Goal: Task Accomplishment & Management: Manage account settings

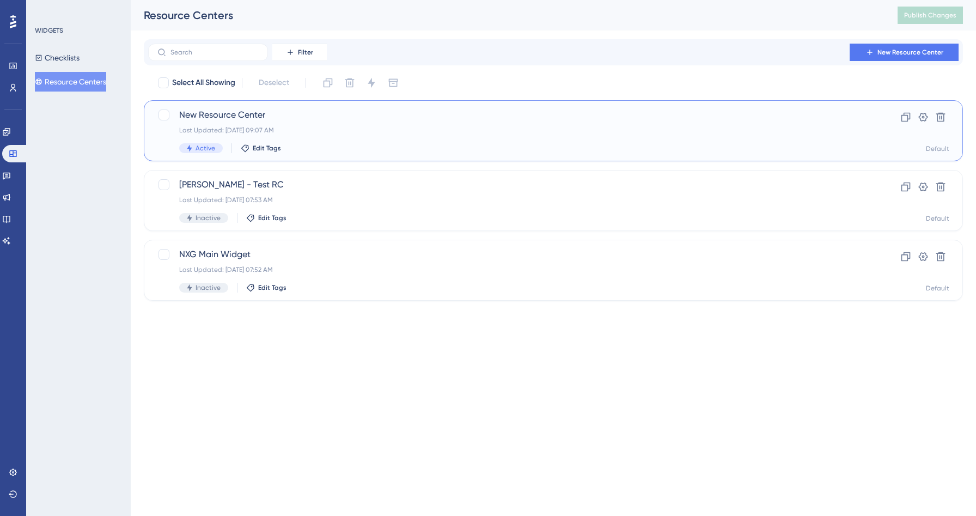
click at [316, 120] on span "New Resource Center" at bounding box center [509, 114] width 661 height 13
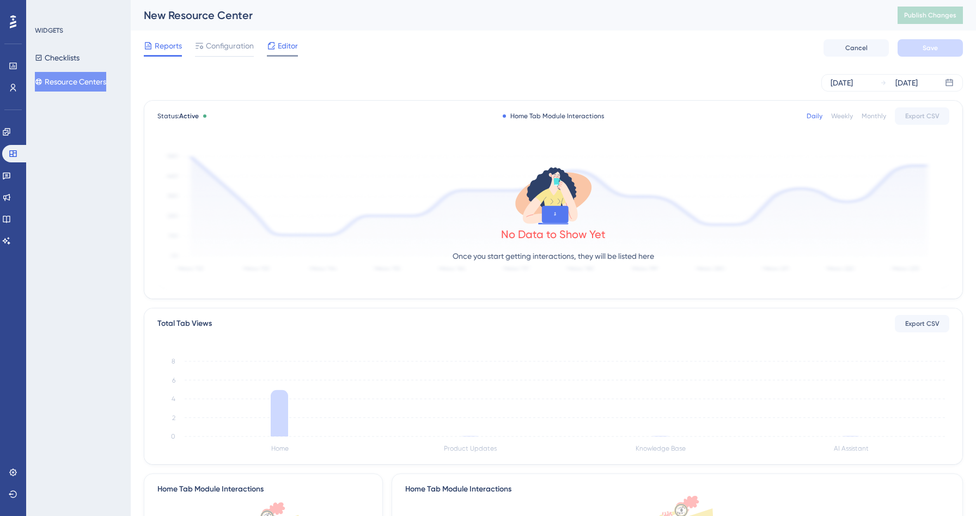
click at [280, 47] on span "Editor" at bounding box center [288, 45] width 20 height 13
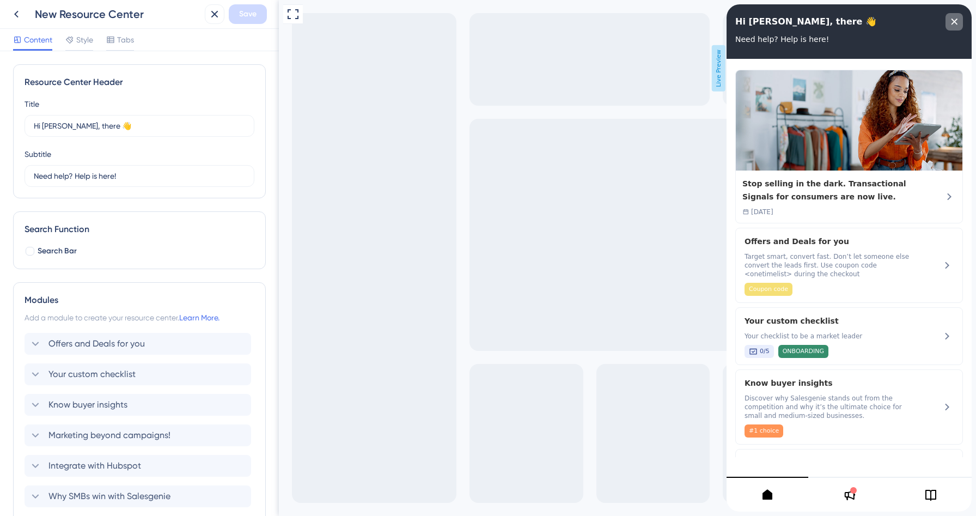
click at [956, 27] on div "close resource center" at bounding box center [953, 21] width 17 height 17
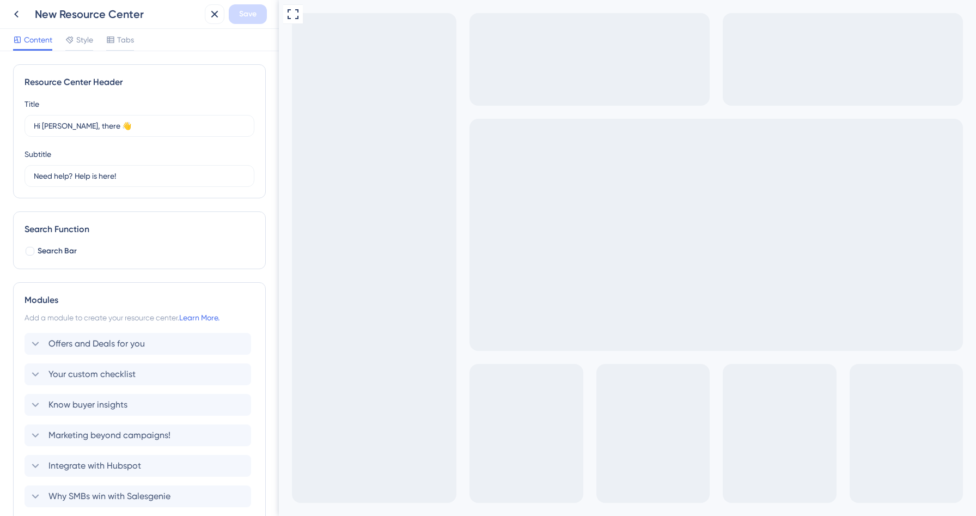
click at [421, 86] on div "Full Screen Preview Live Preview" at bounding box center [627, 301] width 697 height 602
click at [377, 114] on div "Full Screen Preview Live Preview" at bounding box center [627, 301] width 697 height 602
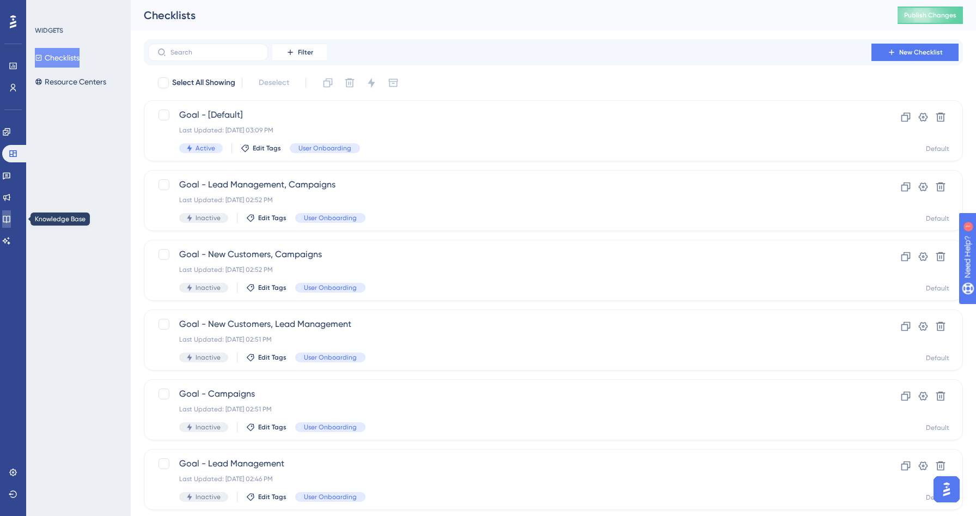
click at [11, 216] on icon at bounding box center [6, 219] width 9 height 9
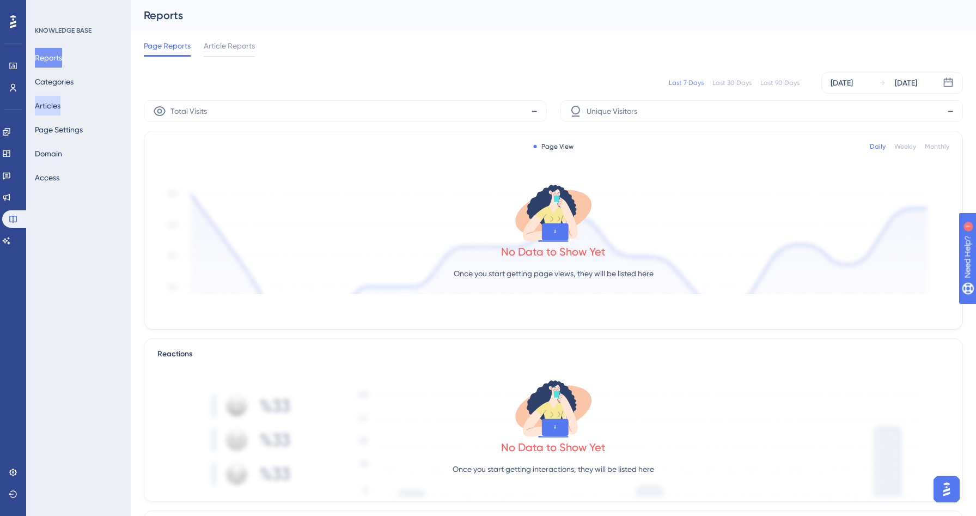
click at [53, 107] on button "Articles" at bounding box center [48, 106] width 26 height 20
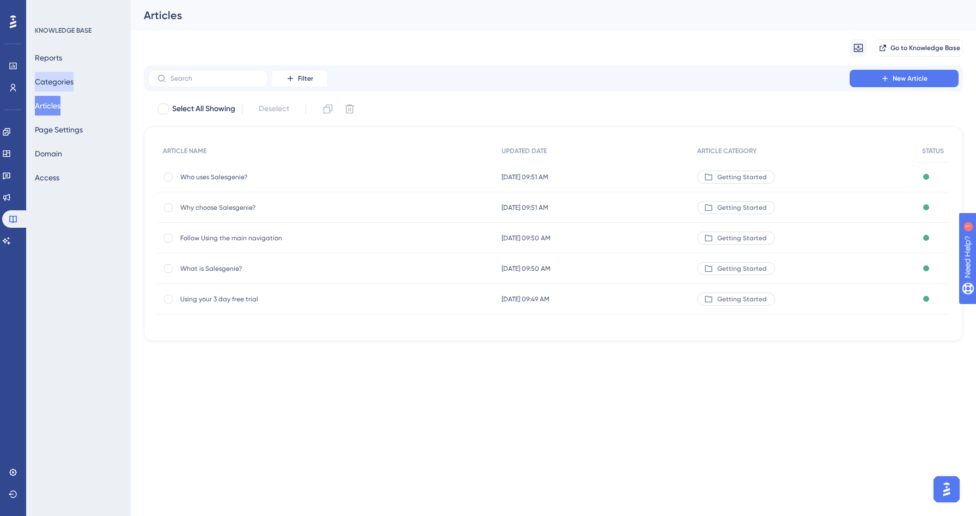
click at [57, 80] on button "Categories" at bounding box center [54, 82] width 39 height 20
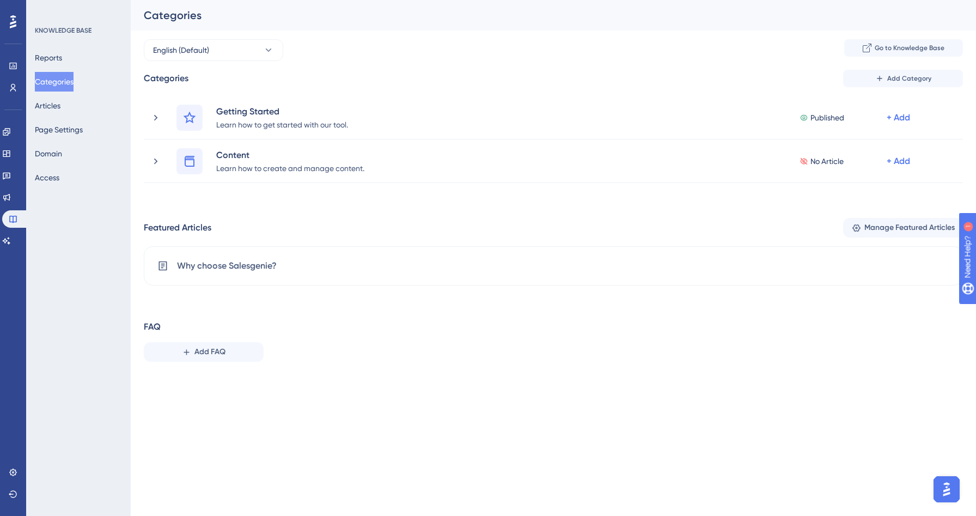
click at [56, 94] on div "Reports Categories Articles Page Settings Domain Access" at bounding box center [79, 117] width 88 height 139
click at [56, 103] on button "Articles" at bounding box center [48, 106] width 26 height 20
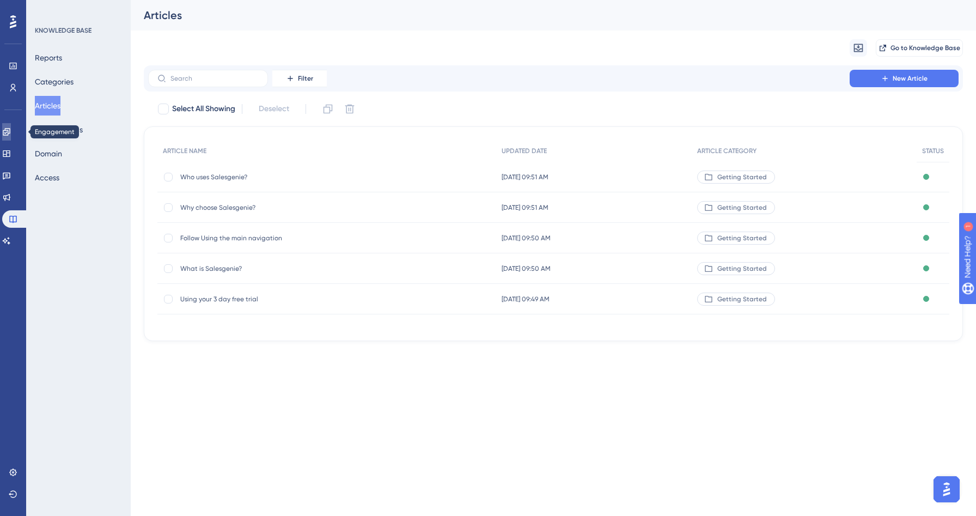
click at [11, 138] on link at bounding box center [6, 131] width 9 height 17
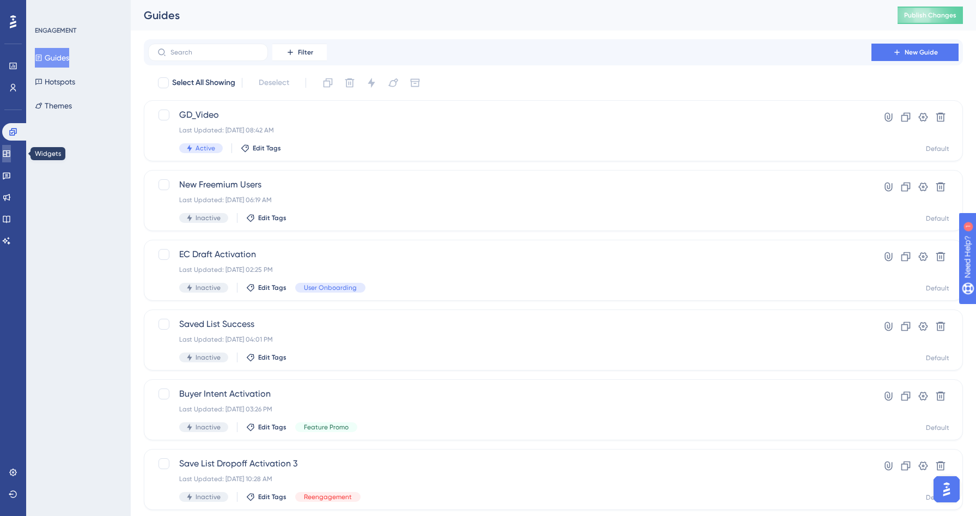
click at [11, 152] on link at bounding box center [6, 153] width 9 height 17
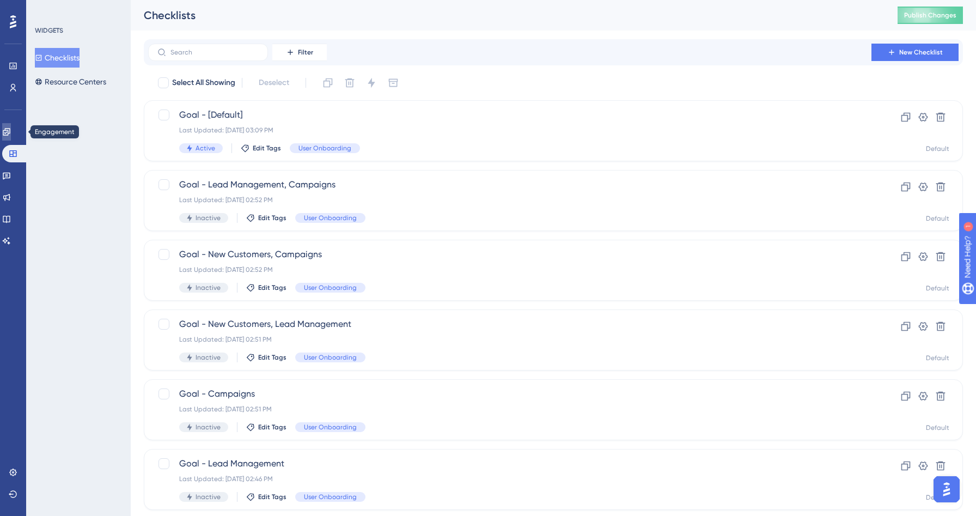
click at [11, 139] on link at bounding box center [6, 131] width 9 height 17
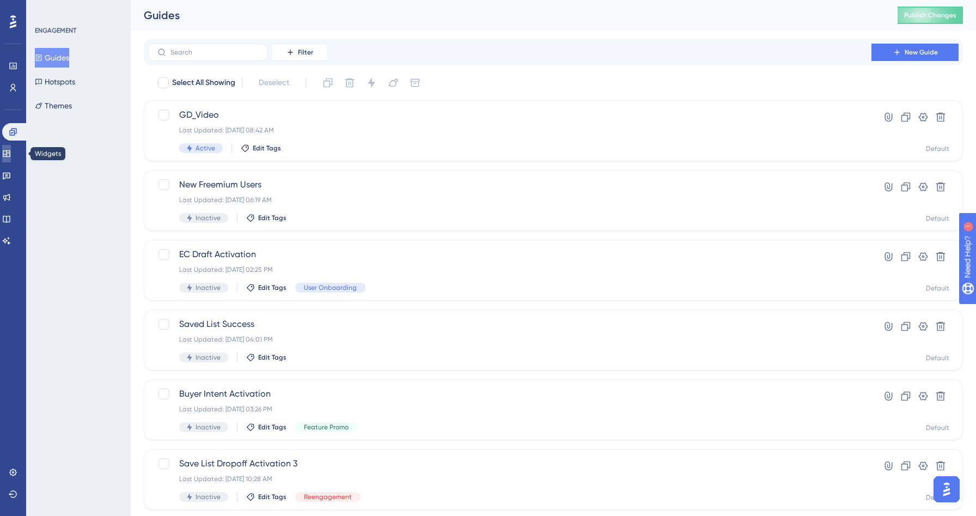
click at [11, 149] on link at bounding box center [6, 153] width 9 height 17
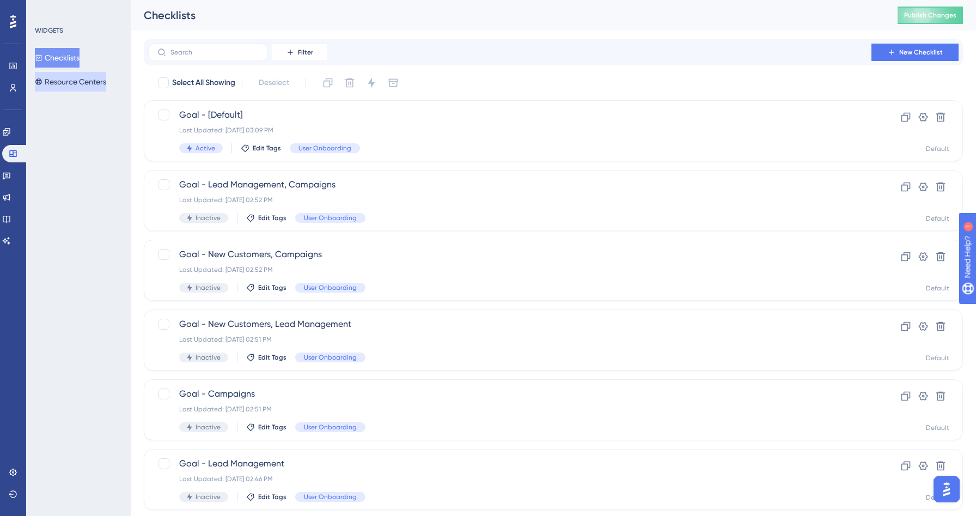
click at [72, 88] on button "Resource Centers" at bounding box center [70, 82] width 71 height 20
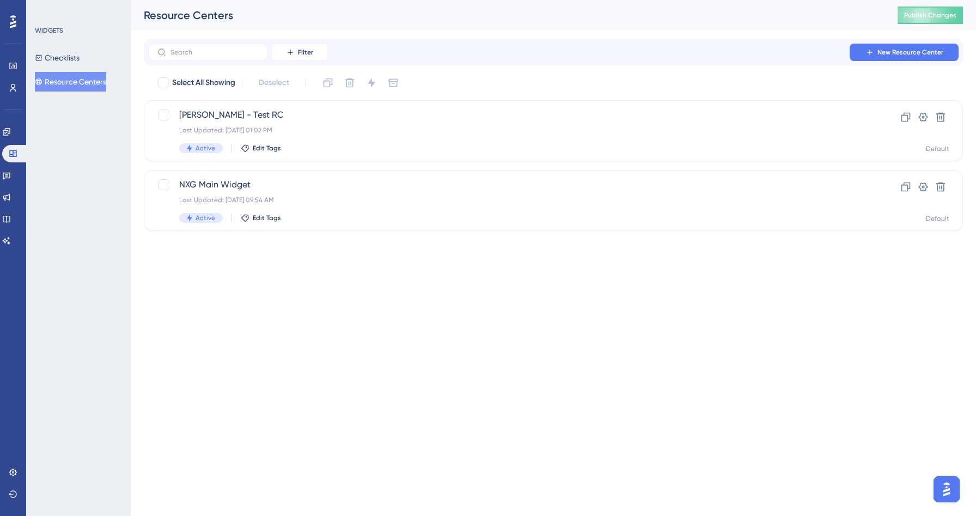
click at [14, 141] on div "Engagement Widgets Feedback Product Updates Knowledge Base AI Assistant" at bounding box center [13, 186] width 22 height 126
click at [15, 148] on link at bounding box center [15, 153] width 26 height 17
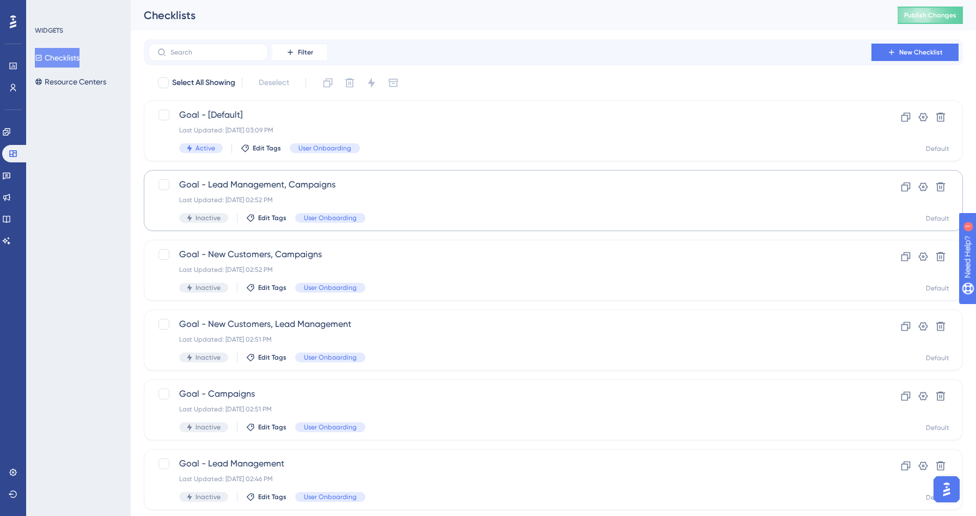
scroll to position [99, 0]
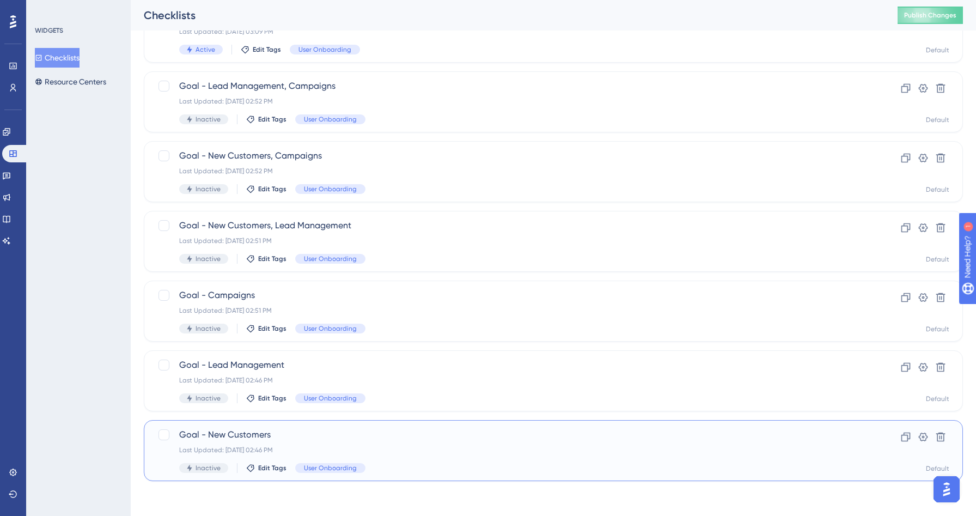
click at [335, 439] on span "Goal - New Customers" at bounding box center [509, 434] width 661 height 13
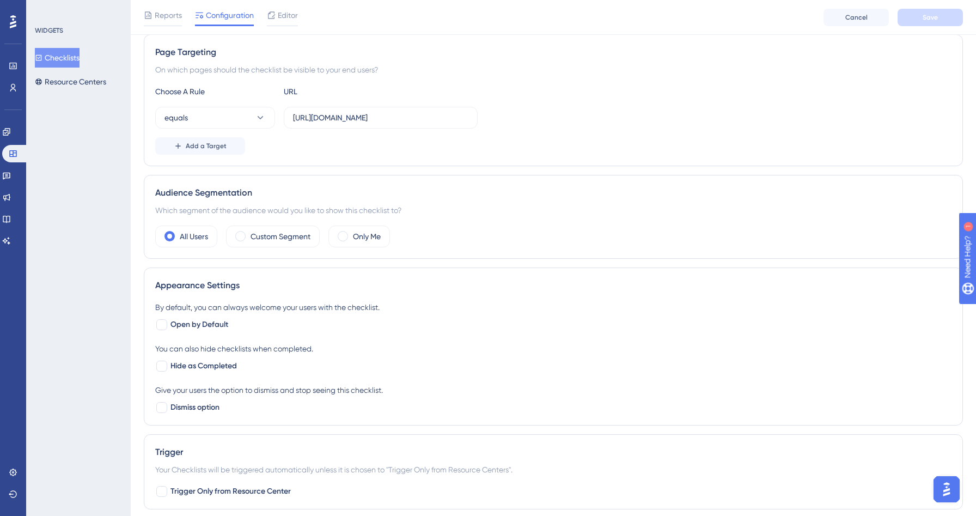
scroll to position [228, 0]
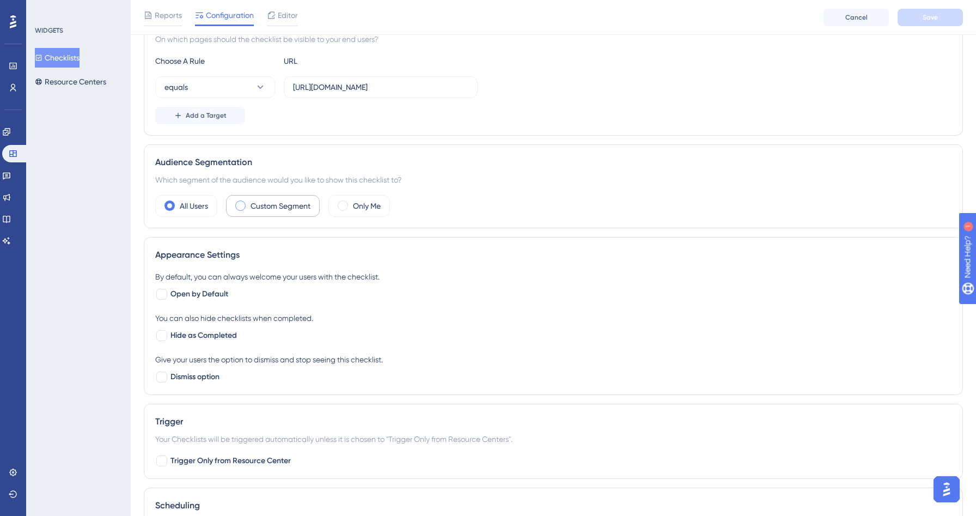
click at [302, 211] on label "Custom Segment" at bounding box center [281, 205] width 60 height 13
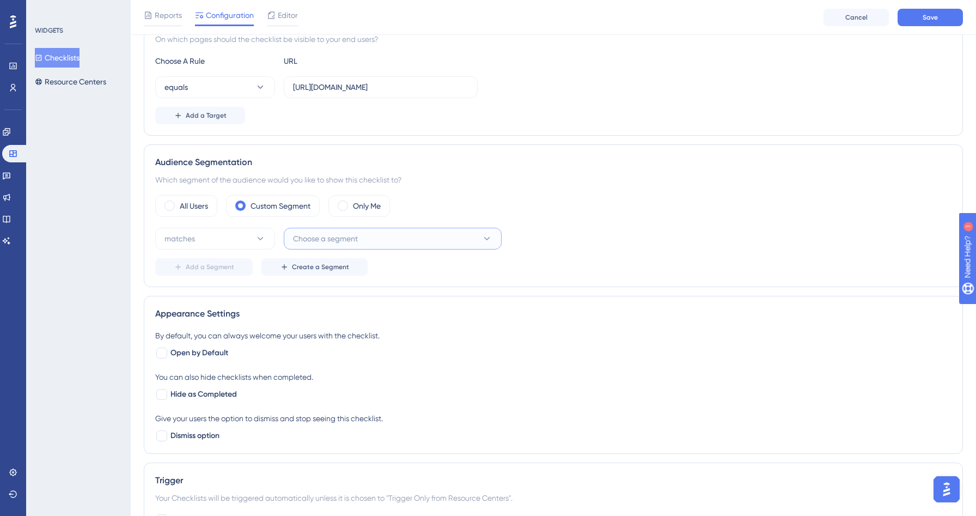
click at [349, 240] on span "Choose a segment" at bounding box center [325, 238] width 65 height 13
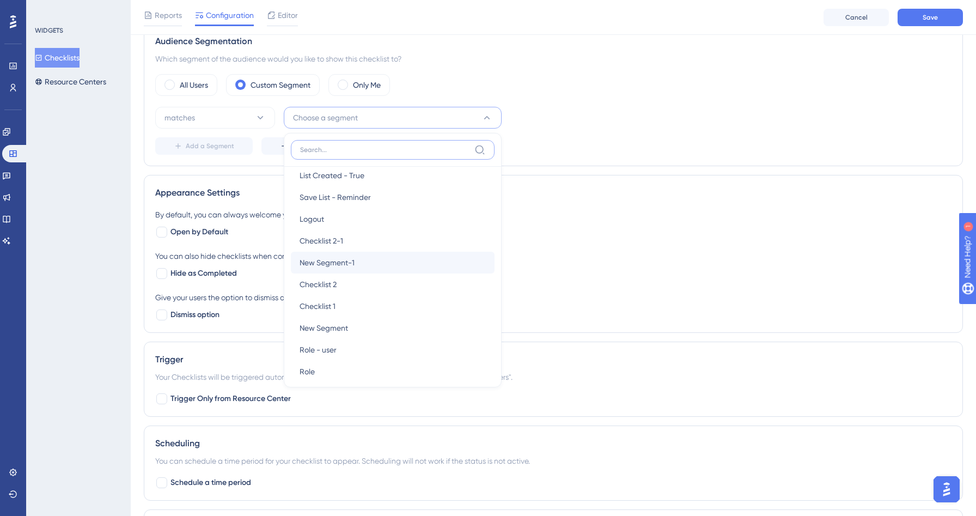
scroll to position [170, 0]
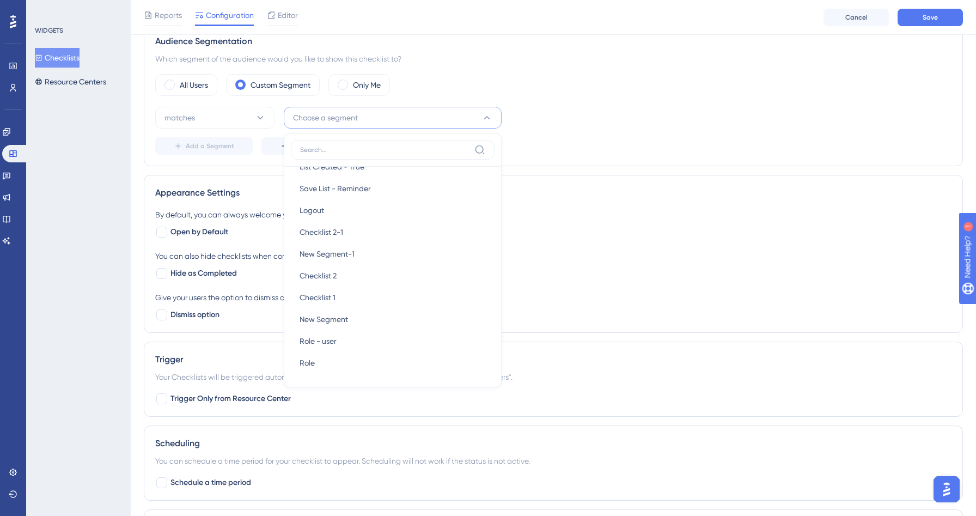
click at [618, 143] on div "Add a Segment Create a Segment" at bounding box center [553, 145] width 796 height 17
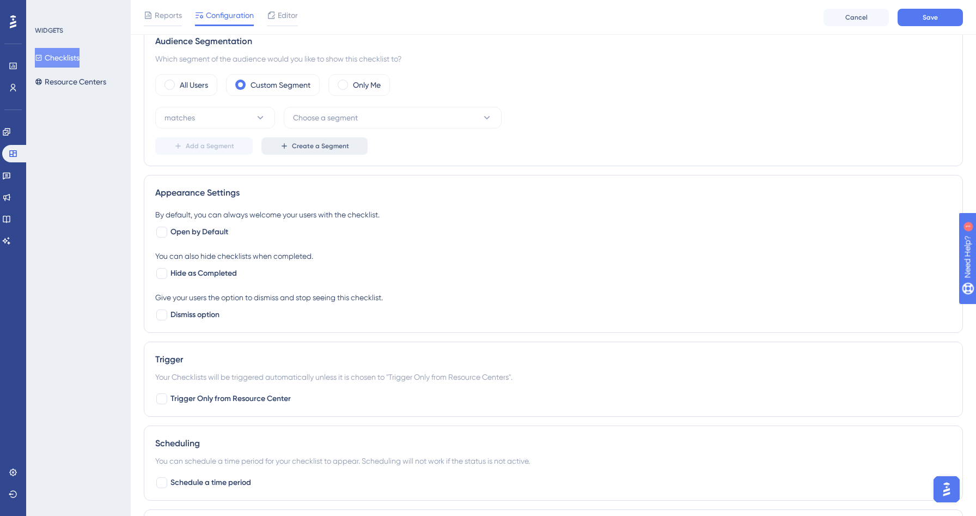
click at [338, 145] on span "Create a Segment" at bounding box center [320, 146] width 57 height 9
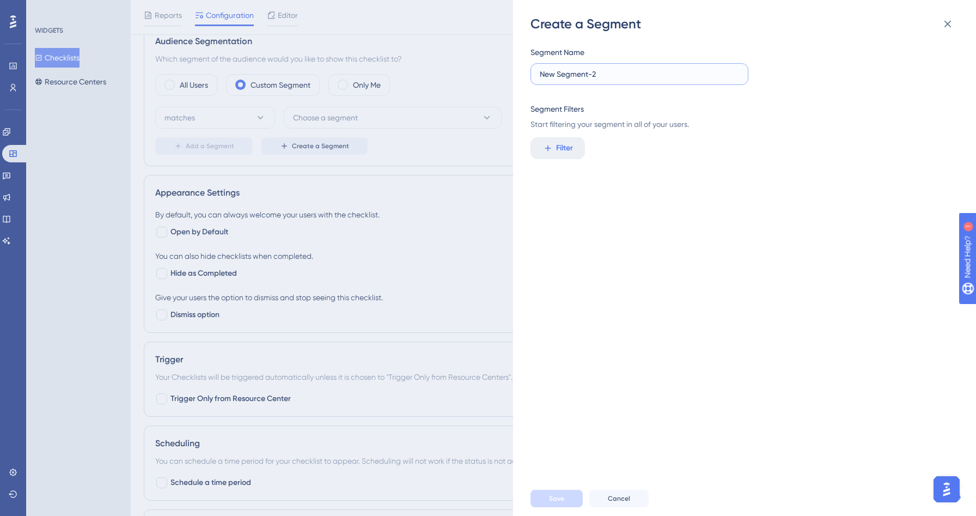
click at [665, 79] on input "New Segment-2" at bounding box center [639, 74] width 199 height 12
drag, startPoint x: 651, startPoint y: 77, endPoint x: 499, endPoint y: 76, distance: 152.5
click at [499, 76] on div "Create a Segment Segment Name New Segment-2 Segment Filters Start filtering you…" at bounding box center [488, 258] width 976 height 516
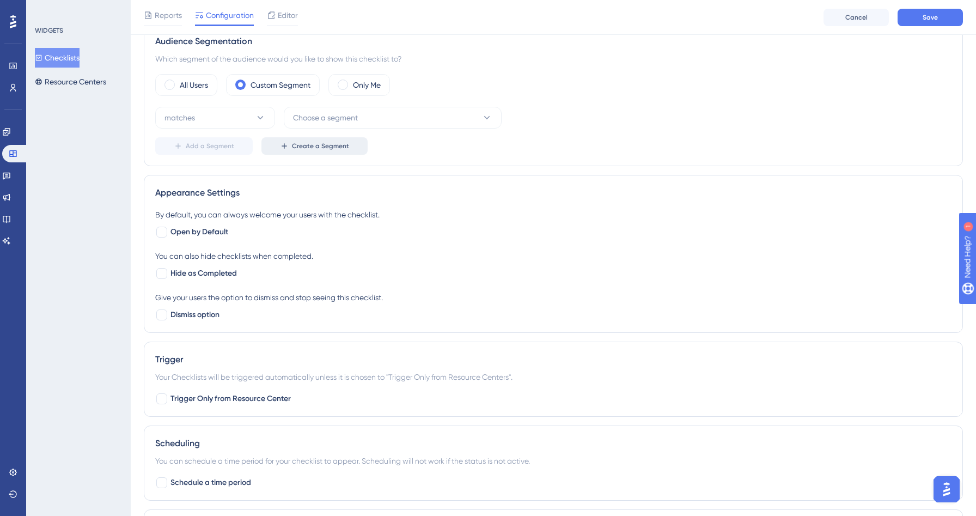
click at [303, 149] on span "Create a Segment" at bounding box center [320, 146] width 57 height 9
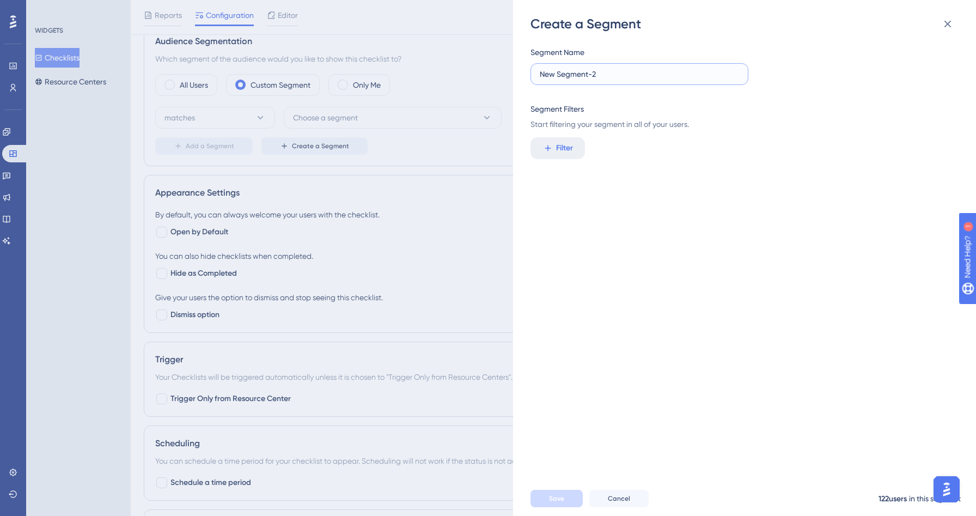
drag, startPoint x: 615, startPoint y: 77, endPoint x: 520, endPoint y: 71, distance: 95.5
click at [520, 71] on div "Create a Segment Segment Name New Segment-2 Segment Filters Start filtering you…" at bounding box center [744, 258] width 463 height 516
type input "N"
type input "FTUE_User_Goals"
drag, startPoint x: 620, startPoint y: 67, endPoint x: 604, endPoint y: 69, distance: 16.5
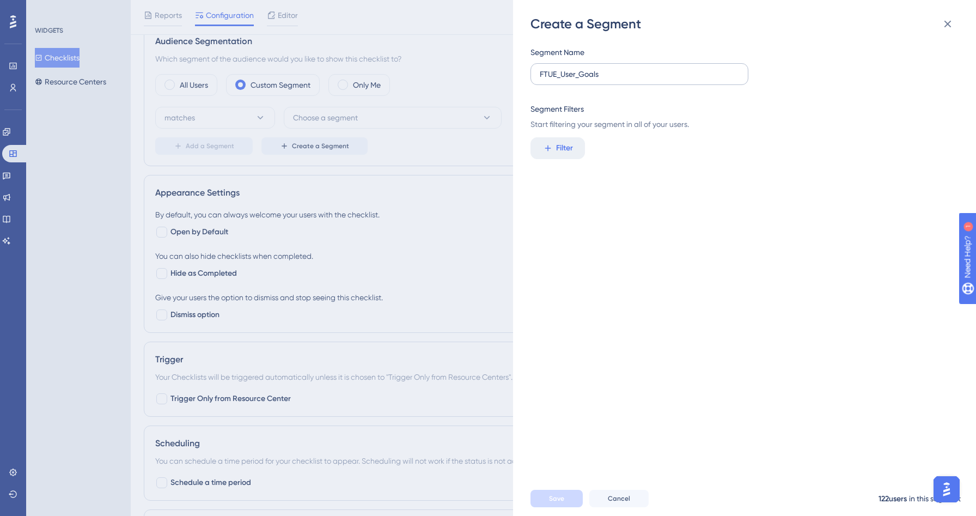
click at [604, 69] on label "FTUE_User_Goals" at bounding box center [639, 74] width 218 height 22
click at [604, 69] on input "FTUE_User_Goals" at bounding box center [639, 74] width 199 height 12
click at [614, 69] on input "FTUE_User_Goals" at bounding box center [639, 74] width 199 height 12
drag, startPoint x: 614, startPoint y: 71, endPoint x: 497, endPoint y: 63, distance: 116.8
click at [497, 63] on div "Create a Segment Segment Name FTUE_User_Goals Segment Filters Start filtering y…" at bounding box center [488, 258] width 976 height 516
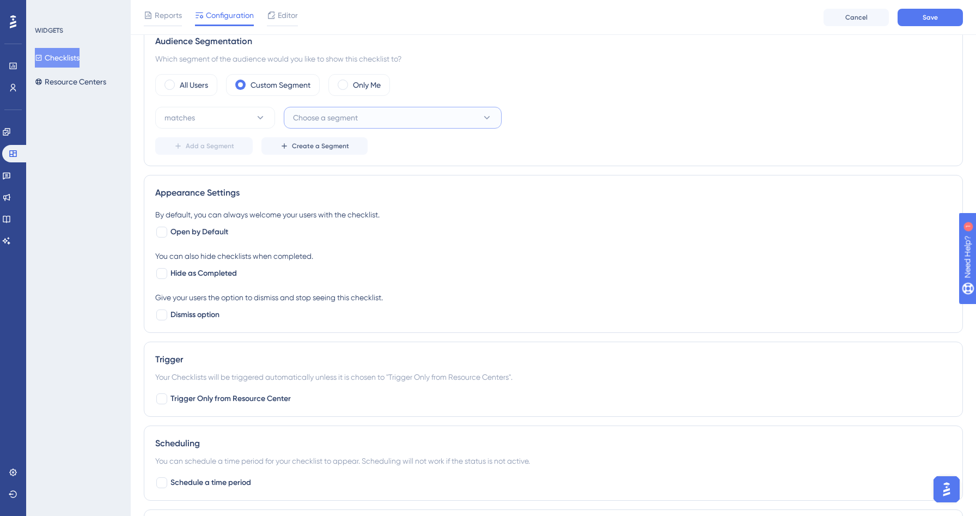
click at [365, 120] on button "Choose a segment" at bounding box center [393, 118] width 218 height 22
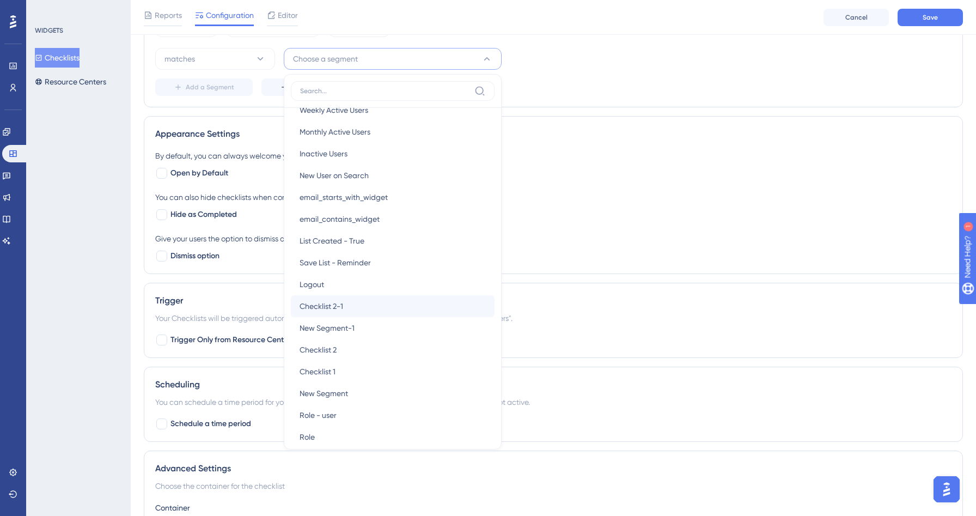
scroll to position [0, 0]
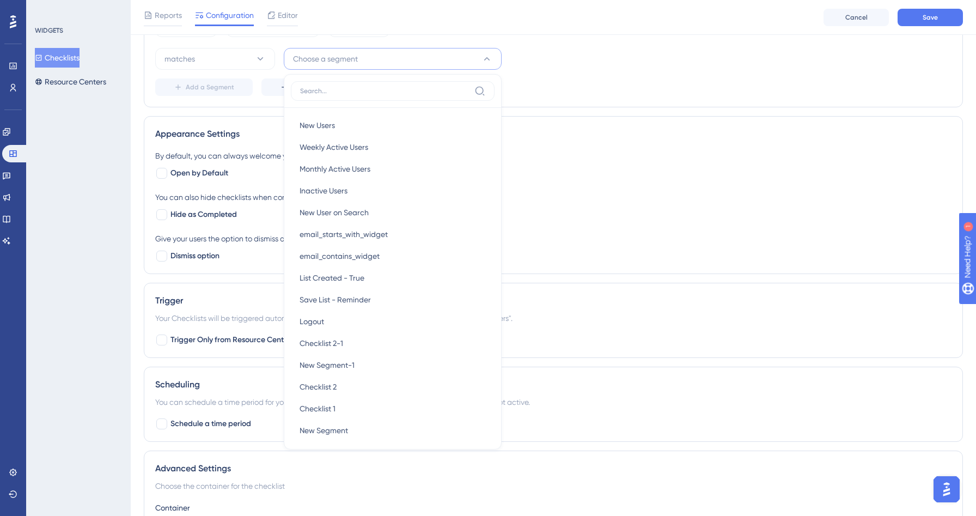
click at [569, 41] on div "All Users Custom Segment Only Me matches Choose a segment New Users New Users W…" at bounding box center [553, 55] width 796 height 81
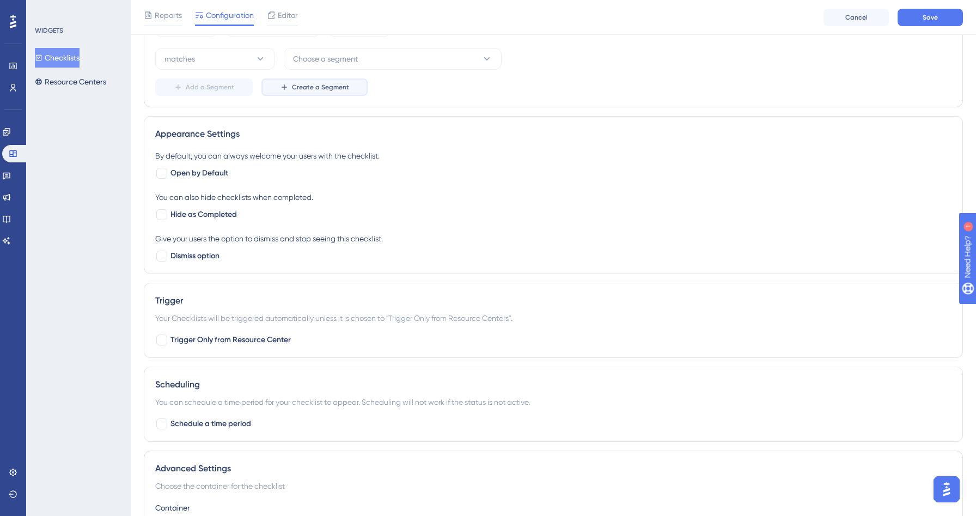
click at [286, 86] on icon at bounding box center [284, 87] width 9 height 9
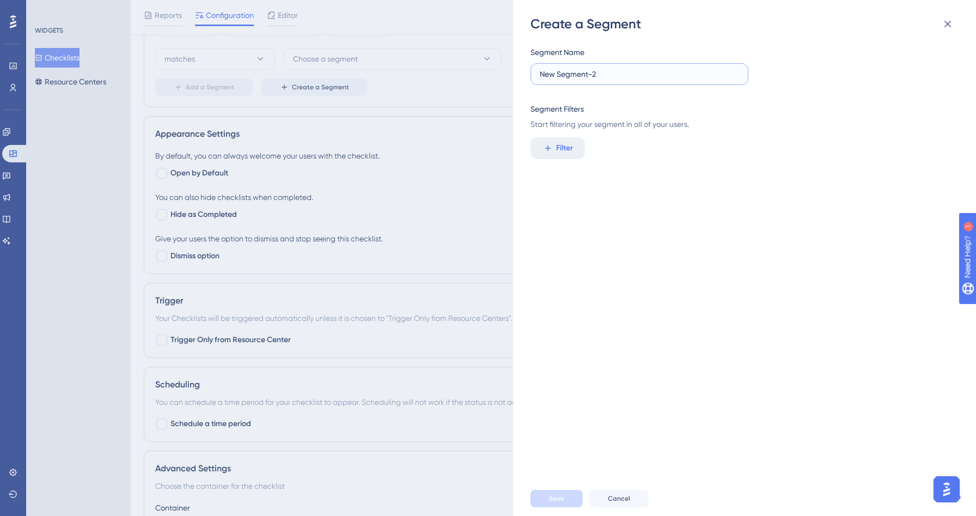
click at [631, 75] on input "New Segment-2" at bounding box center [639, 74] width 199 height 12
type input "O"
type input "Objectives"
click at [559, 152] on span "Filter" at bounding box center [564, 148] width 17 height 13
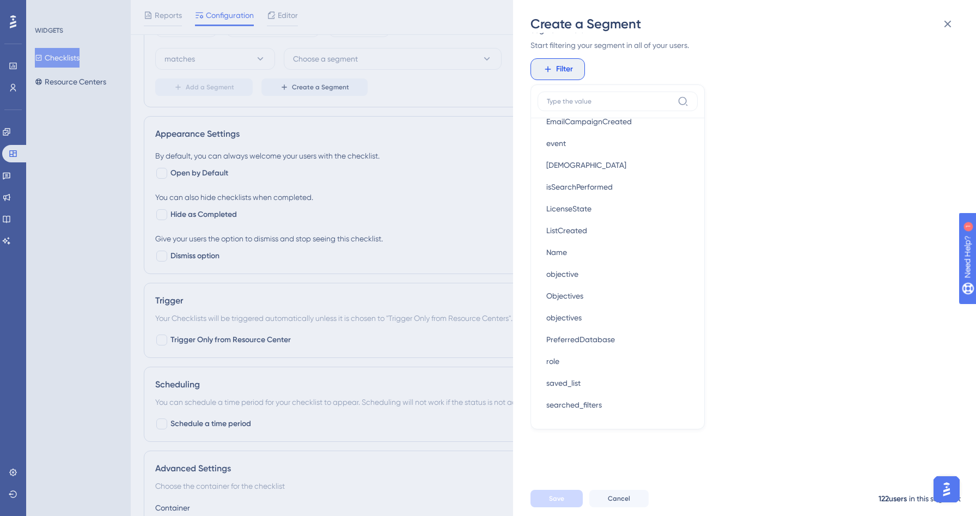
scroll to position [674, 0]
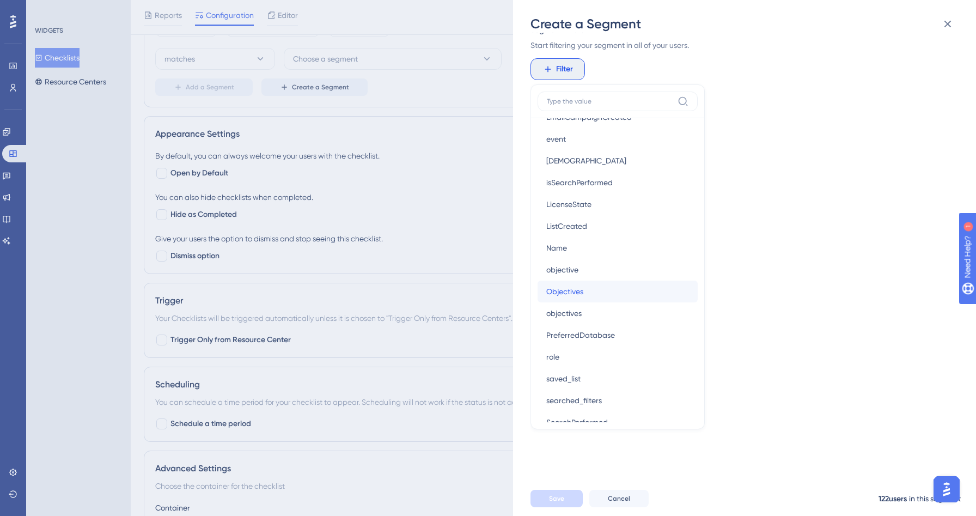
click at [574, 294] on span "Objectives" at bounding box center [564, 291] width 37 height 13
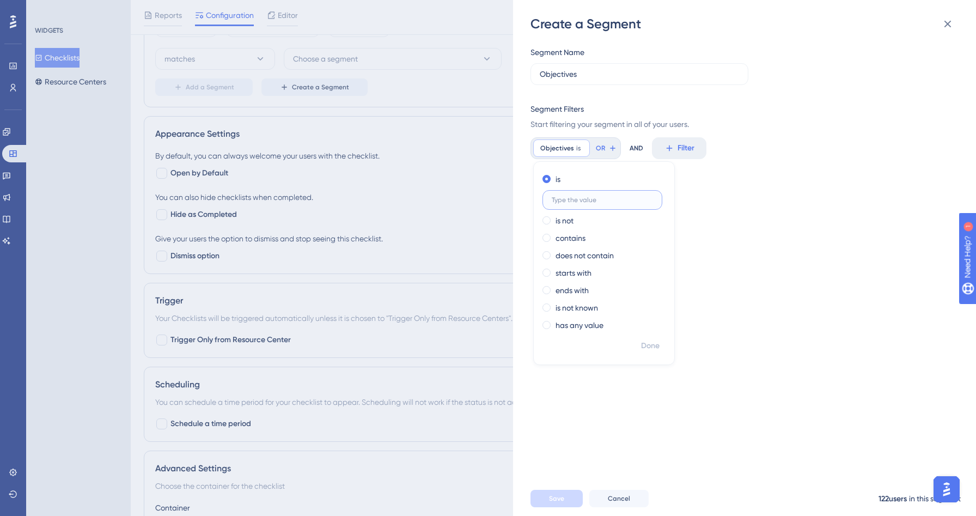
scroll to position [0, 0]
click at [760, 167] on div "Segment Name Objectives Segment Filters Start filtering your segment in all of …" at bounding box center [749, 257] width 439 height 448
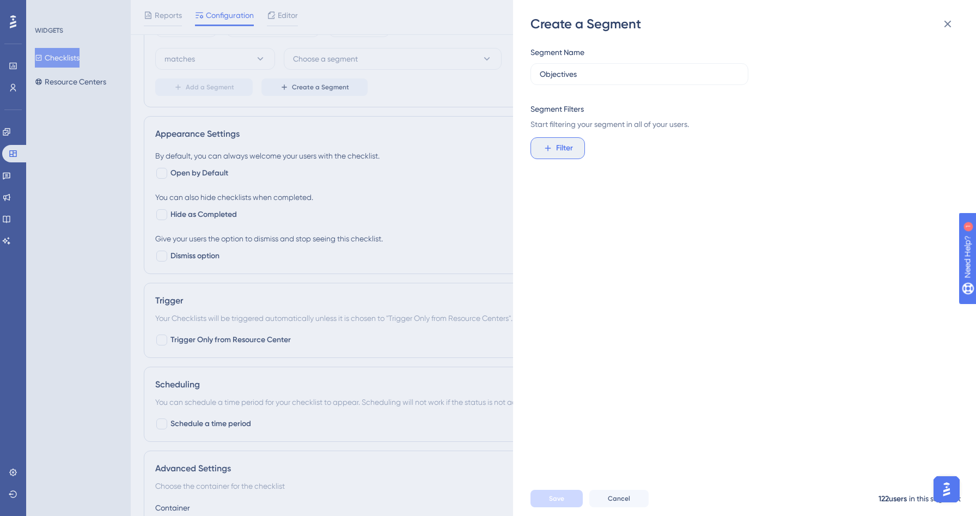
click at [543, 144] on icon at bounding box center [548, 148] width 10 height 10
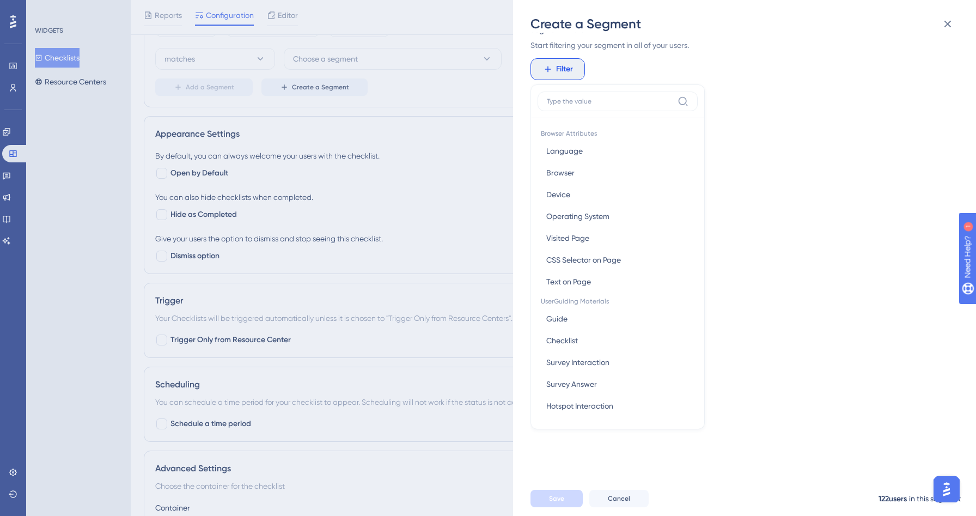
click at [723, 46] on span "Start filtering your segment in all of your users." at bounding box center [740, 45] width 421 height 13
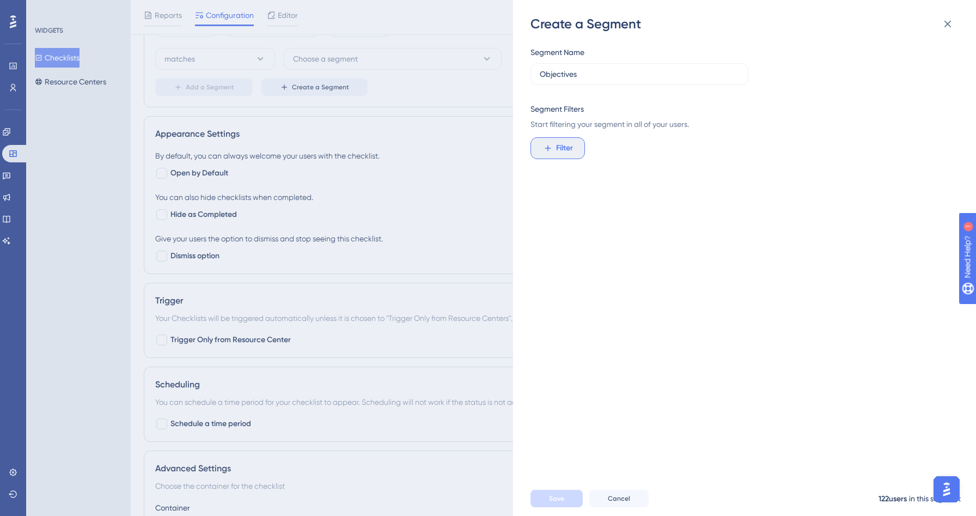
click at [554, 157] on button "Filter" at bounding box center [557, 148] width 54 height 22
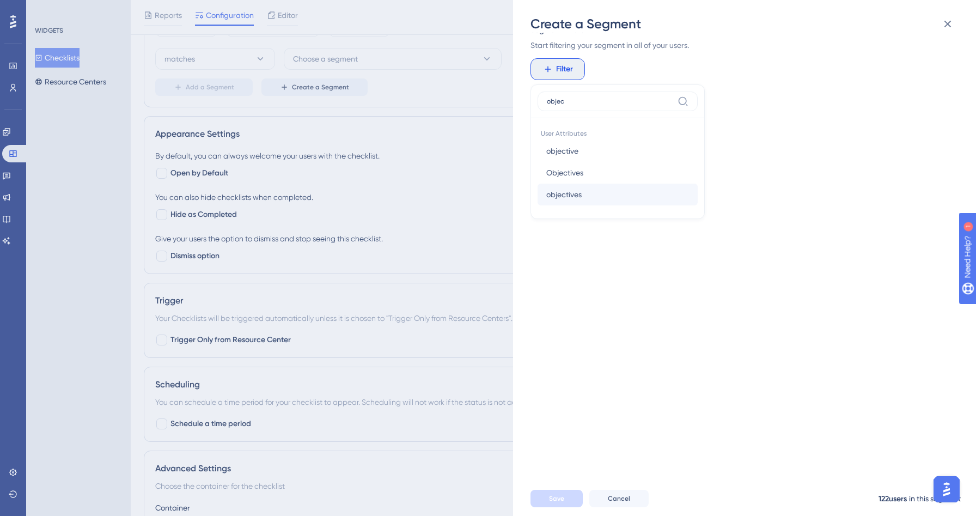
type input "objec"
click at [566, 190] on span "objectives" at bounding box center [563, 194] width 35 height 13
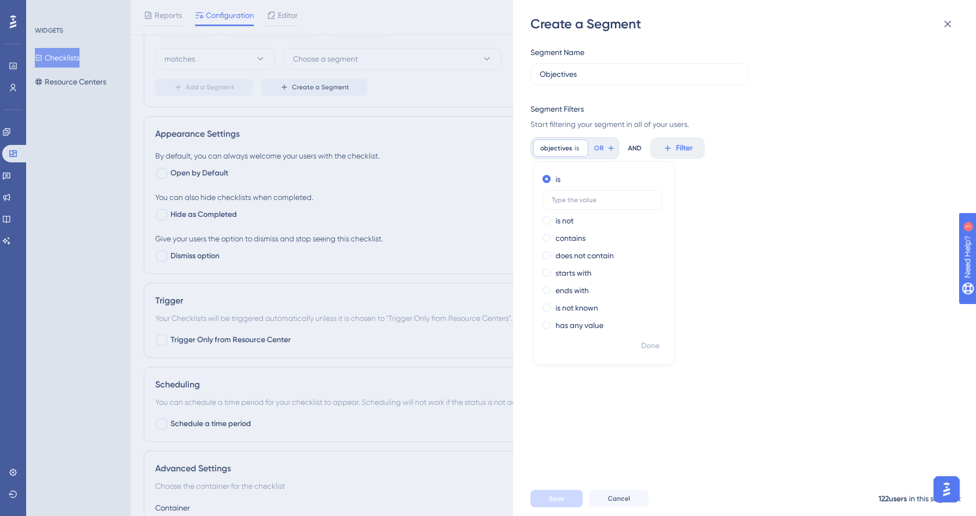
scroll to position [0, 0]
click at [577, 239] on label "contains" at bounding box center [570, 237] width 30 height 13
click at [745, 168] on div "Segment Name Objectives Segment Filters Start filtering your segment in all of …" at bounding box center [749, 257] width 439 height 448
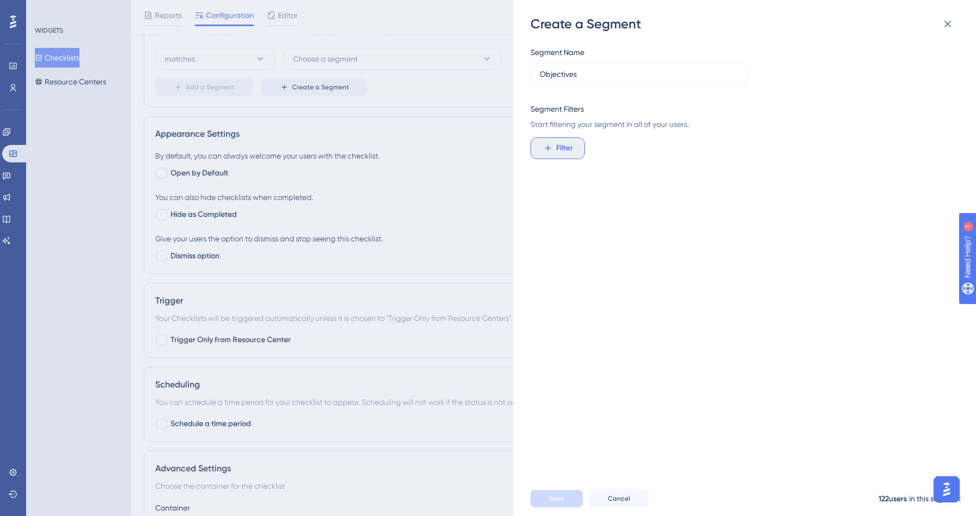
click at [559, 146] on span "Filter" at bounding box center [564, 148] width 17 height 13
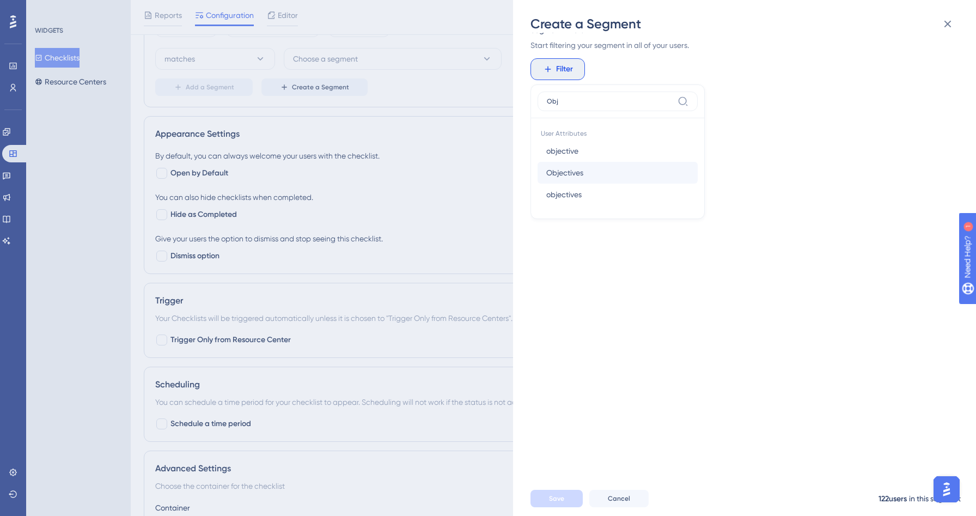
type input "Obj"
click at [589, 172] on button "Objectives Objectives" at bounding box center [617, 173] width 160 height 22
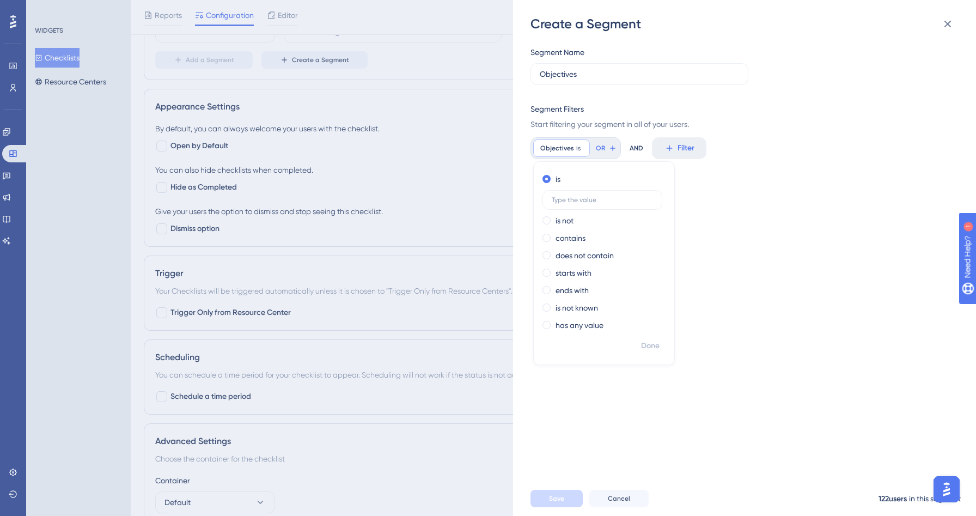
scroll to position [431, 0]
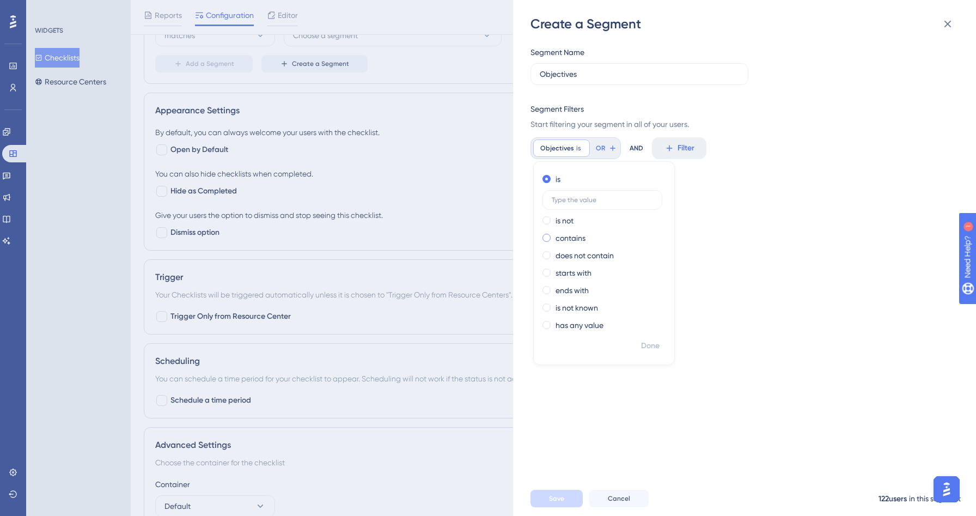
click at [565, 240] on label "contains" at bounding box center [570, 237] width 30 height 13
click at [583, 241] on label at bounding box center [602, 235] width 120 height 20
click at [583, 239] on input "text" at bounding box center [602, 235] width 101 height 8
type input "find"
click at [817, 136] on div "Segment Name Objectives Segment Filters Start filtering your segment in all of …" at bounding box center [749, 257] width 439 height 448
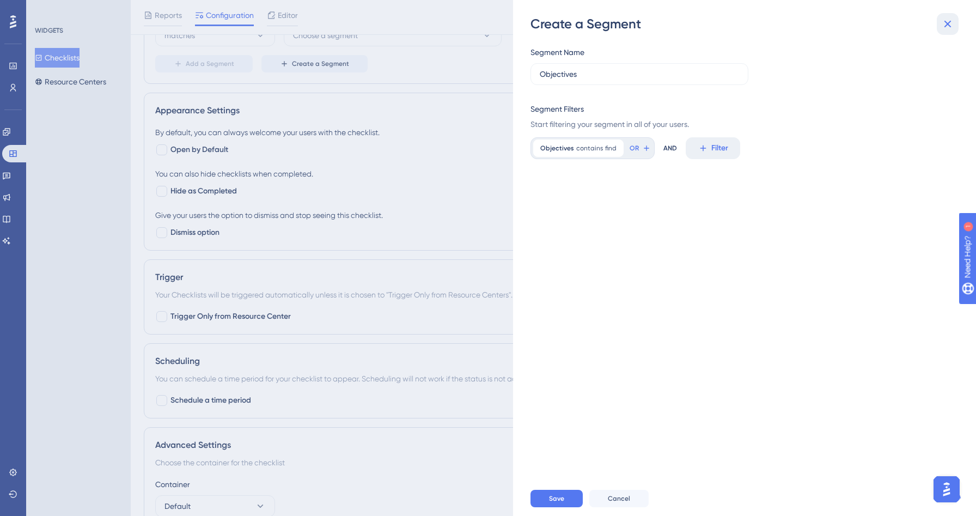
click at [939, 25] on button at bounding box center [948, 24] width 22 height 22
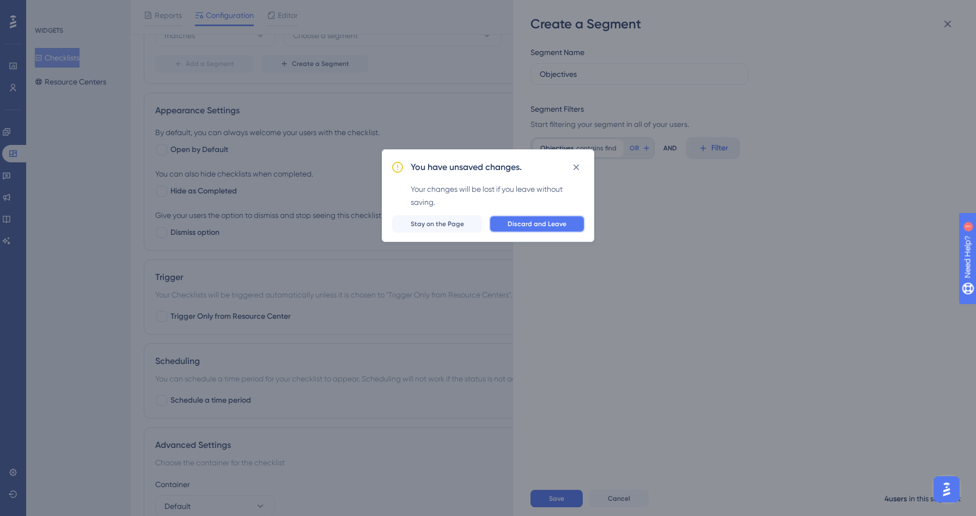
click at [537, 217] on button "Discard and Leave" at bounding box center [537, 223] width 96 height 17
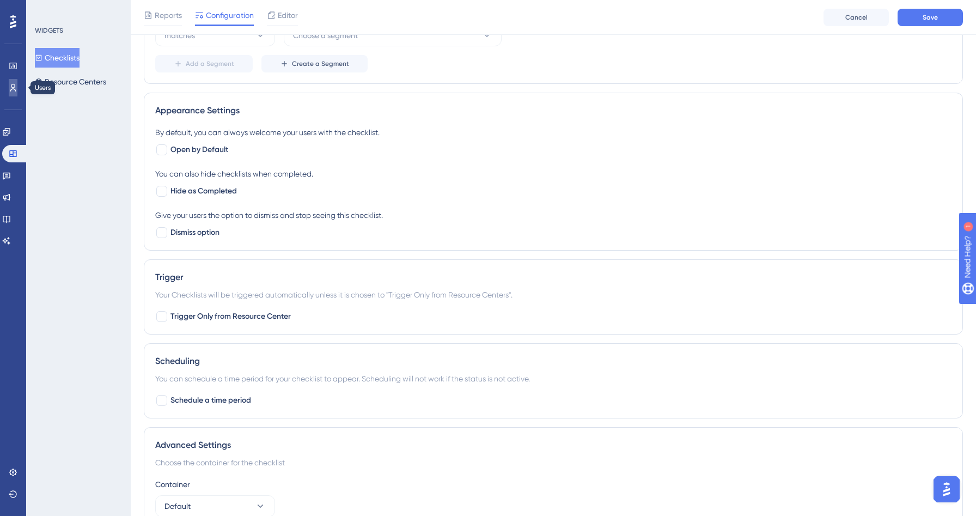
click at [14, 84] on icon at bounding box center [13, 88] width 6 height 8
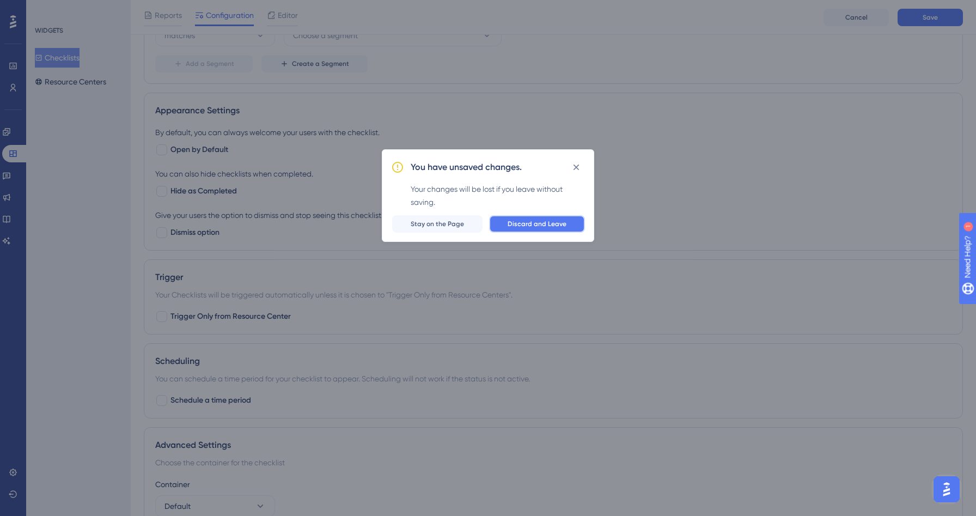
click at [541, 222] on span "Discard and Leave" at bounding box center [537, 223] width 59 height 9
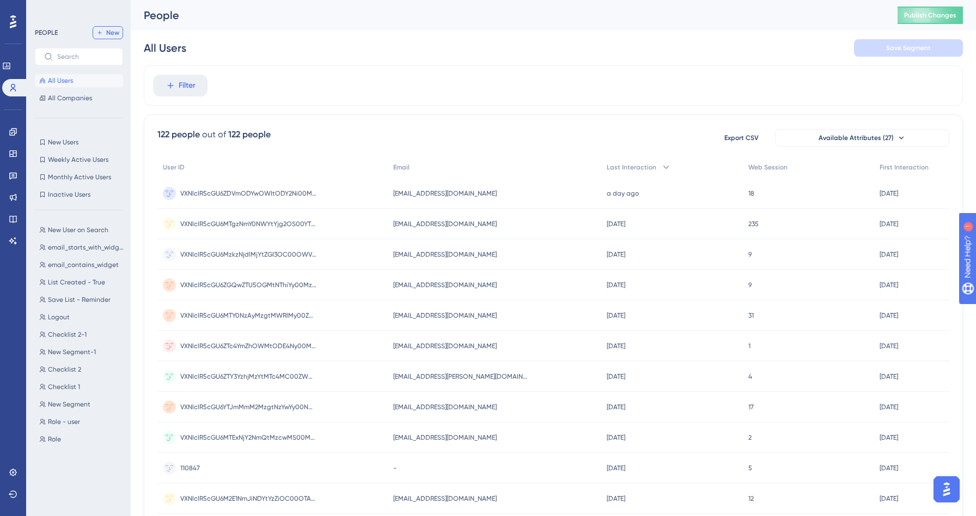
click at [112, 29] on span "New" at bounding box center [112, 32] width 13 height 9
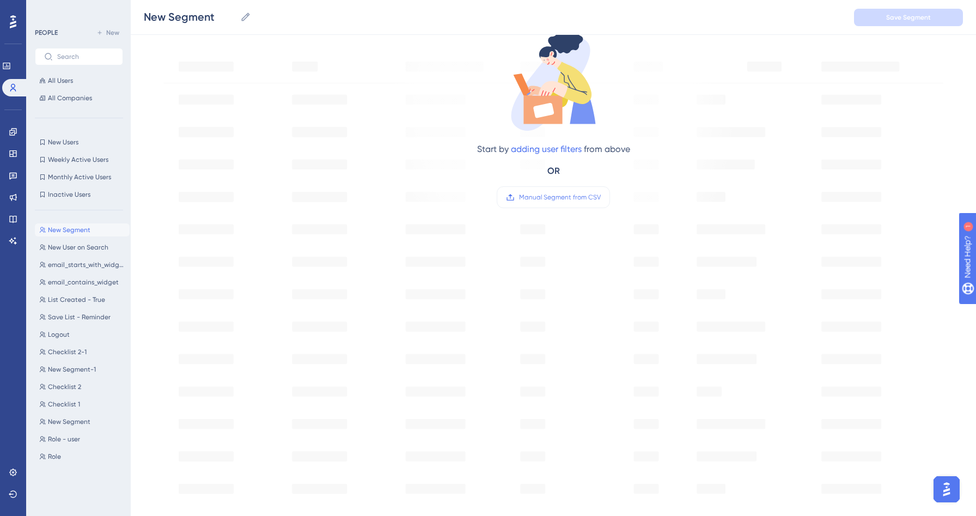
scroll to position [132, 0]
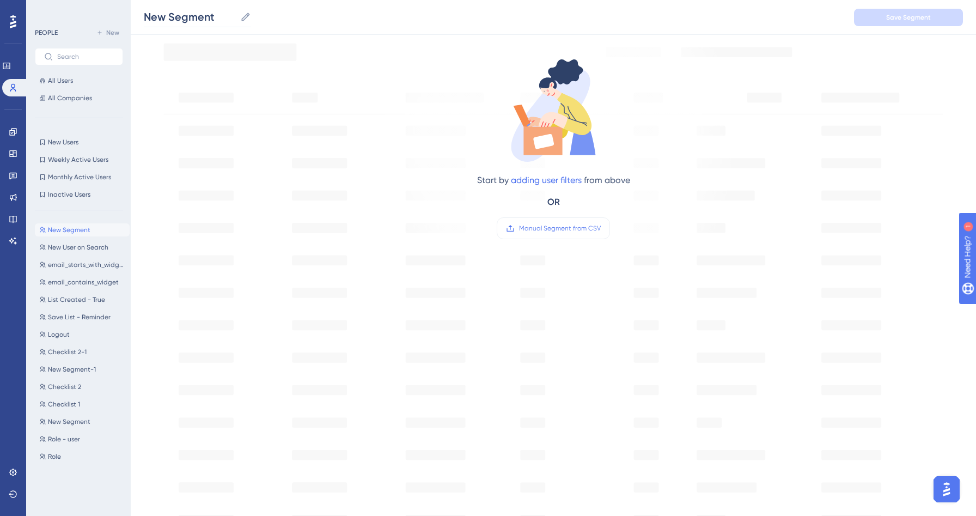
click at [249, 21] on icon at bounding box center [245, 16] width 11 height 11
click at [236, 21] on input "New Segment" at bounding box center [190, 16] width 92 height 15
click at [554, 180] on link "adding user filters" at bounding box center [546, 180] width 71 height 10
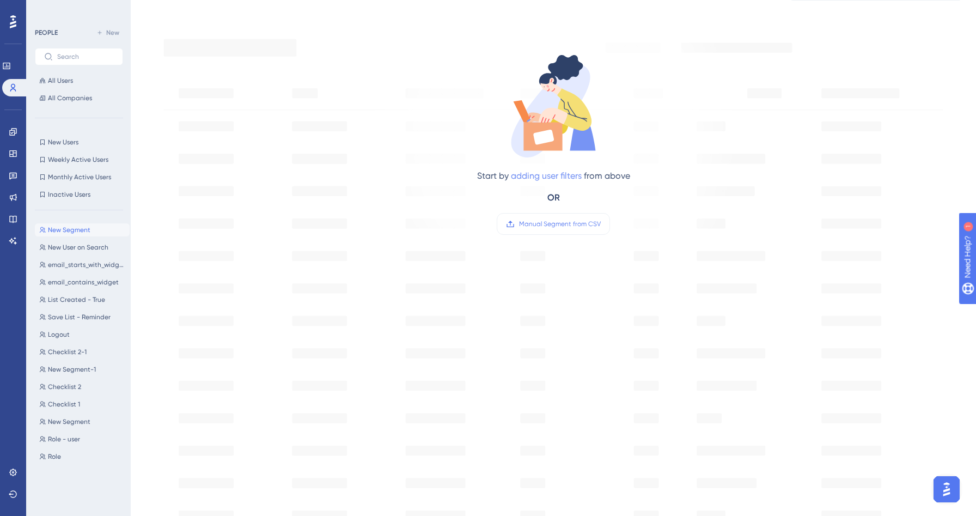
scroll to position [0, 0]
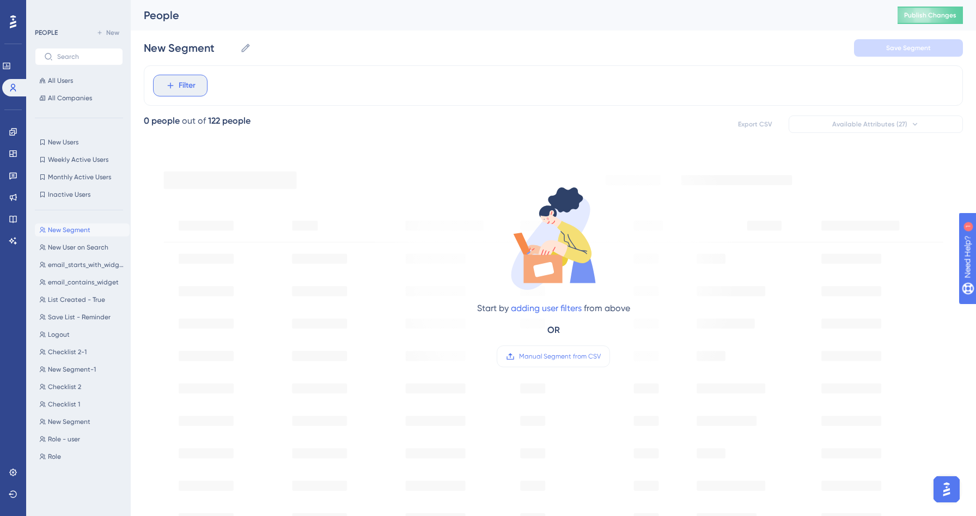
click at [172, 95] on button "Filter" at bounding box center [180, 86] width 54 height 22
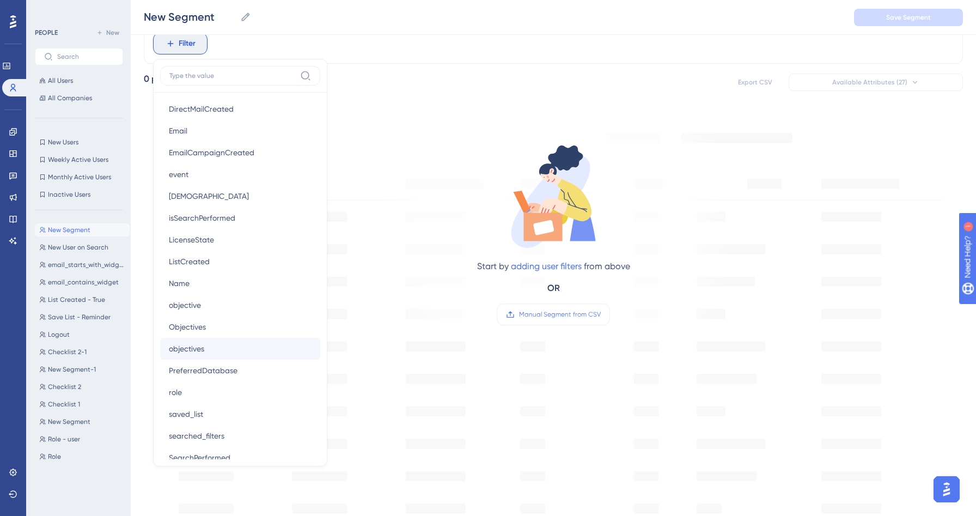
scroll to position [624, 0]
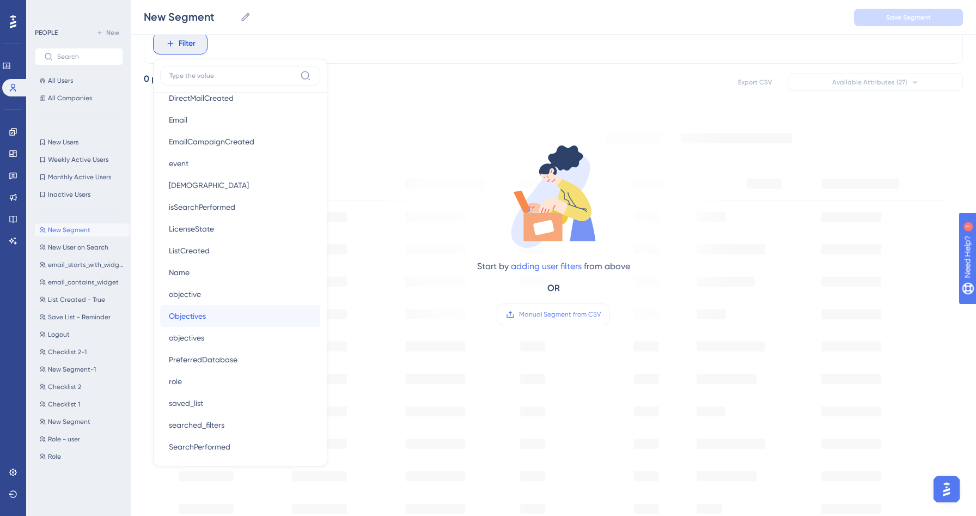
click at [201, 316] on span "Objectives" at bounding box center [187, 315] width 37 height 13
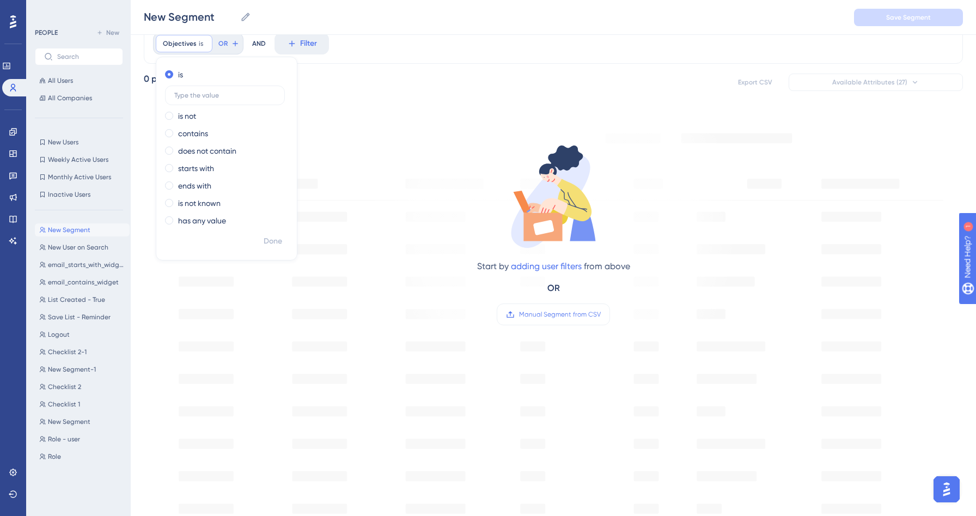
click at [443, 109] on div "Start by adding user filters from above OR Manual Segment from CSV" at bounding box center [553, 443] width 819 height 668
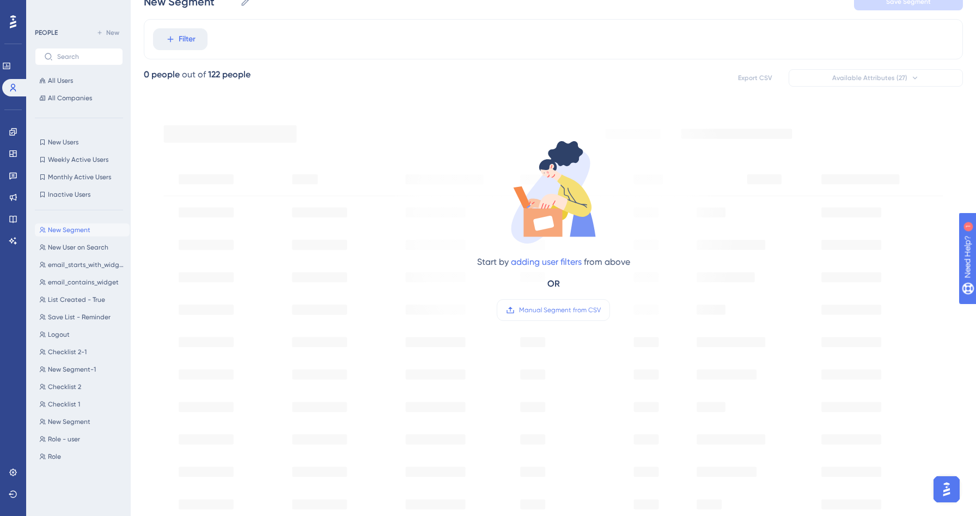
scroll to position [0, 0]
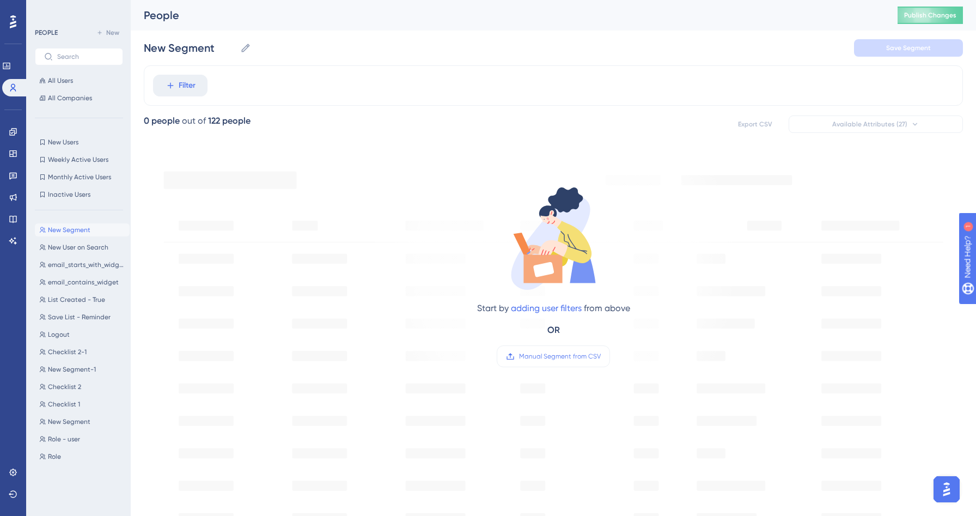
click at [97, 229] on button "New Segment New Segment" at bounding box center [82, 229] width 95 height 13
click at [245, 48] on icon at bounding box center [245, 47] width 11 height 11
click at [236, 48] on input "New Segment" at bounding box center [190, 47] width 92 height 15
click at [253, 48] on div "New Segment New Segment Save Segment" at bounding box center [553, 47] width 819 height 35
click at [247, 48] on icon at bounding box center [245, 47] width 11 height 11
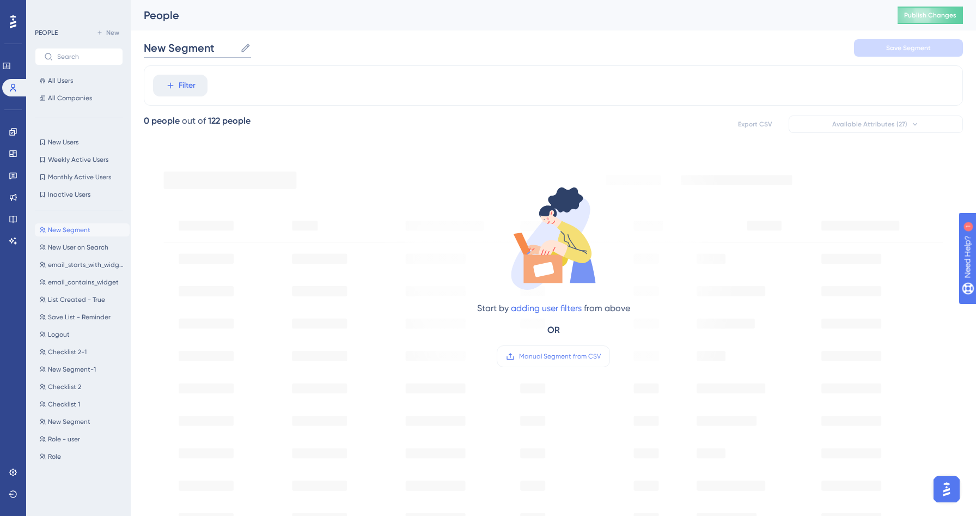
click at [236, 48] on input "New Segment" at bounding box center [190, 47] width 92 height 15
click at [433, 40] on div "New Segment New Segment Save Segment" at bounding box center [553, 47] width 819 height 35
click at [68, 237] on div "New Segment New Segment New User on Search New User on Search email_starts_with…" at bounding box center [82, 357] width 95 height 277
click at [71, 210] on div "PEOPLE New All Users All Companies New Users New Users Weekly Active Users Week…" at bounding box center [79, 261] width 88 height 470
click at [63, 221] on div "New Segment New Segment New User on Search New User on Search email_starts_with…" at bounding box center [82, 357] width 95 height 277
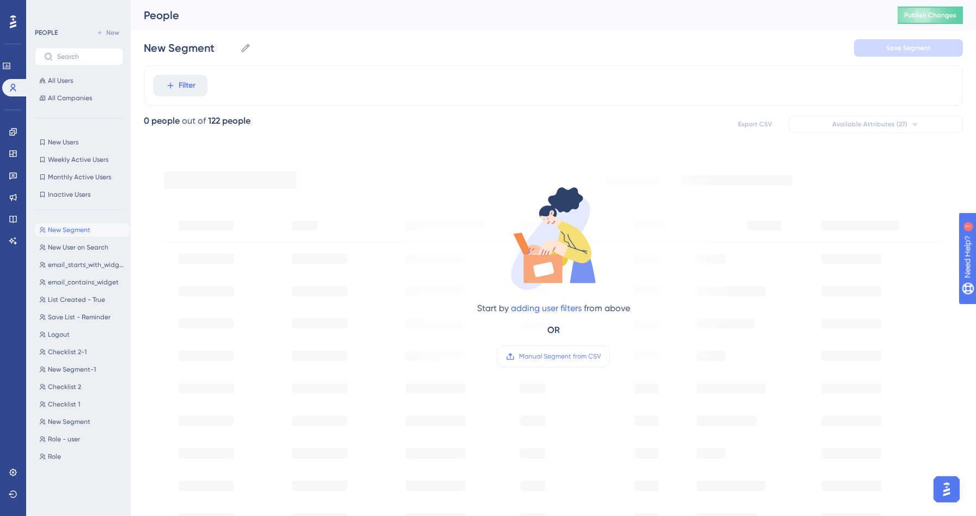
click at [62, 233] on span "New Segment" at bounding box center [69, 229] width 42 height 9
click at [11, 73] on link at bounding box center [6, 65] width 9 height 17
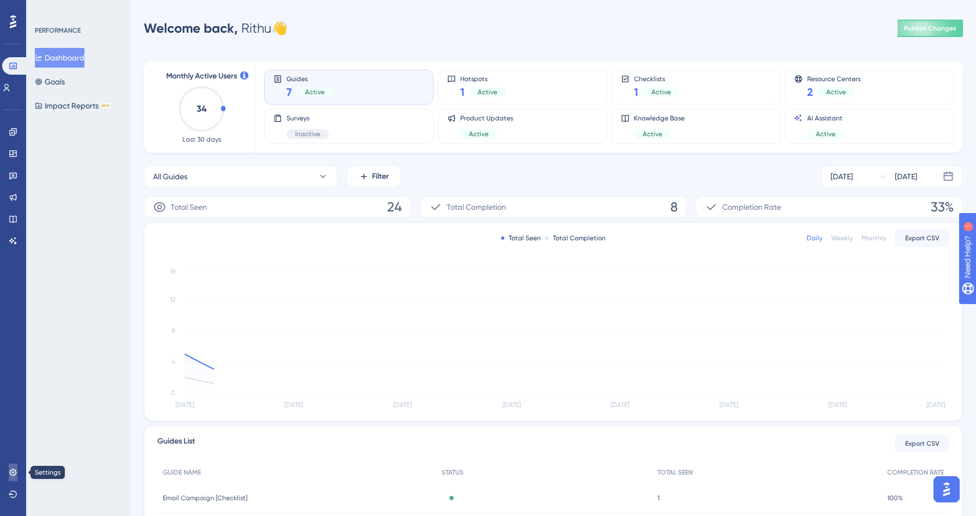
click at [13, 475] on icon at bounding box center [12, 471] width 7 height 7
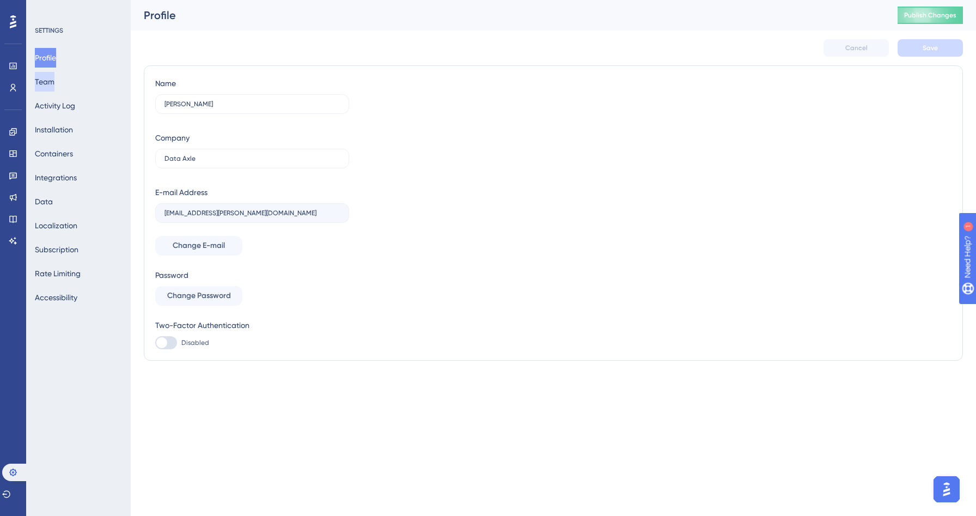
click at [49, 77] on button "Team" at bounding box center [45, 82] width 20 height 20
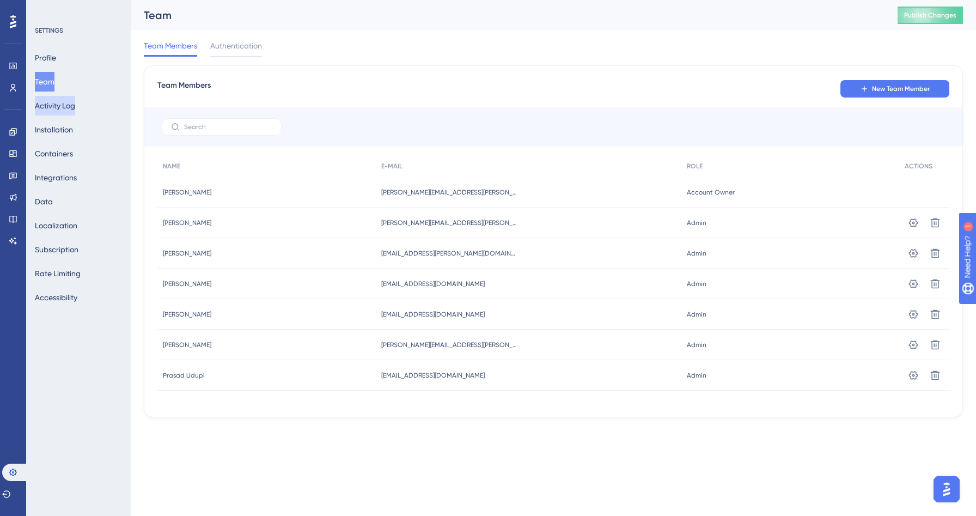
click at [55, 101] on button "Activity Log" at bounding box center [55, 106] width 40 height 20
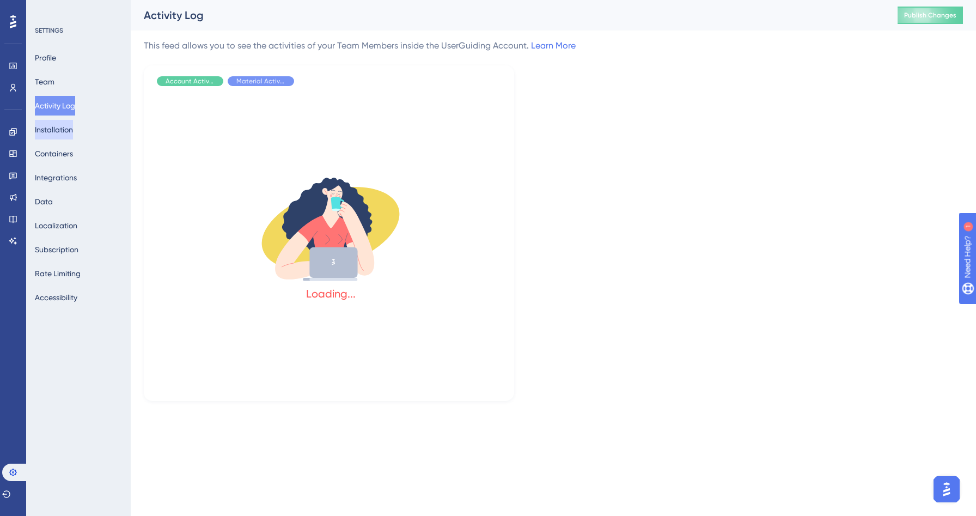
click at [59, 122] on button "Installation" at bounding box center [54, 130] width 38 height 20
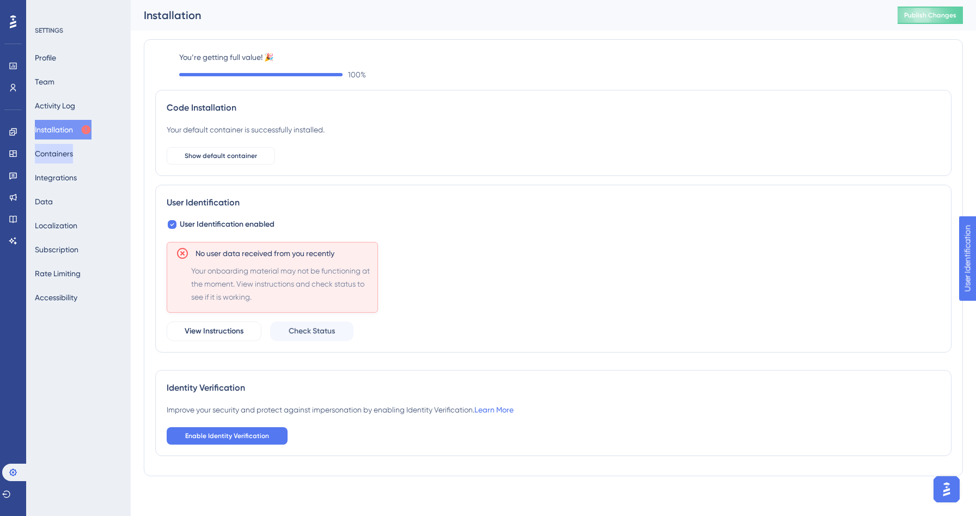
click at [62, 155] on button "Containers" at bounding box center [54, 154] width 38 height 20
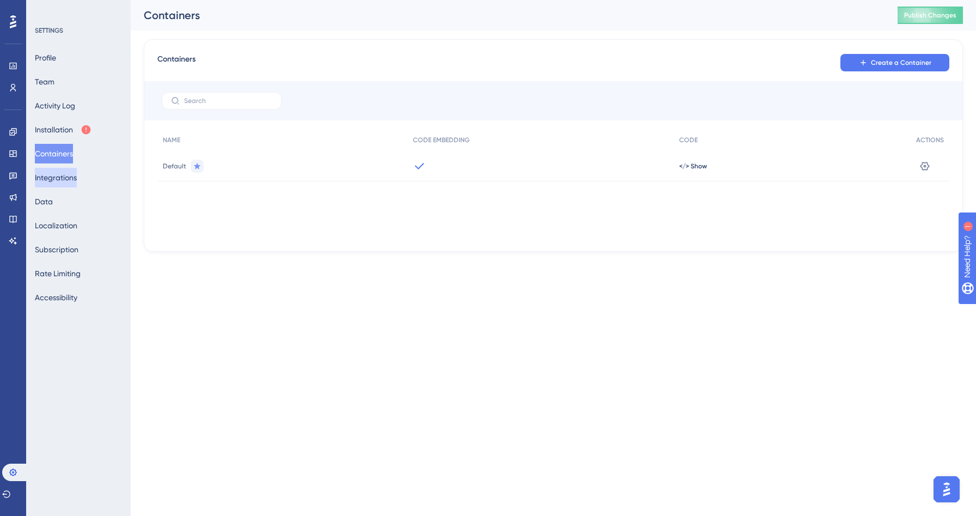
click at [62, 179] on button "Integrations" at bounding box center [56, 178] width 42 height 20
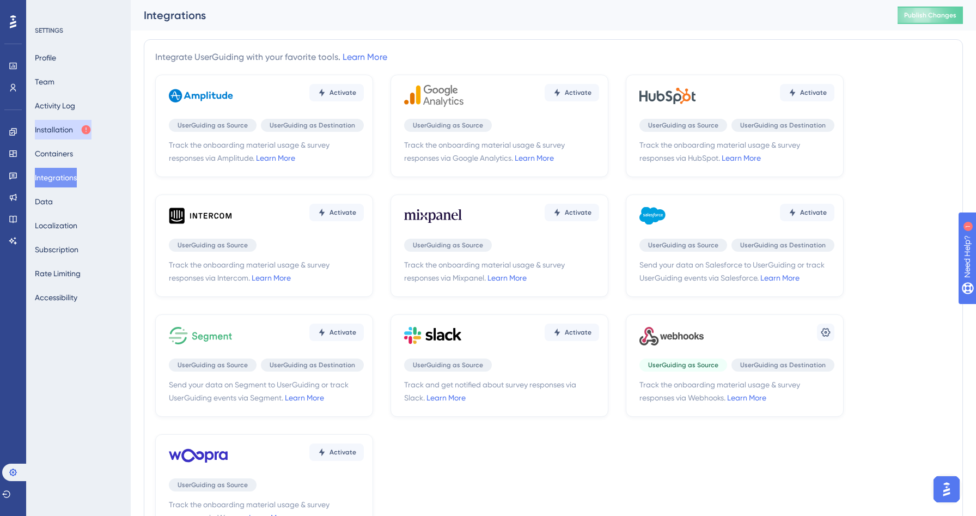
click at [64, 122] on button "Installation" at bounding box center [63, 130] width 57 height 20
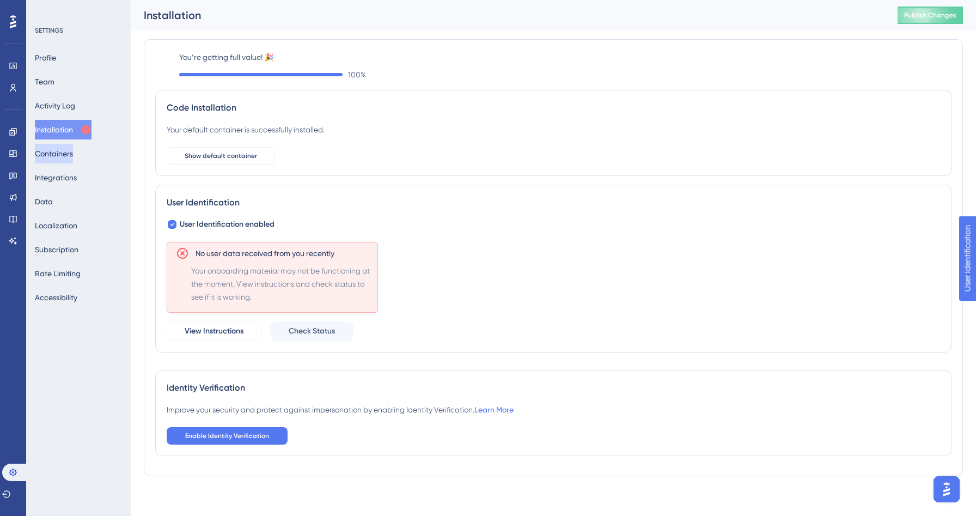
click at [68, 160] on button "Containers" at bounding box center [54, 154] width 38 height 20
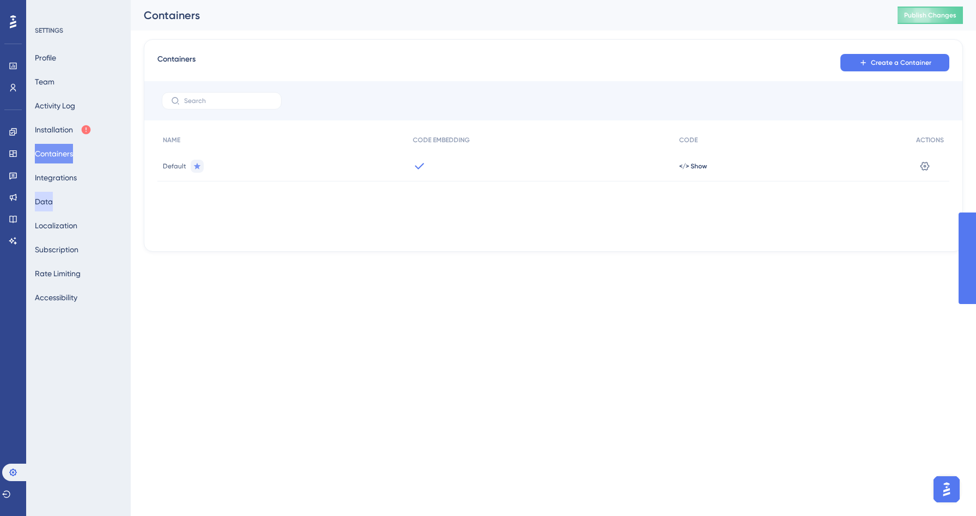
click at [53, 204] on button "Data" at bounding box center [44, 202] width 18 height 20
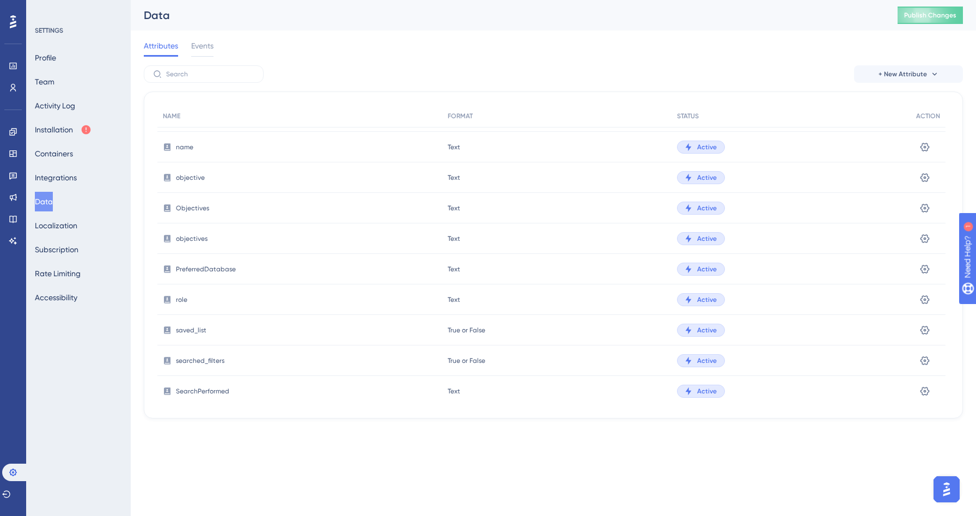
scroll to position [681, 0]
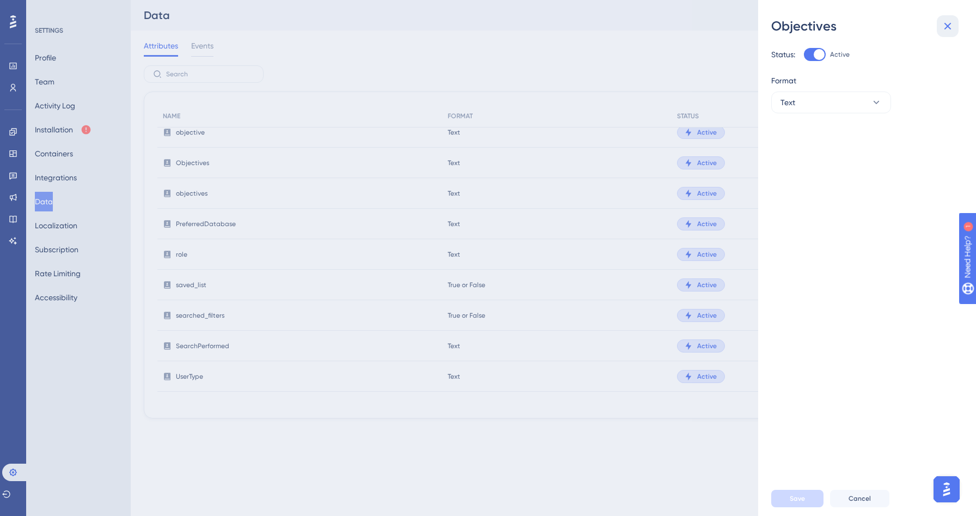
click at [943, 28] on icon at bounding box center [947, 26] width 13 height 13
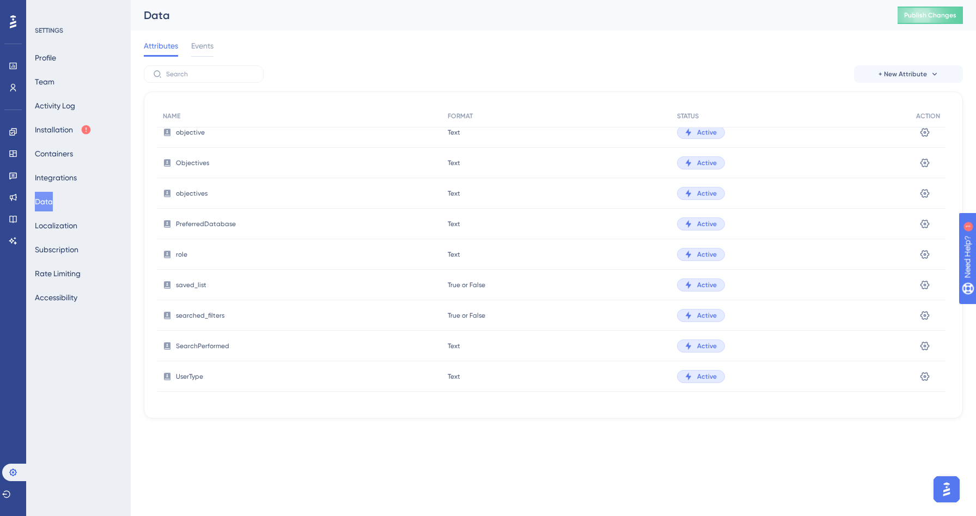
click at [185, 188] on div "objectives" at bounding box center [299, 193] width 285 height 30
click at [180, 198] on div "objectives" at bounding box center [299, 193] width 285 height 30
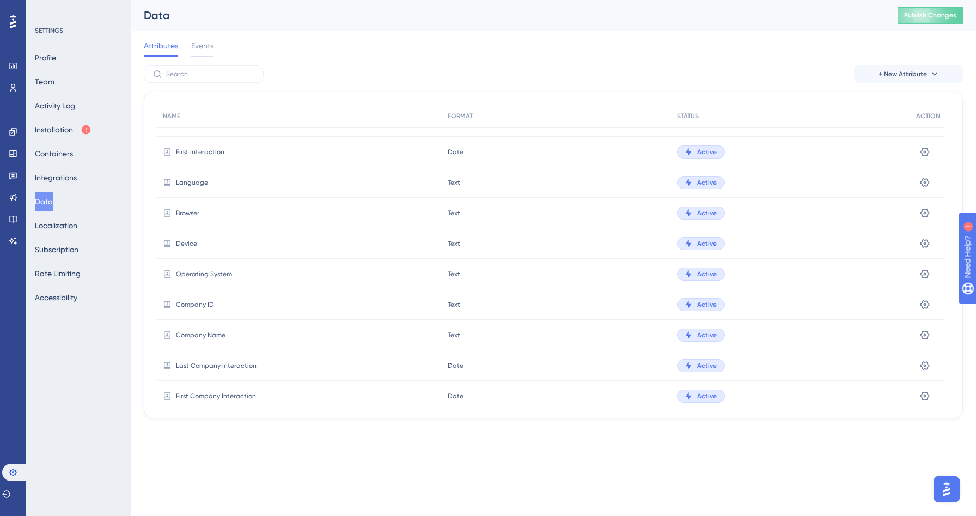
scroll to position [80, 0]
click at [206, 43] on span "Events" at bounding box center [202, 45] width 22 height 13
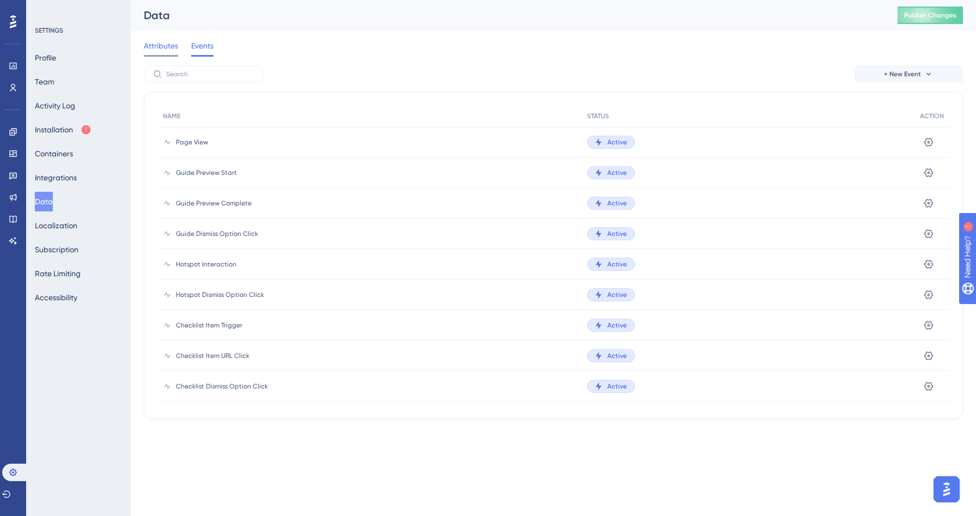
click at [172, 45] on span "Attributes" at bounding box center [161, 45] width 34 height 13
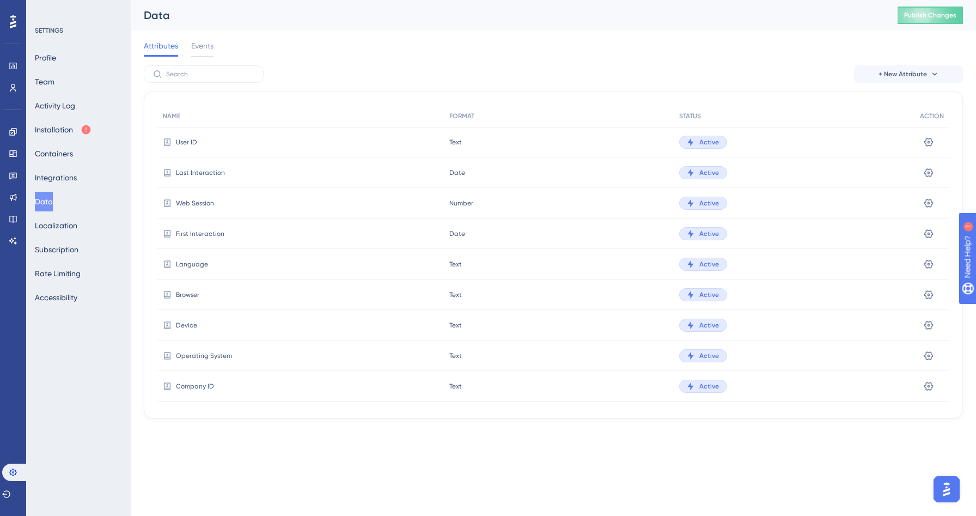
click at [15, 78] on div "Performance Users" at bounding box center [13, 76] width 9 height 39
click at [15, 67] on icon at bounding box center [13, 66] width 9 height 9
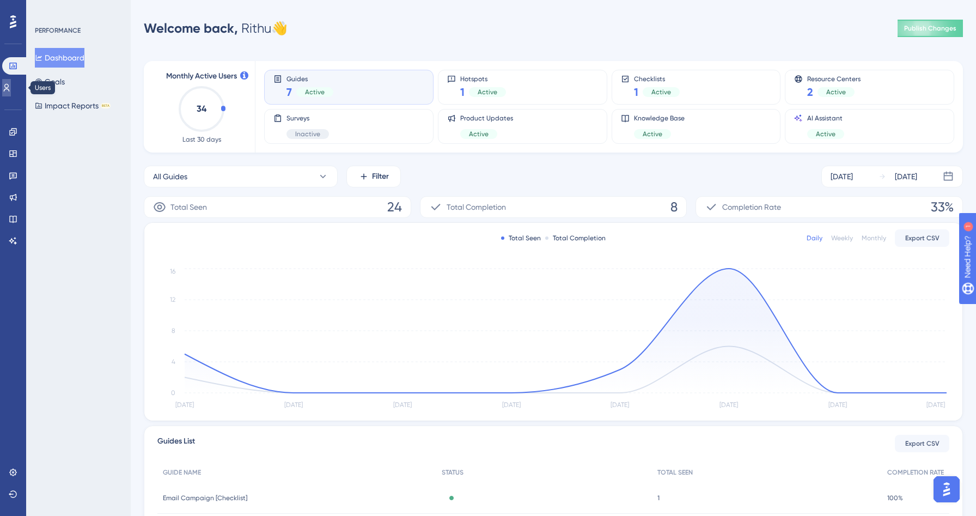
click at [11, 87] on icon at bounding box center [6, 87] width 9 height 9
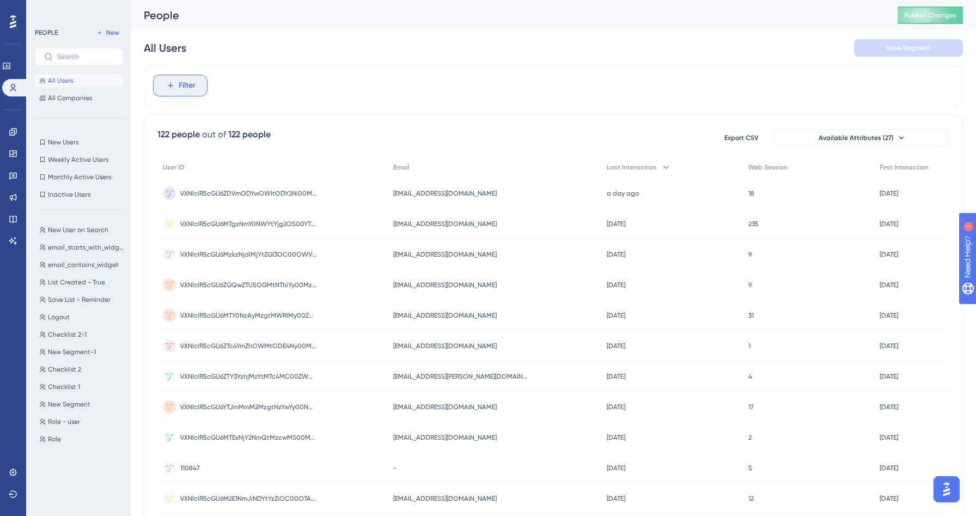
click at [186, 87] on span "Filter" at bounding box center [187, 85] width 17 height 13
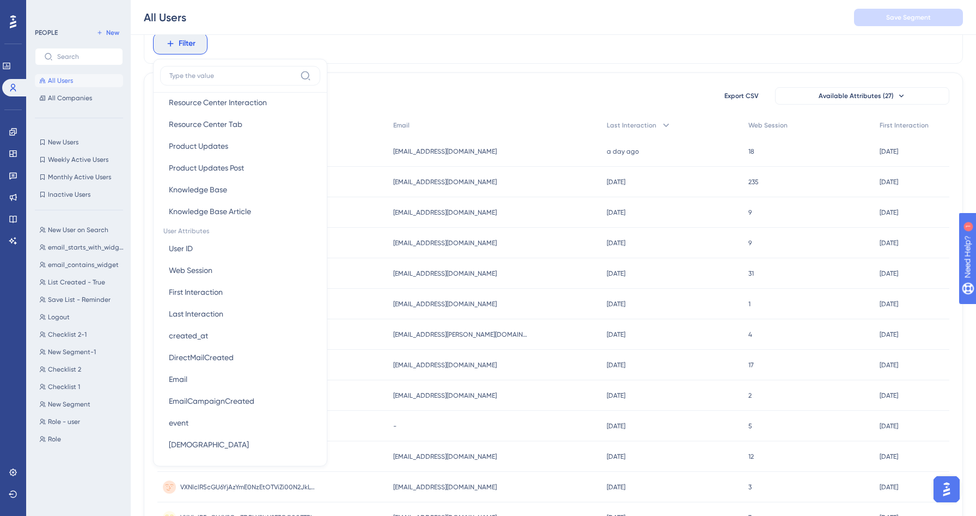
scroll to position [401, 0]
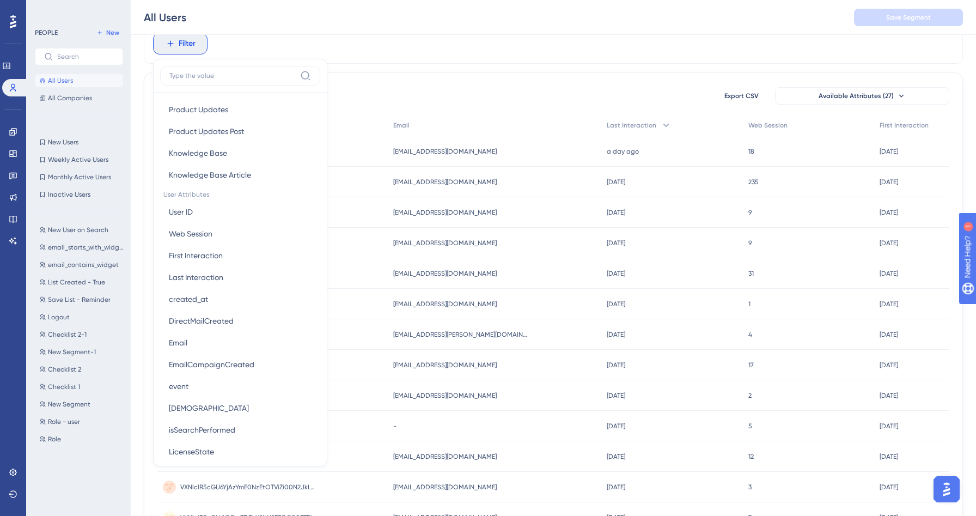
click at [351, 46] on div "Filter Browser Attributes Language Language Browser Browser Device Device Opera…" at bounding box center [553, 43] width 819 height 40
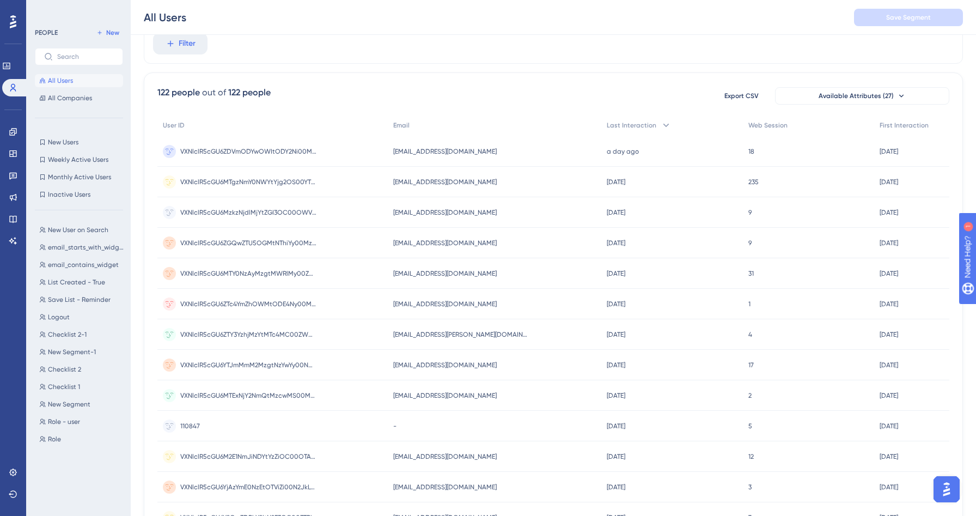
scroll to position [0, 0]
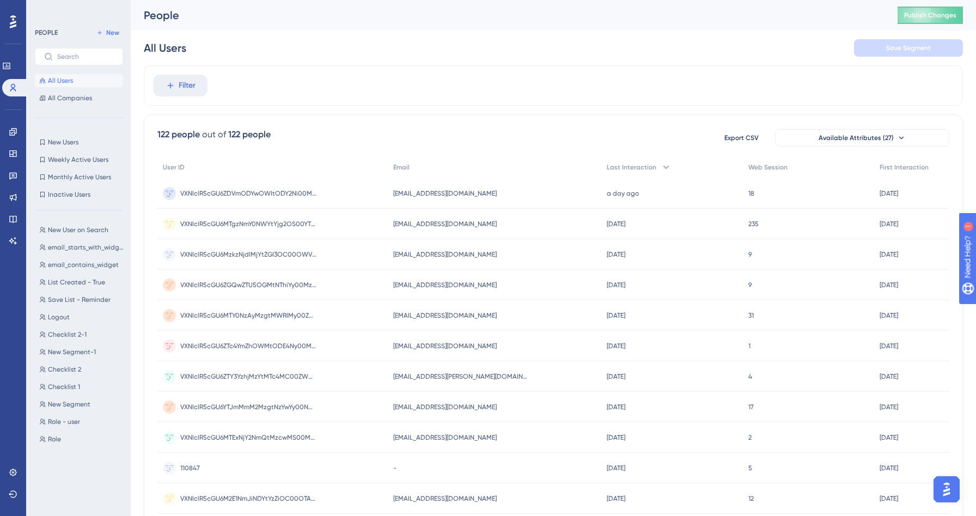
click at [357, 48] on div "All Users Save Segment" at bounding box center [553, 47] width 819 height 35
click at [115, 35] on span "New" at bounding box center [112, 32] width 13 height 9
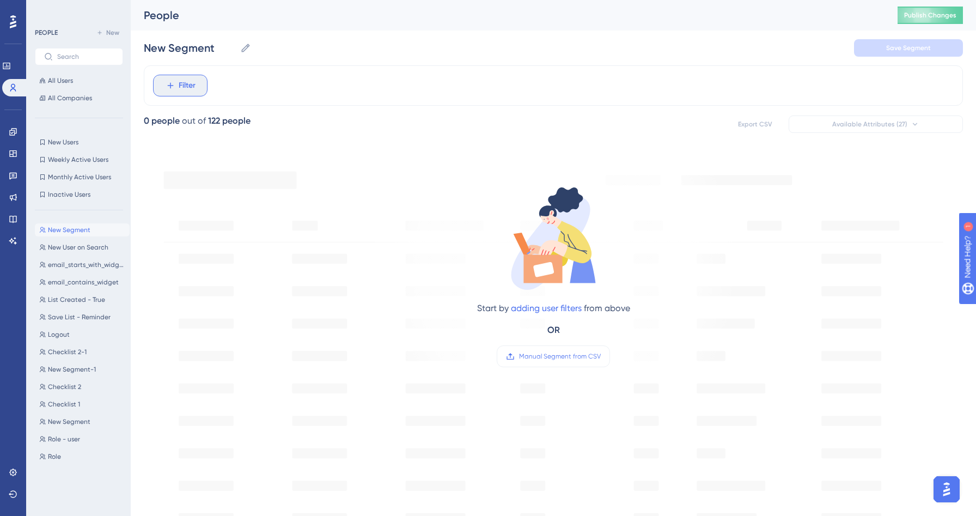
click at [187, 78] on button "Filter" at bounding box center [180, 86] width 54 height 22
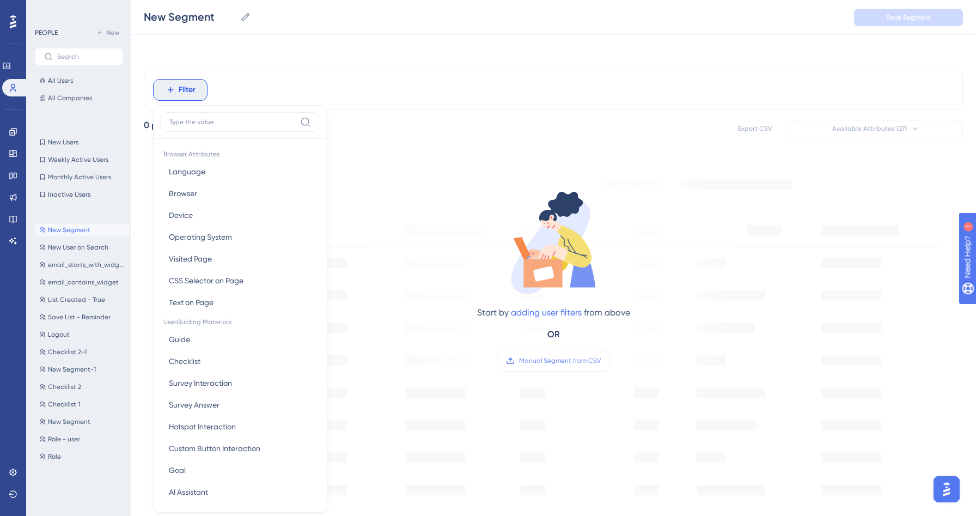
scroll to position [46, 0]
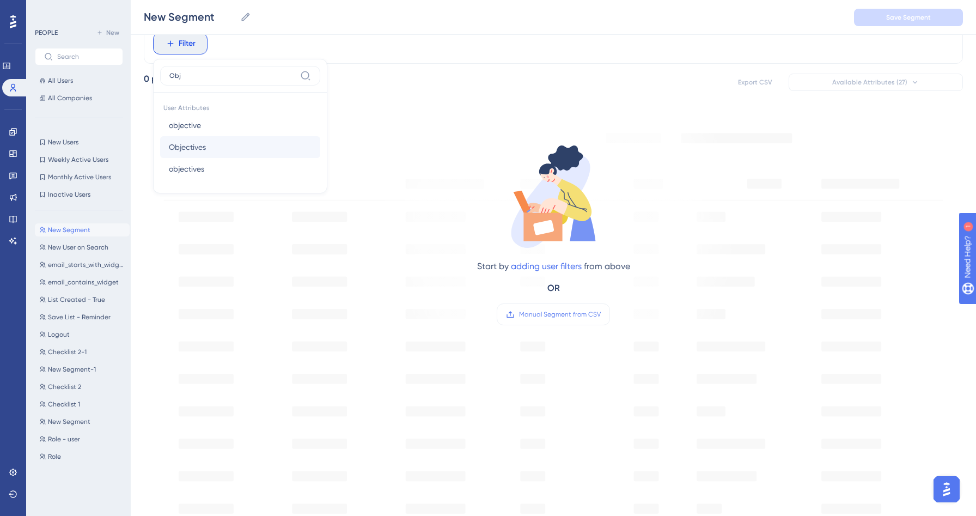
type input "Obj"
click at [211, 144] on button "Objectives Objectives" at bounding box center [240, 147] width 160 height 22
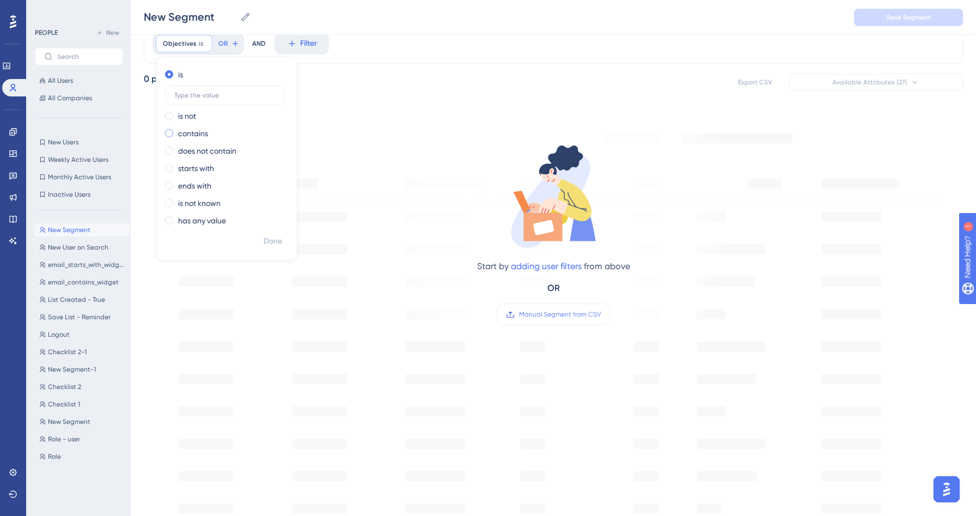
click at [192, 132] on label "contains" at bounding box center [193, 133] width 30 height 13
click at [192, 132] on input "text" at bounding box center [224, 130] width 101 height 8
type input "findNewCustomers"
click at [276, 241] on span "Done" at bounding box center [273, 241] width 19 height 13
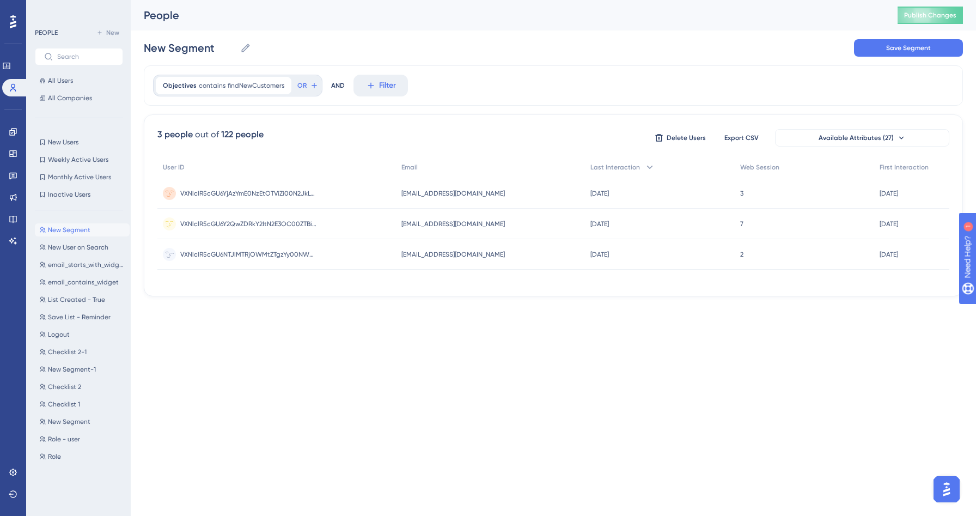
scroll to position [0, 0]
click at [193, 47] on input "New Segment" at bounding box center [190, 47] width 92 height 15
click at [131, 32] on div "Performance Users Engagement Widgets Feedback Product Updates Knowledge Base AI…" at bounding box center [553, 157] width 845 height 314
click at [883, 50] on button "Save Segment" at bounding box center [908, 47] width 109 height 17
click at [84, 250] on span "New User on Search" at bounding box center [78, 247] width 60 height 9
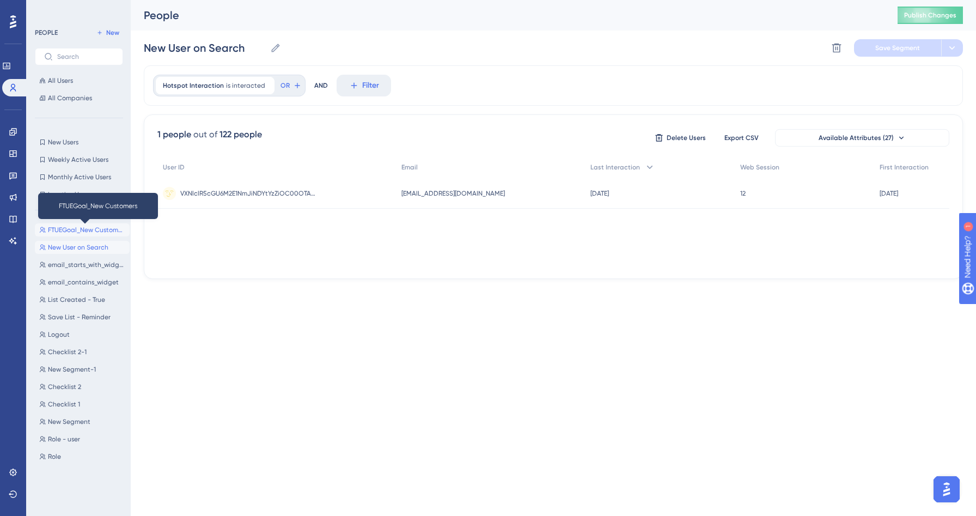
click at [85, 234] on span "FTUEGoal_New Customers" at bounding box center [86, 229] width 77 height 9
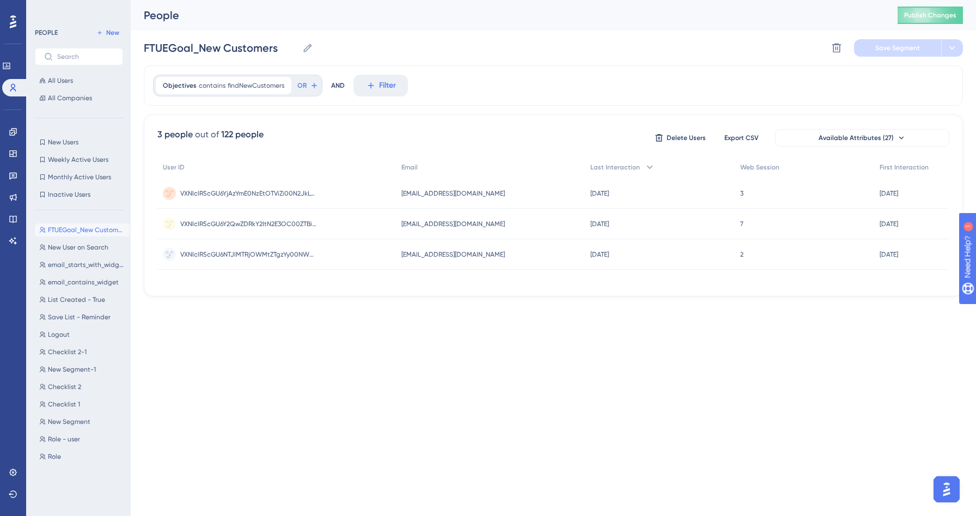
click at [323, 0] on html "Performance Users Engagement Widgets Feedback Product Updates Knowledge Base AI…" at bounding box center [488, 0] width 976 height 0
click at [308, 47] on icon at bounding box center [307, 47] width 11 height 11
click at [298, 47] on input "FTUEGoal_New Customers" at bounding box center [221, 47] width 154 height 15
click at [254, 45] on input "FTUEGoal_New Customers" at bounding box center [221, 47] width 154 height 15
drag, startPoint x: 169, startPoint y: 49, endPoint x: 107, endPoint y: 43, distance: 62.4
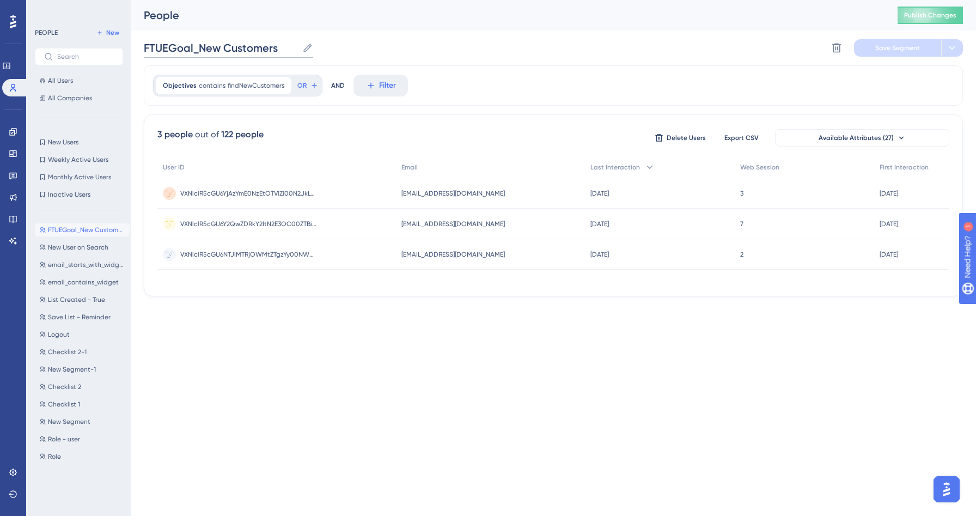
click at [131, 43] on div "Performance Users Engagement Widgets Feedback Product Updates Knowledge Base AI…" at bounding box center [553, 157] width 845 height 314
click at [951, 52] on icon at bounding box center [951, 47] width 11 height 11
click at [898, 52] on button "Save Segment" at bounding box center [897, 47] width 87 height 17
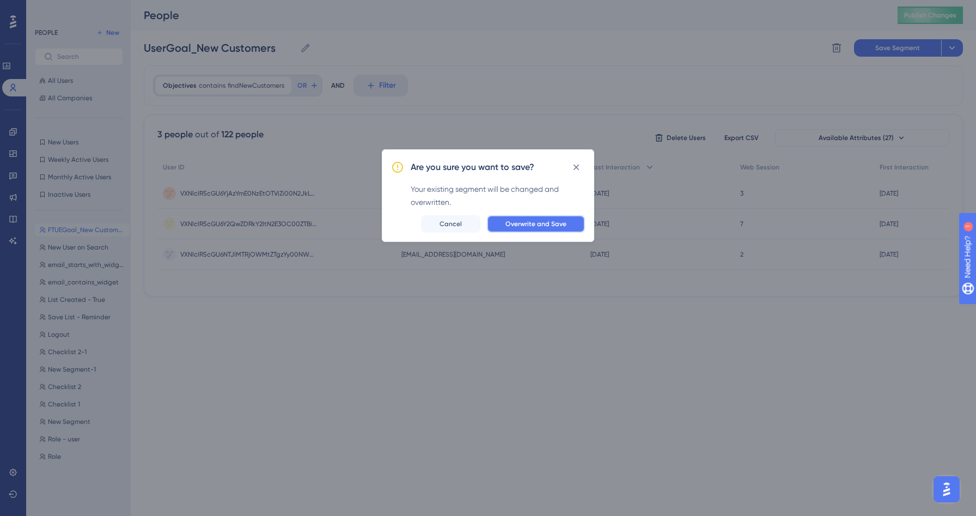
click at [506, 220] on span "Overwrite and Save" at bounding box center [535, 223] width 61 height 9
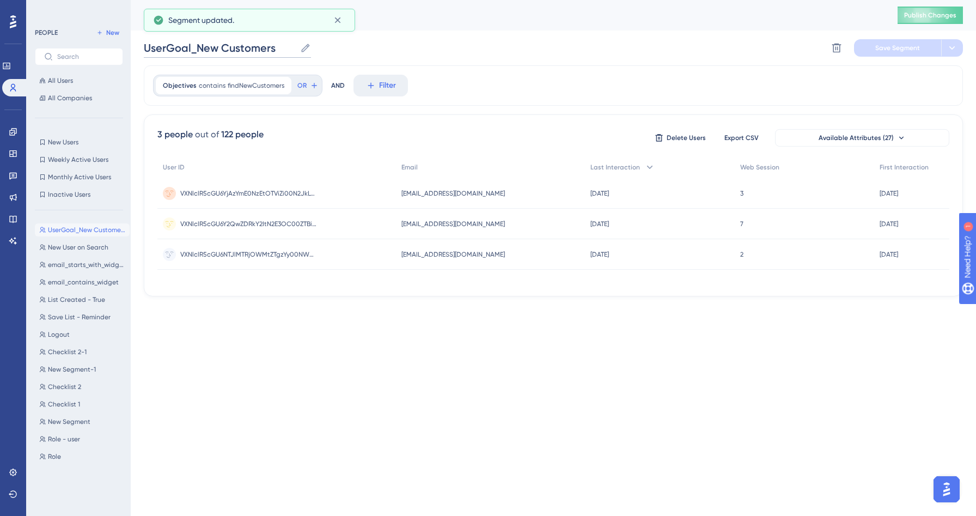
click at [228, 52] on input "UserGoal_New Customers" at bounding box center [220, 47] width 152 height 15
drag, startPoint x: 279, startPoint y: 52, endPoint x: 198, endPoint y: 46, distance: 80.8
click at [198, 46] on input "UserGoal_New Customers" at bounding box center [220, 47] width 152 height 15
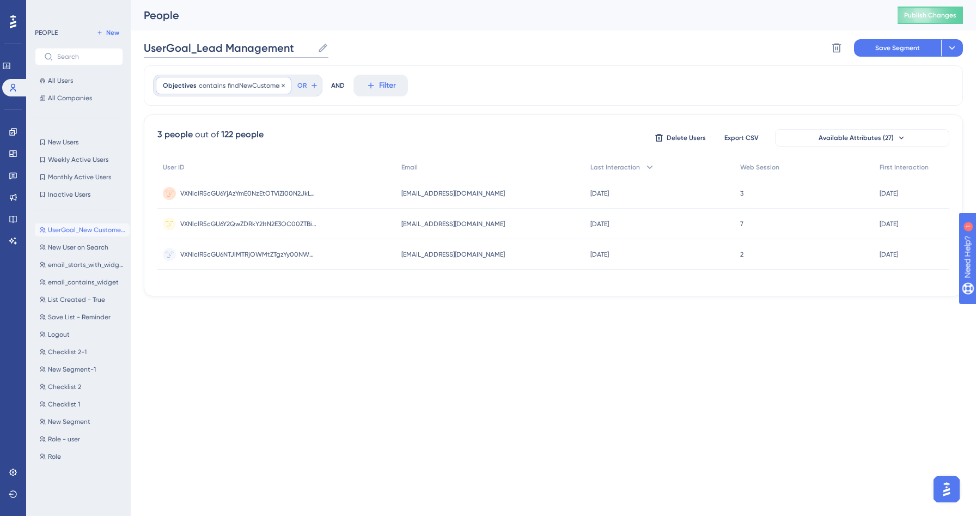
type input "UserGoal_Lead Management"
click at [242, 85] on span "findNewCustomers" at bounding box center [256, 85] width 57 height 9
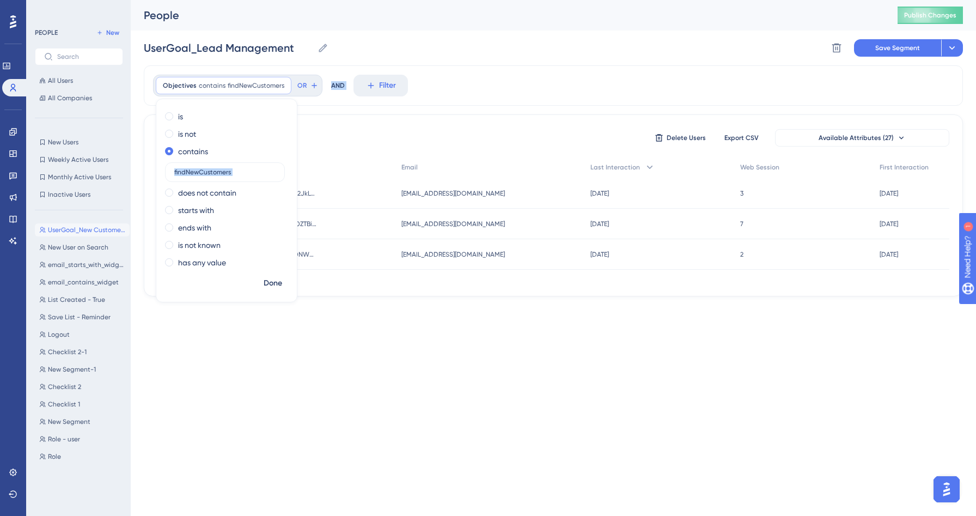
drag, startPoint x: 254, startPoint y: 178, endPoint x: 154, endPoint y: 158, distance: 102.2
click at [154, 158] on div "Objectives contains findNewCustomers findNewCustomers Remove is is not contains…" at bounding box center [553, 180] width 819 height 231
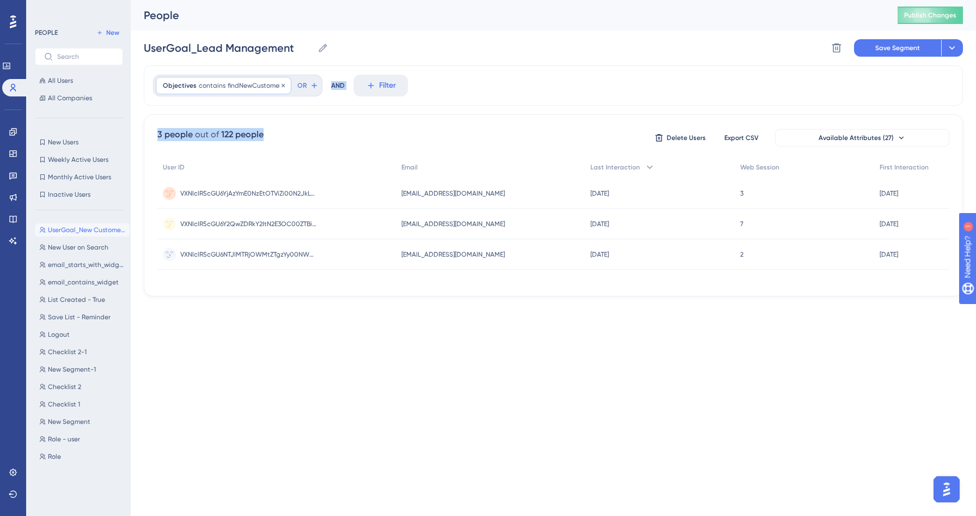
click at [266, 85] on span "findNewCustomers" at bounding box center [256, 85] width 57 height 9
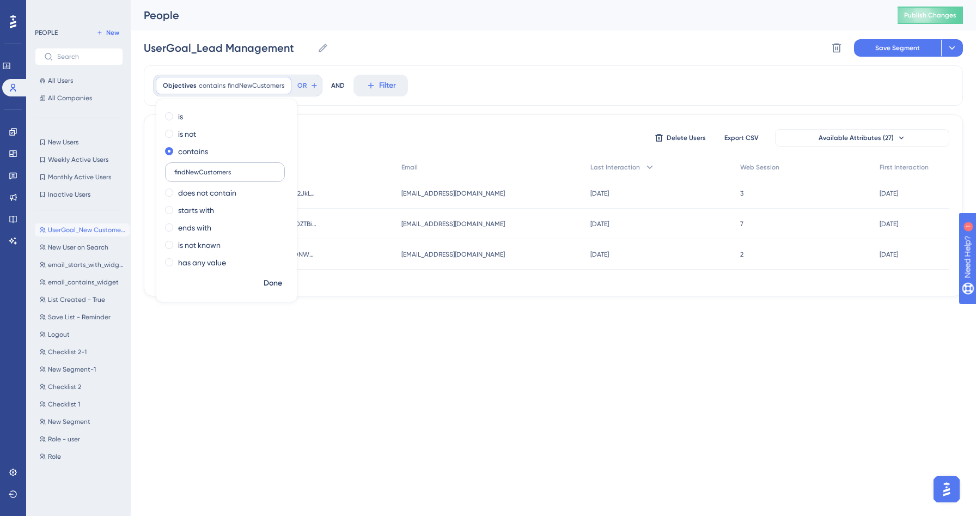
drag, startPoint x: 248, startPoint y: 169, endPoint x: 165, endPoint y: 169, distance: 83.3
click at [165, 169] on label "findNewCustomers" at bounding box center [225, 172] width 120 height 20
type input "leadManagement"
click at [277, 284] on span "Done" at bounding box center [273, 283] width 19 height 13
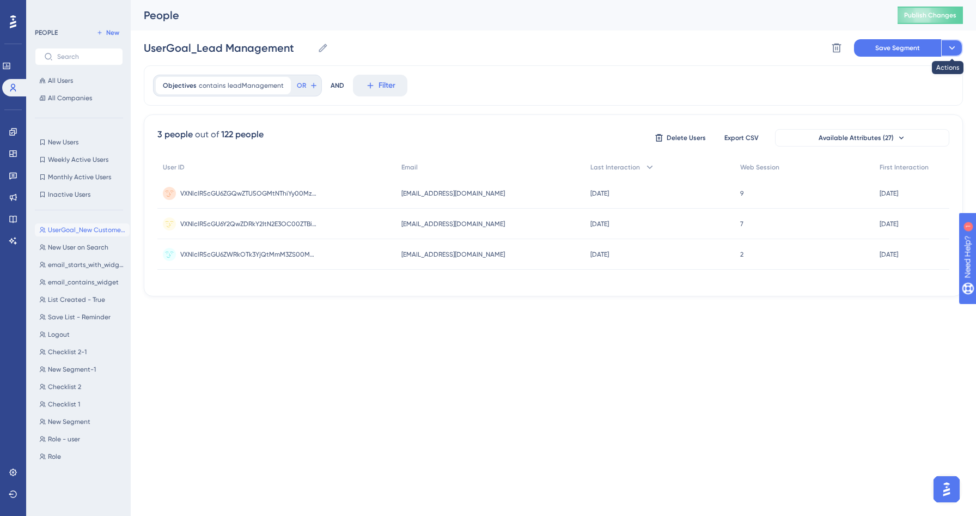
click at [950, 47] on icon at bounding box center [952, 47] width 6 height 3
click at [925, 80] on span "Save as a New Segment" at bounding box center [901, 78] width 84 height 13
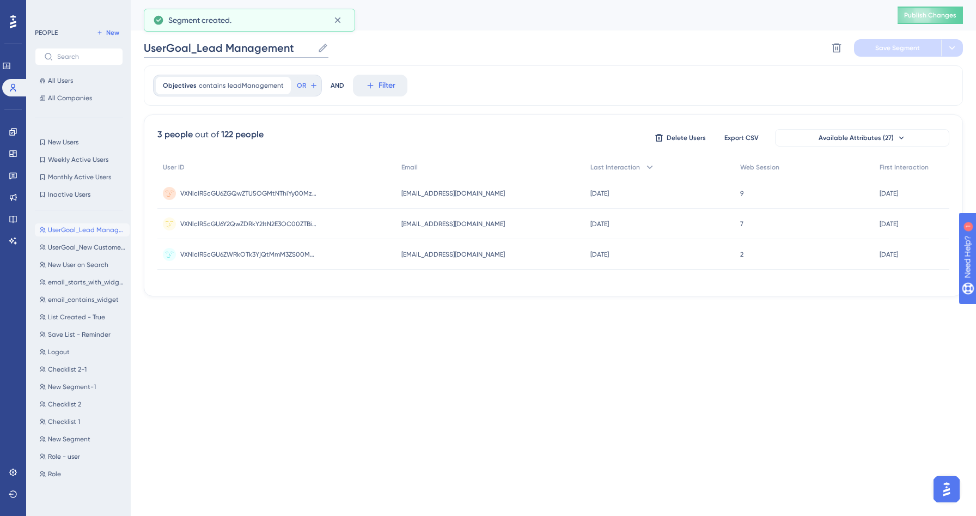
click at [235, 42] on input "UserGoal_Lead Management" at bounding box center [228, 47] width 169 height 15
drag, startPoint x: 295, startPoint y: 49, endPoint x: 197, endPoint y: 44, distance: 98.7
click at [197, 44] on input "UserGoal_Lead Management" at bounding box center [228, 47] width 169 height 15
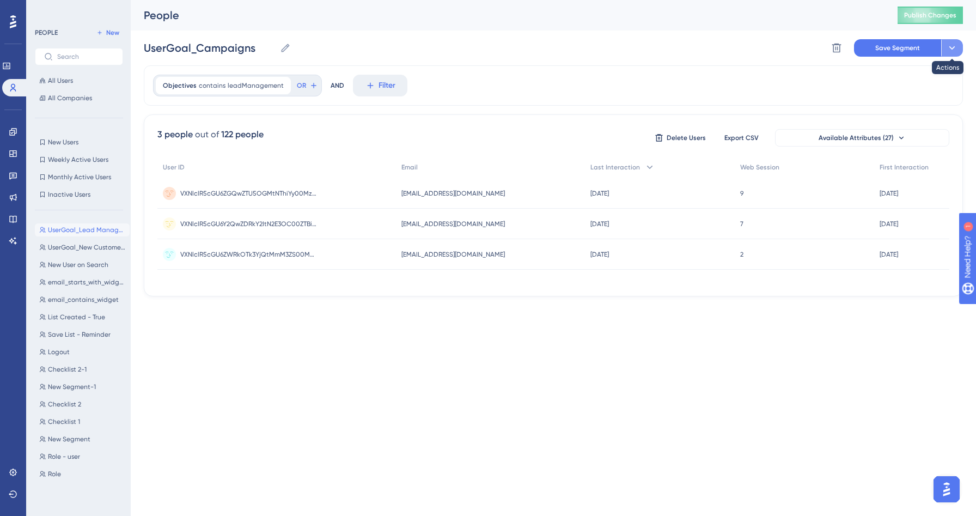
click at [953, 51] on icon at bounding box center [951, 47] width 11 height 11
click at [922, 78] on span "Save as a New Segment" at bounding box center [901, 78] width 84 height 13
click at [343, 19] on div "People" at bounding box center [507, 15] width 726 height 15
click at [259, 0] on html "Performance Users Engagement Widgets Feedback Product Updates Knowledge Base AI…" at bounding box center [488, 0] width 976 height 0
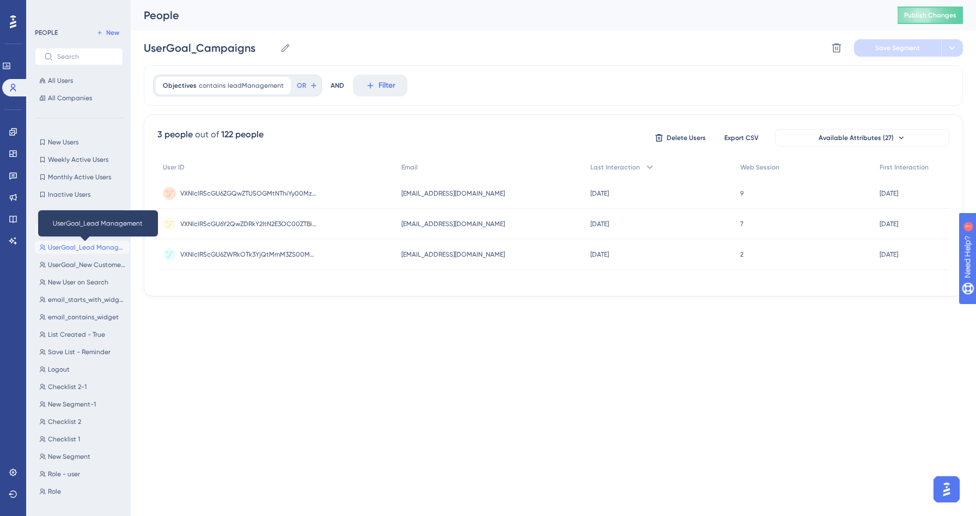
click at [72, 249] on span "UserGoal_Lead Management" at bounding box center [86, 247] width 77 height 9
click at [73, 239] on div "UserGoal_Campaigns UserGoal_Campaigns UserGoal_Lead Management UserGoal_Lead Ma…" at bounding box center [82, 357] width 95 height 277
click at [80, 229] on span "UserGoal_Campaigns" at bounding box center [81, 229] width 66 height 9
type input "UserGoal_Campaigns"
click at [246, 84] on span "leadManagement" at bounding box center [256, 85] width 56 height 9
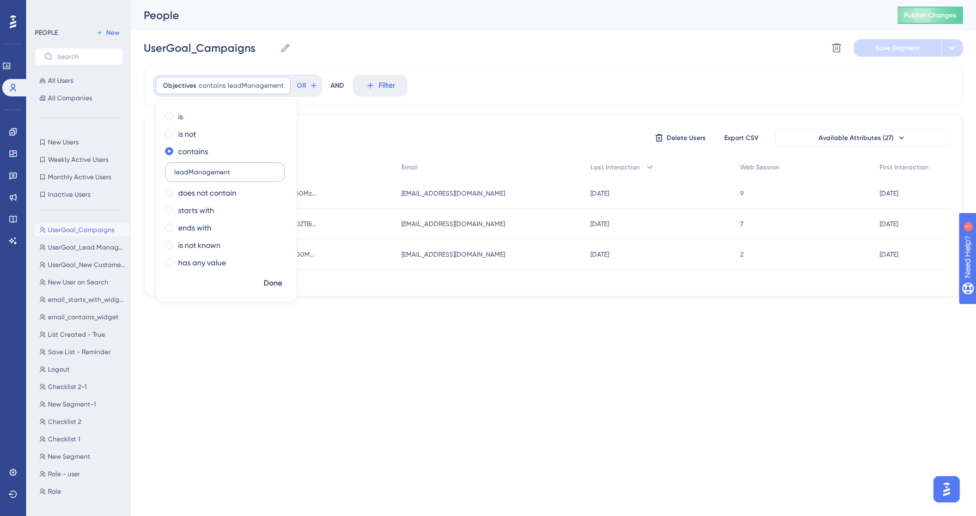
click at [234, 173] on input "leadManagement" at bounding box center [224, 172] width 101 height 8
drag, startPoint x: 243, startPoint y: 170, endPoint x: 147, endPoint y: 160, distance: 96.5
click at [147, 160] on div "Objectives contains leadManagement leadManagement Remove is is not contains lea…" at bounding box center [553, 180] width 819 height 231
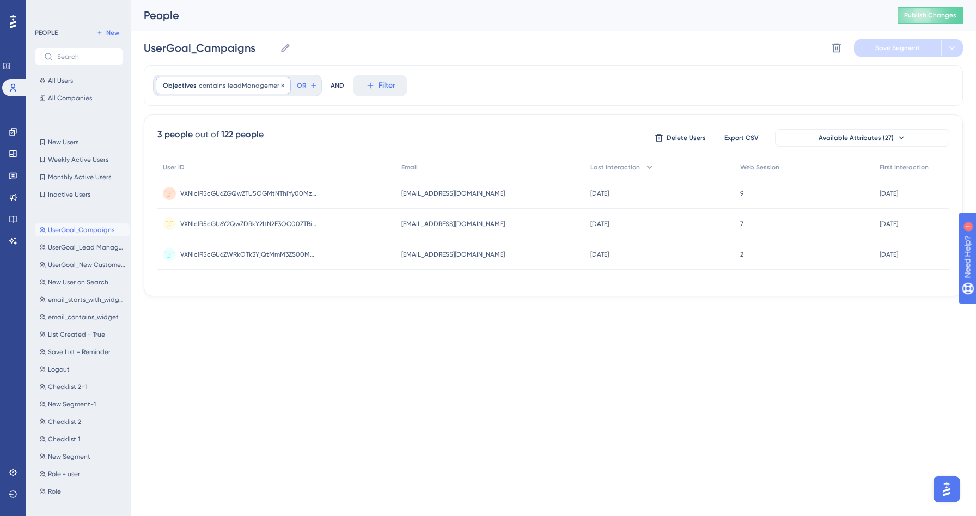
click at [270, 80] on div "Objectives contains leadManagement leadManagement Remove" at bounding box center [223, 85] width 135 height 17
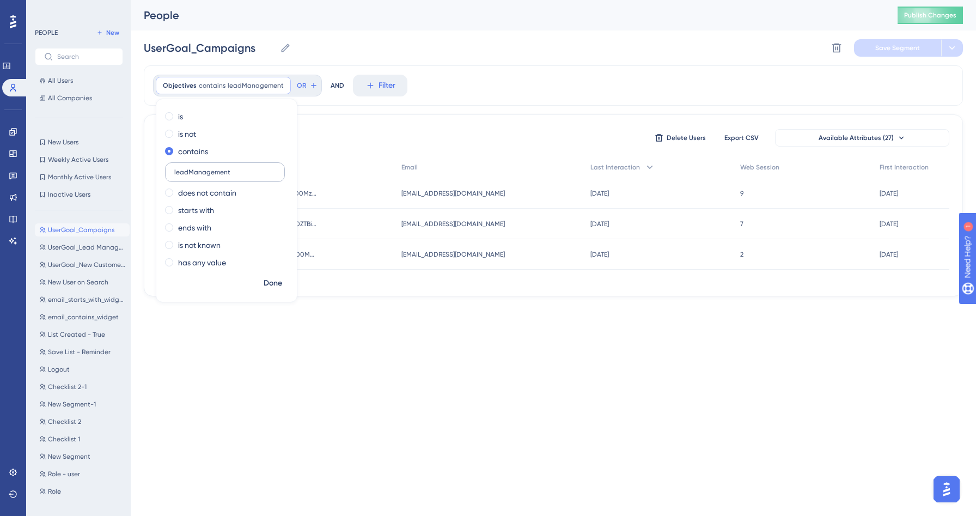
drag, startPoint x: 242, startPoint y: 166, endPoint x: 186, endPoint y: 166, distance: 56.1
click at [186, 166] on label "leadManagement" at bounding box center [225, 172] width 120 height 20
click at [199, 167] on label "leadManagement" at bounding box center [225, 172] width 120 height 20
click at [199, 168] on input "leadManagement" at bounding box center [224, 172] width 101 height 8
type input "l"
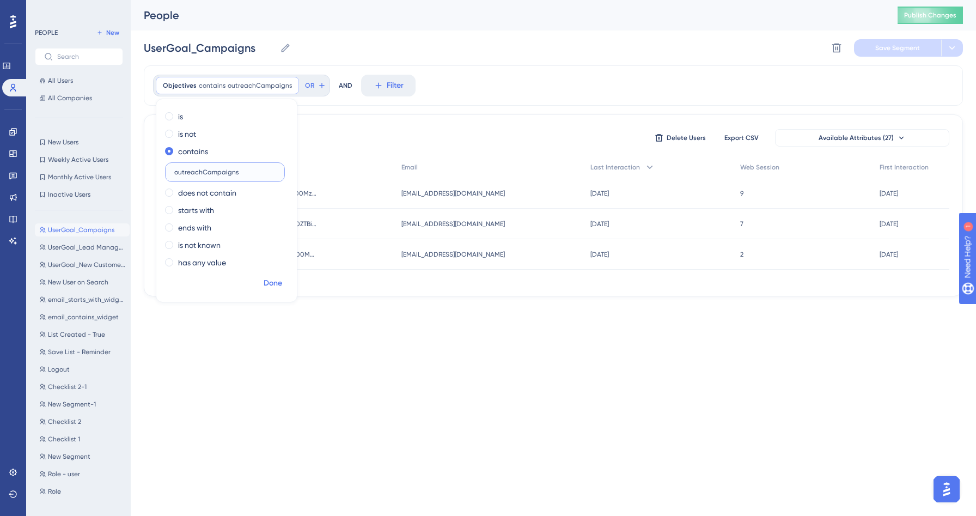
type input "outreachCampaigns"
click at [272, 280] on span "Done" at bounding box center [273, 283] width 19 height 13
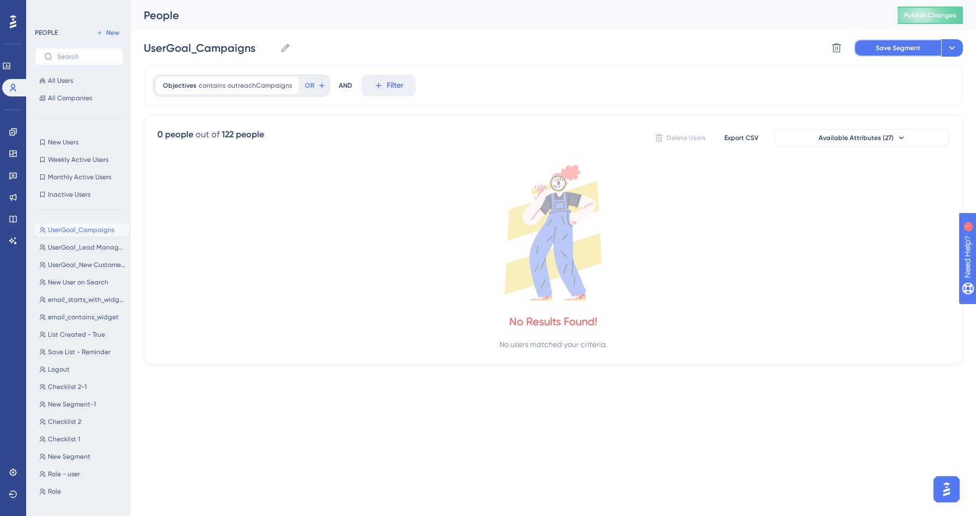
click at [895, 48] on span "Save Segment" at bounding box center [898, 48] width 45 height 9
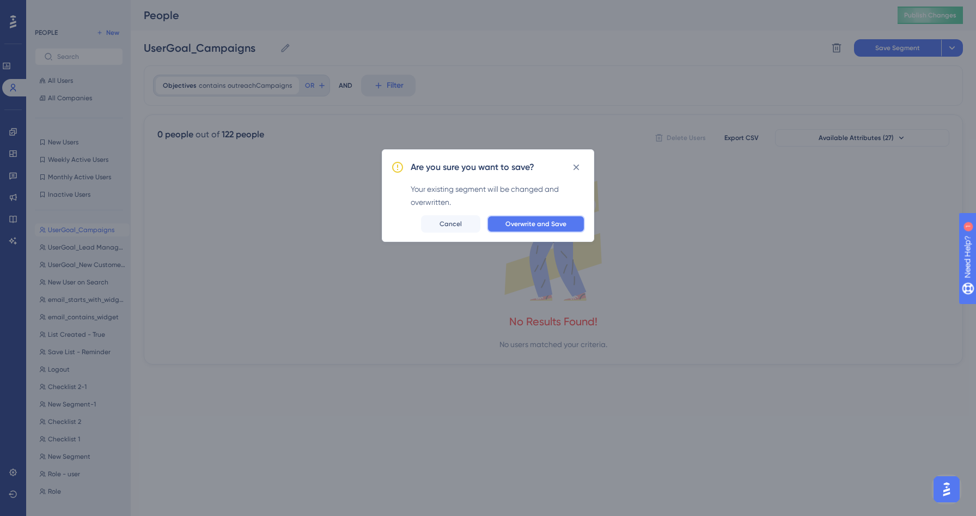
click at [541, 224] on span "Overwrite and Save" at bounding box center [535, 223] width 61 height 9
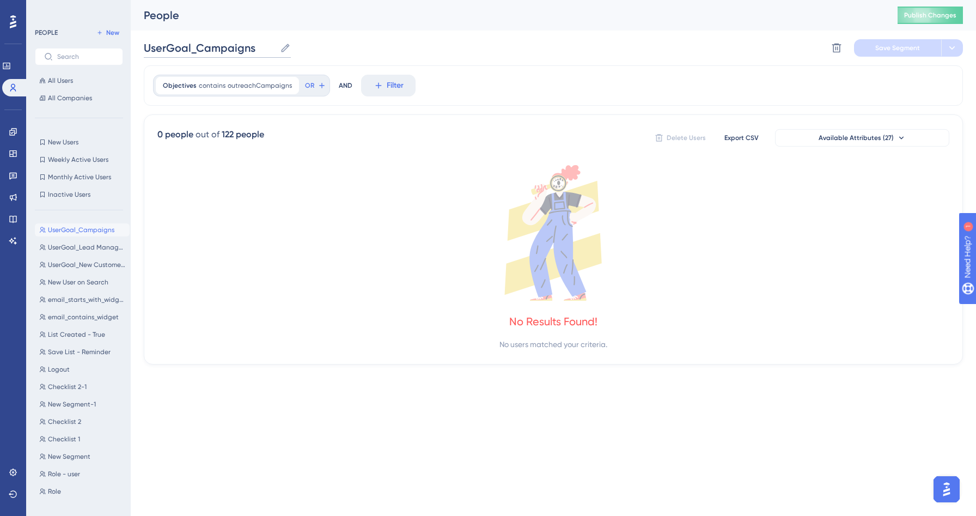
click at [264, 48] on input "UserGoal_Campaigns" at bounding box center [210, 47] width 132 height 15
click at [195, 48] on input "UserGoal_New Customers" at bounding box center [220, 47] width 152 height 15
click at [286, 44] on input "UserGoal: New Customers" at bounding box center [220, 47] width 152 height 15
type input "UserGoal: New Customers, Lead Management"
click at [276, 88] on span "outreachCampaigns" at bounding box center [260, 85] width 64 height 9
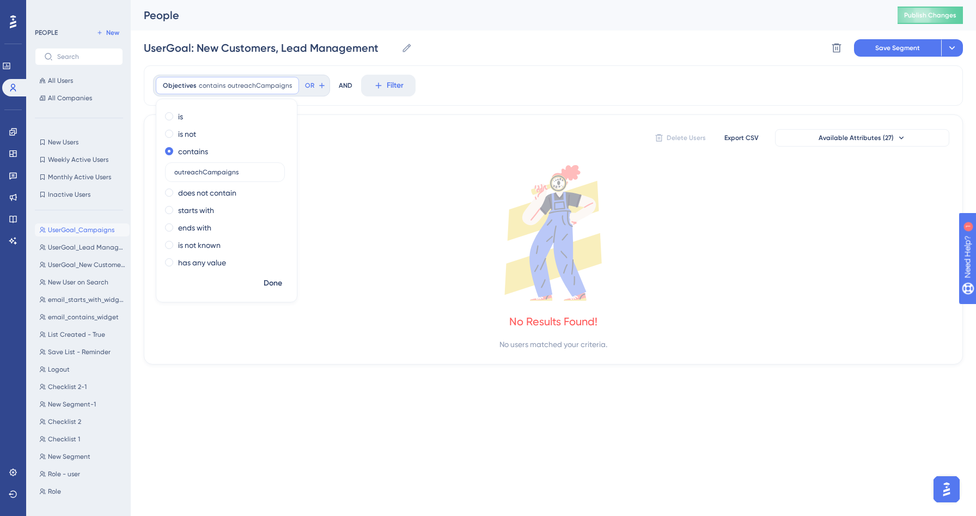
drag, startPoint x: 256, startPoint y: 173, endPoint x: 162, endPoint y: 167, distance: 93.9
click at [162, 167] on div "is is not contains outreachCampaigns does not contain starts with ends with is …" at bounding box center [226, 191] width 140 height 166
type input "findNewCustomers"
click at [281, 280] on span "Done" at bounding box center [273, 283] width 19 height 13
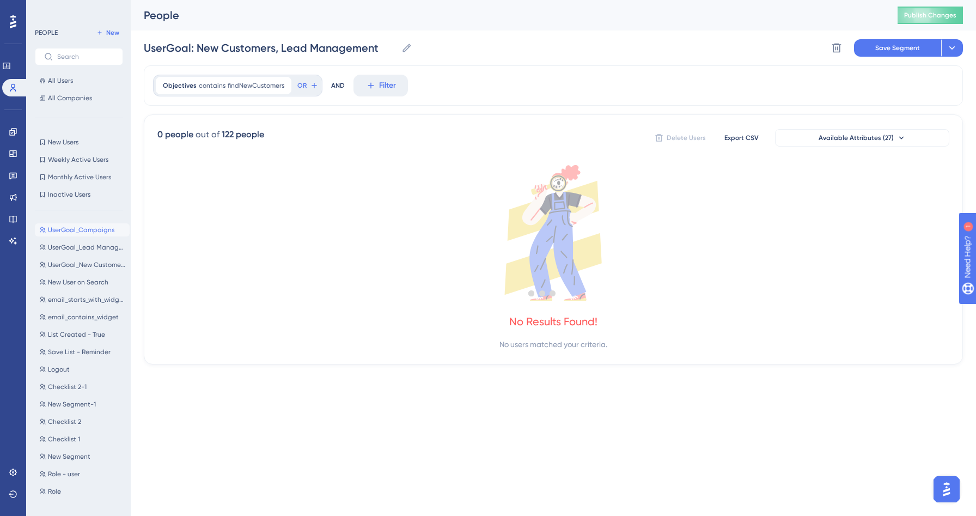
click at [298, 87] on div at bounding box center [542, 292] width 867 height 437
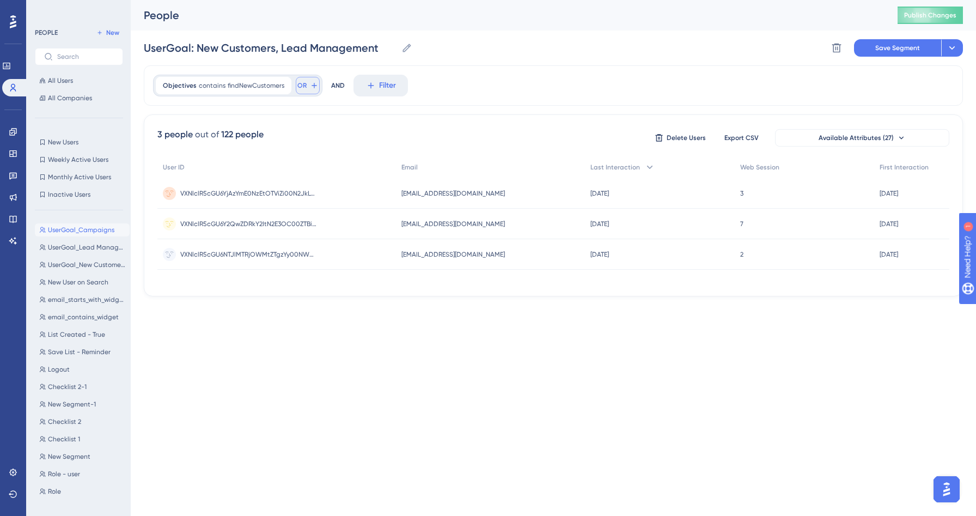
click at [305, 87] on button "OR" at bounding box center [308, 85] width 24 height 17
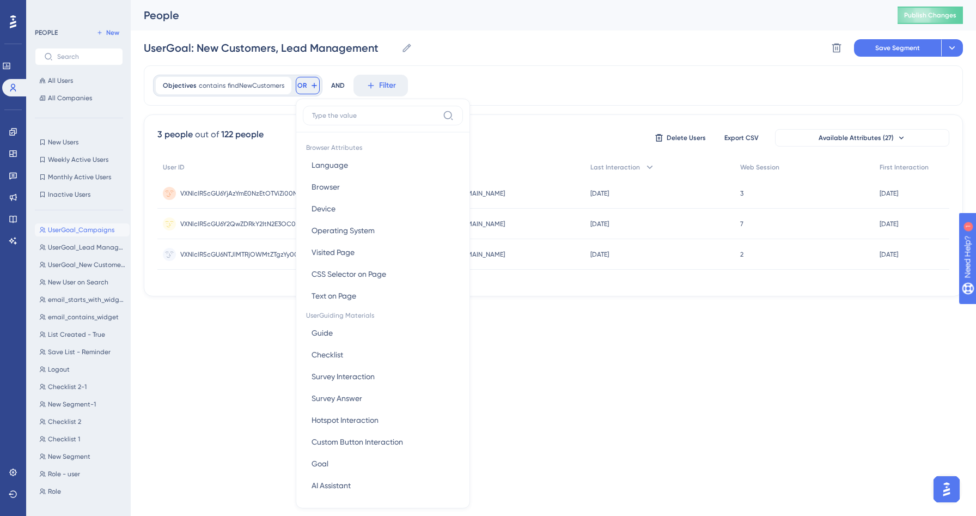
scroll to position [30, 0]
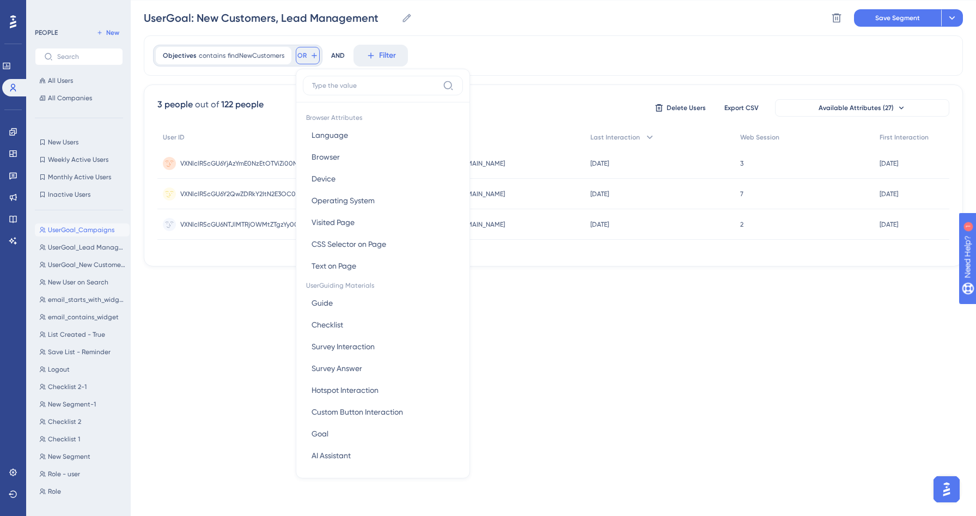
click at [306, 50] on button "OR" at bounding box center [308, 55] width 24 height 17
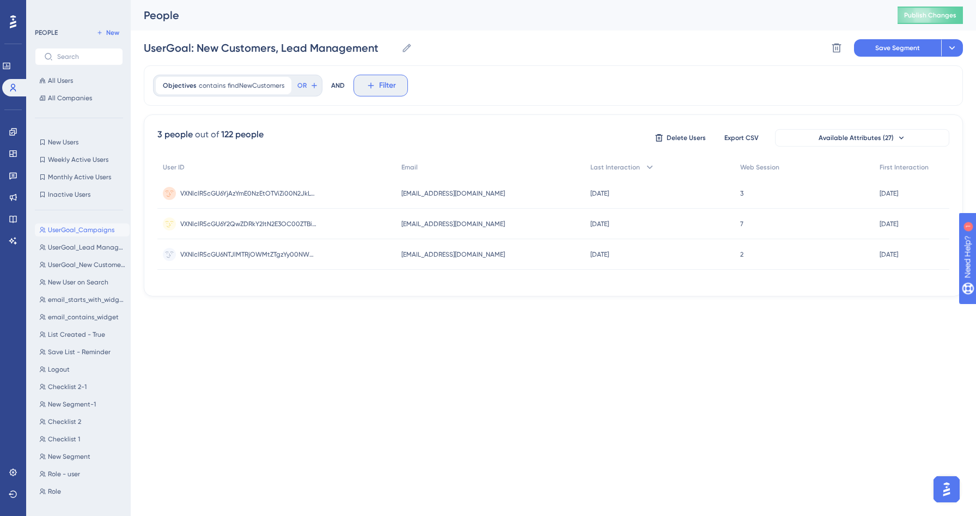
click at [389, 83] on span "Filter" at bounding box center [387, 85] width 17 height 13
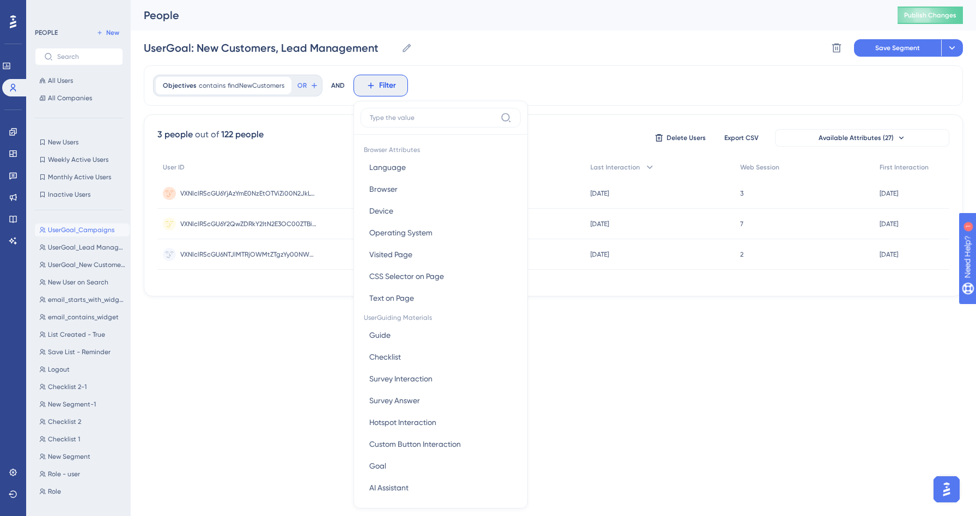
scroll to position [46, 0]
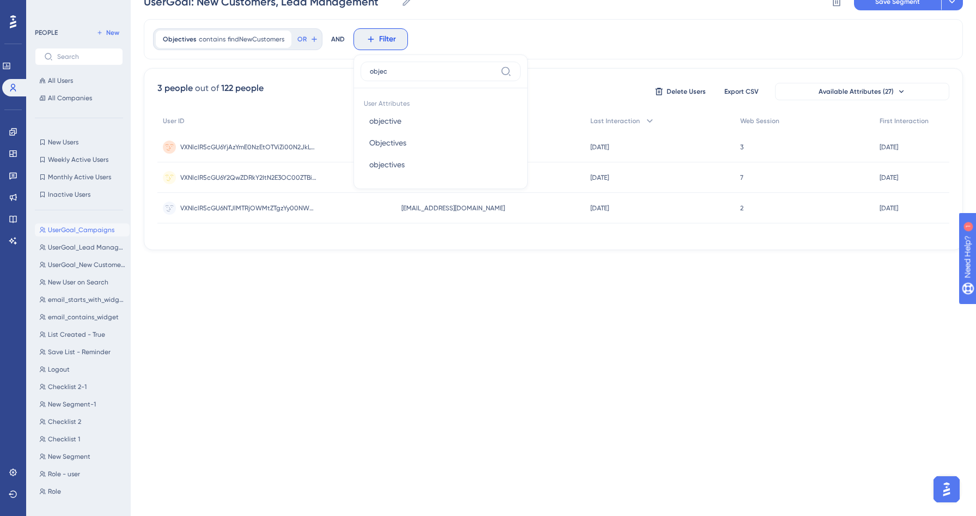
type input "objec"
click at [420, 32] on div "Objectives contains findNewCustomers findNewCustomers Remove OR AND Filter obje…" at bounding box center [553, 39] width 819 height 40
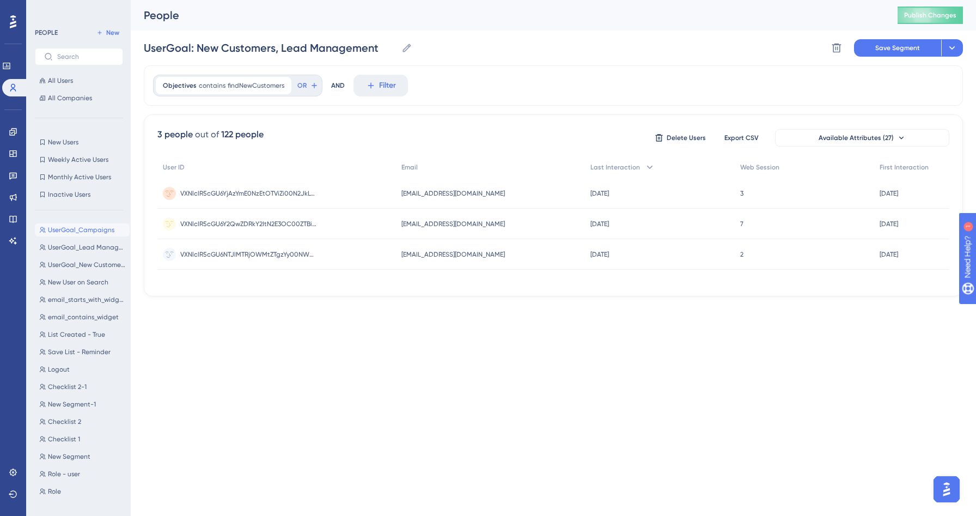
scroll to position [0, 0]
click at [245, 94] on div "Objectives contains findNewCustomers findNewCustomers Remove" at bounding box center [224, 85] width 136 height 17
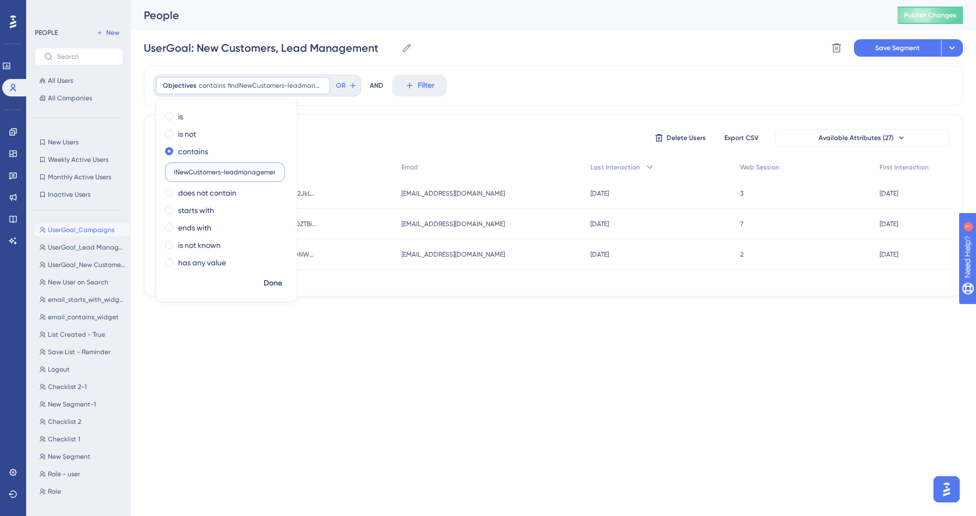
scroll to position [0, 13]
click at [238, 173] on input "findNewCustomers-leadmanagement" at bounding box center [224, 172] width 101 height 8
type input "findNewCustomers-leadManagement"
click at [278, 281] on span "Done" at bounding box center [273, 283] width 19 height 13
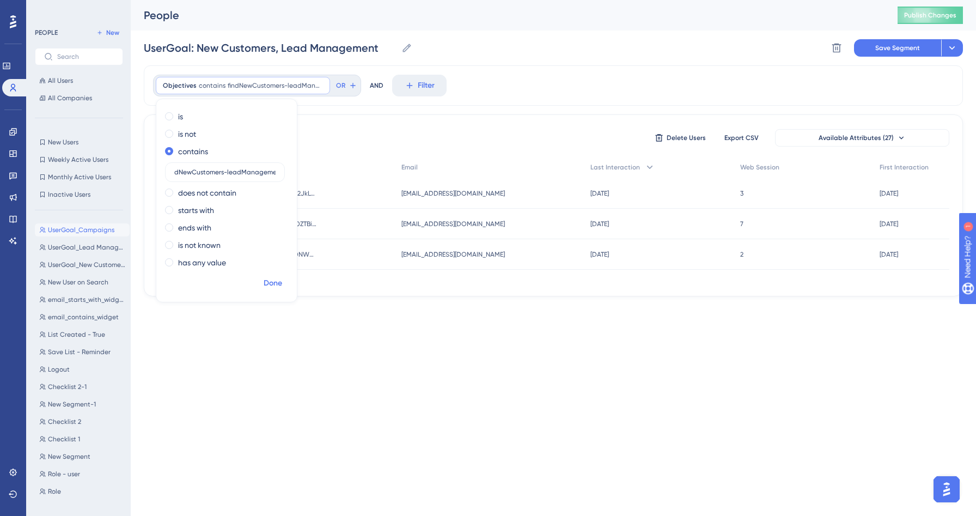
scroll to position [0, 0]
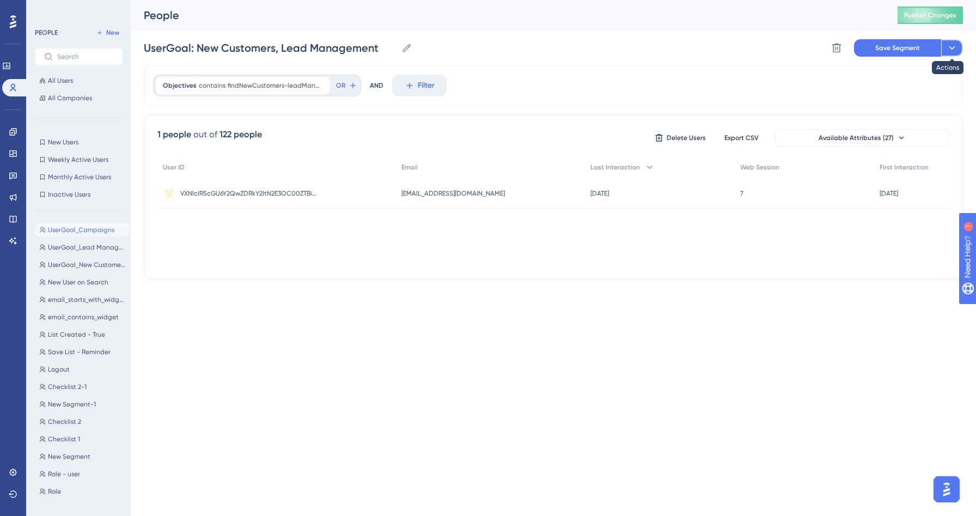
click at [952, 47] on icon at bounding box center [952, 47] width 6 height 3
click at [923, 76] on span "Save as a New Segment" at bounding box center [901, 78] width 84 height 13
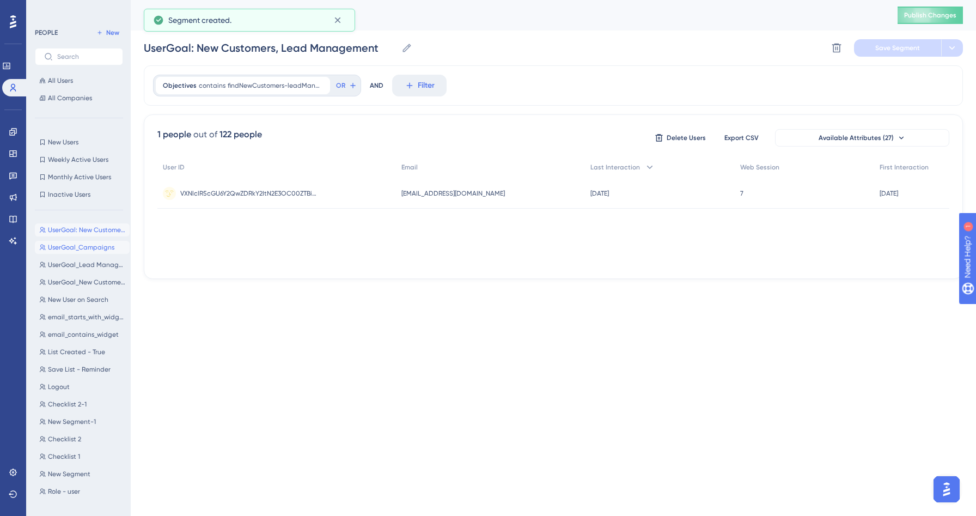
click at [72, 251] on span "UserGoal_Campaigns" at bounding box center [81, 247] width 66 height 9
click at [196, 50] on input "UserGoal_Campaigns" at bounding box center [210, 47] width 132 height 15
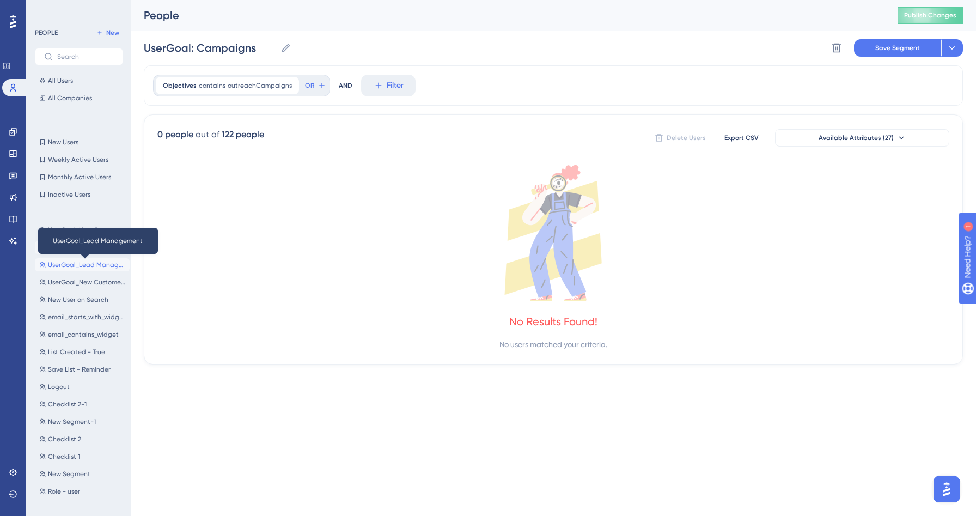
click at [94, 265] on span "UserGoal_Lead Management" at bounding box center [86, 264] width 77 height 9
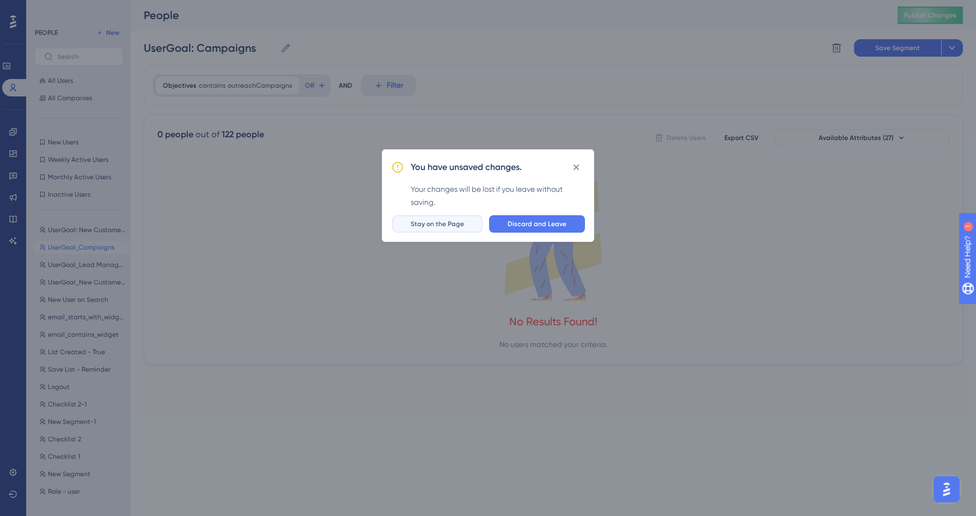
click at [468, 223] on button "Stay on the Page" at bounding box center [437, 223] width 90 height 17
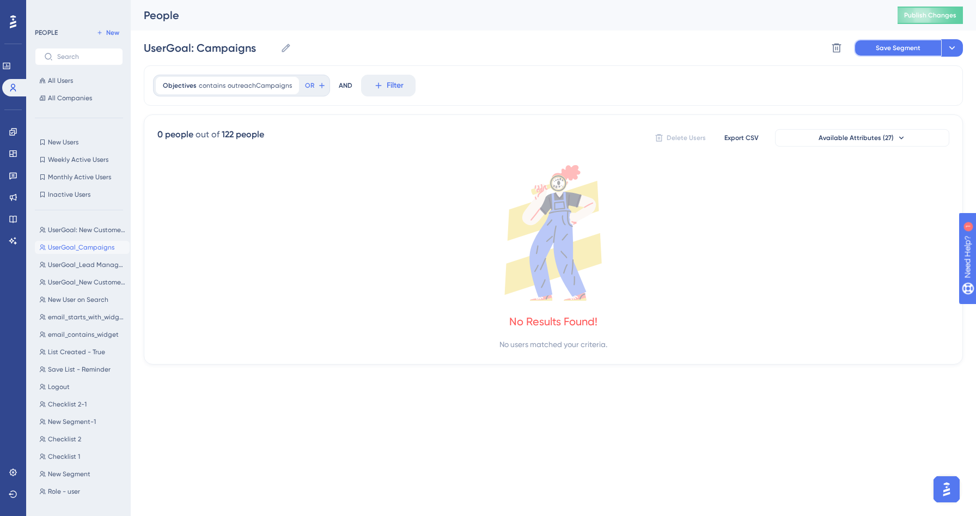
click at [897, 52] on span "Save Segment" at bounding box center [898, 48] width 45 height 9
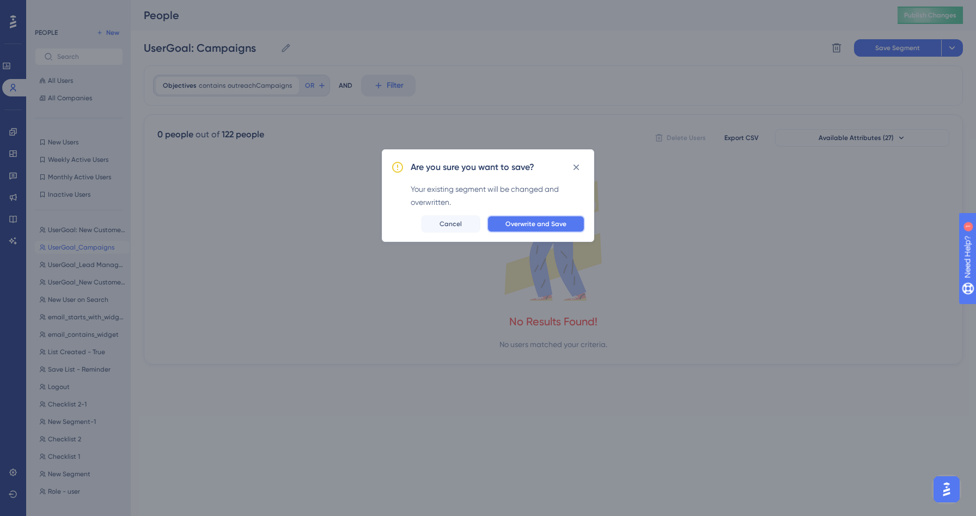
click at [530, 225] on span "Overwrite and Save" at bounding box center [535, 223] width 61 height 9
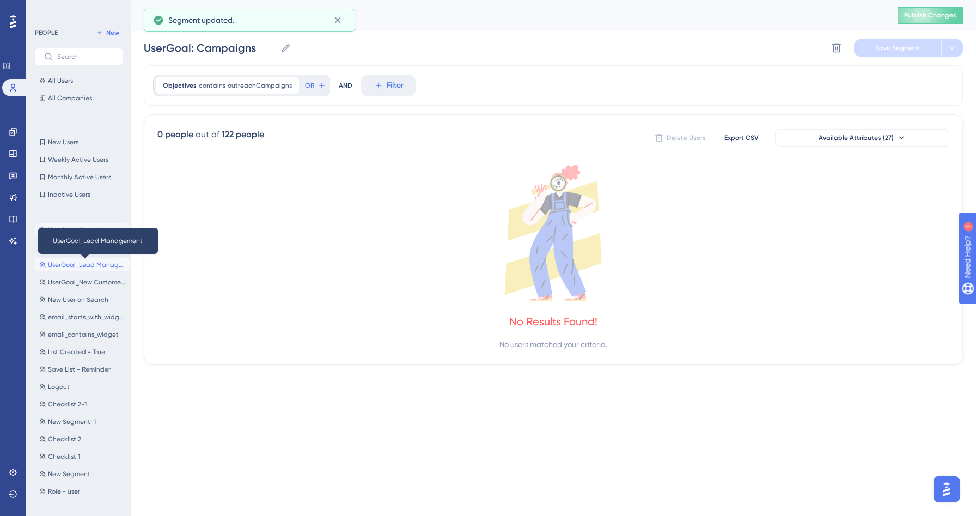
click at [90, 267] on span "UserGoal_Lead Management" at bounding box center [86, 264] width 77 height 9
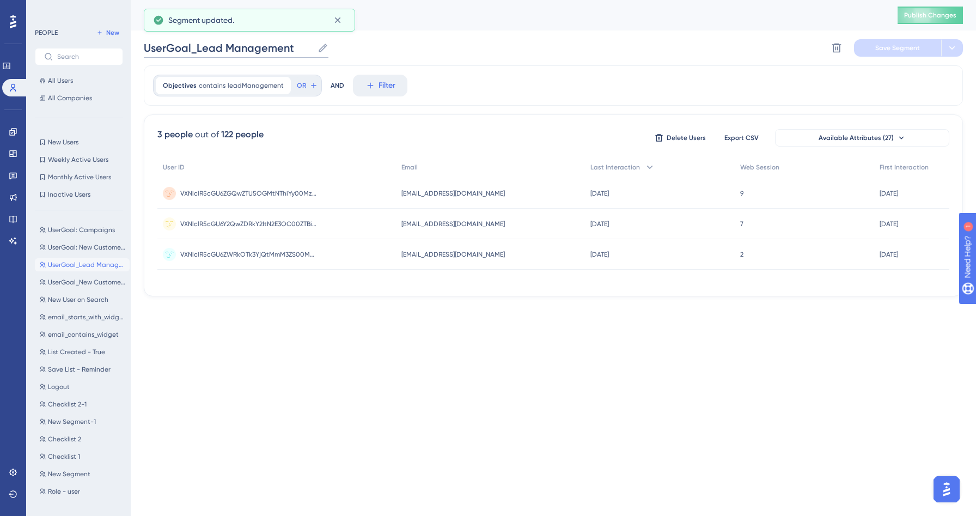
click at [197, 44] on input "UserGoal_Lead Management" at bounding box center [228, 47] width 169 height 15
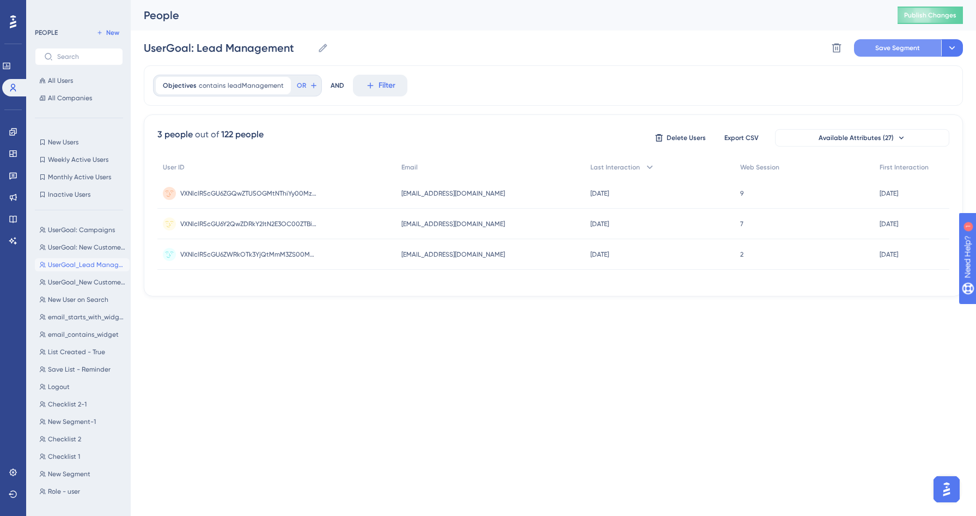
click at [918, 44] on span "Save Segment" at bounding box center [897, 48] width 45 height 9
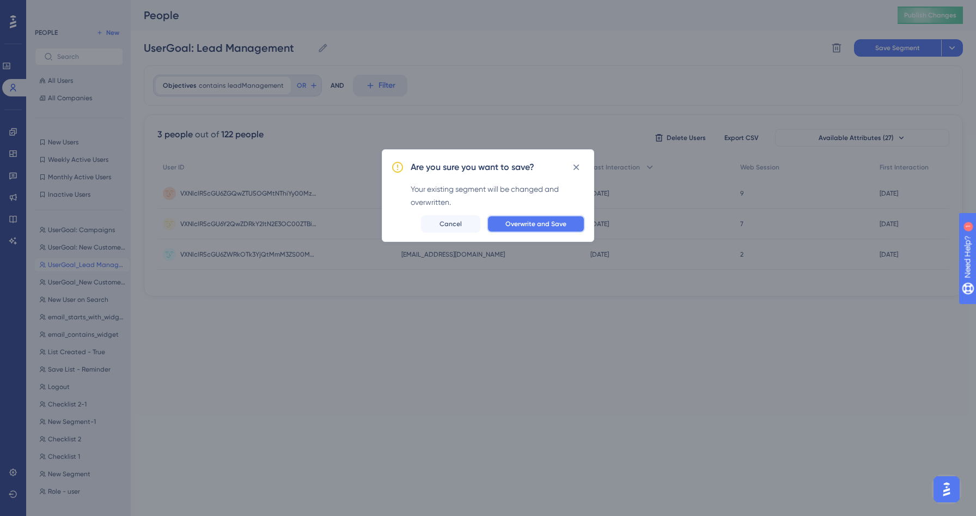
click at [522, 229] on button "Overwrite and Save" at bounding box center [536, 223] width 98 height 17
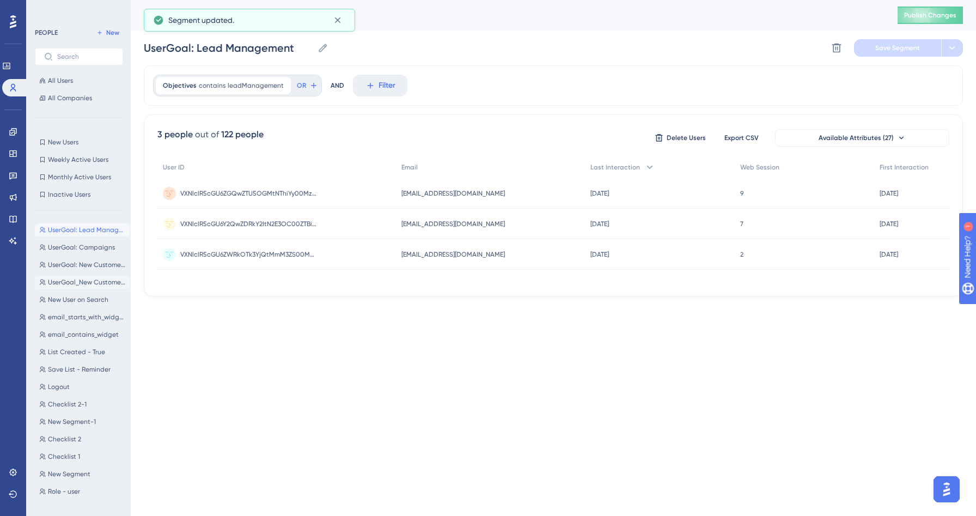
click at [93, 278] on span "UserGoal_New Customers" at bounding box center [86, 282] width 77 height 9
click at [194, 51] on input "UserGoal_New Customers" at bounding box center [220, 47] width 152 height 15
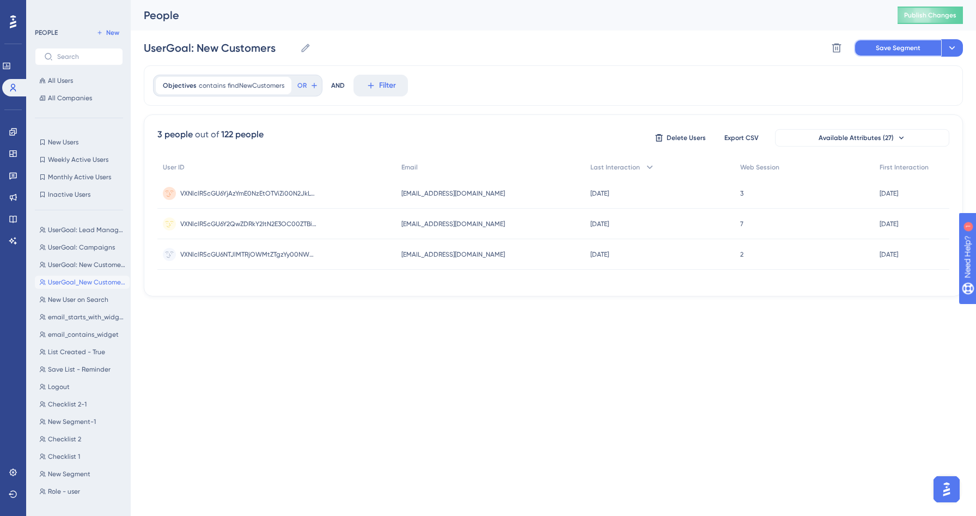
click at [909, 45] on span "Save Segment" at bounding box center [898, 48] width 45 height 9
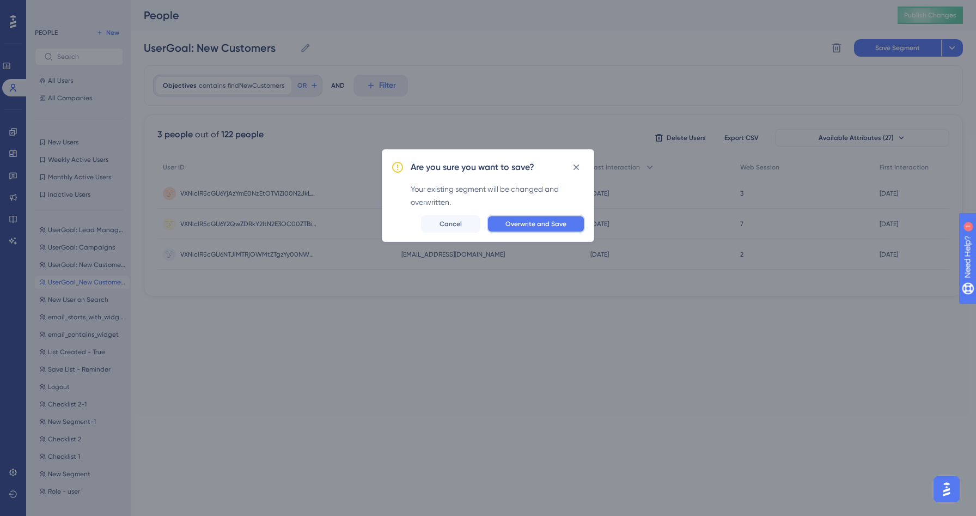
click at [524, 227] on span "Overwrite and Save" at bounding box center [535, 223] width 61 height 9
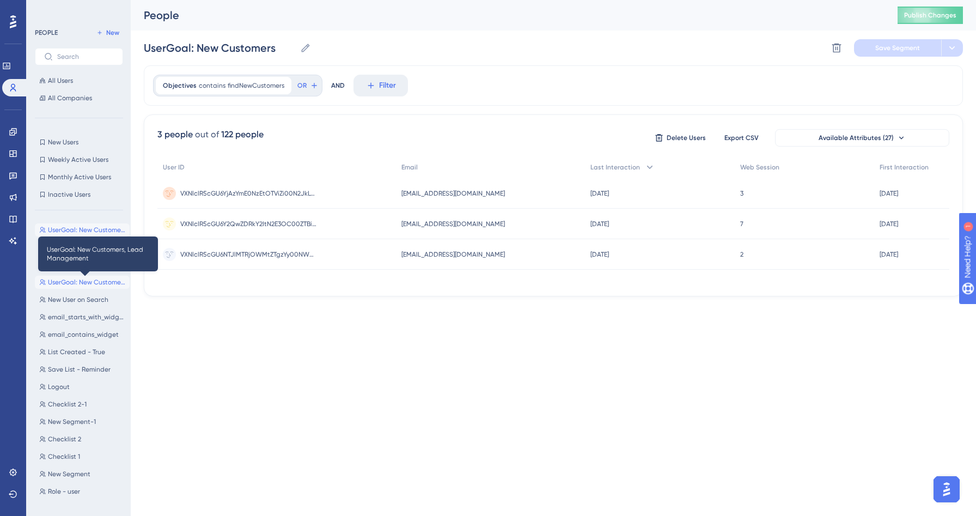
click at [95, 283] on span "UserGoal: New Customers, Lead Management" at bounding box center [86, 282] width 77 height 9
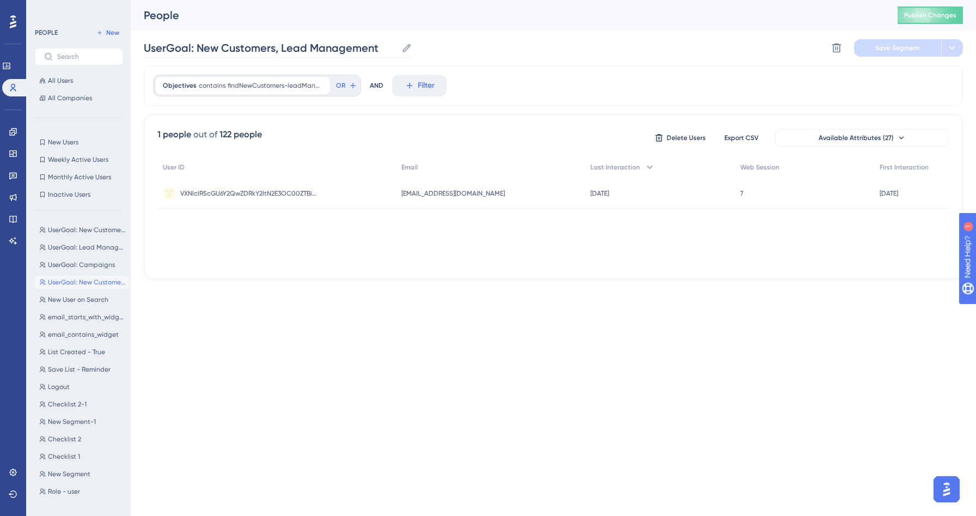
click at [406, 46] on icon at bounding box center [406, 48] width 8 height 8
click at [397, 46] on input "UserGoal: New Customers, Lead Management" at bounding box center [270, 47] width 253 height 15
click at [381, 51] on input "UserGoal: New Customers, Lead Management" at bounding box center [270, 47] width 253 height 15
click at [91, 264] on span "UserGoal: Campaigns" at bounding box center [81, 264] width 67 height 9
type input "UserGoal: Campaigns"
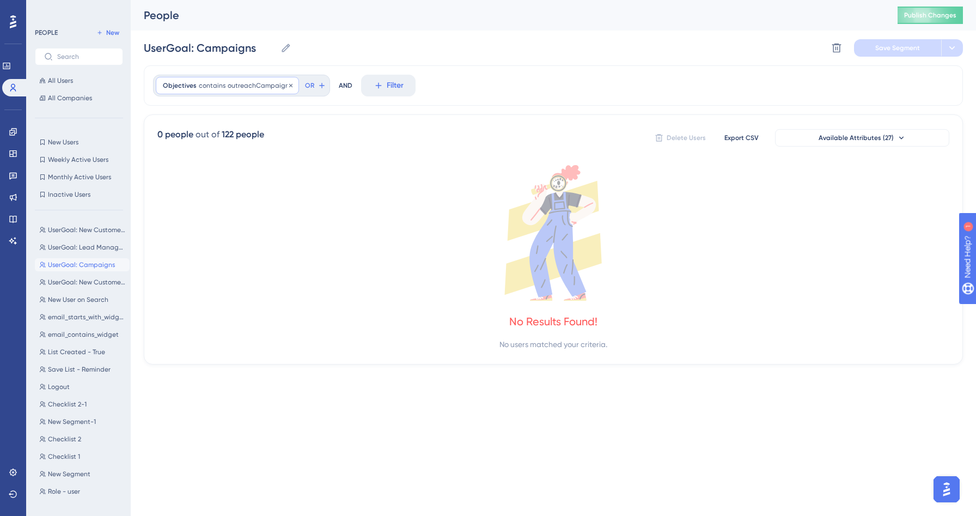
click at [230, 85] on span "outreachCampaigns" at bounding box center [260, 85] width 64 height 9
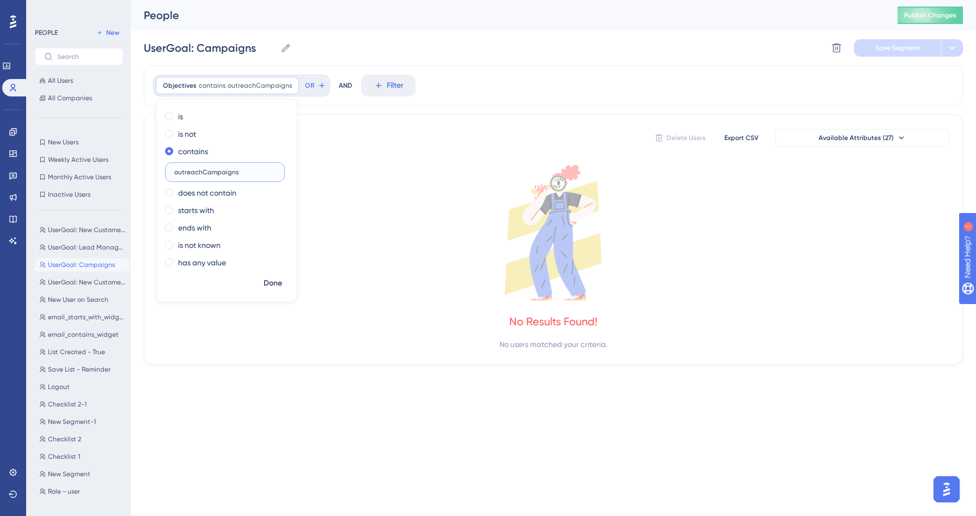
drag, startPoint x: 212, startPoint y: 172, endPoint x: 135, endPoint y: 172, distance: 77.9
click at [135, 172] on div "Performance Users Engagement Widgets Feedback Product Updates Knowledge Base AI…" at bounding box center [553, 191] width 845 height 382
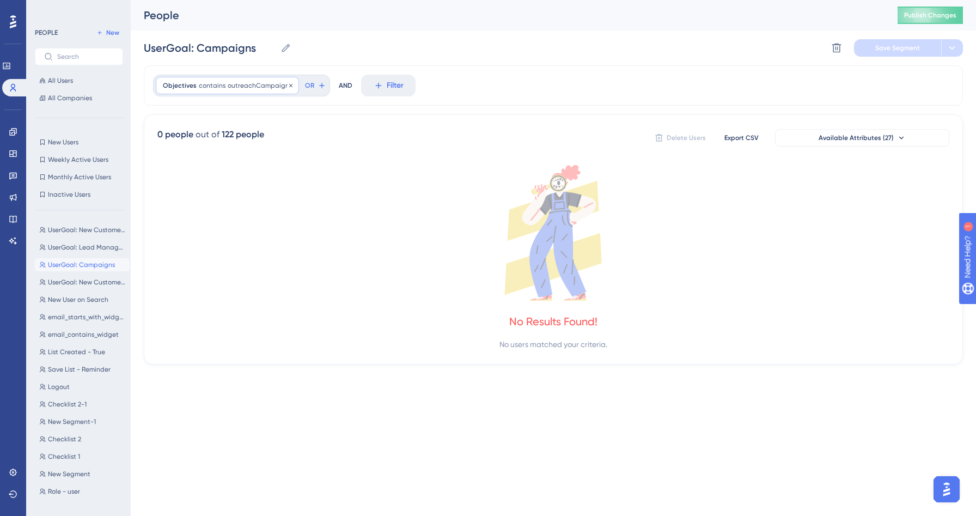
click at [256, 82] on span "outreachCampaigns" at bounding box center [260, 85] width 64 height 9
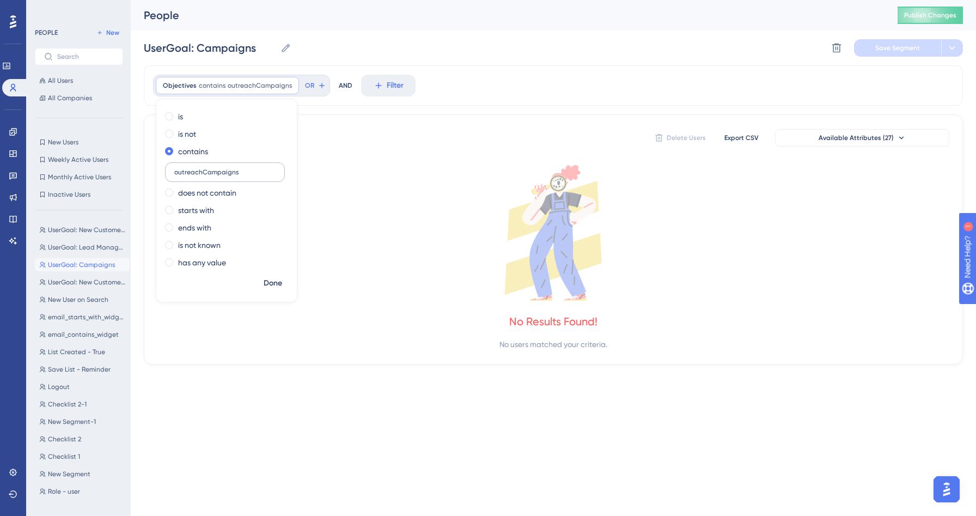
drag, startPoint x: 237, startPoint y: 169, endPoint x: 173, endPoint y: 167, distance: 64.8
click at [173, 167] on label "outreachCampaigns" at bounding box center [225, 172] width 120 height 20
type input "launchAnOutreachCampaign"
click at [492, 33] on div "UserGoal: Campaigns UserGoal: Campaigns Delete Segment Save Segment" at bounding box center [553, 47] width 819 height 35
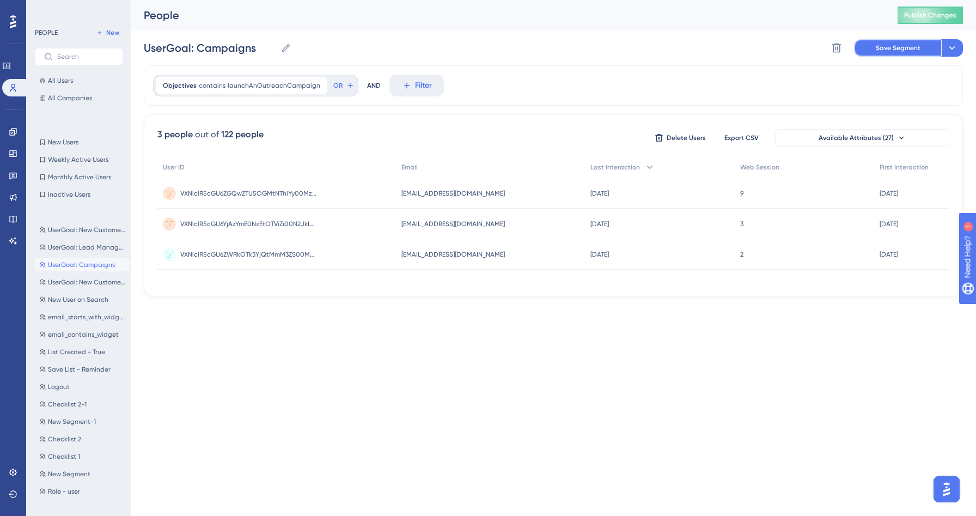
click at [894, 48] on span "Save Segment" at bounding box center [898, 48] width 45 height 9
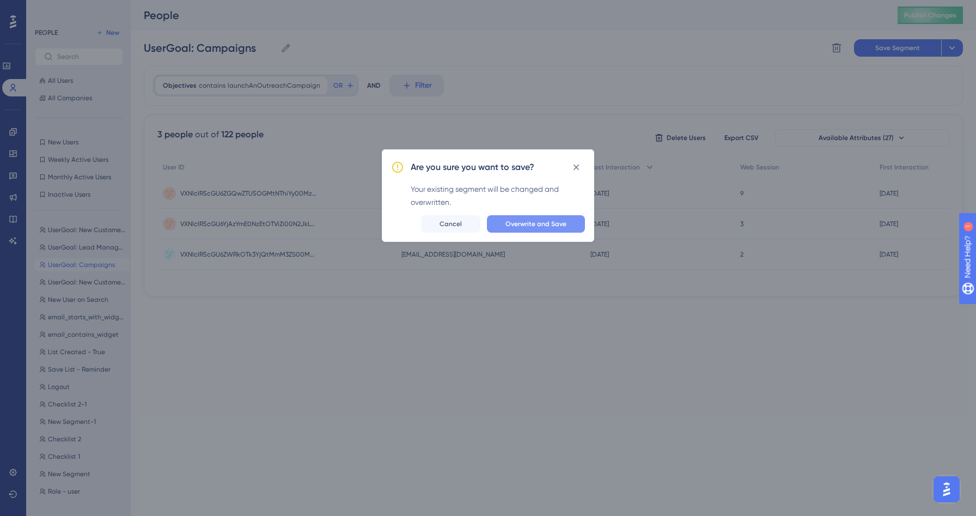
click at [534, 227] on span "Overwrite and Save" at bounding box center [535, 223] width 61 height 9
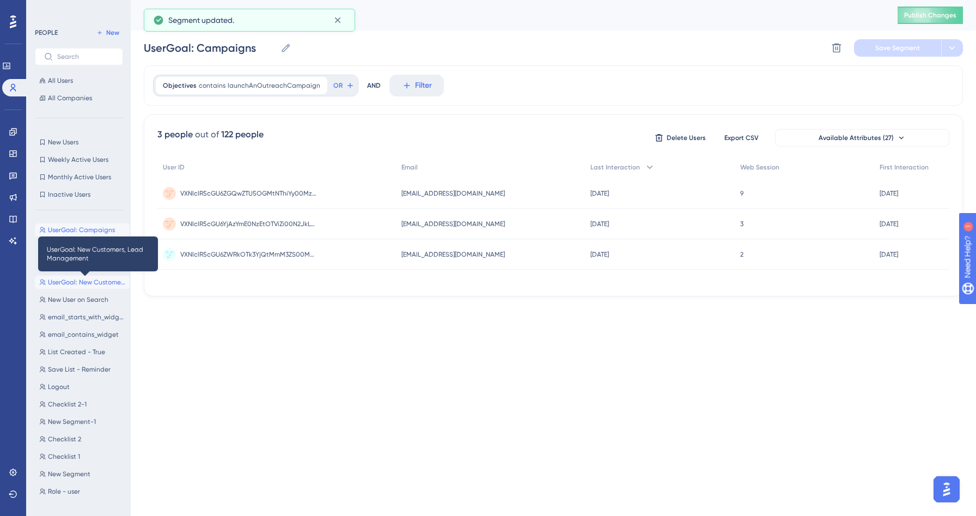
click at [85, 283] on span "UserGoal: New Customers, Lead Management" at bounding box center [86, 282] width 77 height 9
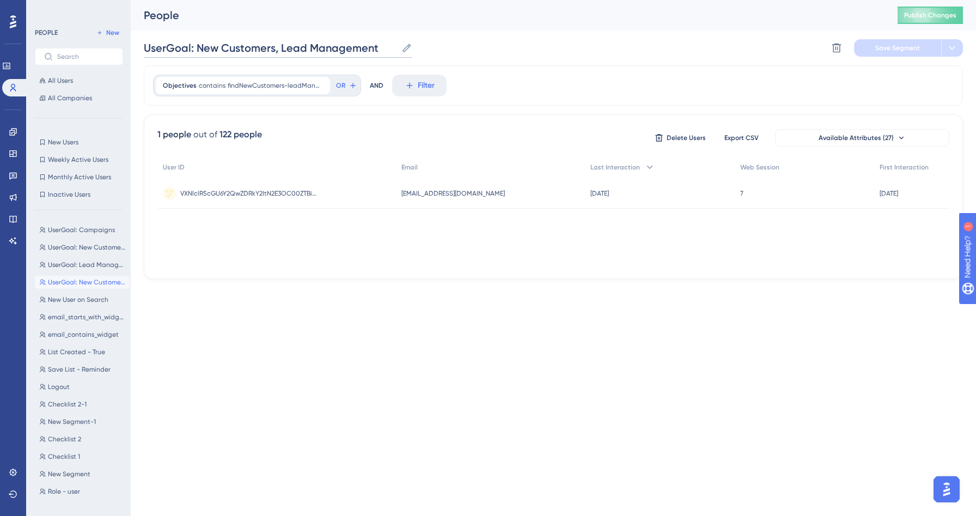
click at [284, 51] on input "UserGoal: New Customers, Lead Management" at bounding box center [270, 47] width 253 height 15
drag, startPoint x: 278, startPoint y: 48, endPoint x: 200, endPoint y: 44, distance: 78.5
click at [200, 44] on input "UserGoal: New Customers, Lead Management" at bounding box center [270, 47] width 253 height 15
click at [297, 43] on input "UserGoal: Lead Management" at bounding box center [228, 47] width 169 height 15
type input "UserGoal: Lead Management, Campaigns"
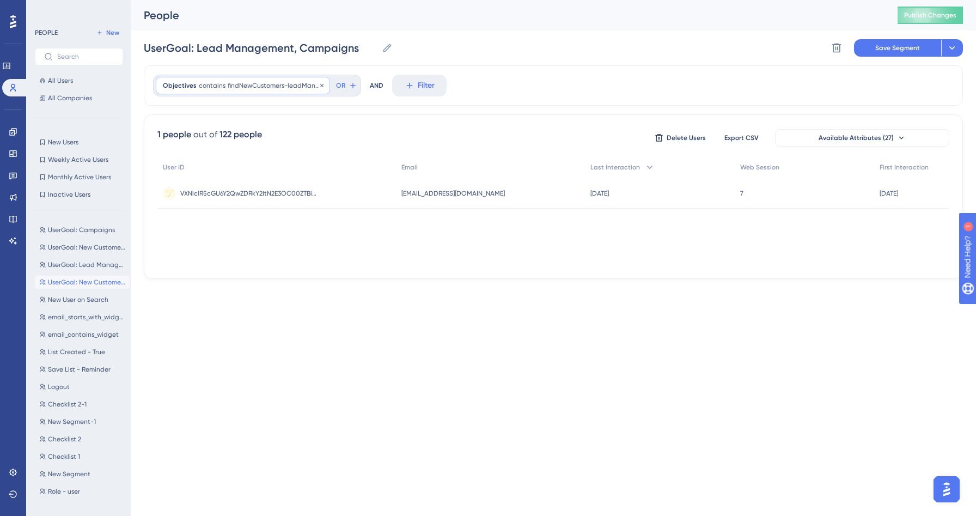
click at [297, 90] on div "Objectives contains findNewCustomers-leadManagement findNewCustomers-leadManage…" at bounding box center [243, 85] width 174 height 17
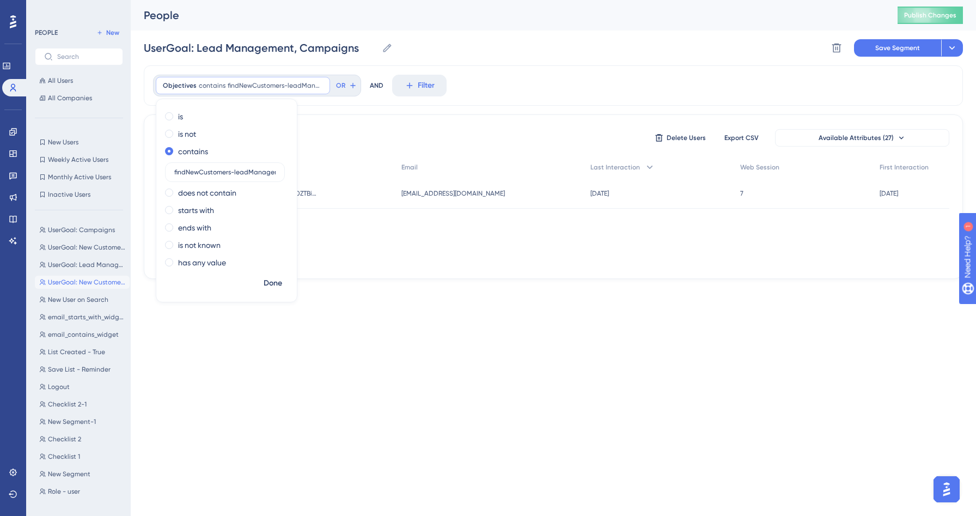
drag, startPoint x: 221, startPoint y: 174, endPoint x: 148, endPoint y: 167, distance: 72.7
click at [148, 167] on div "Objectives contains findNewCustomers-leadManagement findNewCustomers-leadManage…" at bounding box center [553, 171] width 819 height 213
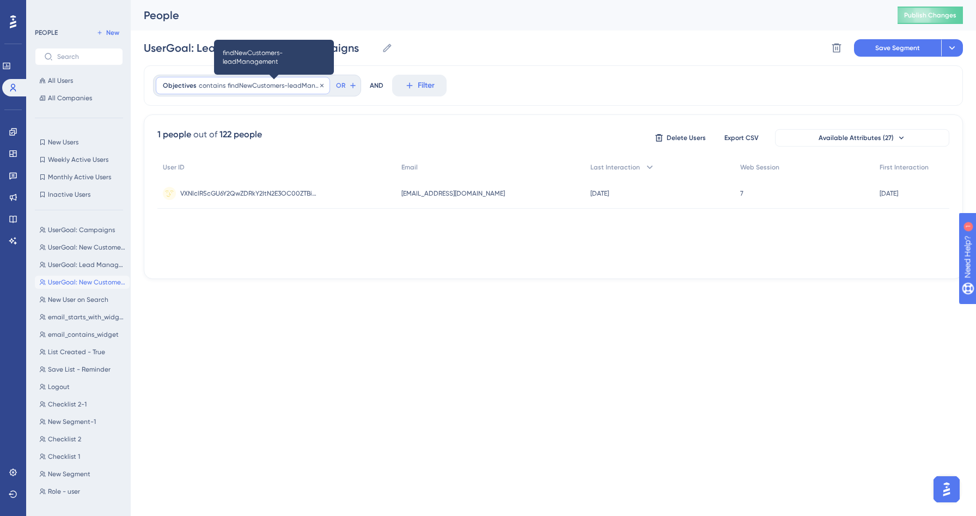
click at [245, 84] on span "findNewCustomers-leadManagement" at bounding box center [275, 85] width 95 height 9
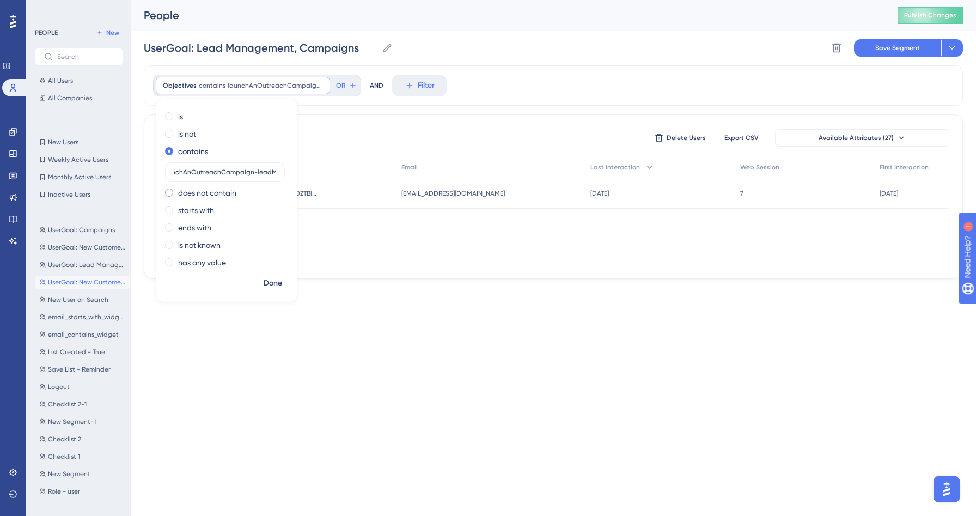
scroll to position [0, 45]
type input "launchAnOutreachCampaign-leadManagement"
click at [270, 283] on span "Done" at bounding box center [273, 283] width 19 height 13
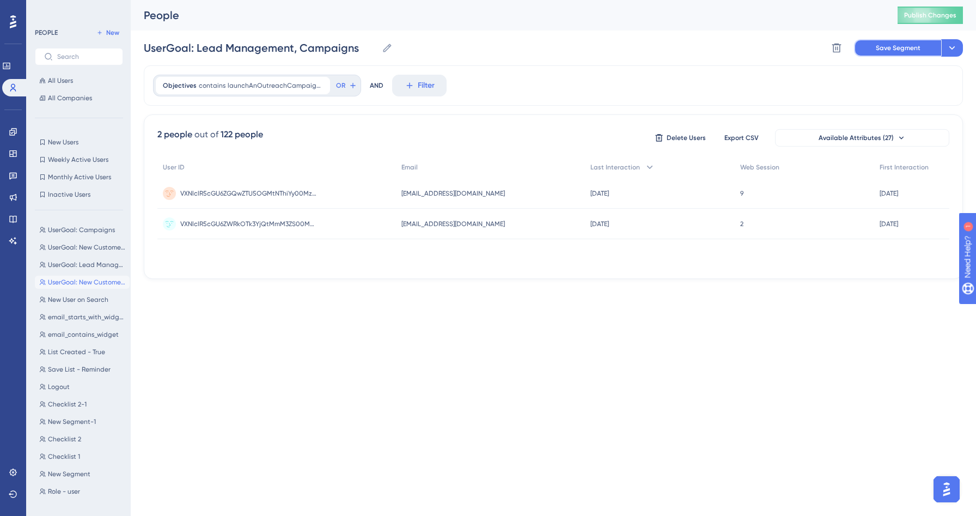
click at [900, 41] on button "Save Segment" at bounding box center [897, 47] width 87 height 17
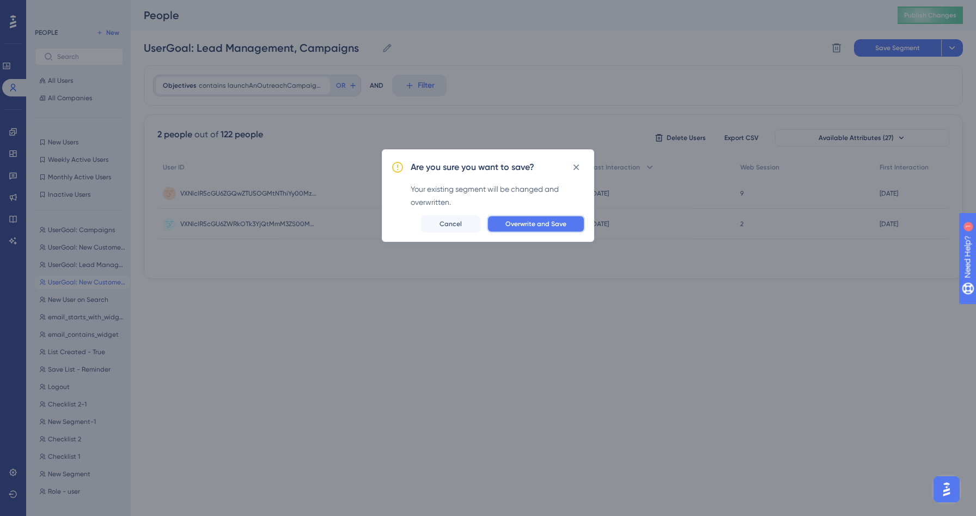
click at [555, 229] on button "Overwrite and Save" at bounding box center [536, 223] width 98 height 17
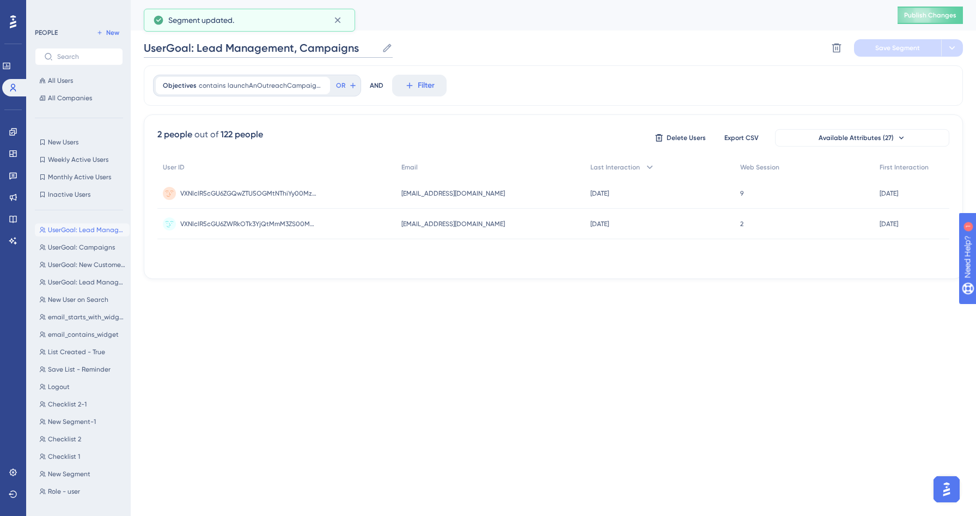
click at [306, 53] on input "UserGoal: Lead Management, Campaigns" at bounding box center [261, 47] width 234 height 15
drag, startPoint x: 297, startPoint y: 46, endPoint x: 197, endPoint y: 44, distance: 100.8
click at [197, 44] on input "UserGoal: Lead Management, Campaigns" at bounding box center [261, 47] width 234 height 15
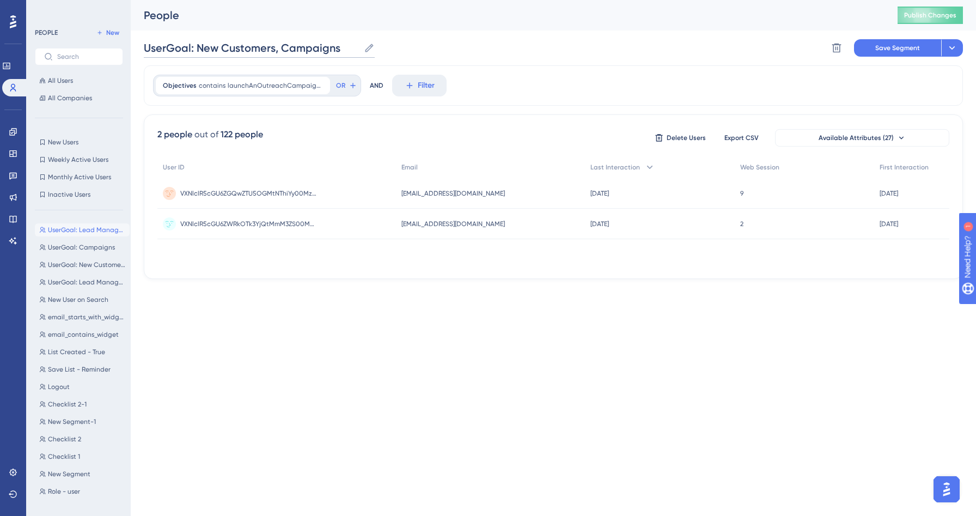
type input "UserGoal: New Customers, Campaigns"
click at [215, 82] on span "contains" at bounding box center [212, 85] width 27 height 9
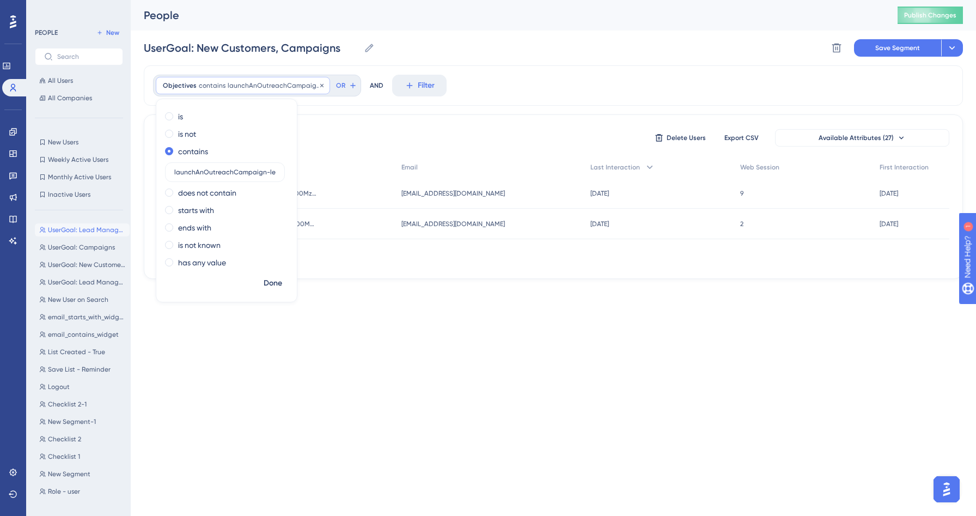
scroll to position [0, 45]
click at [185, 175] on input "launchAnOutreachCampaign-leadManagement" at bounding box center [224, 172] width 101 height 8
type input "findNewCustomers-launchAnOutreachCampaign"
click at [273, 280] on span "Done" at bounding box center [273, 283] width 19 height 13
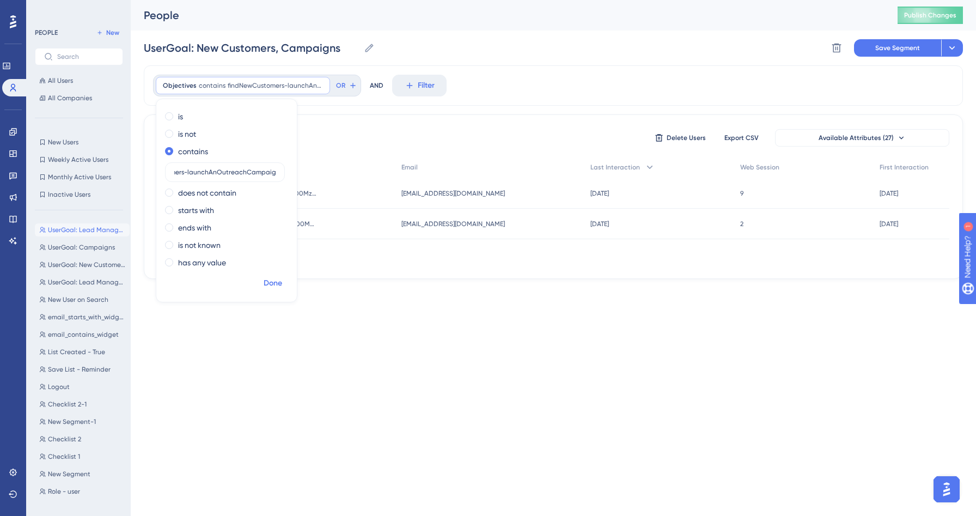
scroll to position [0, 0]
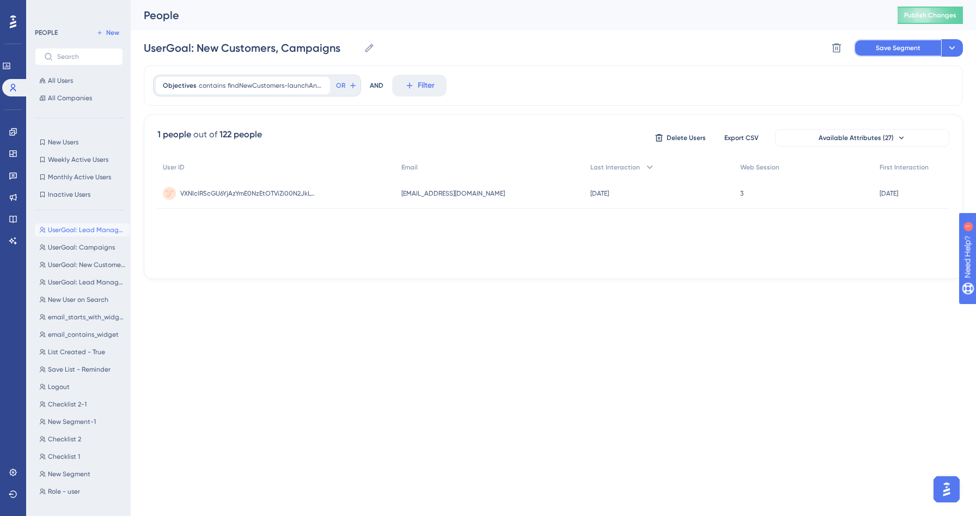
click at [910, 46] on span "Save Segment" at bounding box center [898, 48] width 45 height 9
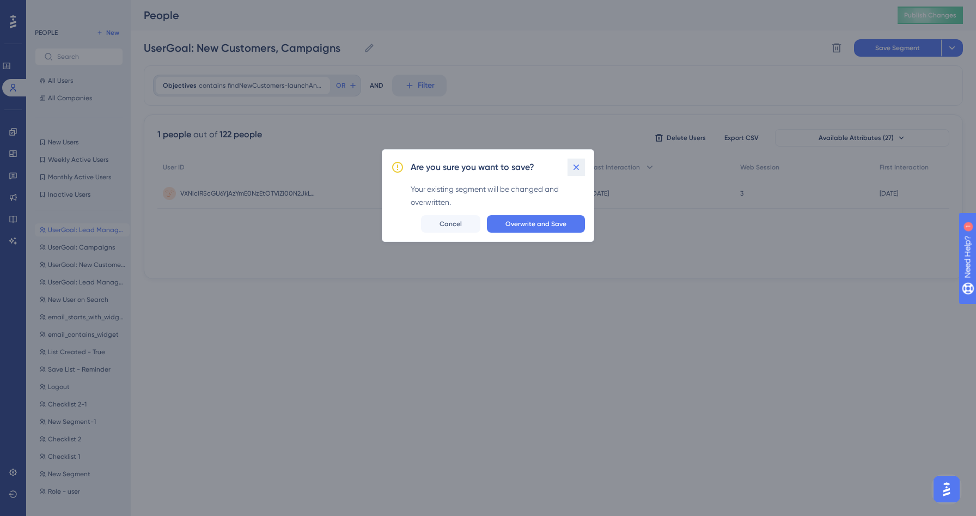
click at [575, 169] on icon at bounding box center [576, 167] width 11 height 11
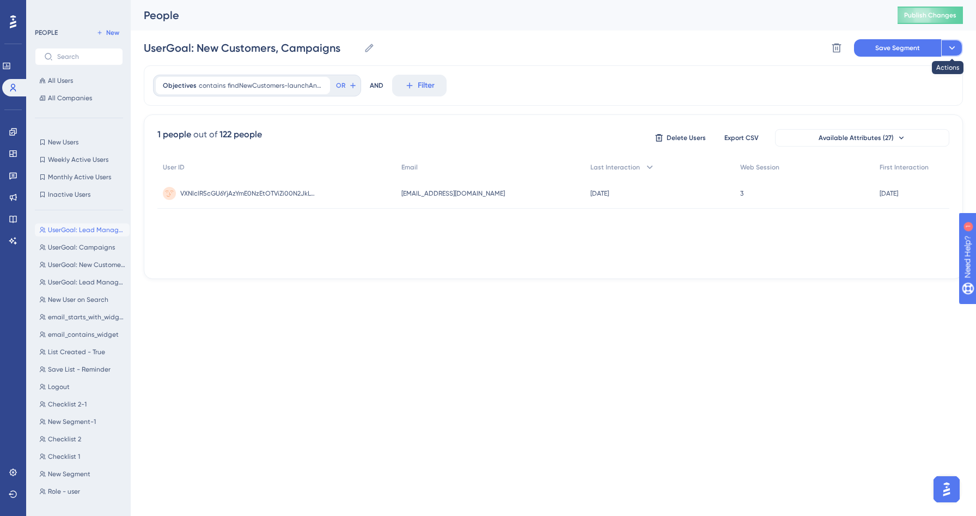
click at [950, 50] on icon at bounding box center [951, 47] width 11 height 11
click at [878, 82] on span "Save as a New Segment" at bounding box center [901, 78] width 84 height 13
click at [100, 261] on span "UserGoal: Campaigns" at bounding box center [81, 264] width 67 height 9
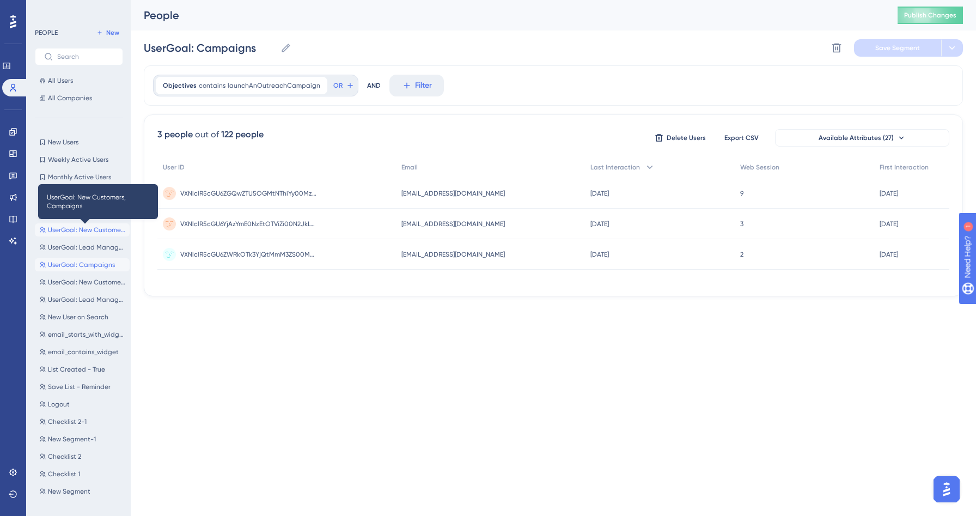
click at [87, 230] on span "UserGoal: New Customers, Campaigns" at bounding box center [86, 229] width 77 height 9
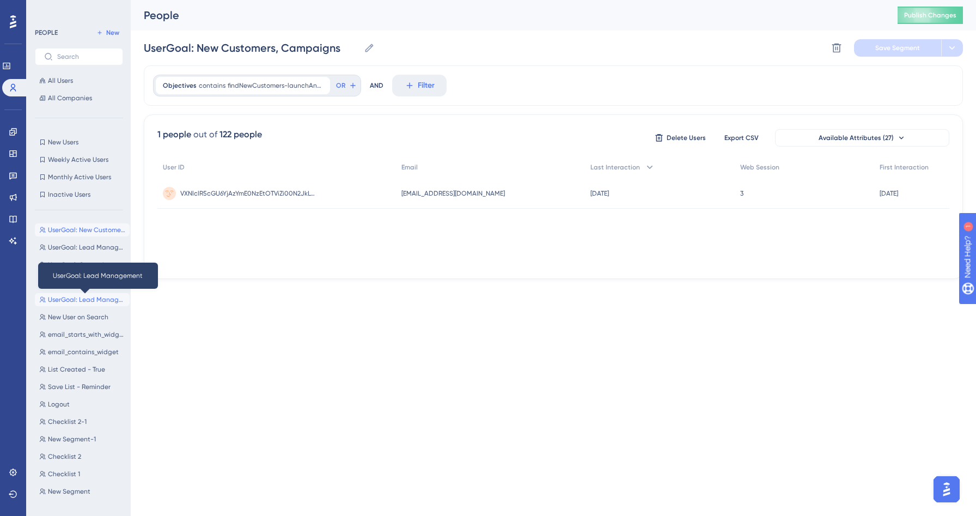
click at [88, 298] on span "UserGoal: Lead Management" at bounding box center [86, 299] width 77 height 9
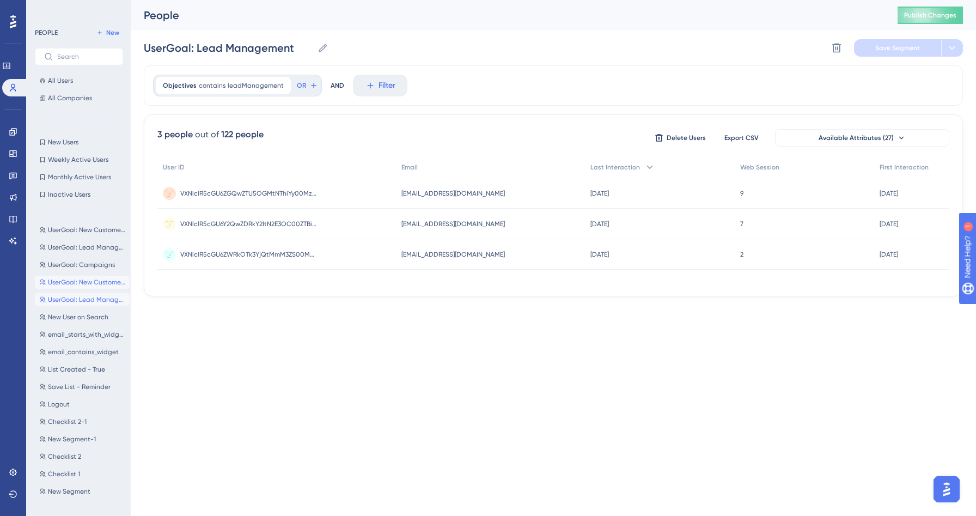
click at [91, 286] on button "UserGoal: New Customers UserGoal: New Customers" at bounding box center [82, 282] width 95 height 13
click at [93, 267] on span "UserGoal: Campaigns" at bounding box center [81, 264] width 67 height 9
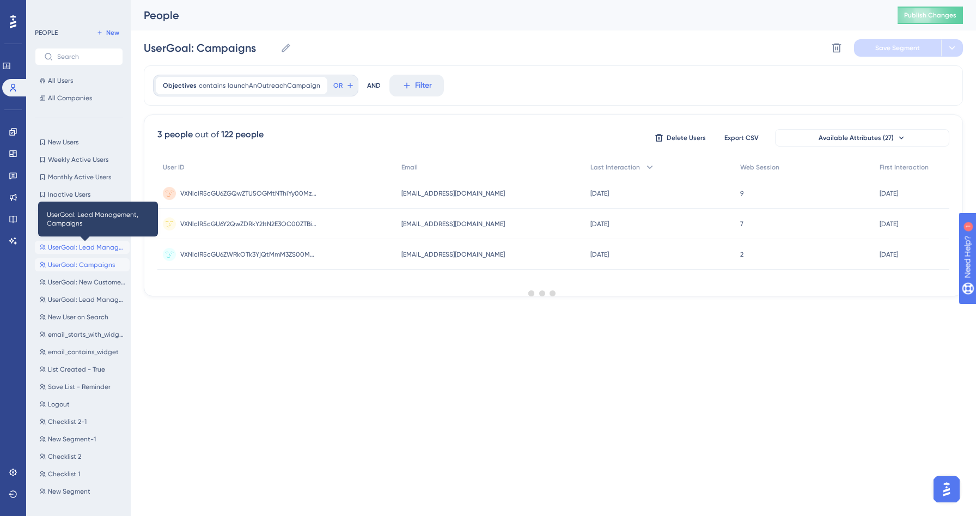
click at [97, 247] on span "UserGoal: Lead Management, Campaigns" at bounding box center [86, 247] width 77 height 9
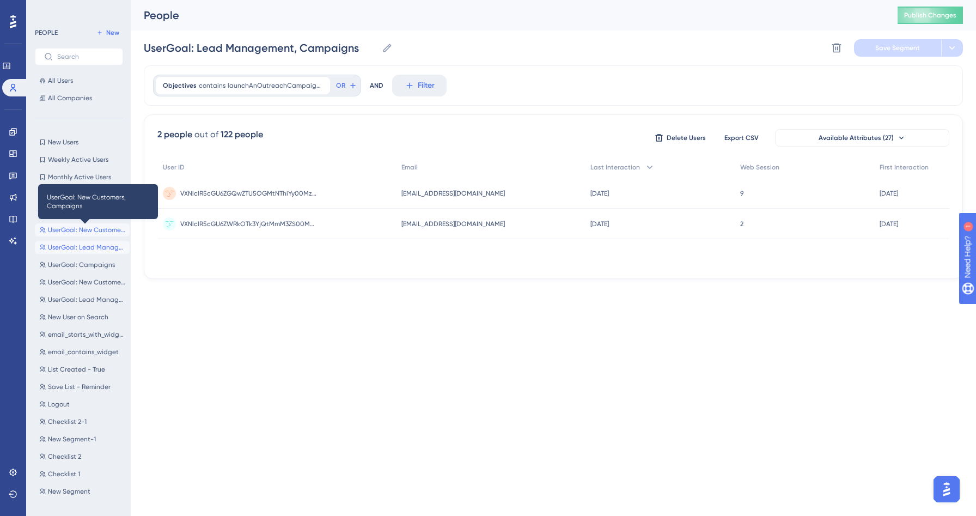
click at [99, 230] on span "UserGoal: New Customers, Campaigns" at bounding box center [86, 229] width 77 height 9
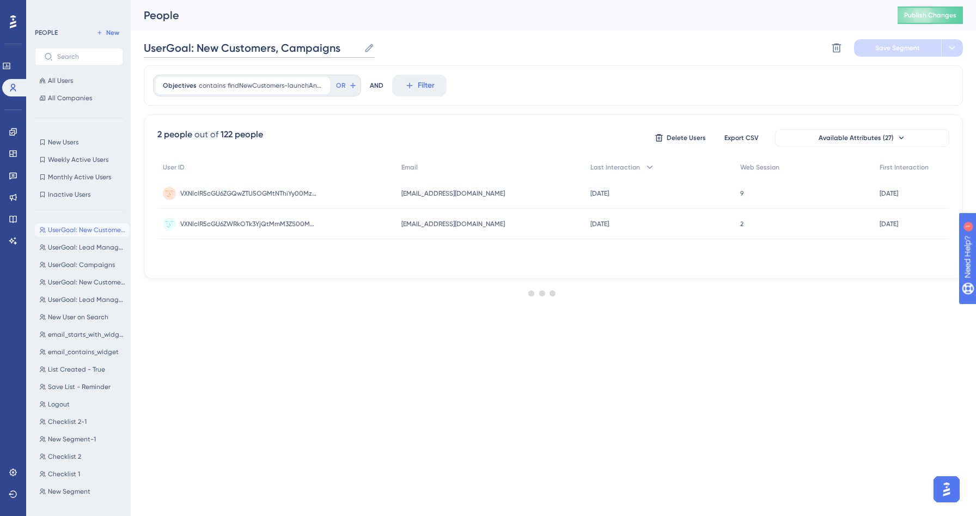
click at [313, 44] on input "UserGoal: New Customers, Campaigns" at bounding box center [252, 47] width 216 height 15
click at [298, 45] on input "UserGoal: New Customers, Campaigns" at bounding box center [252, 47] width 216 height 15
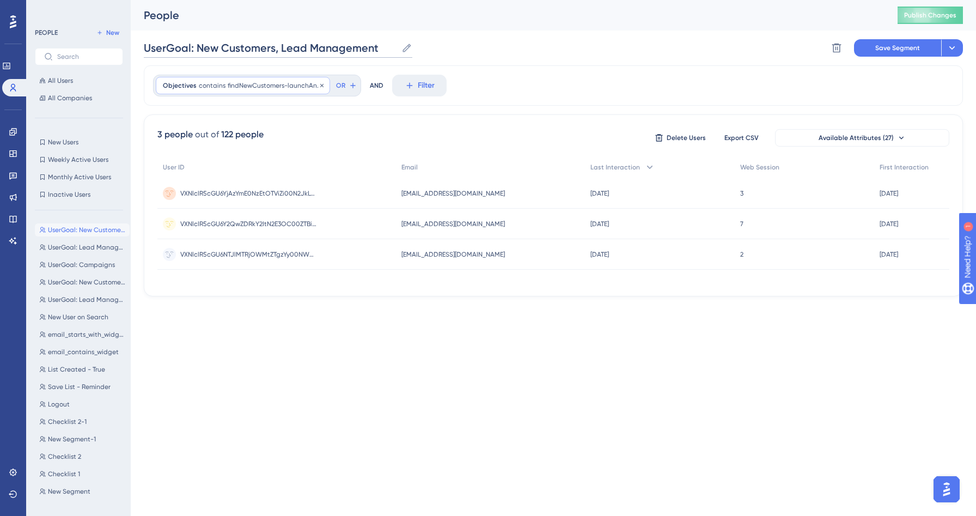
type input "UserGoal: New Customers, Lead Management"
click at [298, 79] on div "Objectives contains findNewCustomers-launchAnOutreachCampaign findNewCustomers-…" at bounding box center [243, 85] width 174 height 17
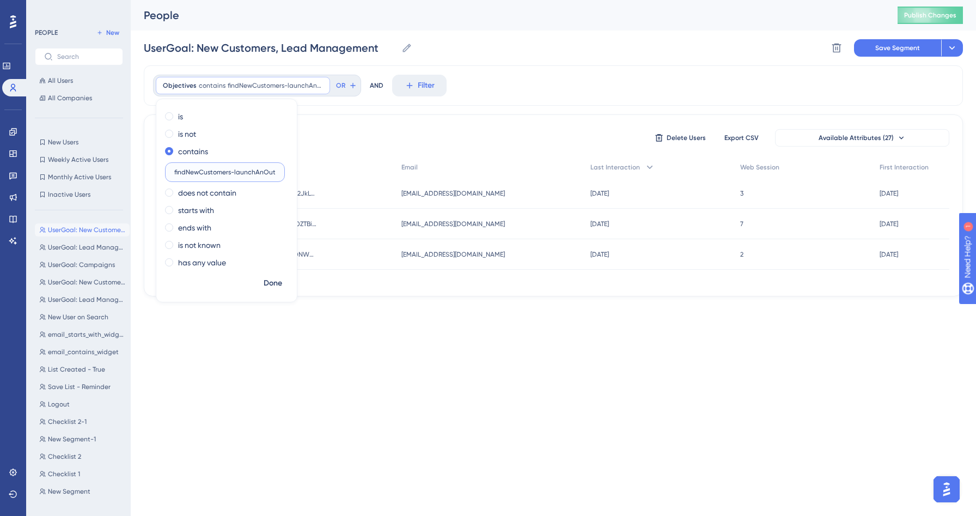
click at [237, 174] on input "findNewCustomers-launchAnOutreachCampaign" at bounding box center [224, 172] width 101 height 8
paste input "eadManagement"
type input "findNewCustomers-leadManagement"
click at [270, 285] on span "Done" at bounding box center [273, 283] width 19 height 13
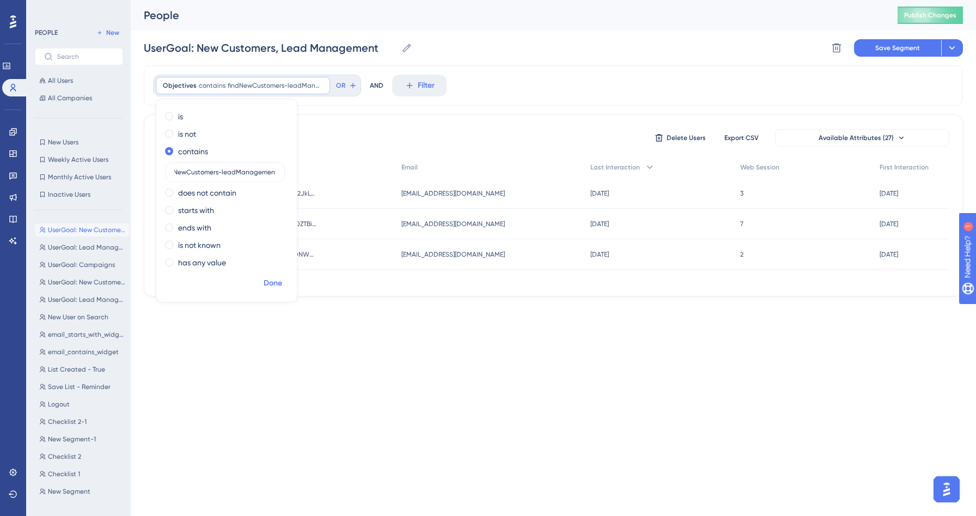
scroll to position [0, 0]
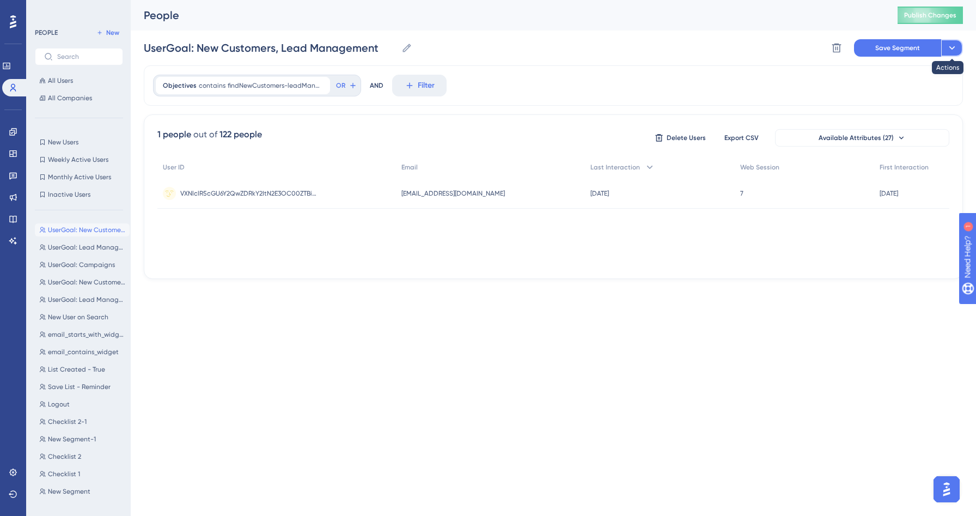
click at [950, 52] on icon at bounding box center [951, 47] width 11 height 11
click at [906, 79] on span "Save as a New Segment" at bounding box center [901, 78] width 84 height 13
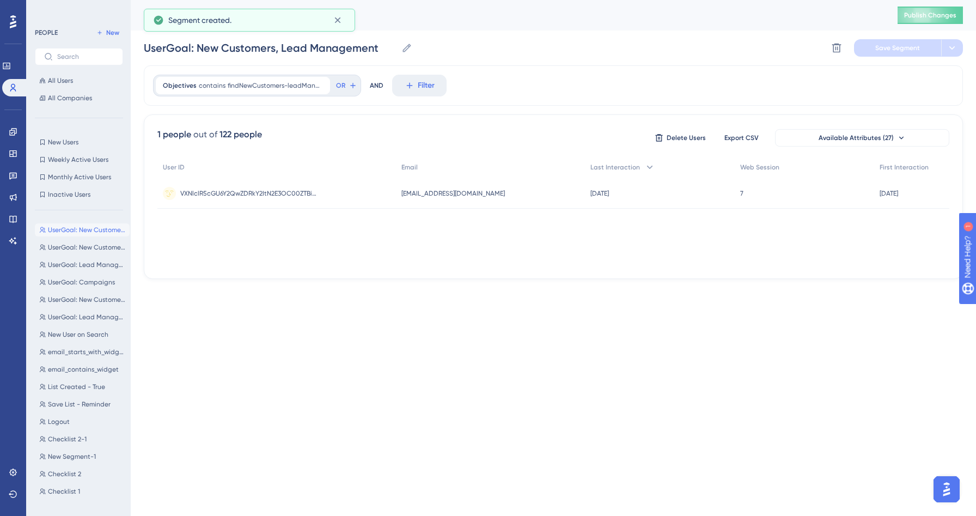
click at [325, 0] on html "Performance Users Engagement Widgets Feedback Product Updates Knowledge Base AI…" at bounding box center [488, 0] width 976 height 0
click at [97, 252] on button "UserGoal: New Customers, Campaigns UserGoal: New Customers, Campaigns" at bounding box center [82, 247] width 95 height 13
click at [95, 237] on div "UserGoal: New Customers, Lead Management UserGoal: New Customers, Lead Manageme…" at bounding box center [82, 357] width 95 height 277
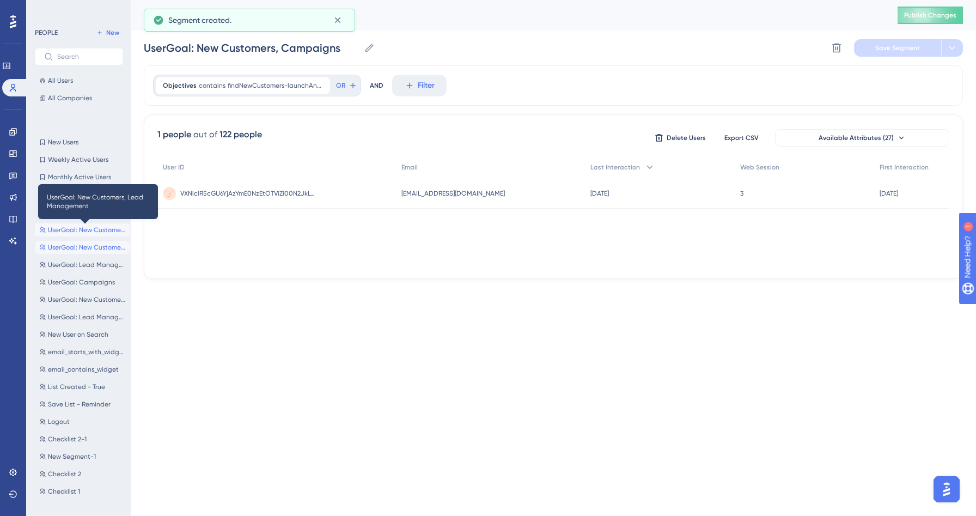
click at [90, 230] on span "UserGoal: New Customers, Lead Management" at bounding box center [86, 229] width 77 height 9
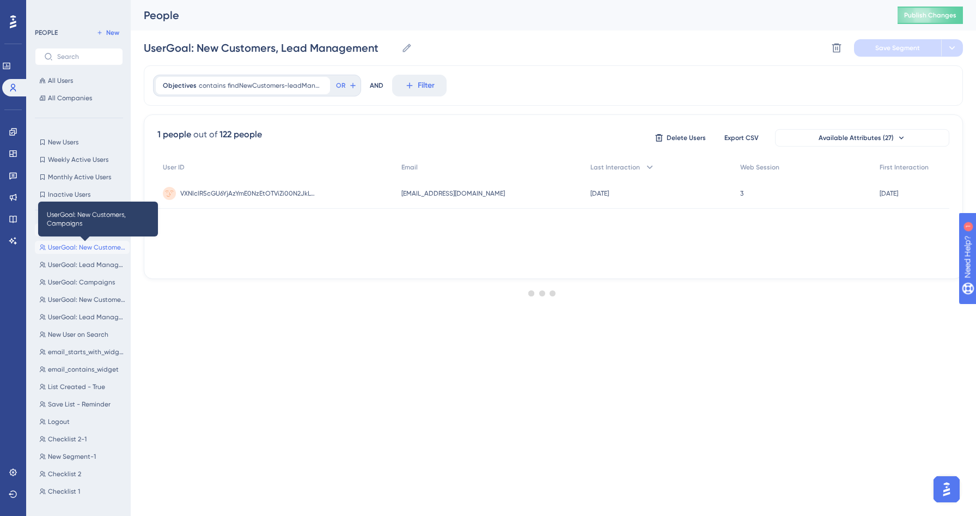
click at [83, 253] on button "UserGoal: New Customers, Campaigns UserGoal: New Customers, Campaigns" at bounding box center [82, 247] width 95 height 13
type input "UserGoal: New Customers, Campaigns"
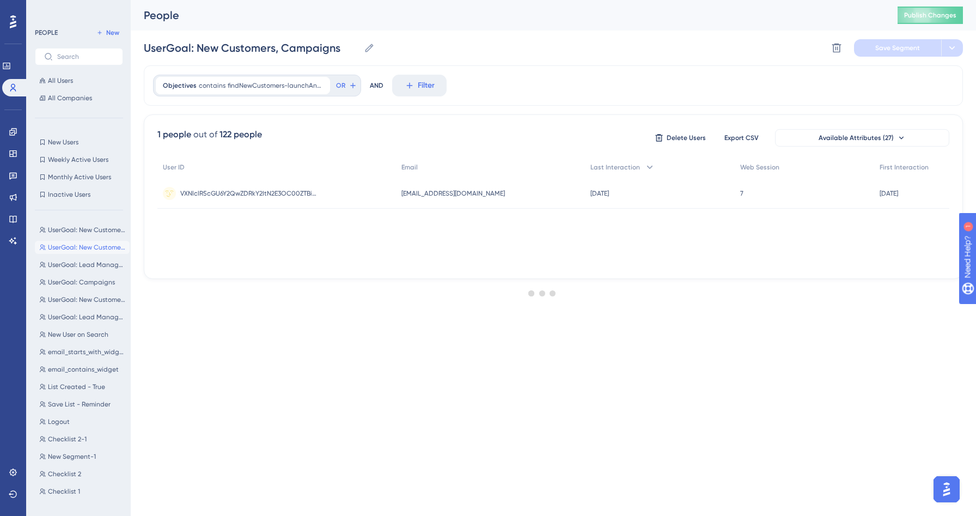
click at [246, 349] on div at bounding box center [542, 292] width 867 height 437
click at [190, 0] on html "Performance Users Engagement Widgets Feedback Product Updates Knowledge Base AI…" at bounding box center [488, 0] width 976 height 0
click at [17, 129] on link at bounding box center [13, 131] width 9 height 17
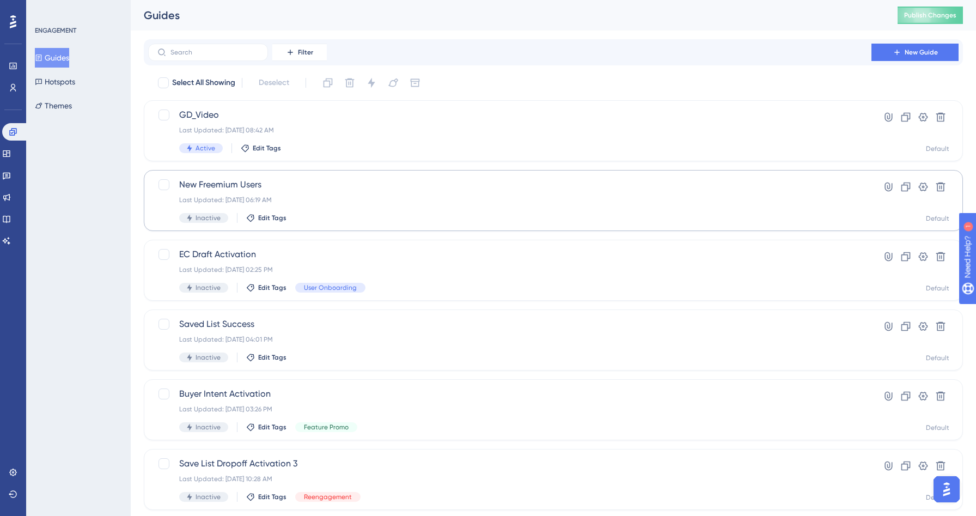
scroll to position [329, 0]
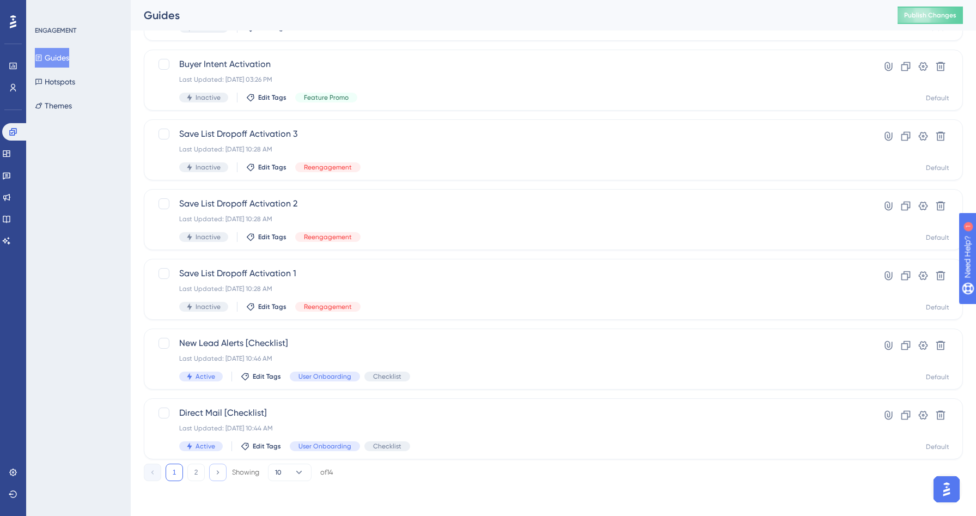
click at [212, 474] on button at bounding box center [217, 471] width 17 height 17
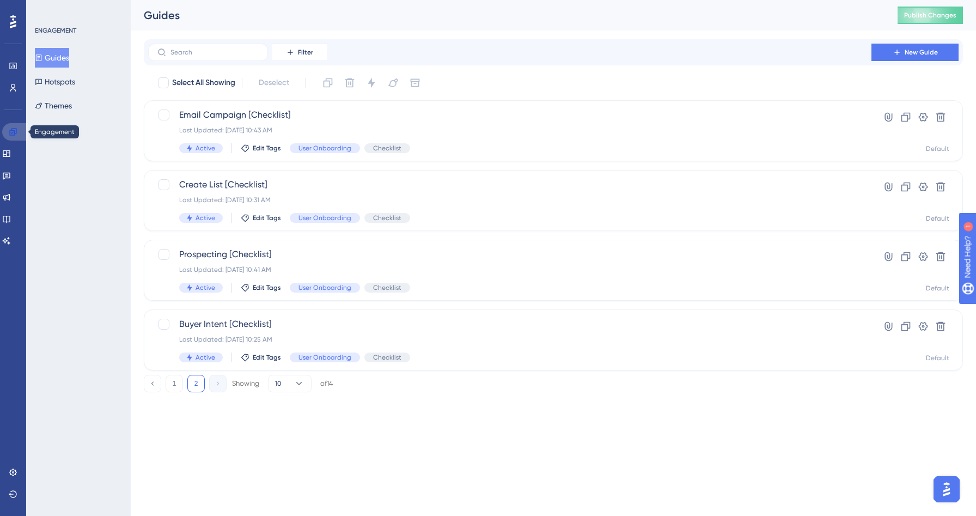
click at [9, 131] on icon at bounding box center [13, 131] width 9 height 9
click at [11, 152] on link at bounding box center [6, 153] width 9 height 17
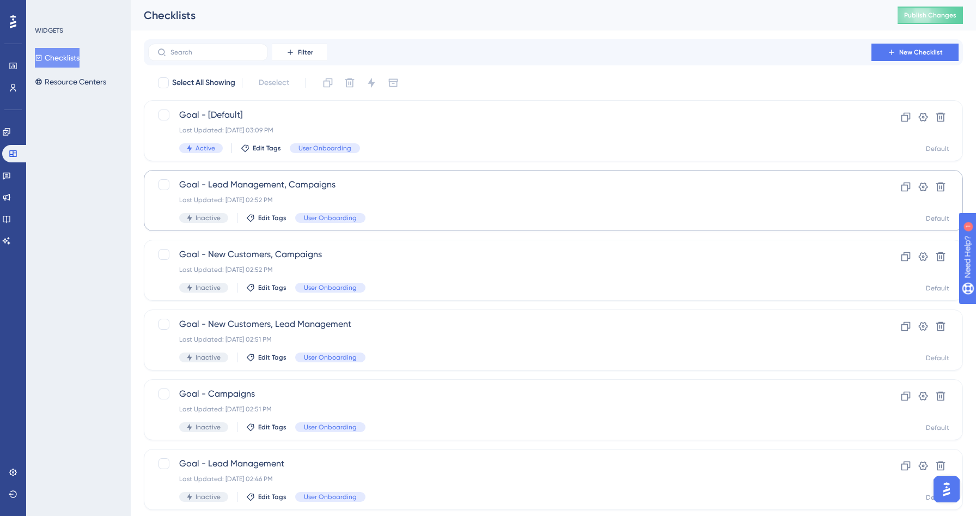
scroll to position [99, 0]
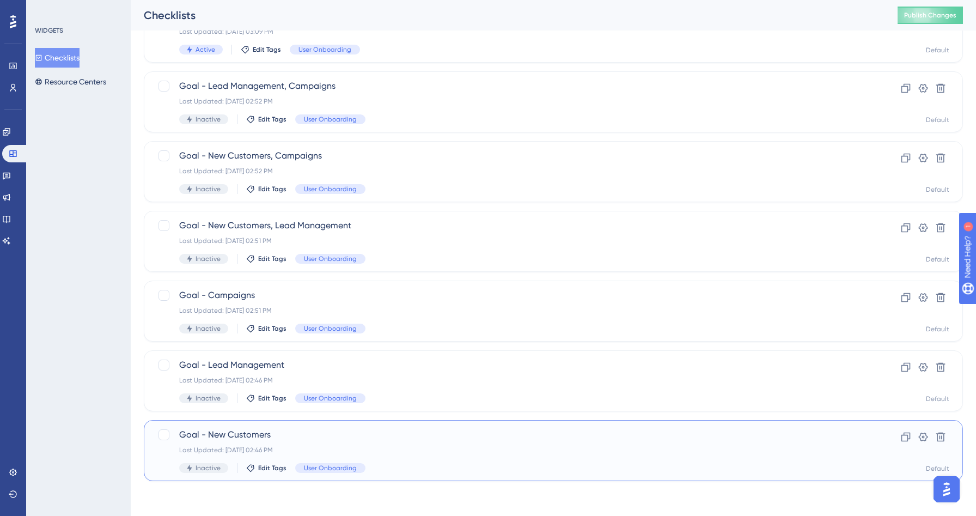
click at [388, 431] on span "Goal - New Customers" at bounding box center [509, 434] width 661 height 13
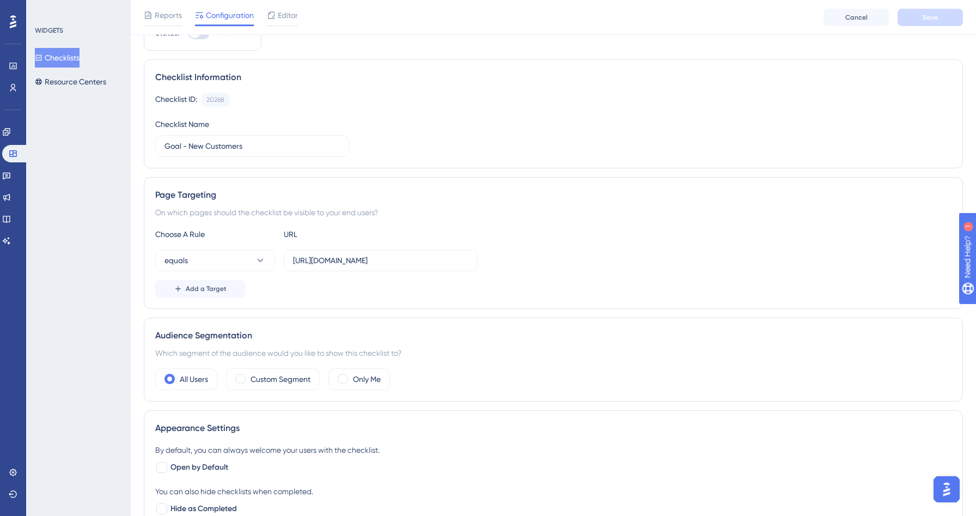
scroll to position [131, 0]
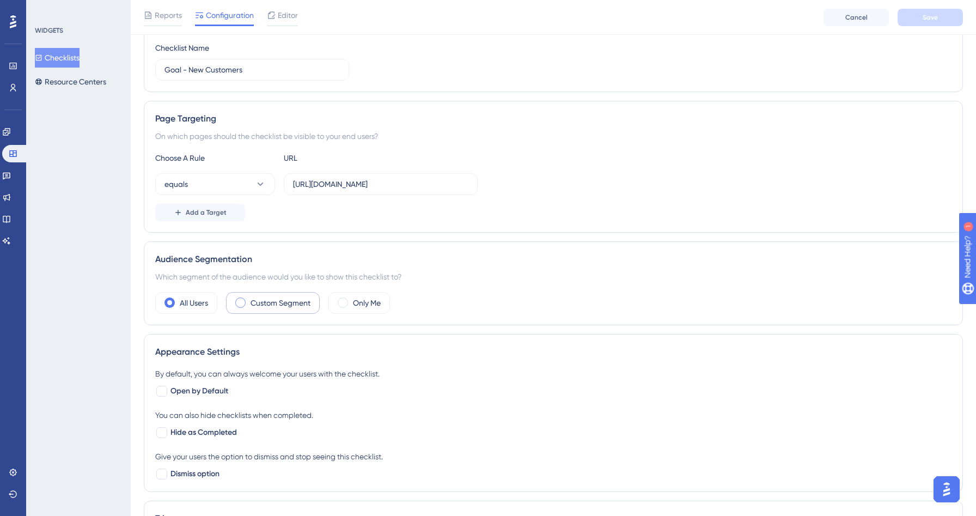
click at [293, 304] on label "Custom Segment" at bounding box center [281, 302] width 60 height 13
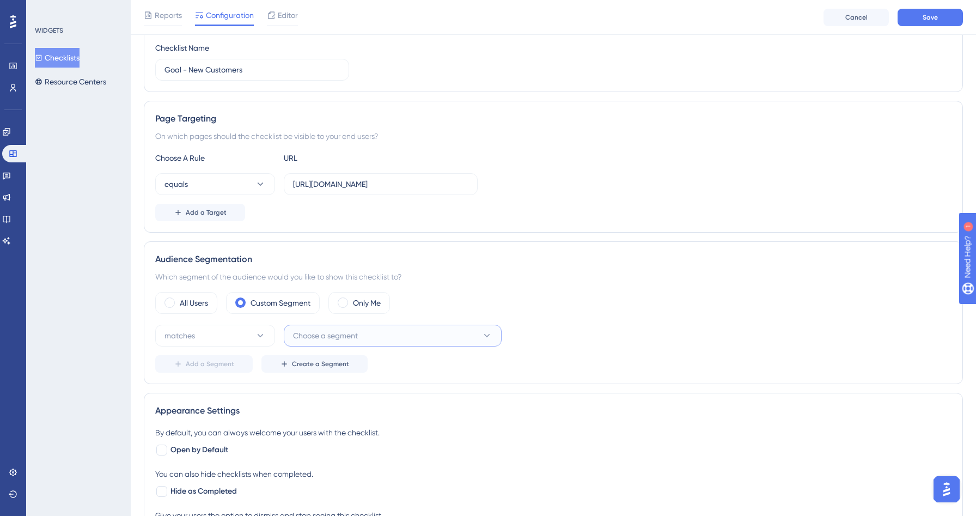
click at [400, 338] on button "Choose a segment" at bounding box center [393, 336] width 218 height 22
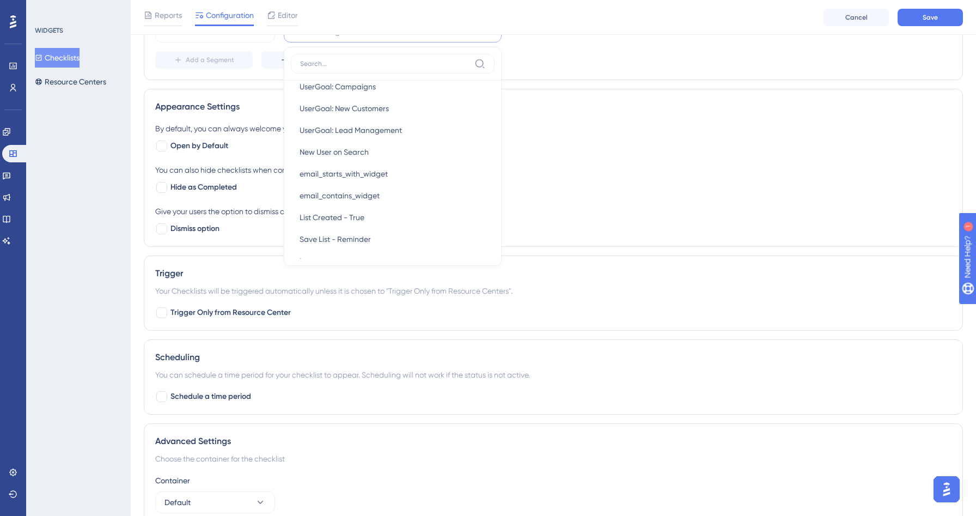
scroll to position [137, 0]
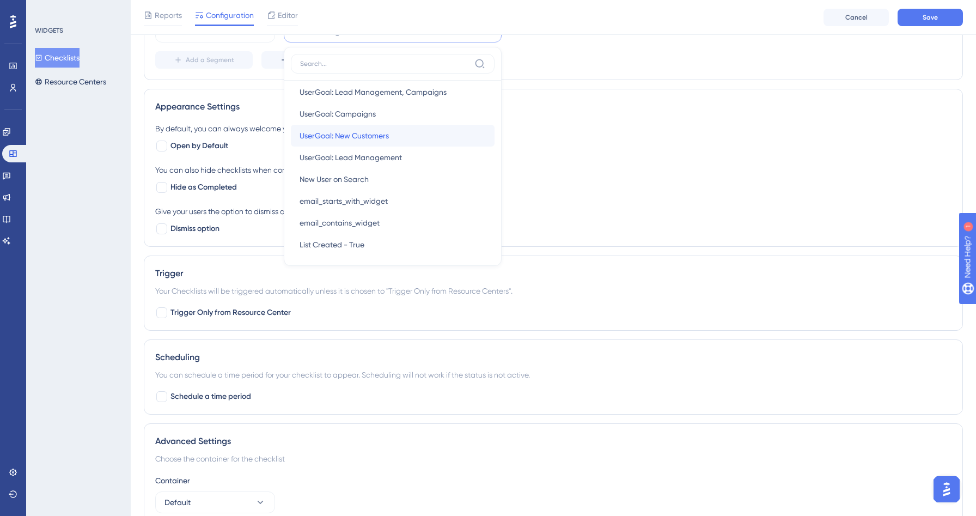
click at [380, 139] on span "UserGoal: New Customers" at bounding box center [344, 135] width 89 height 13
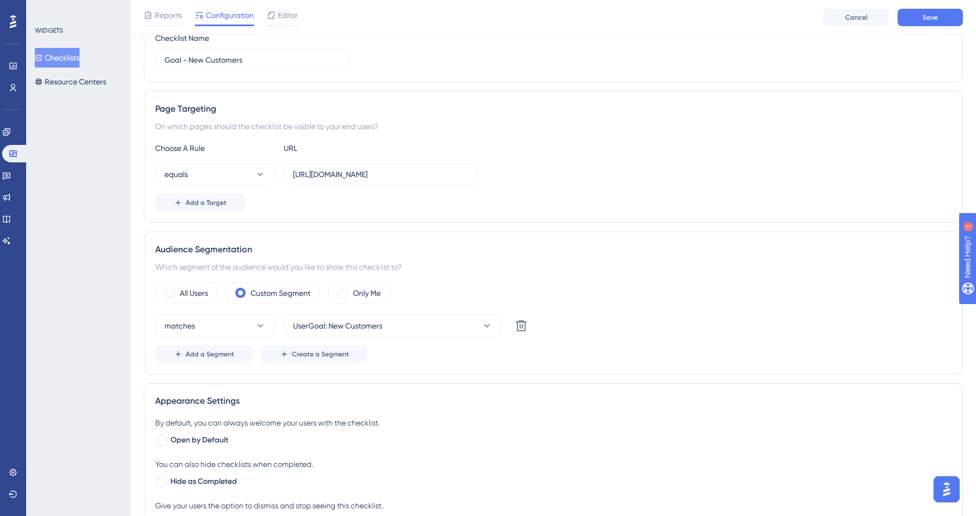
scroll to position [96, 0]
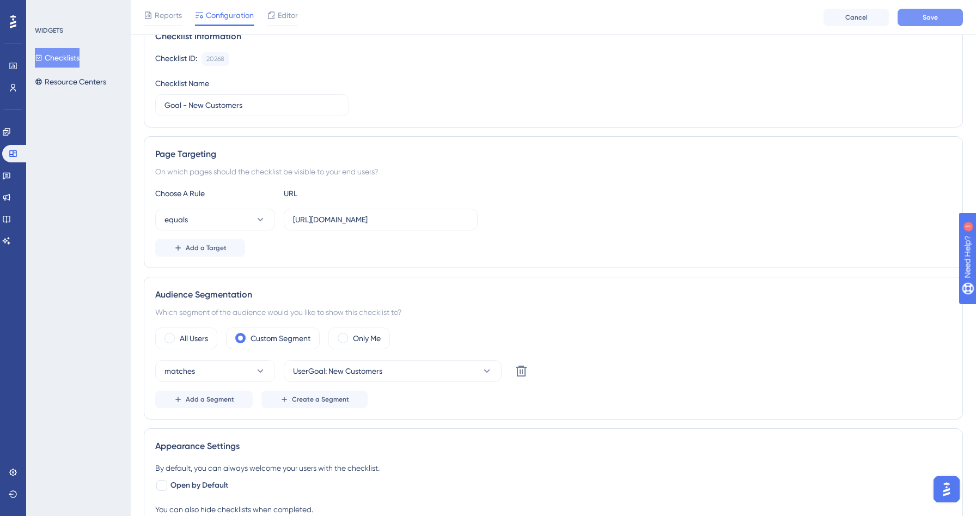
click at [938, 17] on button "Save" at bounding box center [929, 17] width 65 height 17
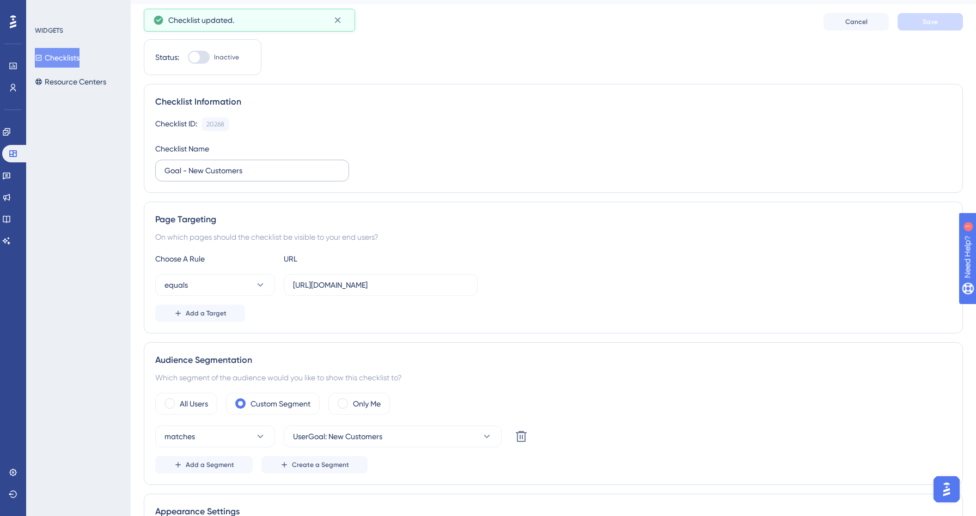
scroll to position [0, 0]
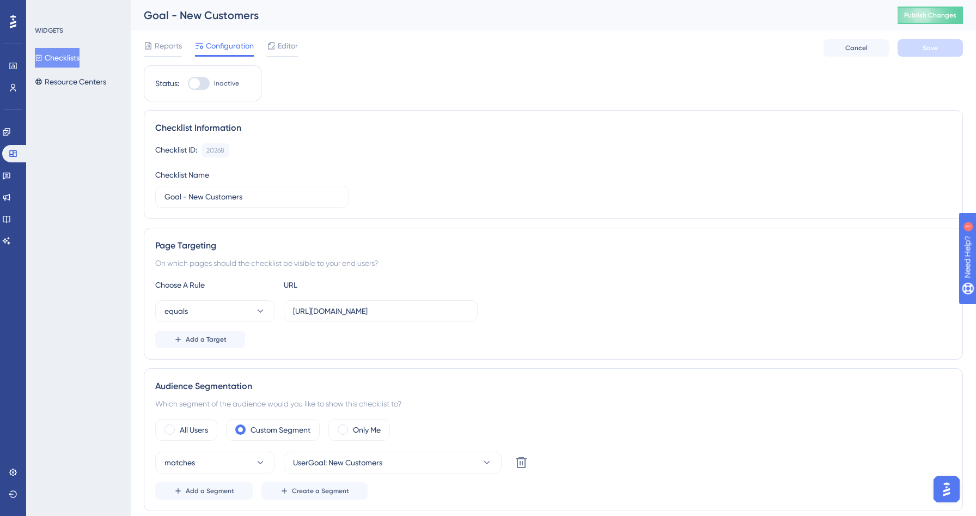
click at [64, 56] on button "Checklists" at bounding box center [57, 58] width 45 height 20
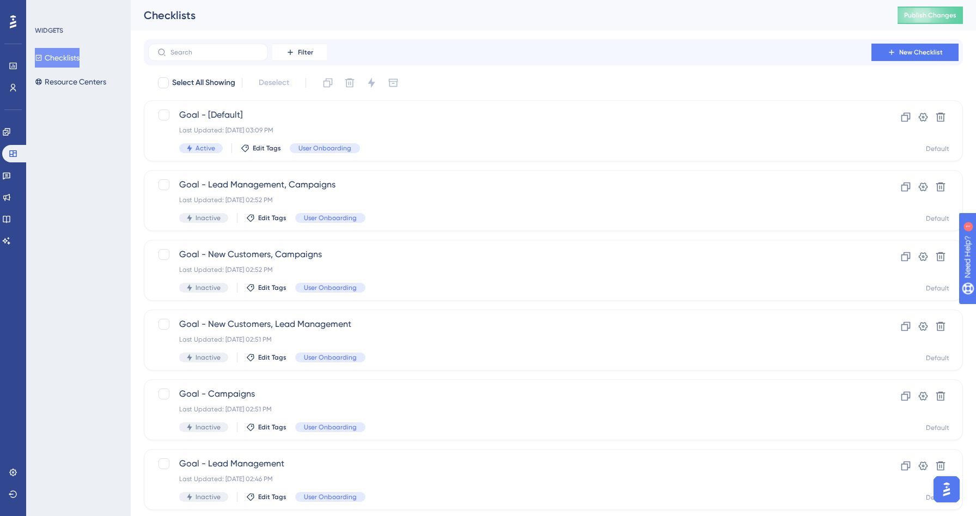
scroll to position [99, 0]
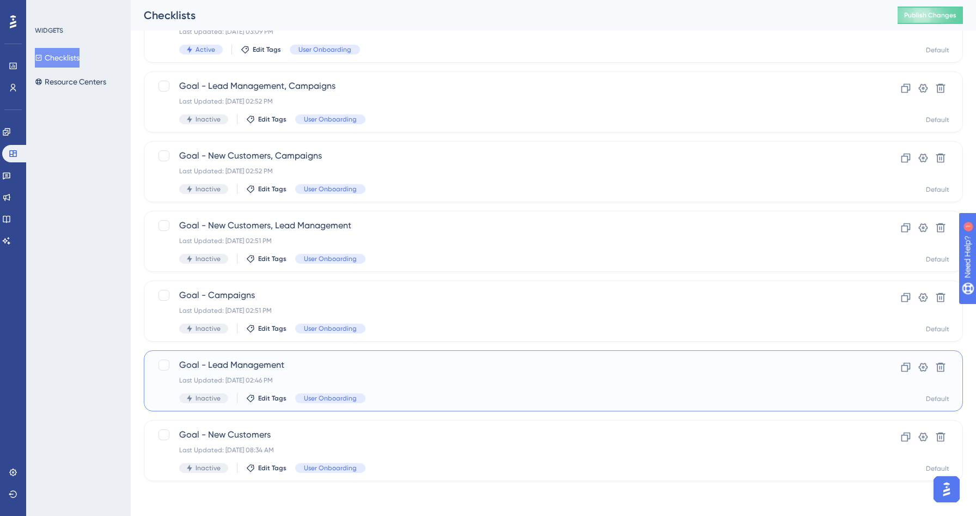
click at [416, 374] on div "Goal - Lead Management Last Updated: [DATE] 02:46 PM Inactive Edit Tags User On…" at bounding box center [509, 380] width 661 height 45
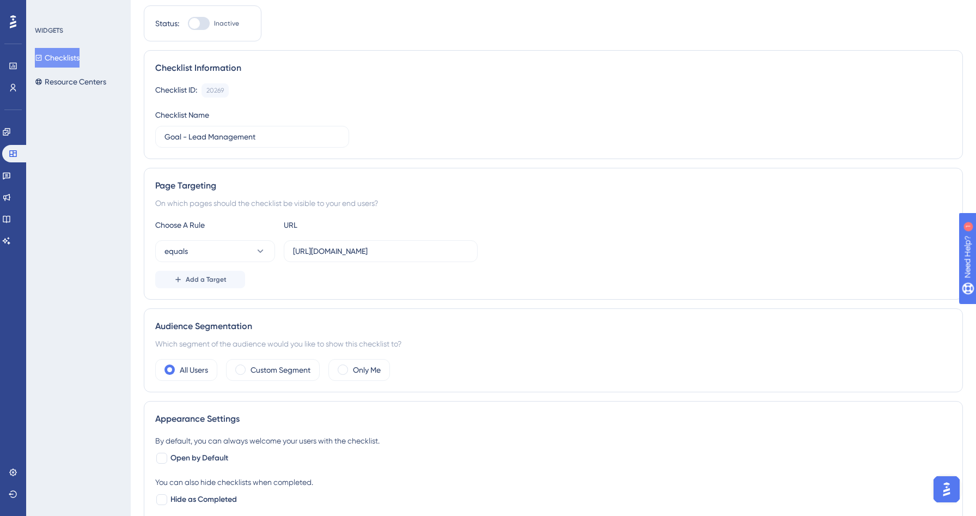
scroll to position [130, 0]
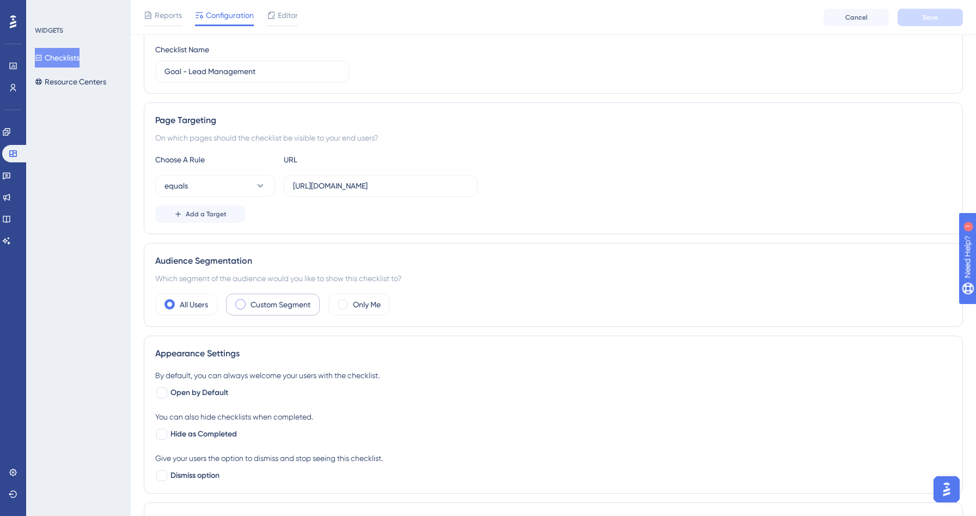
click at [259, 311] on div "Custom Segment" at bounding box center [273, 305] width 94 height 22
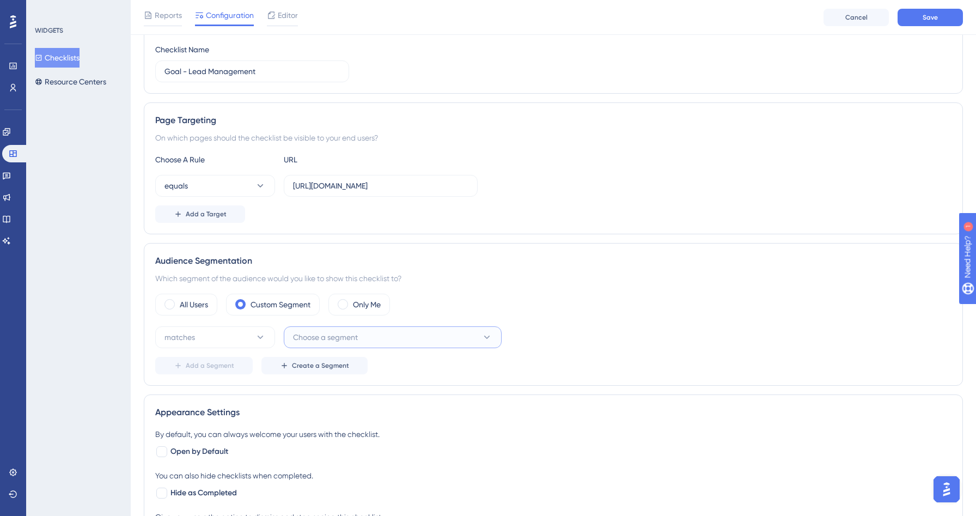
click at [378, 329] on button "Choose a segment" at bounding box center [393, 337] width 218 height 22
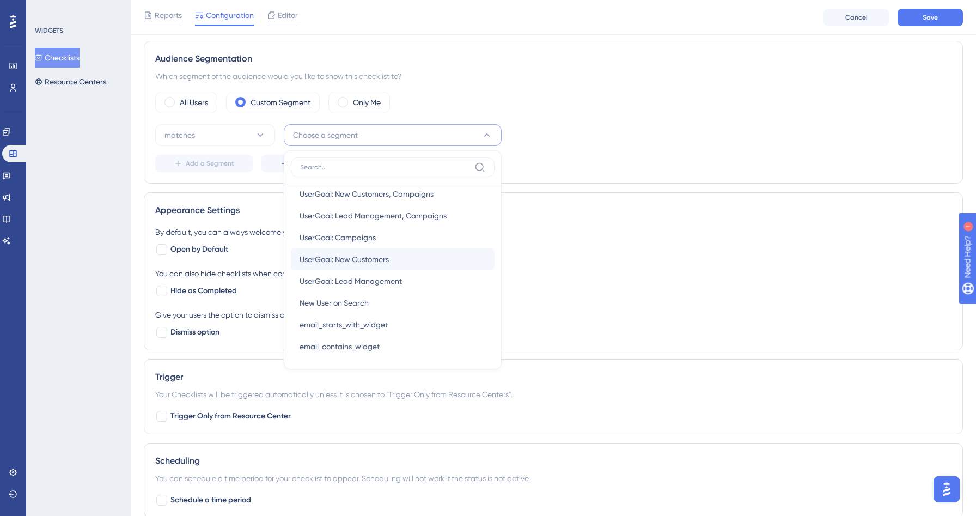
scroll to position [115, 0]
click at [374, 276] on span "UserGoal: Lead Management" at bounding box center [351, 282] width 102 height 13
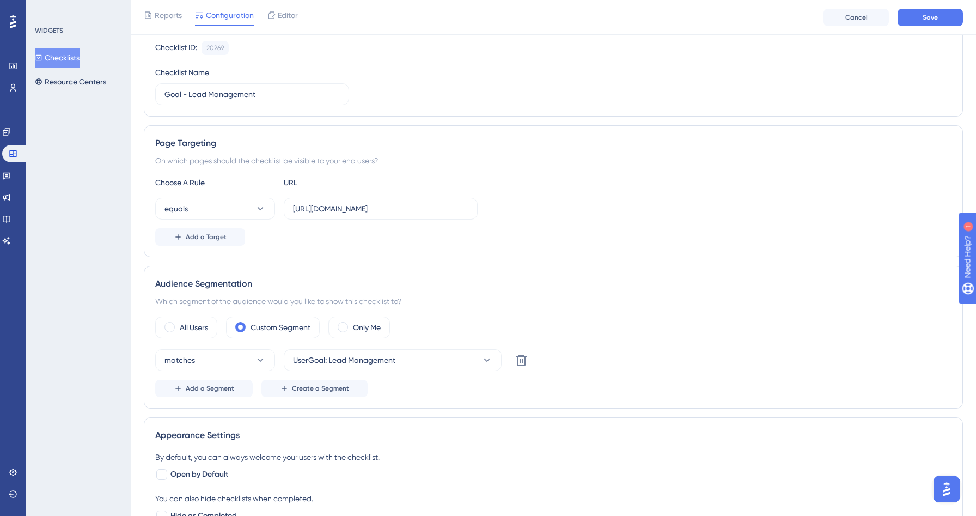
scroll to position [0, 0]
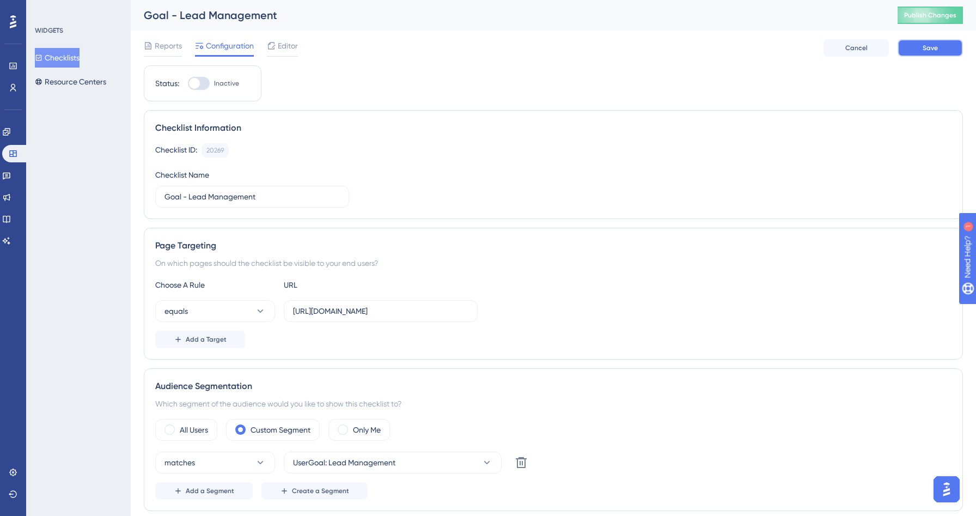
click at [922, 52] on button "Save" at bounding box center [929, 47] width 65 height 17
click at [51, 52] on button "Checklists" at bounding box center [57, 58] width 45 height 20
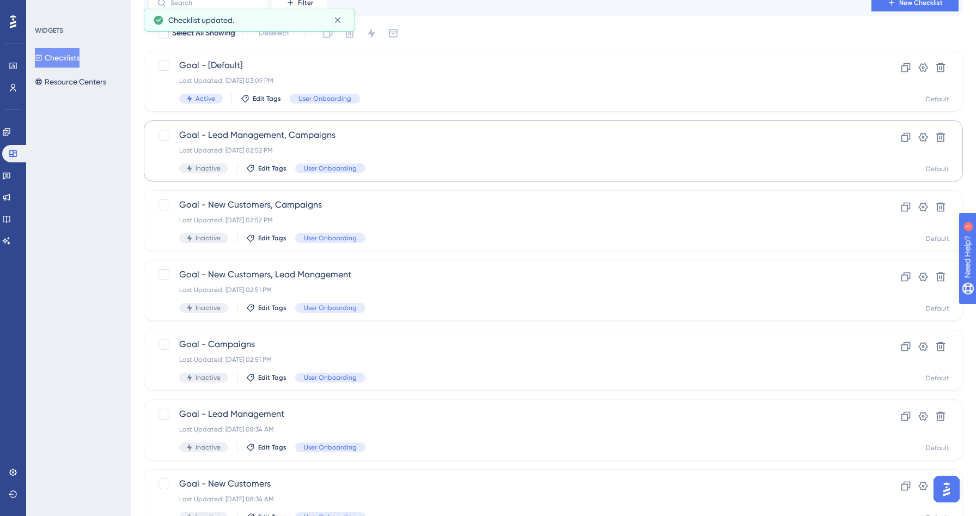
scroll to position [99, 0]
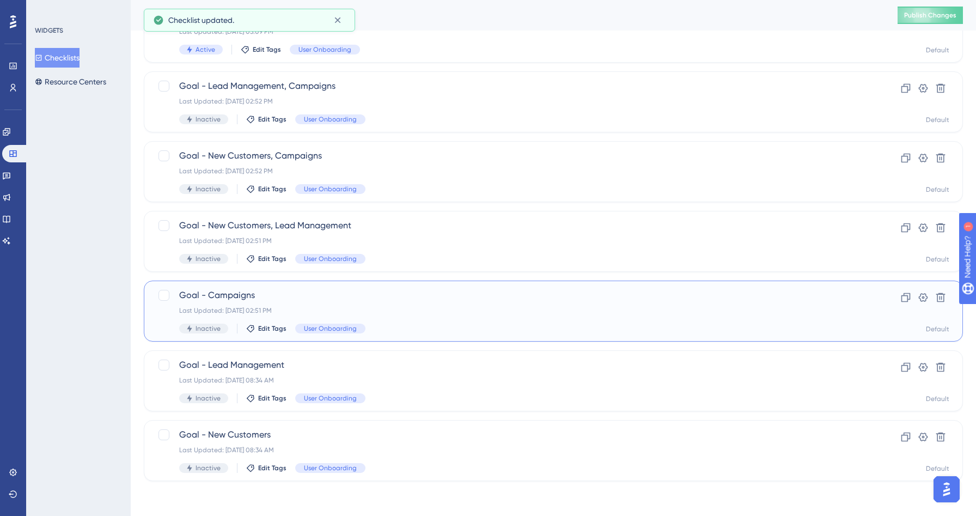
click at [402, 306] on div "Last Updated: [DATE] 02:51 PM" at bounding box center [509, 310] width 661 height 9
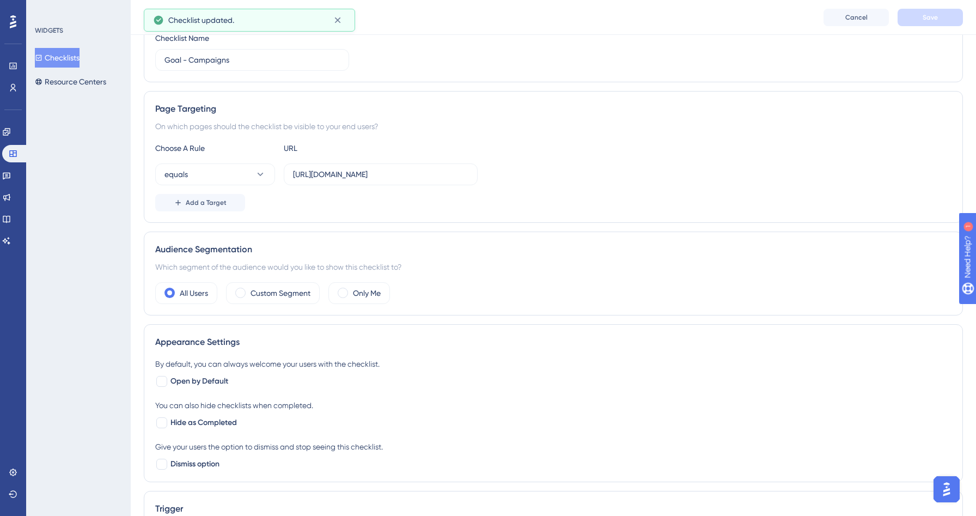
scroll to position [192, 0]
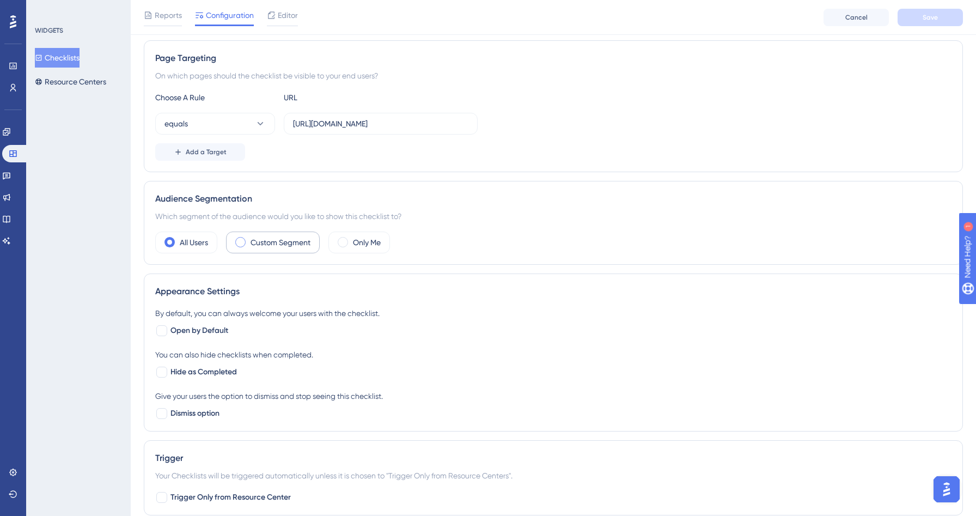
click at [274, 241] on label "Custom Segment" at bounding box center [281, 242] width 60 height 13
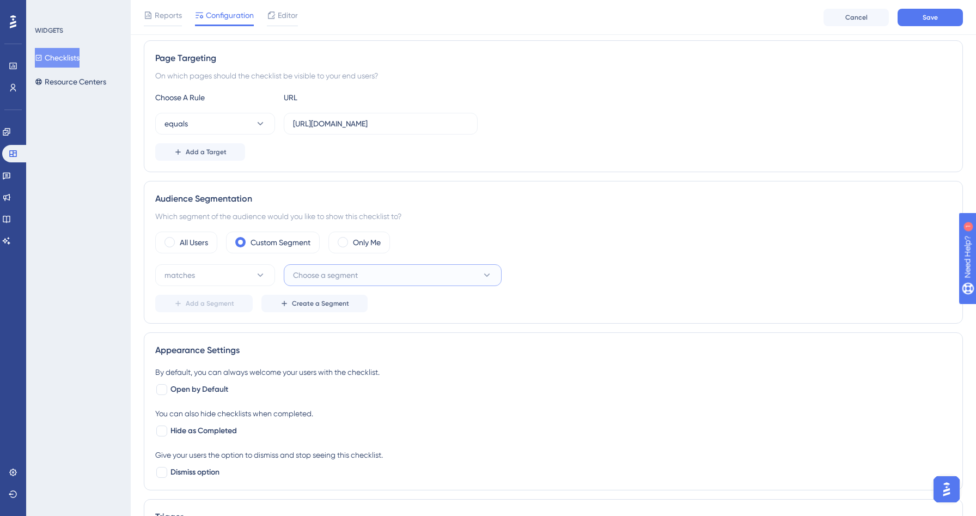
click at [352, 278] on span "Choose a segment" at bounding box center [325, 274] width 65 height 13
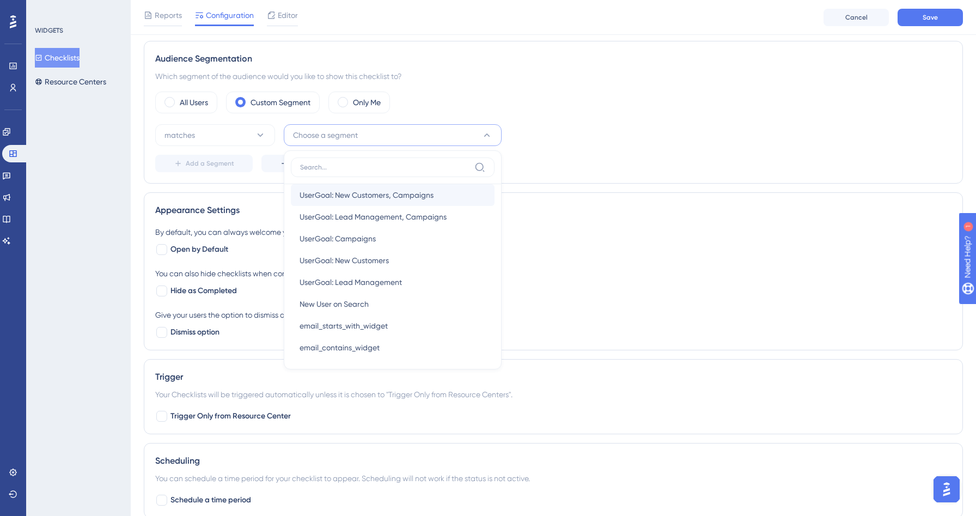
scroll to position [114, 0]
click at [361, 245] on span "UserGoal: Campaigns" at bounding box center [338, 240] width 76 height 13
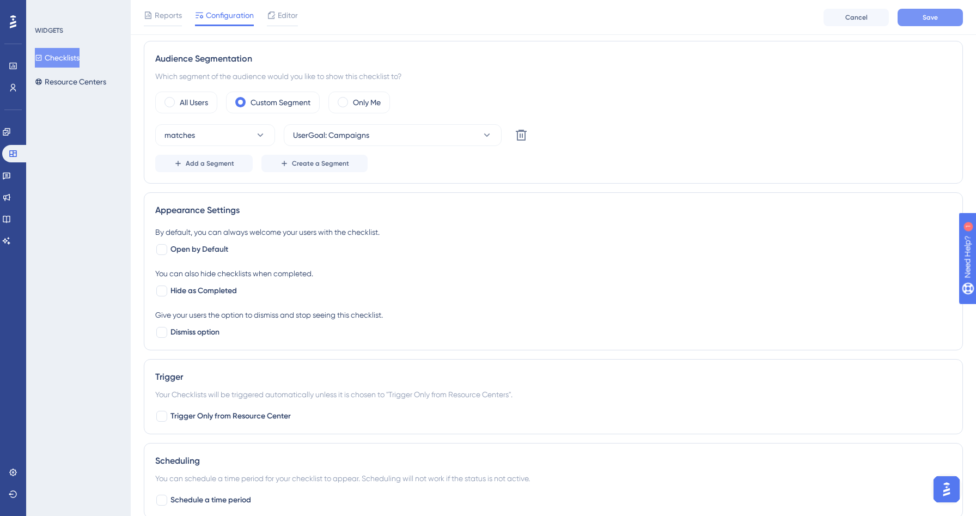
click at [930, 22] on button "Save" at bounding box center [929, 17] width 65 height 17
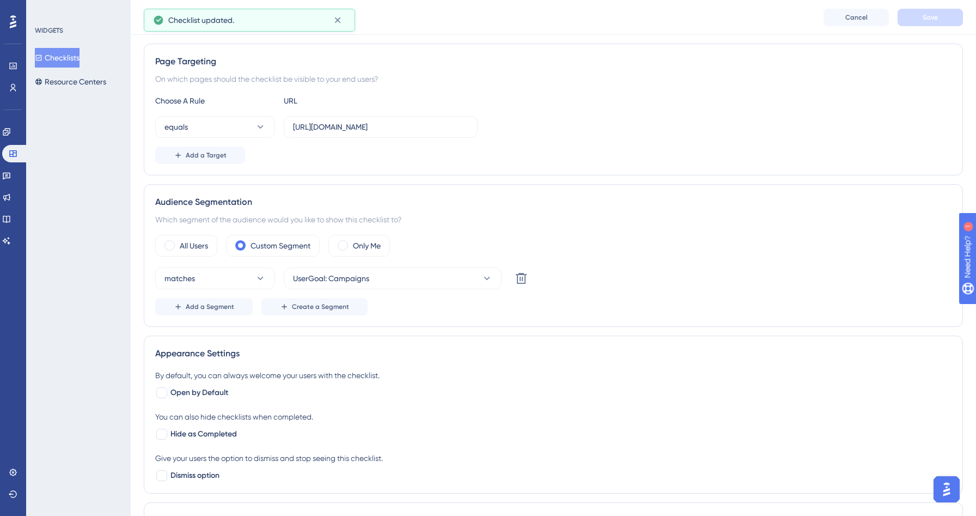
scroll to position [186, 0]
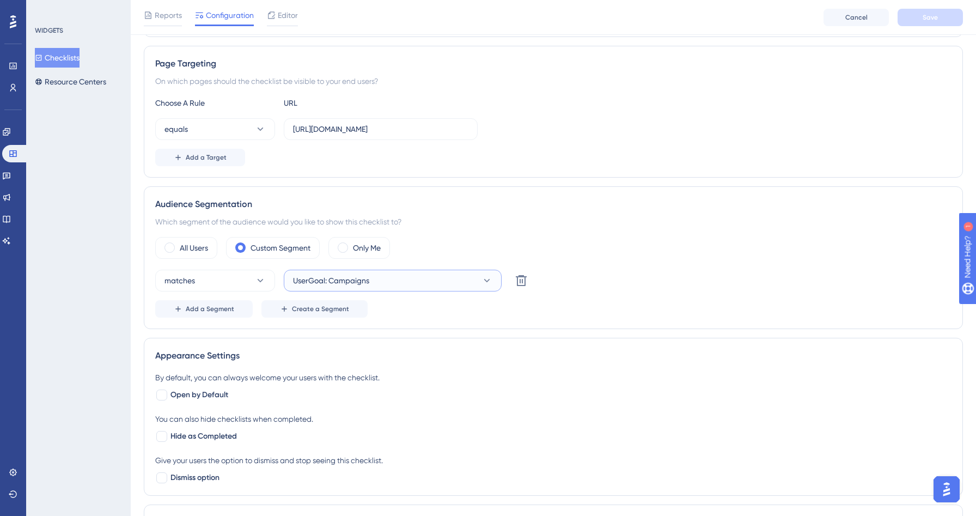
click at [375, 282] on button "UserGoal: Campaigns" at bounding box center [393, 281] width 218 height 22
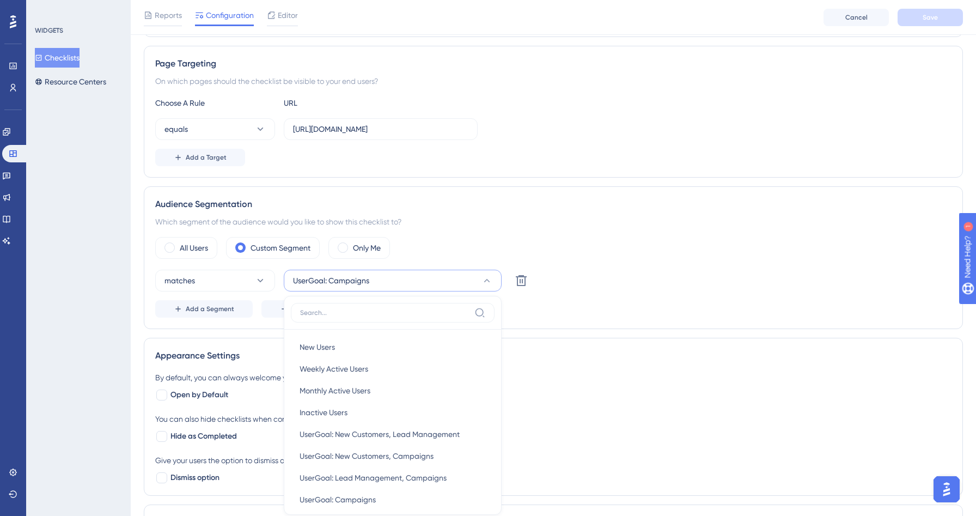
scroll to position [332, 0]
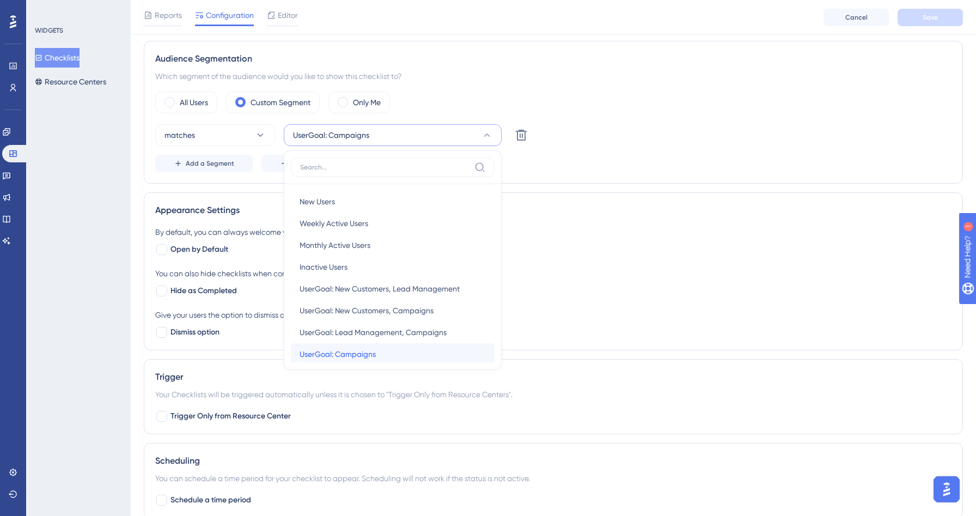
click at [362, 358] on span "UserGoal: Campaigns" at bounding box center [338, 353] width 76 height 13
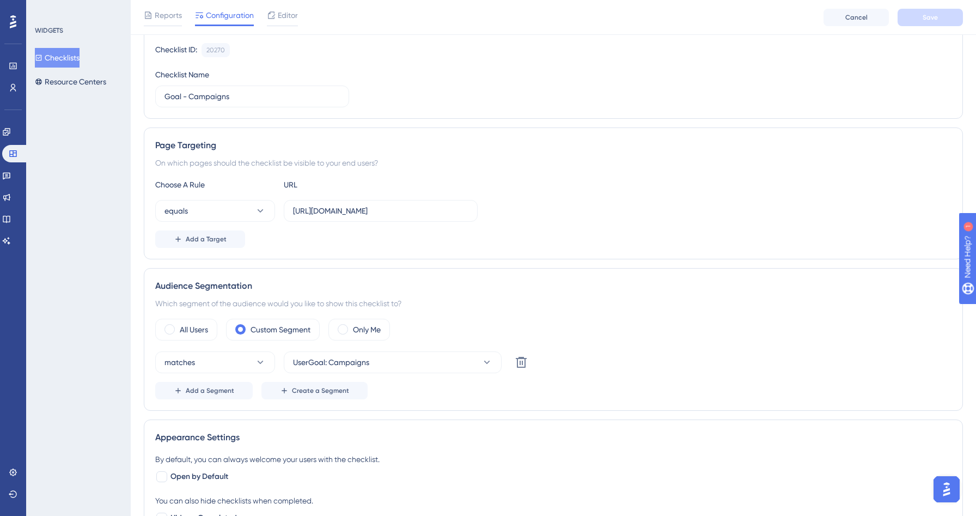
scroll to position [0, 0]
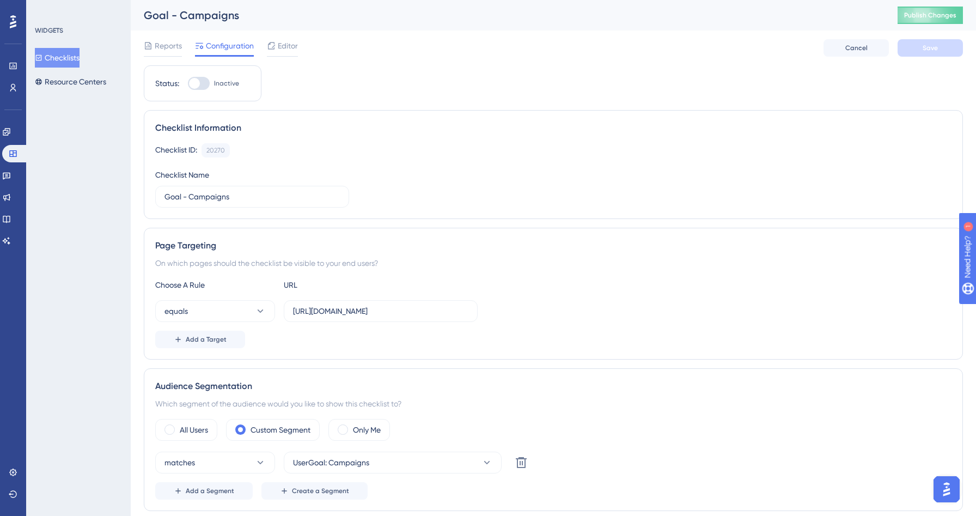
click at [76, 62] on button "Checklists" at bounding box center [57, 58] width 45 height 20
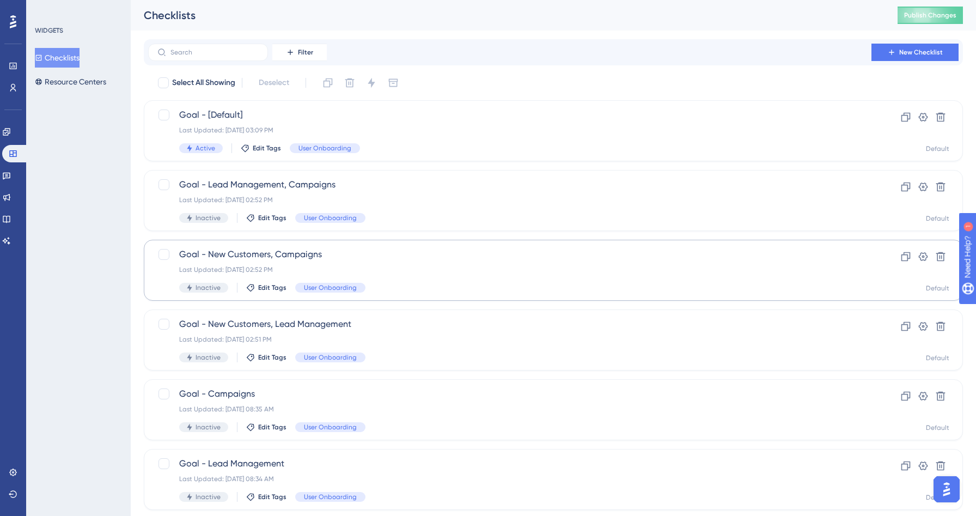
scroll to position [99, 0]
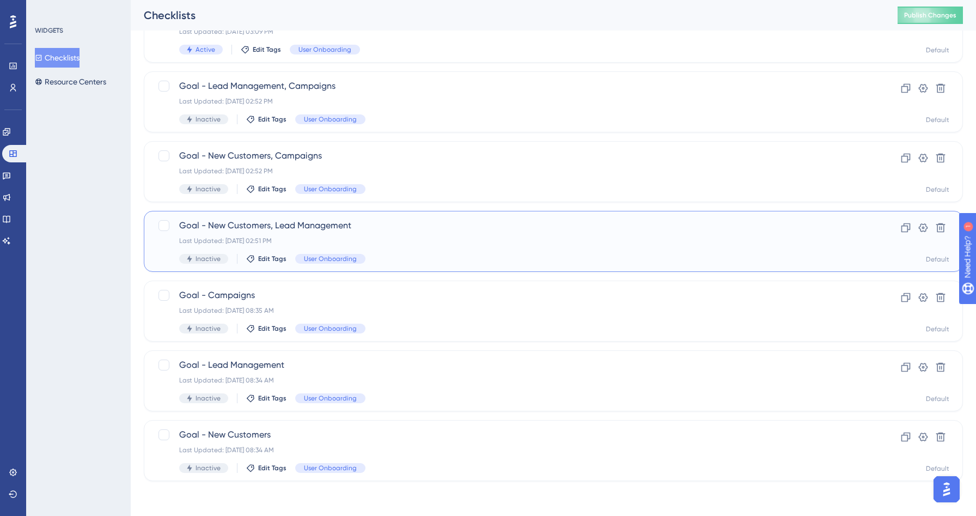
click at [387, 251] on div "Goal - New Customers, Lead Management Last Updated: [DATE] 02:51 PM Inactive Ed…" at bounding box center [509, 241] width 661 height 45
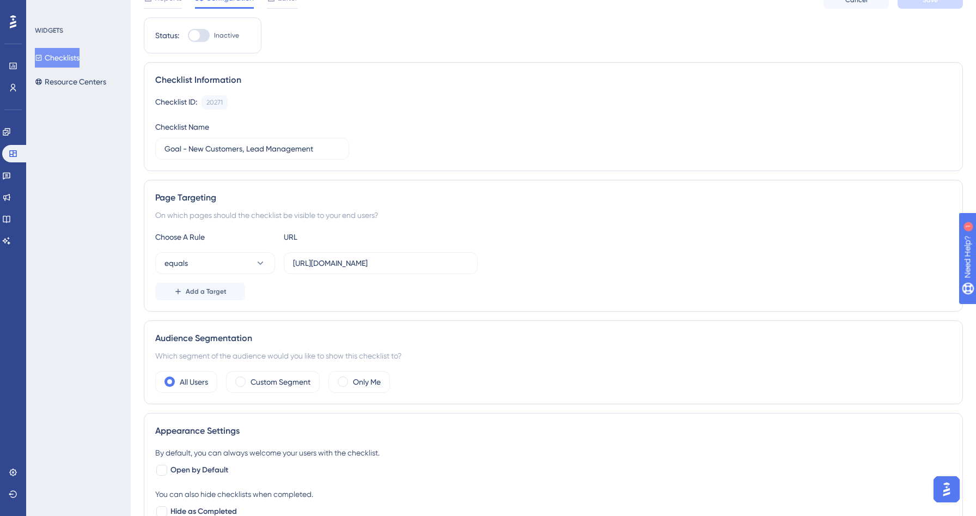
scroll to position [58, 0]
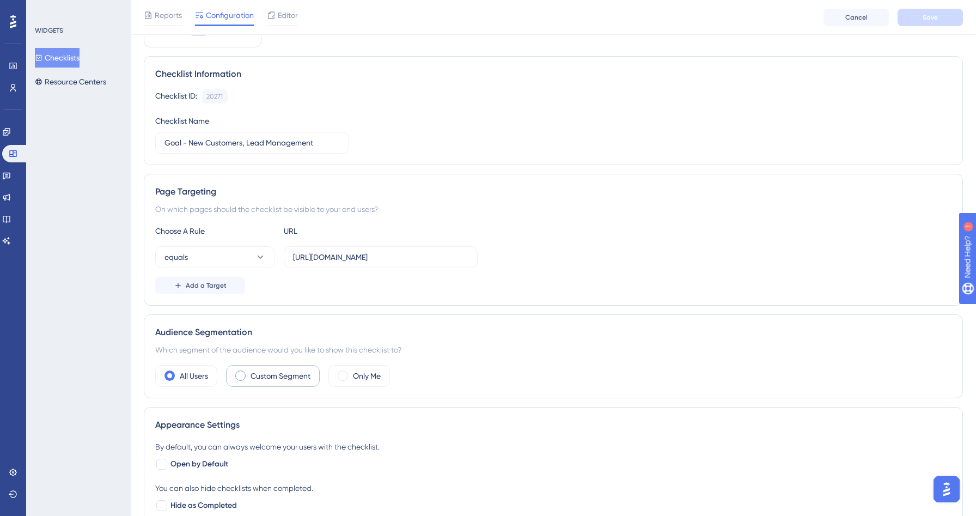
click at [273, 375] on label "Custom Segment" at bounding box center [281, 375] width 60 height 13
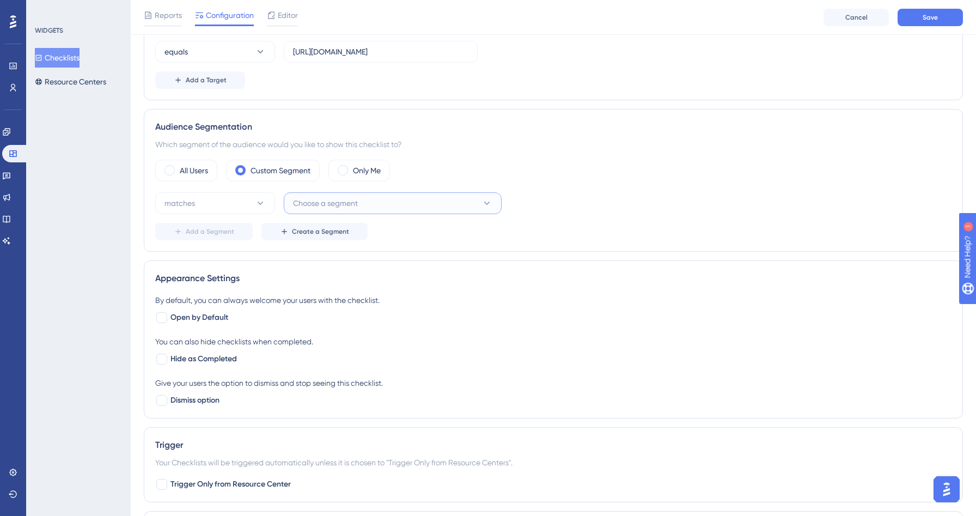
click at [456, 207] on button "Choose a segment" at bounding box center [393, 203] width 218 height 22
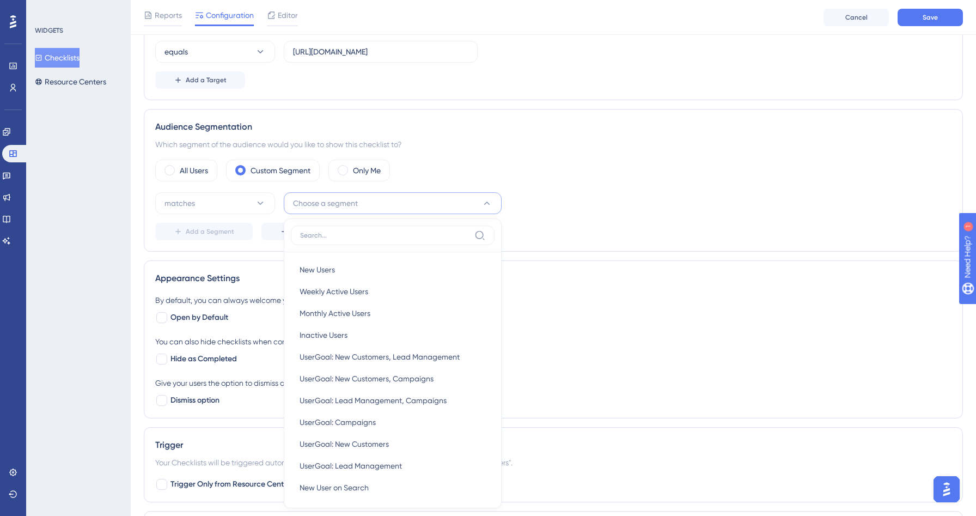
scroll to position [366, 0]
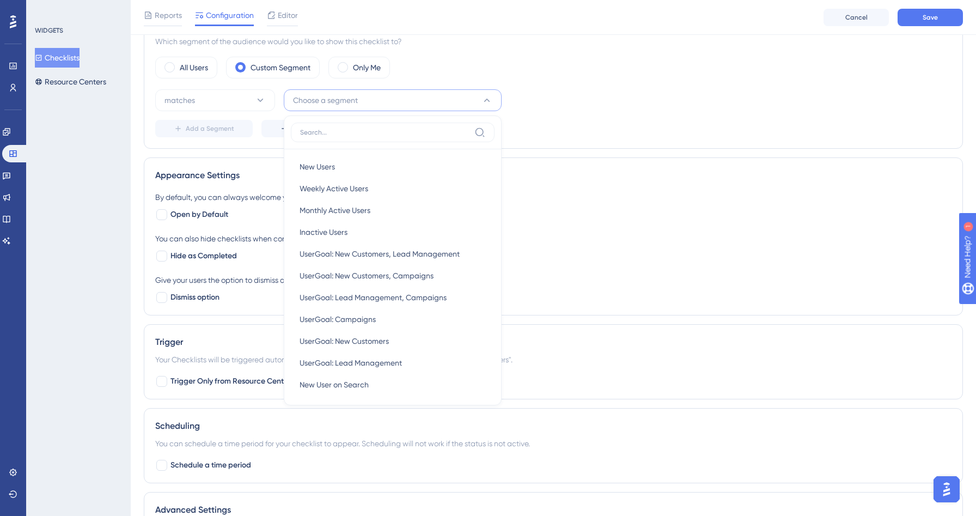
click at [608, 207] on div "By default, you can always welcome your users with the checklist. Open by Defau…" at bounding box center [553, 206] width 796 height 30
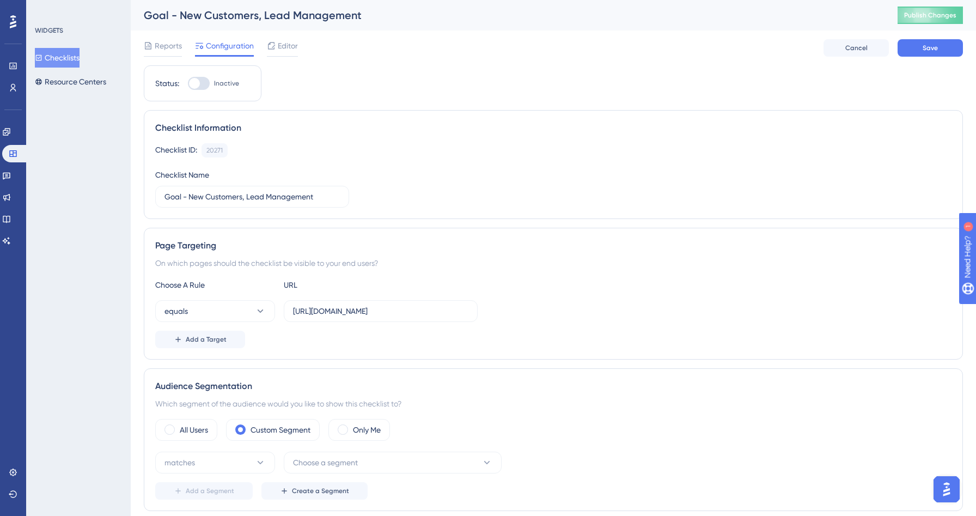
scroll to position [323, 0]
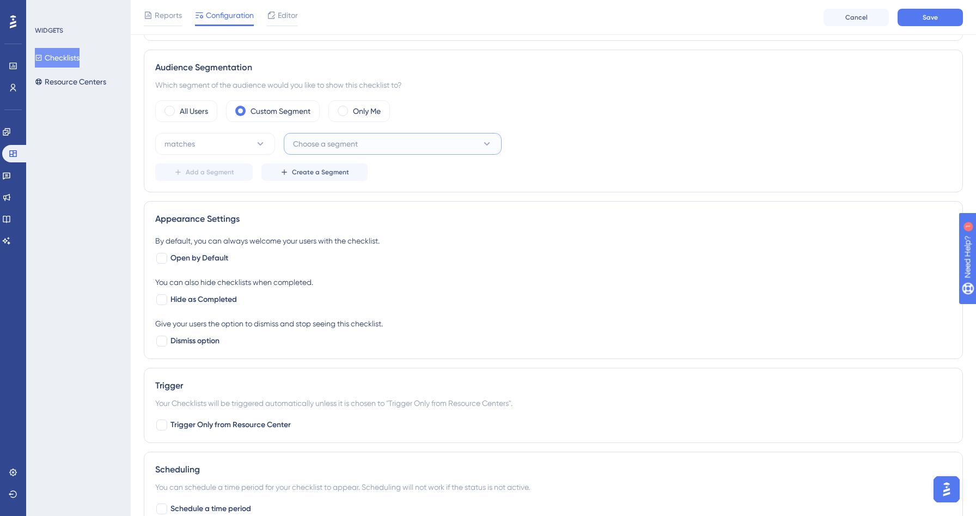
click at [423, 137] on button "Choose a segment" at bounding box center [393, 144] width 218 height 22
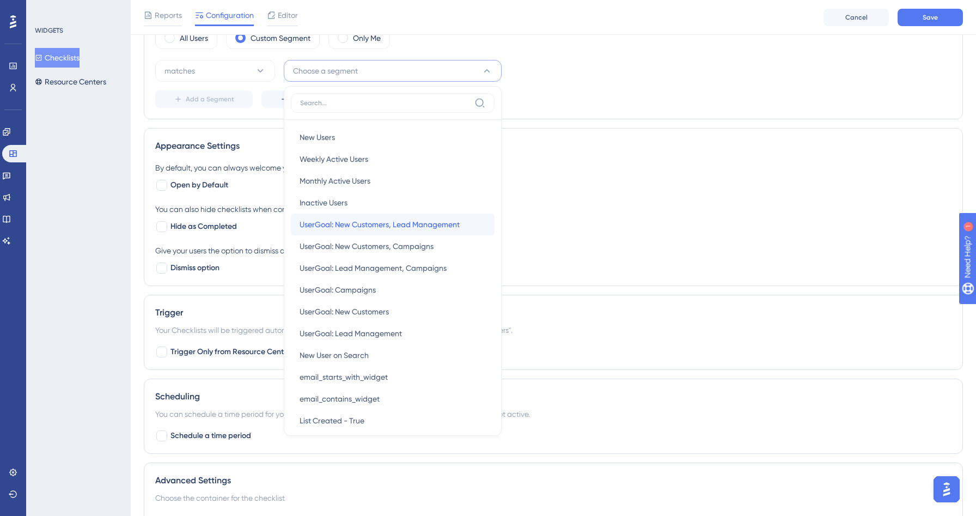
click at [402, 222] on span "UserGoal: New Customers, Lead Management" at bounding box center [380, 224] width 160 height 13
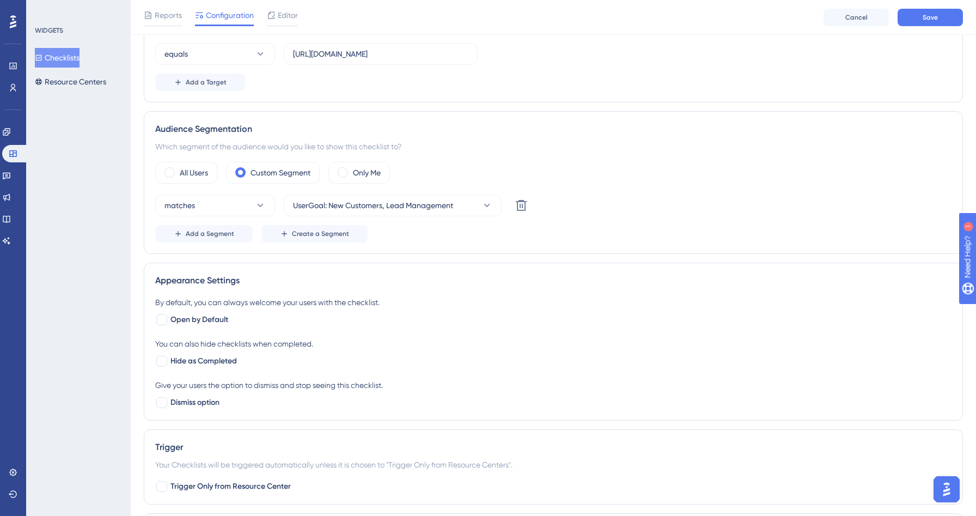
scroll to position [174, 0]
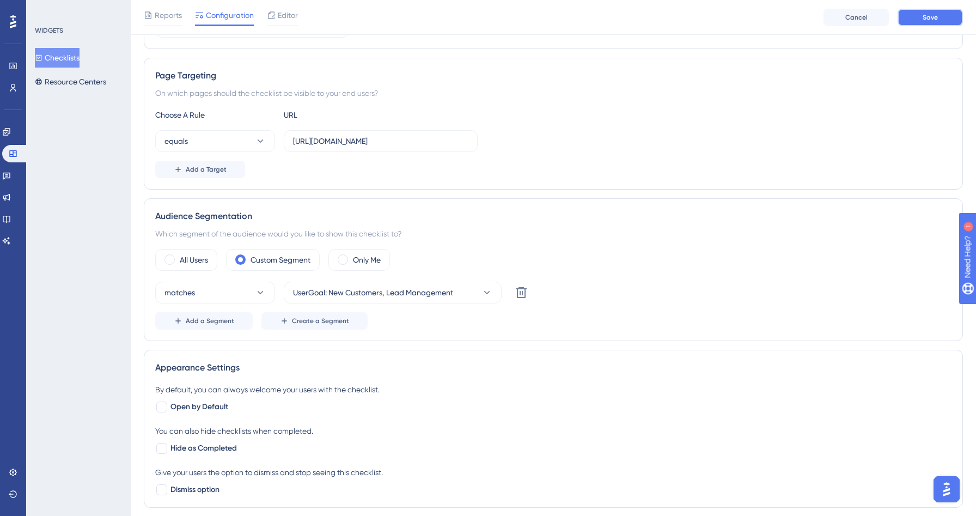
click at [937, 22] on button "Save" at bounding box center [929, 17] width 65 height 17
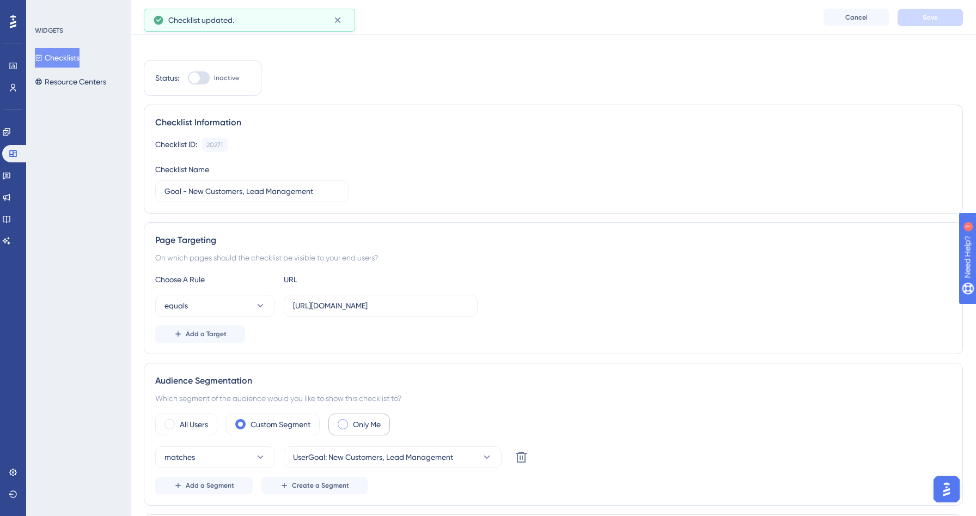
scroll to position [0, 0]
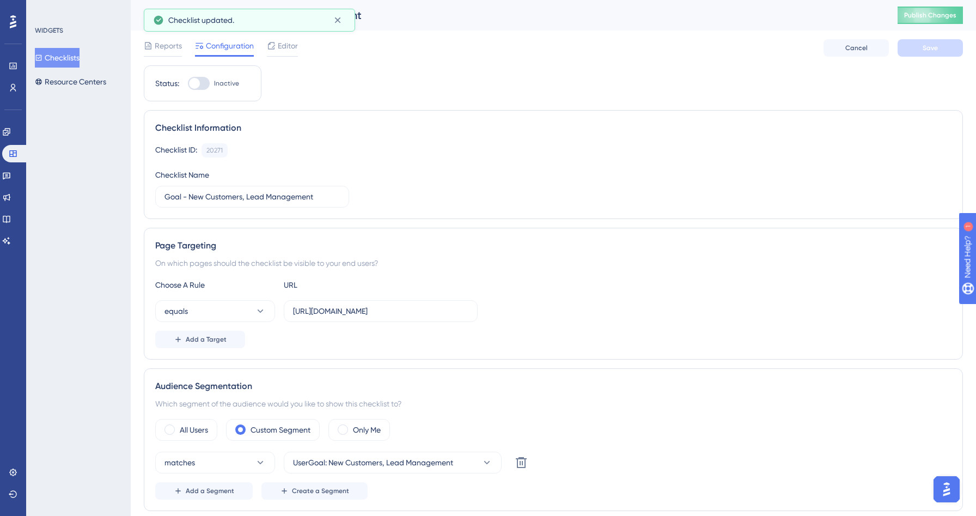
click at [63, 52] on button "Checklists" at bounding box center [57, 58] width 45 height 20
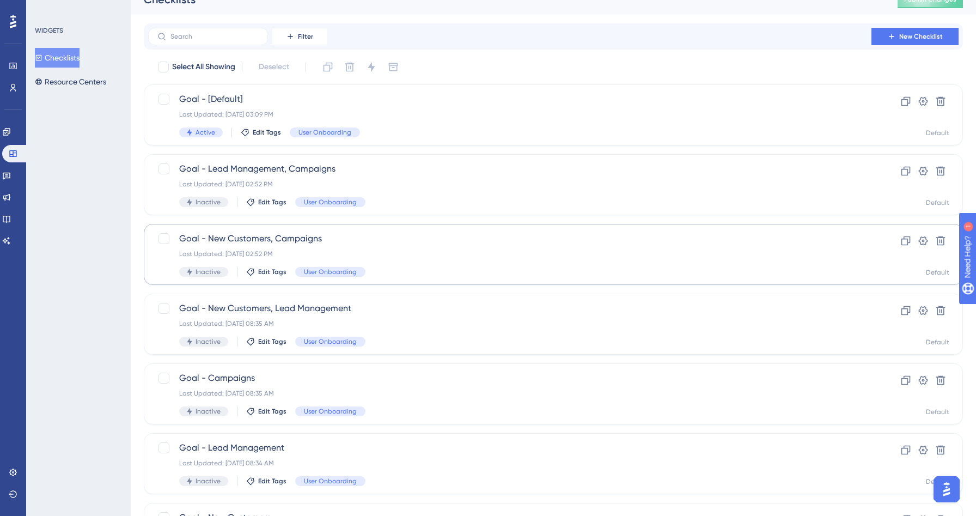
scroll to position [9, 0]
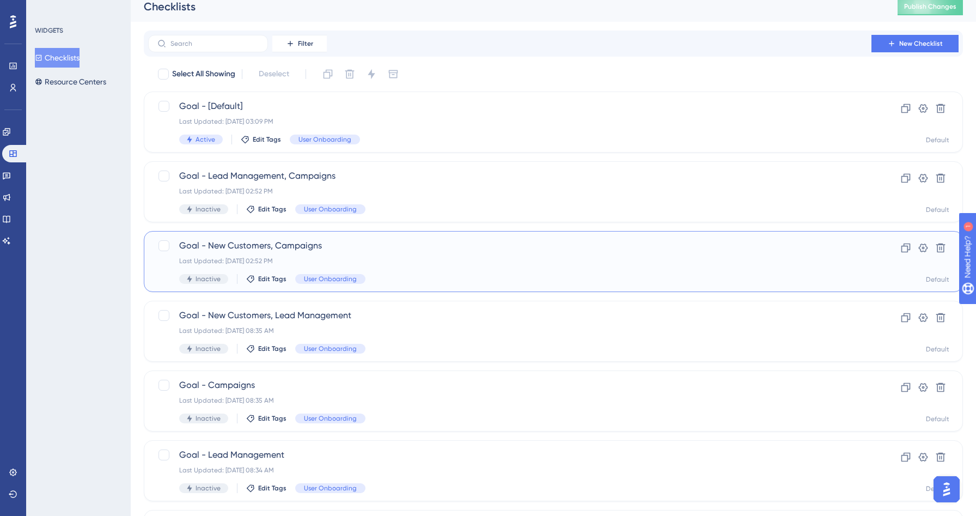
click at [389, 264] on div "Last Updated: [DATE] 02:52 PM" at bounding box center [509, 260] width 661 height 9
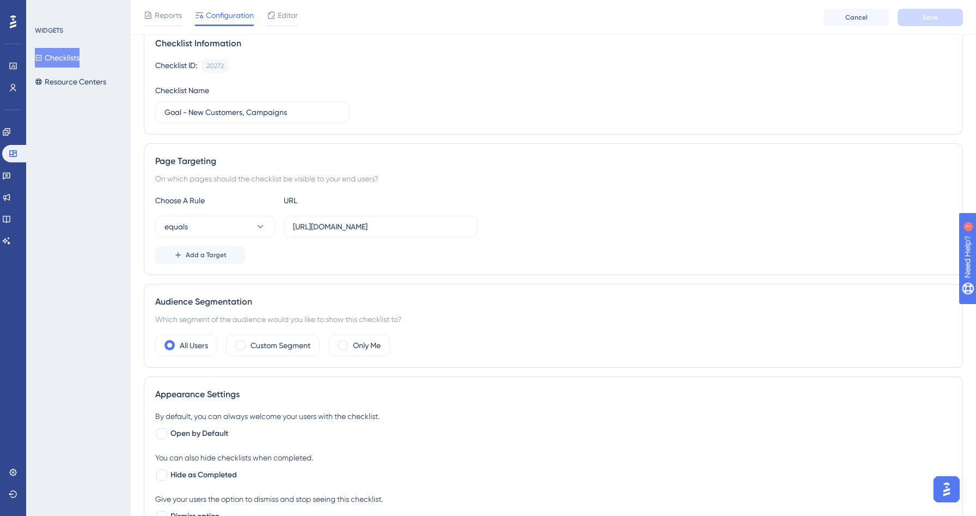
scroll to position [195, 0]
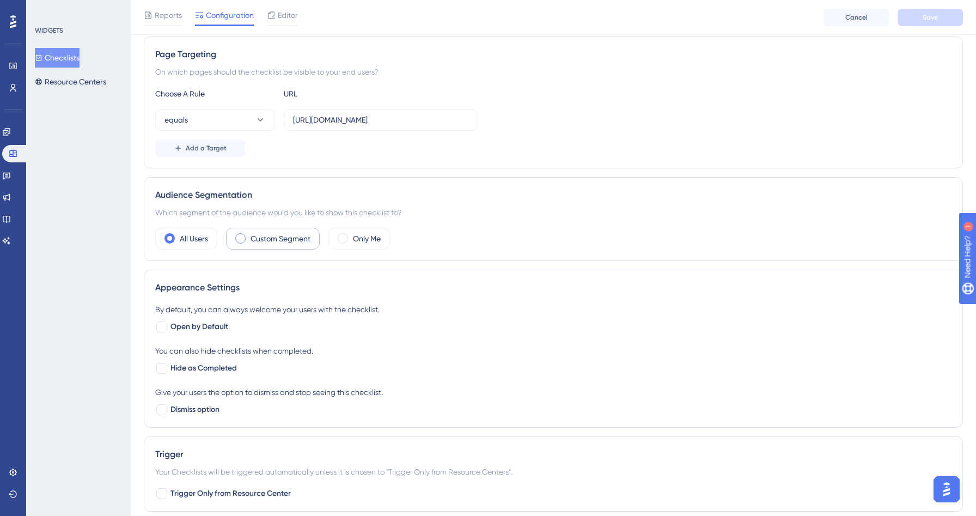
click at [264, 243] on label "Custom Segment" at bounding box center [281, 238] width 60 height 13
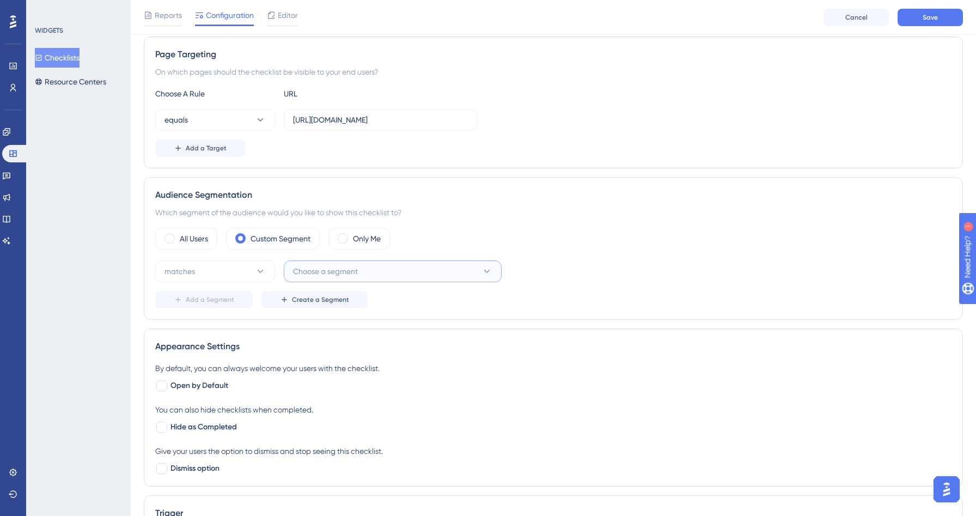
click at [378, 276] on button "Choose a segment" at bounding box center [393, 271] width 218 height 22
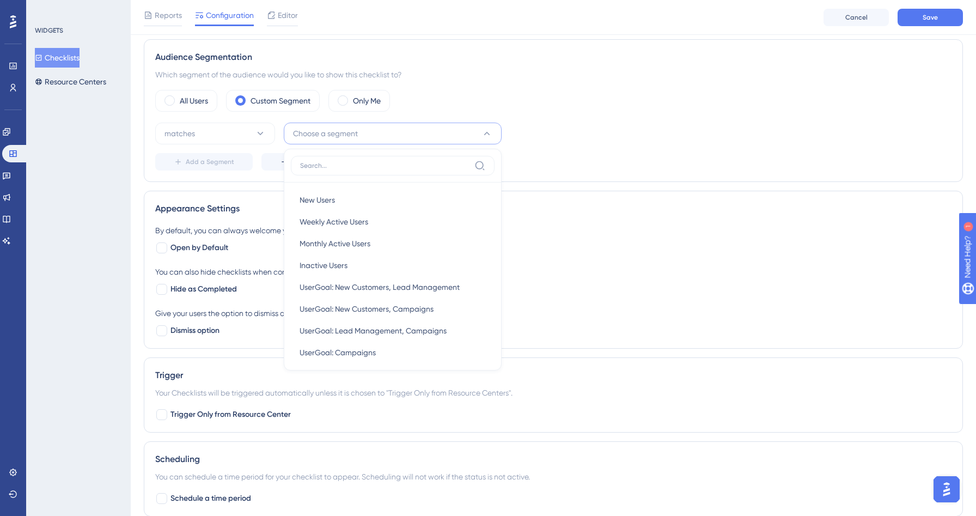
click at [548, 184] on div "Status: Inactive Checklist Information Checklist ID: 20272 Copy Checklist Name …" at bounding box center [553, 185] width 819 height 899
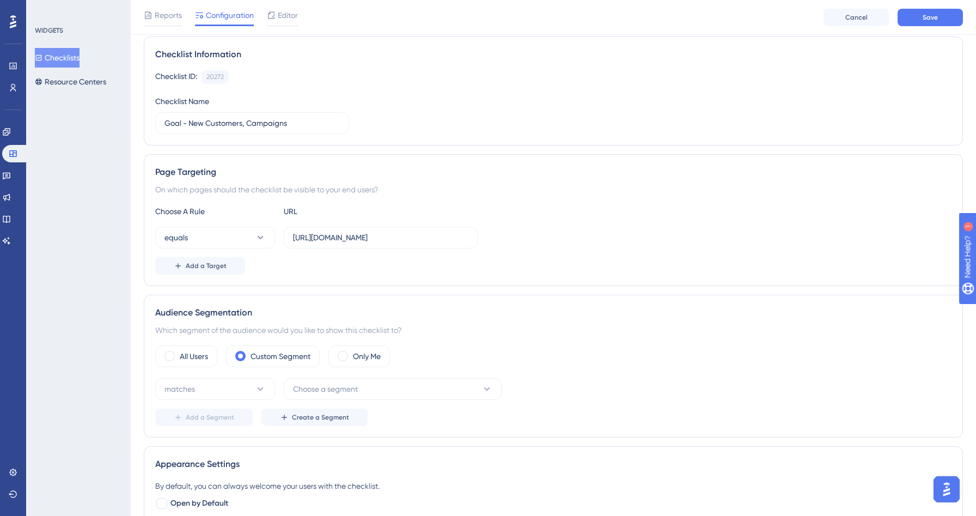
scroll to position [227, 0]
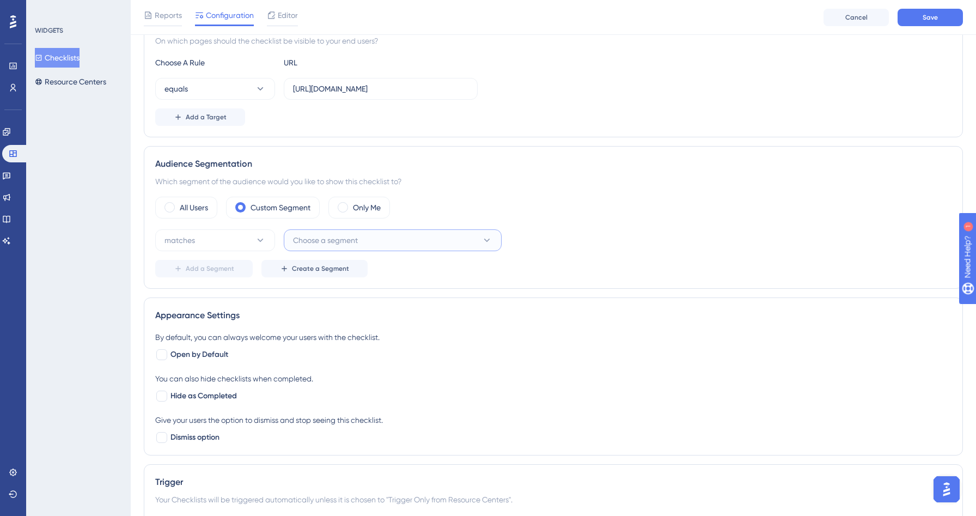
click at [439, 242] on button "Choose a segment" at bounding box center [393, 240] width 218 height 22
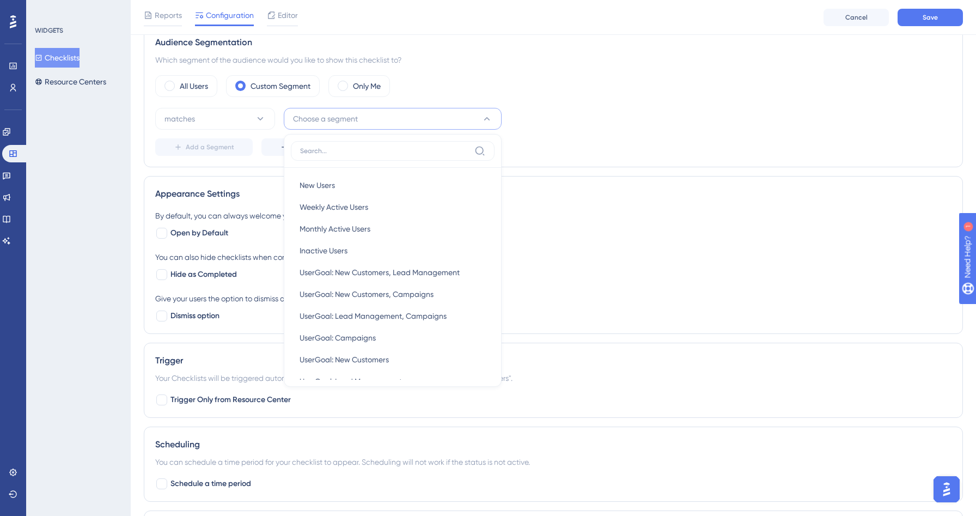
click at [575, 207] on div "Appearance Settings By default, you can always welcome your users with the chec…" at bounding box center [553, 255] width 819 height 158
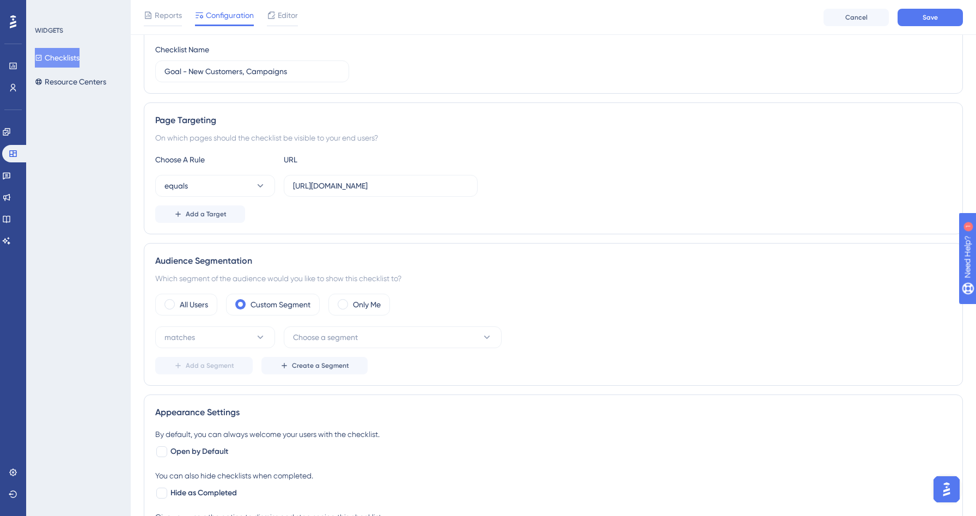
scroll to position [93, 0]
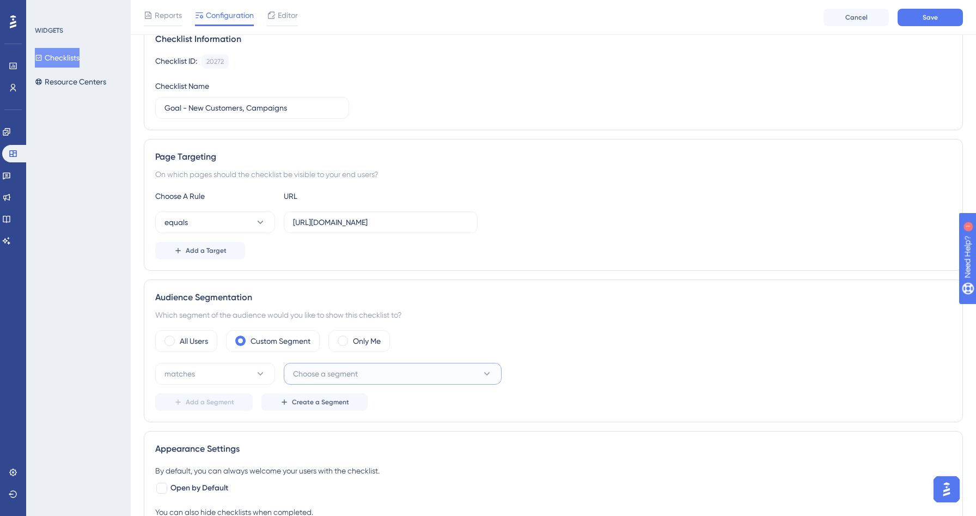
click at [420, 368] on button "Choose a segment" at bounding box center [393, 374] width 218 height 22
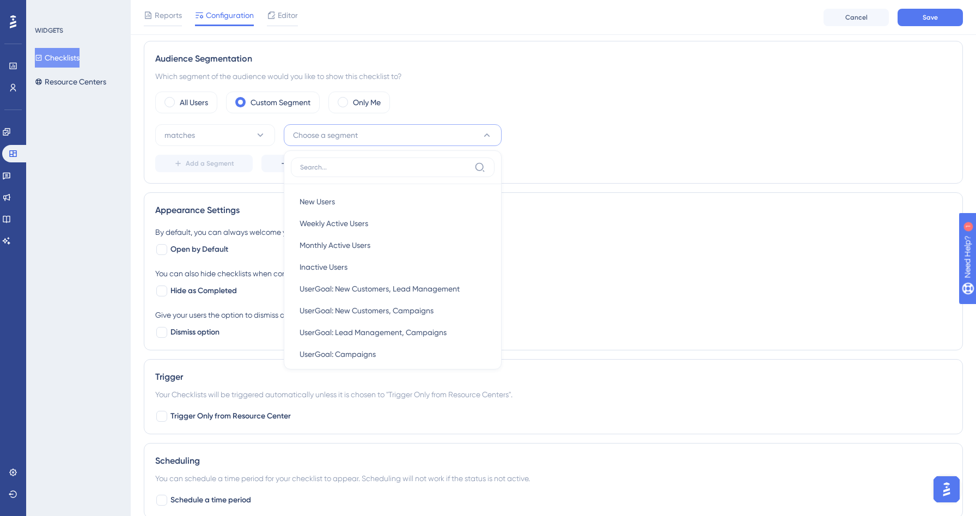
click at [610, 162] on div "Add a Segment Create a Segment" at bounding box center [553, 163] width 796 height 17
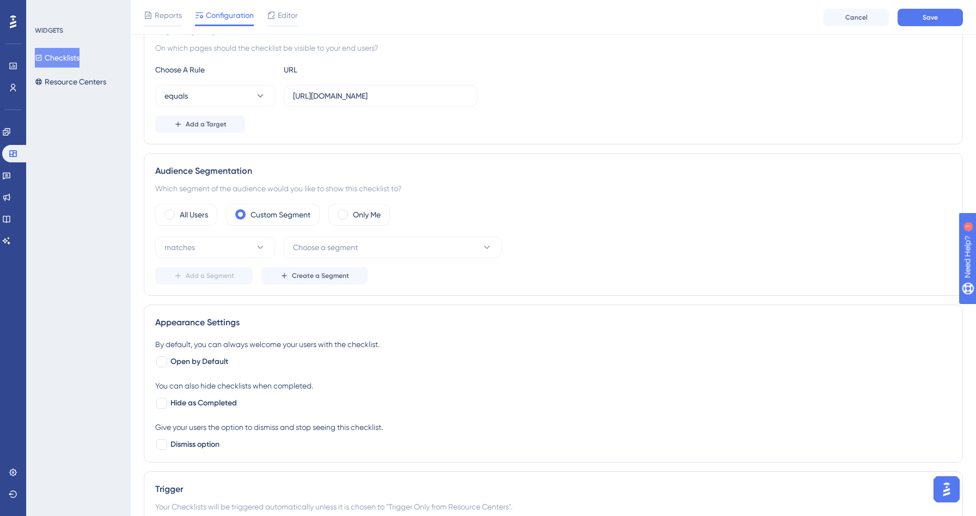
scroll to position [230, 0]
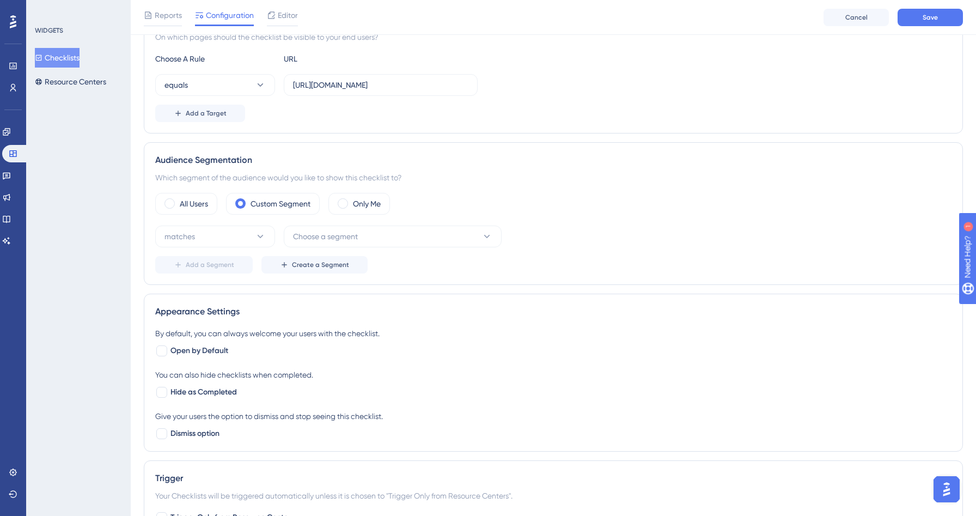
click at [408, 249] on div "matches Choose a segment Add a Segment Create a Segment" at bounding box center [553, 249] width 796 height 48
click at [412, 240] on button "Choose a segment" at bounding box center [393, 236] width 218 height 22
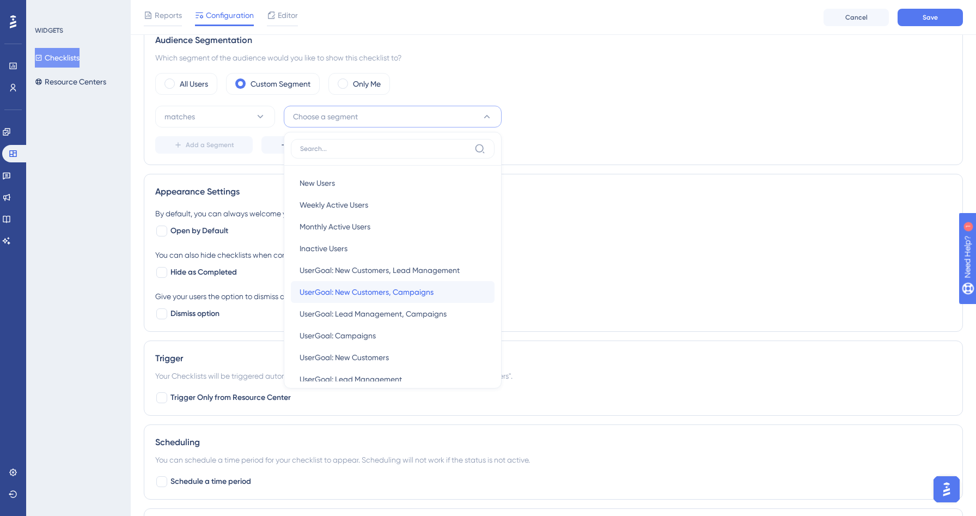
click at [426, 295] on span "UserGoal: New Customers, Campaigns" at bounding box center [367, 291] width 134 height 13
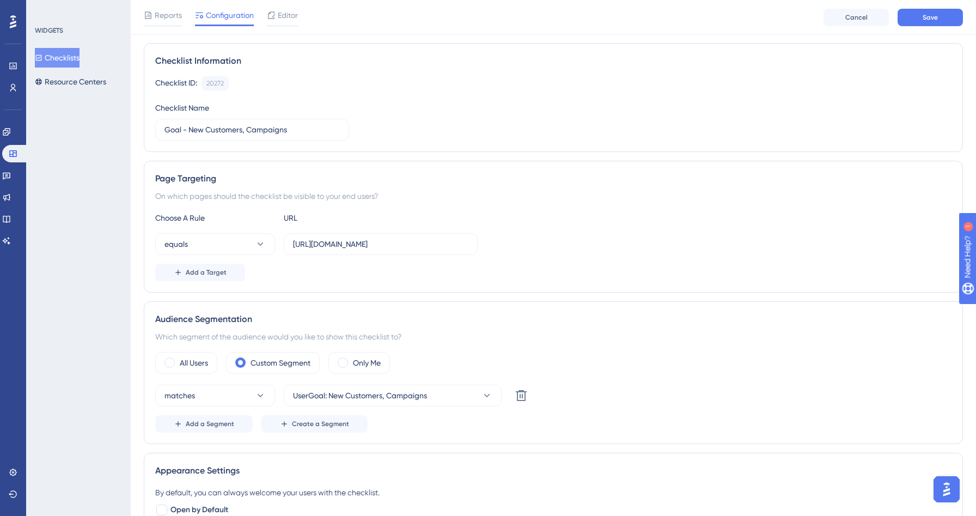
scroll to position [70, 0]
click at [926, 15] on span "Save" at bounding box center [929, 17] width 15 height 9
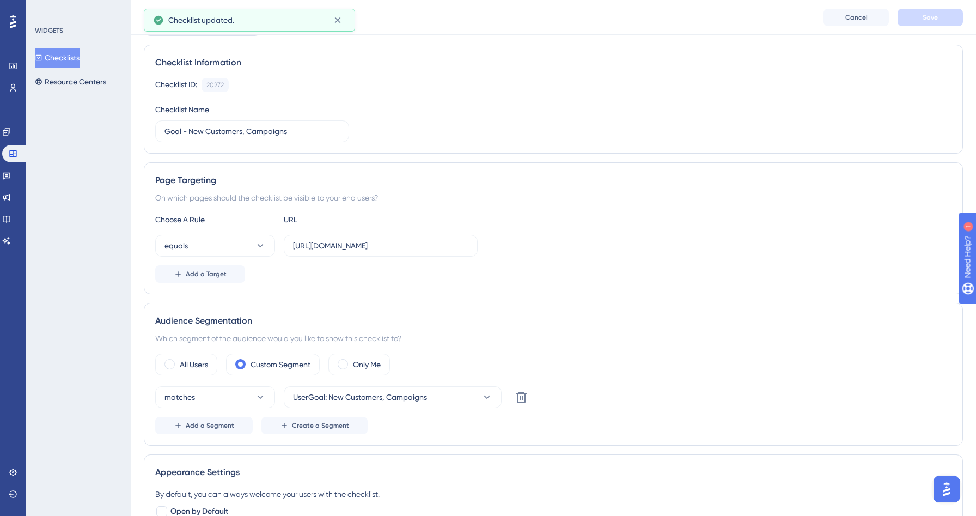
click at [80, 61] on button "Checklists" at bounding box center [57, 58] width 45 height 20
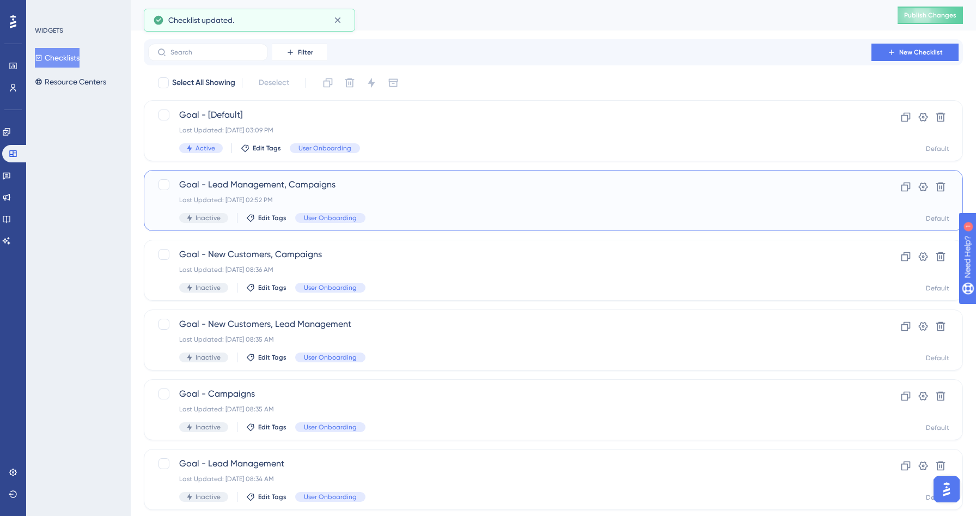
click at [404, 206] on div "Goal - Lead Management, Campaigns Last Updated: [DATE] 02:52 PM Inactive Edit T…" at bounding box center [509, 200] width 661 height 45
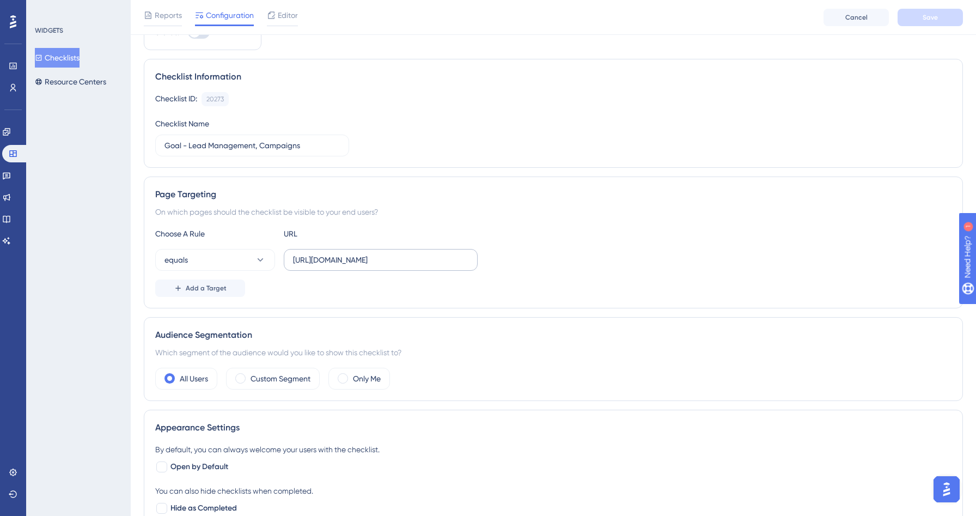
scroll to position [92, 0]
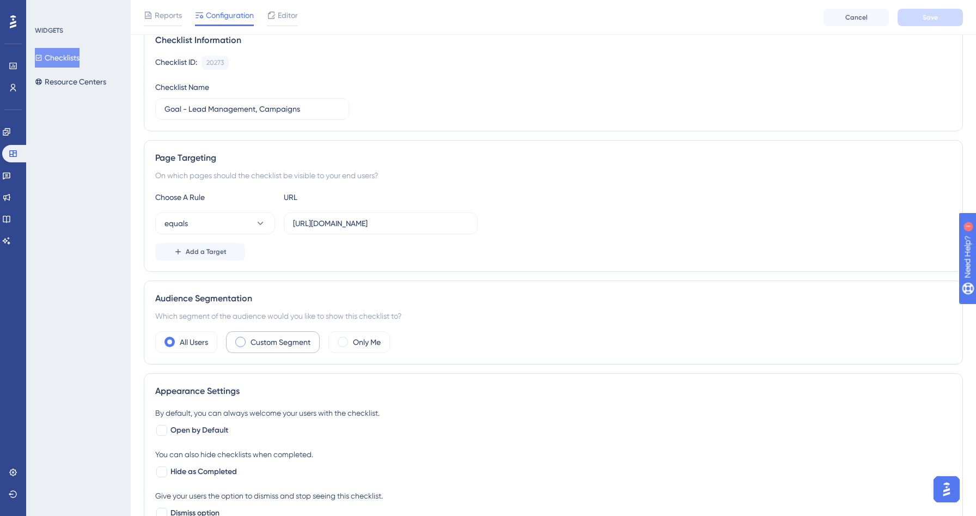
click at [271, 351] on div "Custom Segment" at bounding box center [273, 342] width 94 height 22
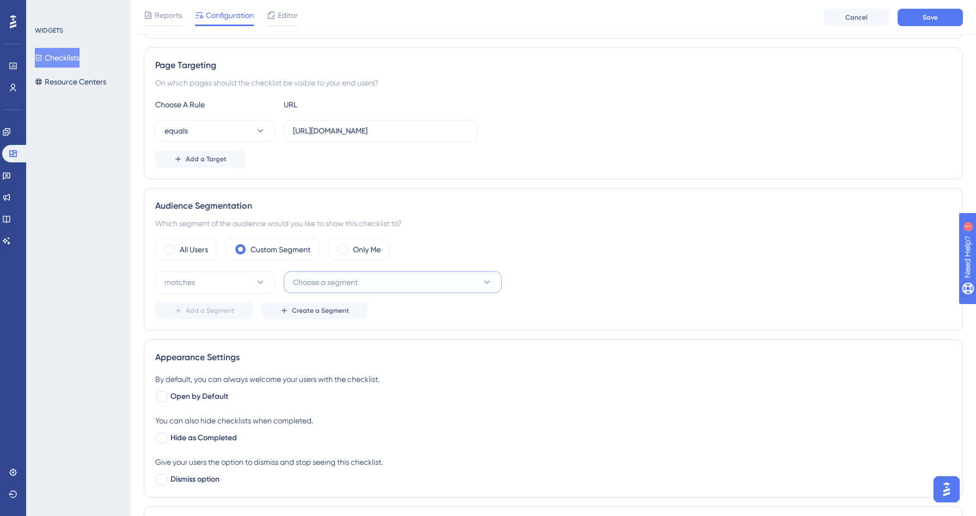
click at [416, 277] on button "Choose a segment" at bounding box center [393, 282] width 218 height 22
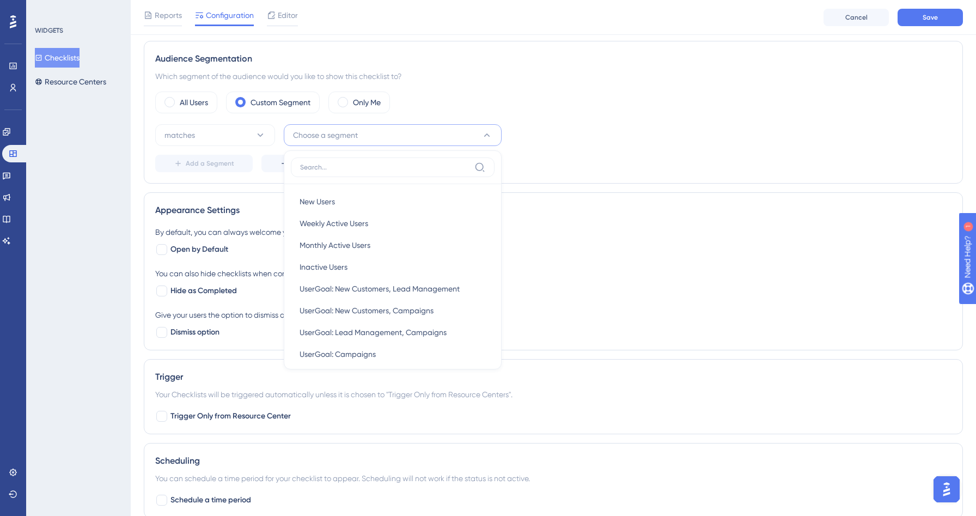
click at [604, 146] on div "matches Choose a segment New Users New Users Weekly Active Users Weekly Active …" at bounding box center [553, 148] width 796 height 48
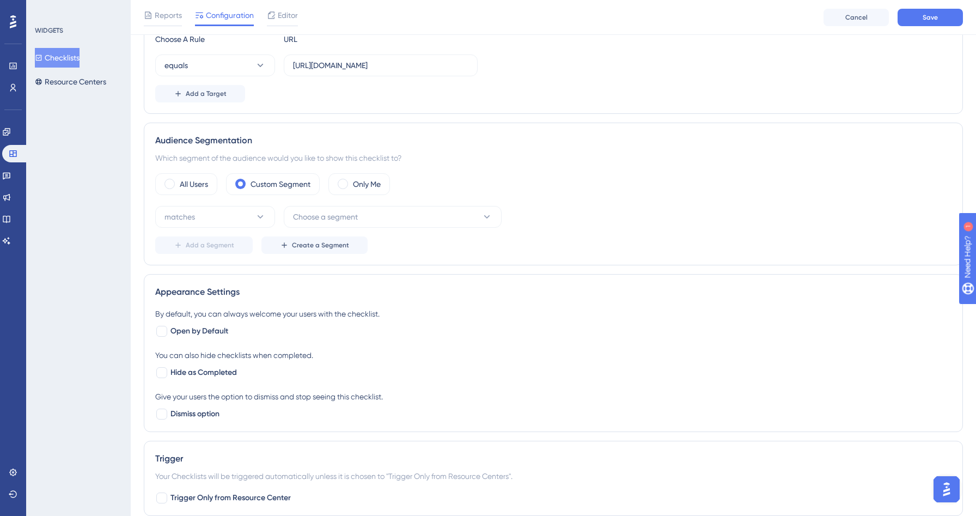
scroll to position [213, 0]
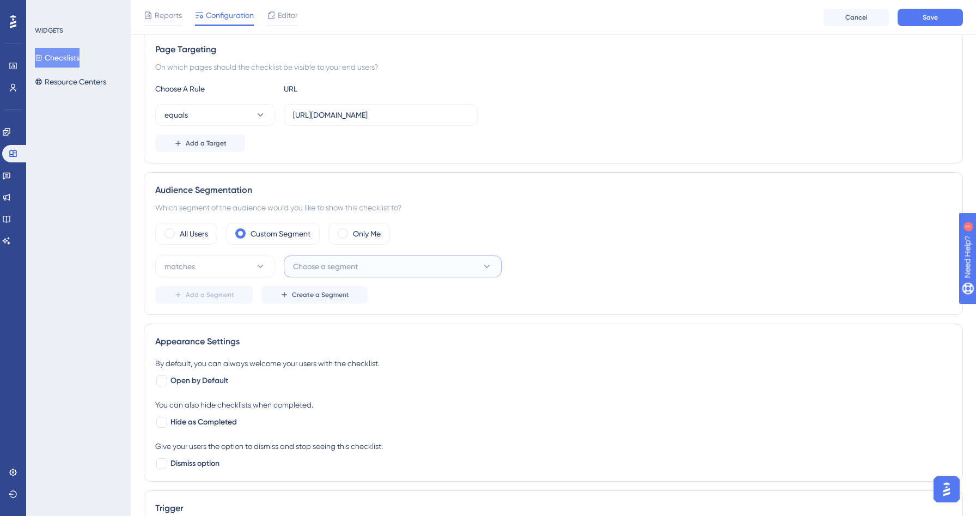
click at [359, 270] on button "Choose a segment" at bounding box center [393, 266] width 218 height 22
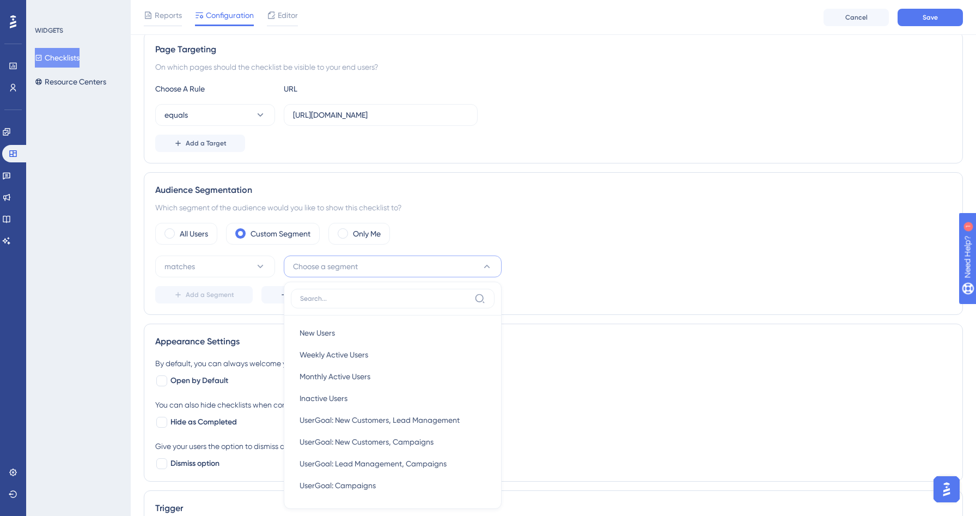
scroll to position [335, 0]
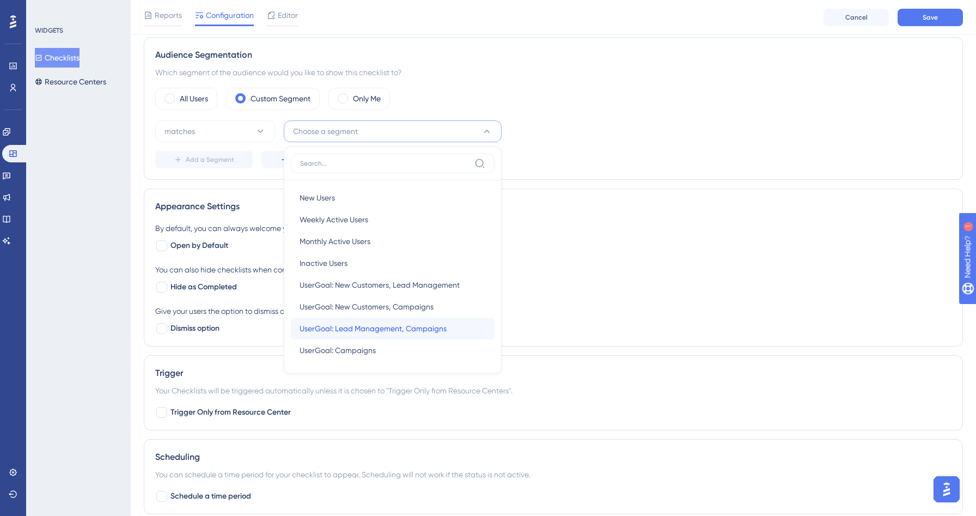
click at [394, 326] on span "UserGoal: Lead Management, Campaigns" at bounding box center [373, 328] width 147 height 13
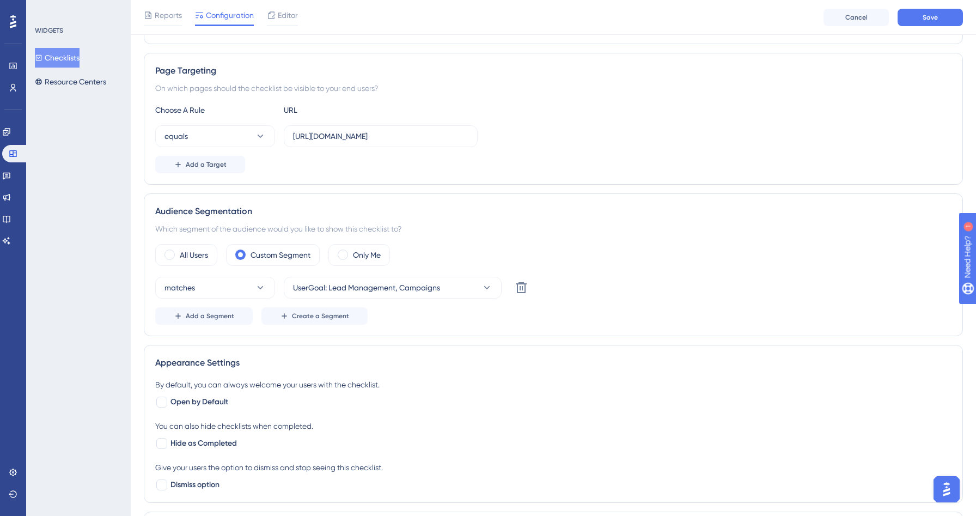
scroll to position [160, 0]
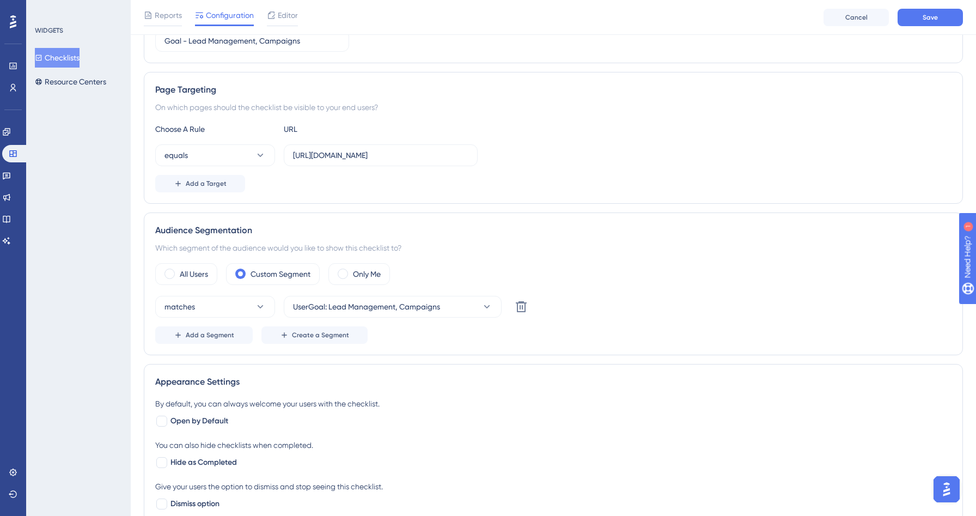
click at [939, 8] on div "Reports Configuration Editor Cancel Save" at bounding box center [553, 17] width 845 height 35
click at [925, 19] on span "Save" at bounding box center [929, 17] width 15 height 9
click at [264, 157] on icon at bounding box center [260, 155] width 11 height 11
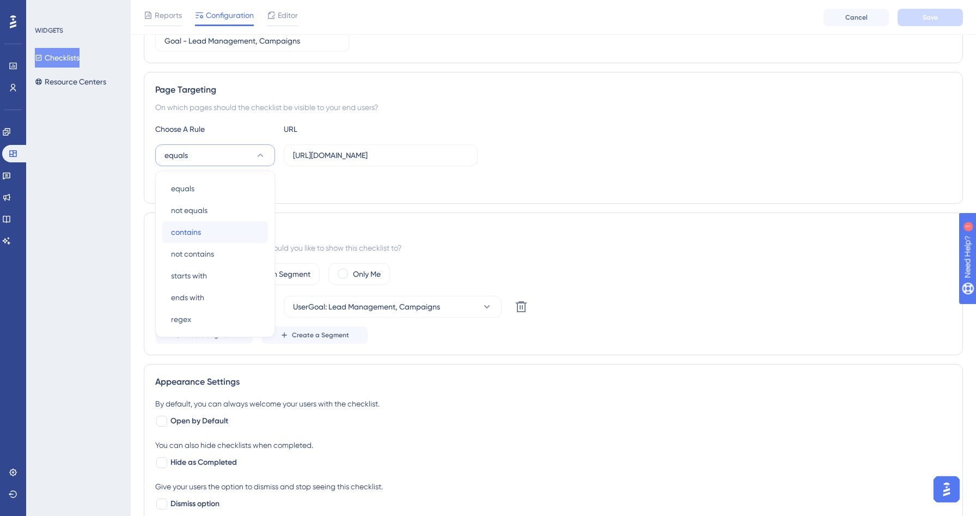
click at [216, 229] on div "contains contains" at bounding box center [215, 232] width 88 height 22
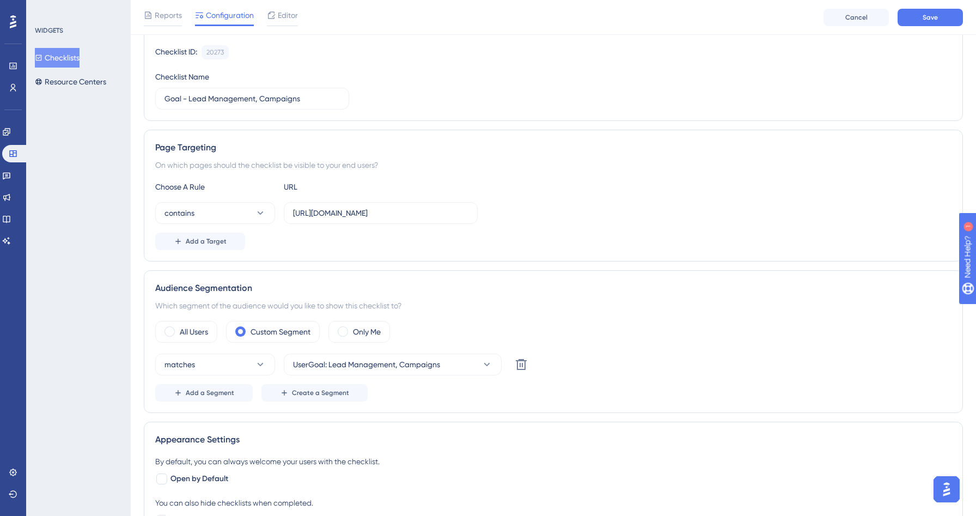
scroll to position [70, 0]
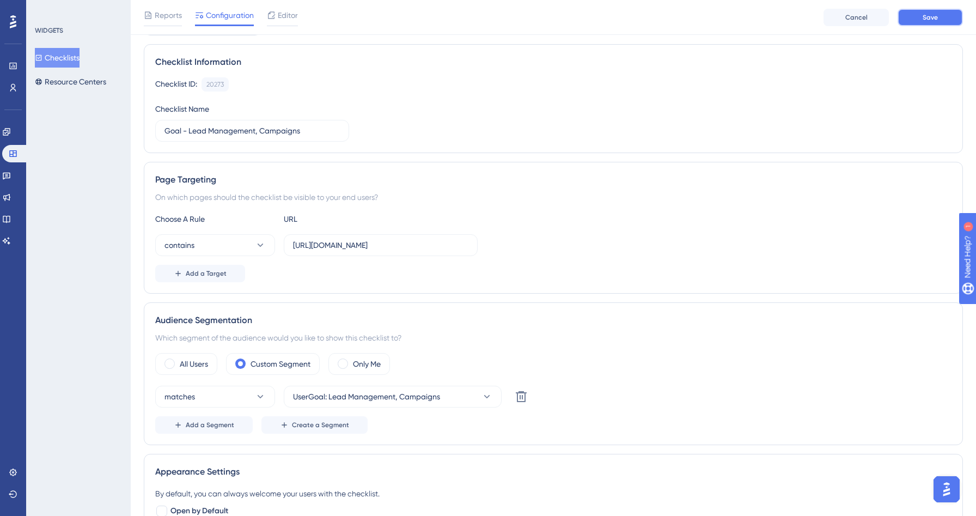
click at [935, 9] on button "Save" at bounding box center [929, 17] width 65 height 17
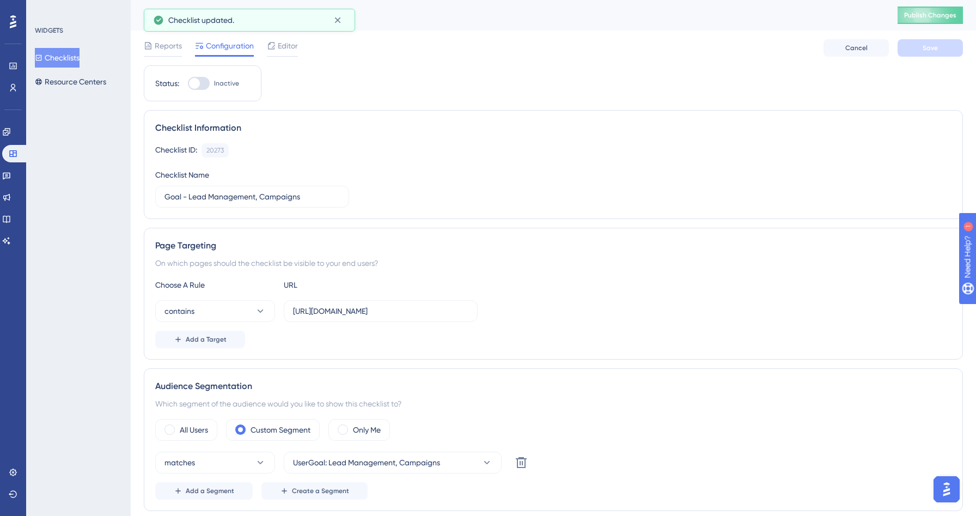
click at [42, 58] on icon at bounding box center [39, 58] width 8 height 8
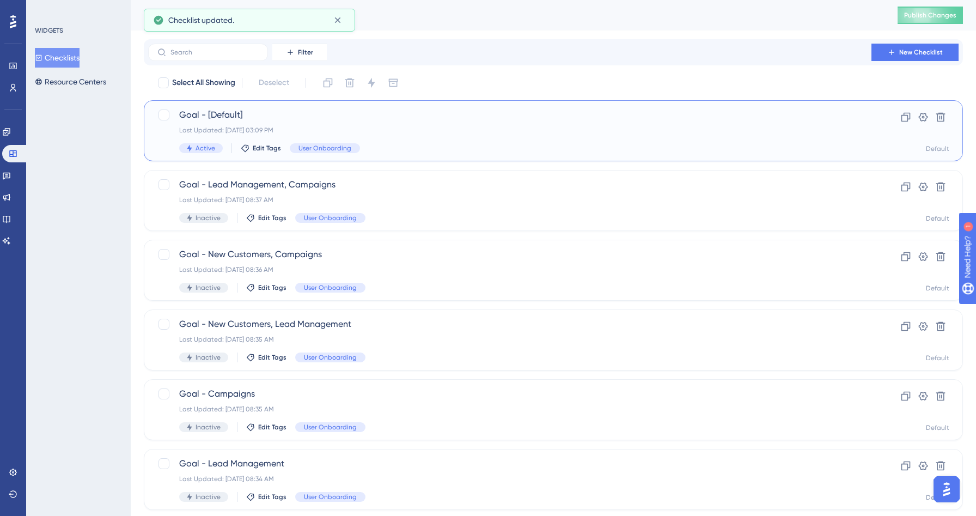
click at [311, 126] on div "Last Updated: [DATE] 03:09 PM" at bounding box center [509, 130] width 661 height 9
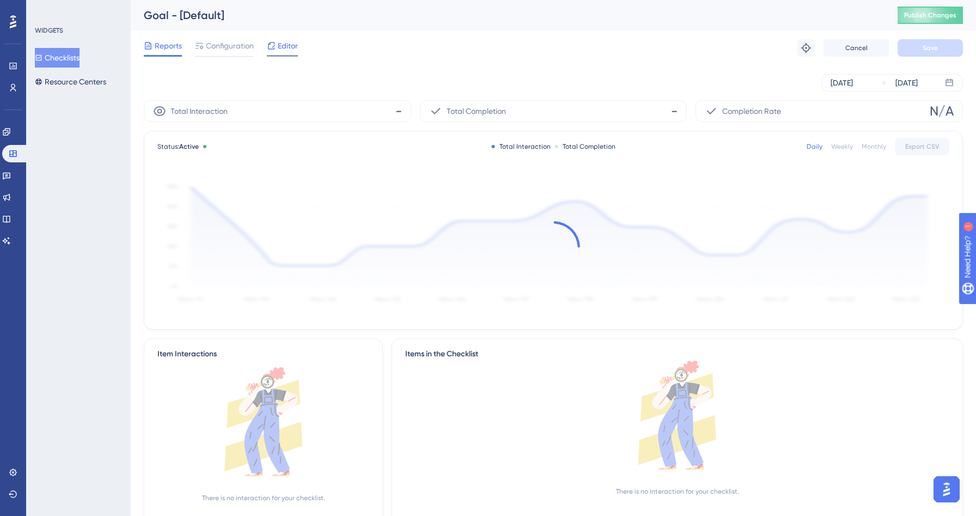
click at [280, 51] on span "Editor" at bounding box center [288, 45] width 20 height 13
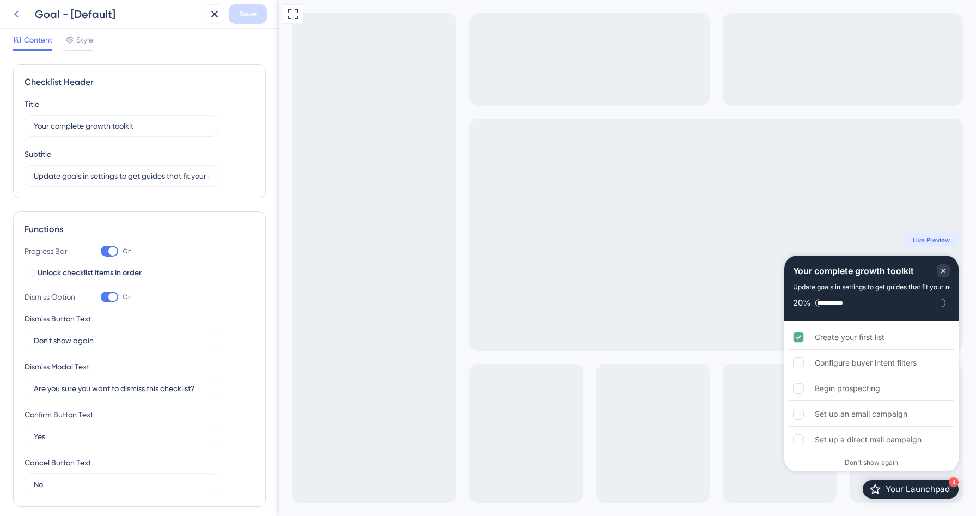
click at [11, 22] on button at bounding box center [17, 14] width 20 height 20
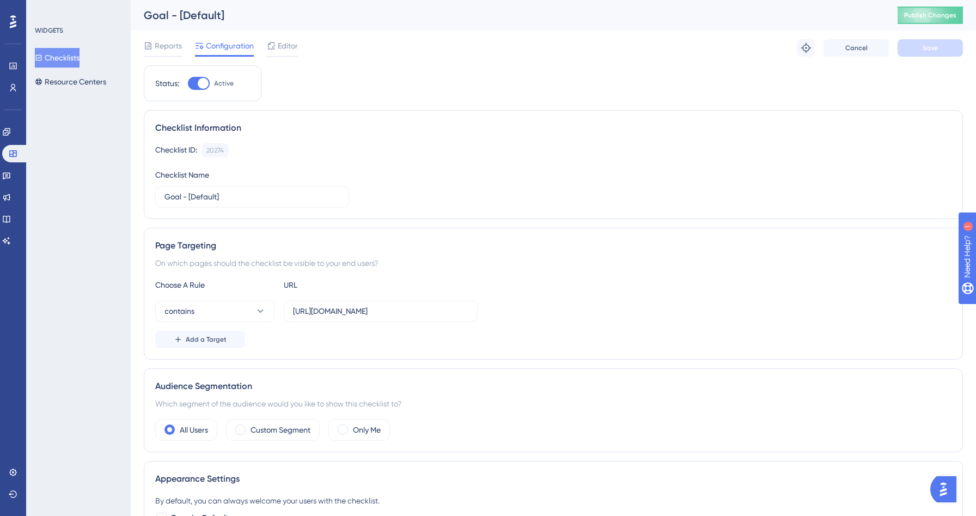
click at [73, 60] on button "Checklists" at bounding box center [57, 58] width 45 height 20
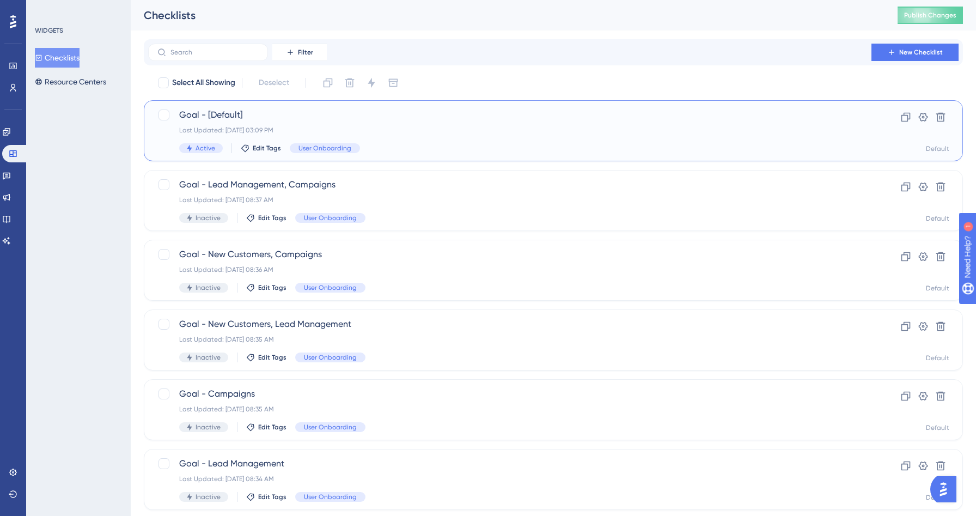
click at [449, 130] on div "Last Updated: [DATE] 03:09 PM" at bounding box center [509, 130] width 661 height 9
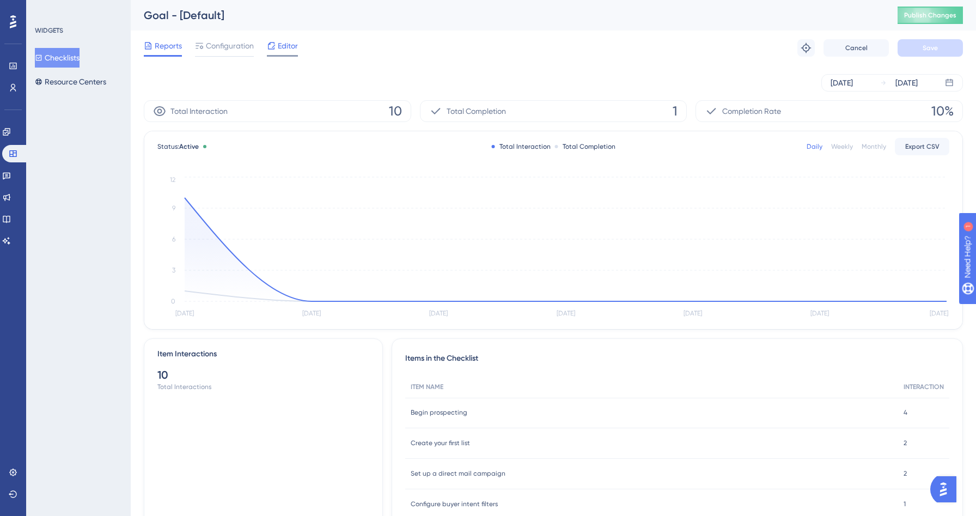
click at [278, 46] on span "Editor" at bounding box center [288, 45] width 20 height 13
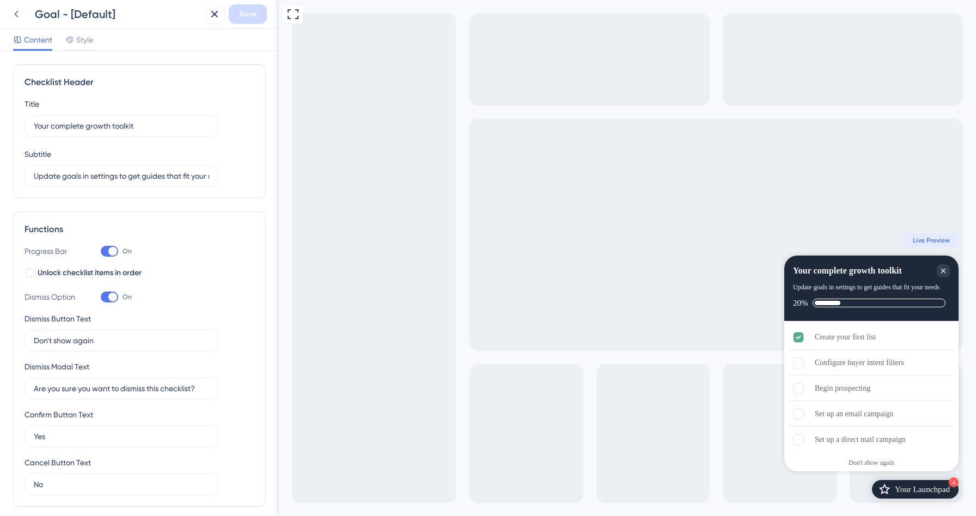
click at [20, 12] on icon at bounding box center [16, 14] width 13 height 13
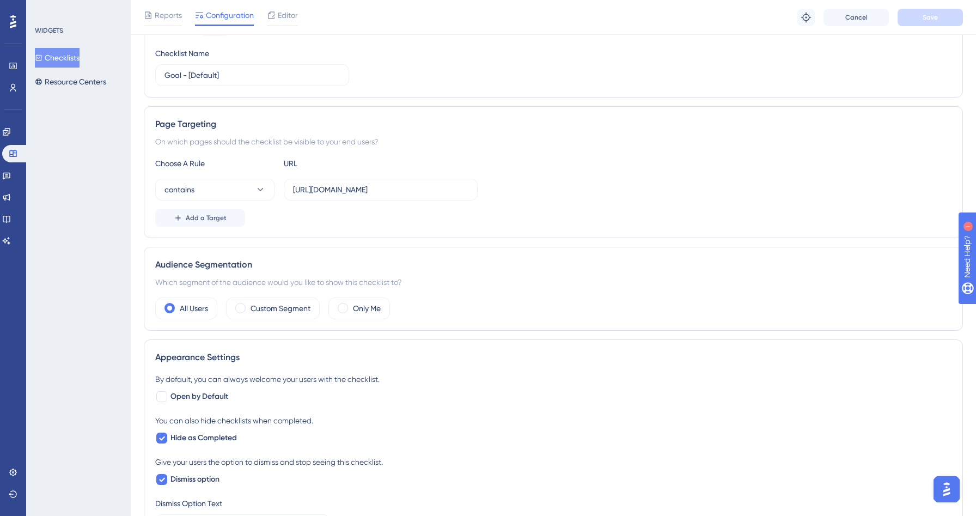
scroll to position [137, 0]
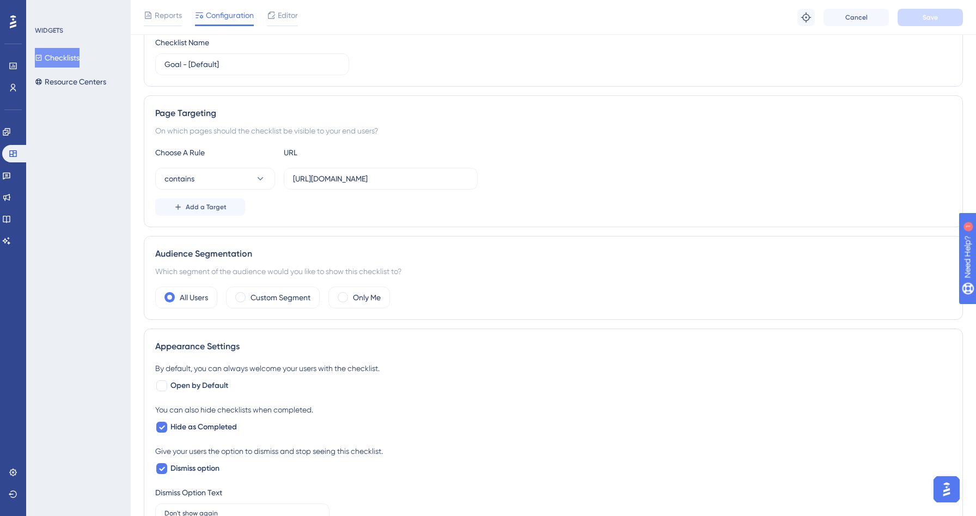
click at [68, 58] on button "Checklists" at bounding box center [57, 58] width 45 height 20
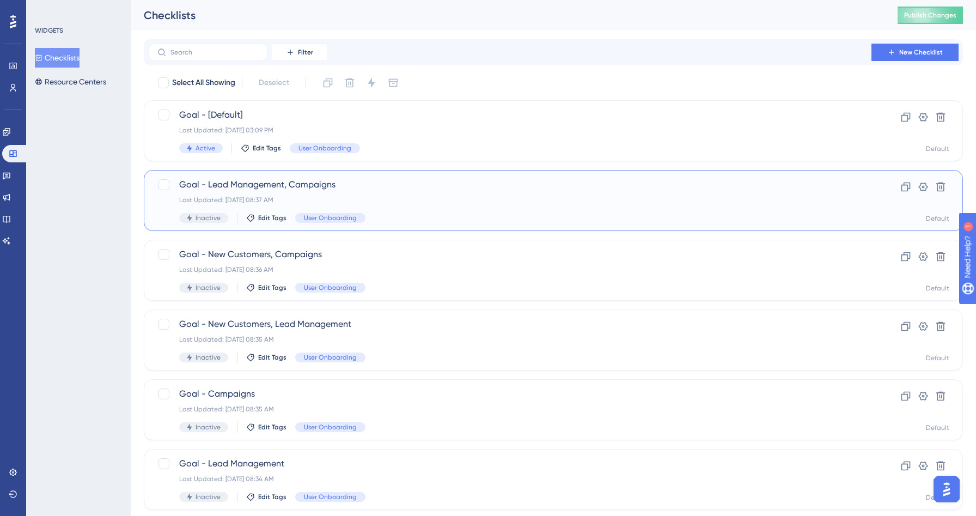
click at [433, 210] on div "Goal - Lead Management, Campaigns Last Updated: [DATE] 08:37 AM Inactive Edit T…" at bounding box center [509, 200] width 661 height 45
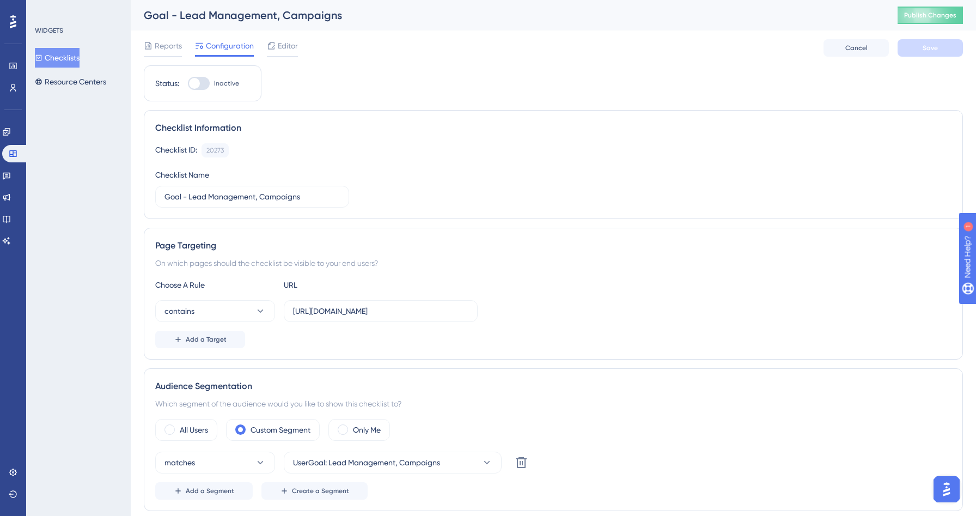
click at [80, 62] on button "Checklists" at bounding box center [57, 58] width 45 height 20
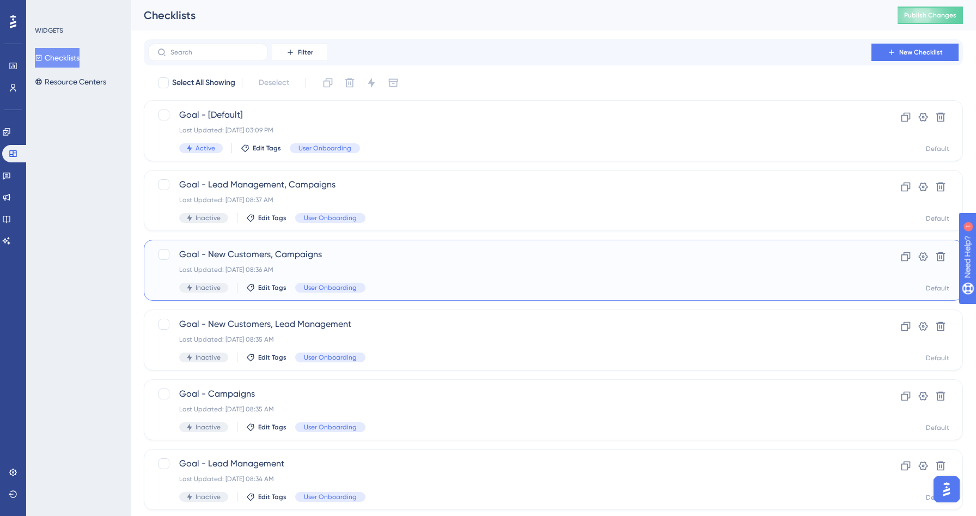
click at [404, 248] on span "Goal - New Customers, Campaigns" at bounding box center [509, 254] width 661 height 13
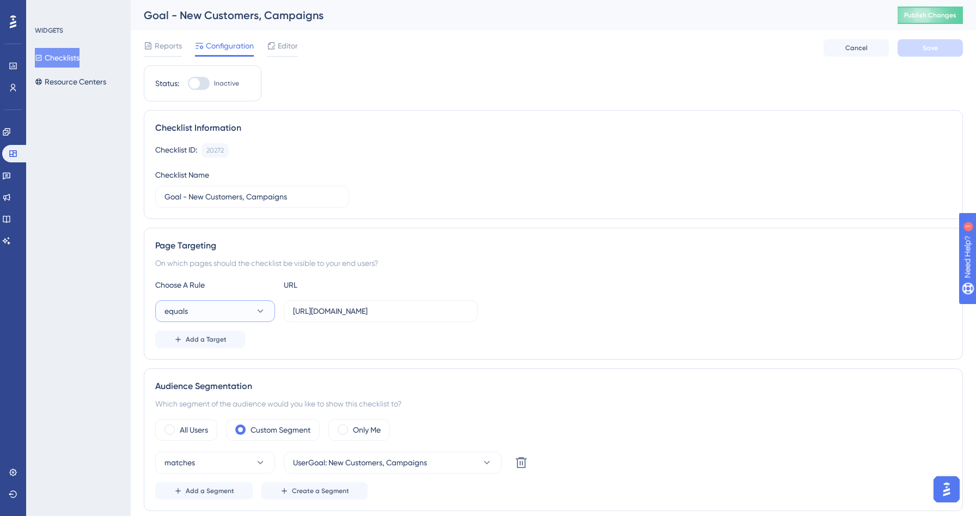
click at [200, 305] on button "equals" at bounding box center [215, 311] width 120 height 22
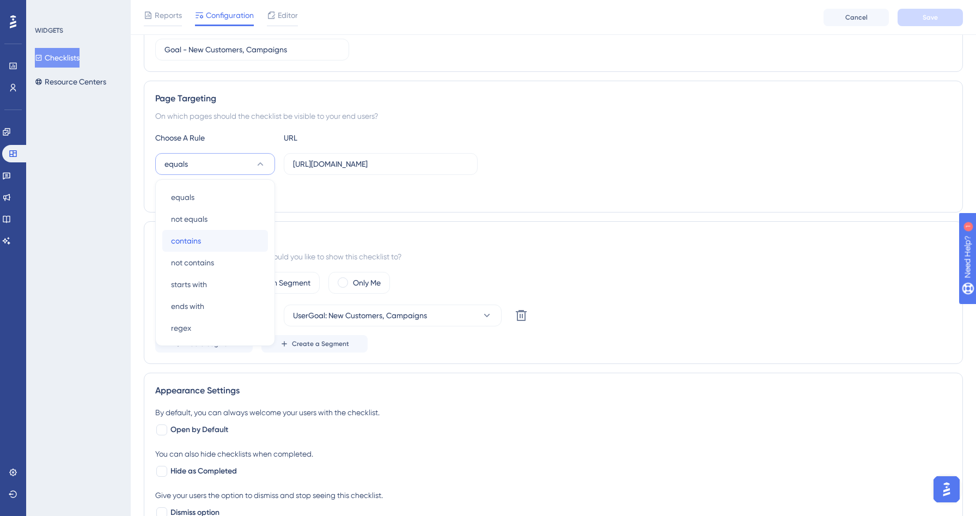
click at [197, 239] on span "contains" at bounding box center [186, 240] width 30 height 13
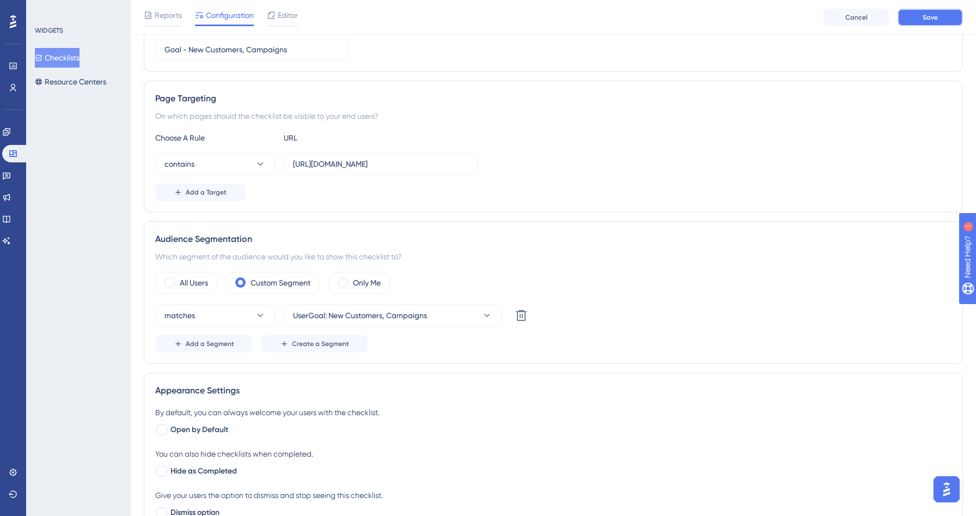
click at [928, 15] on span "Save" at bounding box center [929, 17] width 15 height 9
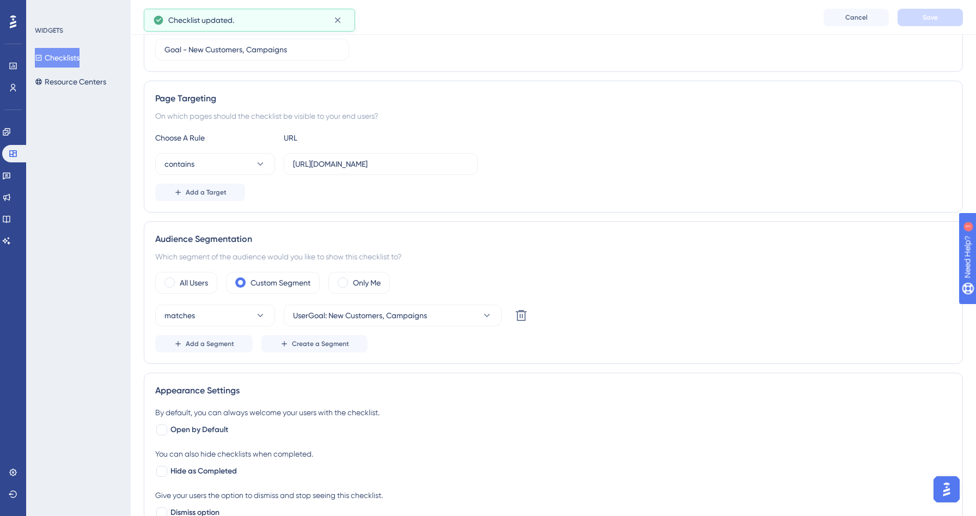
click at [60, 57] on button "Checklists" at bounding box center [57, 58] width 45 height 20
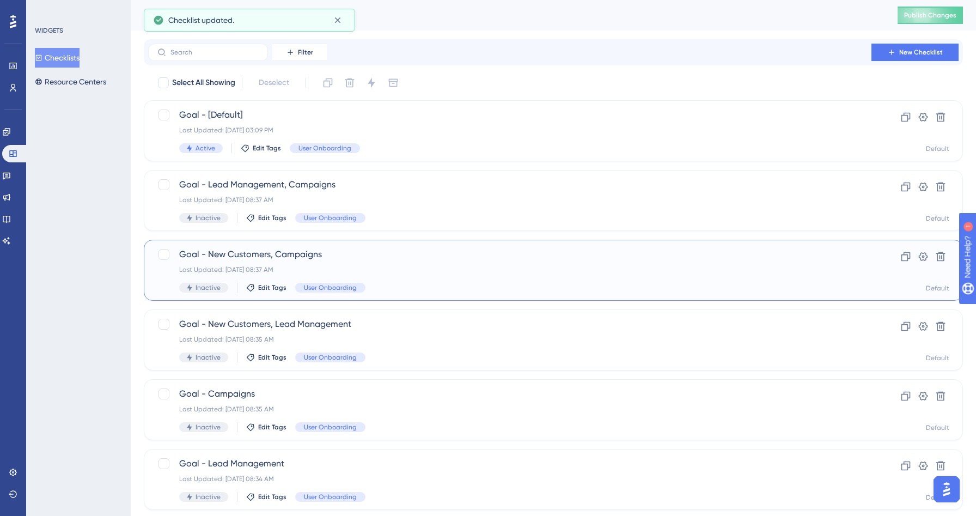
click at [450, 262] on div "Goal - New Customers, Campaigns Last Updated: [DATE] 08:37 AM Inactive Edit Tag…" at bounding box center [509, 270] width 661 height 45
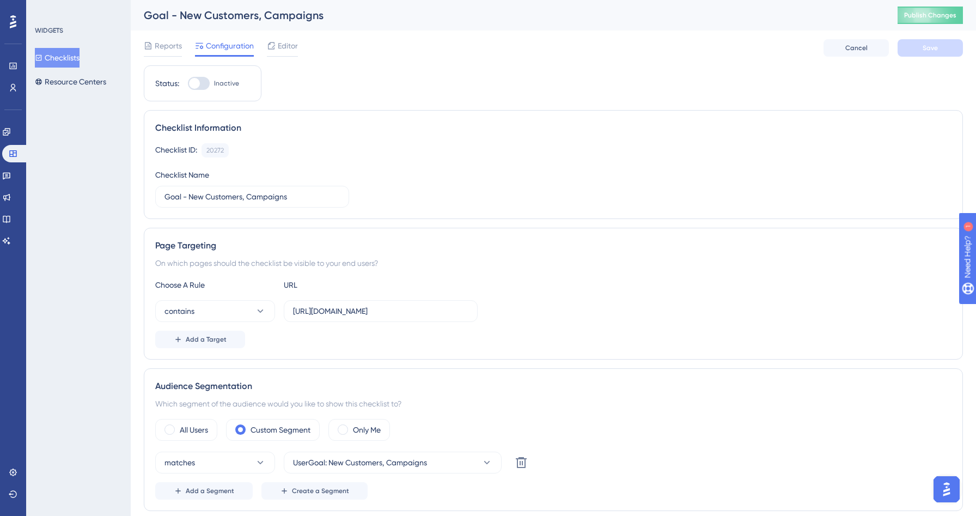
click at [80, 52] on button "Checklists" at bounding box center [57, 58] width 45 height 20
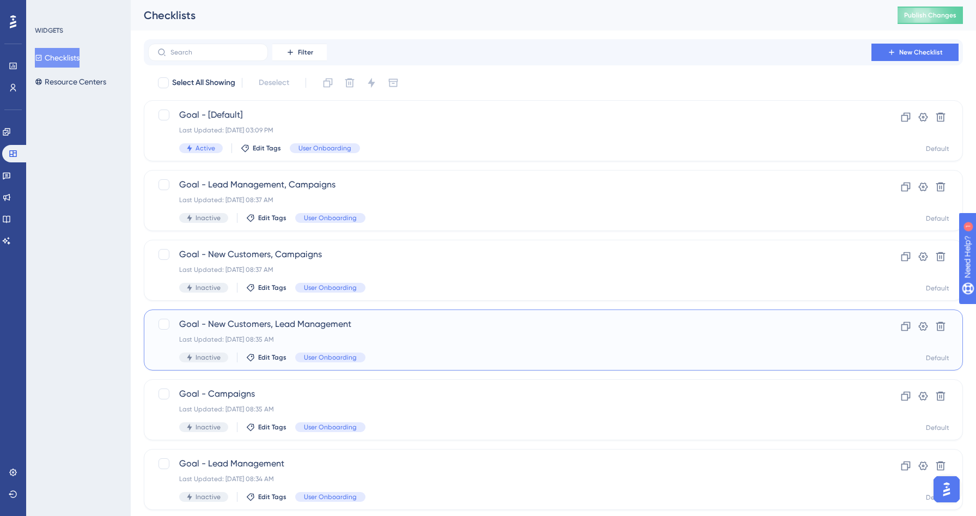
click at [459, 330] on span "Goal - New Customers, Lead Management" at bounding box center [509, 323] width 661 height 13
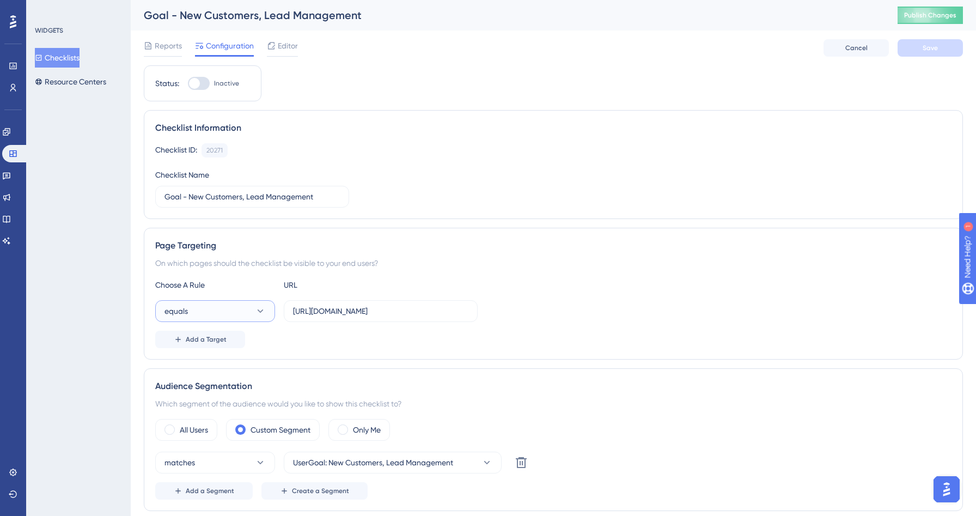
click at [224, 308] on button "equals" at bounding box center [215, 311] width 120 height 22
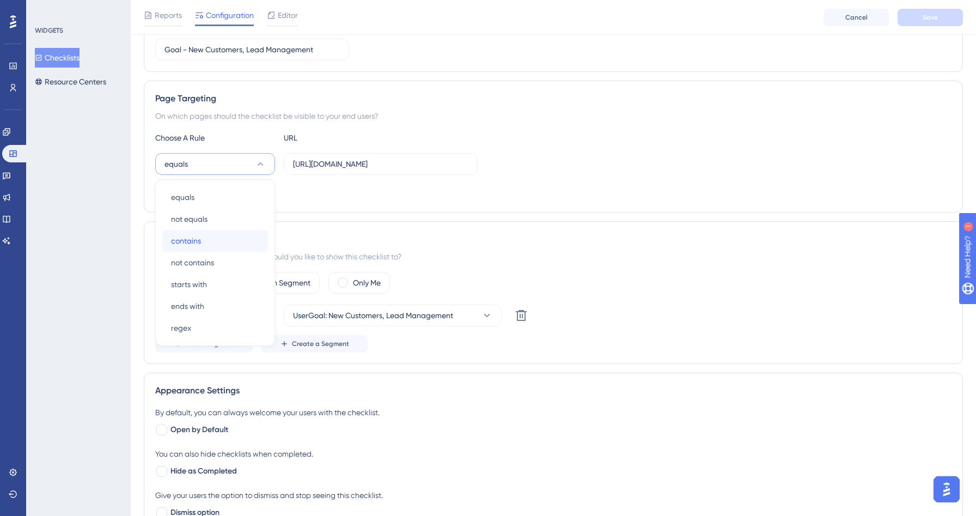
click at [211, 241] on div "contains contains" at bounding box center [215, 241] width 88 height 22
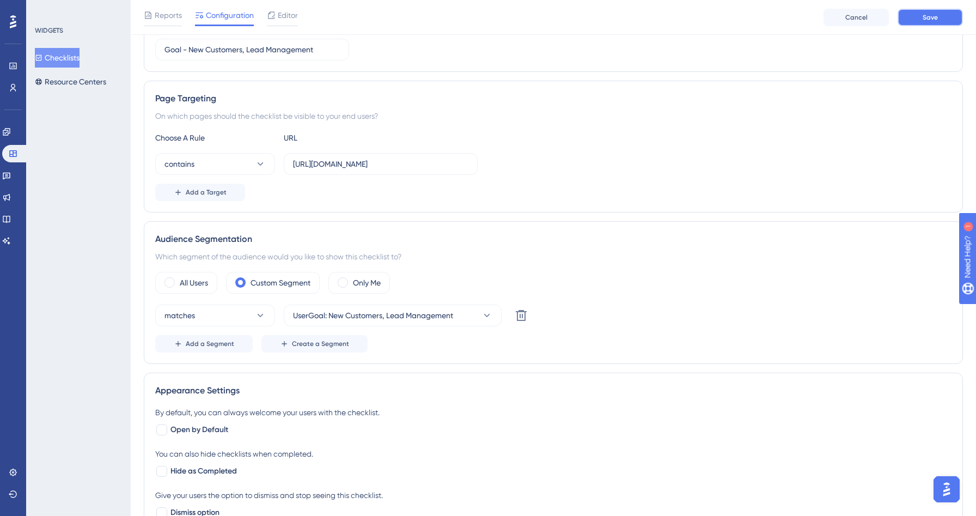
click at [942, 24] on button "Save" at bounding box center [929, 17] width 65 height 17
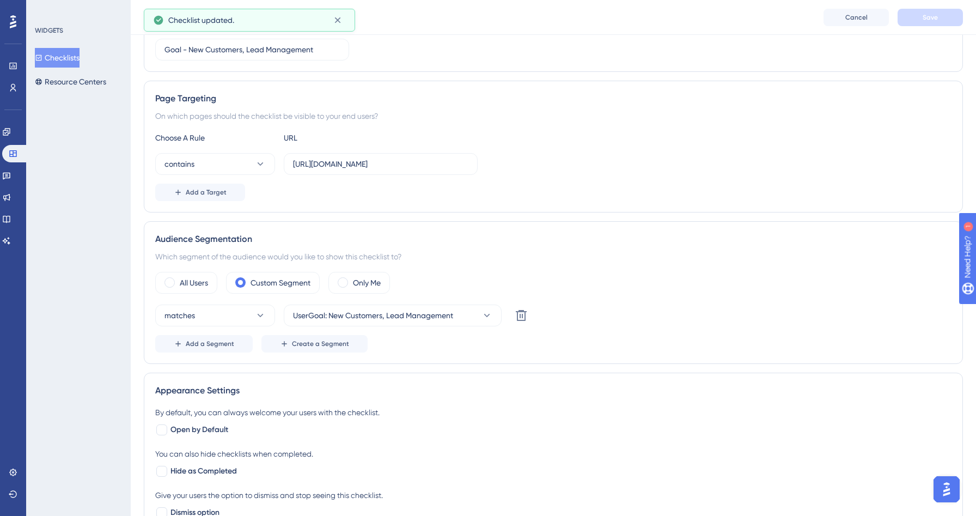
click at [80, 54] on button "Checklists" at bounding box center [57, 58] width 45 height 20
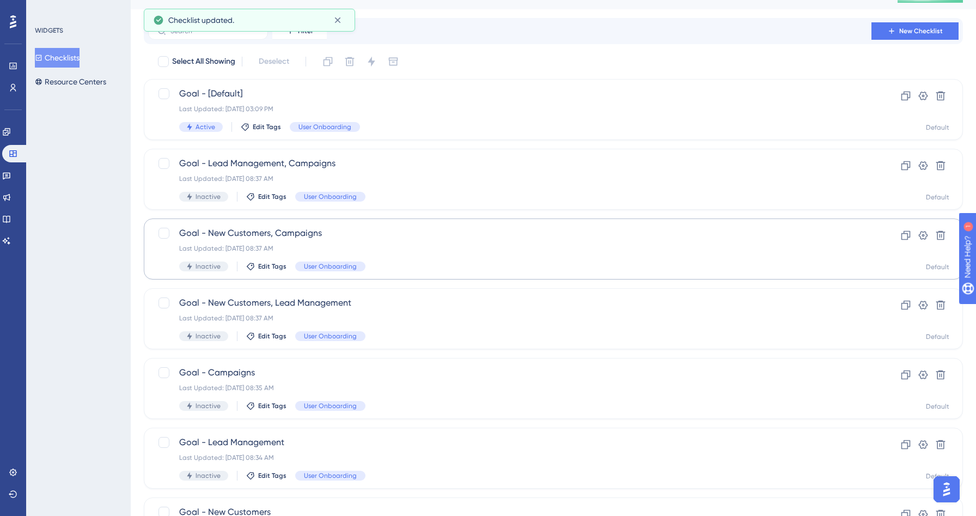
scroll to position [53, 0]
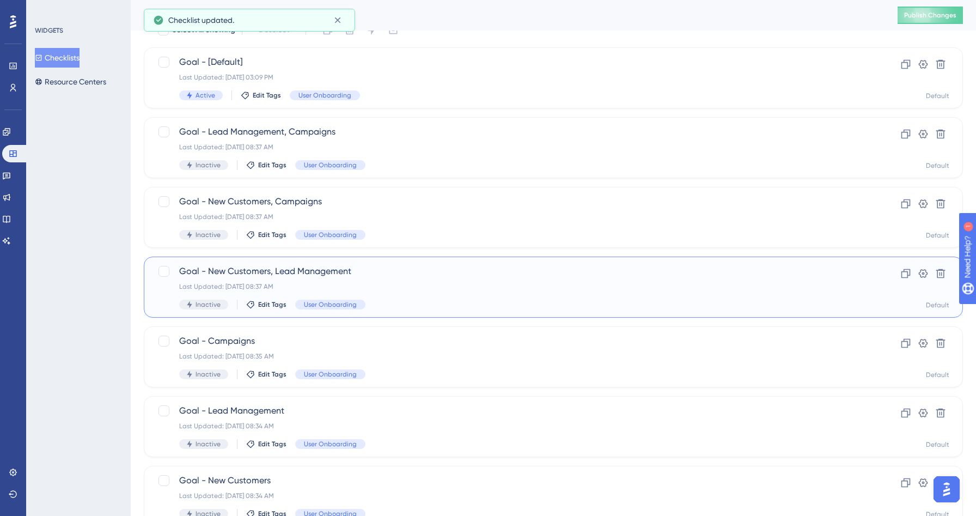
click at [415, 270] on span "Goal - New Customers, Lead Management" at bounding box center [509, 271] width 661 height 13
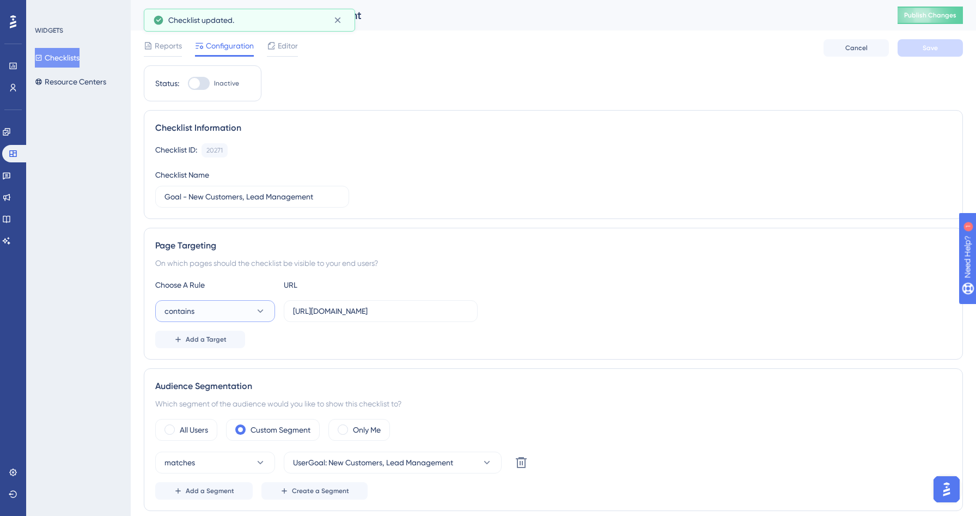
click at [234, 316] on button "contains" at bounding box center [215, 311] width 120 height 22
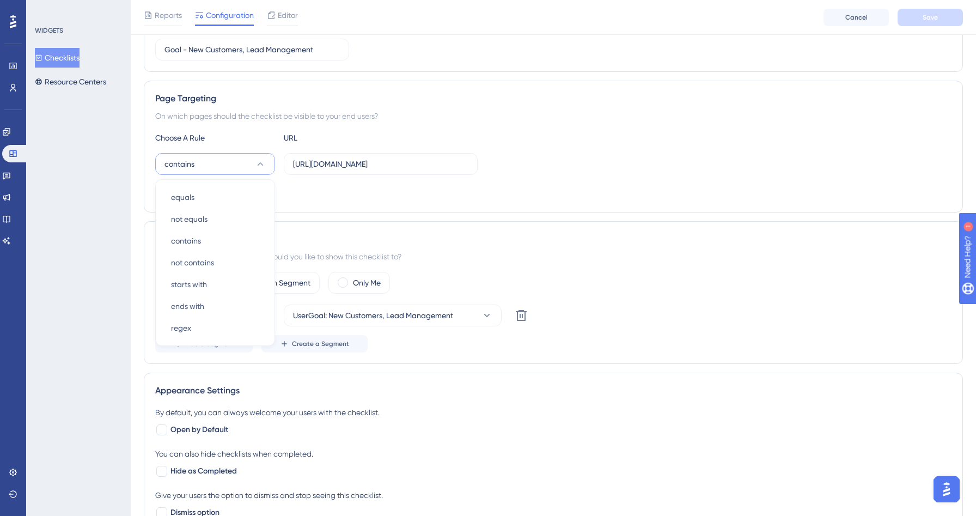
click at [659, 173] on div "contains equals equals not equals not equals contains contains not contains not…" at bounding box center [553, 164] width 796 height 22
click at [60, 53] on button "Checklists" at bounding box center [57, 58] width 45 height 20
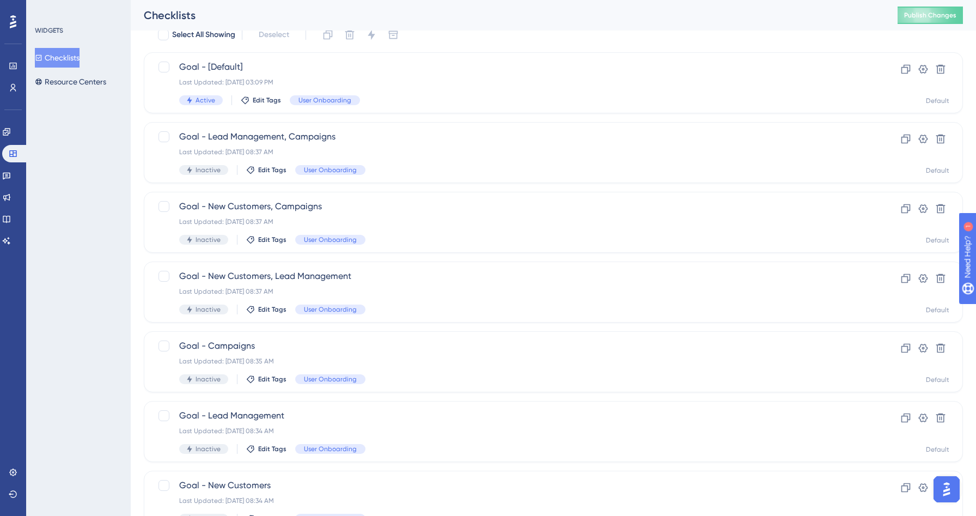
scroll to position [76, 0]
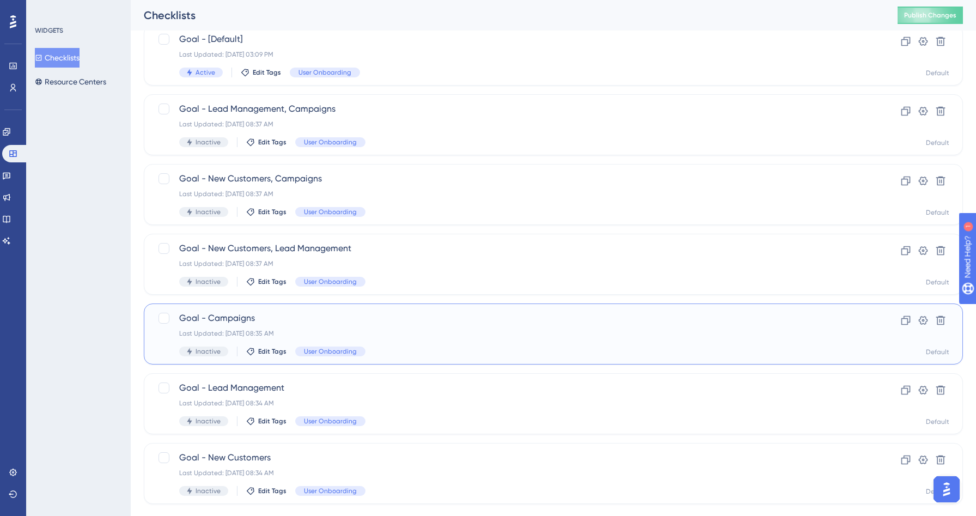
click at [395, 316] on span "Goal - Campaigns" at bounding box center [509, 317] width 661 height 13
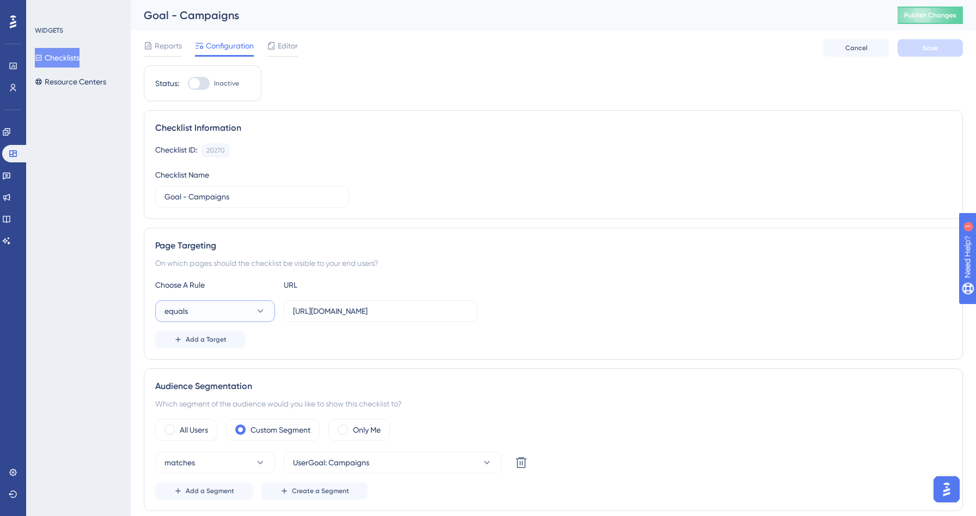
click at [204, 307] on button "equals" at bounding box center [215, 311] width 120 height 22
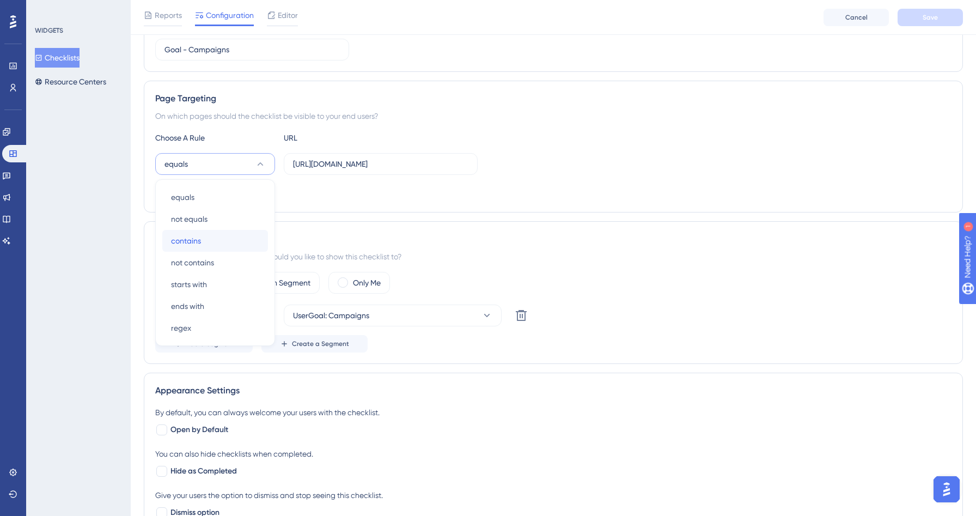
click at [204, 245] on div "contains contains" at bounding box center [215, 241] width 88 height 22
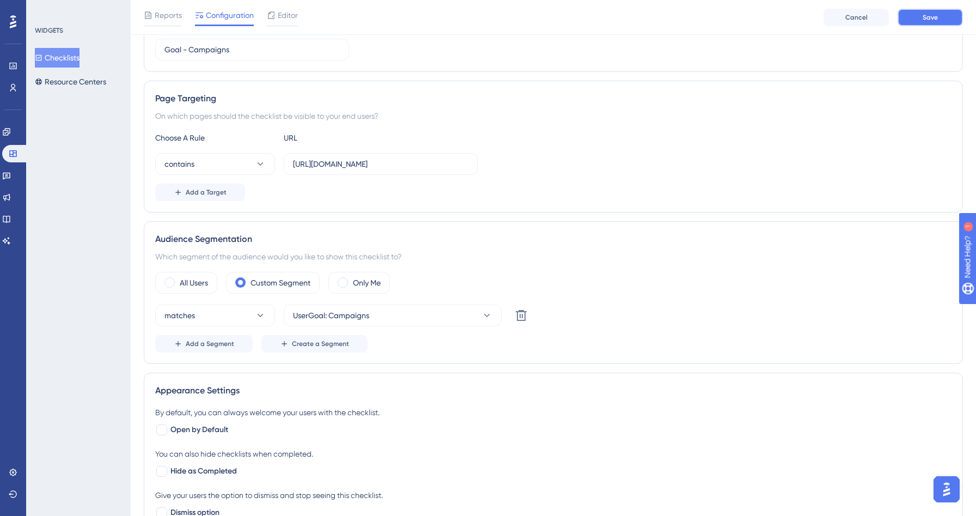
click at [925, 24] on button "Save" at bounding box center [929, 17] width 65 height 17
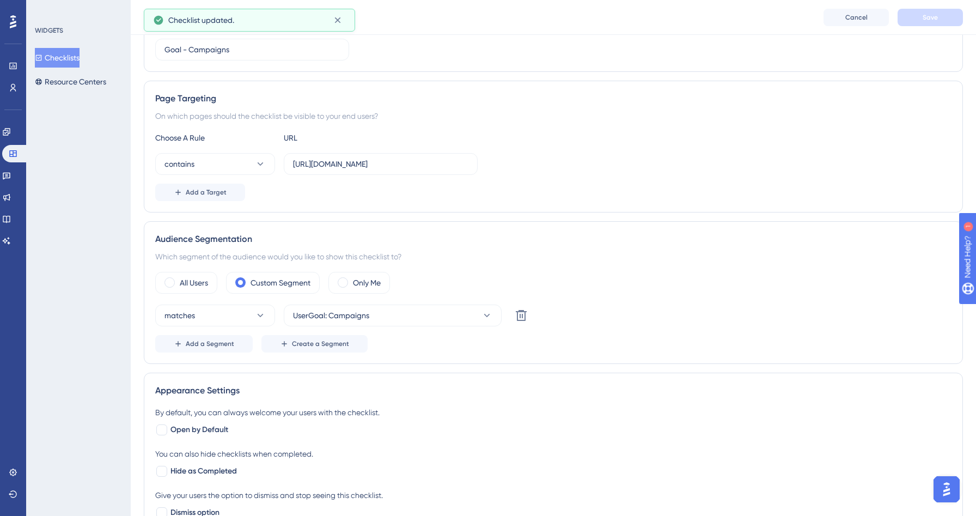
click at [80, 59] on button "Checklists" at bounding box center [57, 58] width 45 height 20
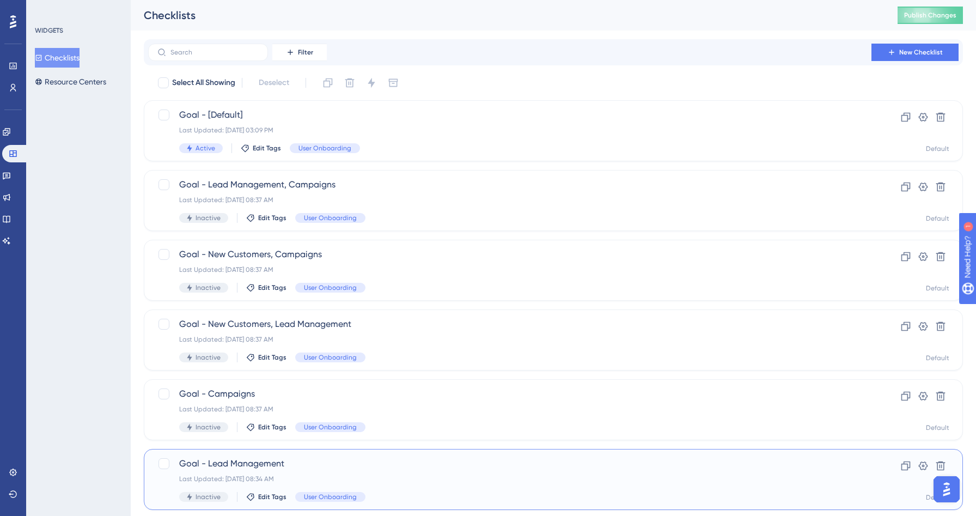
click at [370, 466] on span "Goal - Lead Management" at bounding box center [509, 463] width 661 height 13
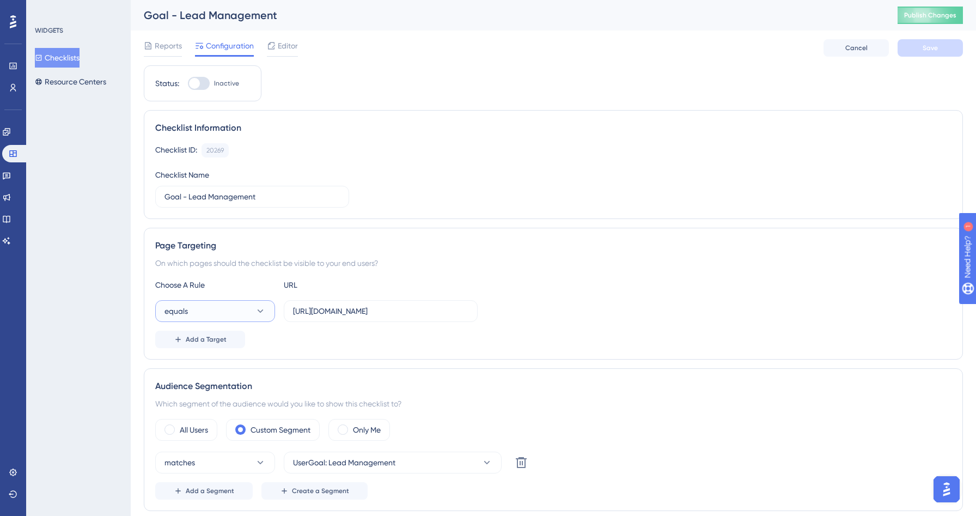
click at [237, 306] on button "equals" at bounding box center [215, 311] width 120 height 22
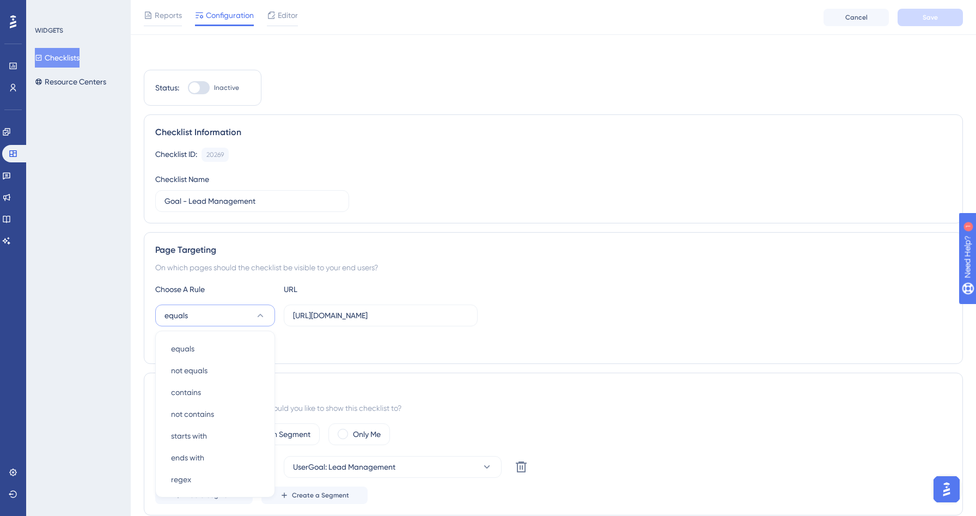
scroll to position [151, 0]
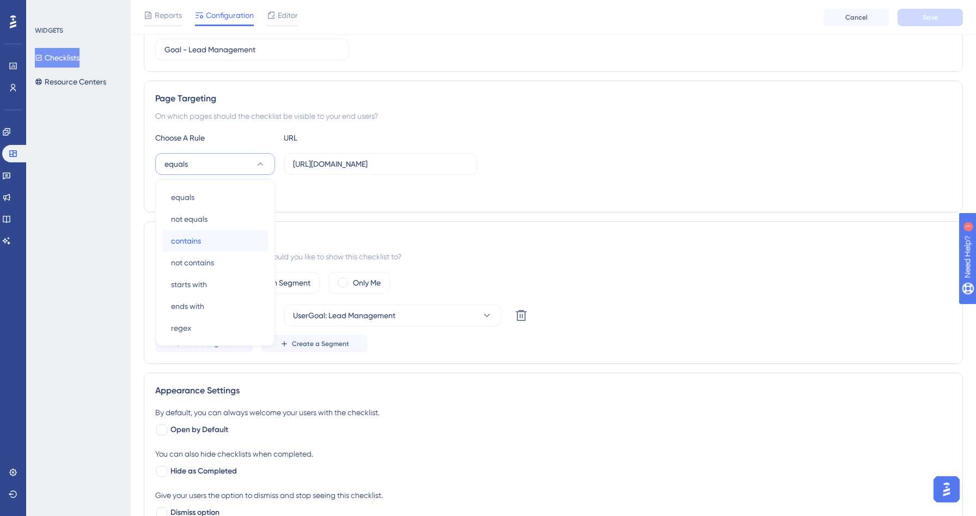
click at [210, 243] on div "contains contains" at bounding box center [215, 241] width 88 height 22
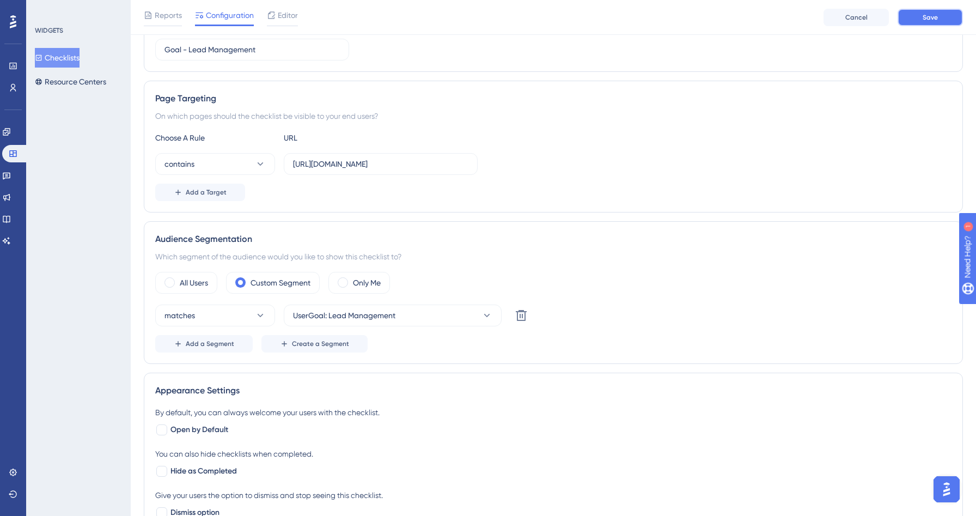
click at [933, 14] on span "Save" at bounding box center [929, 17] width 15 height 9
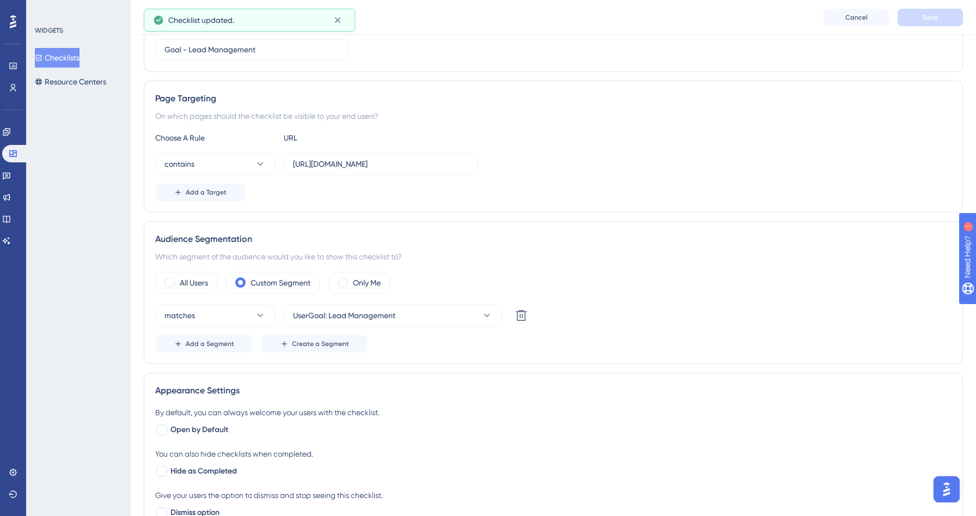
scroll to position [0, 0]
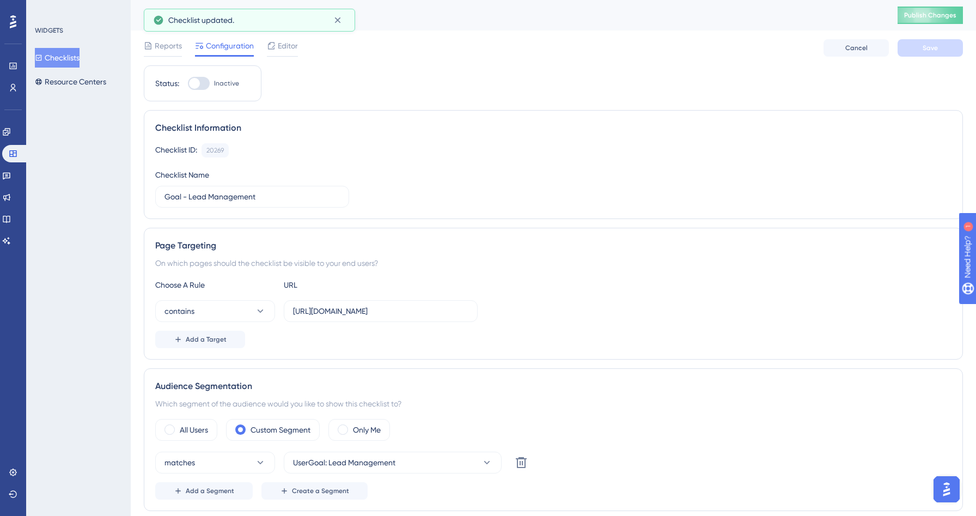
click at [61, 57] on button "Checklists" at bounding box center [57, 58] width 45 height 20
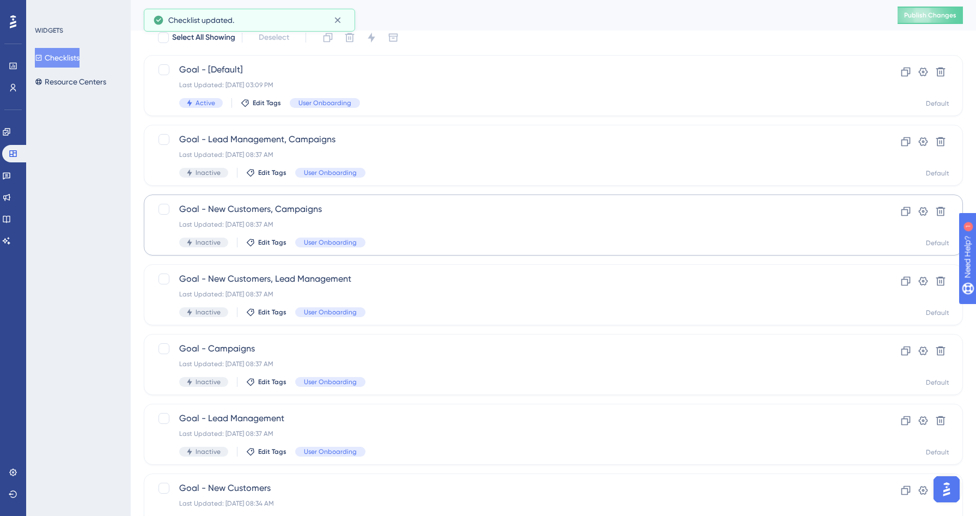
scroll to position [99, 0]
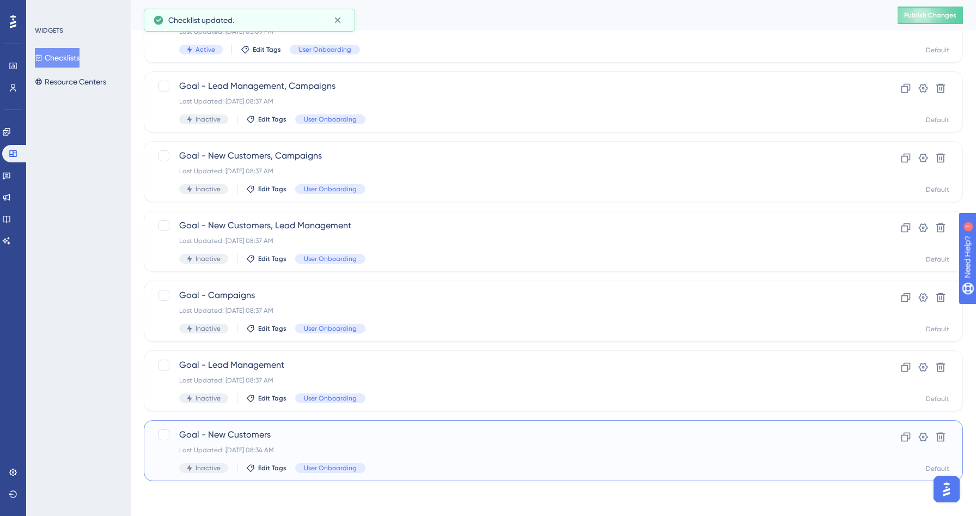
click at [425, 453] on div "Last Updated: [DATE] 08:34 AM" at bounding box center [509, 449] width 661 height 9
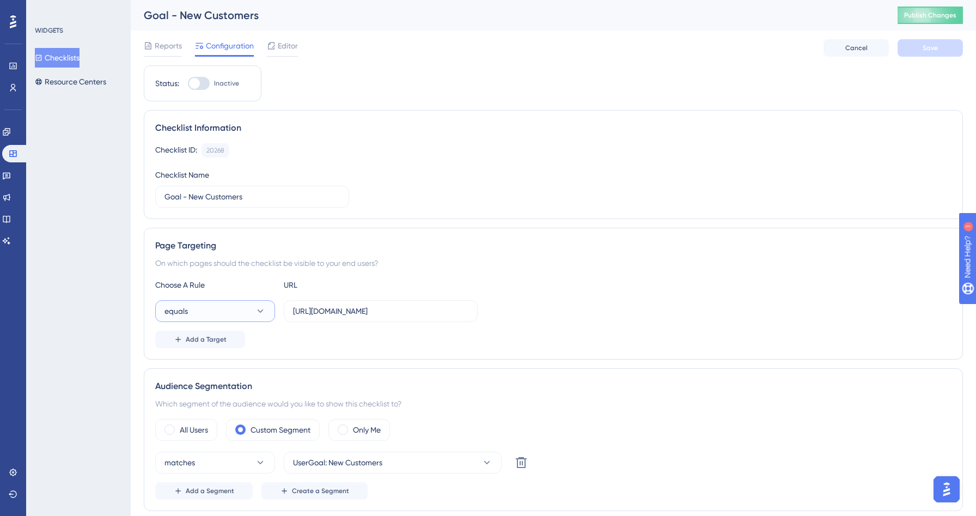
click at [239, 308] on button "equals" at bounding box center [215, 311] width 120 height 22
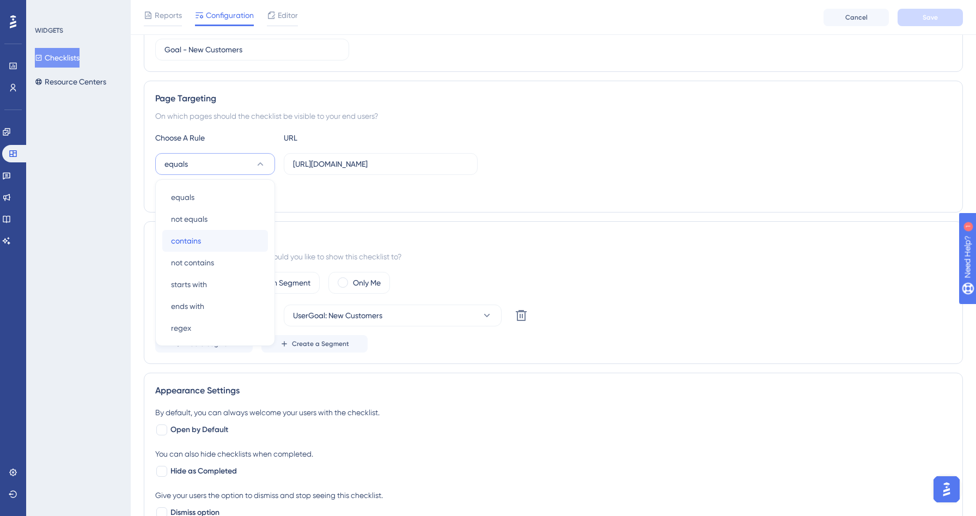
click at [209, 247] on div "contains contains" at bounding box center [215, 241] width 88 height 22
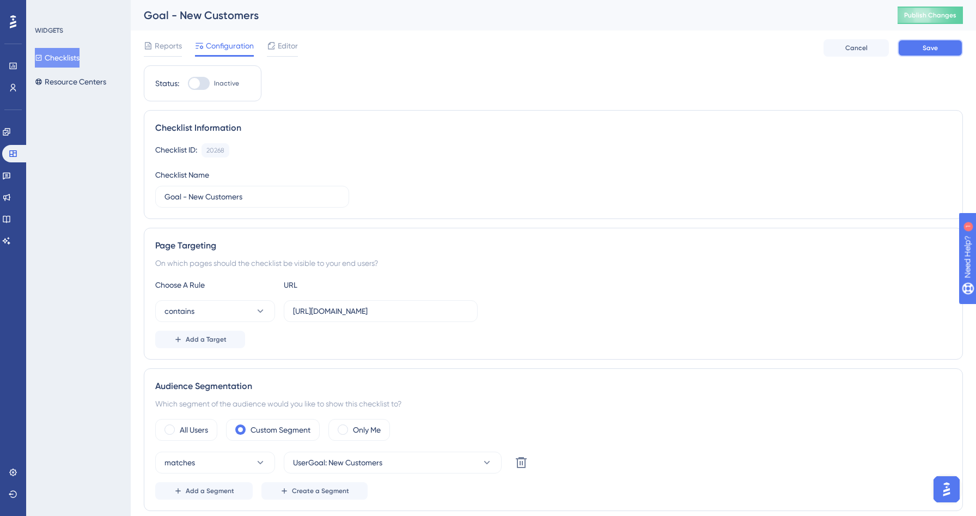
click at [938, 50] on button "Save" at bounding box center [929, 47] width 65 height 17
click at [73, 56] on button "Checklists" at bounding box center [57, 58] width 45 height 20
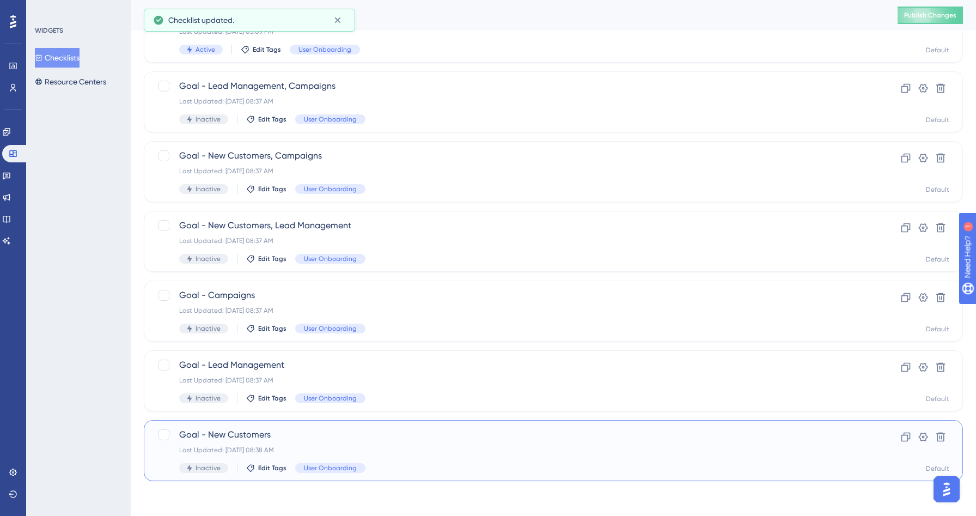
click at [301, 431] on span "Goal - New Customers" at bounding box center [509, 434] width 661 height 13
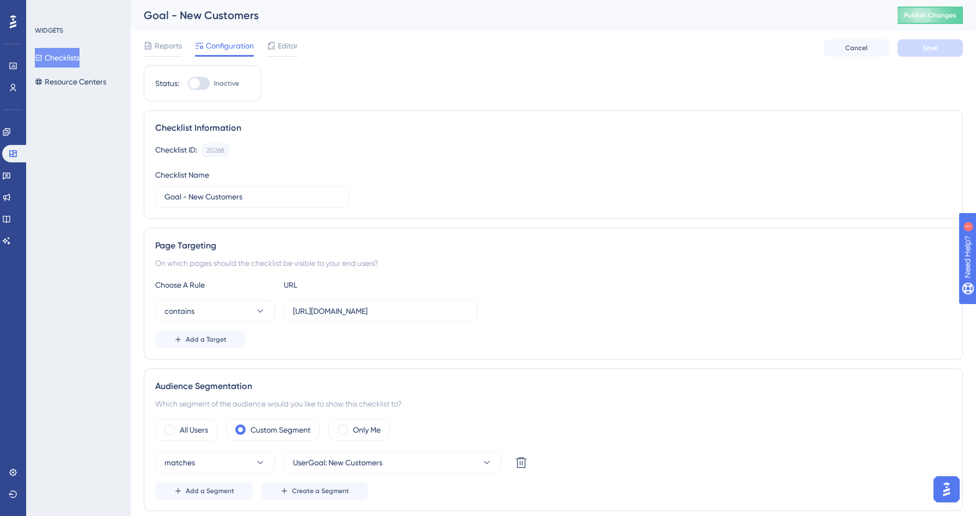
click at [69, 59] on button "Checklists" at bounding box center [57, 58] width 45 height 20
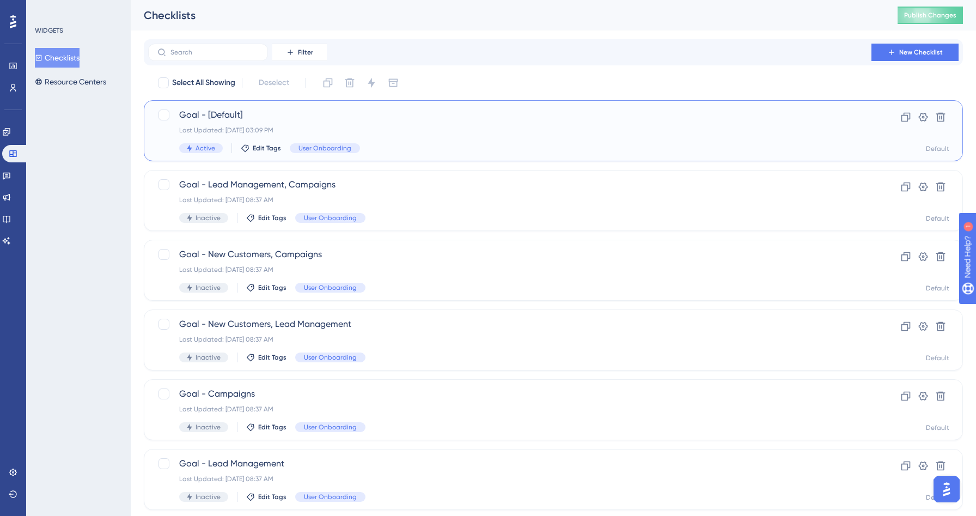
click at [367, 123] on div "Goal - [Default] Last Updated: [DATE] 03:09 PM Active Edit Tags User Onboarding" at bounding box center [509, 130] width 661 height 45
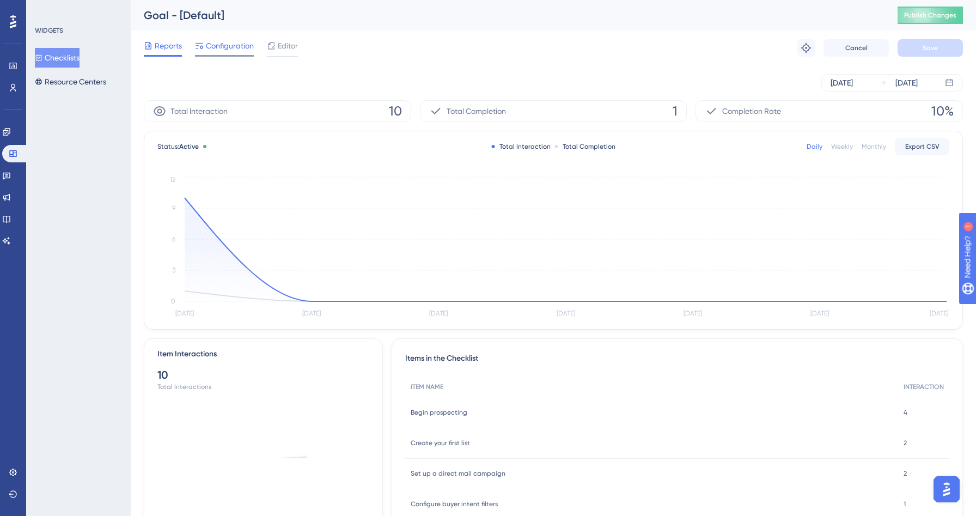
click at [210, 53] on div "Configuration" at bounding box center [224, 47] width 59 height 17
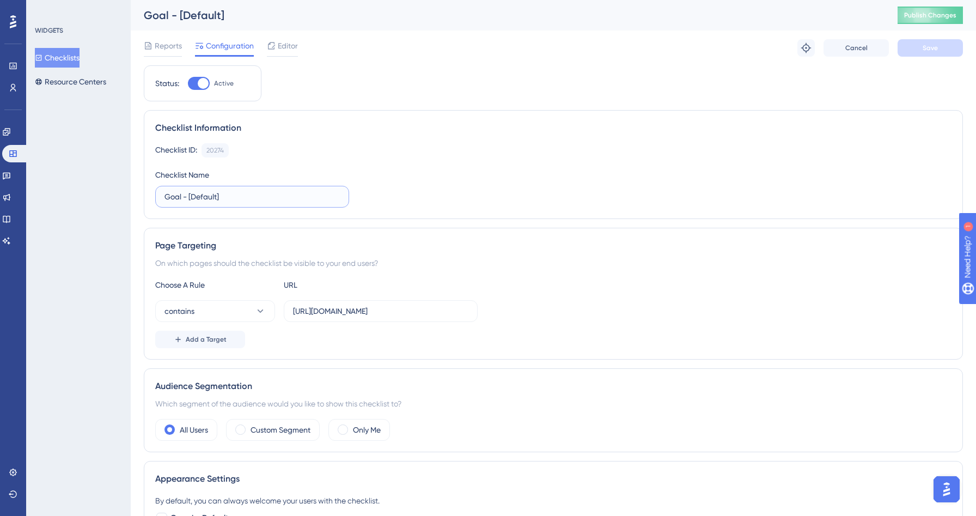
drag, startPoint x: 246, startPoint y: 202, endPoint x: 150, endPoint y: 177, distance: 99.1
click at [150, 177] on div "Checklist Information Checklist ID: 20274 Copy Checklist Name Goal - [Default]" at bounding box center [553, 164] width 819 height 109
click at [378, 191] on div "Checklist ID: 20274 Copy Checklist Name Goal - [Default]" at bounding box center [553, 175] width 796 height 64
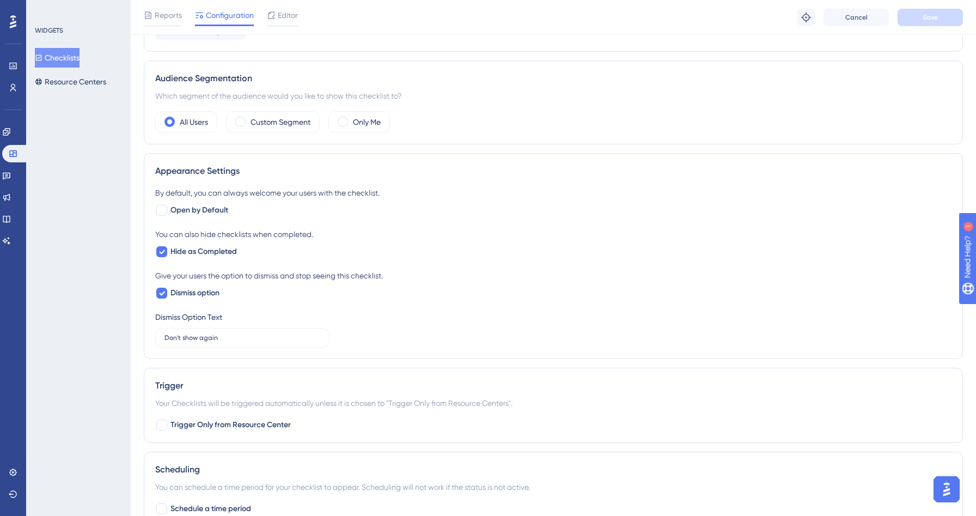
scroll to position [476, 0]
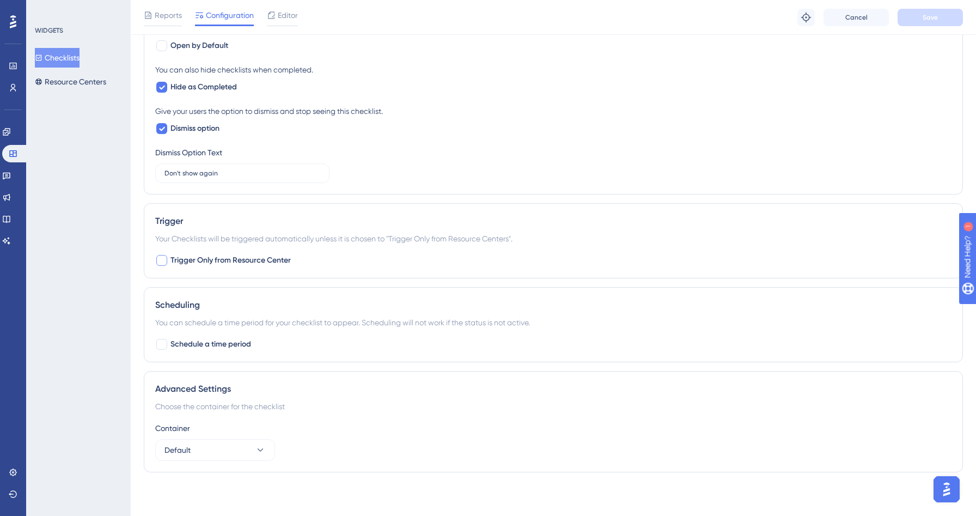
click at [247, 259] on span "Trigger Only from Resource Center" at bounding box center [230, 260] width 120 height 13
checkbox input "true"
click at [939, 25] on button "Save" at bounding box center [929, 17] width 65 height 17
click at [56, 51] on button "Checklists" at bounding box center [57, 58] width 45 height 20
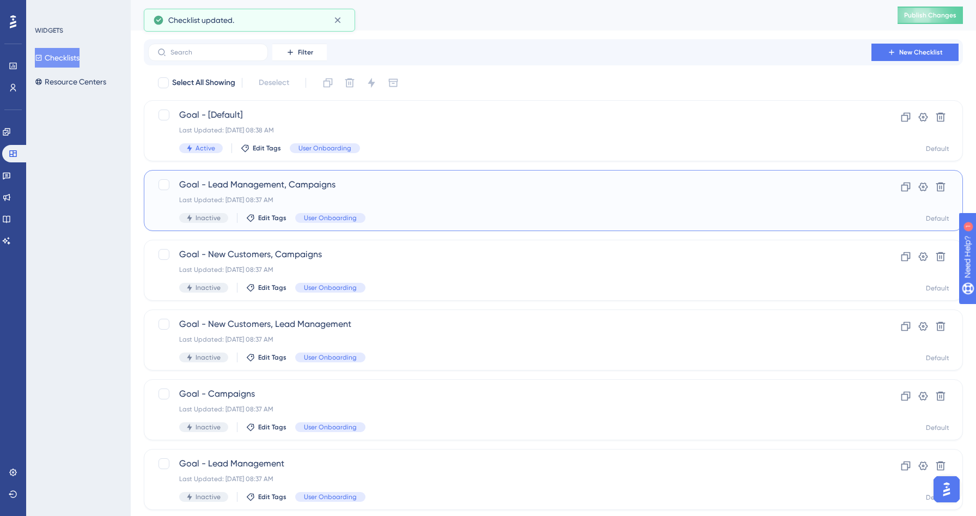
click at [399, 186] on span "Goal - Lead Management, Campaigns" at bounding box center [509, 184] width 661 height 13
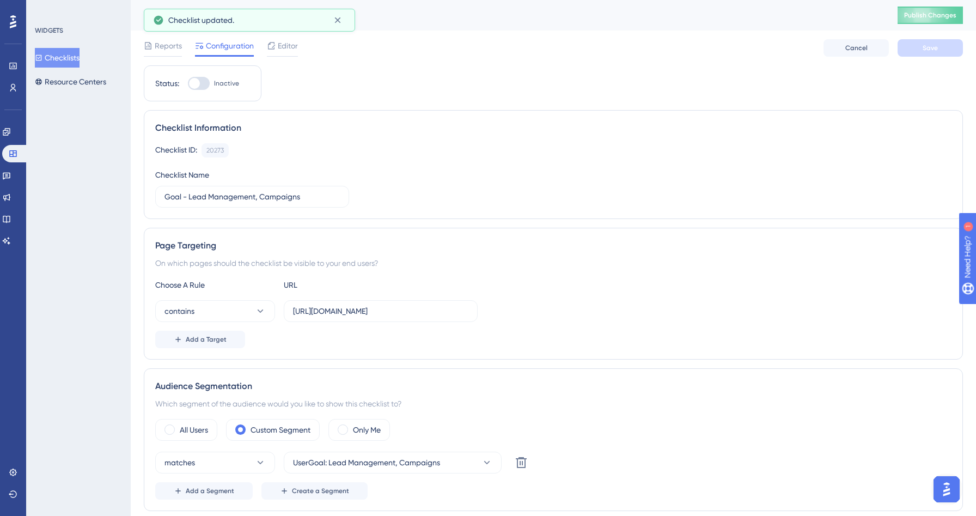
scroll to position [487, 0]
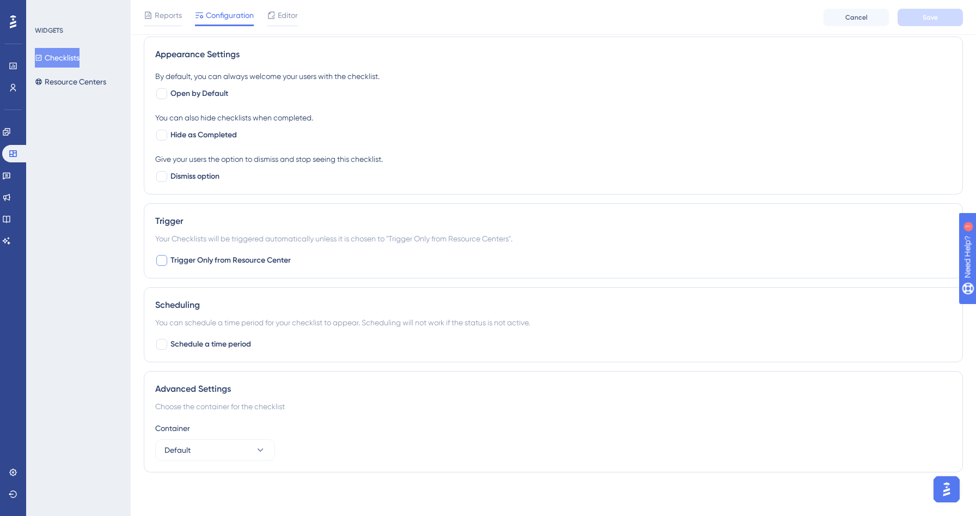
click at [229, 255] on span "Trigger Only from Resource Center" at bounding box center [230, 260] width 120 height 13
checkbox input "true"
click at [950, 20] on button "Save" at bounding box center [929, 17] width 65 height 17
click at [62, 66] on button "Checklists" at bounding box center [57, 58] width 45 height 20
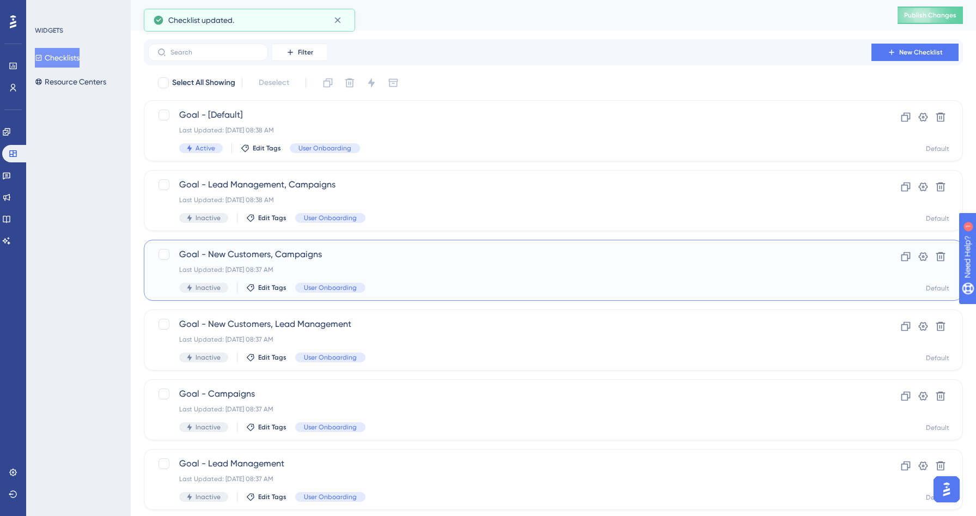
click at [438, 261] on div "Goal - New Customers, Campaigns Last Updated: [DATE] 08:37 AM Inactive Edit Tag…" at bounding box center [509, 270] width 661 height 45
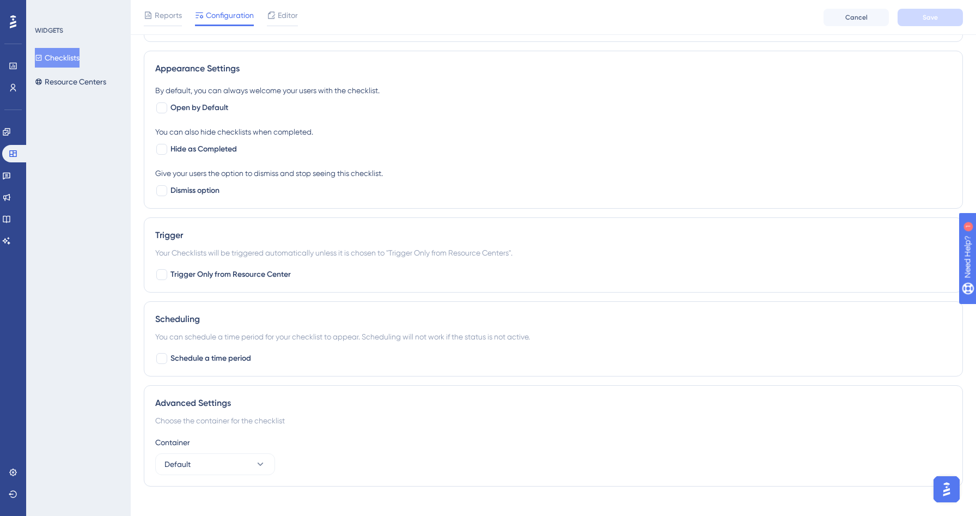
scroll to position [487, 0]
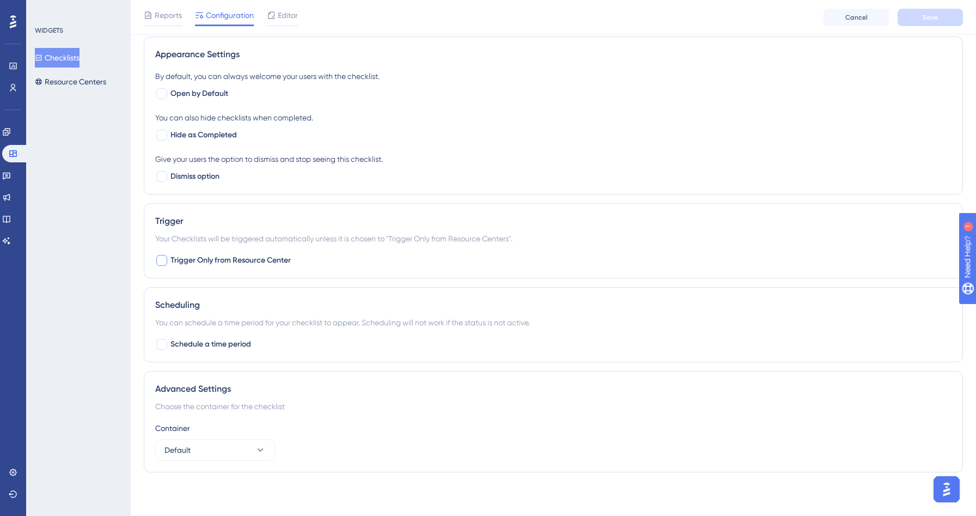
click at [223, 261] on span "Trigger Only from Resource Center" at bounding box center [230, 260] width 120 height 13
checkbox input "true"
click at [944, 13] on button "Save" at bounding box center [929, 17] width 65 height 17
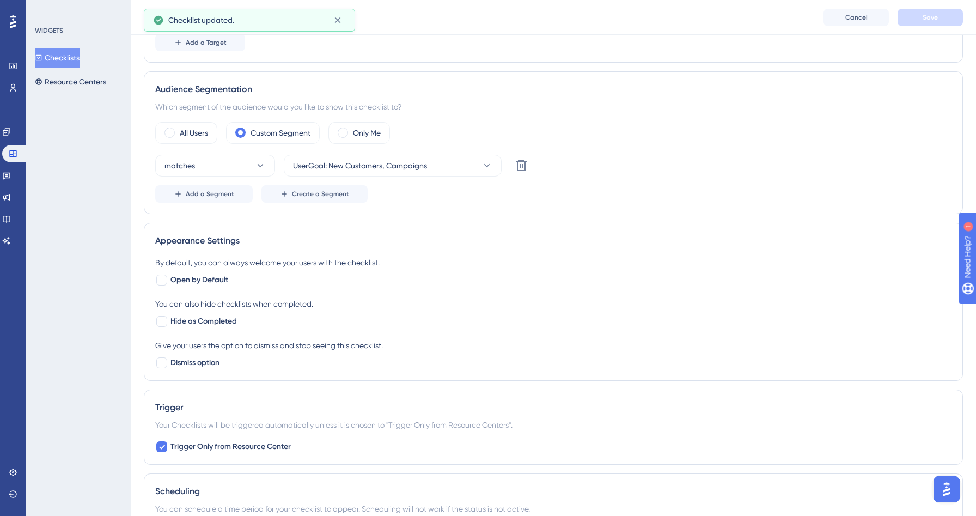
scroll to position [0, 0]
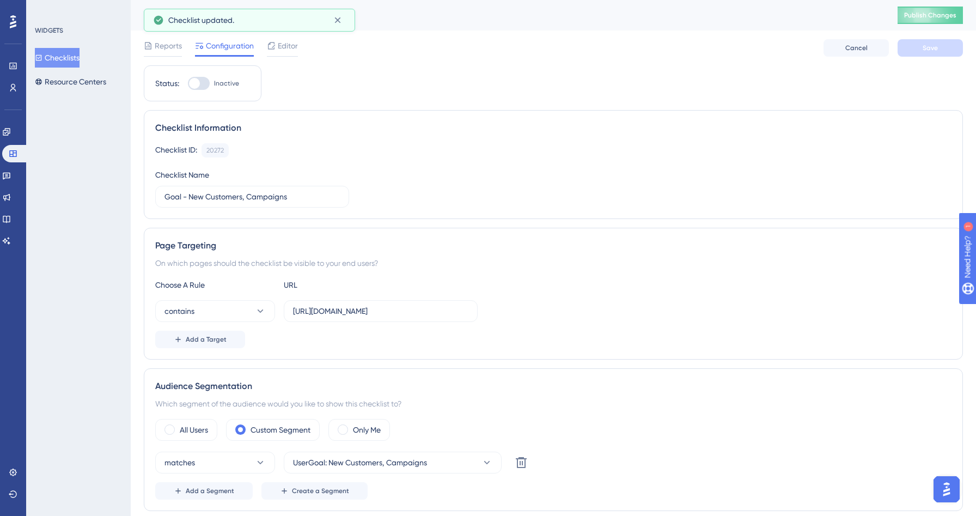
click at [80, 54] on button "Checklists" at bounding box center [57, 58] width 45 height 20
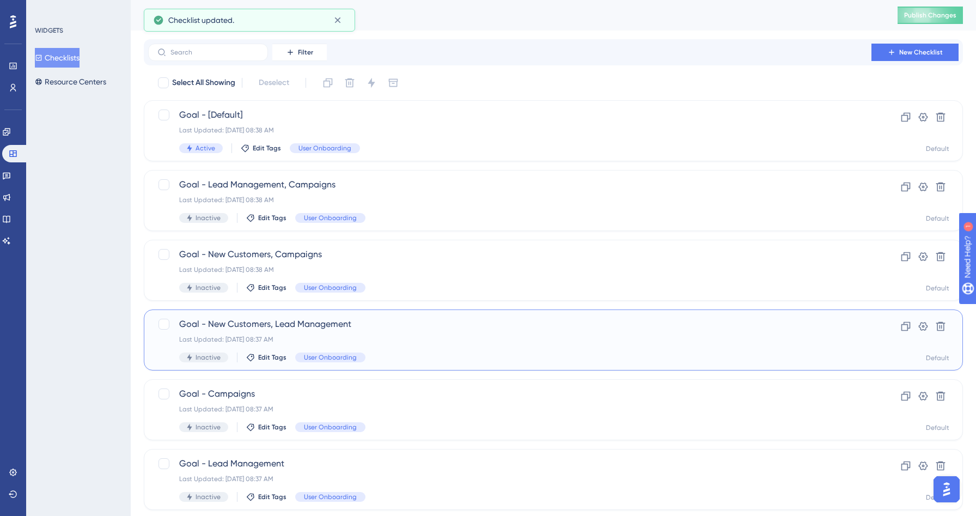
click at [429, 345] on div "Goal - New Customers, Lead Management Last Updated: [DATE] 08:37 AM Inactive Ed…" at bounding box center [509, 339] width 661 height 45
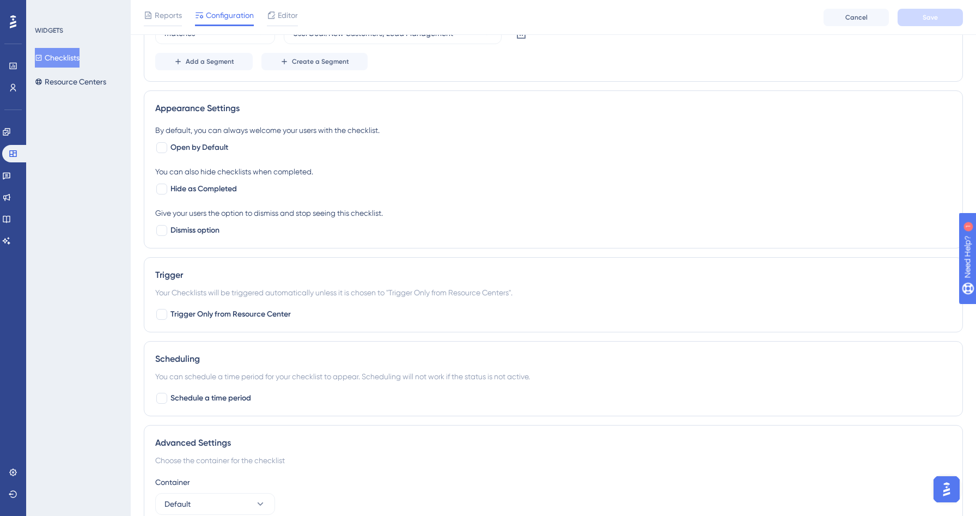
scroll to position [437, 0]
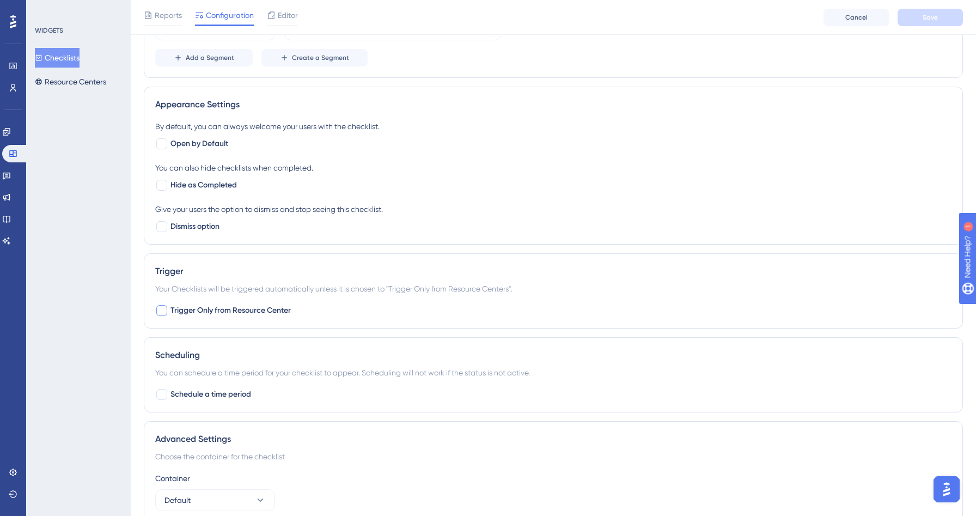
click at [283, 311] on span "Trigger Only from Resource Center" at bounding box center [230, 310] width 120 height 13
checkbox input "true"
click at [930, 13] on span "Save" at bounding box center [929, 17] width 15 height 9
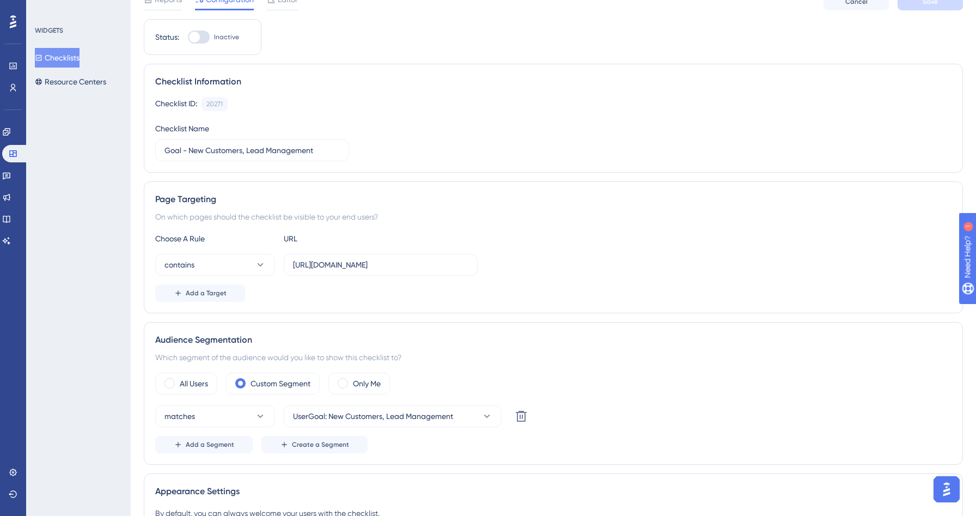
scroll to position [0, 0]
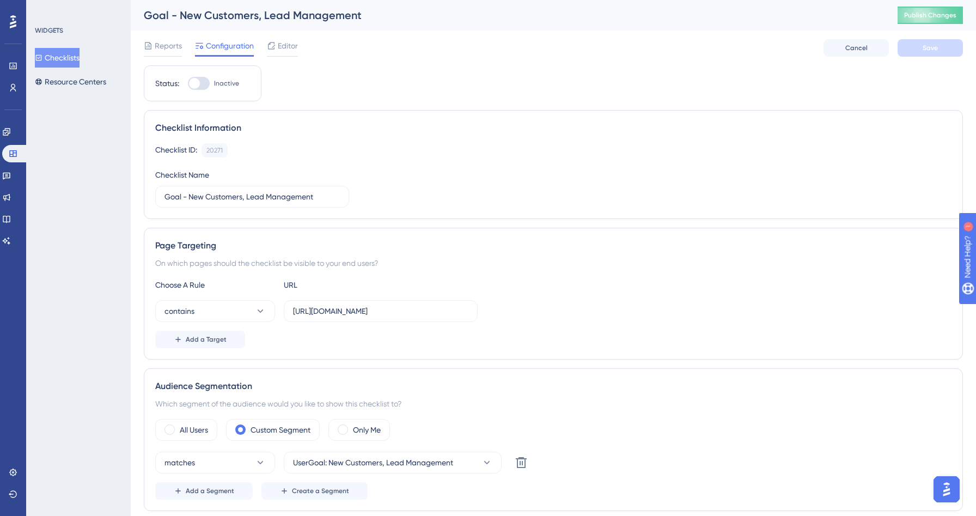
click at [75, 64] on button "Checklists" at bounding box center [57, 58] width 45 height 20
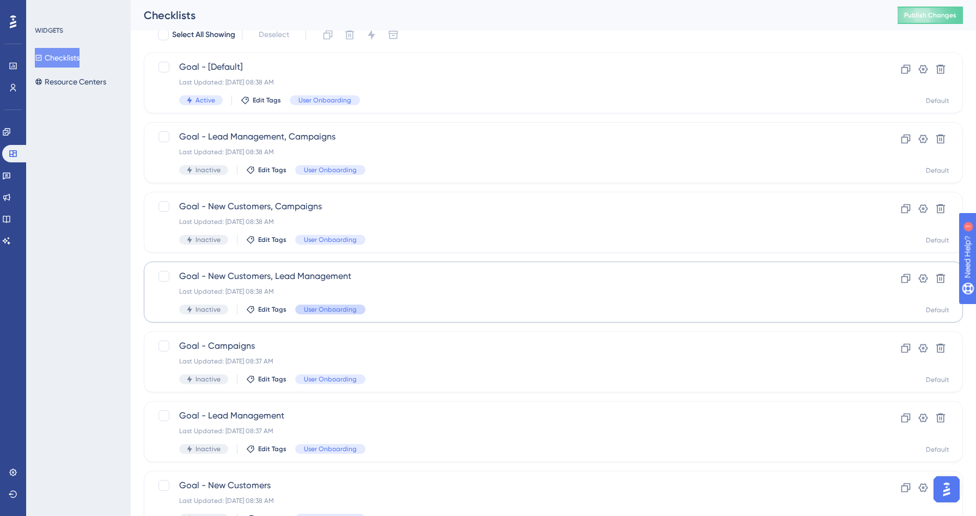
scroll to position [55, 0]
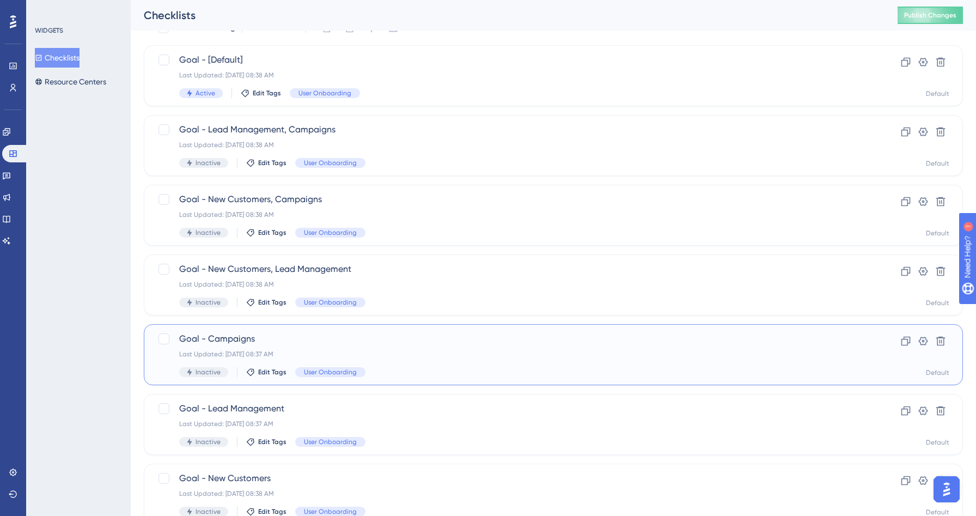
click at [350, 335] on span "Goal - Campaigns" at bounding box center [509, 338] width 661 height 13
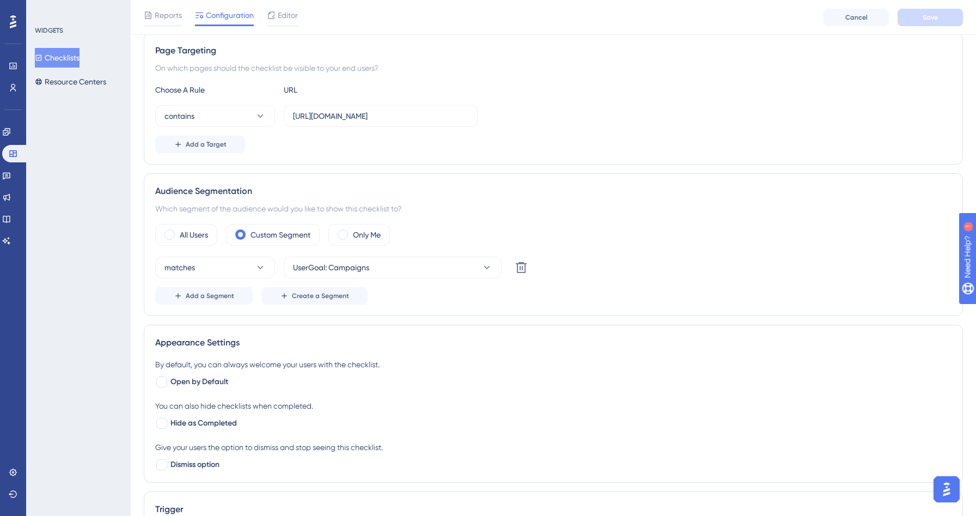
scroll to position [487, 0]
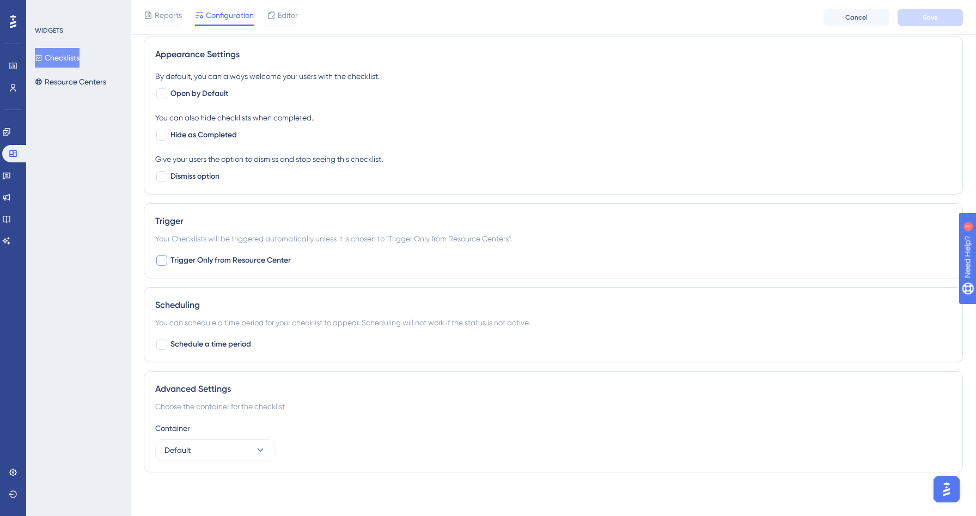
click at [256, 259] on span "Trigger Only from Resource Center" at bounding box center [230, 260] width 120 height 13
checkbox input "true"
click at [940, 21] on button "Save" at bounding box center [929, 17] width 65 height 17
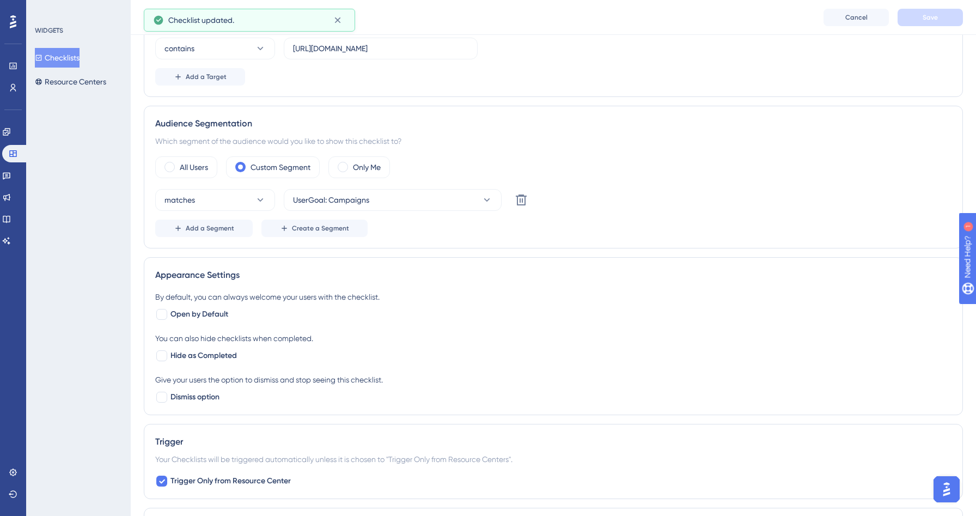
scroll to position [0, 0]
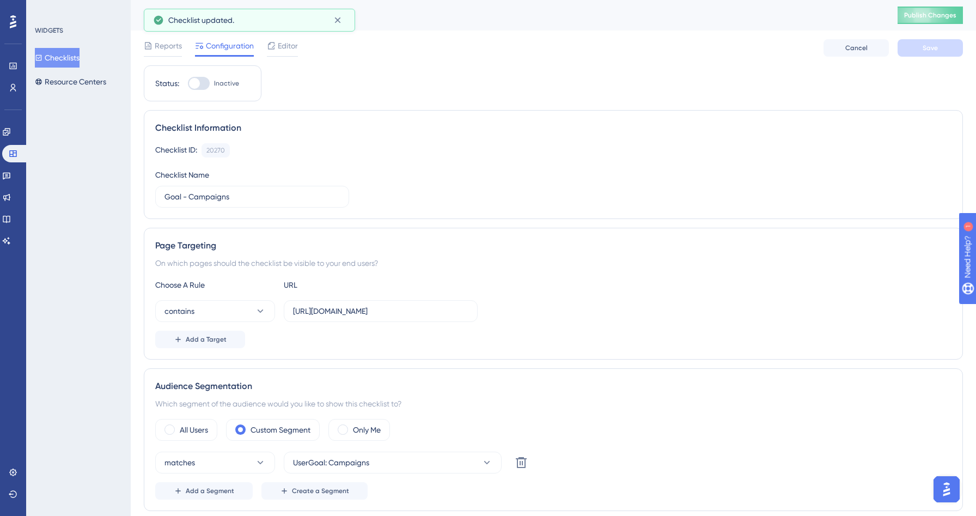
click at [82, 46] on div "WIDGETS Checklists Resource Centers" at bounding box center [79, 58] width 88 height 65
click at [74, 59] on button "Checklists" at bounding box center [57, 58] width 45 height 20
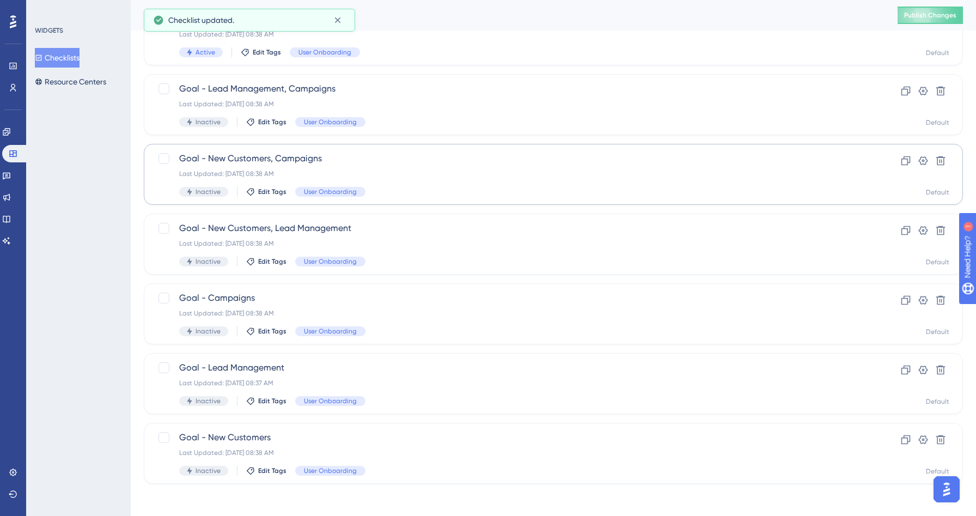
scroll to position [99, 0]
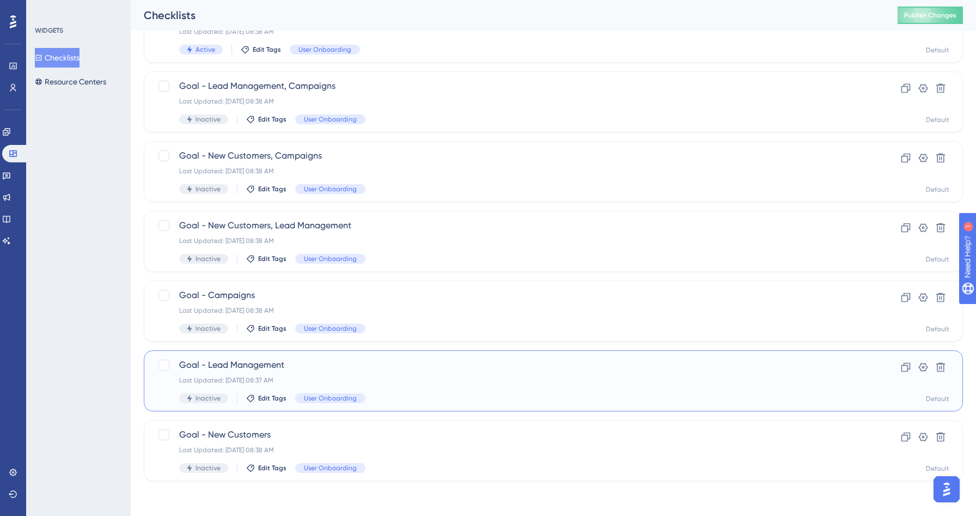
click at [389, 396] on div "Inactive Edit Tags User Onboarding" at bounding box center [509, 398] width 661 height 10
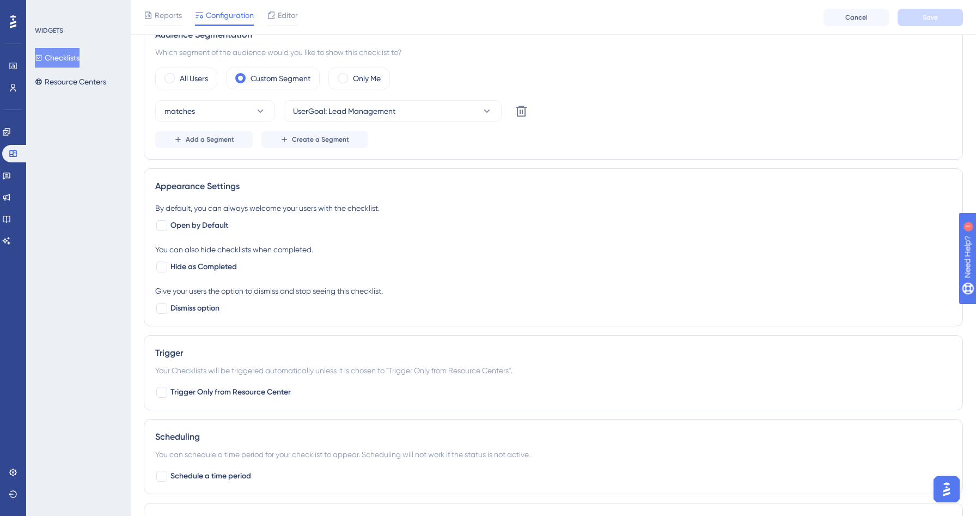
scroll to position [487, 0]
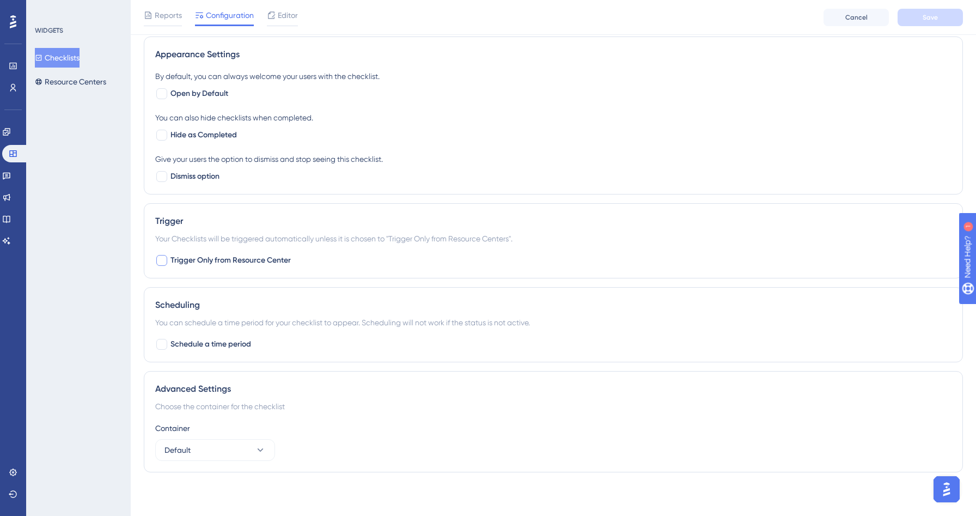
click at [223, 258] on span "Trigger Only from Resource Center" at bounding box center [230, 260] width 120 height 13
checkbox input "true"
click at [932, 12] on button "Save" at bounding box center [929, 17] width 65 height 17
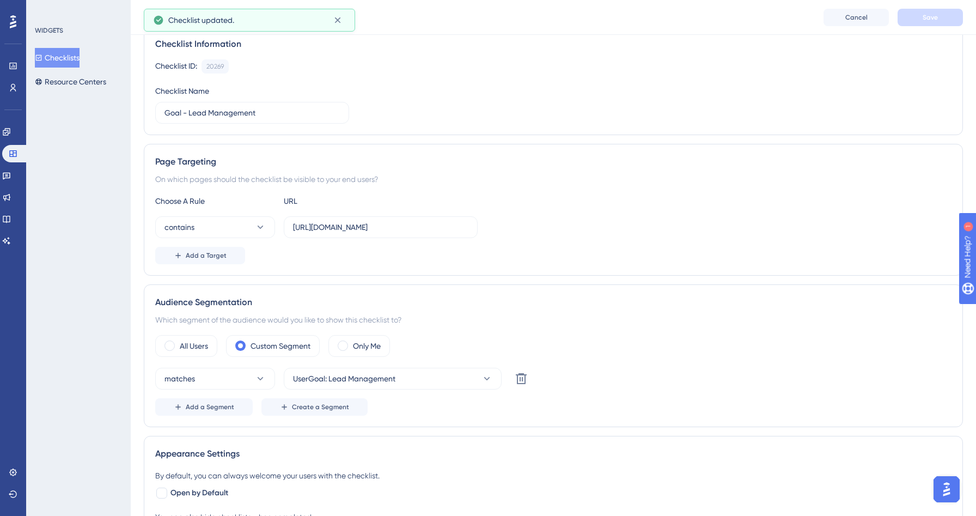
scroll to position [0, 0]
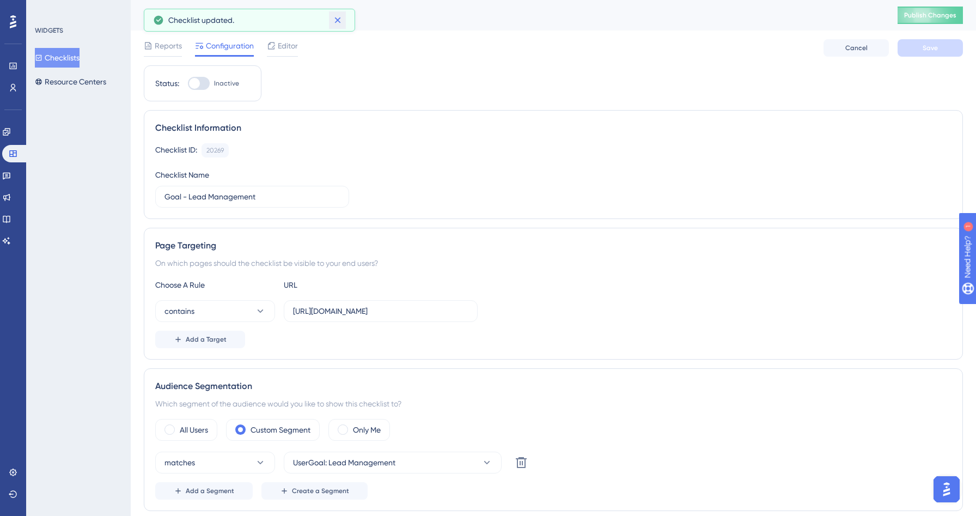
click at [339, 18] on icon at bounding box center [337, 20] width 6 height 6
click at [62, 68] on div "Checklists Resource Centers" at bounding box center [79, 70] width 88 height 44
click at [62, 61] on button "Checklists" at bounding box center [57, 58] width 45 height 20
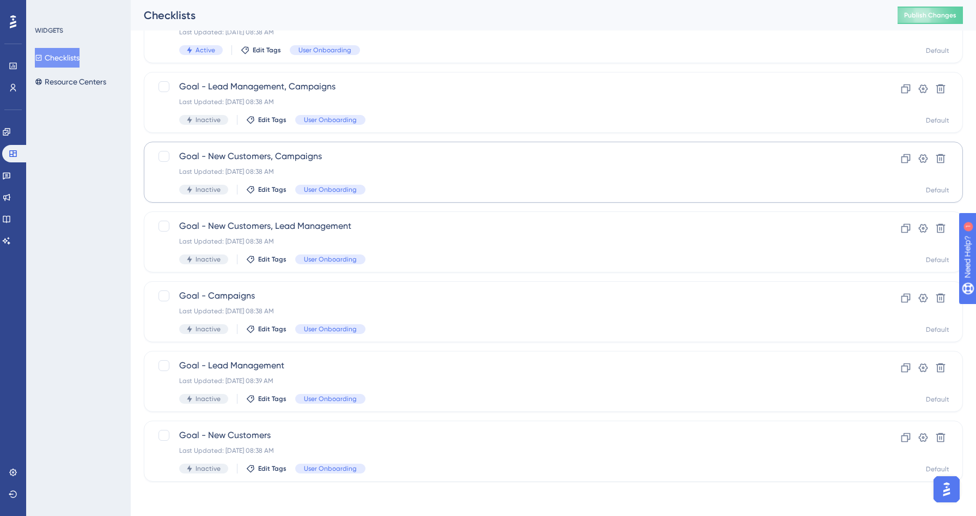
scroll to position [99, 0]
click at [330, 435] on span "Goal - New Customers" at bounding box center [509, 434] width 661 height 13
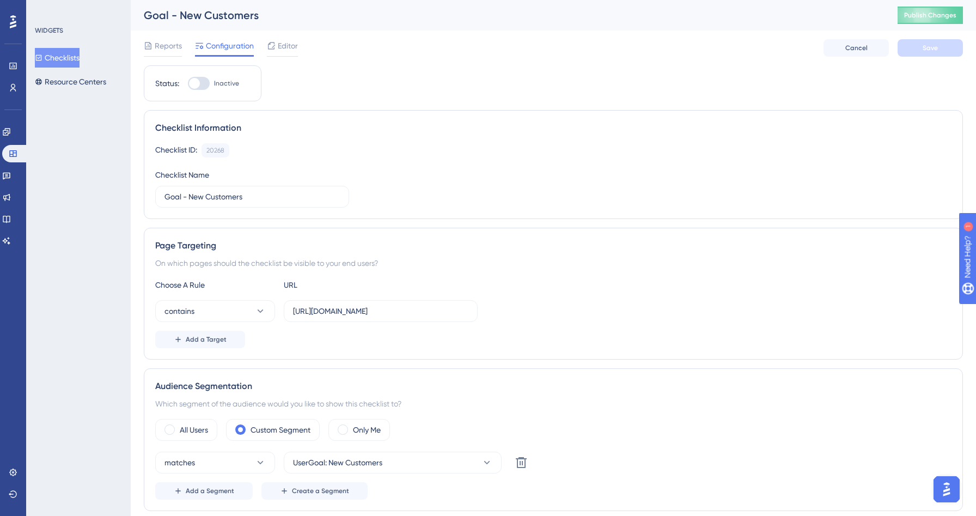
scroll to position [487, 0]
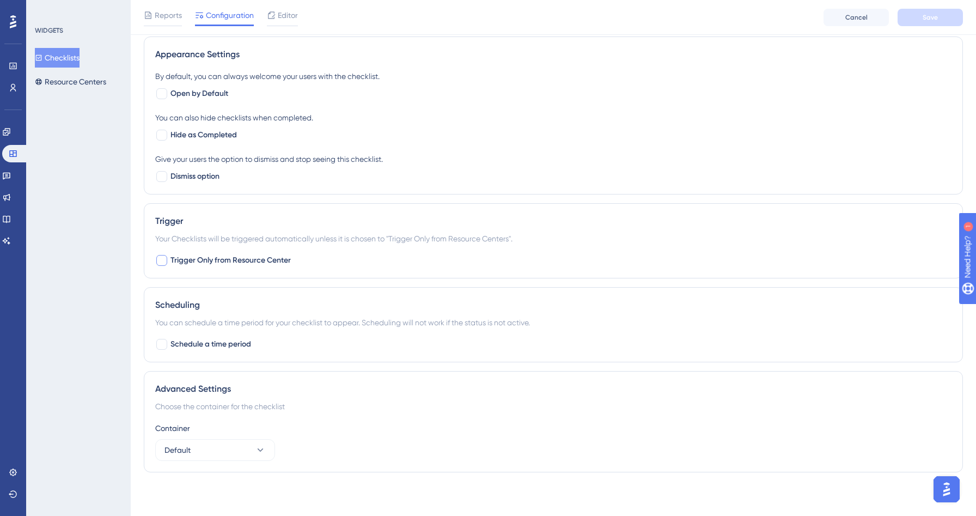
click at [210, 259] on span "Trigger Only from Resource Center" at bounding box center [230, 260] width 120 height 13
checkbox input "true"
click at [955, 16] on button "Save" at bounding box center [929, 17] width 65 height 17
click at [77, 59] on button "Checklists" at bounding box center [57, 58] width 45 height 20
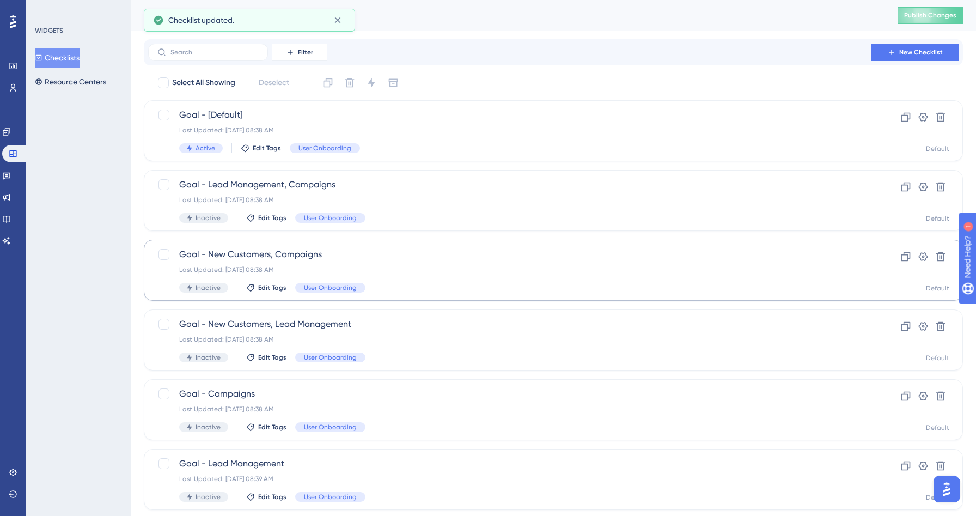
scroll to position [99, 0]
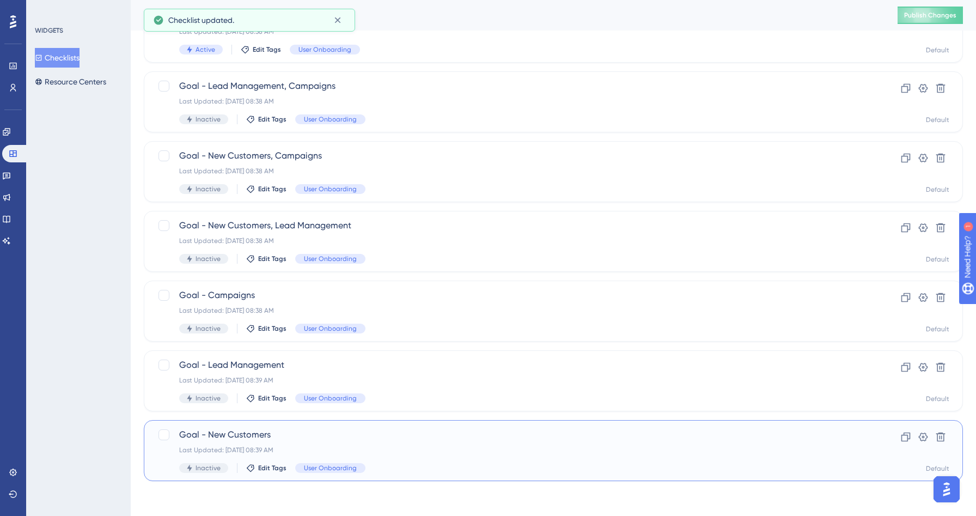
click at [404, 459] on div "Goal - New Customers Last Updated: [DATE] 08:39 AM Inactive Edit Tags User Onbo…" at bounding box center [509, 450] width 661 height 45
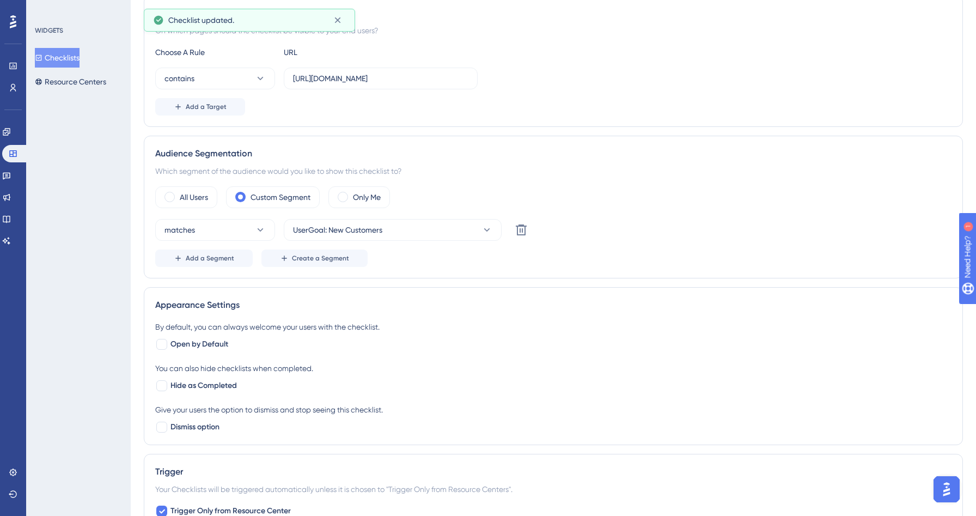
scroll to position [487, 0]
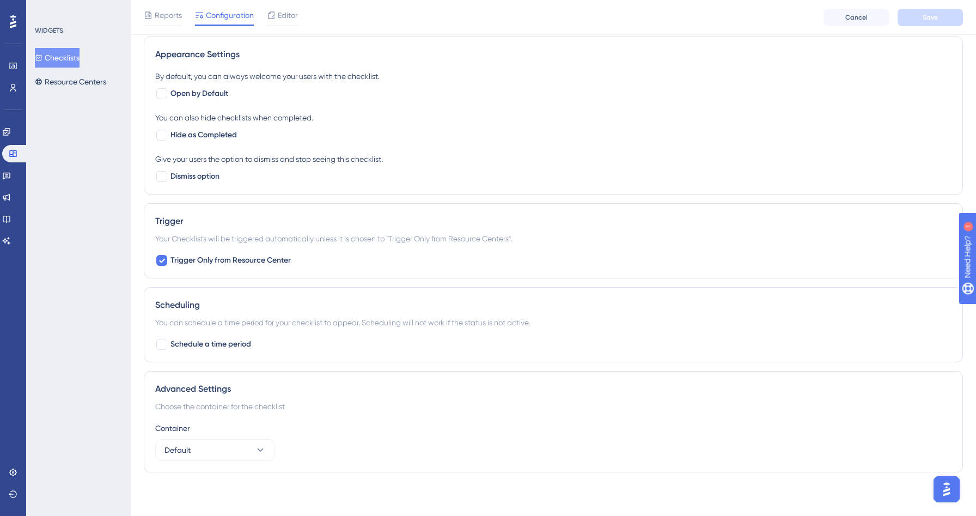
click at [74, 63] on button "Checklists" at bounding box center [57, 58] width 45 height 20
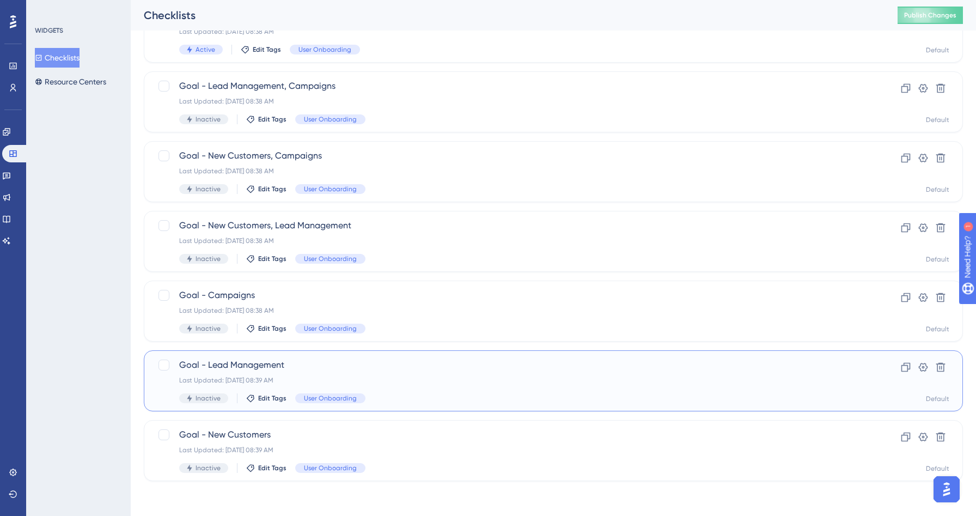
click at [382, 378] on div "Last Updated: [DATE] 08:39 AM" at bounding box center [509, 380] width 661 height 9
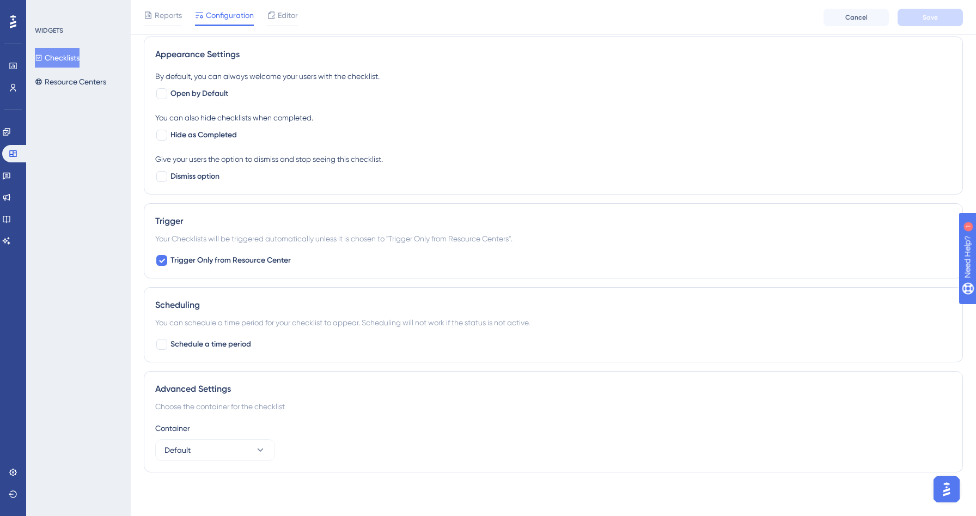
click at [77, 63] on button "Checklists" at bounding box center [57, 58] width 45 height 20
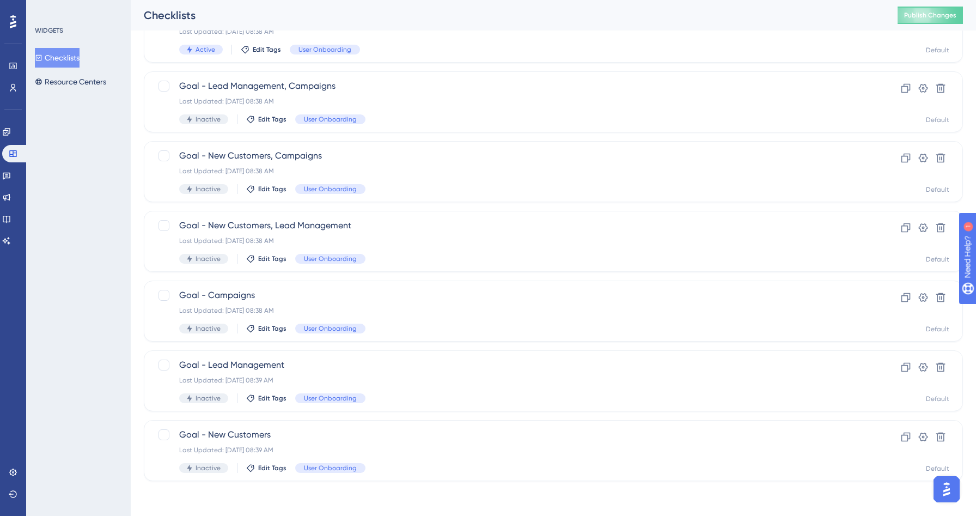
click at [387, 277] on div "Select All Showing Deselect Goal - [Default] Last Updated: [DATE] 08:38 AM Acti…" at bounding box center [553, 227] width 819 height 505
click at [387, 286] on div "Goal - Campaigns Last Updated: [DATE] 08:38 AM Inactive Edit Tags User Onboardi…" at bounding box center [553, 310] width 819 height 61
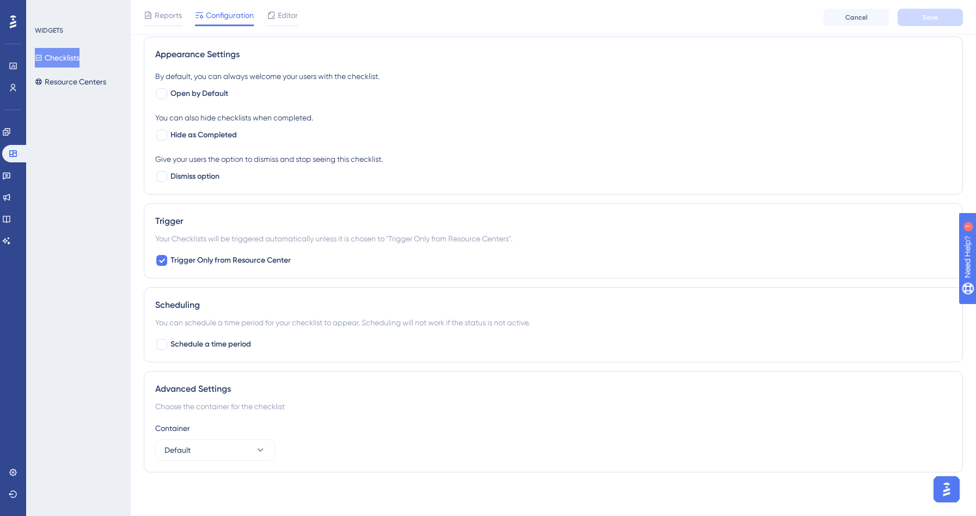
click at [80, 54] on button "Checklists" at bounding box center [57, 58] width 45 height 20
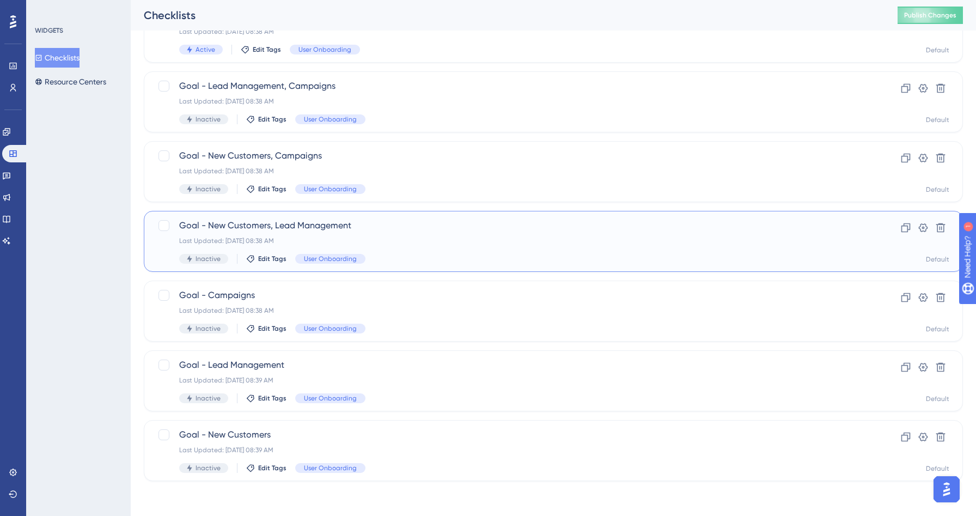
click at [419, 234] on div "Goal - New Customers, Lead Management Last Updated: [DATE] 08:38 AM Inactive Ed…" at bounding box center [509, 241] width 661 height 45
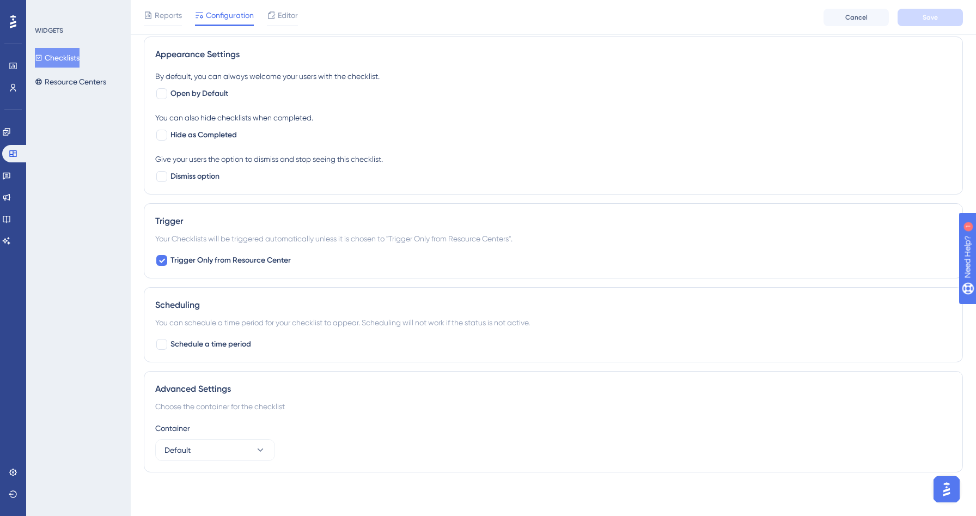
click at [78, 53] on button "Checklists" at bounding box center [57, 58] width 45 height 20
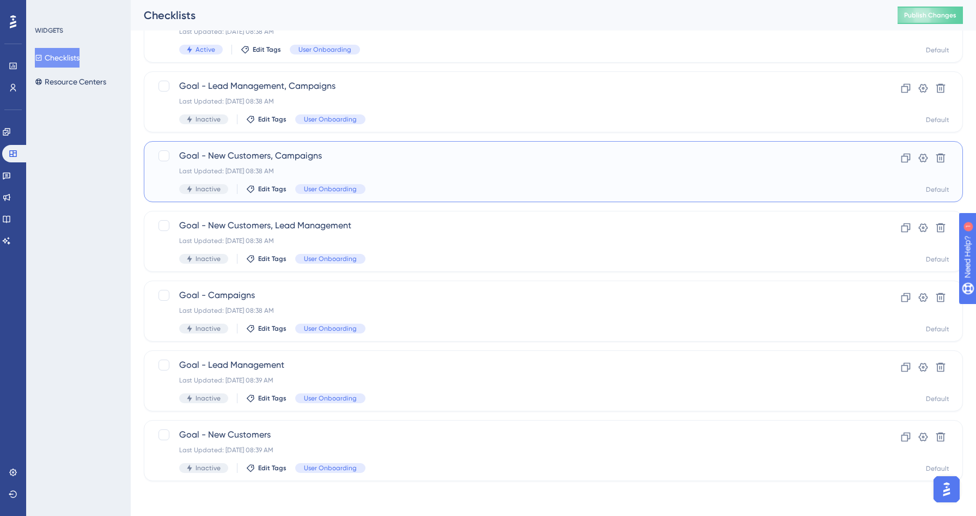
click at [363, 173] on div "Last Updated: [DATE] 08:38 AM" at bounding box center [509, 171] width 661 height 9
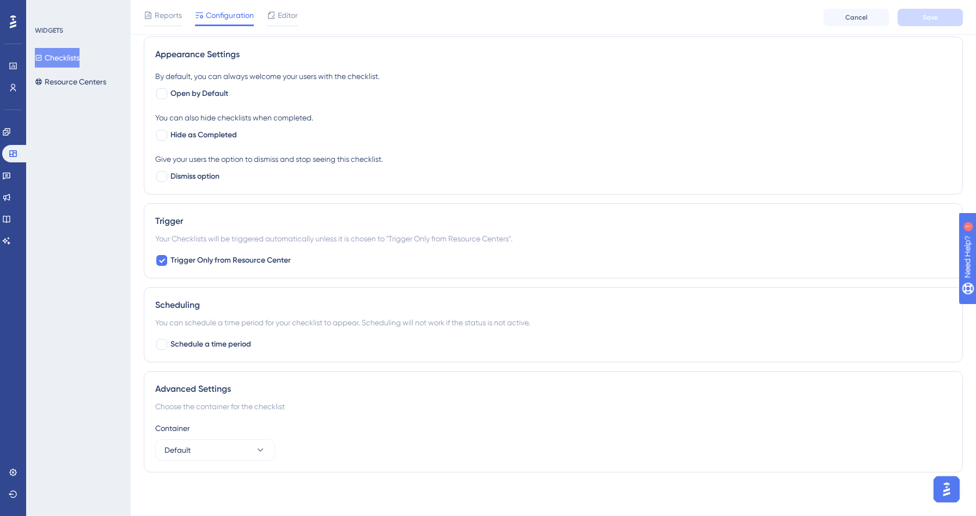
click at [70, 63] on button "Checklists" at bounding box center [57, 58] width 45 height 20
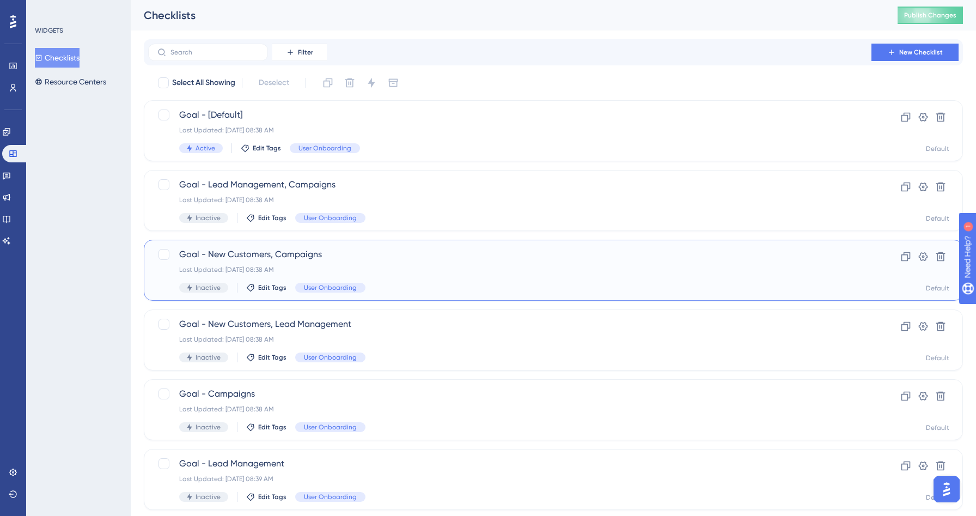
click at [460, 266] on div "Last Updated: [DATE] 08:38 AM" at bounding box center [509, 269] width 661 height 9
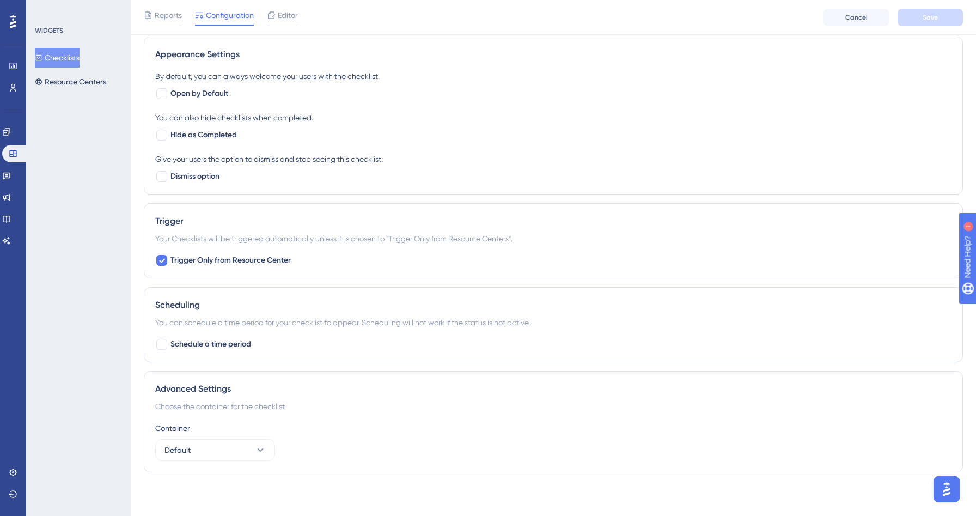
click at [70, 62] on button "Checklists" at bounding box center [57, 58] width 45 height 20
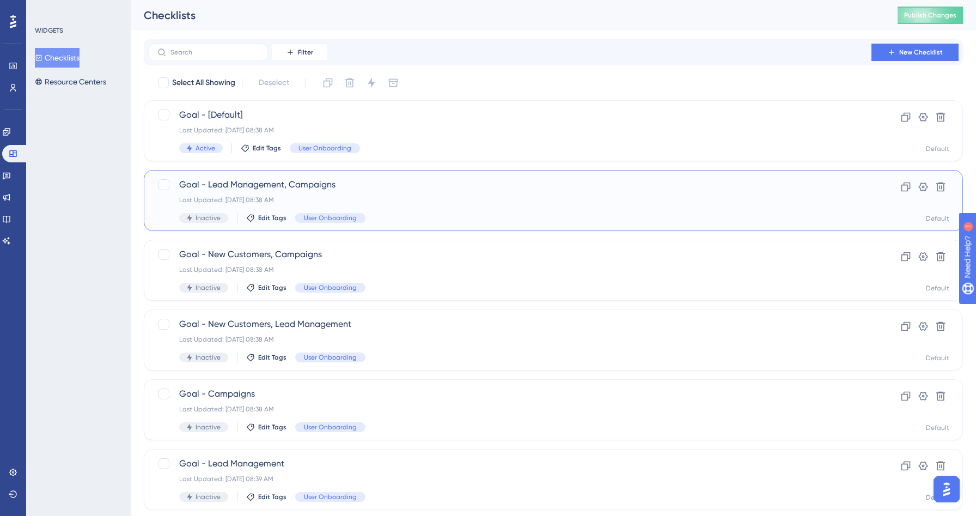
click at [398, 203] on div "Last Updated: [DATE] 08:38 AM" at bounding box center [509, 199] width 661 height 9
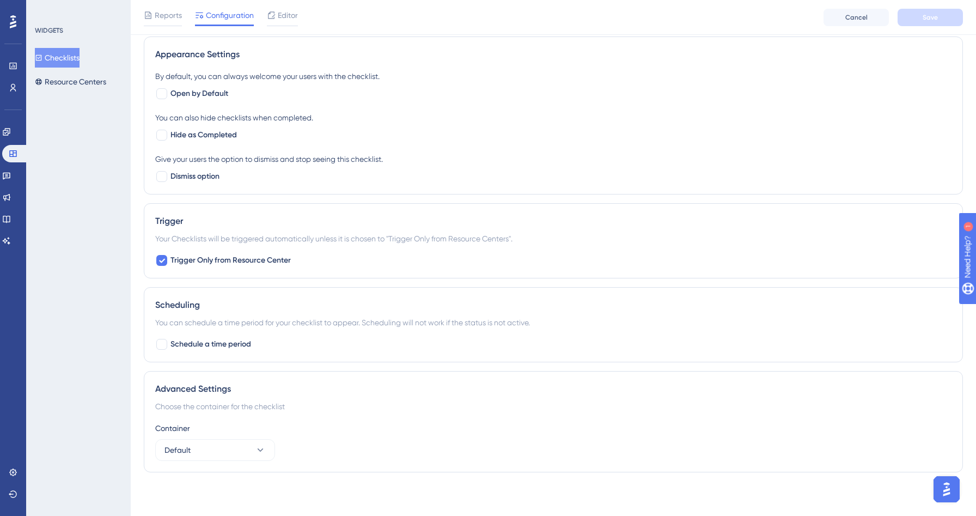
click at [60, 57] on button "Checklists" at bounding box center [57, 58] width 45 height 20
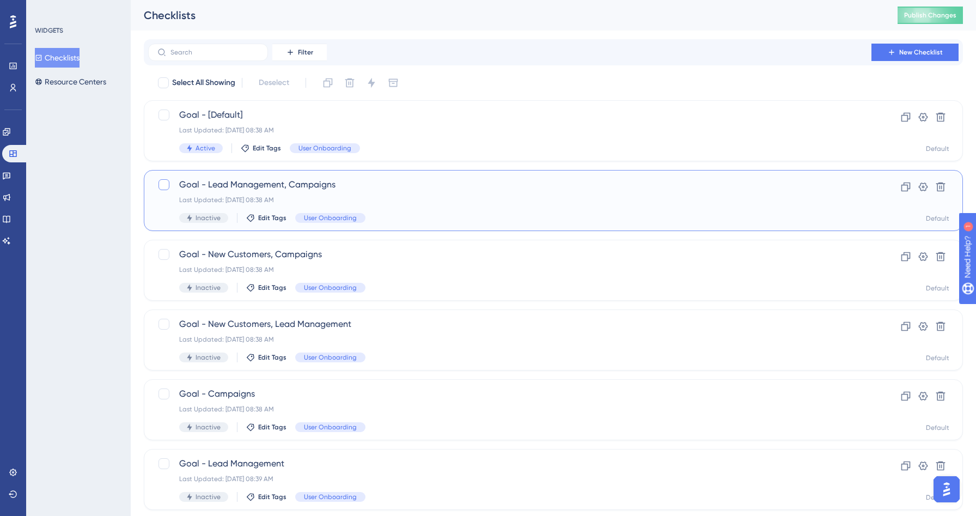
click at [166, 185] on div at bounding box center [163, 184] width 11 height 11
checkbox input "true"
click at [163, 259] on div at bounding box center [163, 254] width 11 height 11
checkbox input "true"
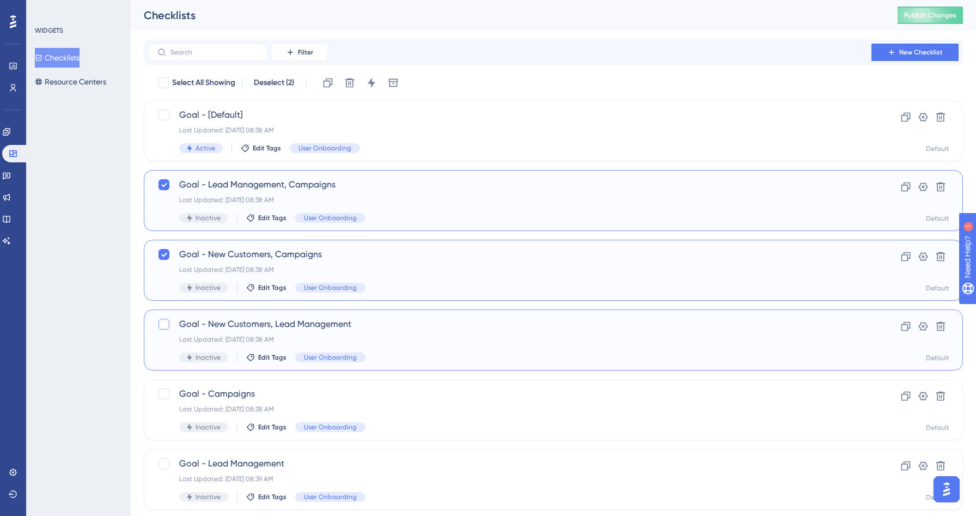
click at [164, 321] on div at bounding box center [163, 324] width 11 height 11
checkbox input "true"
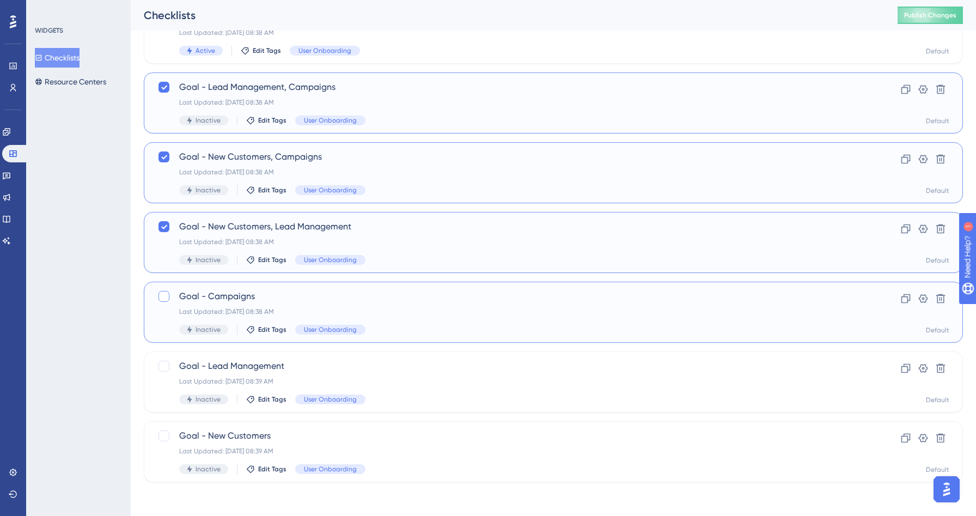
click at [162, 296] on div at bounding box center [163, 296] width 11 height 11
checkbox input "true"
click at [165, 365] on div at bounding box center [163, 366] width 11 height 11
checkbox input "true"
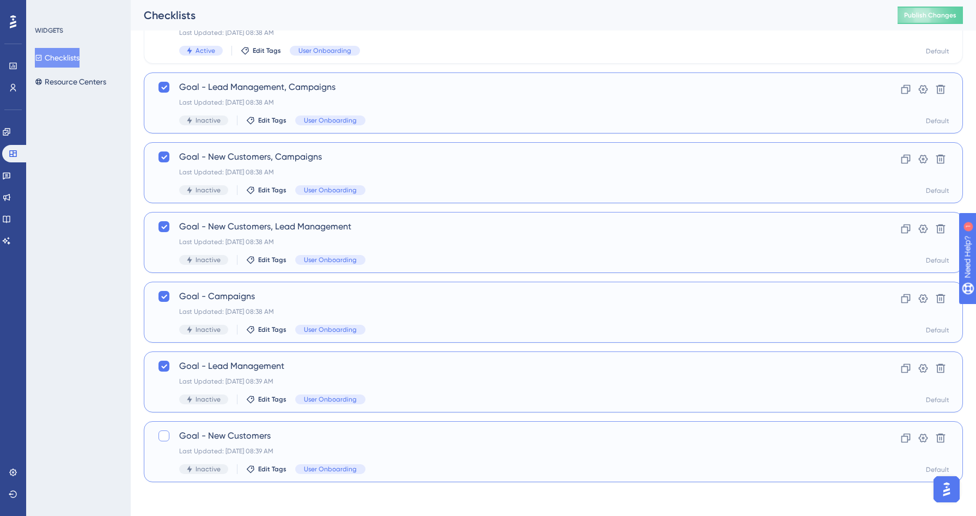
click at [168, 437] on div at bounding box center [163, 435] width 11 height 11
checkbox input "true"
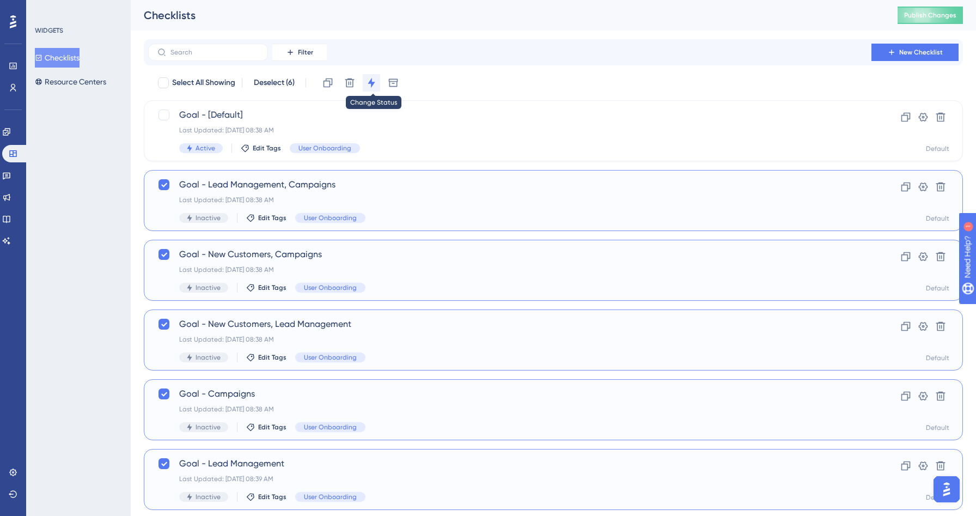
click at [371, 87] on icon at bounding box center [371, 82] width 11 height 11
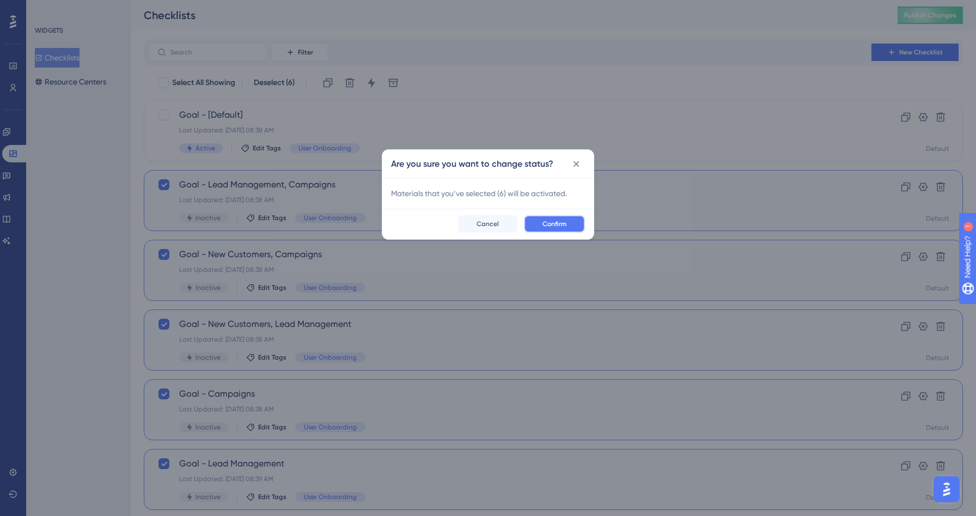
click at [552, 224] on span "Confirm" at bounding box center [554, 223] width 24 height 9
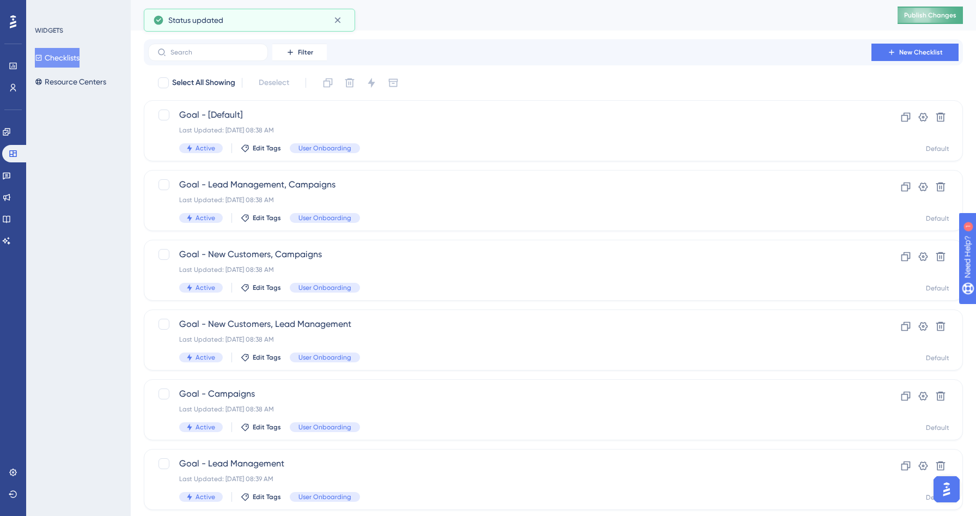
click at [922, 16] on span "Publish Changes" at bounding box center [930, 15] width 52 height 9
click at [336, 19] on icon at bounding box center [337, 20] width 6 height 6
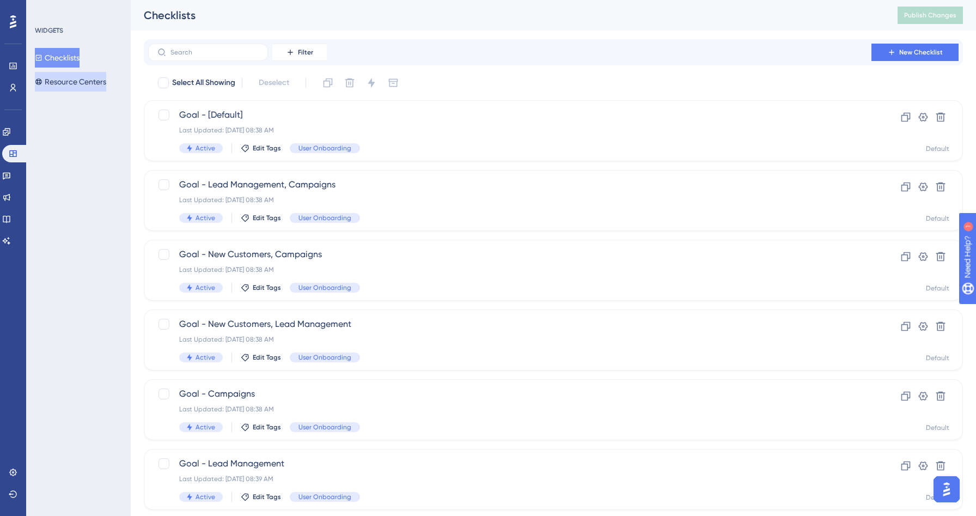
click at [77, 84] on button "Resource Centers" at bounding box center [70, 82] width 71 height 20
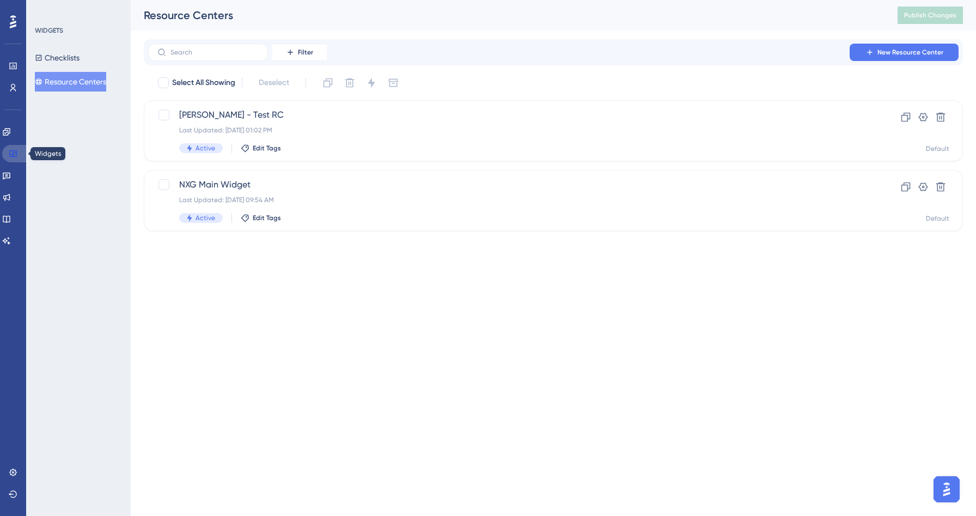
click at [12, 153] on icon at bounding box center [13, 153] width 9 height 9
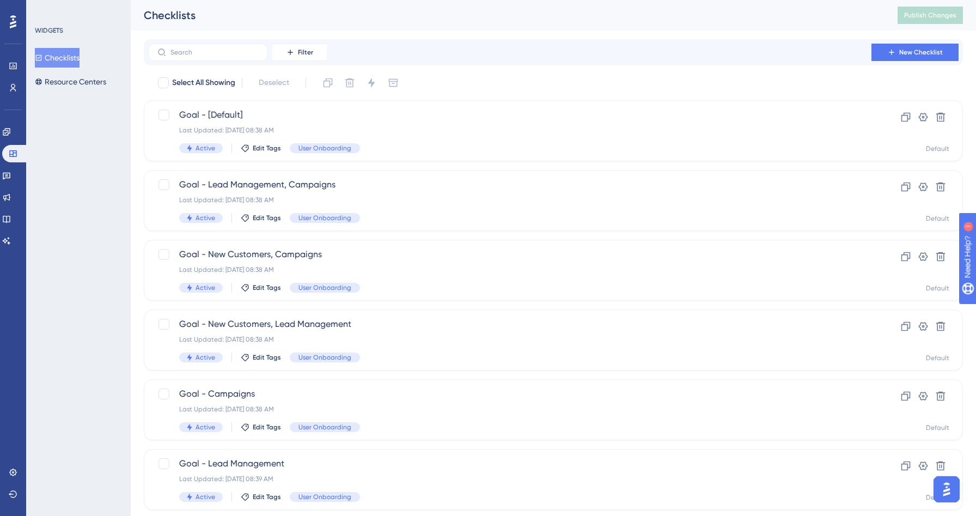
click at [20, 139] on div "Engagement" at bounding box center [13, 131] width 22 height 17
click at [10, 132] on icon at bounding box center [6, 131] width 7 height 7
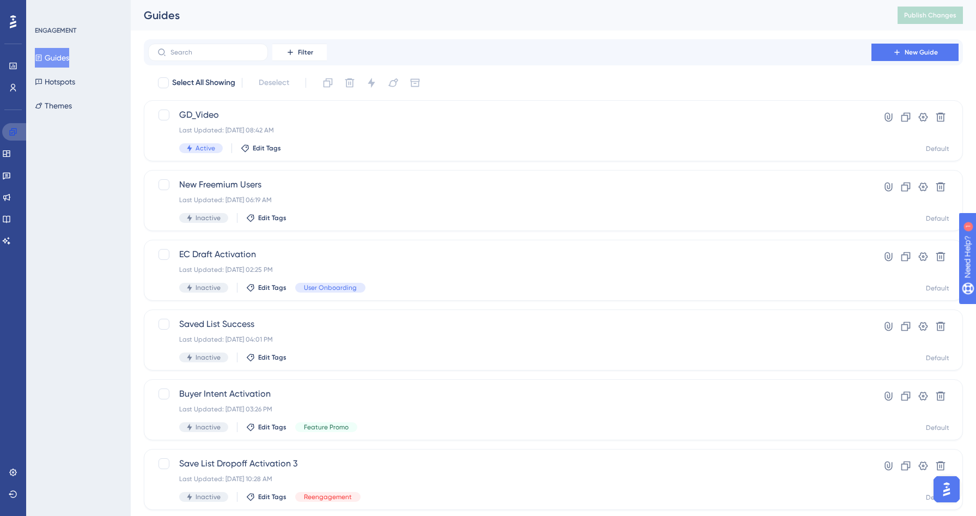
click at [16, 132] on icon at bounding box center [12, 131] width 7 height 7
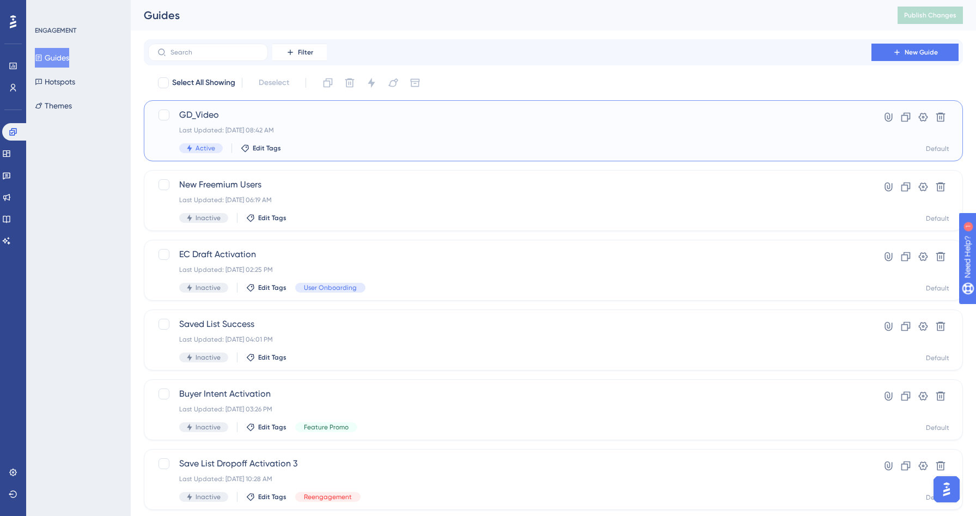
click at [374, 109] on span "GD_Video" at bounding box center [509, 114] width 661 height 13
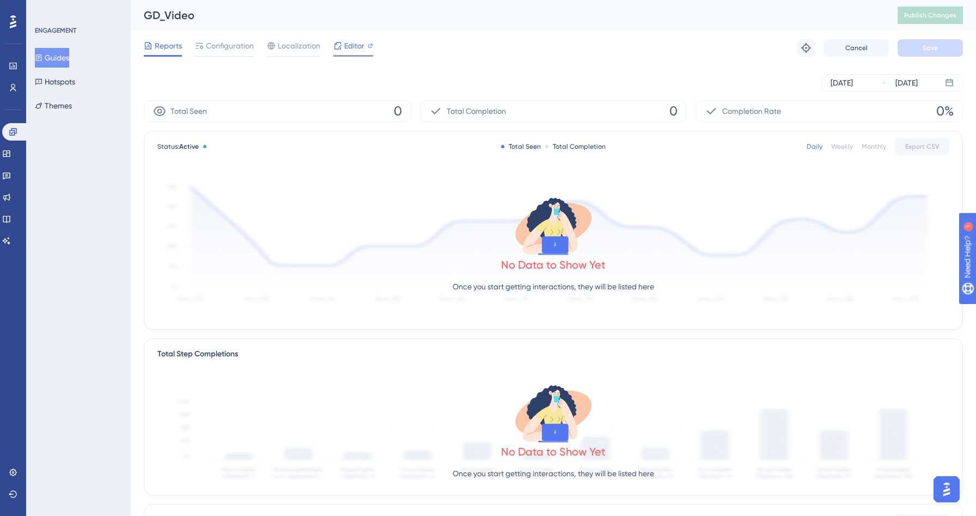
click at [349, 48] on span "Editor" at bounding box center [354, 45] width 20 height 13
click at [65, 60] on button "Guides" at bounding box center [52, 58] width 34 height 20
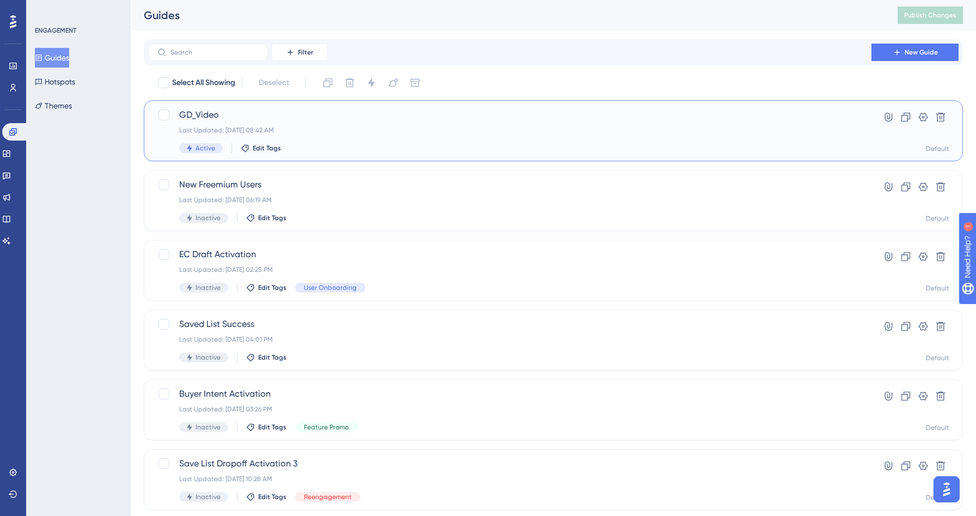
click at [585, 143] on div "Active Edit Tags" at bounding box center [509, 148] width 661 height 10
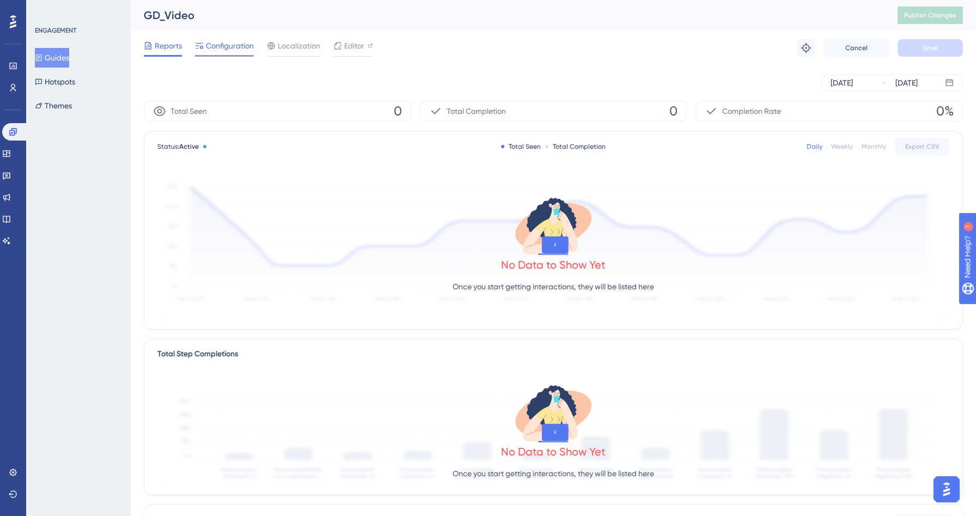
click at [228, 55] on div at bounding box center [224, 56] width 59 height 2
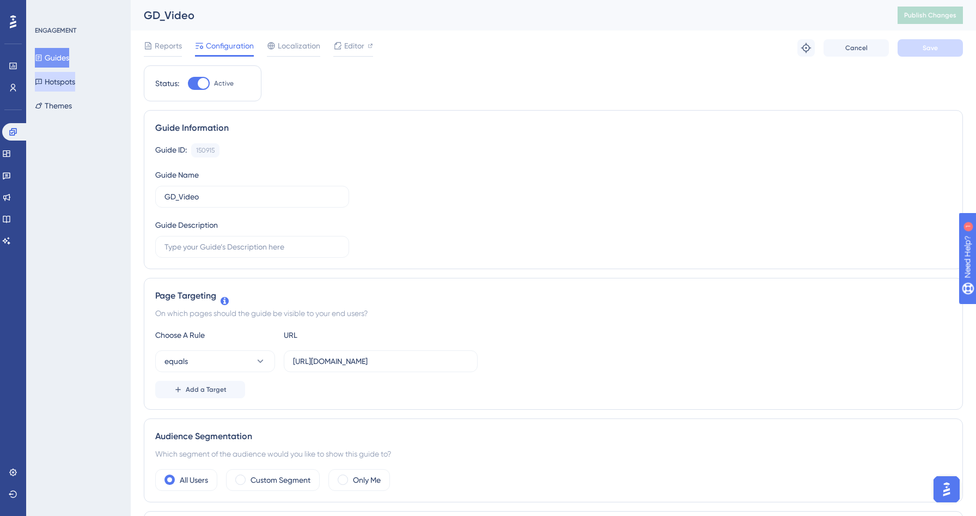
click at [42, 83] on icon at bounding box center [39, 82] width 8 height 8
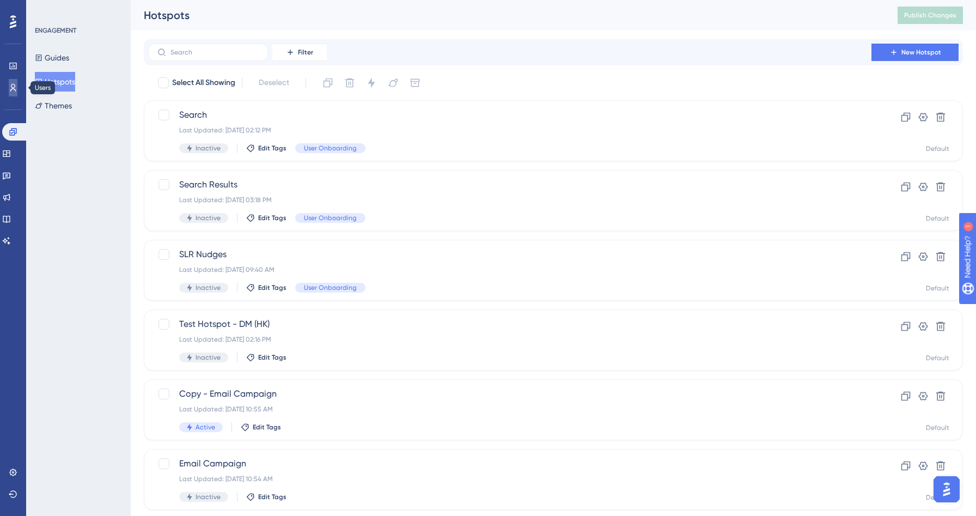
click at [10, 94] on link at bounding box center [13, 87] width 9 height 17
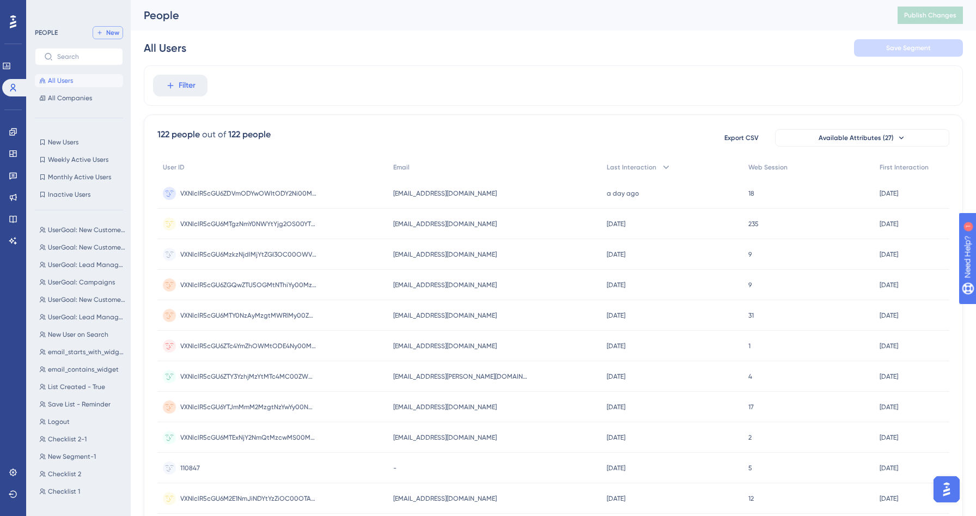
click at [111, 29] on span "New" at bounding box center [112, 32] width 13 height 9
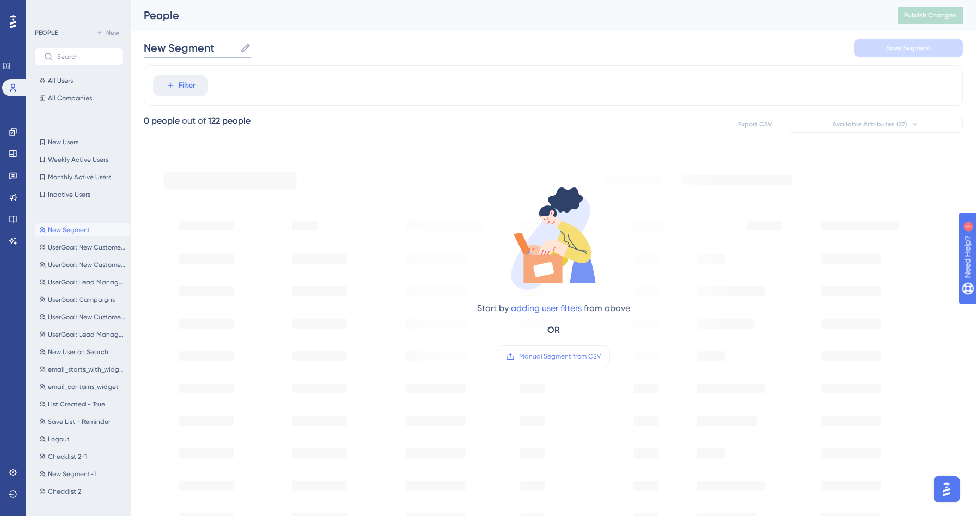
click at [232, 48] on input "New Segment" at bounding box center [190, 47] width 92 height 15
type input "N"
type input "Preferred Database: Business"
click at [180, 83] on span "Filter" at bounding box center [187, 85] width 17 height 13
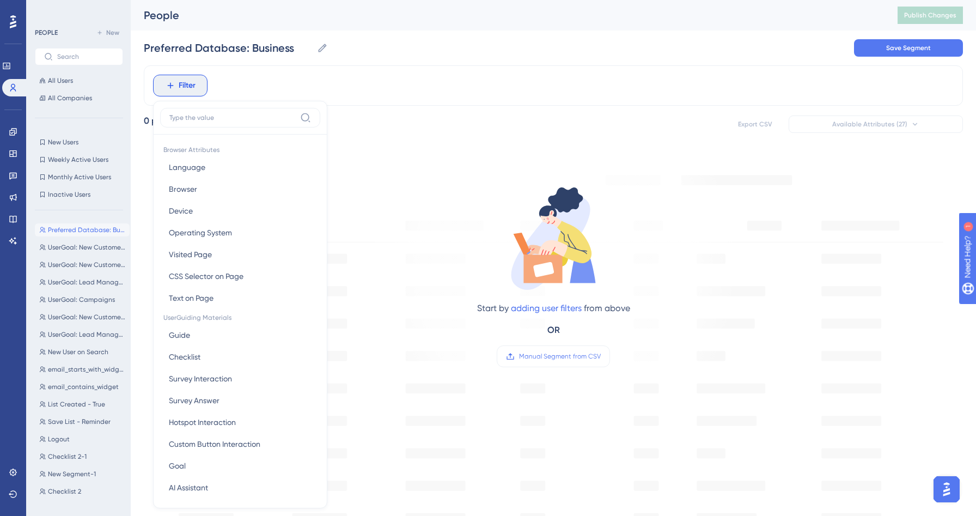
scroll to position [46, 0]
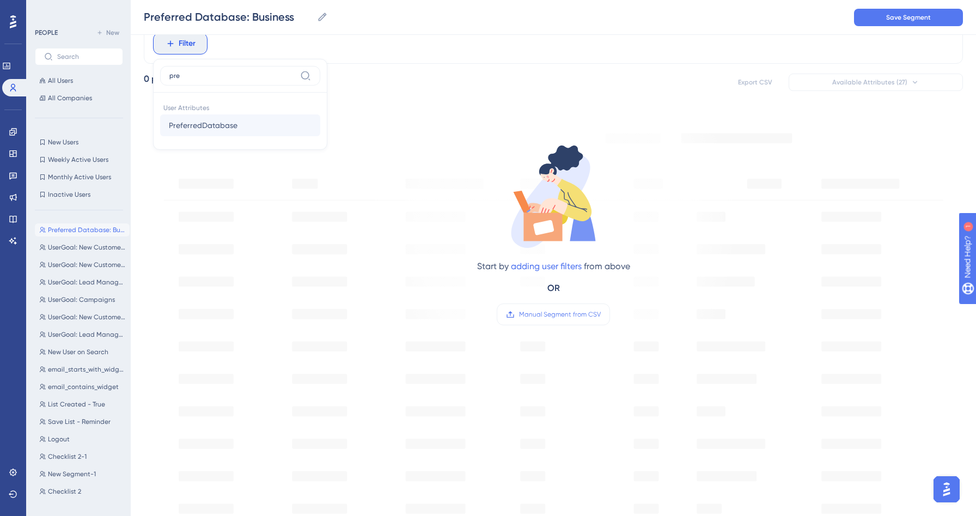
type input "pre"
click at [269, 122] on button "PreferredDatabase PreferredDatabase" at bounding box center [240, 125] width 160 height 22
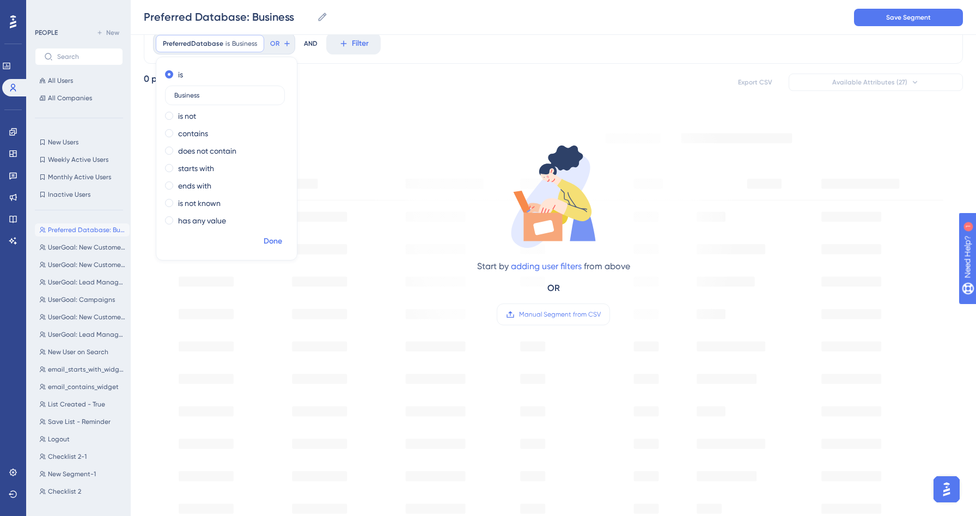
type input "Business"
click at [273, 242] on span "Done" at bounding box center [273, 241] width 19 height 13
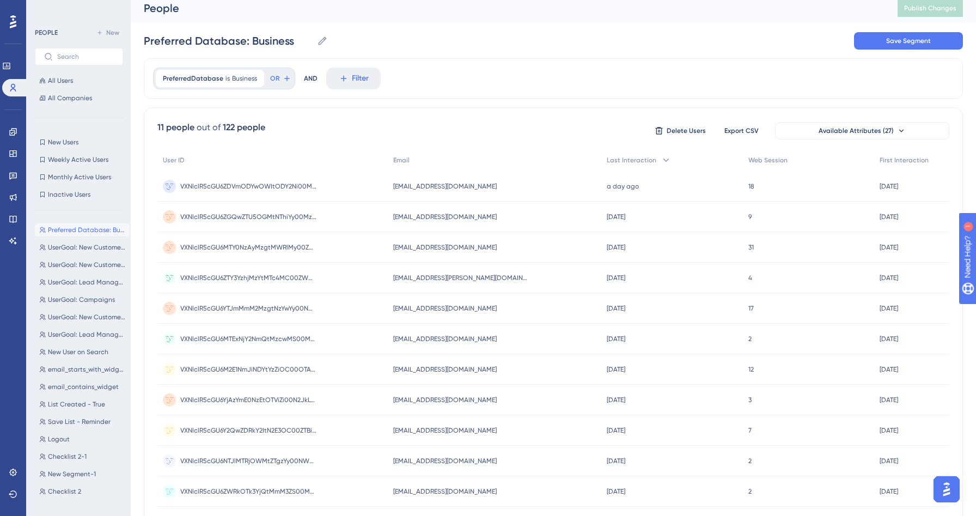
scroll to position [0, 0]
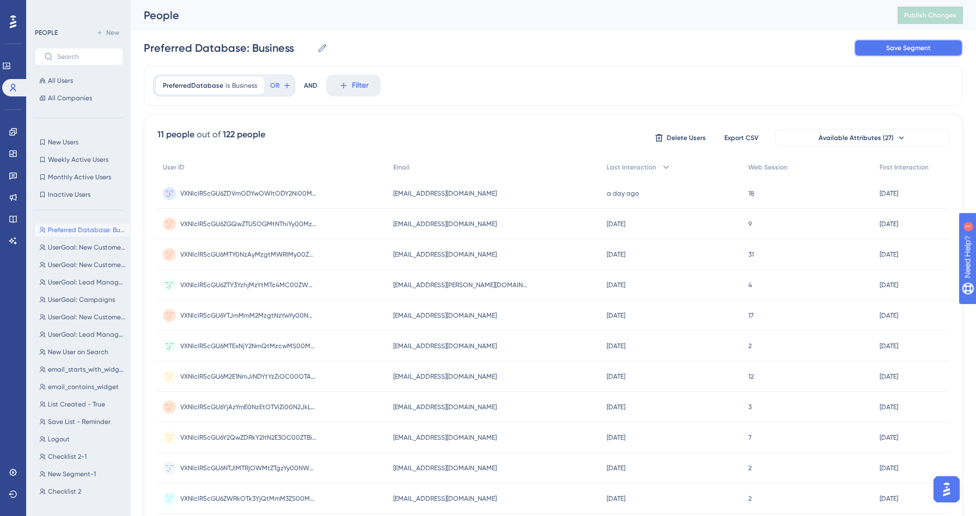
click at [911, 45] on span "Save Segment" at bounding box center [908, 48] width 45 height 9
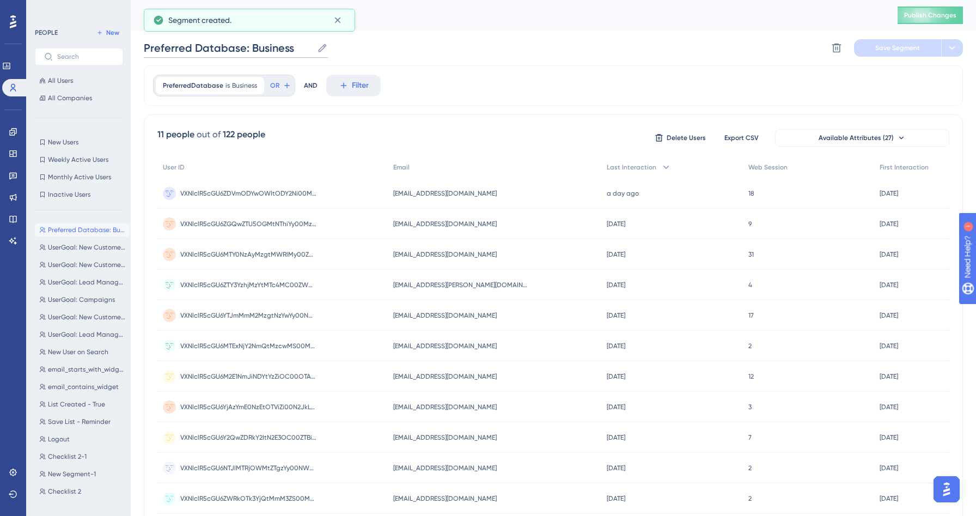
click at [278, 49] on input "Preferred Database: Business" at bounding box center [228, 47] width 169 height 15
type input "Preferred Database: Consumer"
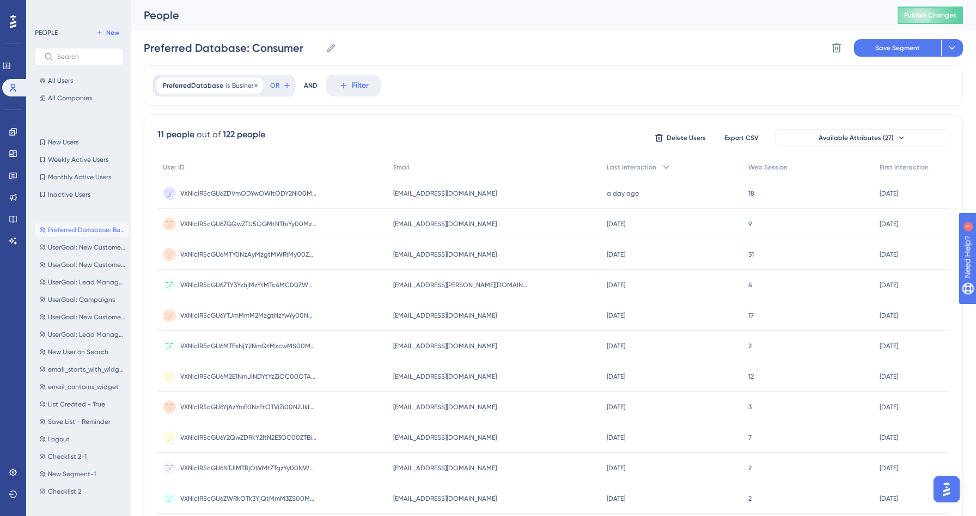
click at [238, 84] on span "Business" at bounding box center [244, 85] width 25 height 9
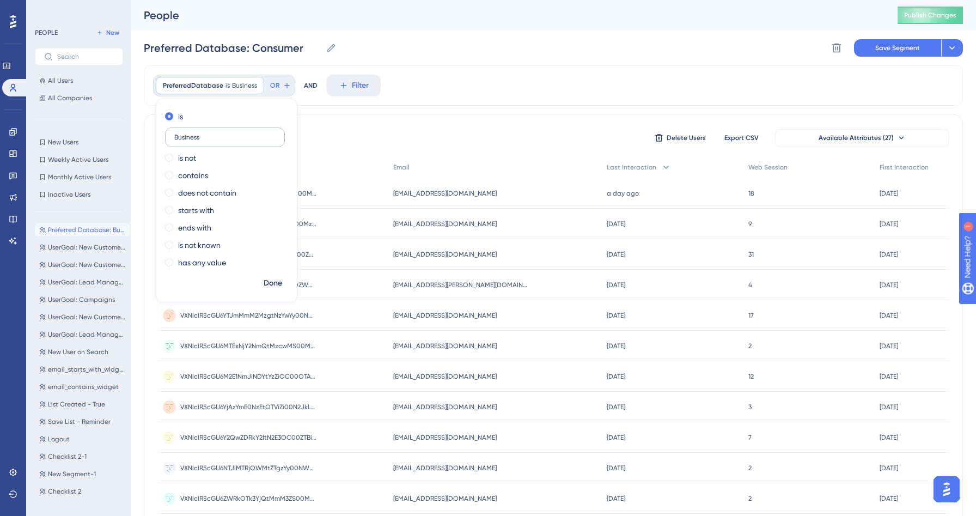
click at [195, 138] on input "Business" at bounding box center [224, 137] width 101 height 8
type input "Consumer"
click at [276, 283] on span "Done" at bounding box center [273, 283] width 19 height 13
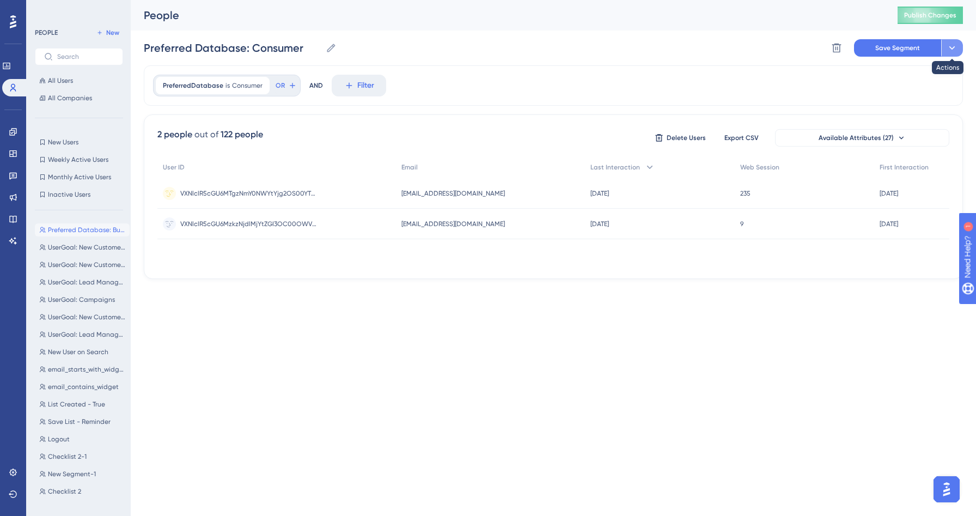
click at [954, 47] on icon at bounding box center [952, 47] width 6 height 3
click at [903, 78] on span "Save as a New Segment" at bounding box center [901, 78] width 84 height 13
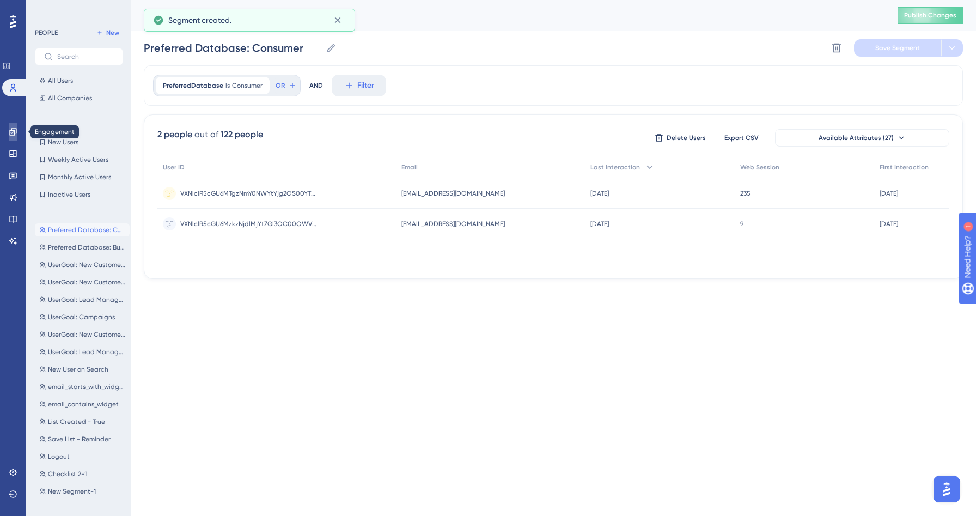
click at [16, 136] on icon at bounding box center [13, 131] width 9 height 9
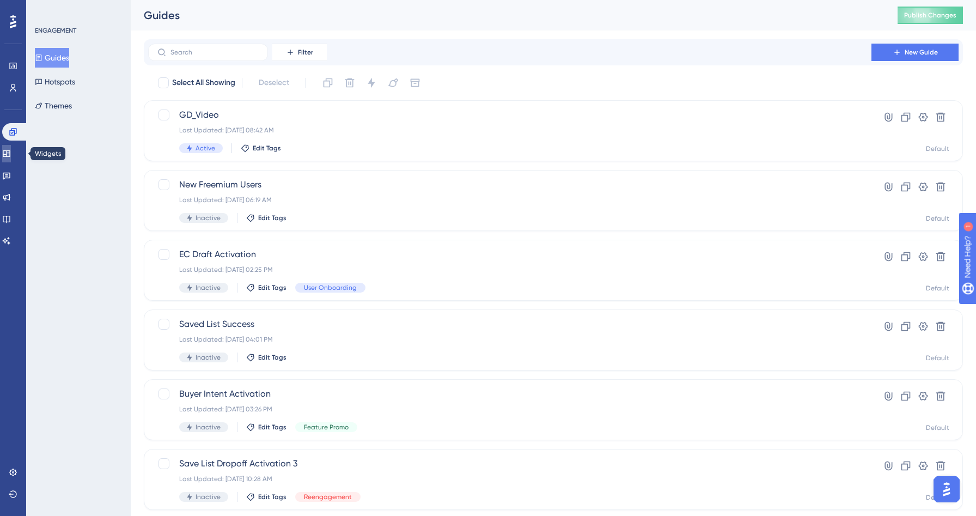
click at [11, 154] on icon at bounding box center [6, 153] width 9 height 9
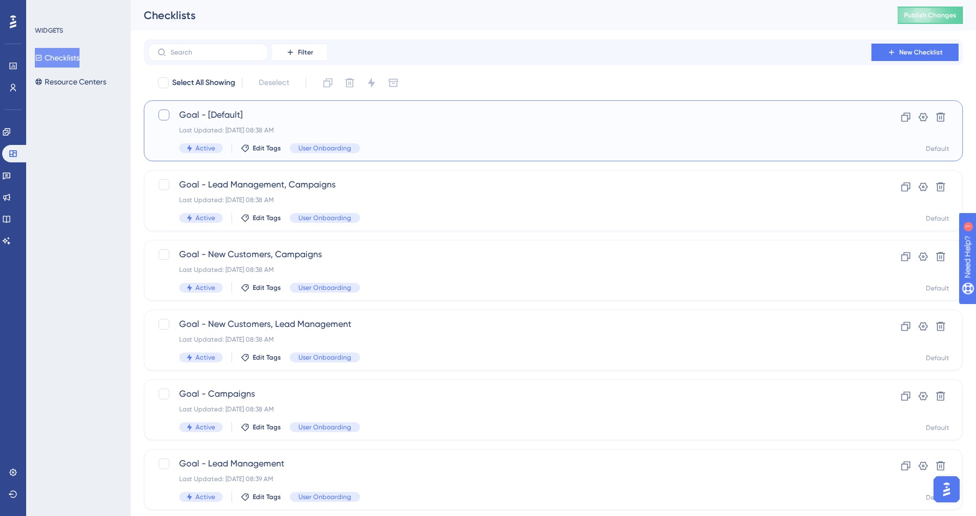
click at [168, 115] on div at bounding box center [163, 114] width 11 height 11
click at [165, 114] on icon at bounding box center [164, 115] width 6 height 4
checkbox input "false"
click at [321, 116] on span "Goal - [Default]" at bounding box center [509, 114] width 661 height 13
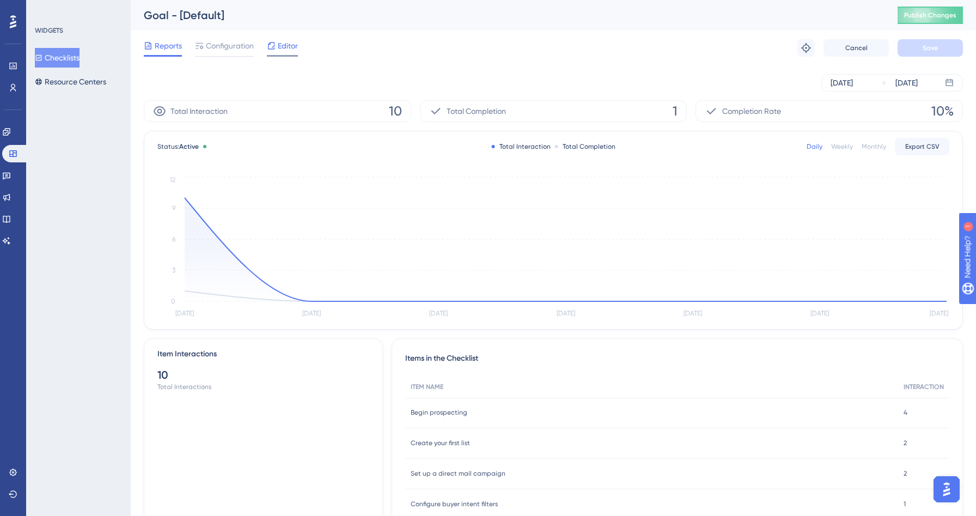
click at [278, 44] on span "Editor" at bounding box center [288, 45] width 20 height 13
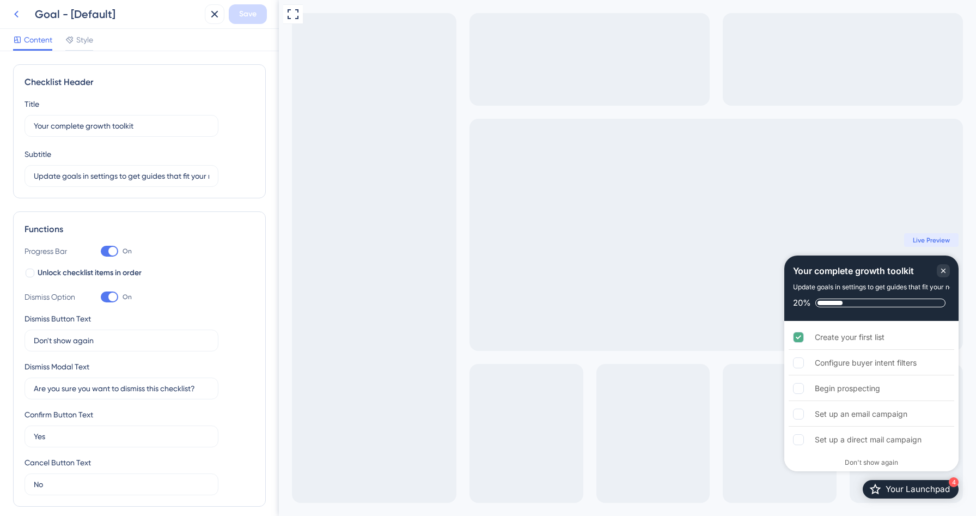
click at [10, 14] on icon at bounding box center [16, 14] width 13 height 13
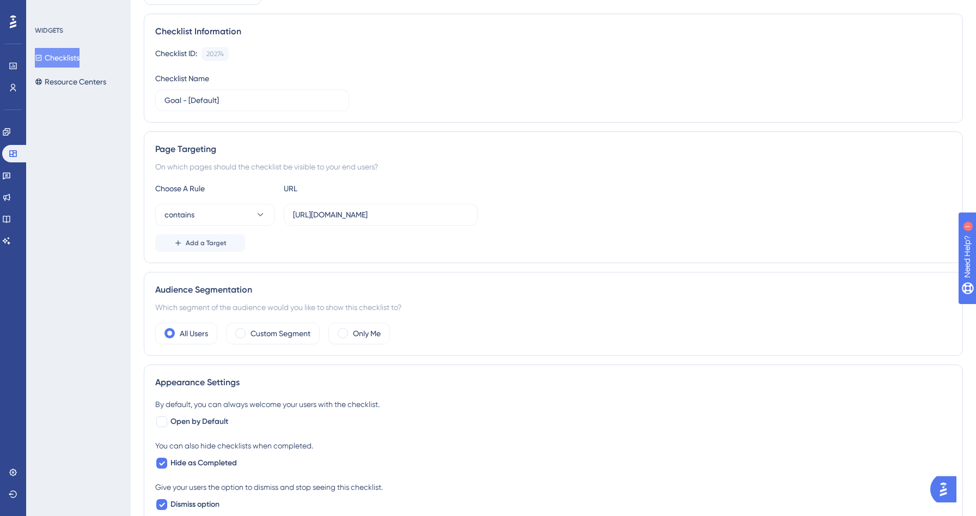
scroll to position [131, 0]
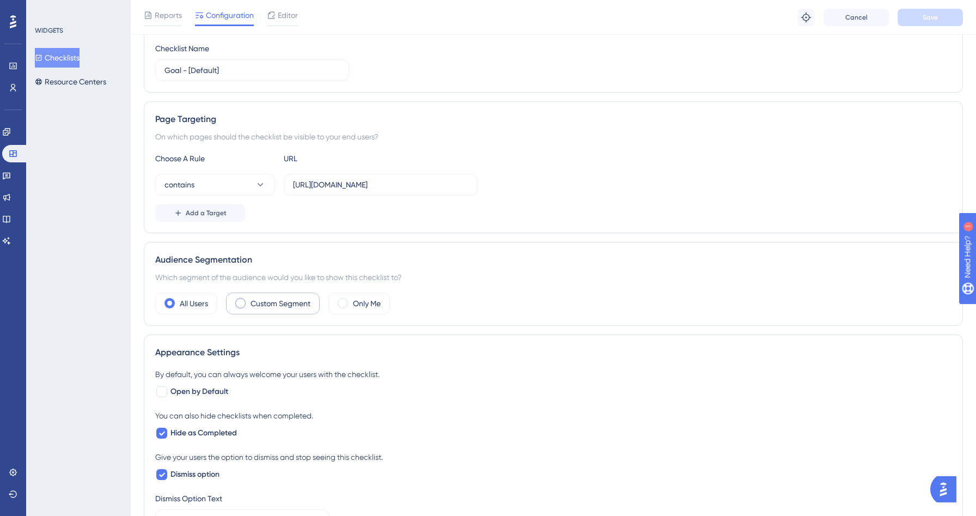
click at [278, 302] on label "Custom Segment" at bounding box center [281, 303] width 60 height 13
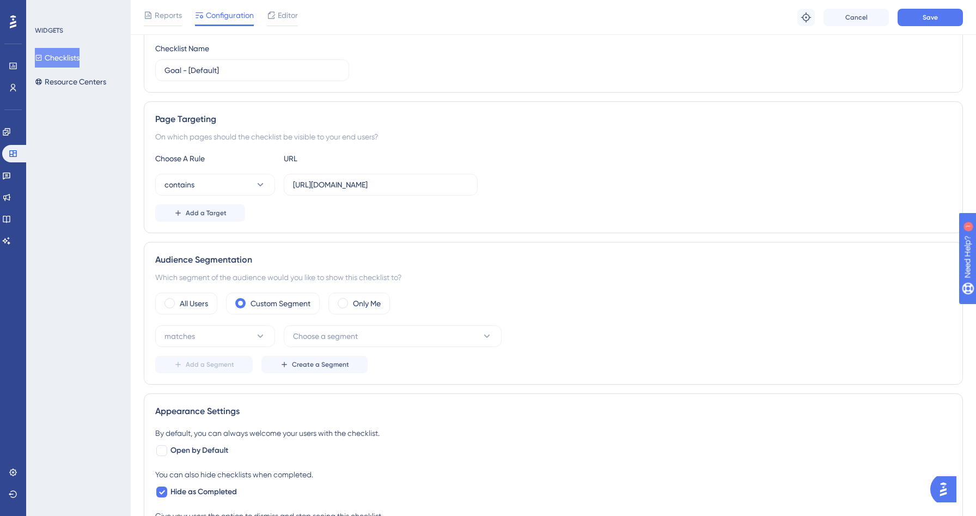
scroll to position [334, 0]
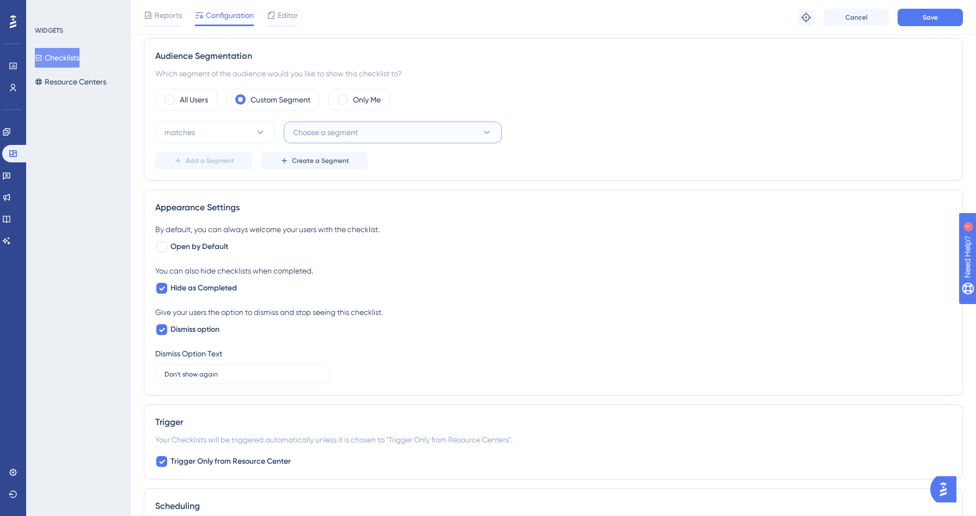
click at [370, 132] on button "Choose a segment" at bounding box center [393, 132] width 218 height 22
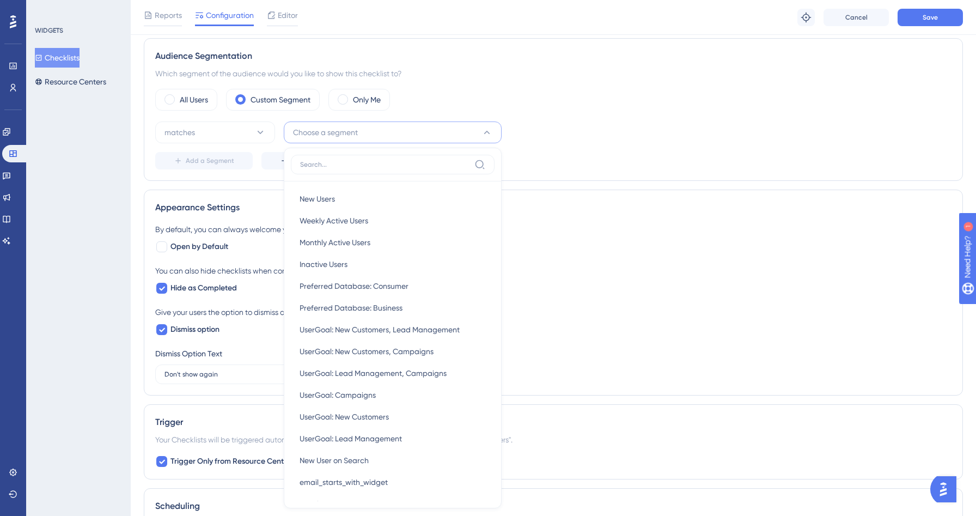
scroll to position [401, 0]
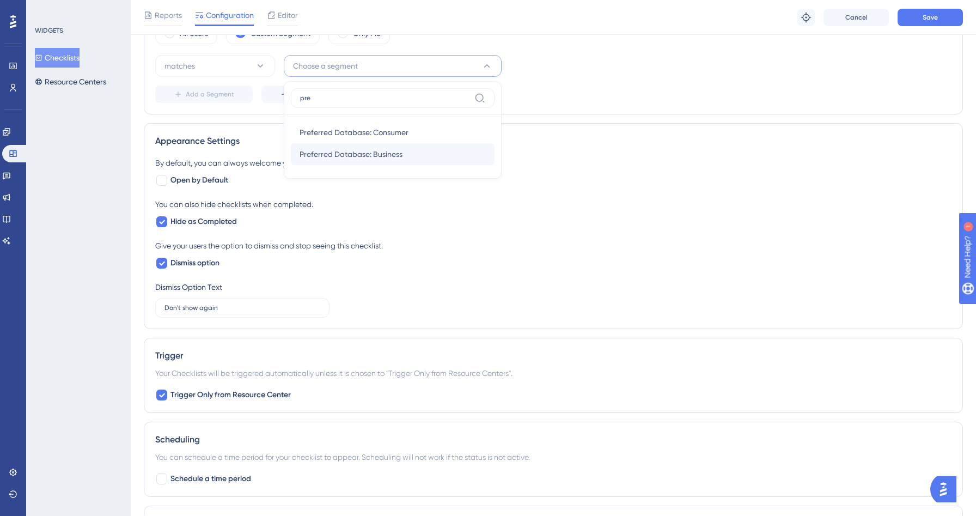
type input "pre"
click at [395, 160] on div "Preferred Database: Business Preferred Database: Business" at bounding box center [393, 154] width 186 height 22
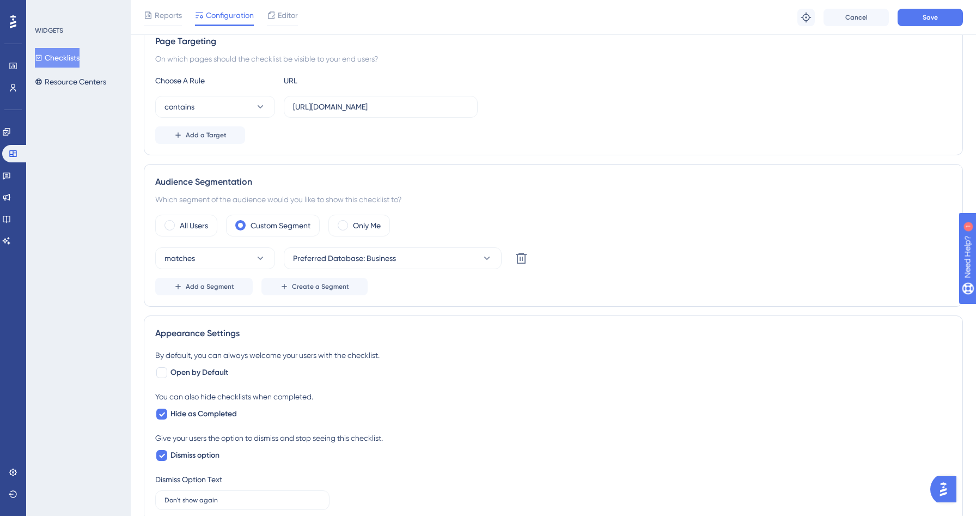
scroll to position [102, 0]
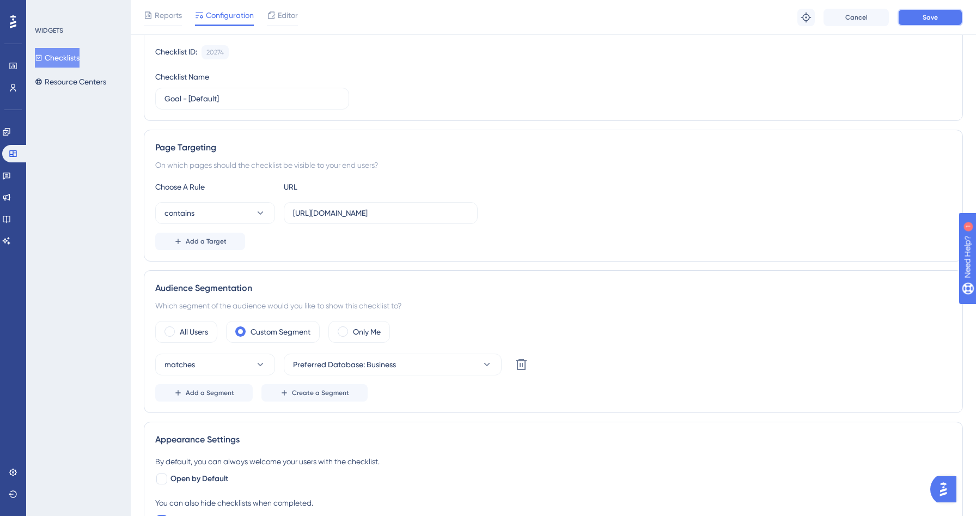
click at [950, 17] on button "Save" at bounding box center [929, 17] width 65 height 17
click at [74, 53] on button "Checklists" at bounding box center [57, 58] width 45 height 20
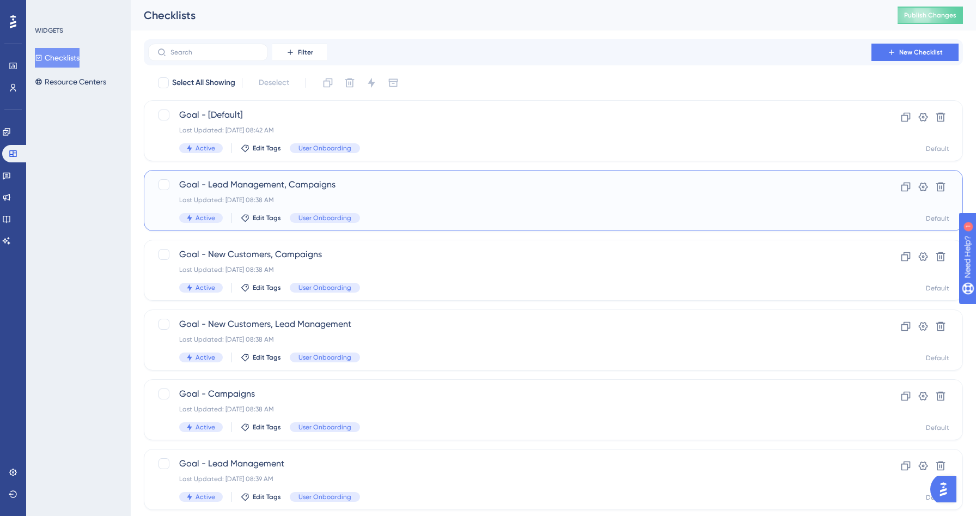
click at [407, 181] on span "Goal - Lead Management, Campaigns" at bounding box center [509, 184] width 661 height 13
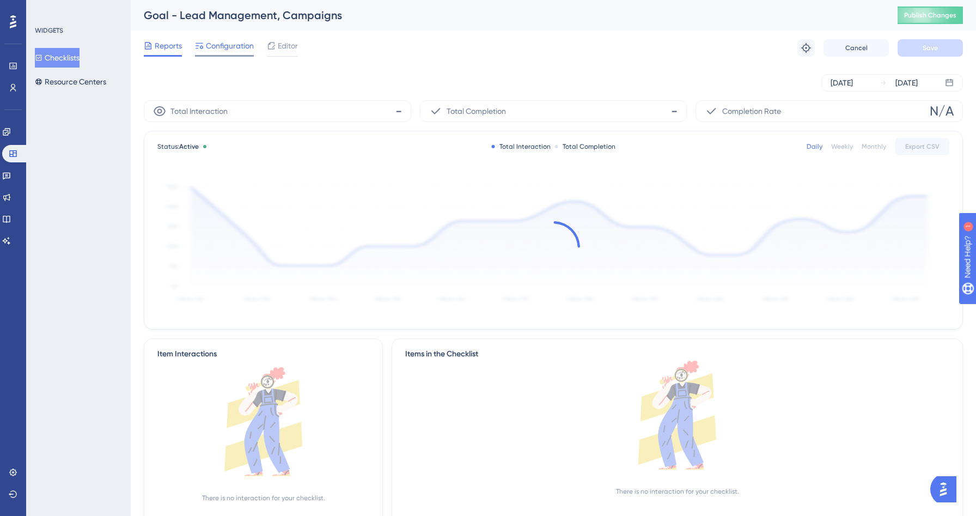
click at [235, 47] on span "Configuration" at bounding box center [230, 45] width 48 height 13
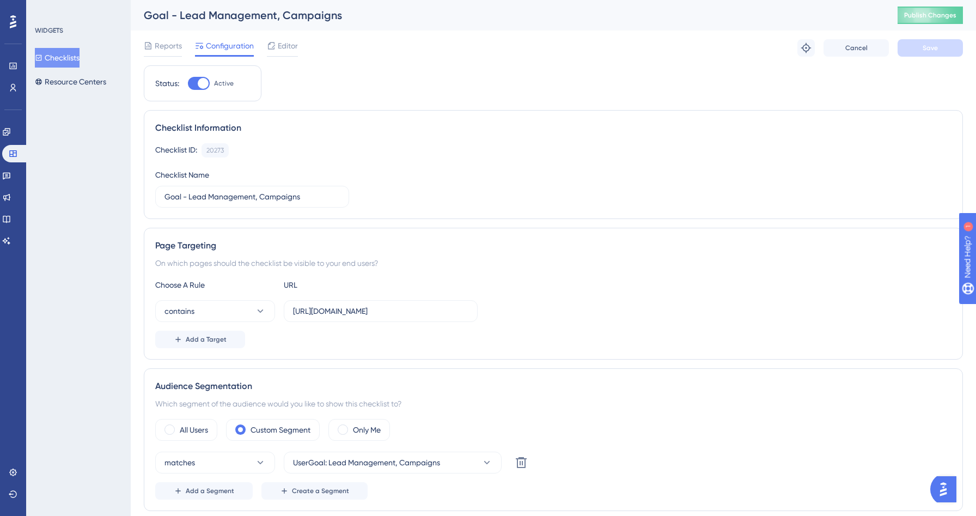
scroll to position [227, 0]
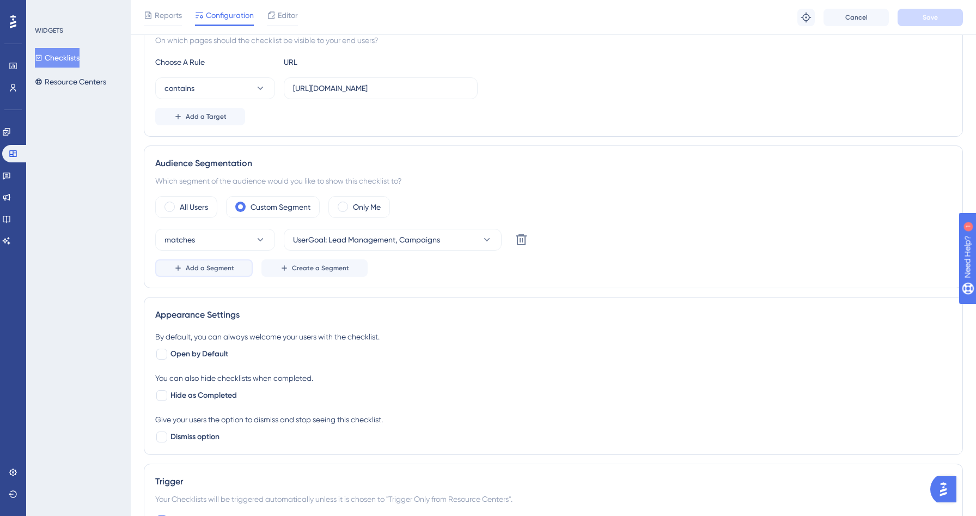
click at [222, 260] on button "Add a Segment" at bounding box center [203, 267] width 97 height 17
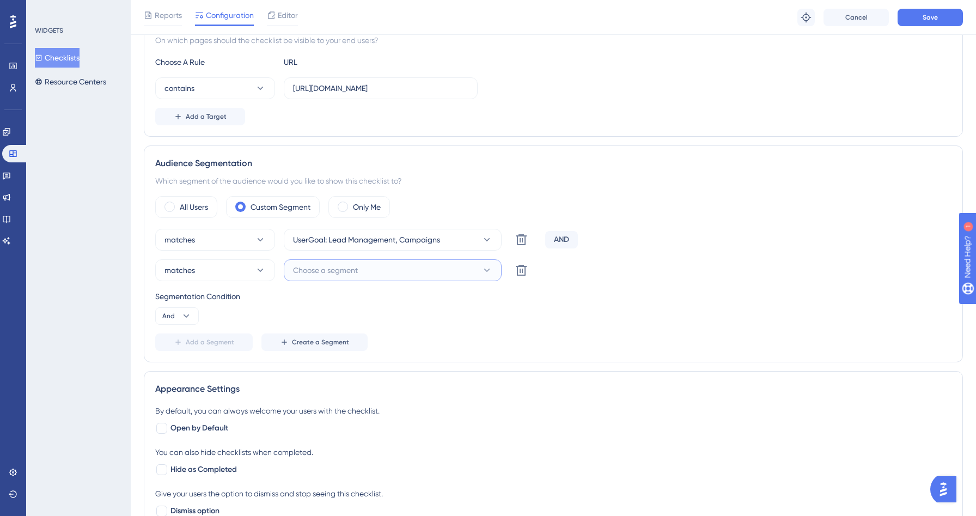
click at [322, 270] on span "Choose a segment" at bounding box center [325, 270] width 65 height 13
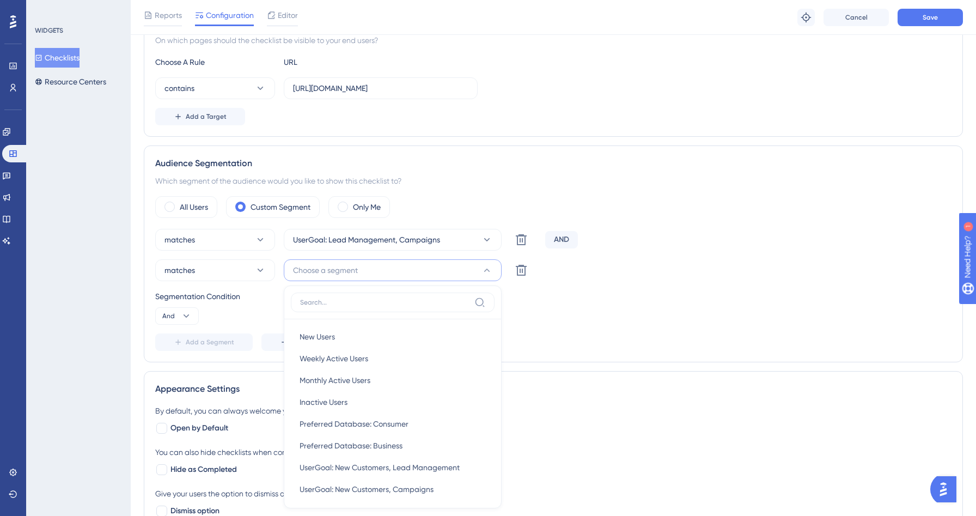
scroll to position [357, 0]
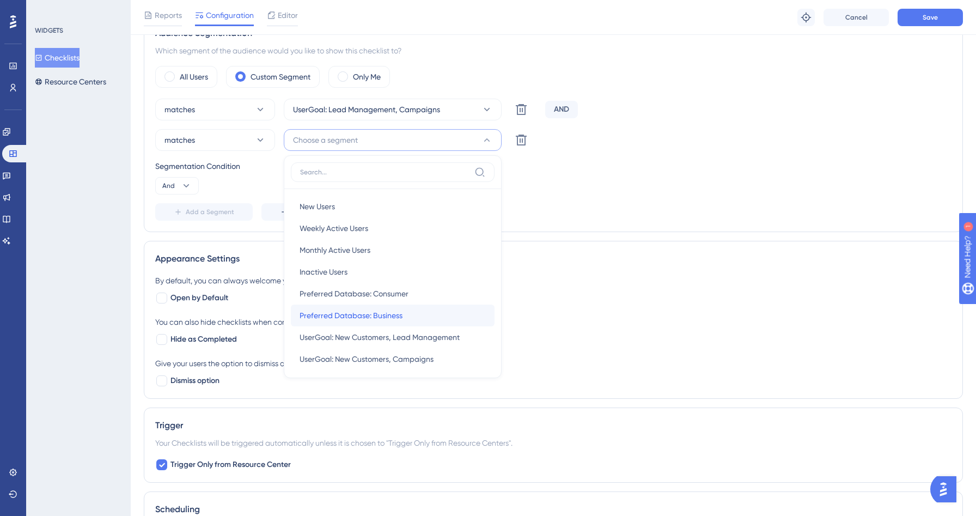
click at [346, 308] on div "Preferred Database: Business Preferred Database: Business" at bounding box center [393, 315] width 186 height 22
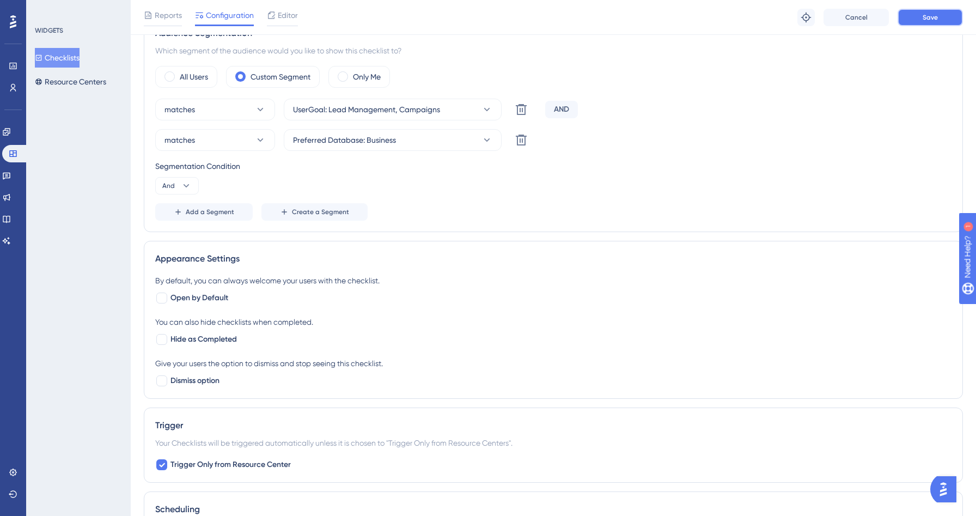
click at [932, 15] on span "Save" at bounding box center [929, 17] width 15 height 9
click at [72, 59] on button "Checklists" at bounding box center [57, 58] width 45 height 20
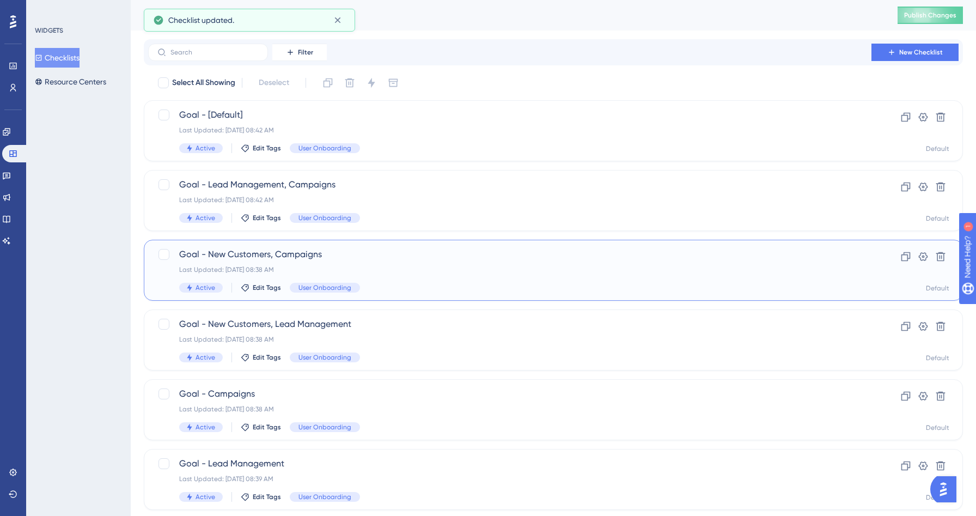
click at [411, 267] on div "Last Updated: [DATE] 08:38 AM" at bounding box center [509, 269] width 661 height 9
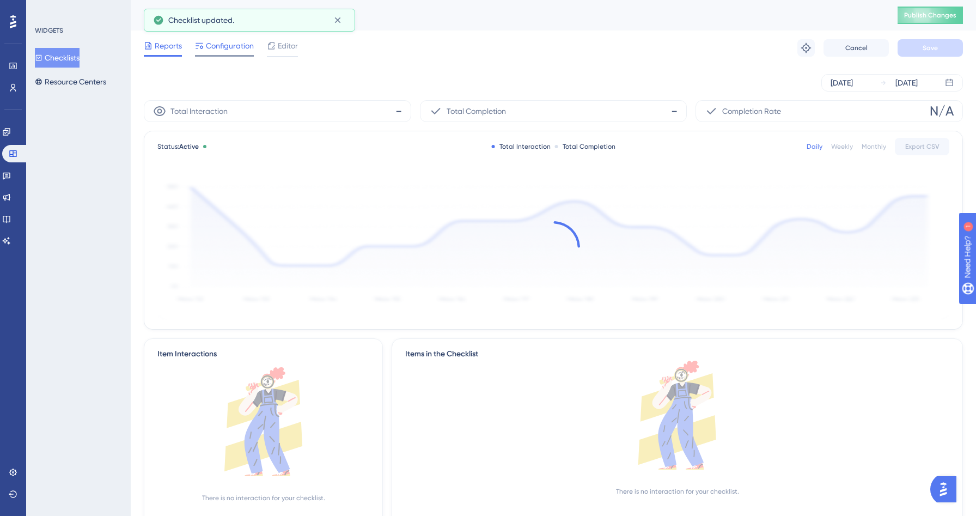
click at [241, 53] on div "Configuration" at bounding box center [224, 47] width 59 height 17
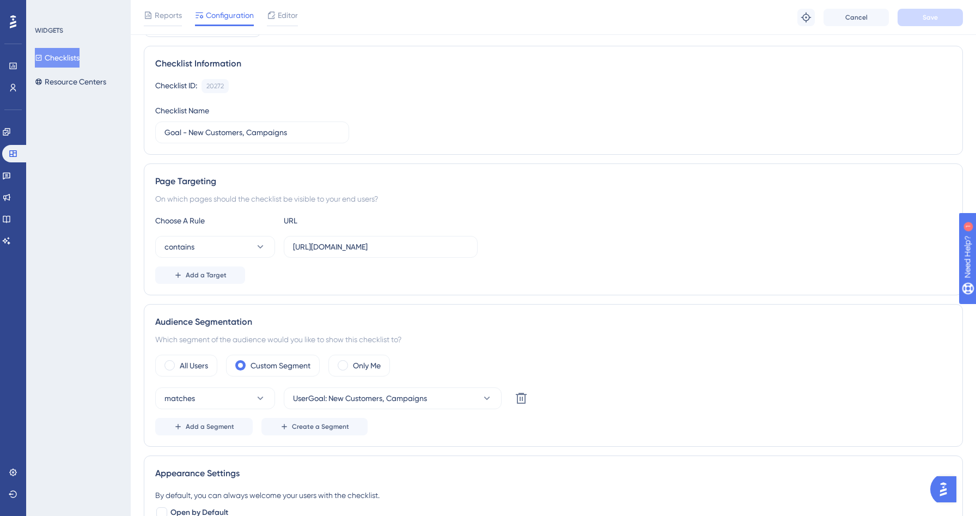
scroll to position [101, 0]
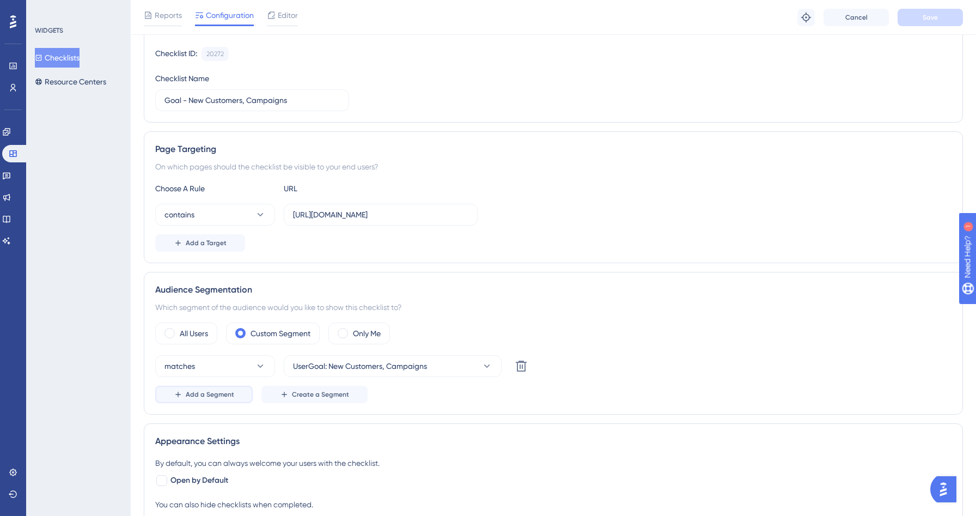
click at [236, 396] on button "Add a Segment" at bounding box center [203, 394] width 97 height 17
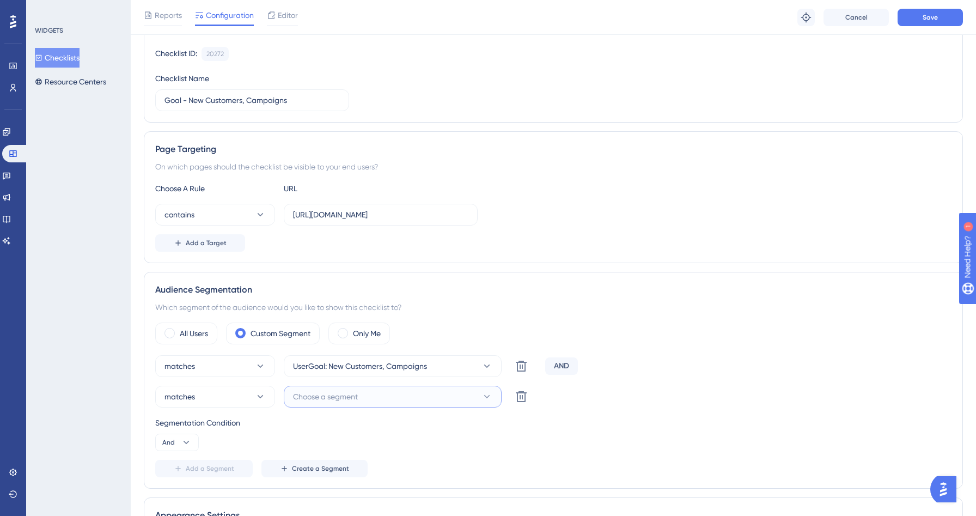
click at [370, 394] on button "Choose a segment" at bounding box center [393, 397] width 218 height 22
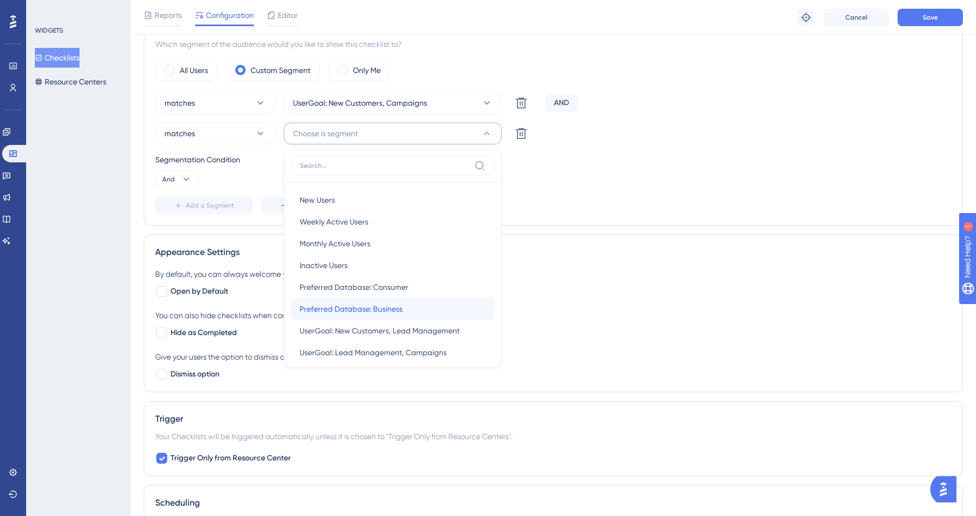
click at [387, 302] on span "Preferred Database: Business" at bounding box center [351, 308] width 103 height 13
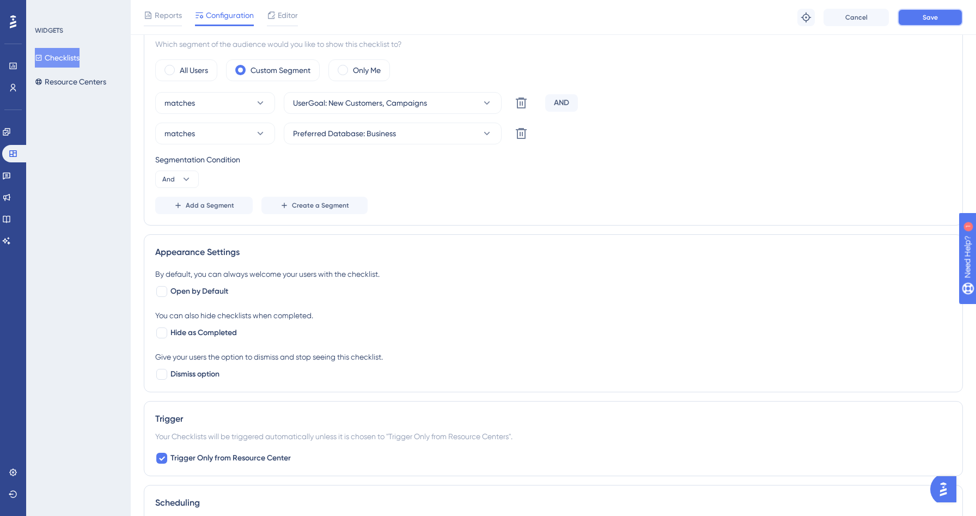
click at [922, 19] on button "Save" at bounding box center [929, 17] width 65 height 17
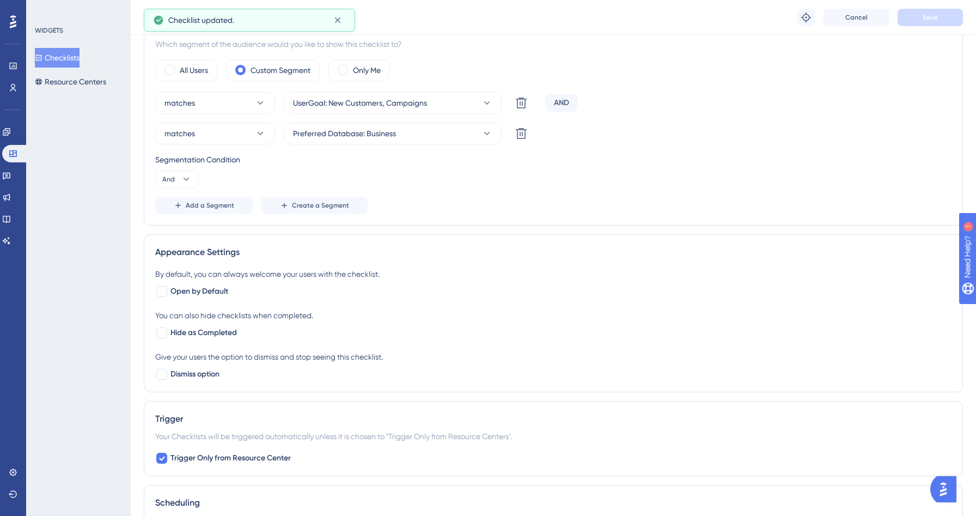
click at [68, 56] on button "Checklists" at bounding box center [57, 58] width 45 height 20
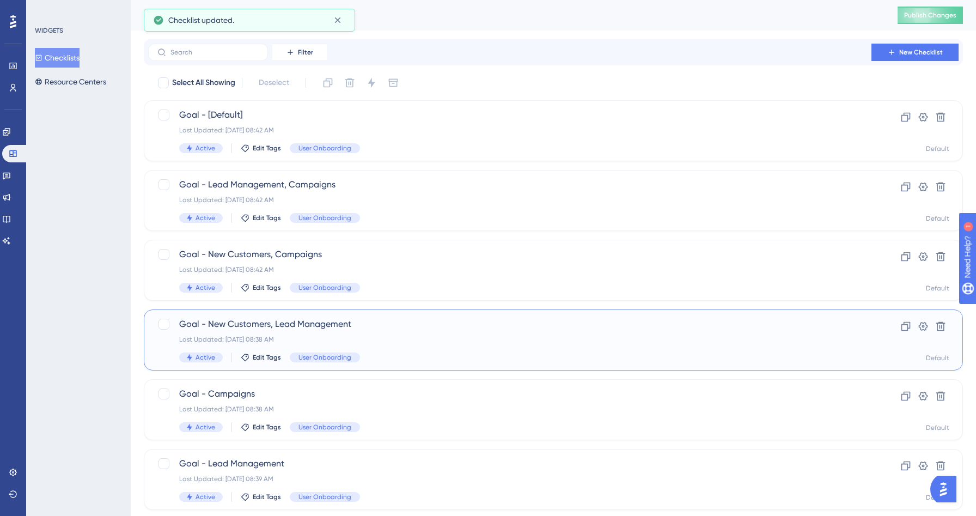
click at [417, 324] on span "Goal - New Customers, Lead Management" at bounding box center [509, 323] width 661 height 13
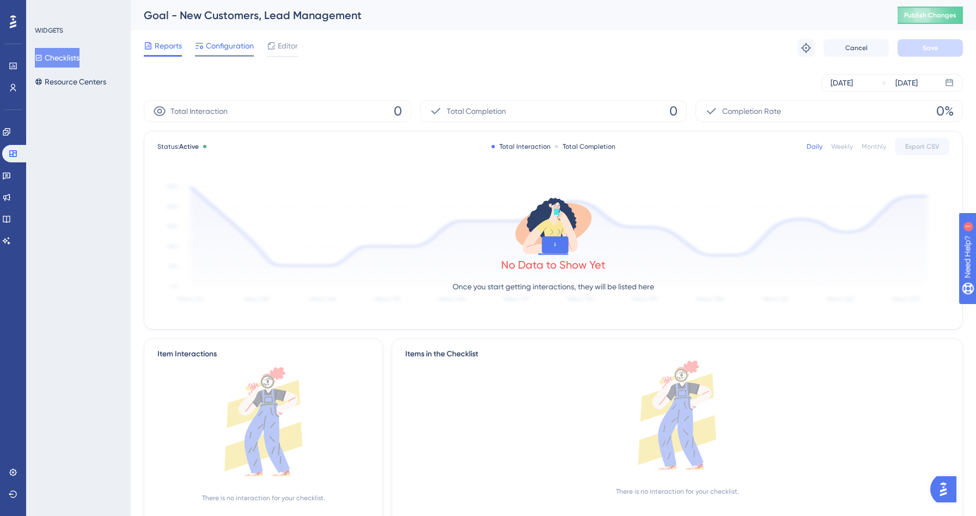
click at [223, 53] on div "Configuration" at bounding box center [224, 47] width 59 height 17
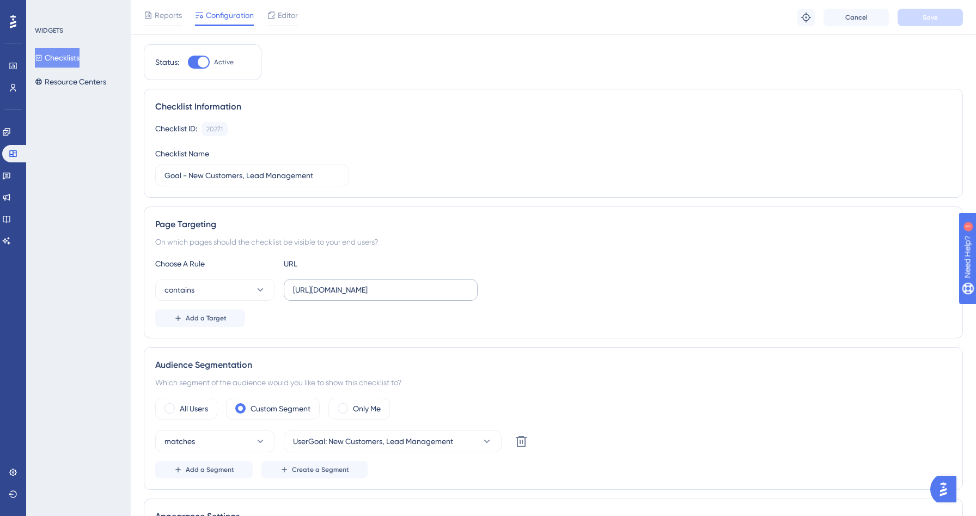
scroll to position [164, 0]
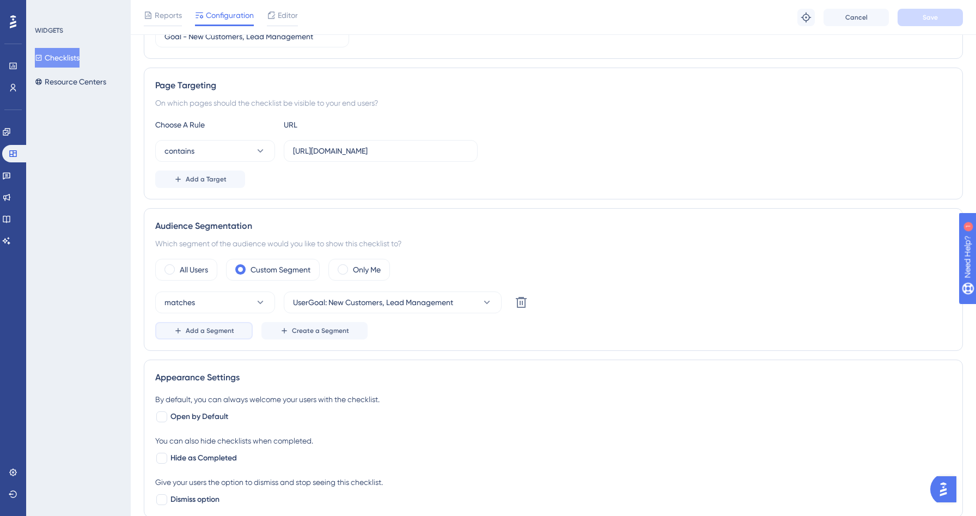
click at [243, 328] on button "Add a Segment" at bounding box center [203, 330] width 97 height 17
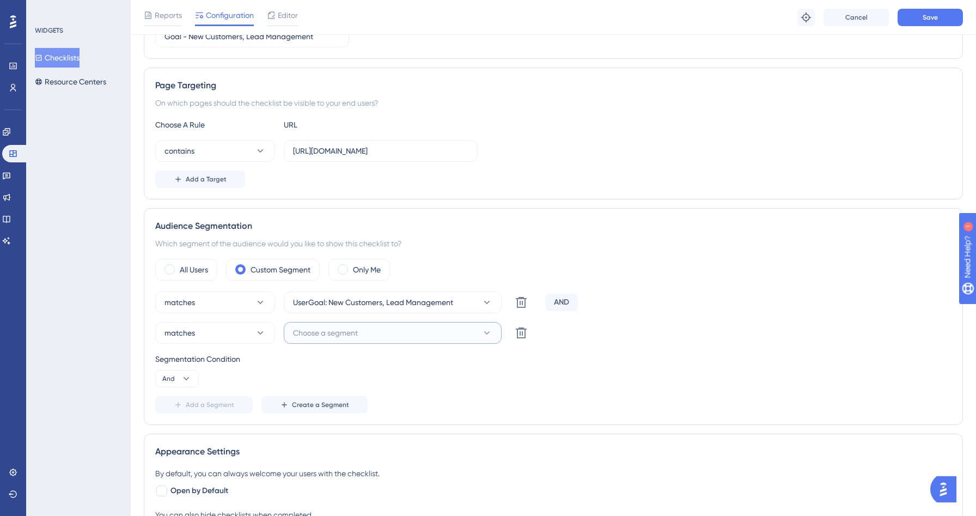
click at [358, 329] on span "Choose a segment" at bounding box center [325, 332] width 65 height 13
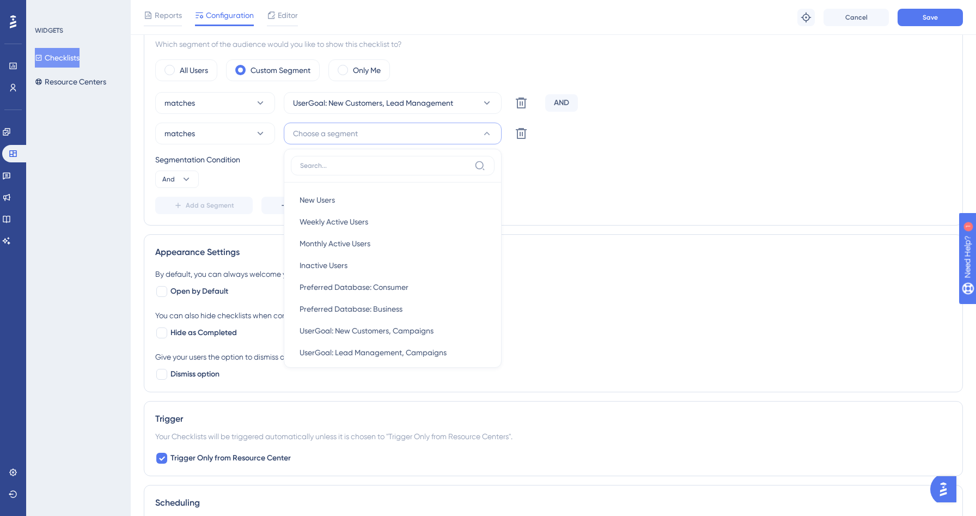
click at [612, 197] on div "Add a Segment Create a Segment" at bounding box center [553, 205] width 796 height 17
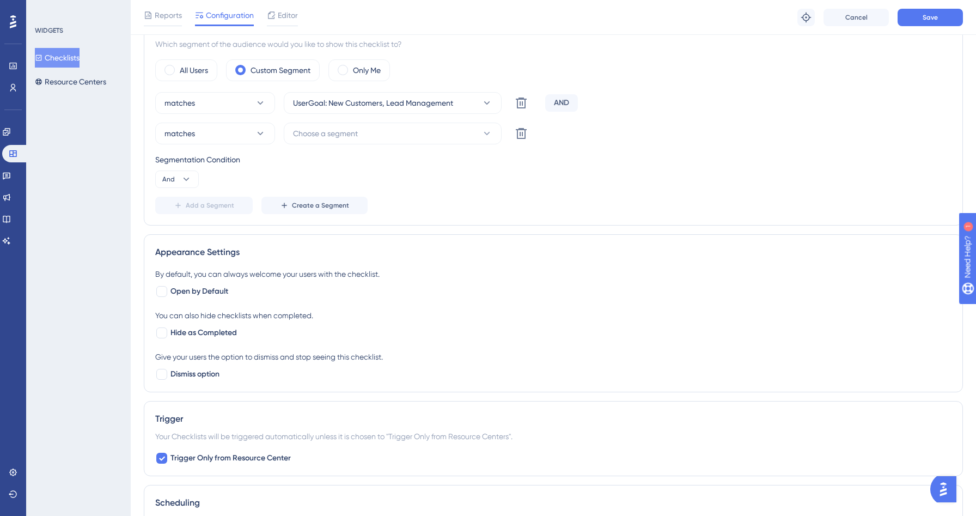
click at [369, 121] on div "matches UserGoal: New Customers, Lead Management Delete AND matches Choose a se…" at bounding box center [553, 153] width 796 height 122
click at [363, 130] on button "Choose a segment" at bounding box center [393, 134] width 218 height 22
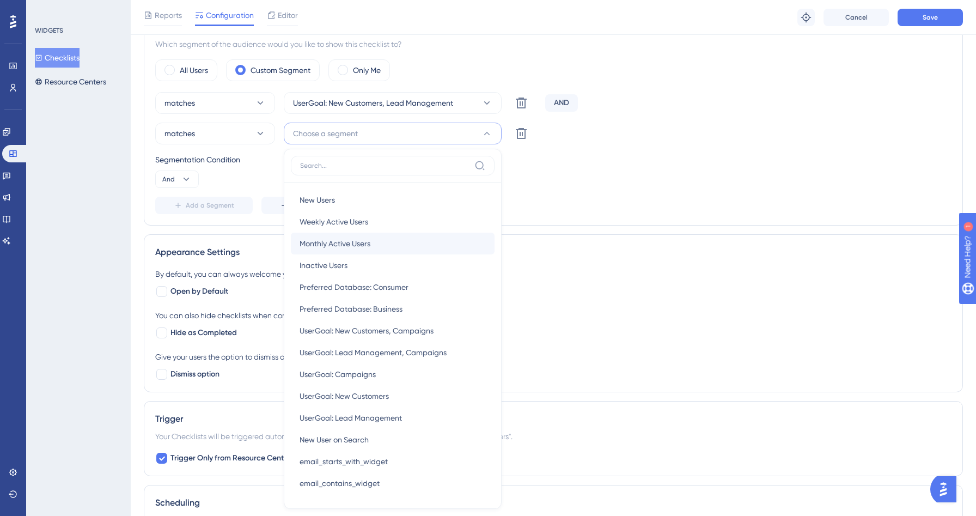
scroll to position [420, 0]
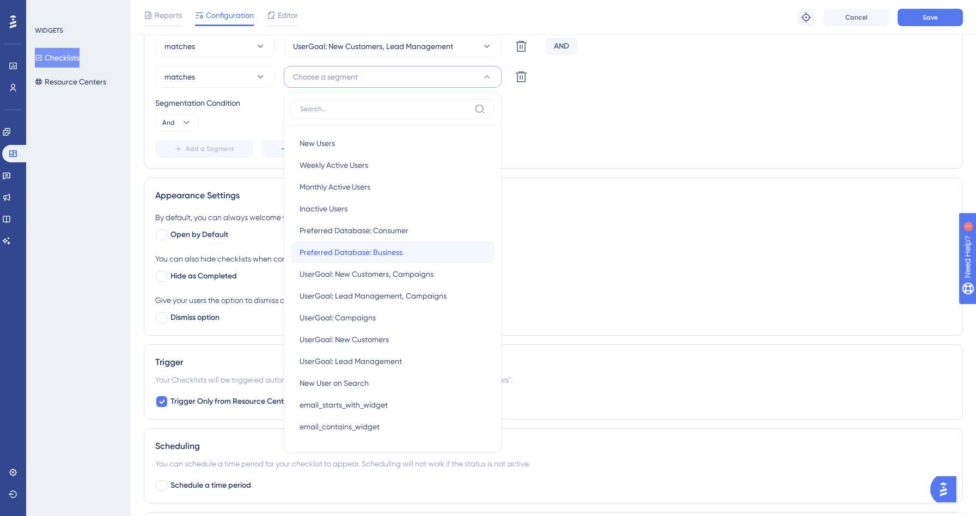
click at [378, 257] on span "Preferred Database: Business" at bounding box center [351, 252] width 103 height 13
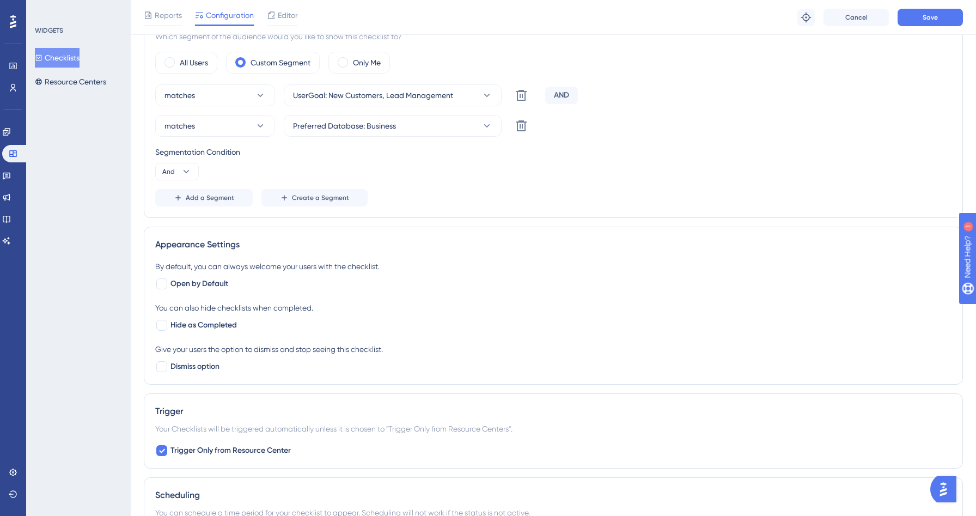
scroll to position [313, 0]
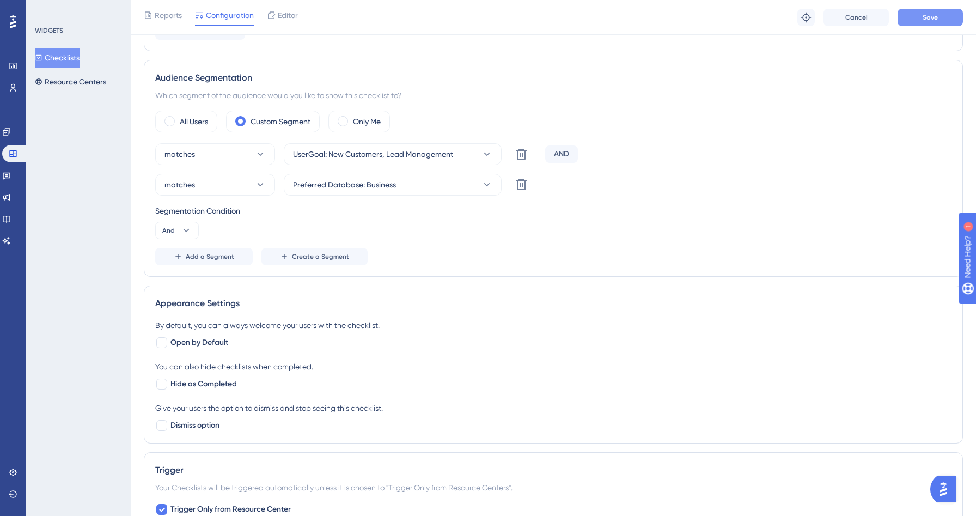
click at [934, 15] on span "Save" at bounding box center [929, 17] width 15 height 9
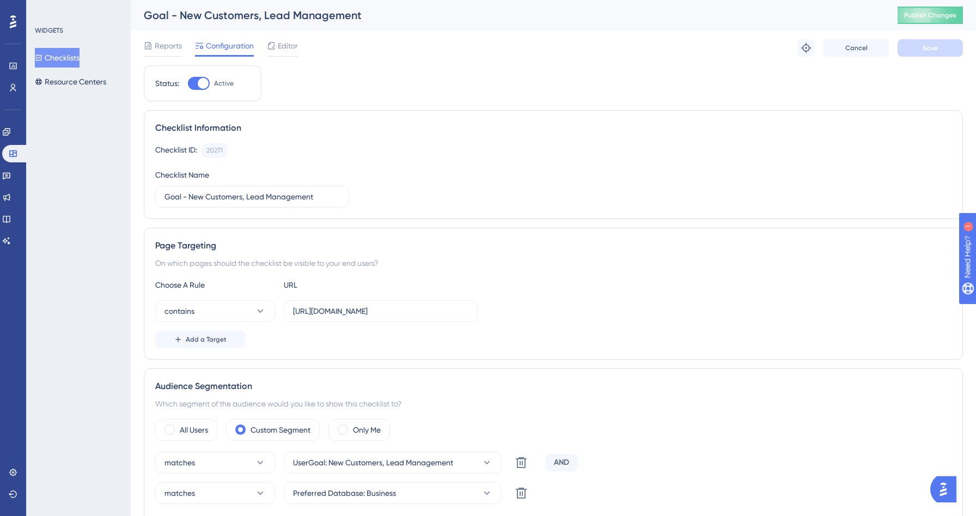
click at [77, 56] on button "Checklists" at bounding box center [57, 58] width 45 height 20
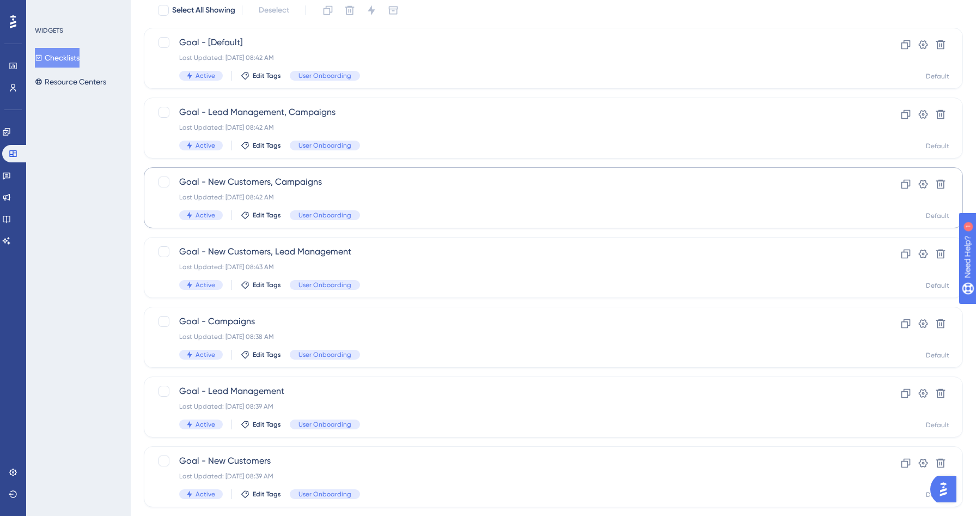
scroll to position [99, 0]
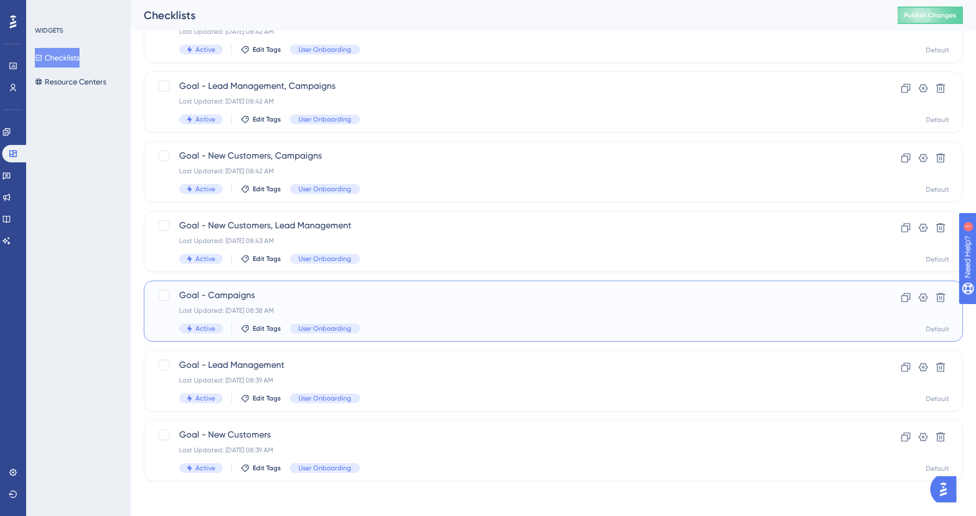
click at [356, 297] on span "Goal - Campaigns" at bounding box center [509, 295] width 661 height 13
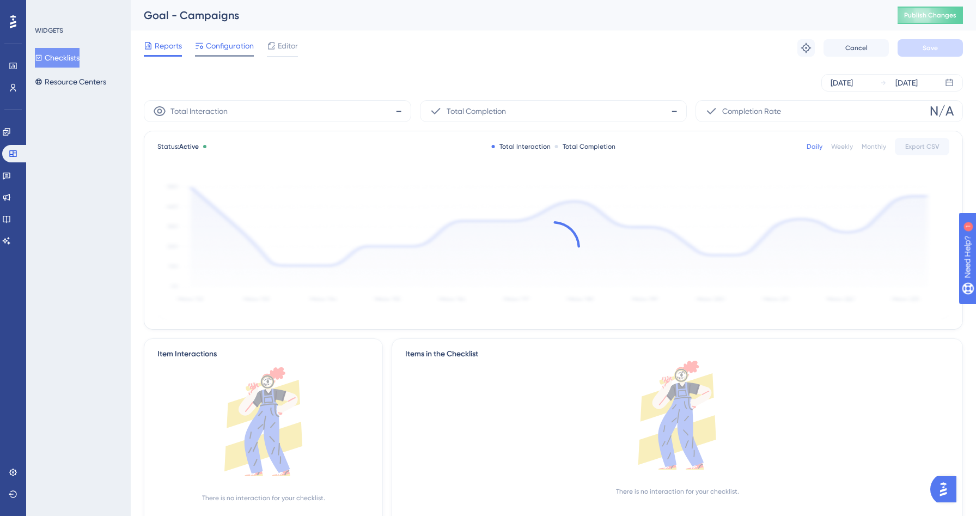
click at [221, 40] on span "Configuration" at bounding box center [230, 45] width 48 height 13
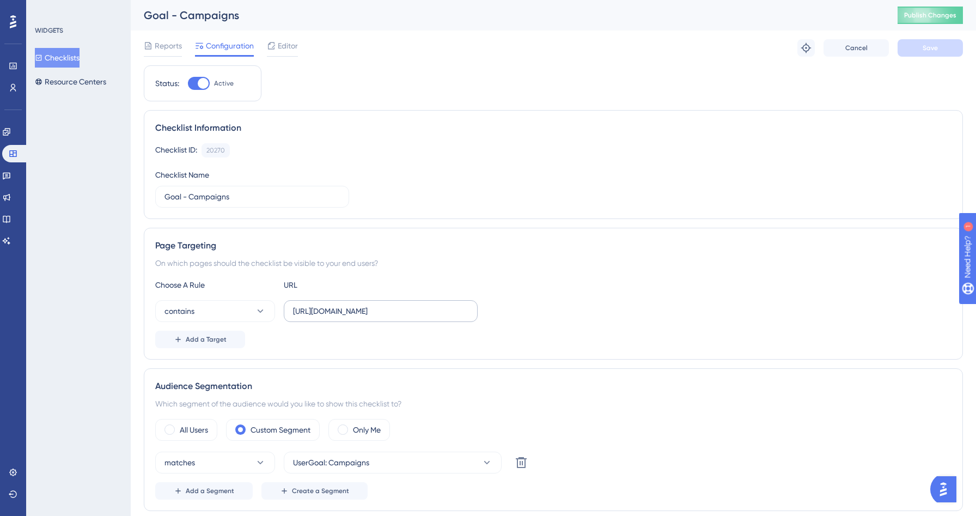
scroll to position [151, 0]
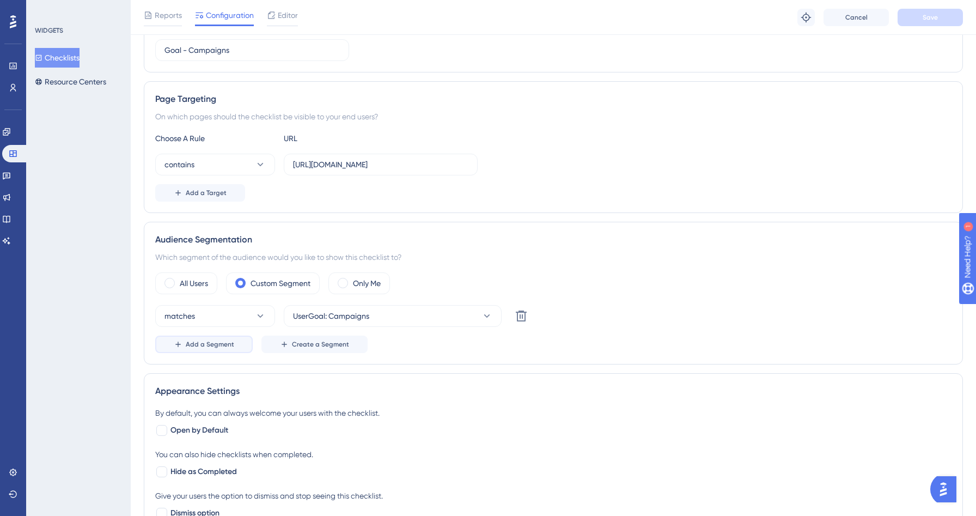
click at [218, 341] on span "Add a Segment" at bounding box center [210, 344] width 48 height 9
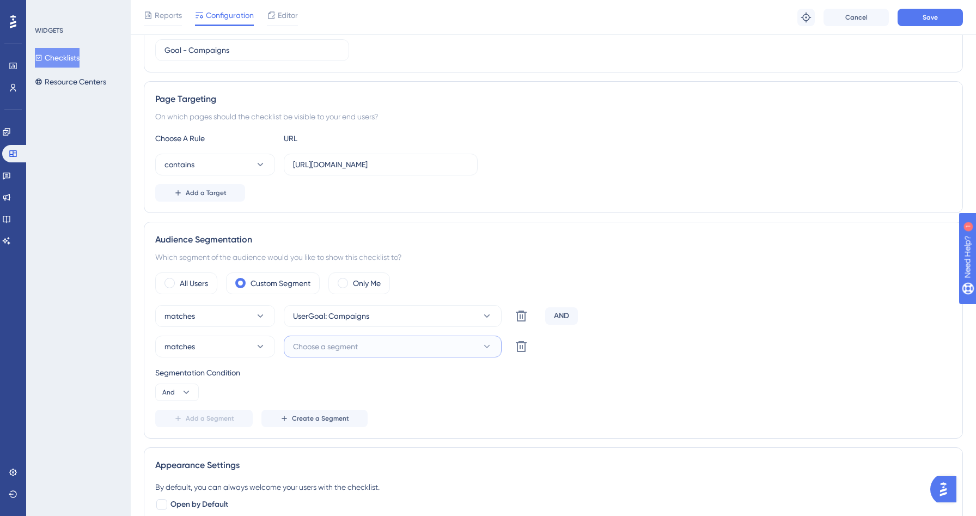
click at [381, 341] on button "Choose a segment" at bounding box center [393, 346] width 218 height 22
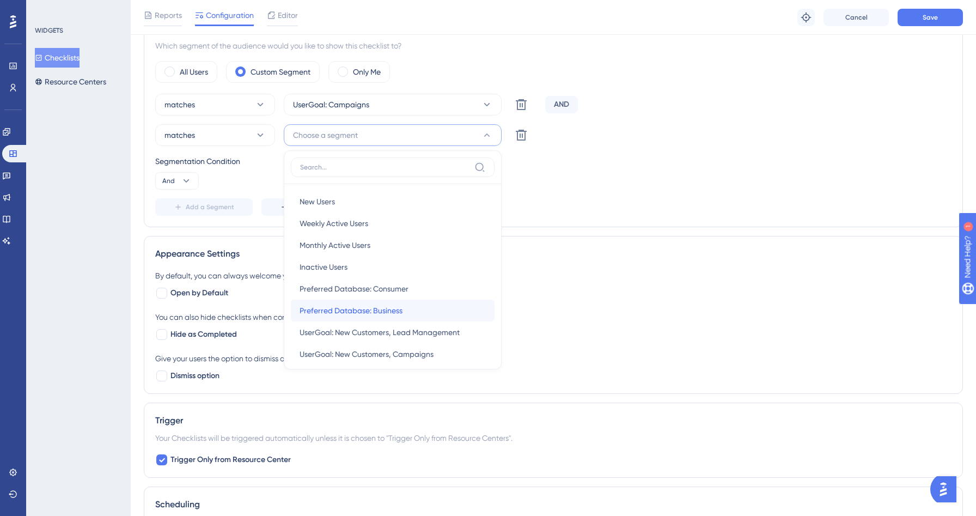
click at [376, 318] on div "Preferred Database: Business Preferred Database: Business" at bounding box center [393, 311] width 186 height 22
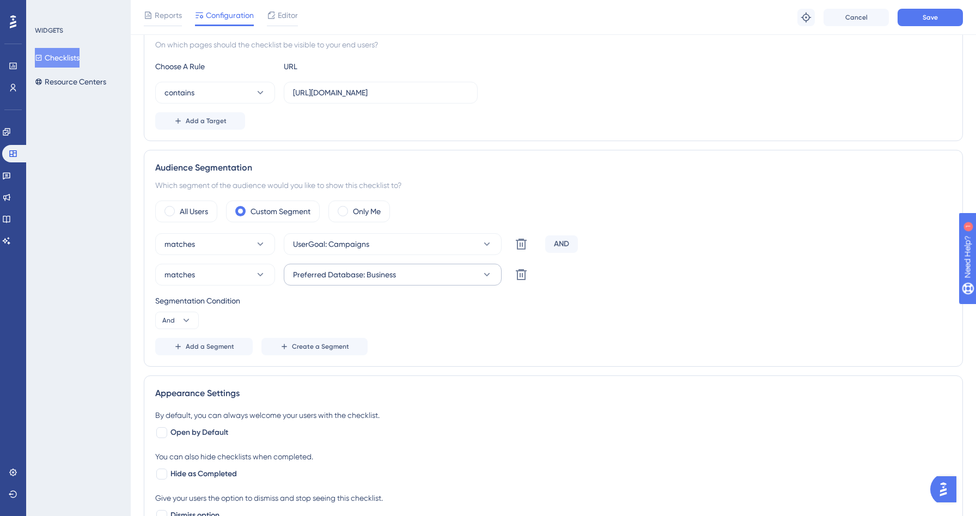
scroll to position [190, 0]
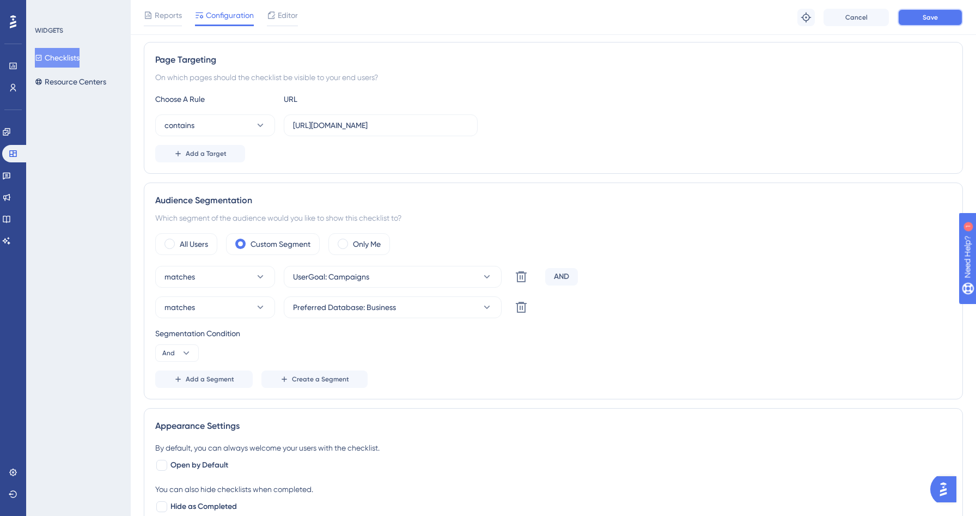
click at [925, 22] on button "Save" at bounding box center [929, 17] width 65 height 17
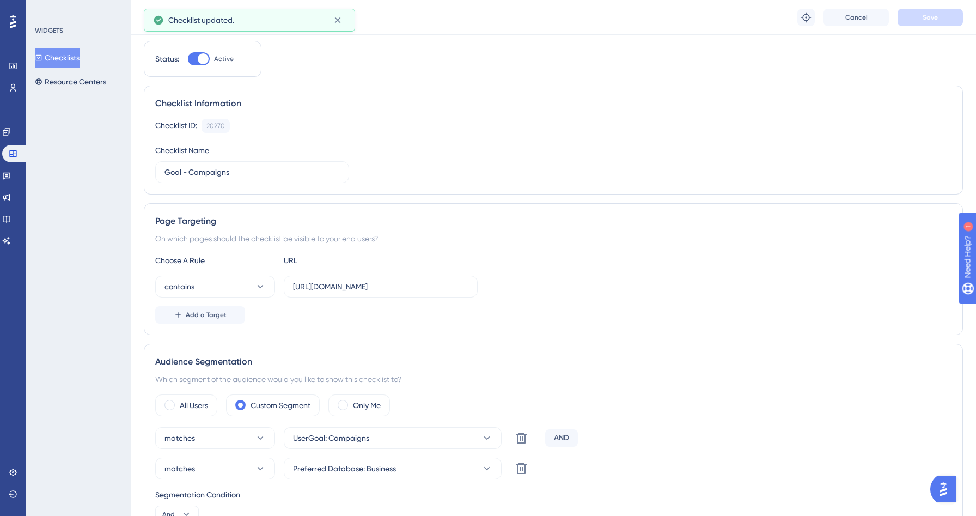
scroll to position [0, 0]
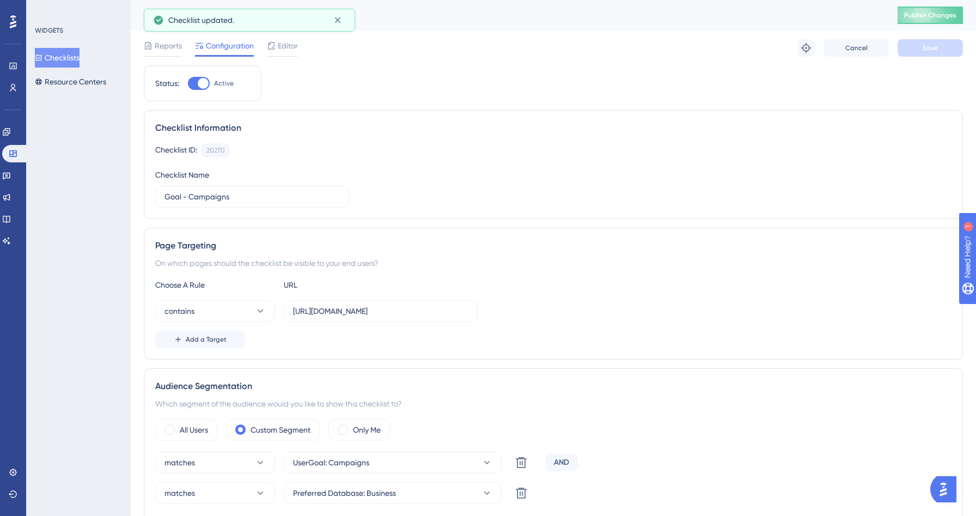
click at [73, 56] on button "Checklists" at bounding box center [57, 58] width 45 height 20
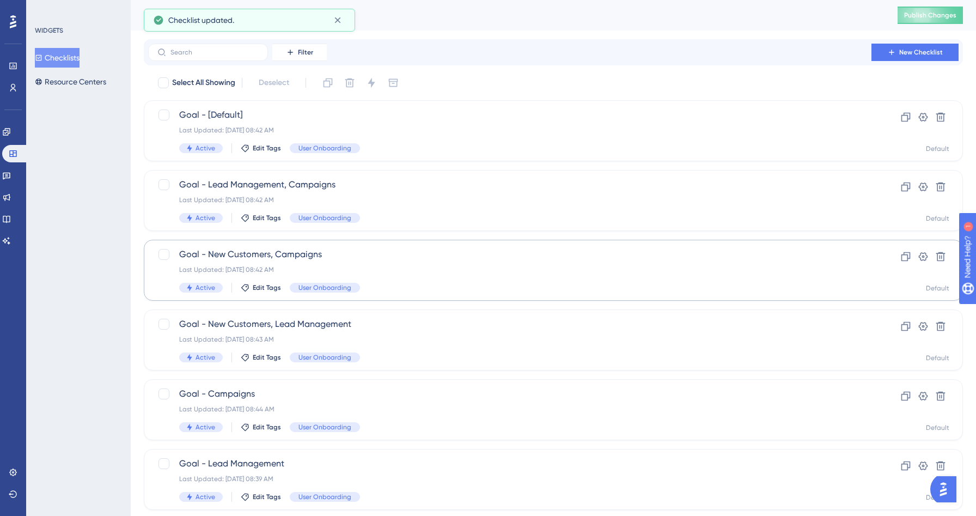
scroll to position [99, 0]
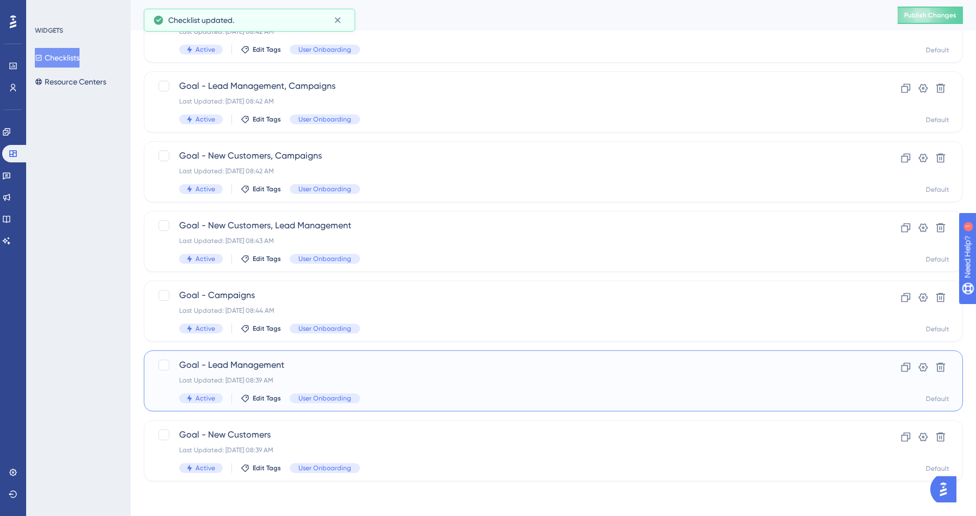
click at [361, 362] on span "Goal - Lead Management" at bounding box center [509, 364] width 661 height 13
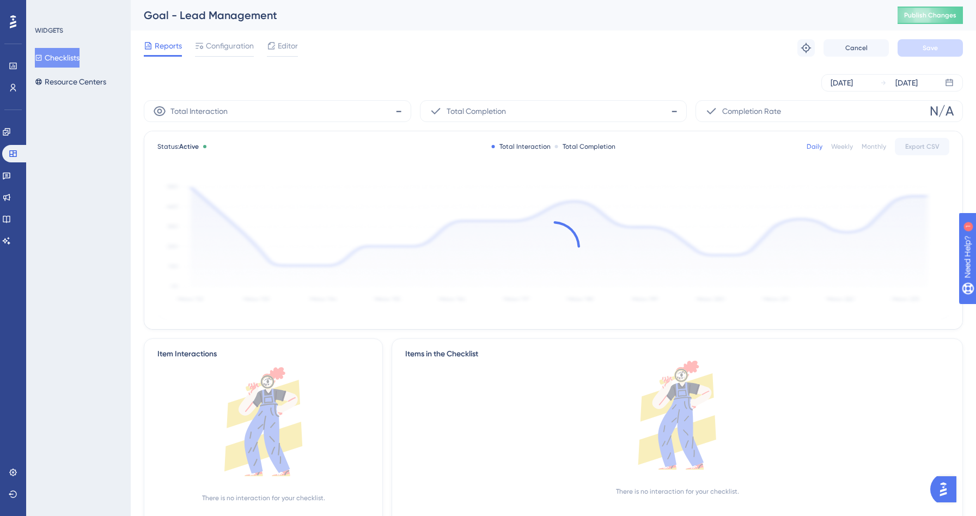
click at [221, 39] on div "Reports Configuration Editor Troubleshoot Cancel Save" at bounding box center [553, 47] width 819 height 35
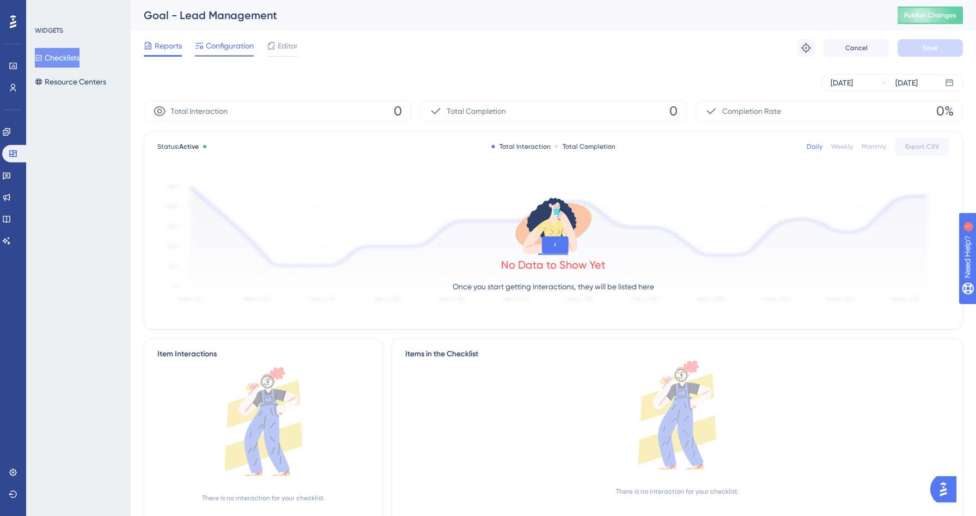
click at [221, 45] on span "Configuration" at bounding box center [230, 45] width 48 height 13
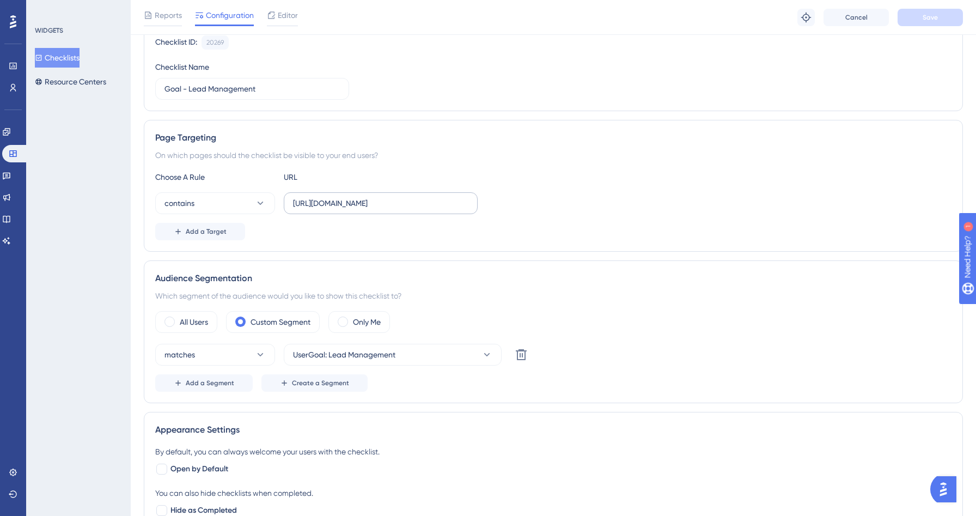
scroll to position [270, 0]
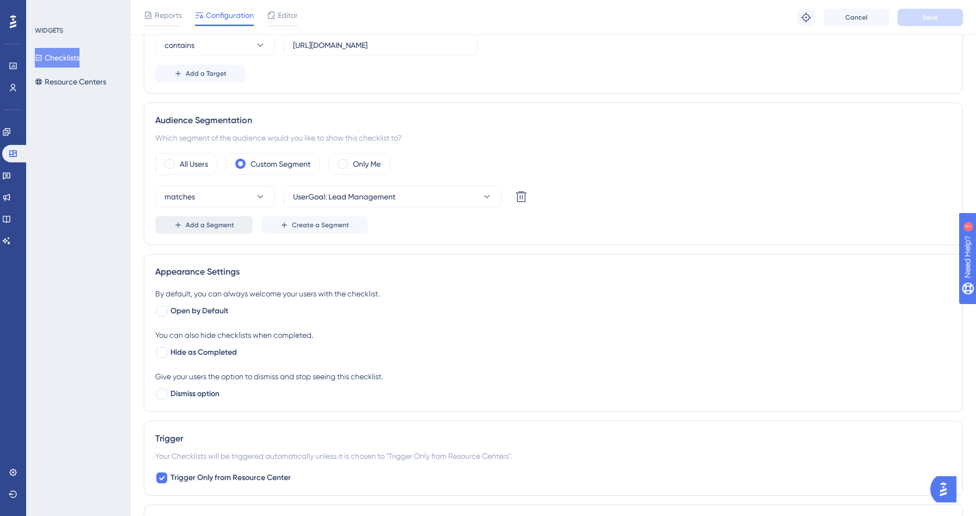
click at [224, 222] on span "Add a Segment" at bounding box center [210, 225] width 48 height 9
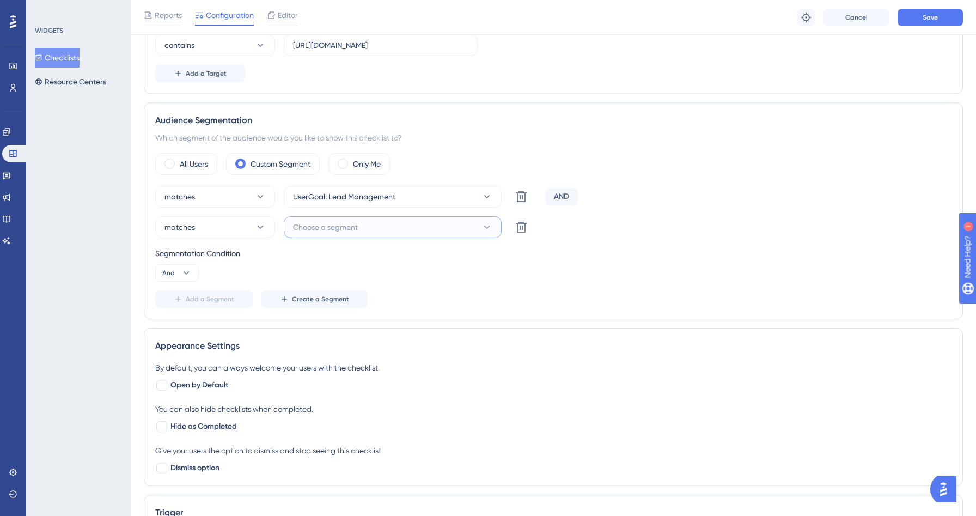
click at [348, 236] on button "Choose a segment" at bounding box center [393, 227] width 218 height 22
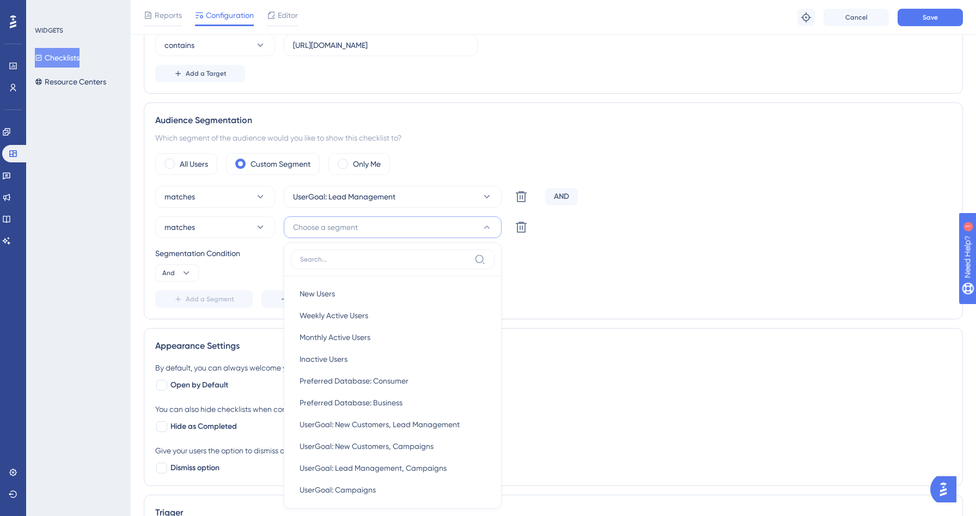
scroll to position [387, 0]
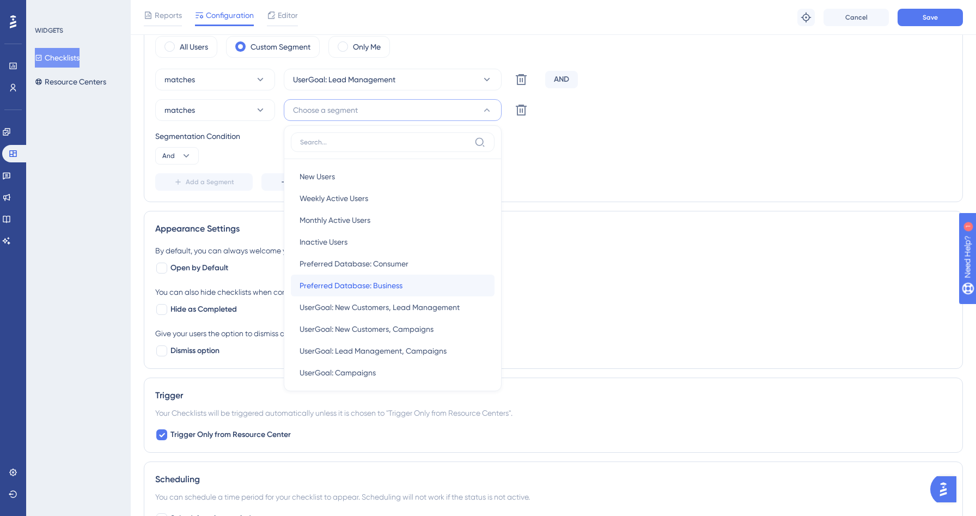
click at [374, 282] on span "Preferred Database: Business" at bounding box center [351, 285] width 103 height 13
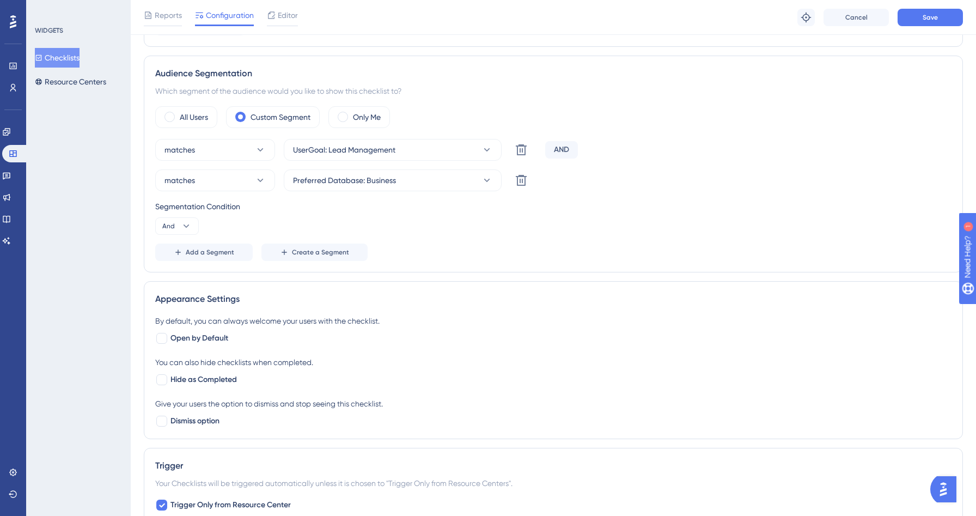
scroll to position [230, 0]
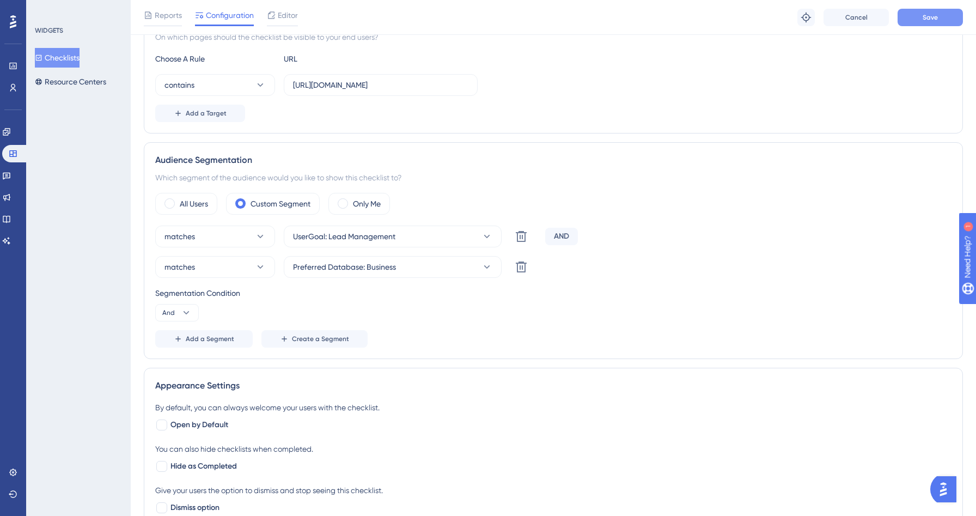
click at [929, 19] on span "Save" at bounding box center [929, 17] width 15 height 9
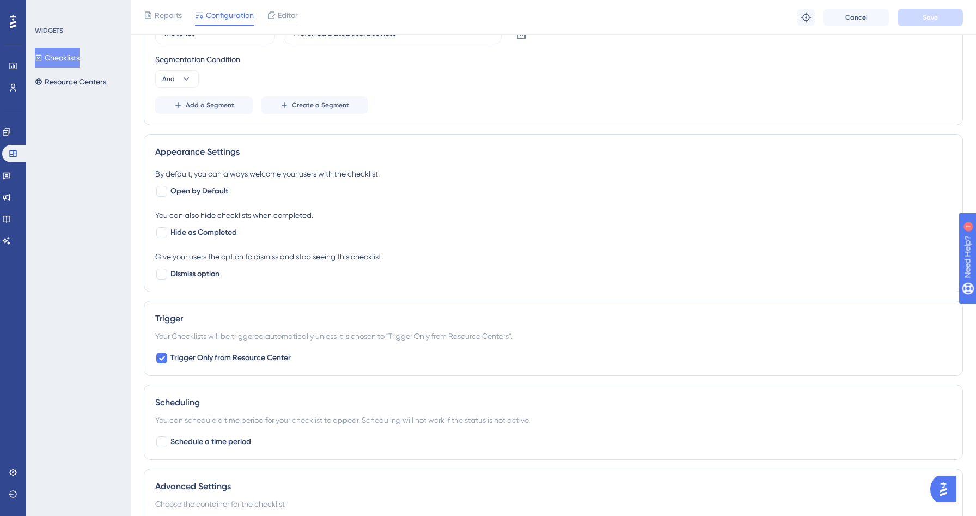
scroll to position [0, 0]
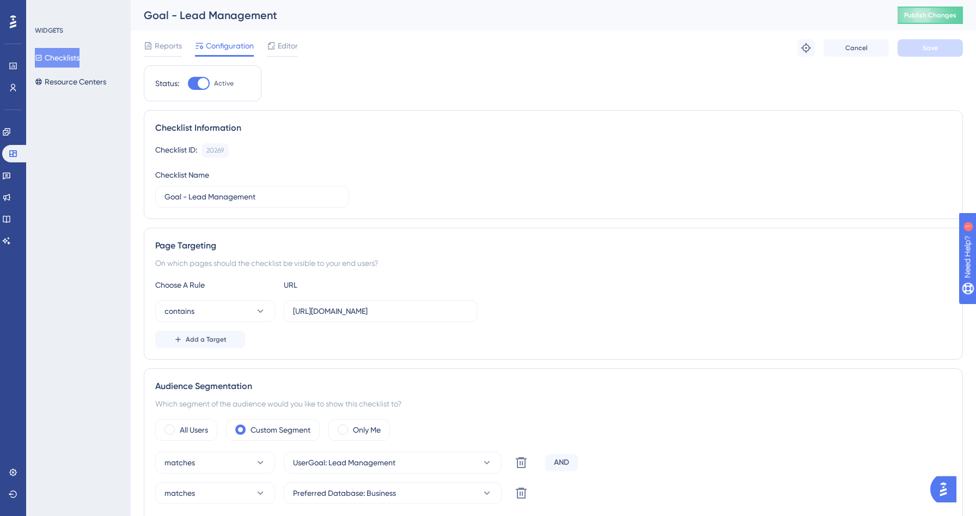
click at [72, 63] on button "Checklists" at bounding box center [57, 58] width 45 height 20
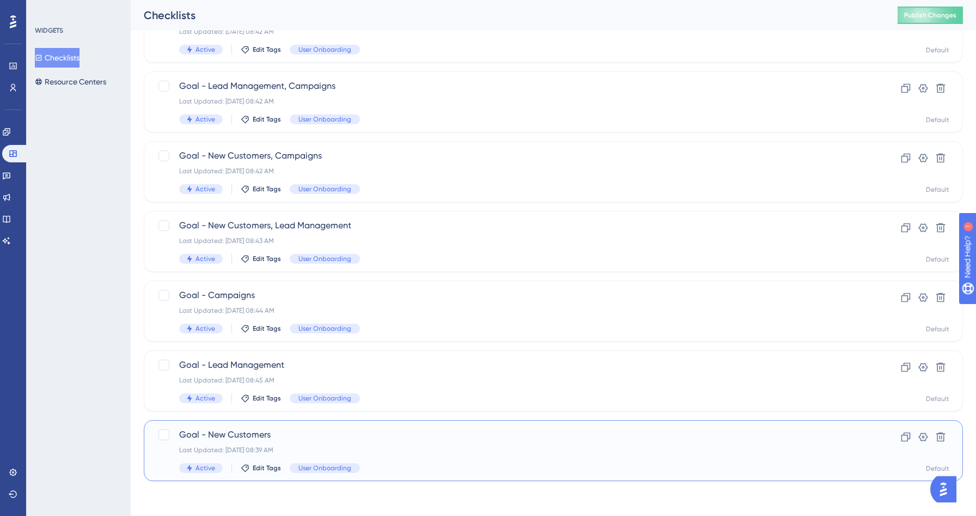
click at [339, 450] on div "Last Updated: [DATE] 08:39 AM" at bounding box center [509, 449] width 661 height 9
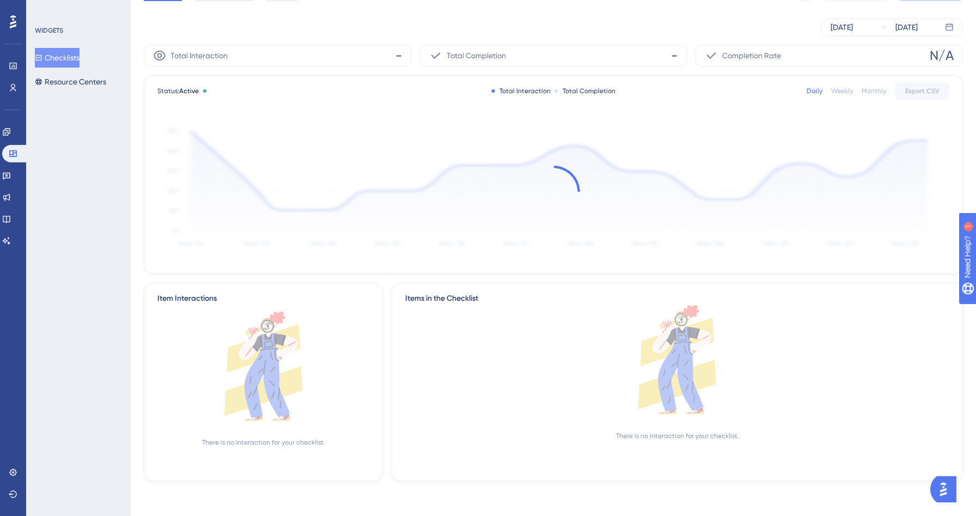
scroll to position [1, 0]
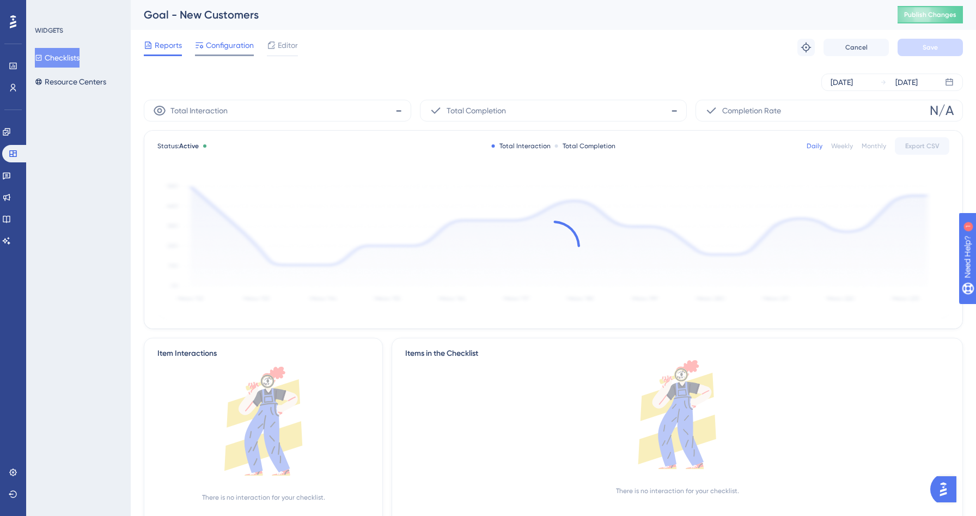
click at [230, 44] on span "Configuration" at bounding box center [230, 45] width 48 height 13
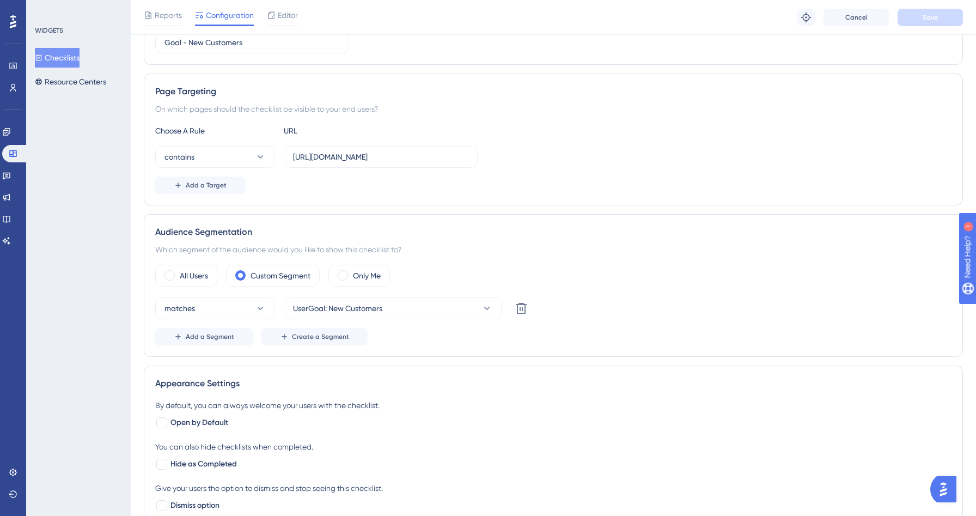
scroll to position [173, 0]
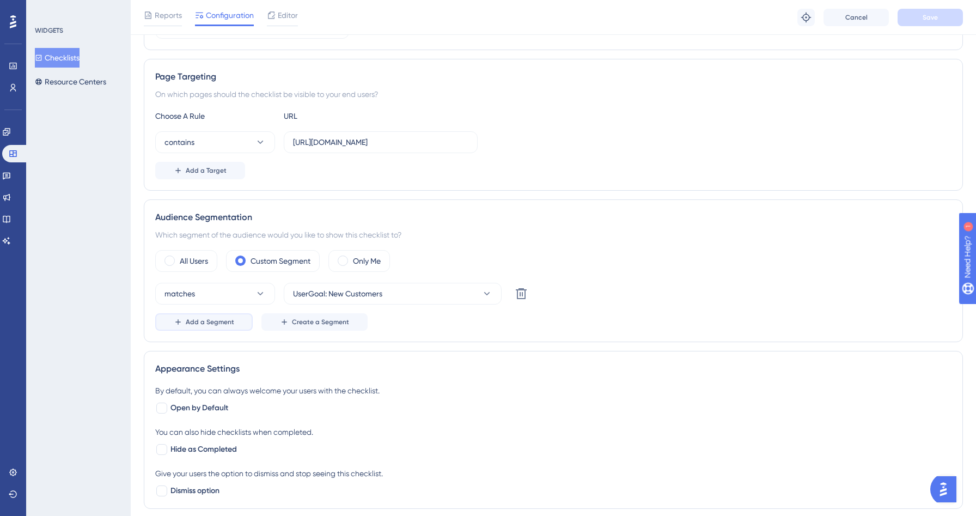
click at [220, 318] on span "Add a Segment" at bounding box center [210, 321] width 48 height 9
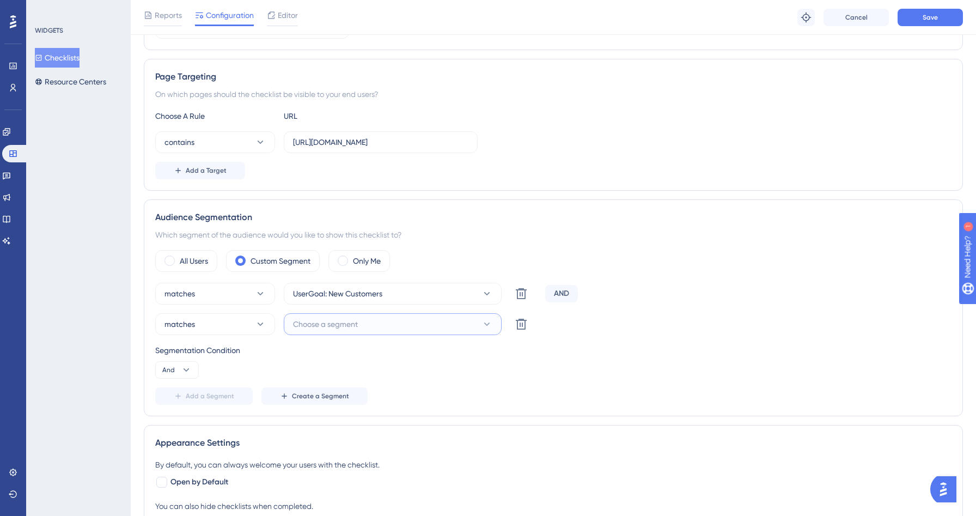
click at [378, 326] on button "Choose a segment" at bounding box center [393, 324] width 218 height 22
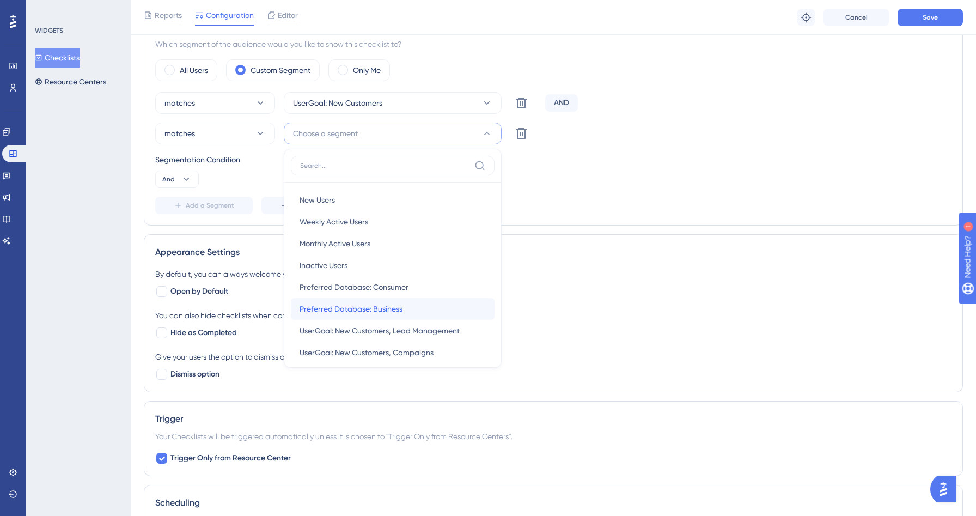
click at [371, 311] on span "Preferred Database: Business" at bounding box center [351, 308] width 103 height 13
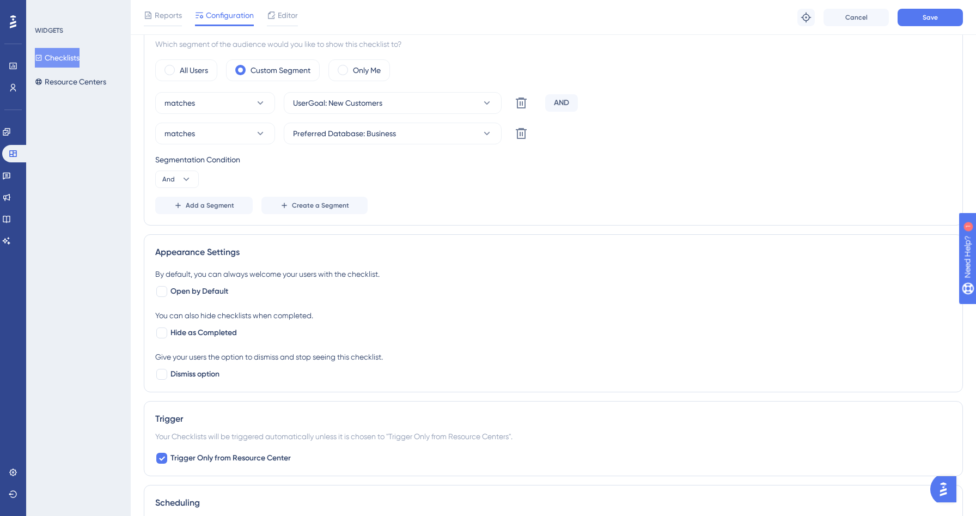
scroll to position [153, 0]
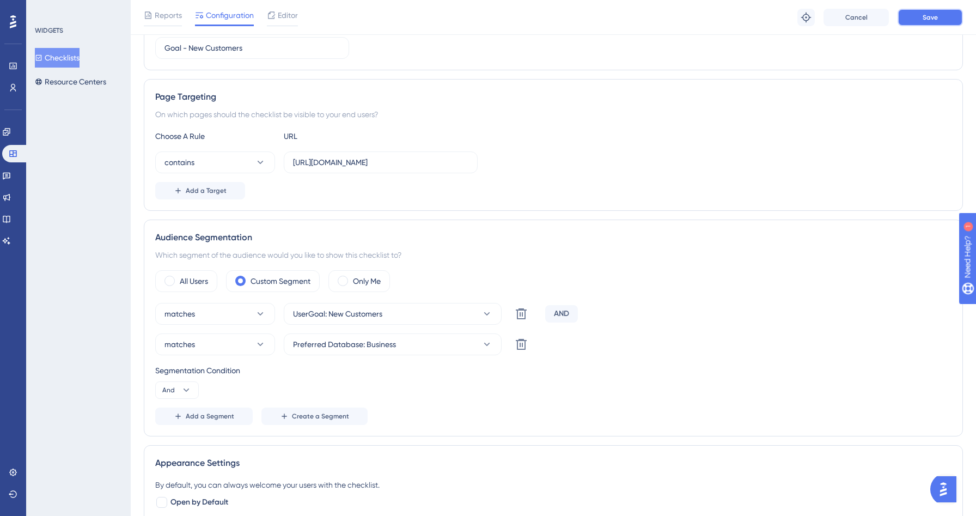
click at [933, 21] on span "Save" at bounding box center [929, 17] width 15 height 9
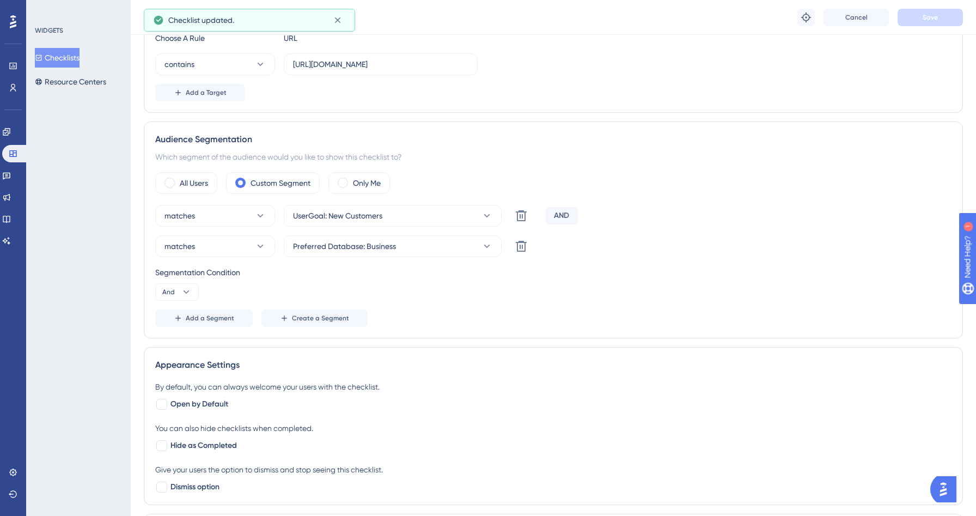
scroll to position [0, 0]
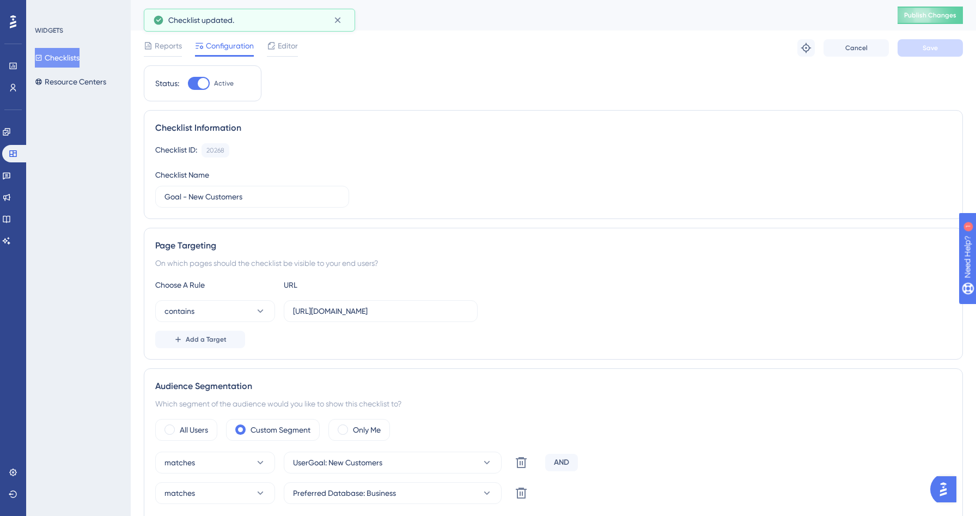
click at [47, 49] on button "Checklists" at bounding box center [57, 58] width 45 height 20
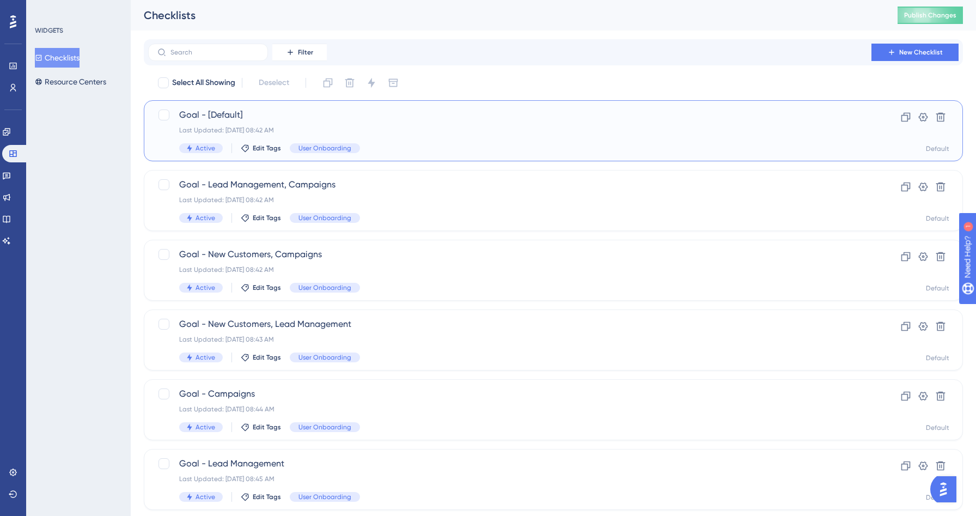
click at [451, 120] on span "Goal - [Default]" at bounding box center [509, 114] width 661 height 13
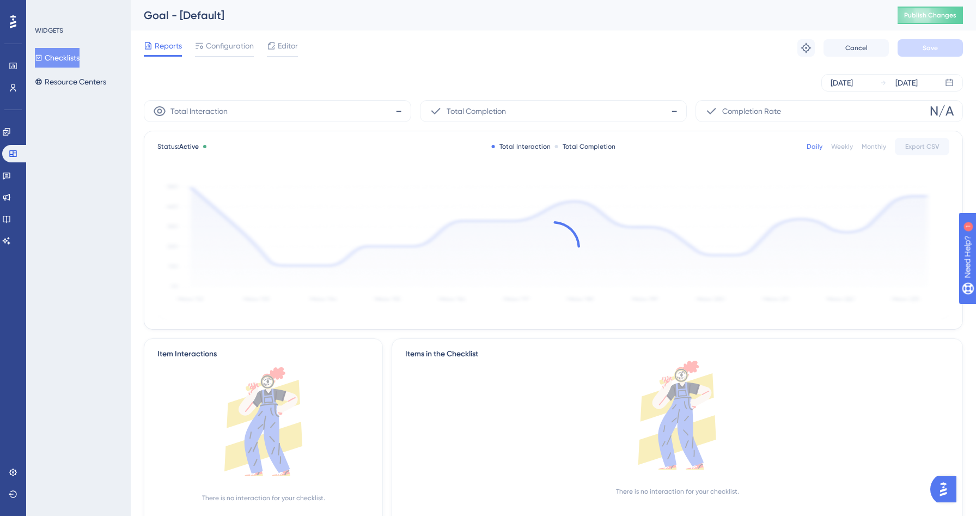
click at [56, 54] on button "Checklists" at bounding box center [57, 58] width 45 height 20
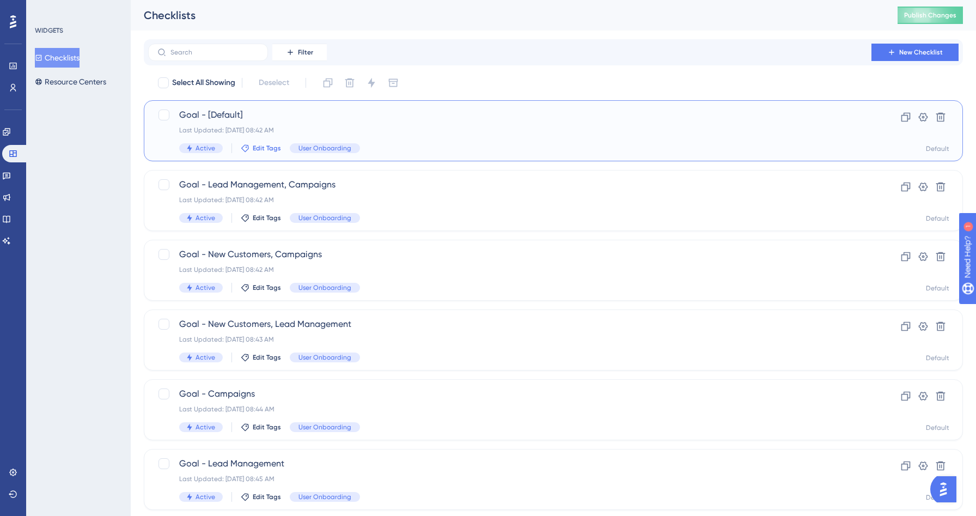
click at [263, 146] on span "Edit Tags" at bounding box center [267, 148] width 28 height 9
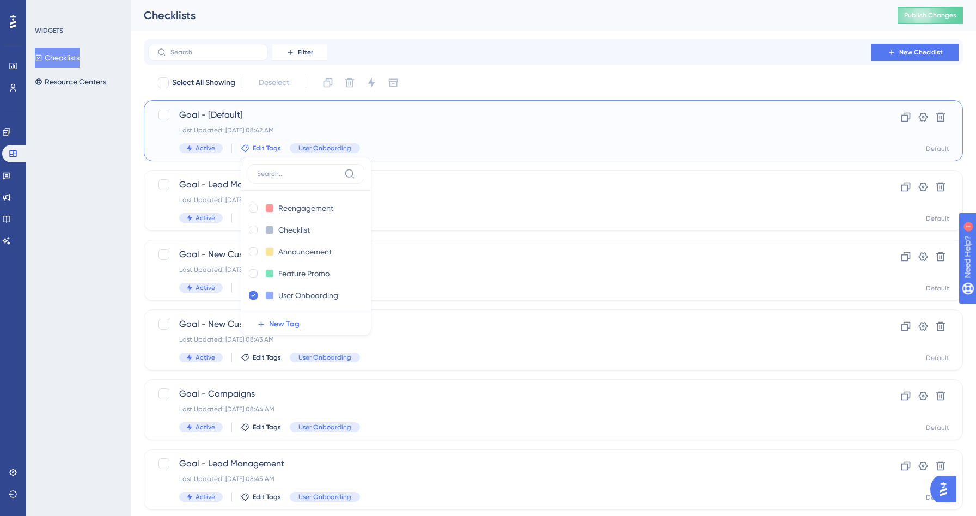
click at [239, 108] on span "Goal - [Default]" at bounding box center [509, 114] width 661 height 13
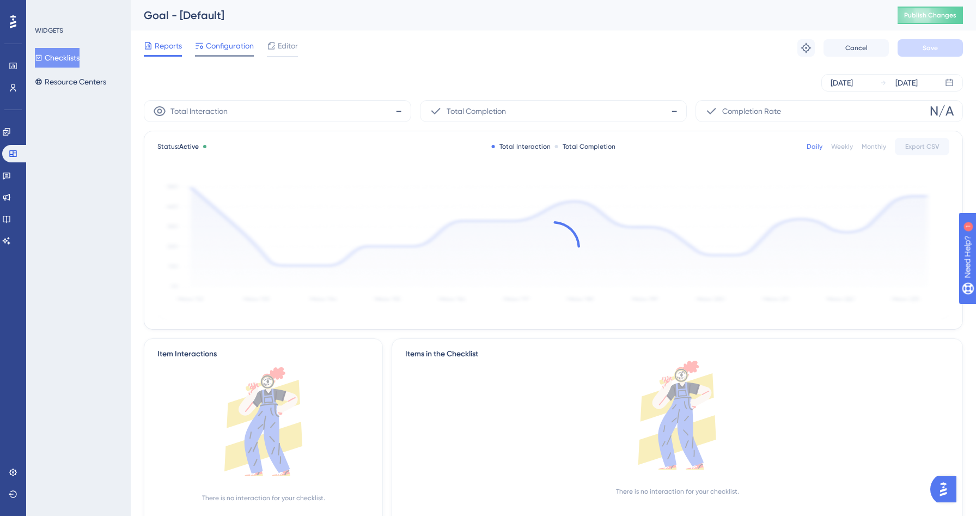
click at [218, 45] on span "Configuration" at bounding box center [230, 45] width 48 height 13
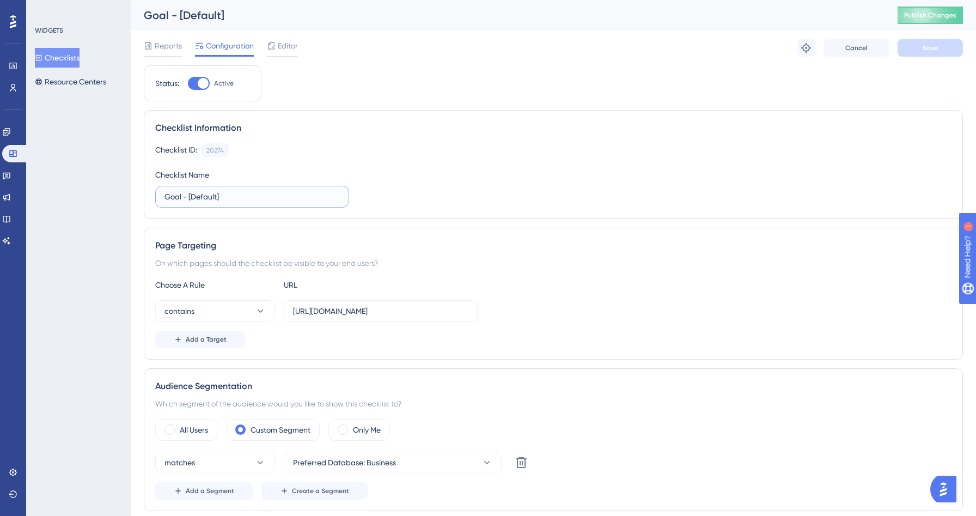
click at [192, 195] on input "Goal - [Default]" at bounding box center [251, 197] width 175 height 12
click at [199, 195] on input "Goal - [Business Default]" at bounding box center [251, 197] width 175 height 12
type input "Goal - [Business Default]"
click at [928, 56] on button "Save" at bounding box center [929, 47] width 65 height 17
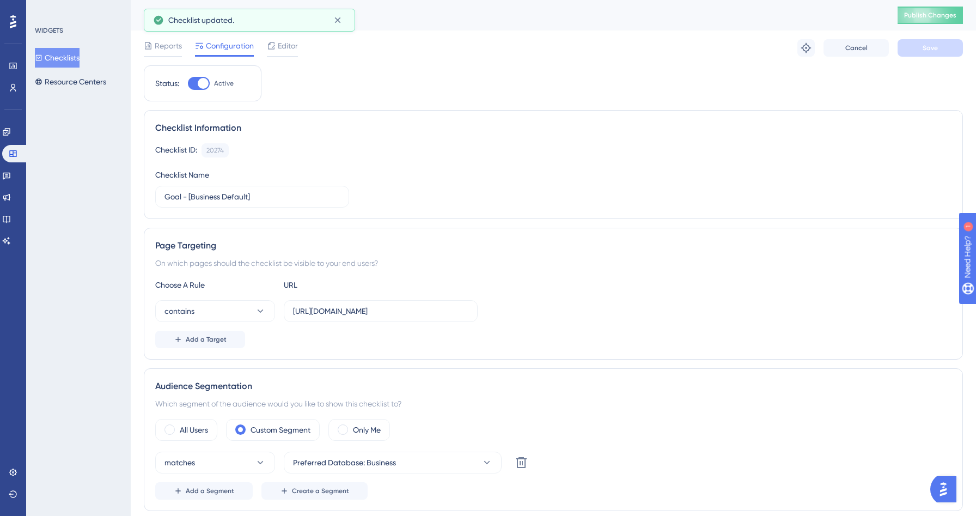
click at [60, 67] on div "Checklists Resource Centers" at bounding box center [79, 70] width 88 height 44
click at [63, 59] on button "Checklists" at bounding box center [57, 58] width 45 height 20
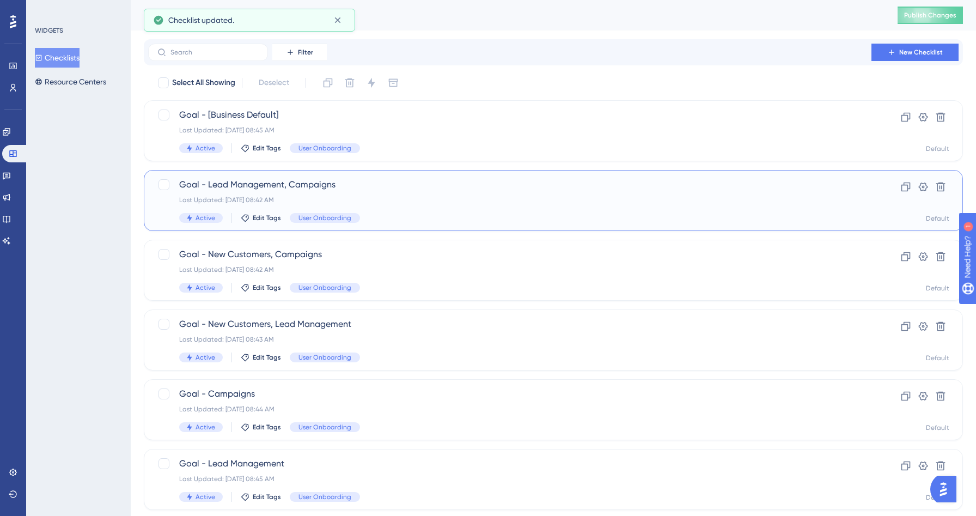
click at [391, 184] on span "Goal - Lead Management, Campaigns" at bounding box center [509, 184] width 661 height 13
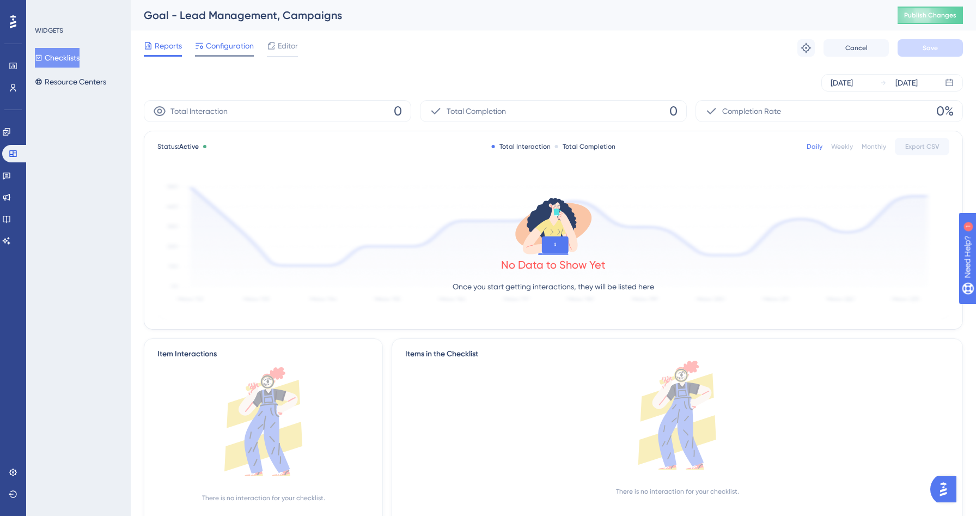
click at [216, 45] on span "Configuration" at bounding box center [230, 45] width 48 height 13
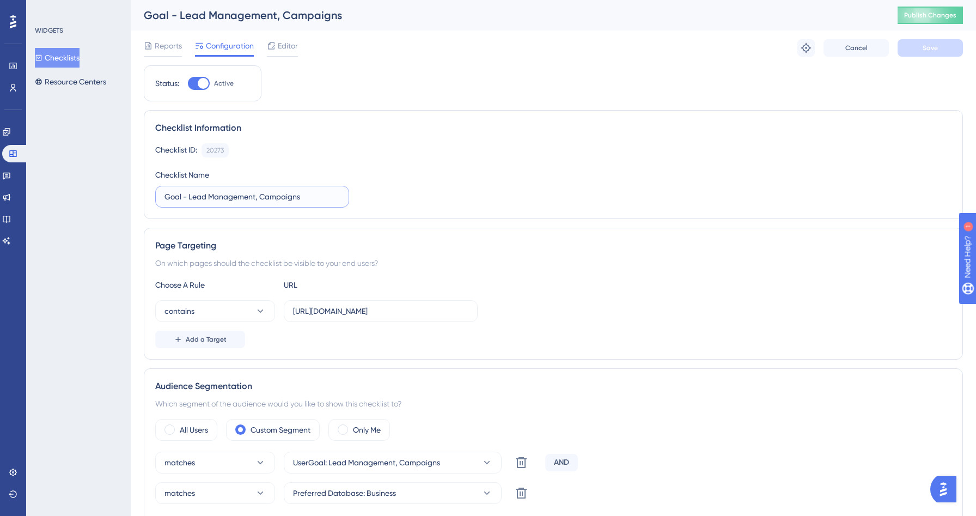
click at [187, 195] on input "Goal - Lead Management, Campaigns" at bounding box center [251, 197] width 175 height 12
paste input "Business"
type input "Goal [Business]: Lead Management, Campaigns"
click at [926, 48] on span "Save" at bounding box center [929, 48] width 15 height 9
click at [74, 58] on button "Checklists" at bounding box center [57, 58] width 45 height 20
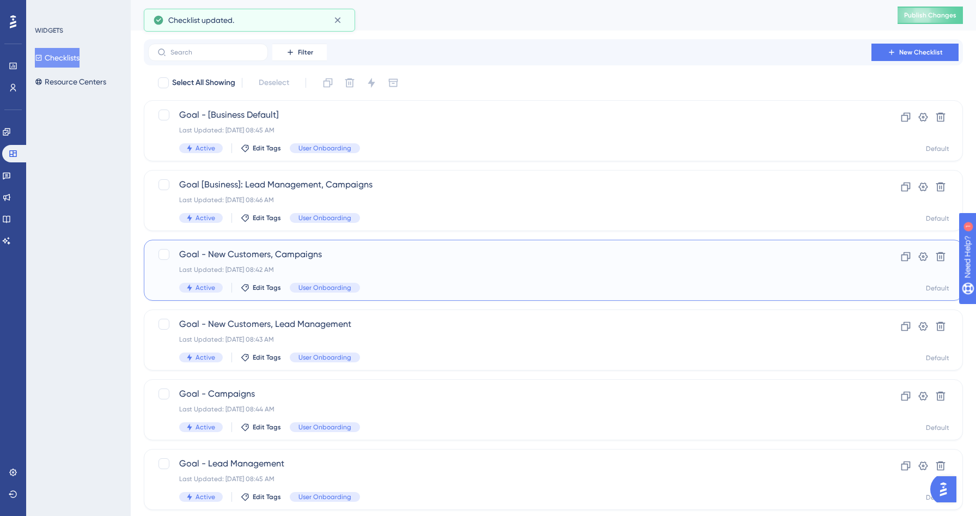
click at [358, 251] on span "Goal - New Customers, Campaigns" at bounding box center [509, 254] width 661 height 13
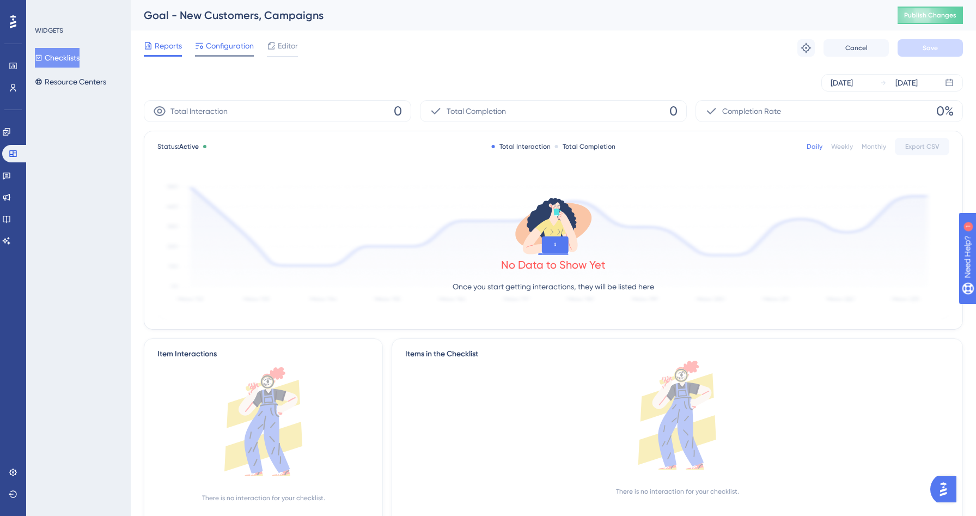
click at [209, 44] on span "Configuration" at bounding box center [230, 45] width 48 height 13
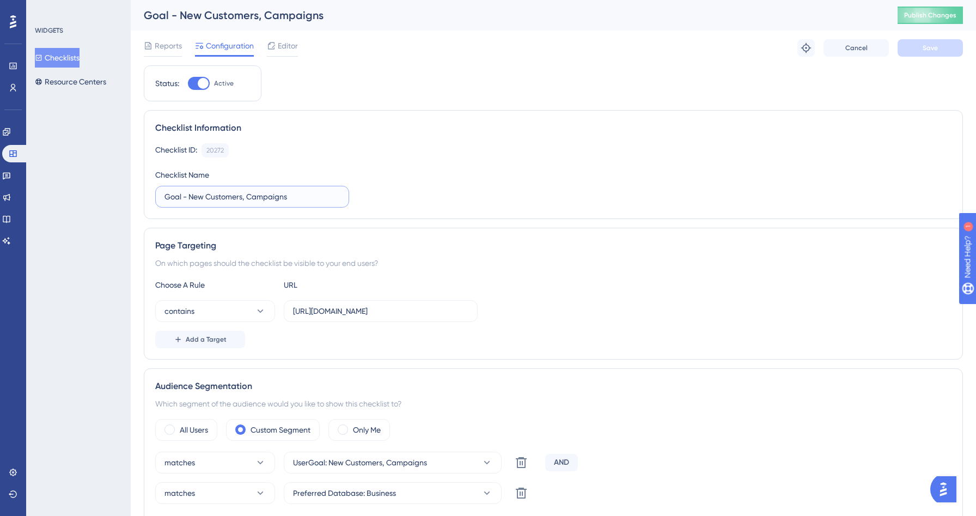
click at [189, 198] on input "Goal - New Customers, Campaigns" at bounding box center [251, 197] width 175 height 12
click at [78, 54] on button "Checklists" at bounding box center [57, 58] width 45 height 20
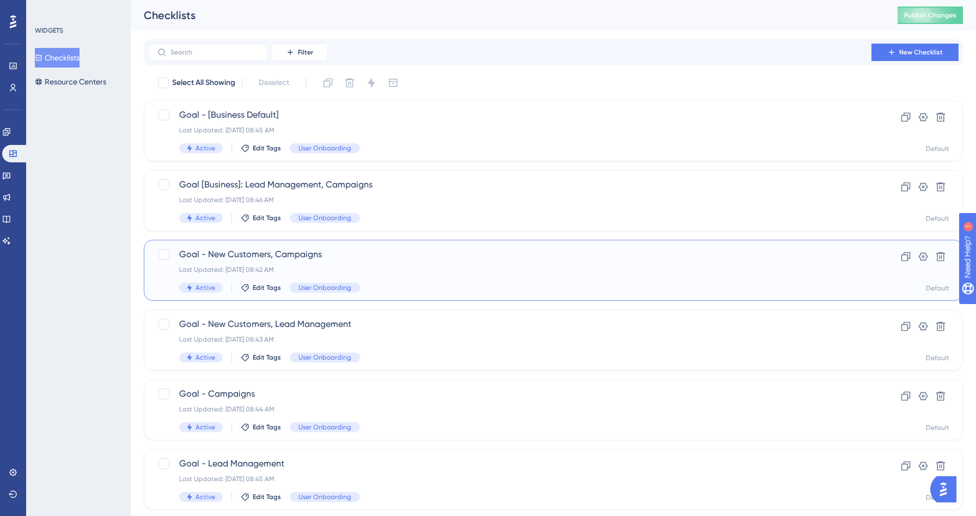
click at [258, 253] on span "Goal - New Customers, Campaigns" at bounding box center [509, 254] width 661 height 13
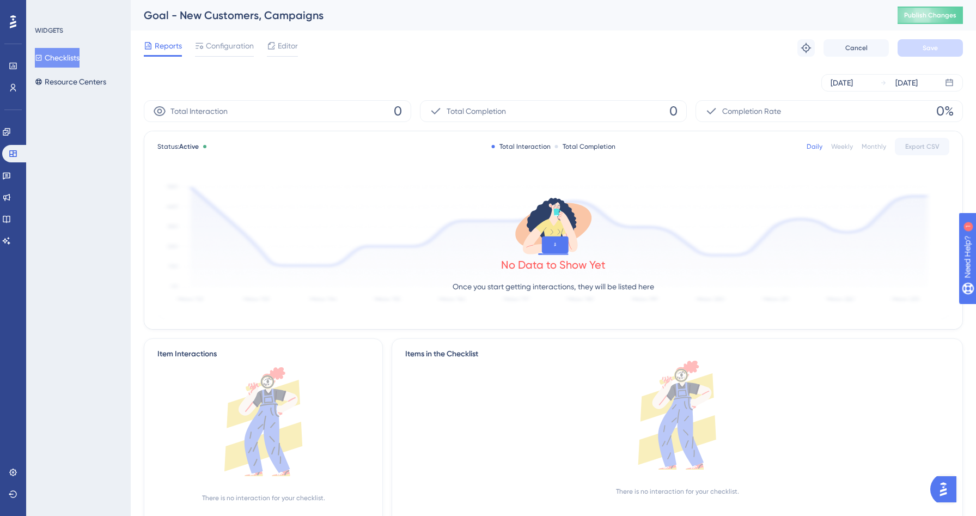
click at [233, 38] on div "Reports Configuration Editor Troubleshoot Cancel Save" at bounding box center [553, 47] width 819 height 35
click at [222, 45] on span "Configuration" at bounding box center [230, 45] width 48 height 13
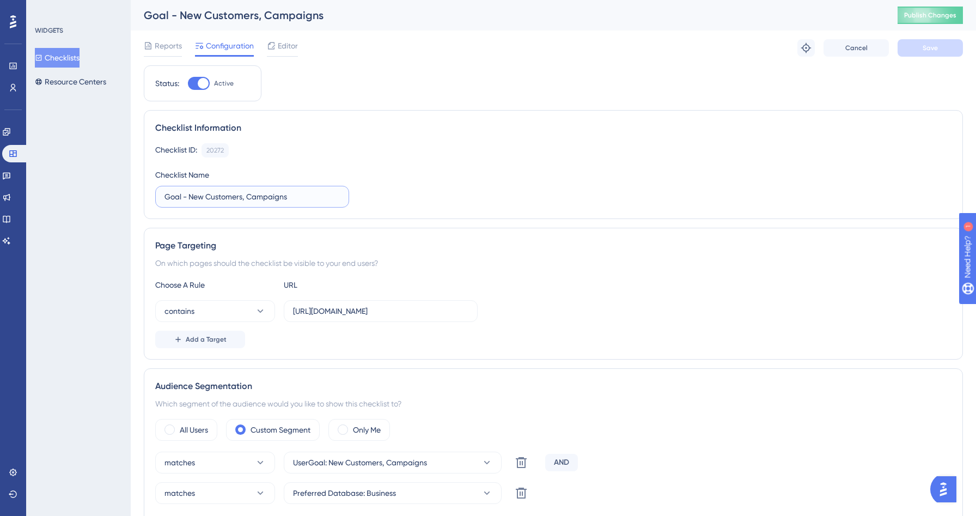
click at [190, 194] on input "Goal - New Customers, Campaigns" at bounding box center [251, 197] width 175 height 12
type input "Goal [Business]: New Customers, Campaigns"
click at [933, 53] on button "Save" at bounding box center [929, 47] width 65 height 17
click at [57, 57] on button "Checklists" at bounding box center [57, 58] width 45 height 20
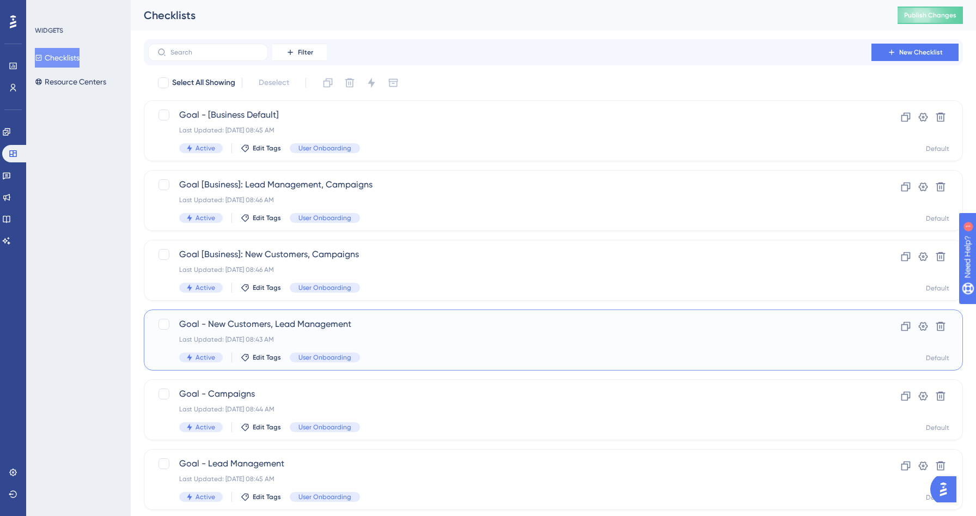
click at [395, 315] on div "Goal - New Customers, Lead Management Last Updated: [DATE] 08:43 AM Active Edit…" at bounding box center [553, 339] width 819 height 61
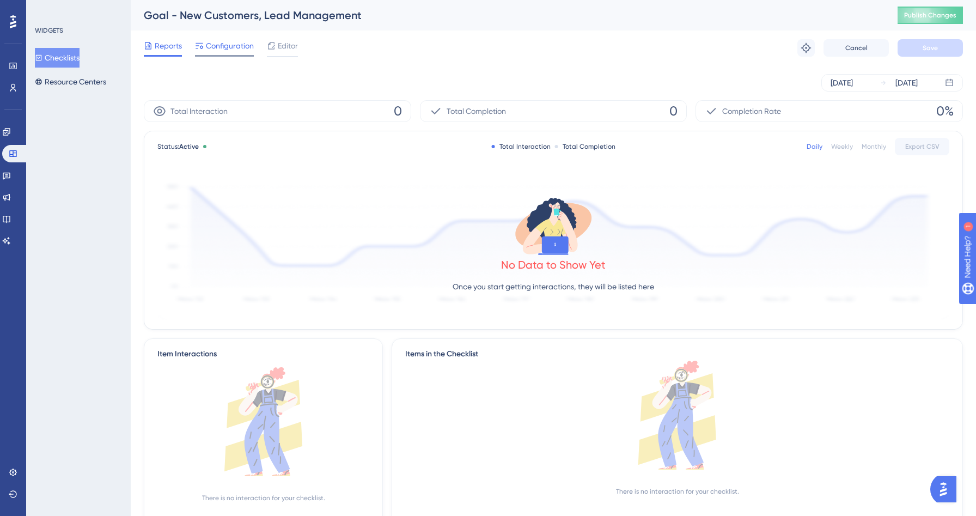
click at [228, 42] on span "Configuration" at bounding box center [230, 45] width 48 height 13
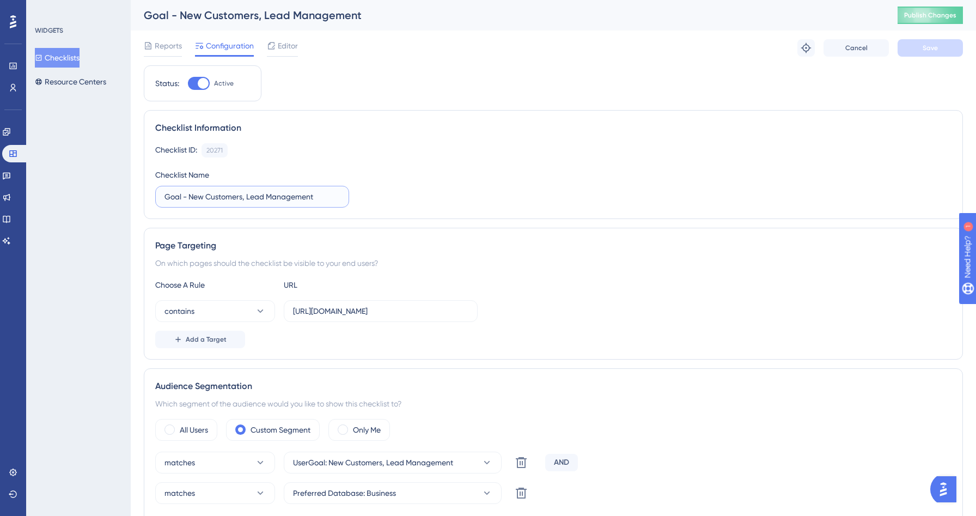
click at [187, 198] on input "Goal - New Customers, Lead Management" at bounding box center [251, 197] width 175 height 12
type input "Goal [Business]: New Customers, Lead Management"
click at [930, 46] on span "Save" at bounding box center [929, 48] width 15 height 9
click at [53, 53] on button "Checklists" at bounding box center [57, 58] width 45 height 20
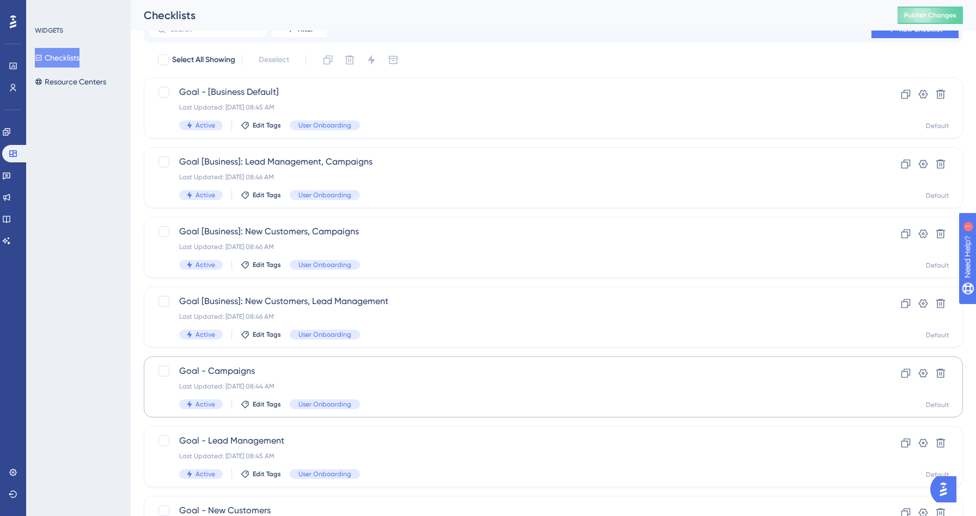
scroll to position [99, 0]
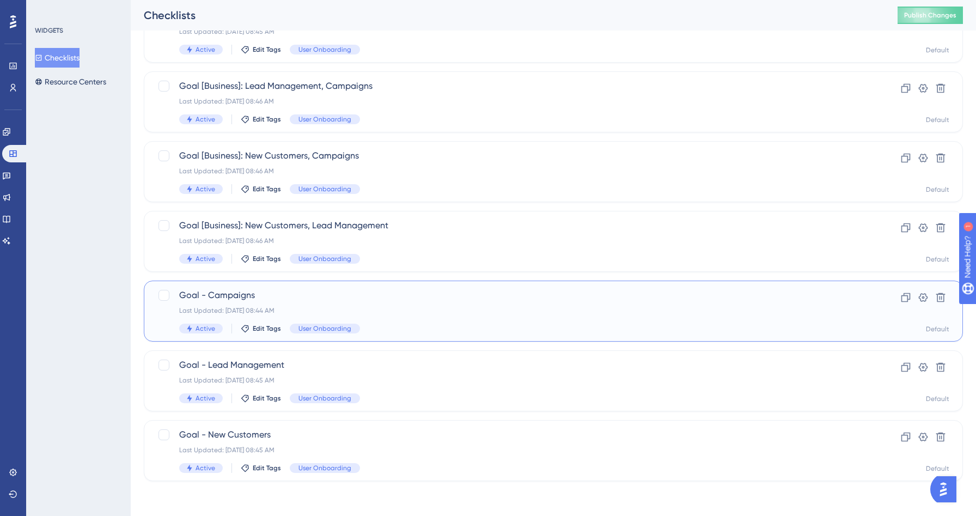
click at [353, 308] on div "Last Updated: [DATE] 08:44 AM" at bounding box center [509, 310] width 661 height 9
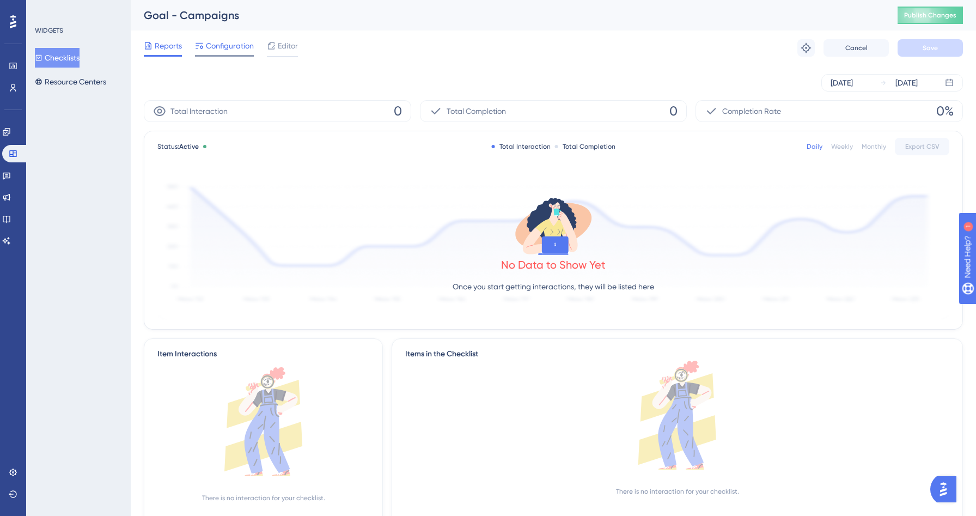
click at [226, 46] on span "Configuration" at bounding box center [230, 45] width 48 height 13
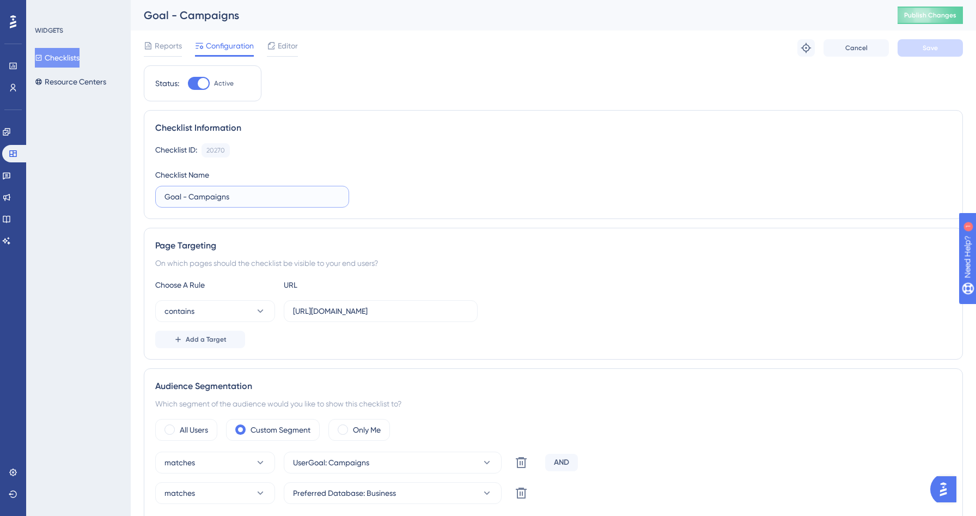
click at [189, 195] on input "Goal - Campaigns" at bounding box center [251, 197] width 175 height 12
type input "Goal [Business]: Campaigns"
click at [941, 40] on button "Save" at bounding box center [929, 47] width 65 height 17
click at [71, 54] on button "Checklists" at bounding box center [57, 58] width 45 height 20
click at [66, 62] on button "Checklists" at bounding box center [57, 58] width 45 height 20
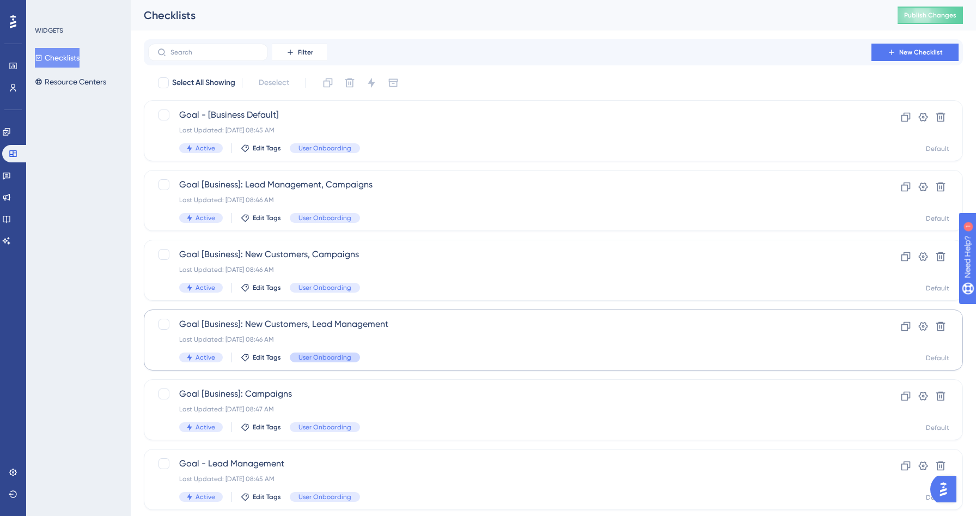
scroll to position [99, 0]
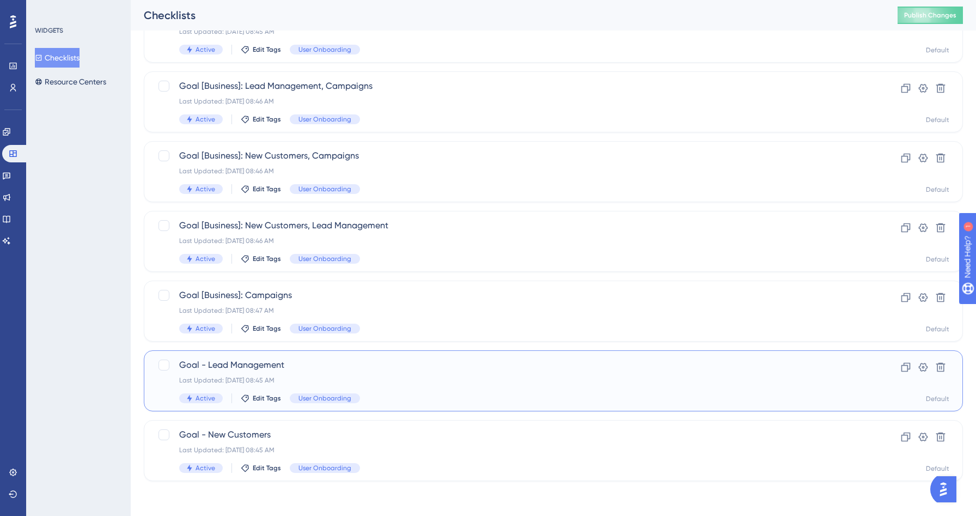
click at [356, 367] on span "Goal - Lead Management" at bounding box center [509, 364] width 661 height 13
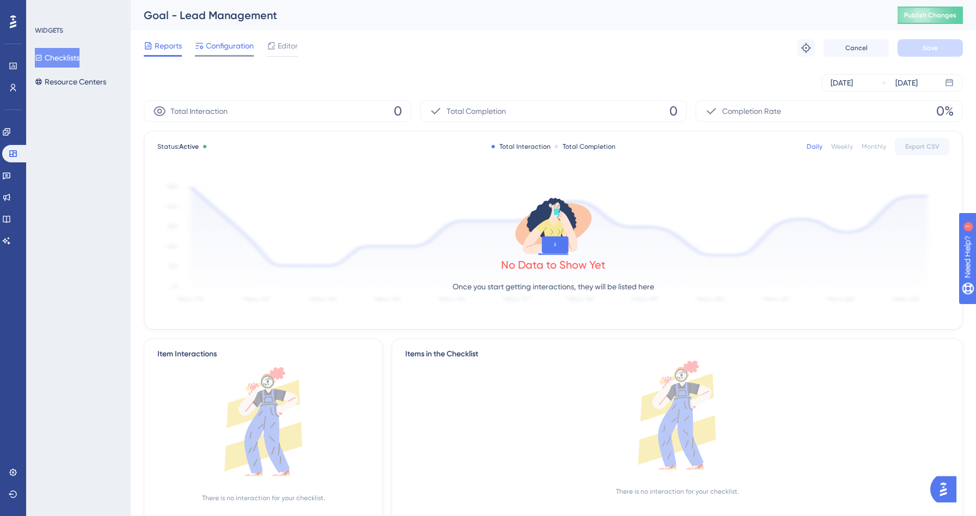
click at [221, 41] on span "Configuration" at bounding box center [230, 45] width 48 height 13
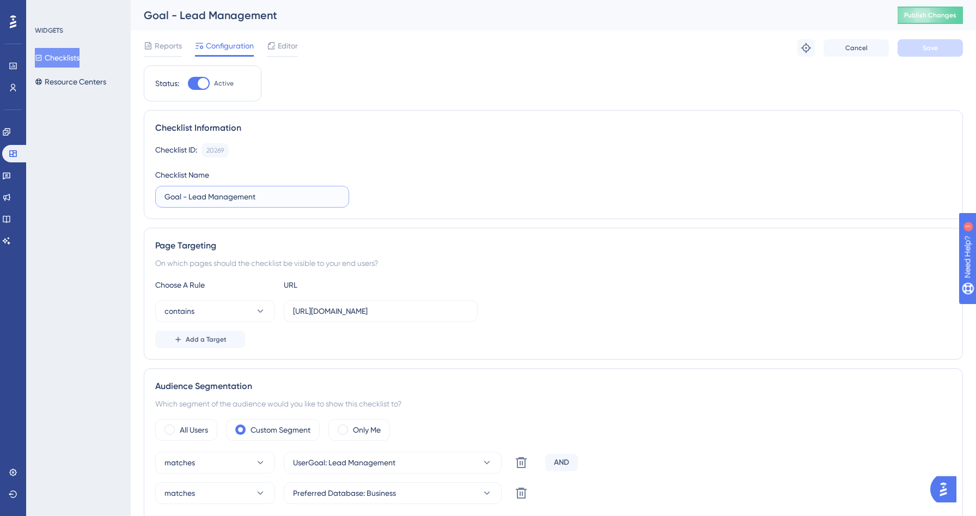
click at [185, 198] on input "Goal - Lead Management" at bounding box center [251, 197] width 175 height 12
paste input "Business"
type input "Goal [Business]: Lead Management"
click at [938, 52] on button "Save" at bounding box center [929, 47] width 65 height 17
click at [66, 56] on button "Checklists" at bounding box center [57, 58] width 45 height 20
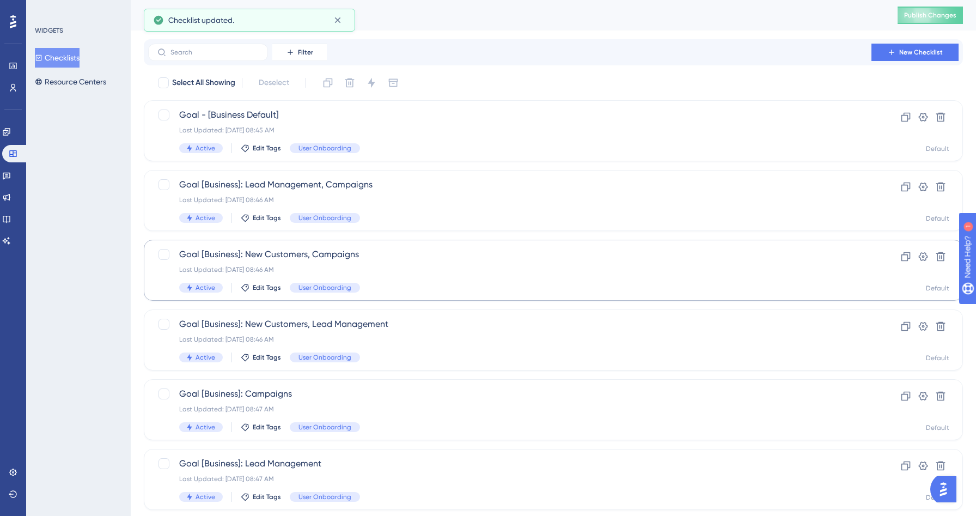
scroll to position [99, 0]
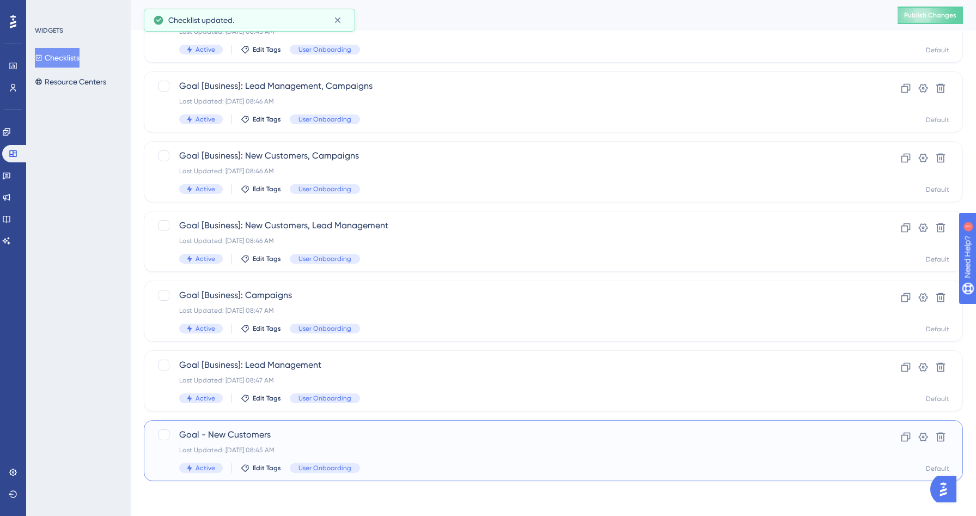
click at [319, 444] on div "Goal - New Customers Last Updated: [DATE] 08:45 AM Active Edit Tags User Onboar…" at bounding box center [509, 450] width 661 height 45
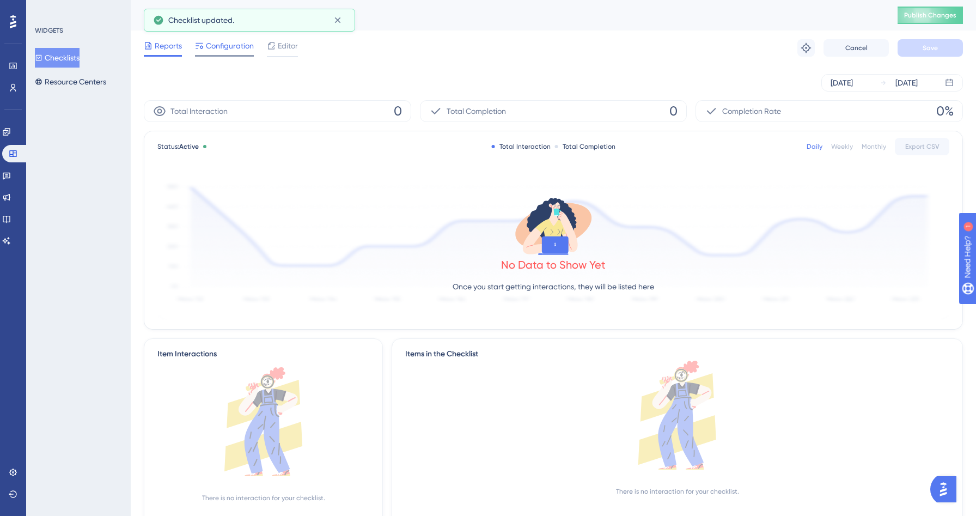
click at [224, 46] on span "Configuration" at bounding box center [230, 45] width 48 height 13
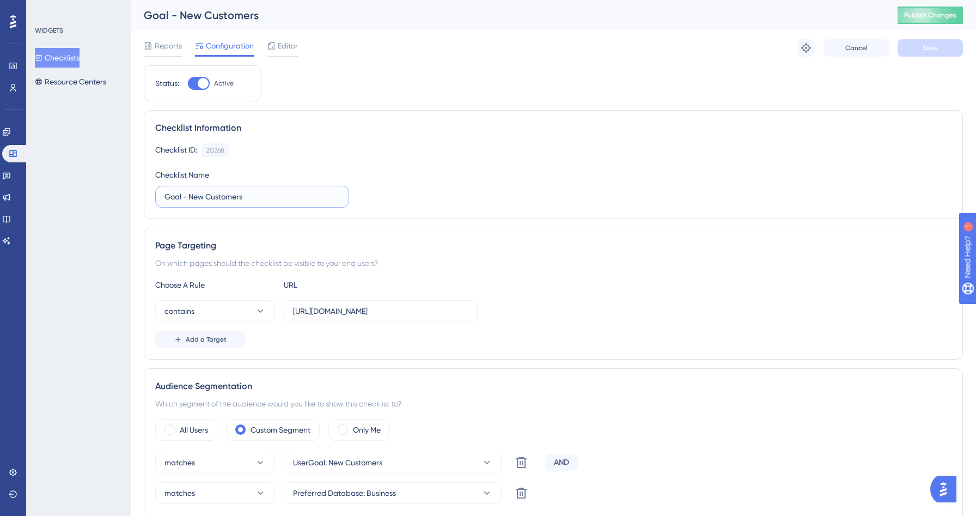
click at [185, 194] on input "Goal - New Customers" at bounding box center [251, 197] width 175 height 12
paste input "Business"
type input "Goal [Business]: New Customers"
click at [924, 51] on span "Save" at bounding box center [929, 48] width 15 height 9
click at [68, 64] on button "Checklists" at bounding box center [57, 58] width 45 height 20
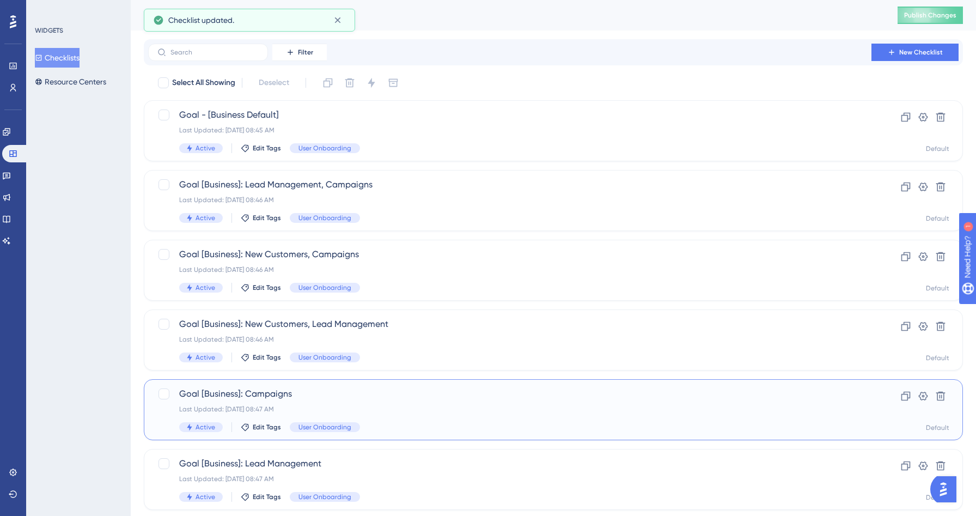
click at [160, 436] on div "Goal [Business]: Campaigns Last Updated: [DATE] 08:47 AM Active Edit Tags User …" at bounding box center [553, 409] width 819 height 61
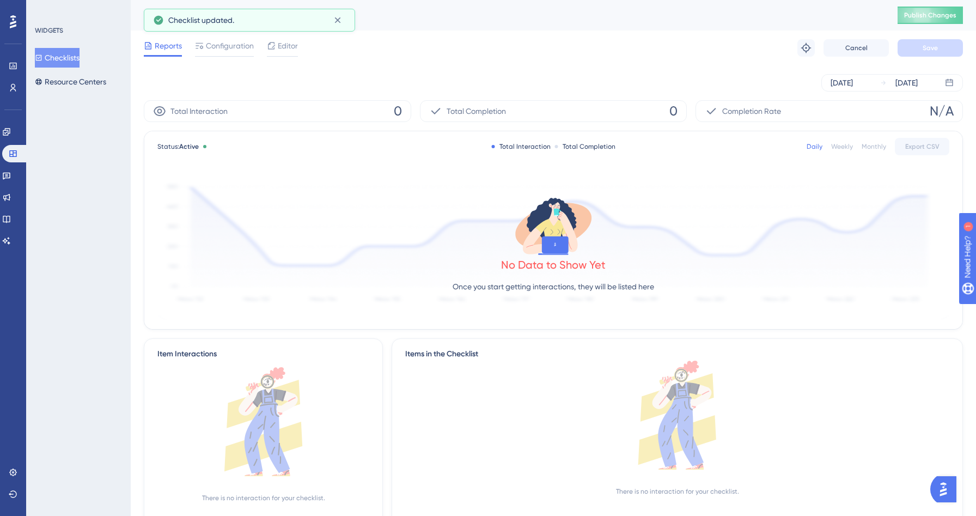
scroll to position [13, 0]
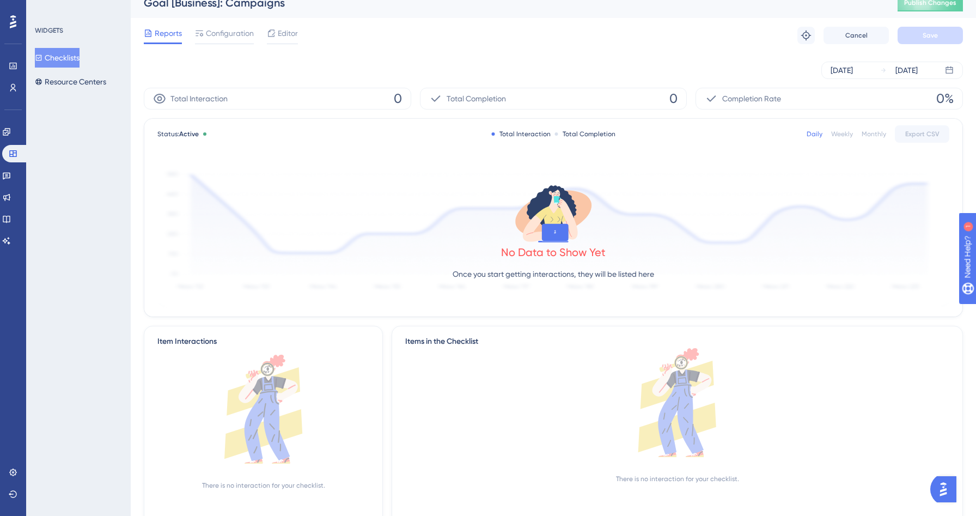
click at [58, 59] on button "Checklists" at bounding box center [57, 58] width 45 height 20
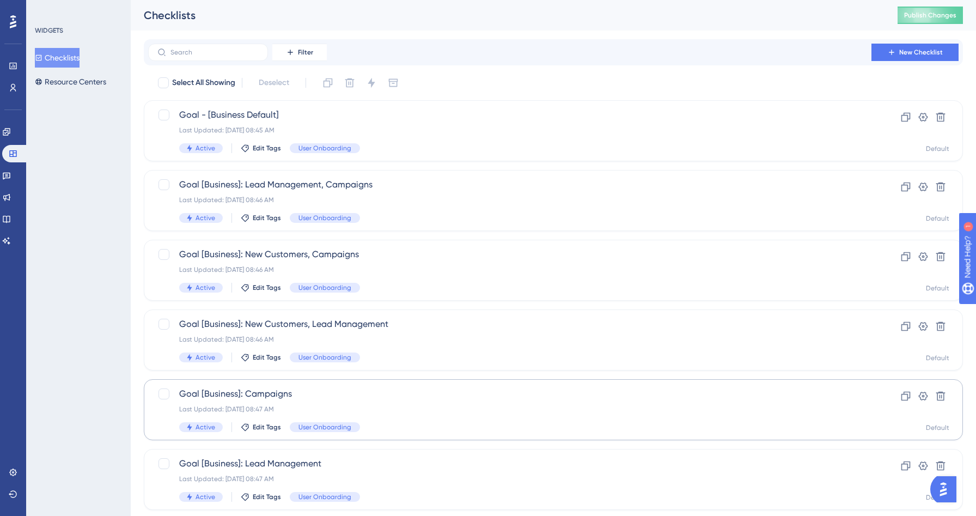
scroll to position [99, 0]
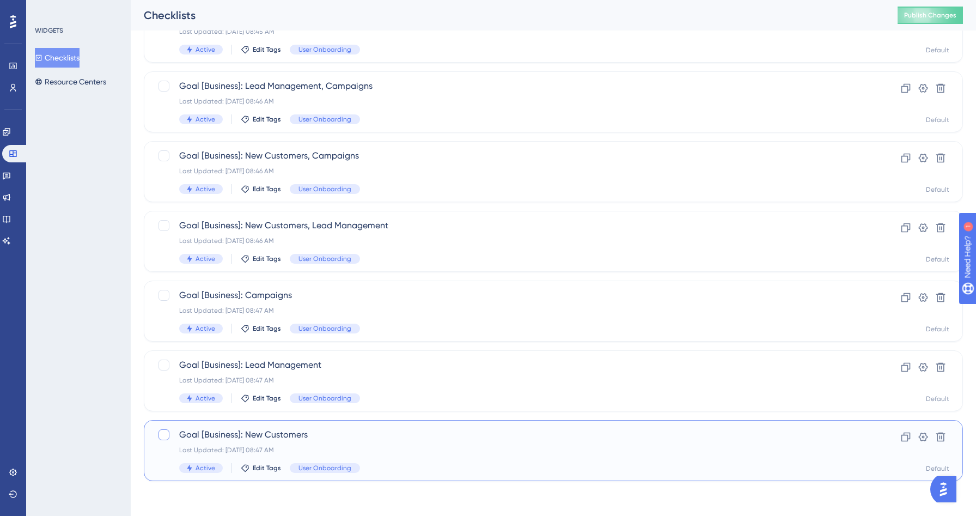
click at [169, 433] on div at bounding box center [163, 434] width 11 height 11
checkbox input "true"
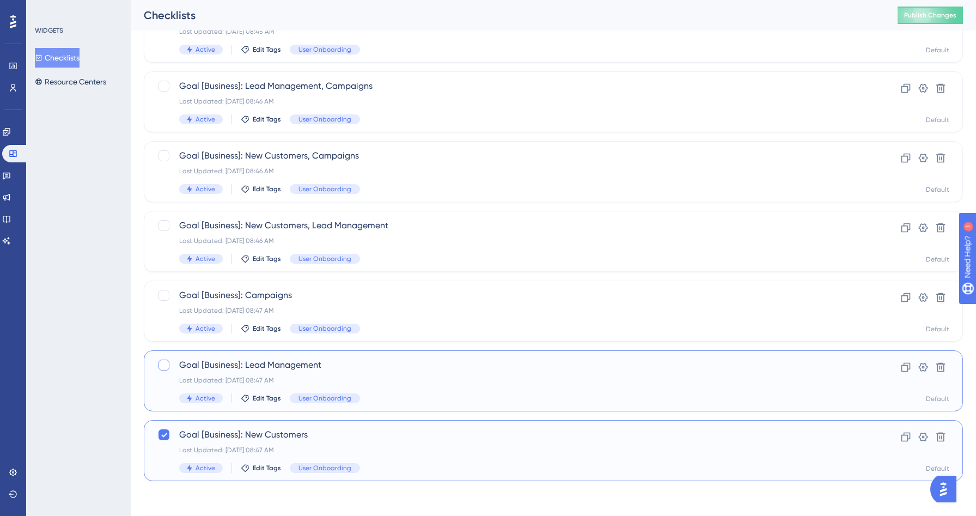
click at [165, 361] on div at bounding box center [163, 364] width 11 height 11
checkbox input "true"
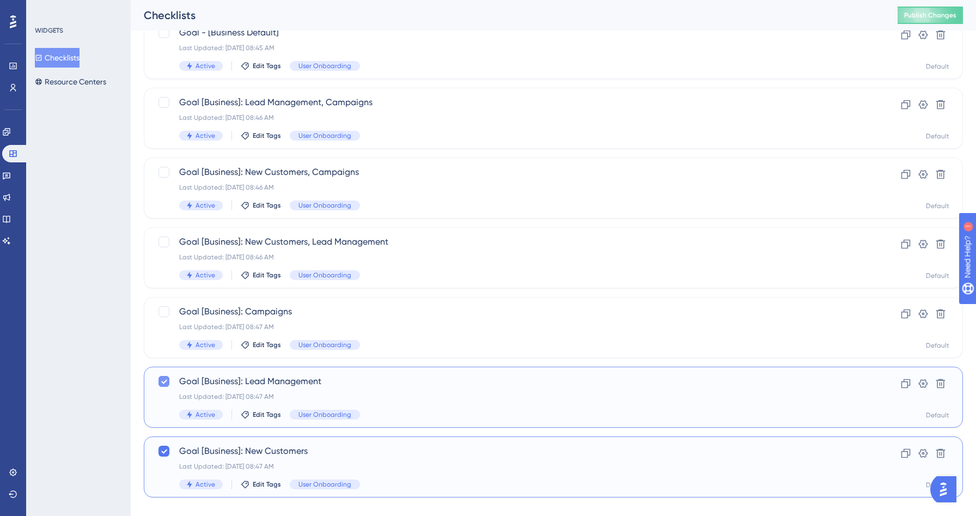
scroll to position [63, 0]
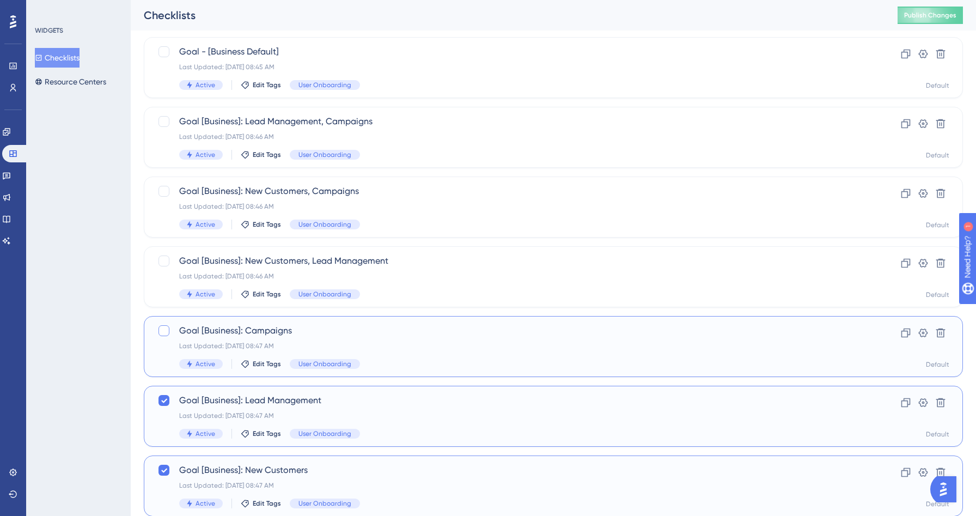
click at [164, 332] on div at bounding box center [163, 330] width 11 height 11
checkbox input "true"
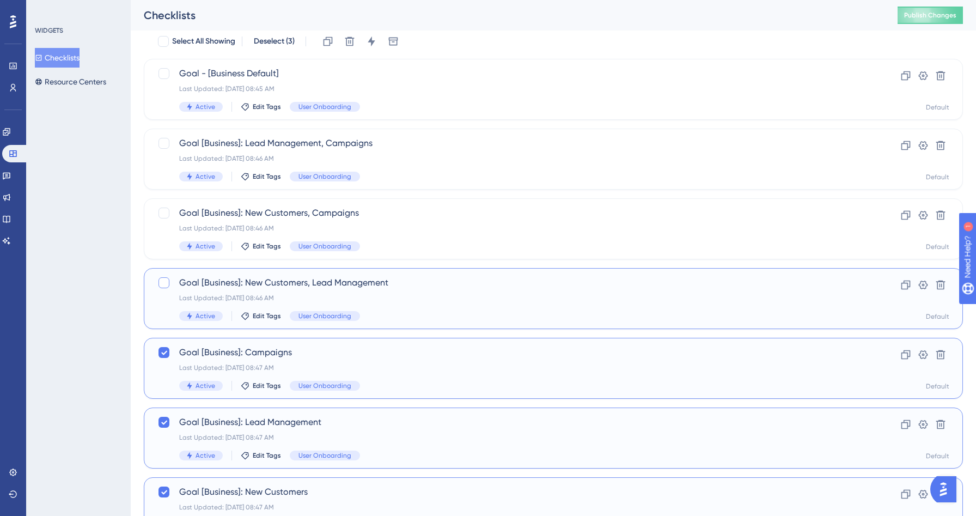
click at [166, 283] on div at bounding box center [163, 282] width 11 height 11
checkbox input "true"
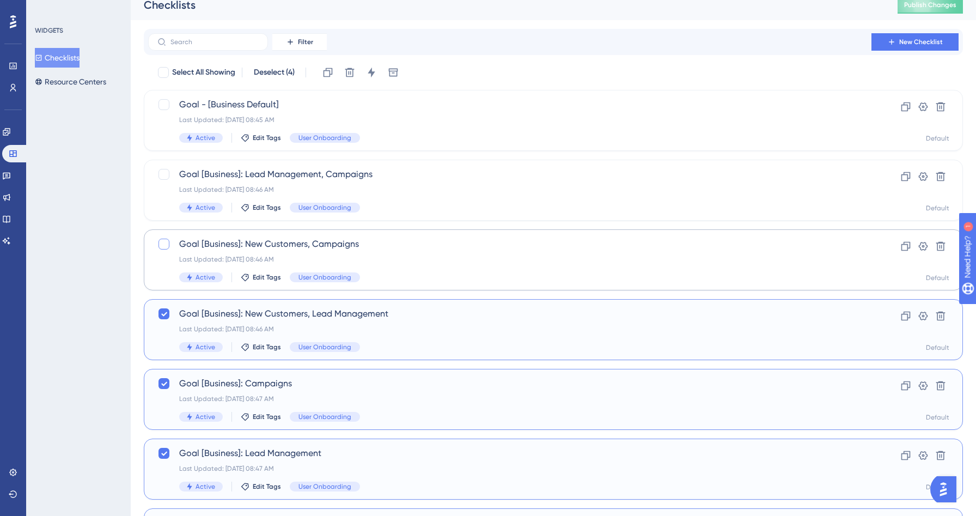
scroll to position [0, 0]
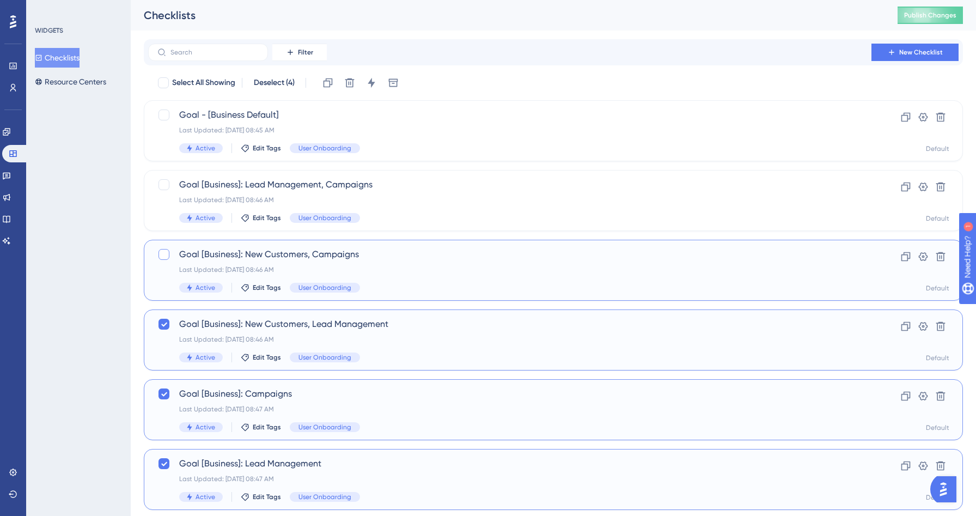
click at [166, 255] on div at bounding box center [163, 254] width 11 height 11
checkbox input "true"
click at [165, 186] on div at bounding box center [163, 184] width 11 height 11
checkbox input "true"
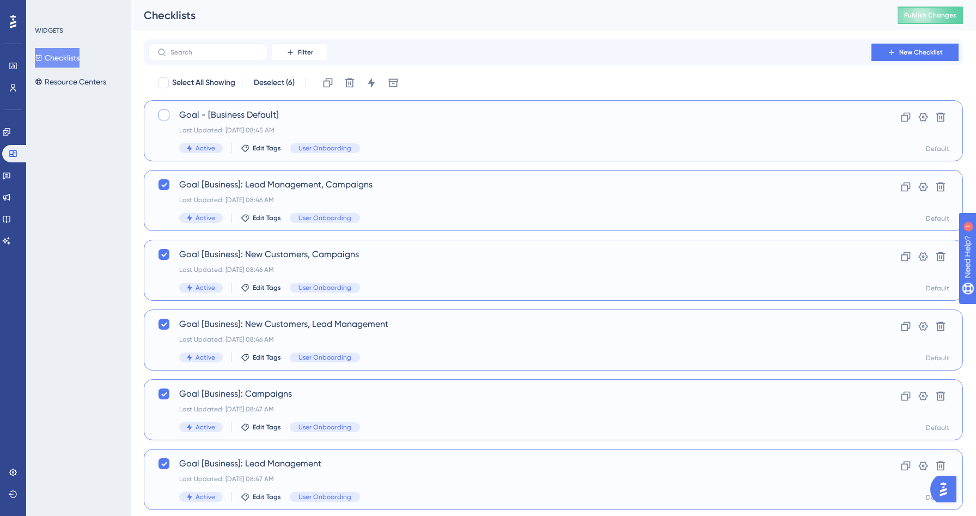
click at [166, 115] on div at bounding box center [163, 114] width 11 height 11
checkbox input "true"
click at [328, 85] on icon at bounding box center [327, 82] width 11 height 11
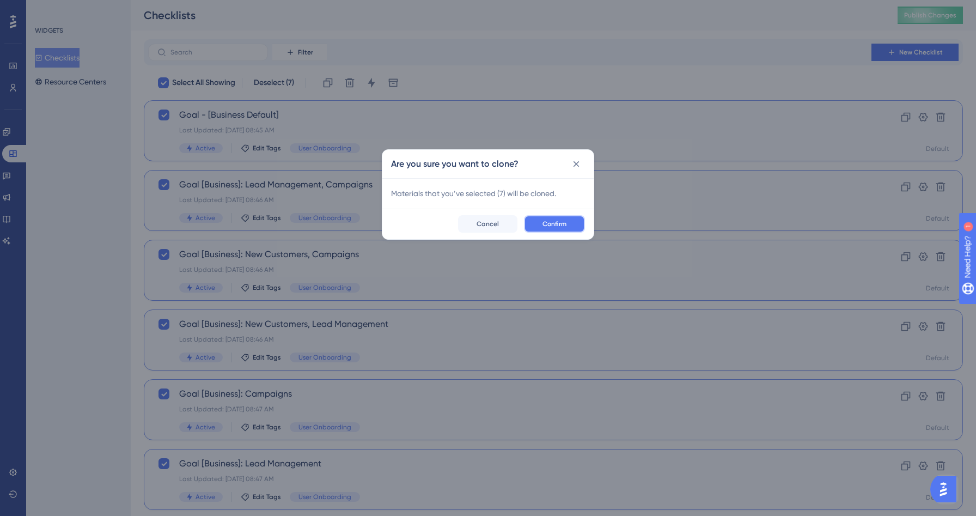
click at [549, 228] on button "Confirm" at bounding box center [554, 223] width 61 height 17
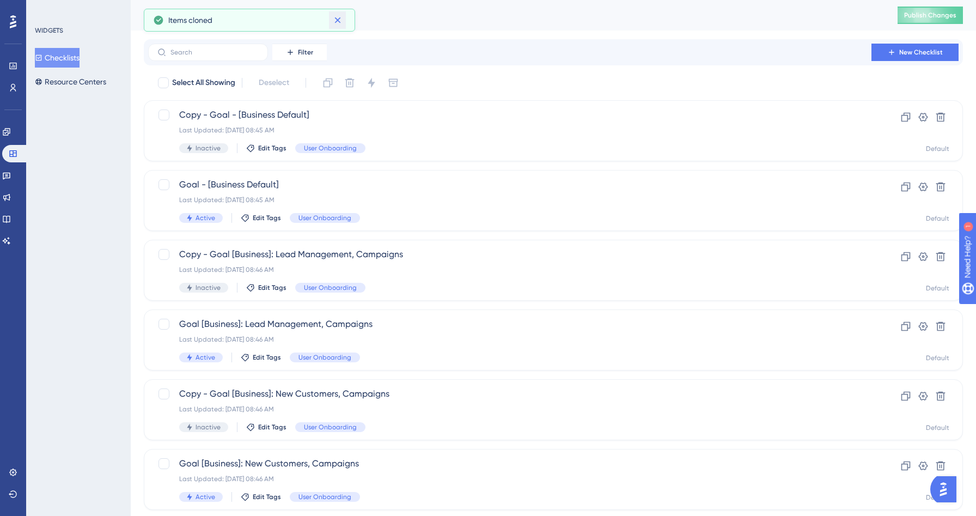
click at [338, 19] on icon at bounding box center [337, 20] width 6 height 6
click at [291, 185] on span "Goal - [Business Default]" at bounding box center [509, 184] width 661 height 13
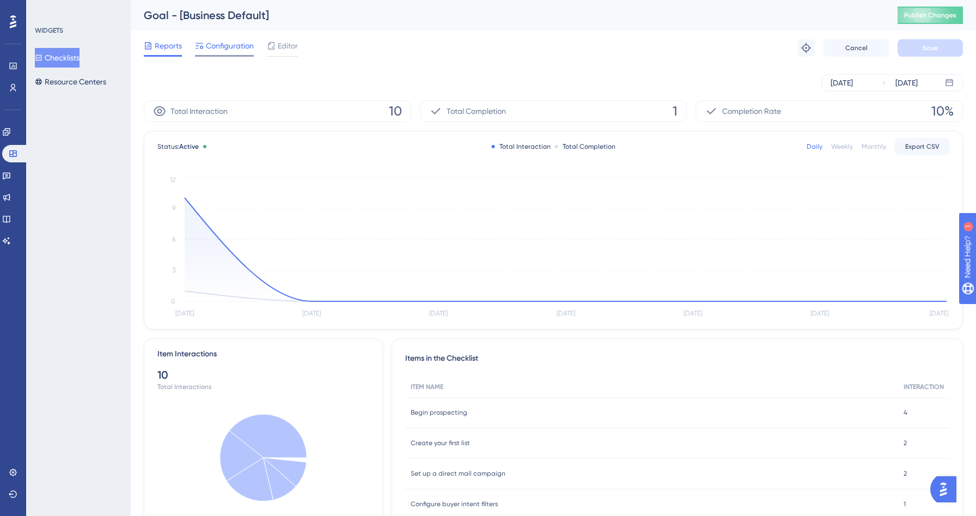
click at [232, 43] on span "Configuration" at bounding box center [230, 45] width 48 height 13
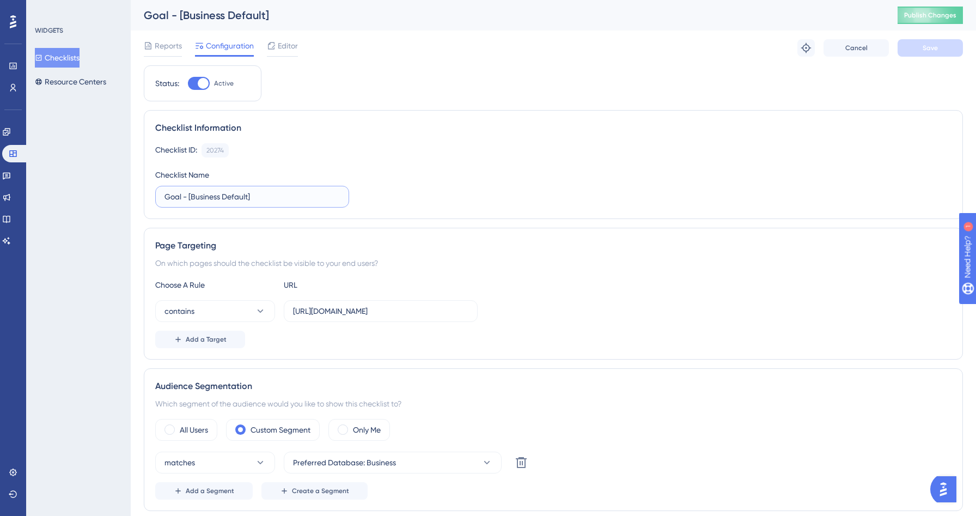
click at [206, 201] on input "Goal - [Business Default]" at bounding box center [251, 197] width 175 height 12
click at [190, 196] on input "Goal - [Business Default]" at bounding box center [251, 197] width 175 height 12
click at [252, 202] on input "Goal [Business Default]" at bounding box center [251, 197] width 175 height 12
type input "Goal [Business Default]"
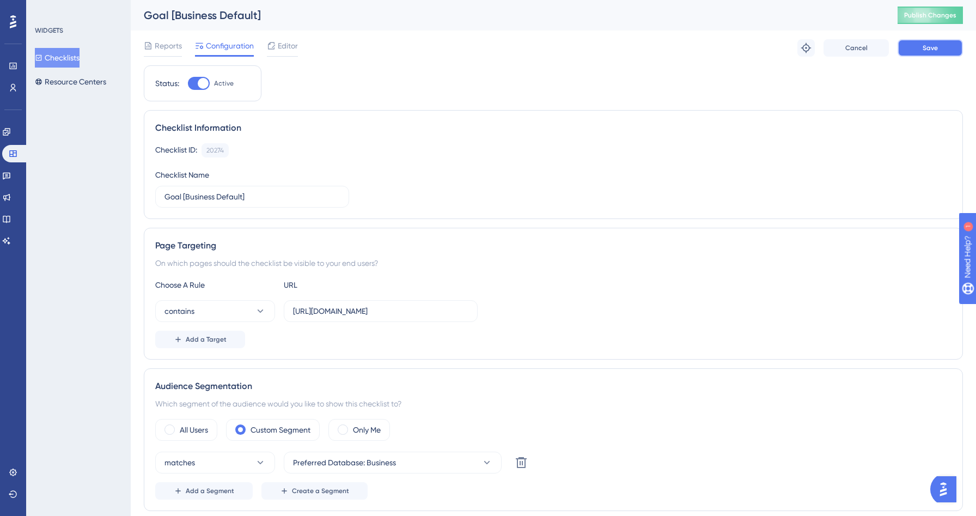
click at [945, 51] on button "Save" at bounding box center [929, 47] width 65 height 17
click at [80, 55] on button "Checklists" at bounding box center [57, 58] width 45 height 20
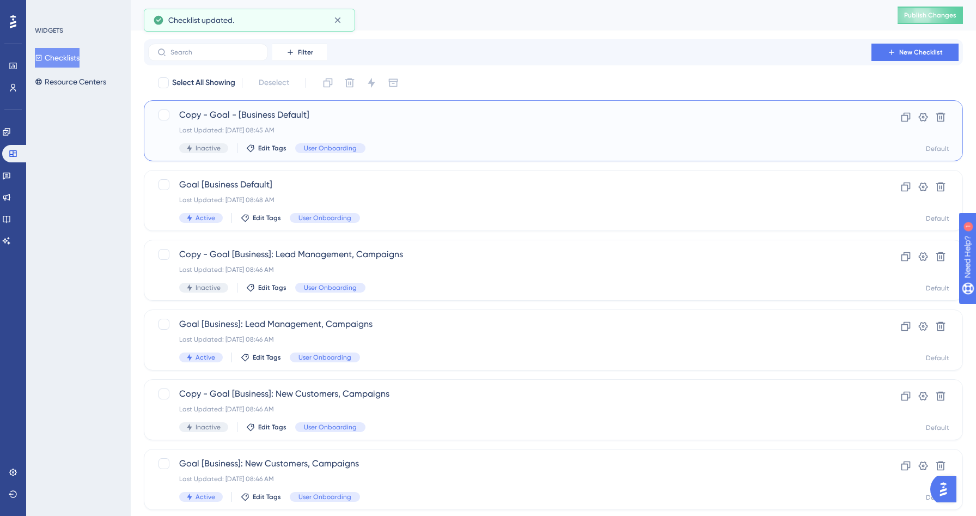
click at [361, 126] on div "Last Updated: [DATE] 08:45 AM" at bounding box center [509, 130] width 661 height 9
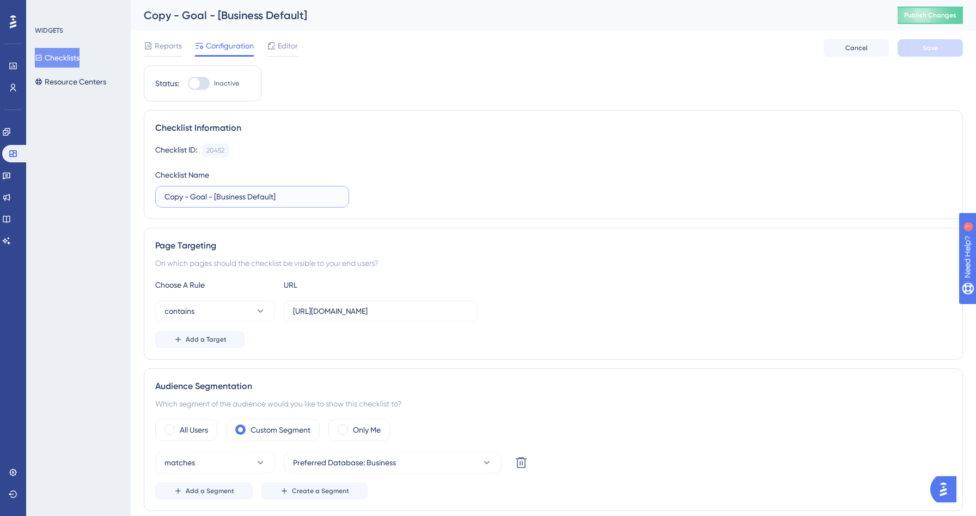
drag, startPoint x: 192, startPoint y: 197, endPoint x: 106, endPoint y: 186, distance: 86.8
click at [131, 186] on div "Performance Users Engagement Widgets Feedback Product Updates Knowledge Base AI…" at bounding box center [553, 514] width 845 height 1029
click at [188, 199] on input "Goal - [Business Default]" at bounding box center [251, 197] width 175 height 12
click at [199, 194] on input "Goal [Business Default]" at bounding box center [251, 197] width 175 height 12
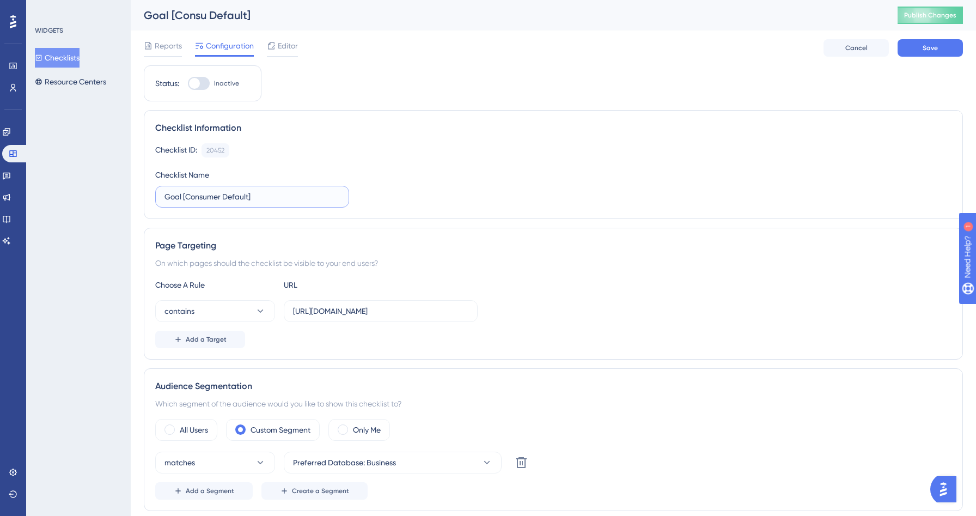
click at [214, 196] on input "Goal [Consumer Default]" at bounding box center [251, 197] width 175 height 12
type input "Goal [Consumer Default]"
click at [283, 188] on label "Goal [Consumer Default]" at bounding box center [252, 197] width 194 height 22
click at [283, 191] on input "Goal [Consumer Default]" at bounding box center [251, 197] width 175 height 12
click at [223, 197] on input "Goal [Consumer Default]" at bounding box center [251, 197] width 175 height 12
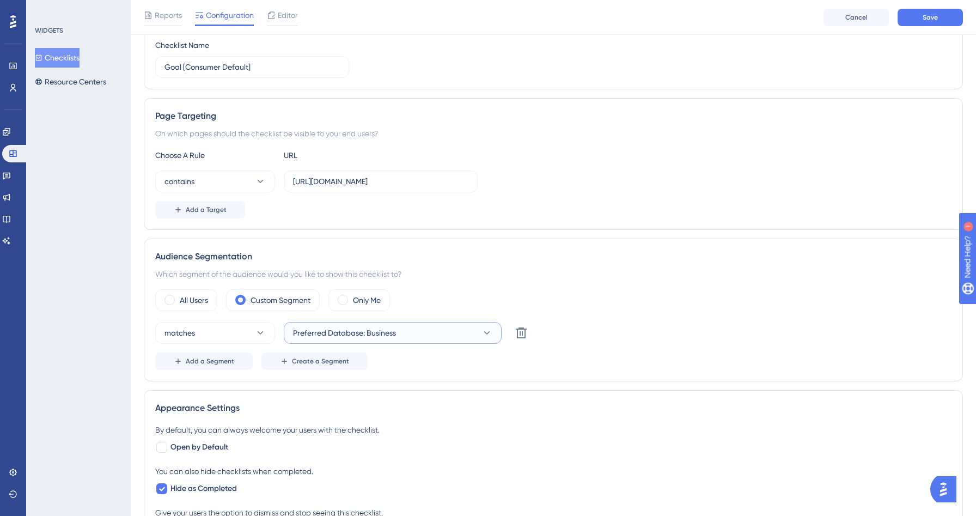
click at [404, 334] on button "Preferred Database: Business" at bounding box center [393, 333] width 218 height 22
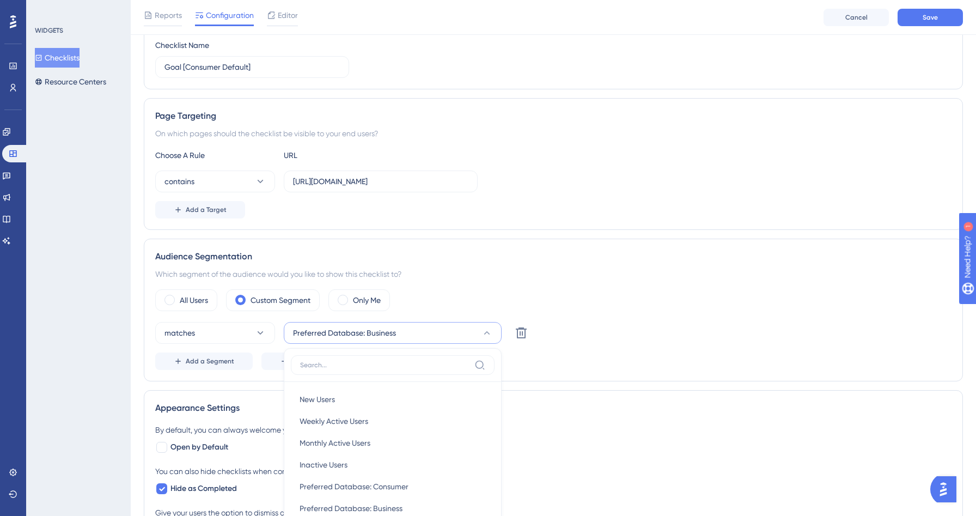
scroll to position [325, 0]
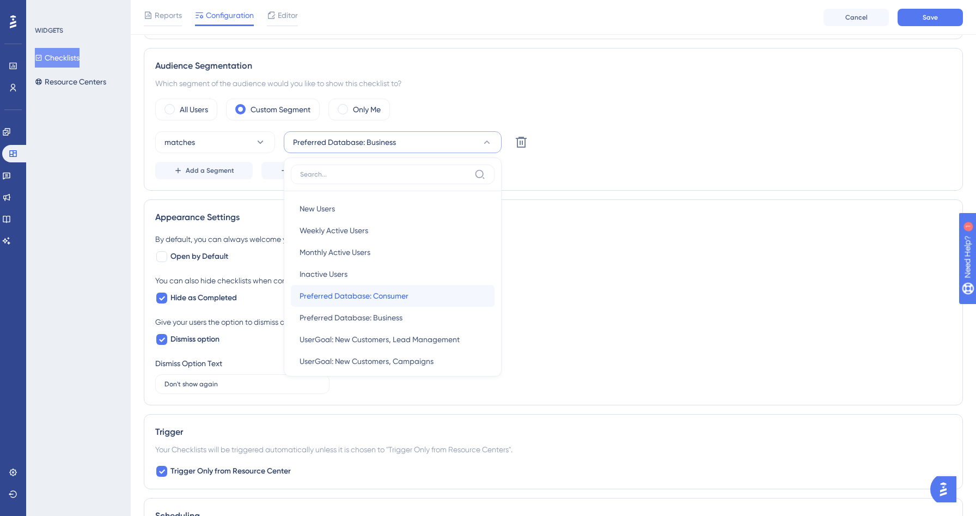
click at [399, 295] on span "Preferred Database: Consumer" at bounding box center [354, 295] width 109 height 13
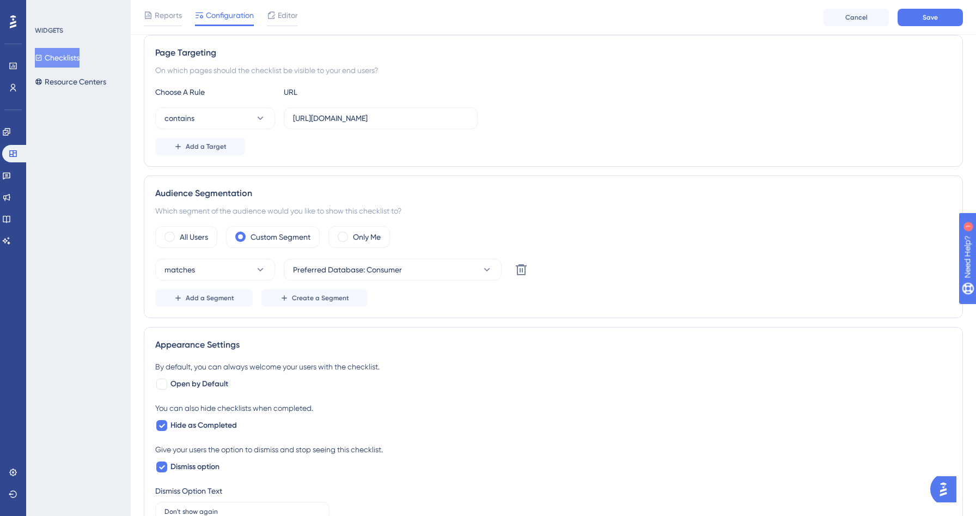
scroll to position [0, 0]
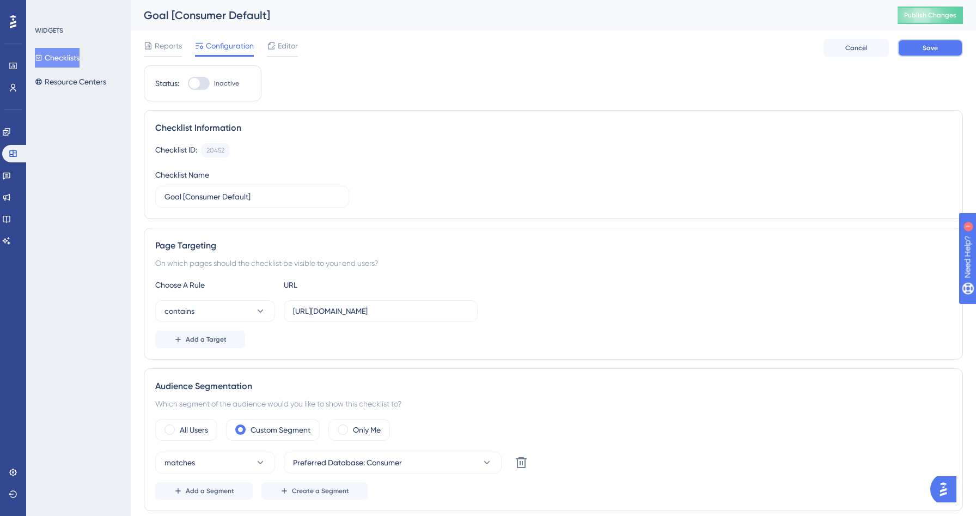
click at [928, 49] on span "Save" at bounding box center [929, 48] width 15 height 9
click at [68, 58] on button "Checklists" at bounding box center [57, 58] width 45 height 20
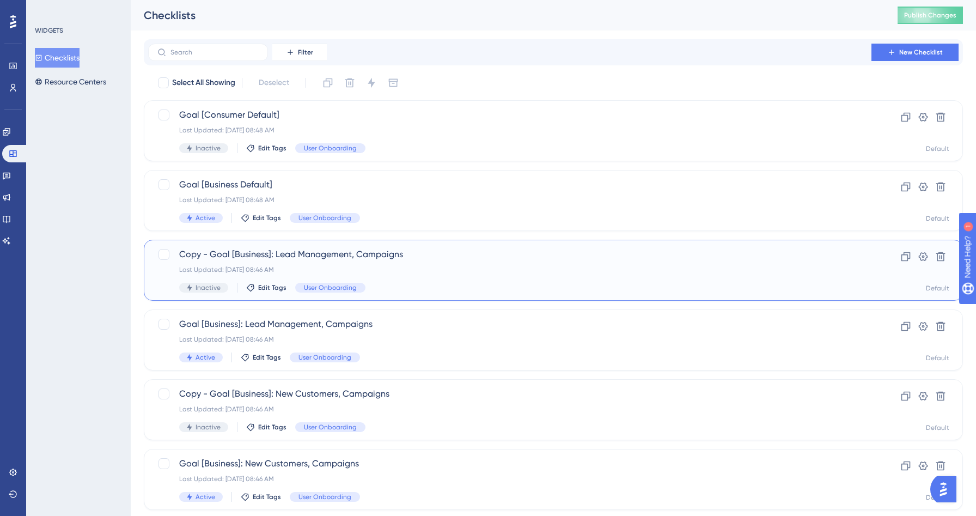
click at [240, 252] on span "Copy - Goal [Business]: Lead Management, Campaigns" at bounding box center [509, 254] width 661 height 13
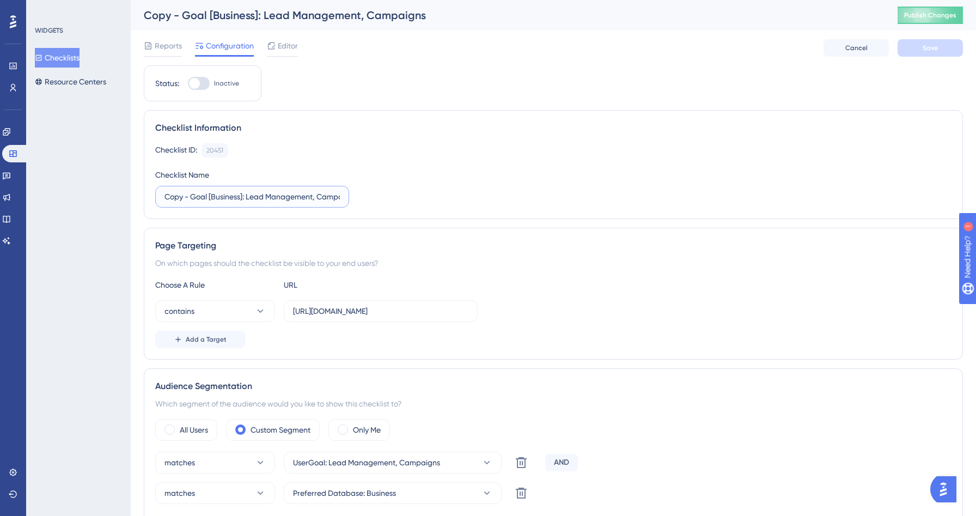
click at [191, 194] on input "Copy - Goal [Business]: Lead Management, Campaigns" at bounding box center [251, 197] width 175 height 12
click at [191, 200] on input "Copy - Goal [Business]: Lead Management, Campaigns" at bounding box center [251, 197] width 175 height 12
drag, startPoint x: 191, startPoint y: 198, endPoint x: 158, endPoint y: 197, distance: 33.2
click at [158, 197] on label "Copy - Goal [Business]: Lead Management, Campaigns" at bounding box center [252, 197] width 194 height 22
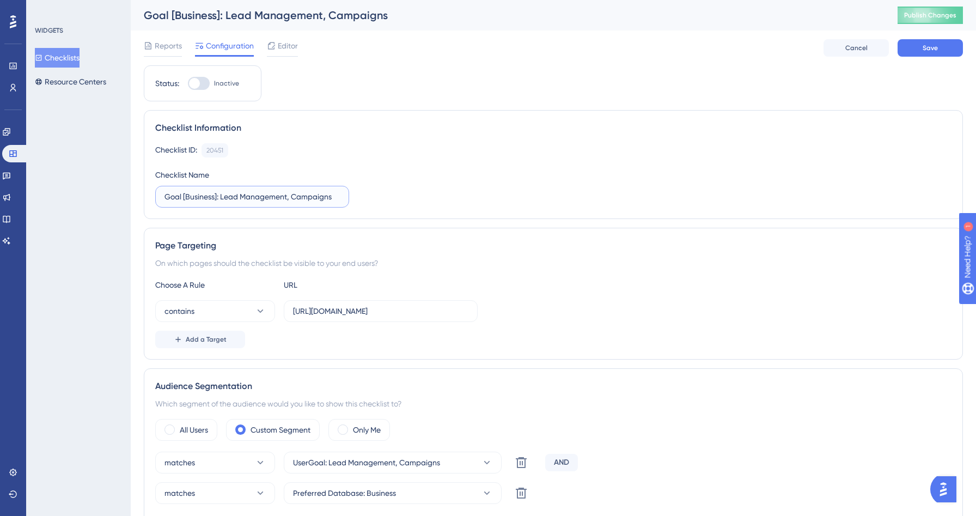
click at [203, 198] on input "Goal [Business]: Lead Management, Campaigns" at bounding box center [251, 197] width 175 height 12
type input "Goal [Consumer]: Lead Management, Campaigns"
click at [932, 44] on span "Save" at bounding box center [929, 48] width 15 height 9
click at [430, 355] on div "Page Targeting On which pages should the checklist be visible to your end users…" at bounding box center [553, 294] width 819 height 132
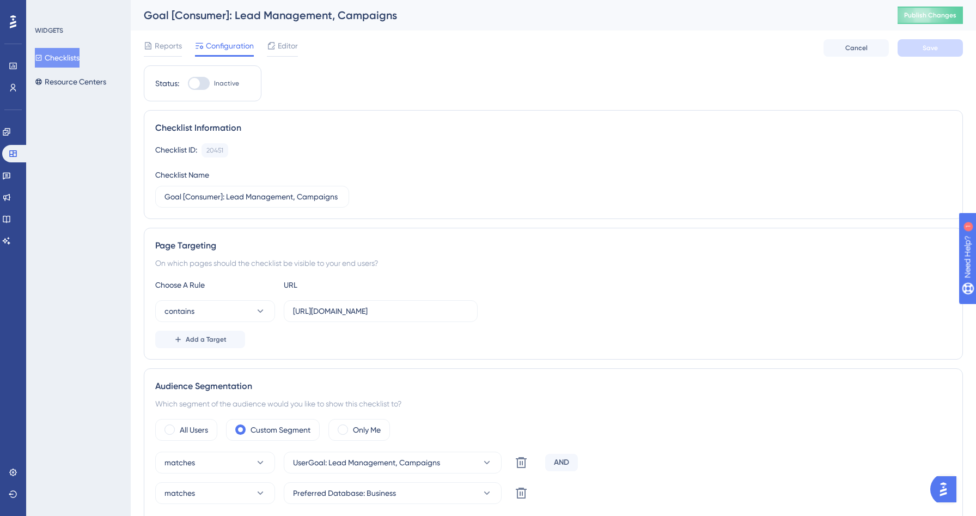
click at [421, 346] on div "Add a Target" at bounding box center [553, 339] width 796 height 17
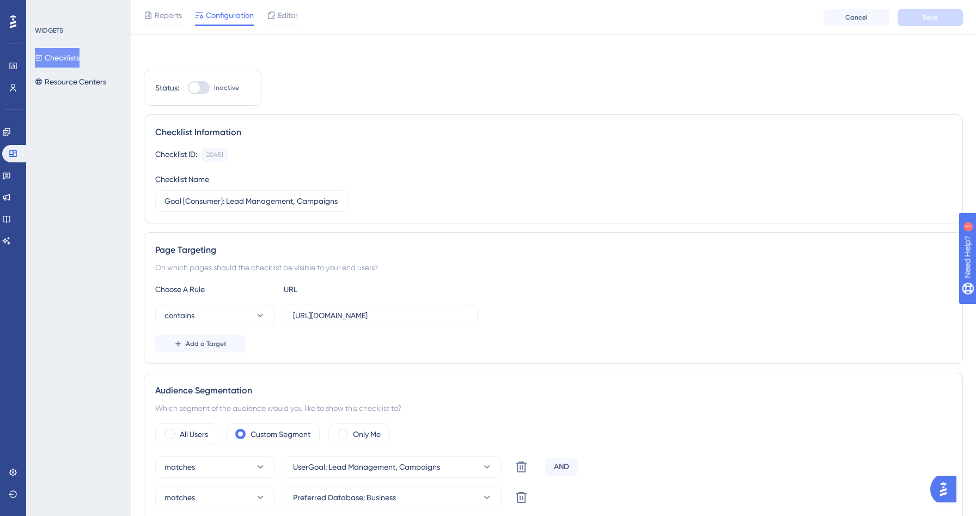
scroll to position [146, 0]
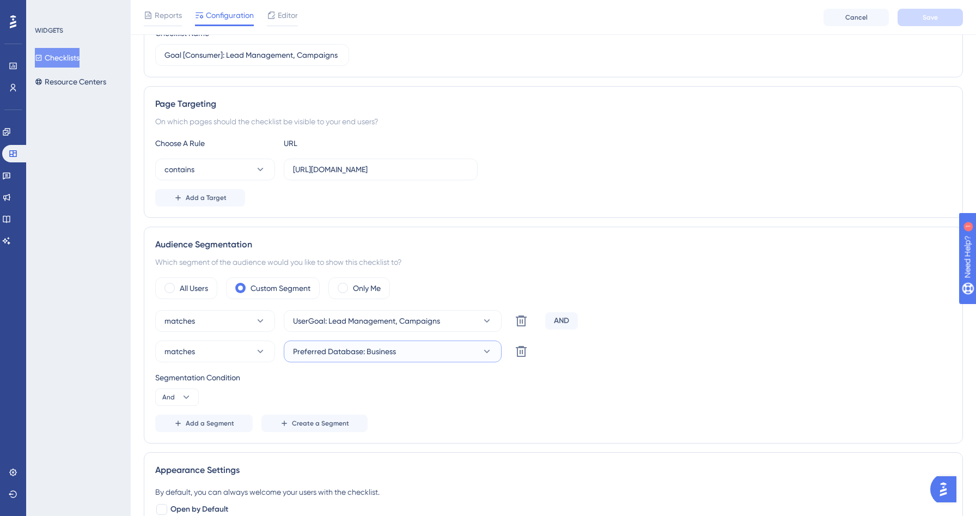
click at [437, 351] on button "Preferred Database: Business" at bounding box center [393, 351] width 218 height 22
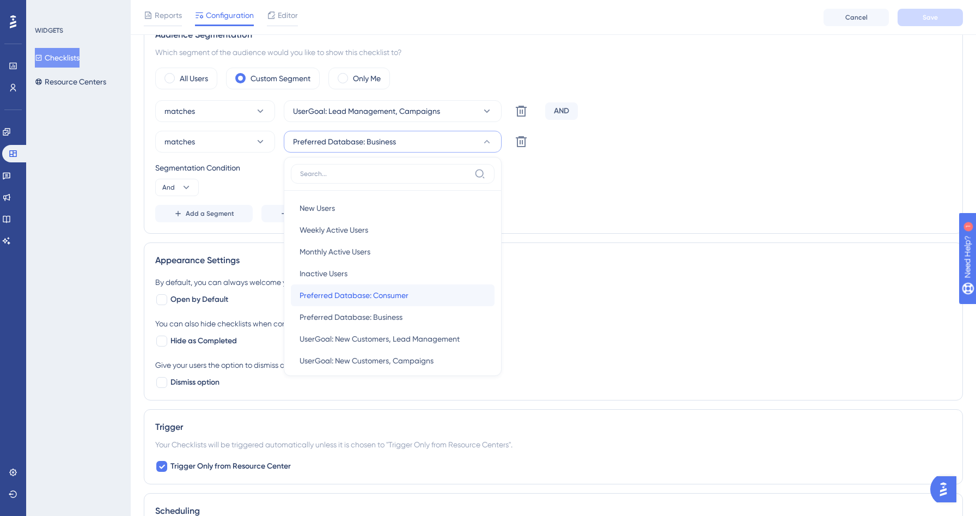
click at [363, 301] on span "Preferred Database: Consumer" at bounding box center [354, 295] width 109 height 13
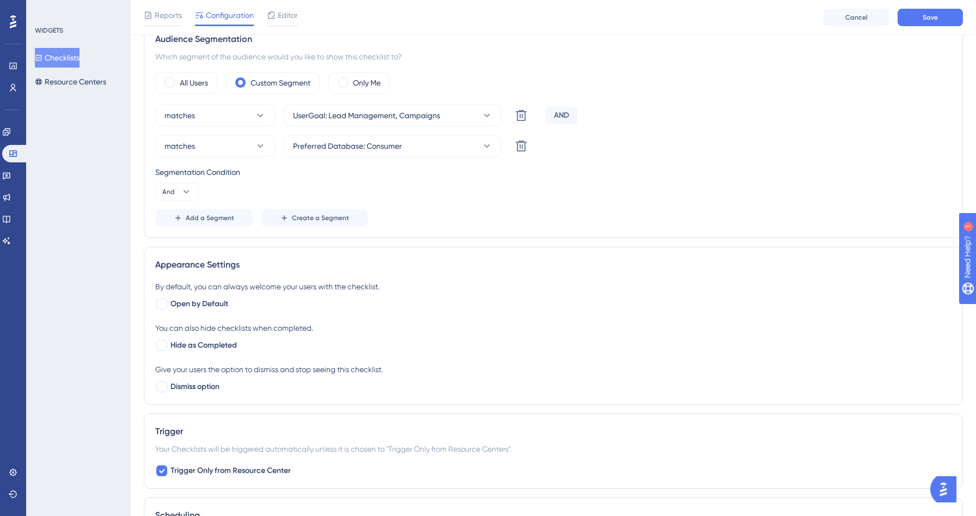
scroll to position [74, 0]
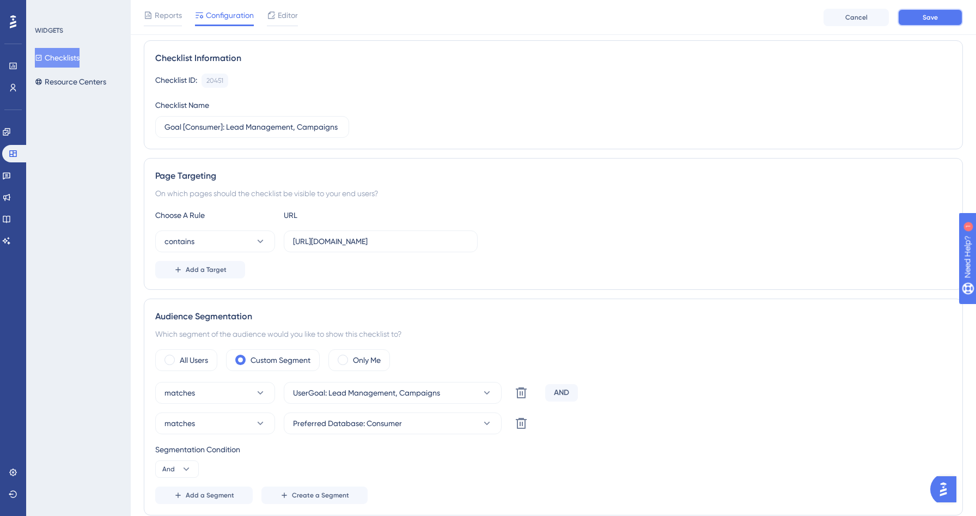
click at [930, 17] on span "Save" at bounding box center [929, 17] width 15 height 9
click at [64, 58] on button "Checklists" at bounding box center [57, 58] width 45 height 20
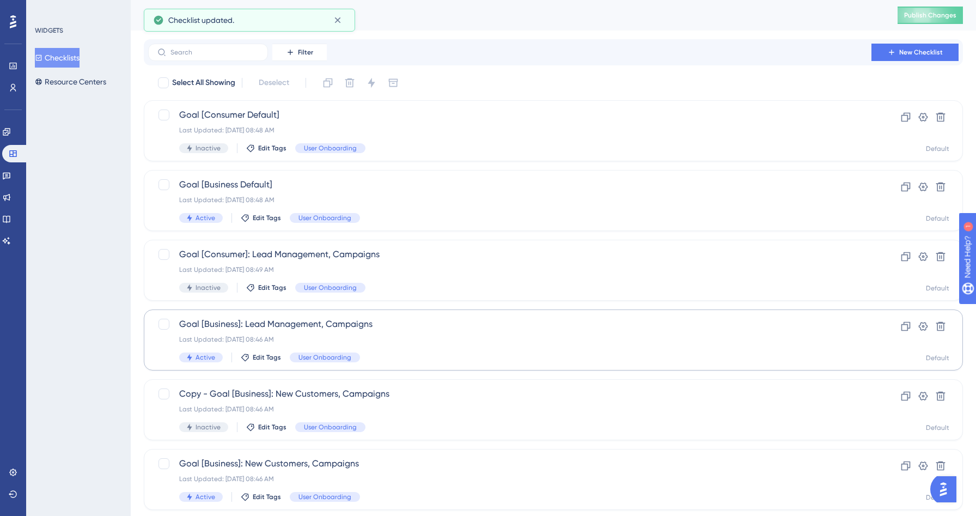
scroll to position [74, 0]
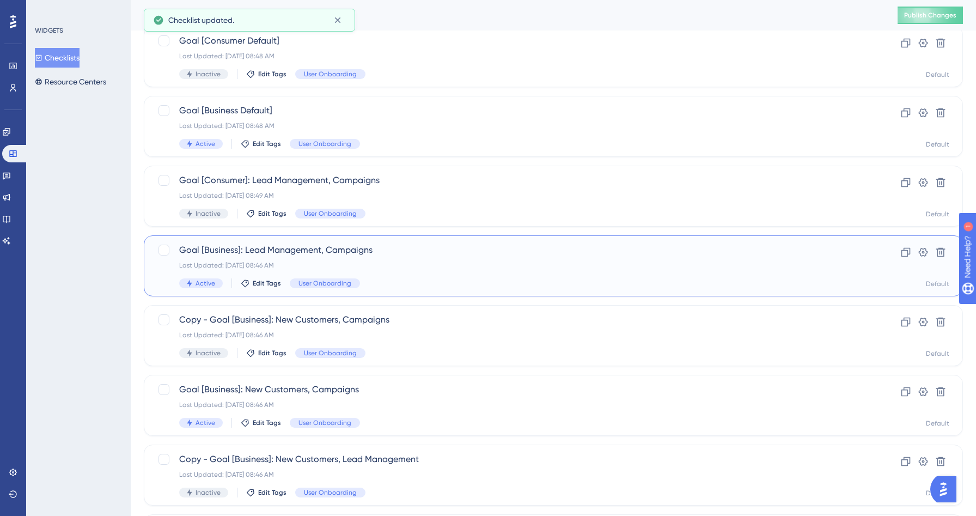
click at [399, 258] on div "Goal [Business]: Lead Management, Campaigns Last Updated: [DATE] 08:46 AM Activ…" at bounding box center [509, 265] width 661 height 45
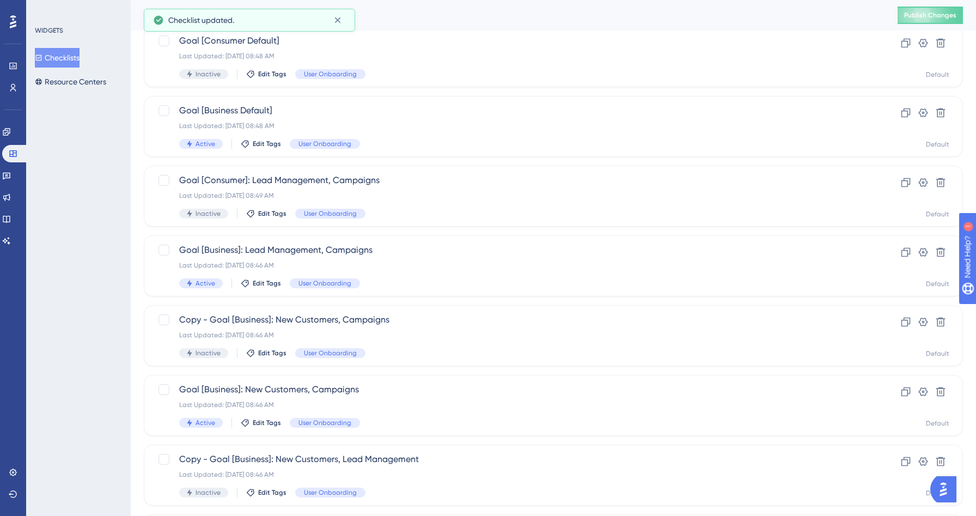
click at [78, 56] on button "Checklists" at bounding box center [57, 58] width 45 height 20
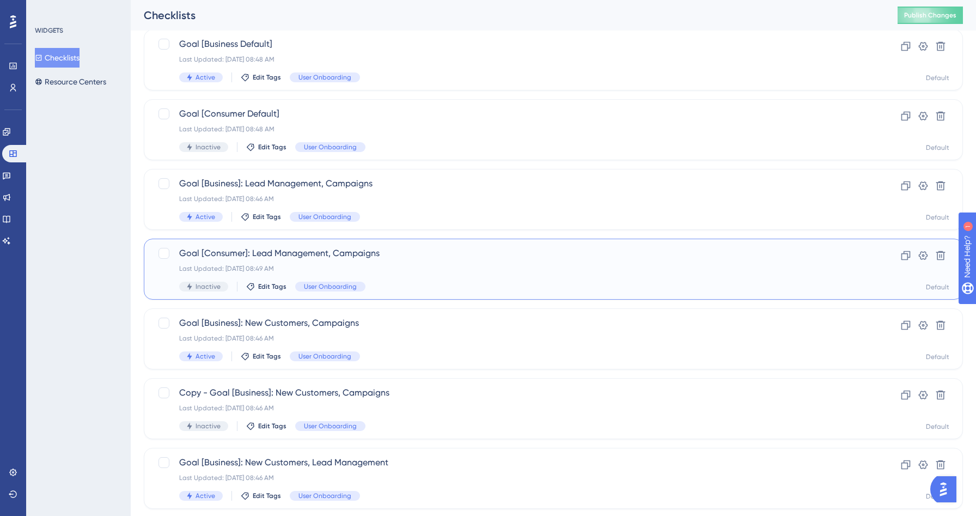
click at [411, 267] on div "Last Updated: [DATE] 08:49 AM" at bounding box center [509, 268] width 661 height 9
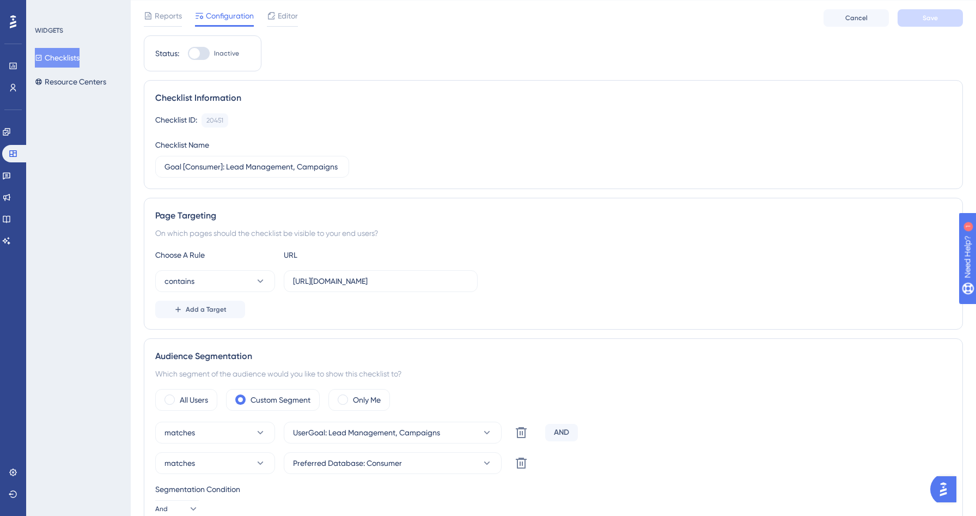
scroll to position [33, 0]
click at [78, 57] on button "Checklists" at bounding box center [57, 58] width 45 height 20
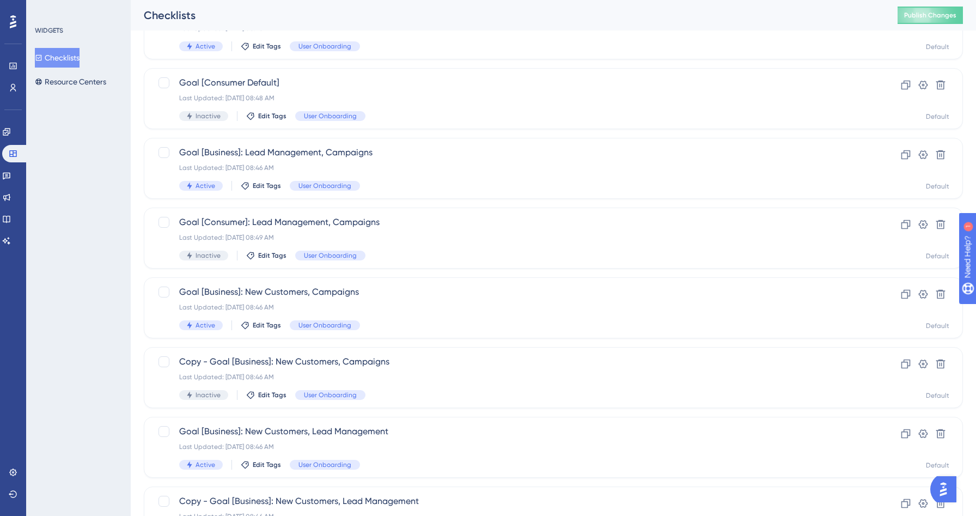
scroll to position [118, 0]
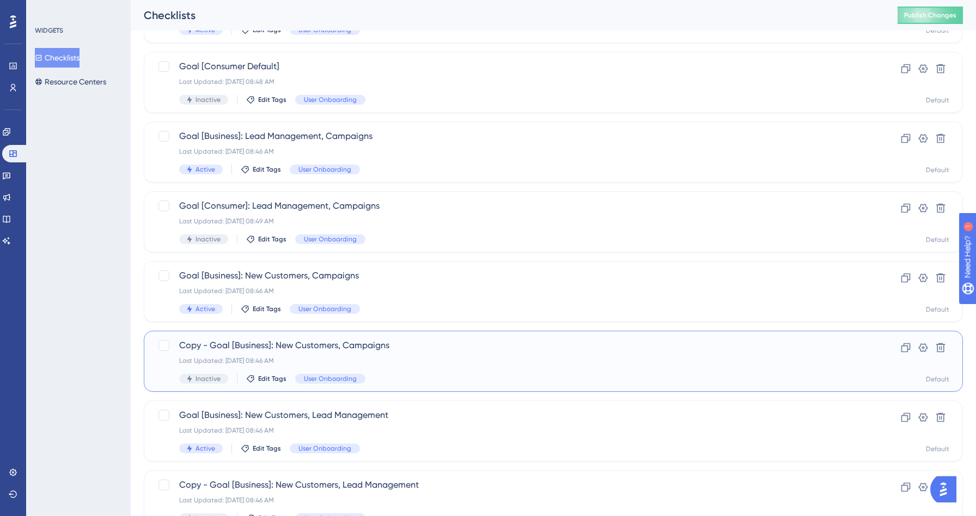
click at [411, 350] on span "Copy - Goal [Business]: New Customers, Campaigns" at bounding box center [509, 345] width 661 height 13
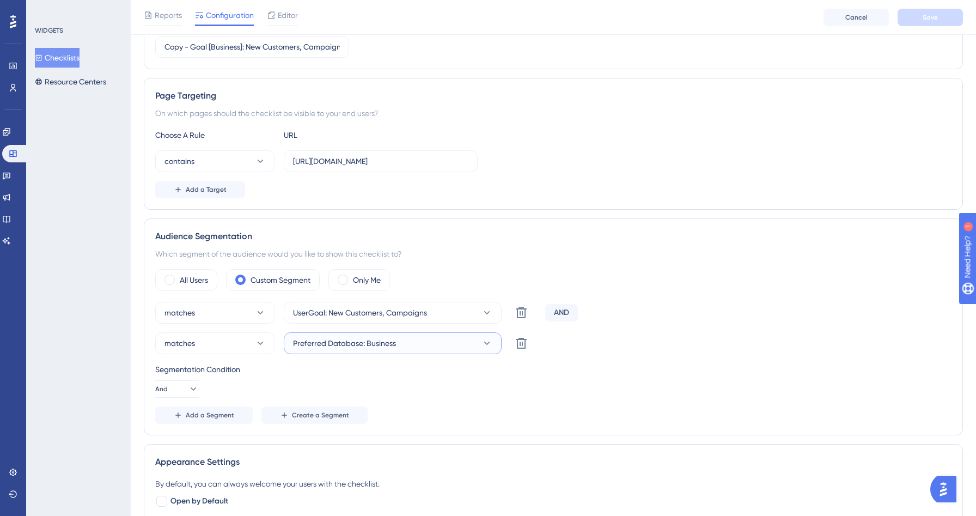
click at [420, 344] on button "Preferred Database: Business" at bounding box center [393, 343] width 218 height 22
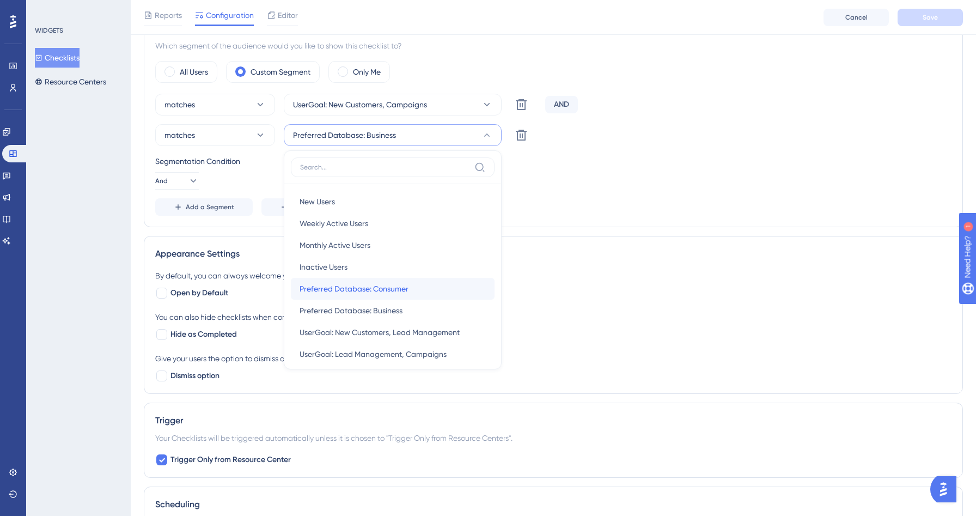
click at [394, 285] on span "Preferred Database: Consumer" at bounding box center [354, 288] width 109 height 13
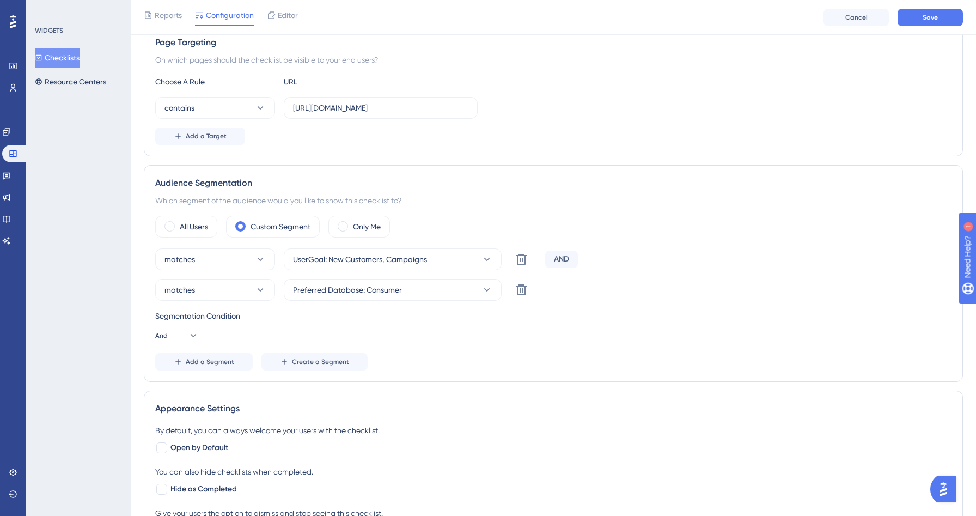
scroll to position [99, 0]
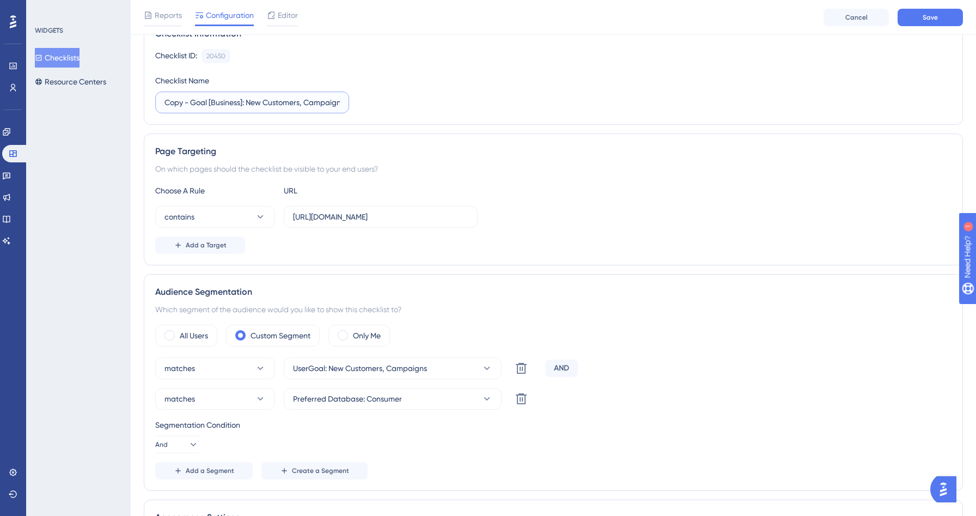
drag, startPoint x: 192, startPoint y: 105, endPoint x: 80, endPoint y: 102, distance: 112.2
click at [131, 102] on div "Performance Users Engagement Widgets Feedback Product Updates Knowledge Base AI…" at bounding box center [553, 431] width 845 height 1060
click at [203, 103] on input "Goal [Business]: New Customers, Campaigns" at bounding box center [251, 102] width 175 height 12
type input "Goal [Consumer]: New Customers, Campaigns"
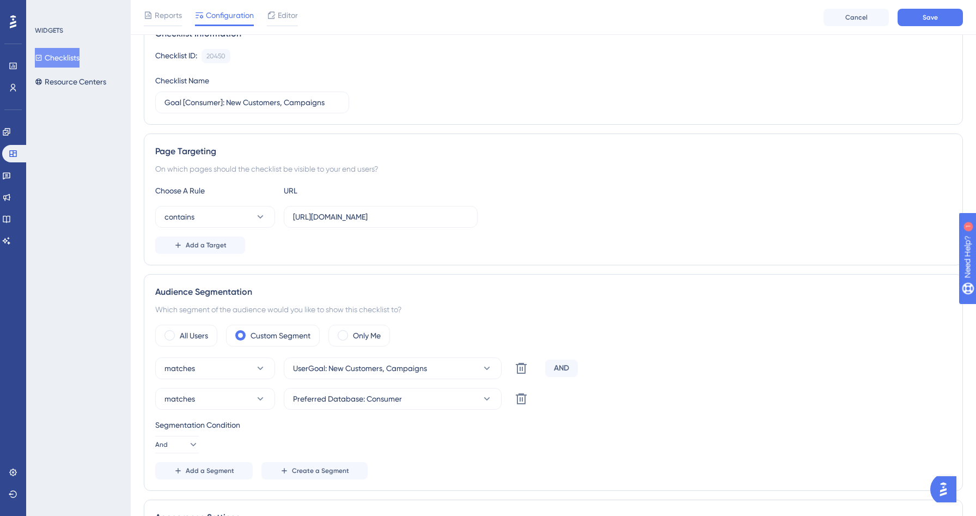
click at [928, 27] on div "Reports Configuration Editor Cancel Save" at bounding box center [553, 17] width 845 height 35
click at [927, 13] on span "Save" at bounding box center [929, 17] width 15 height 9
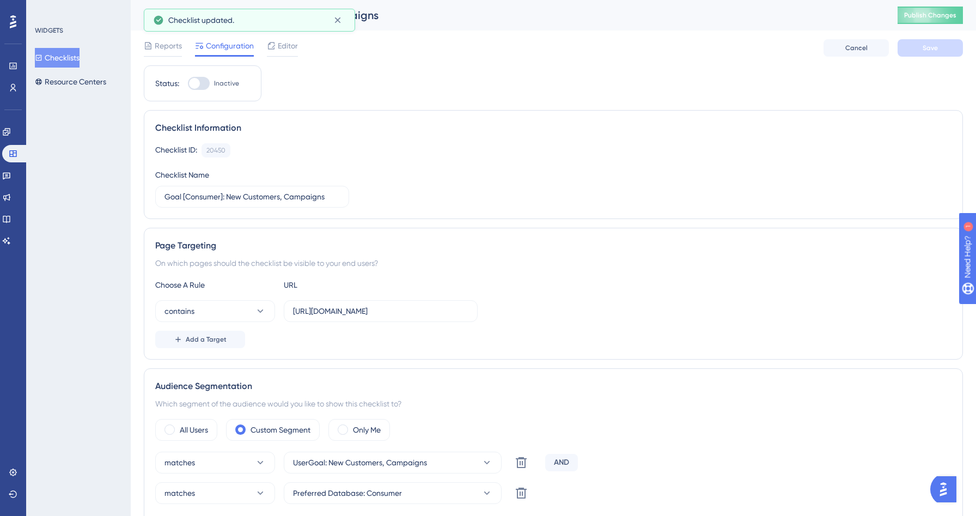
click at [78, 57] on button "Checklists" at bounding box center [57, 58] width 45 height 20
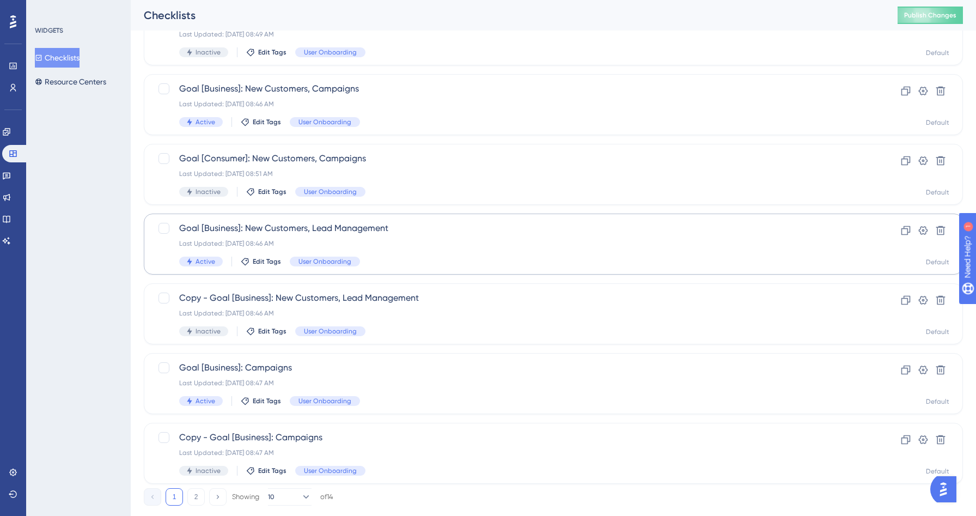
scroll to position [329, 0]
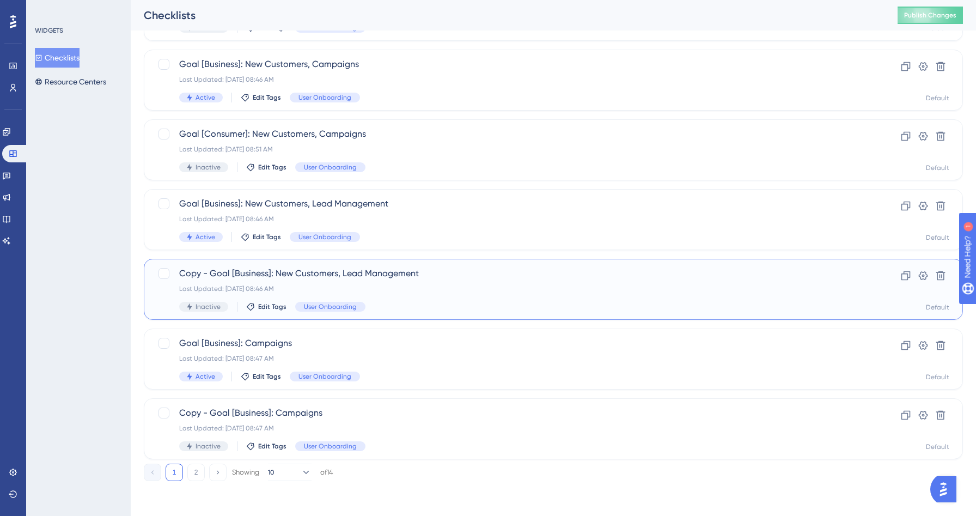
click at [430, 289] on div "Last Updated: [DATE] 08:46 AM" at bounding box center [509, 288] width 661 height 9
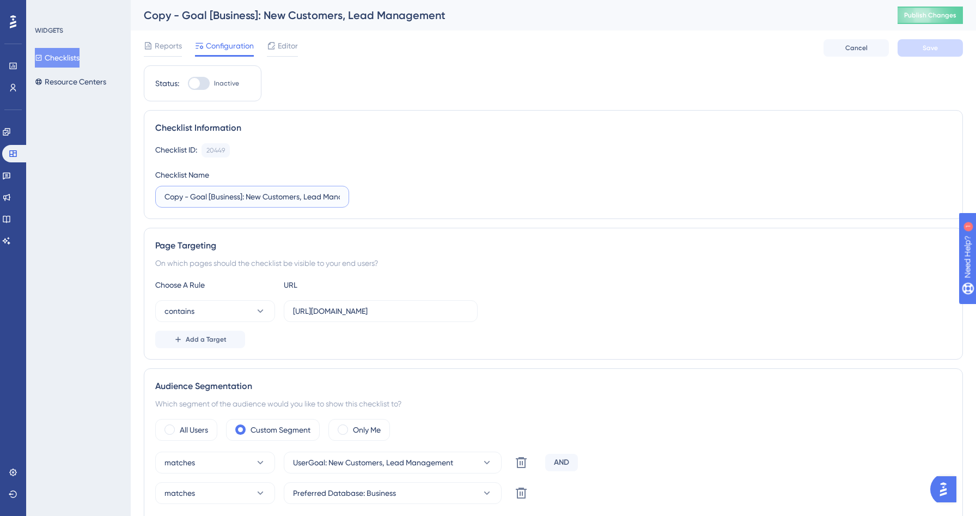
drag, startPoint x: 190, startPoint y: 197, endPoint x: 107, endPoint y: 195, distance: 82.2
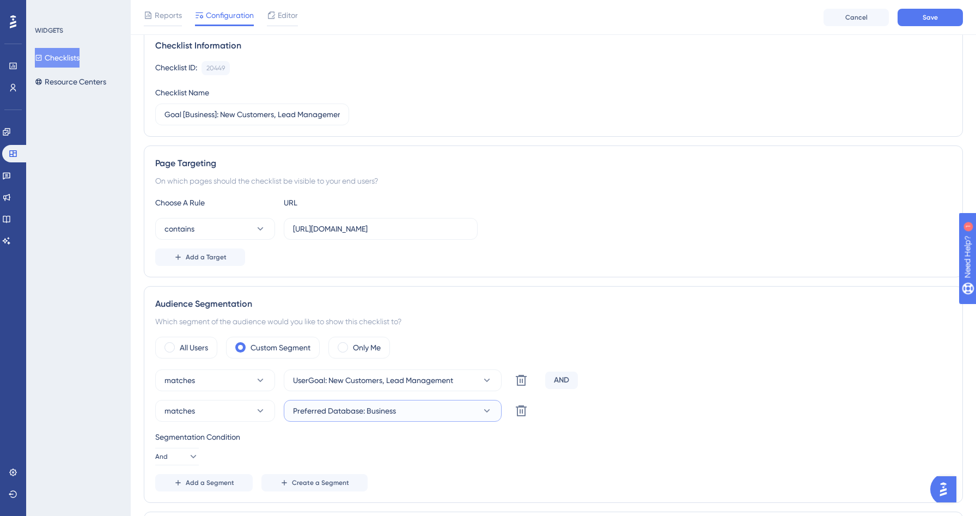
click at [394, 408] on span "Preferred Database: Business" at bounding box center [344, 410] width 103 height 13
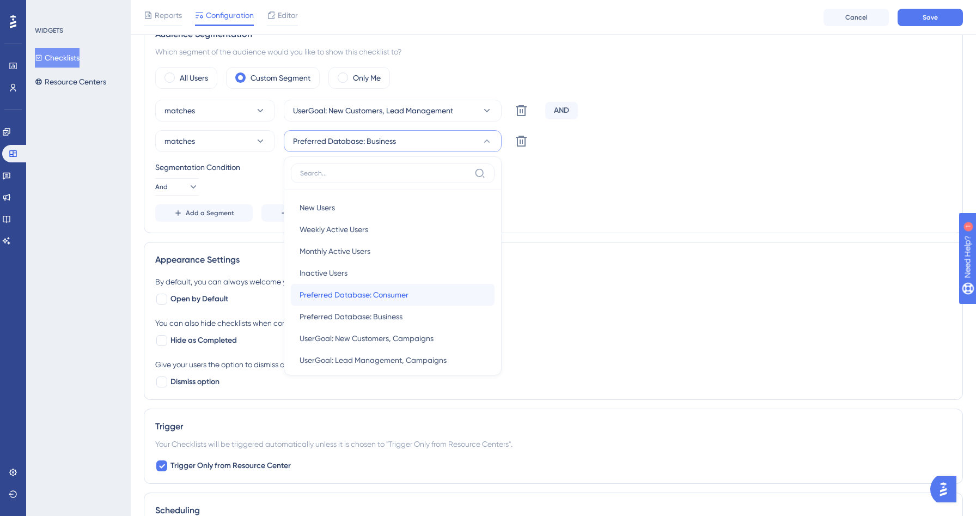
click at [391, 298] on span "Preferred Database: Consumer" at bounding box center [354, 294] width 109 height 13
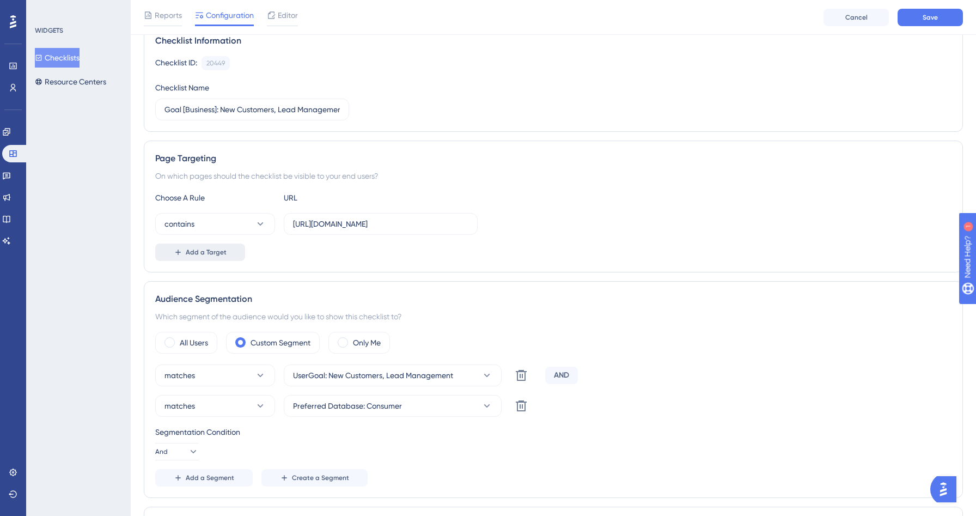
scroll to position [68, 0]
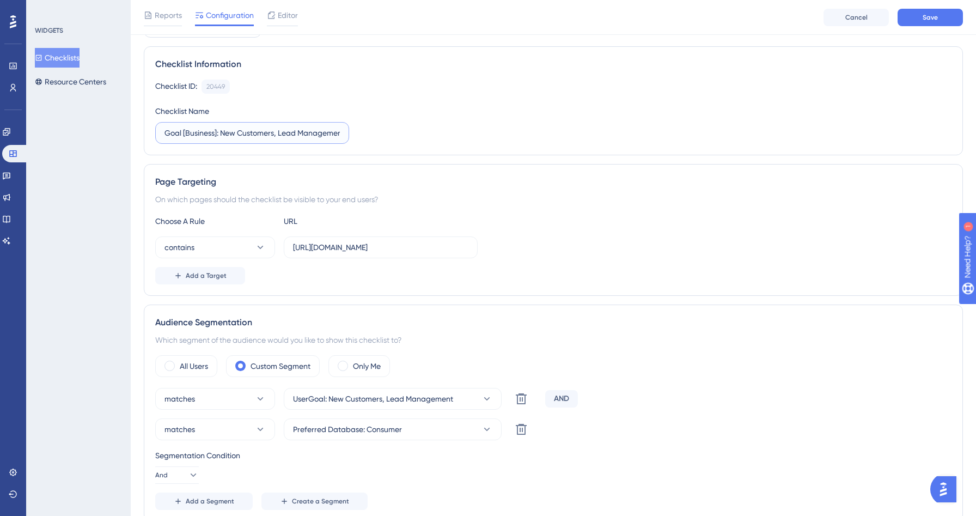
click at [203, 134] on input "Goal [Business]: New Customers, Lead Management" at bounding box center [251, 133] width 175 height 12
type input "Goal [Consumer]: New Customers, Lead Management"
click at [915, 19] on button "Save" at bounding box center [929, 17] width 65 height 17
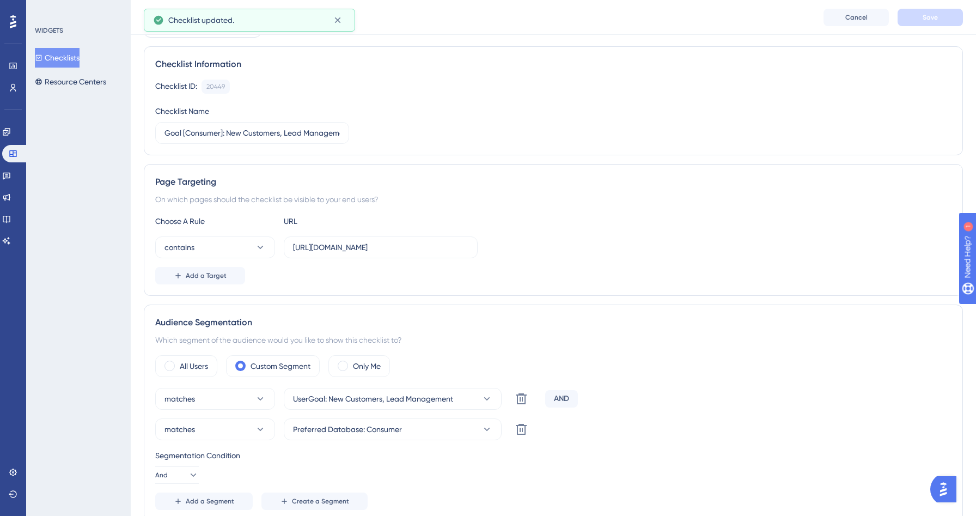
click at [71, 57] on button "Checklists" at bounding box center [57, 58] width 45 height 20
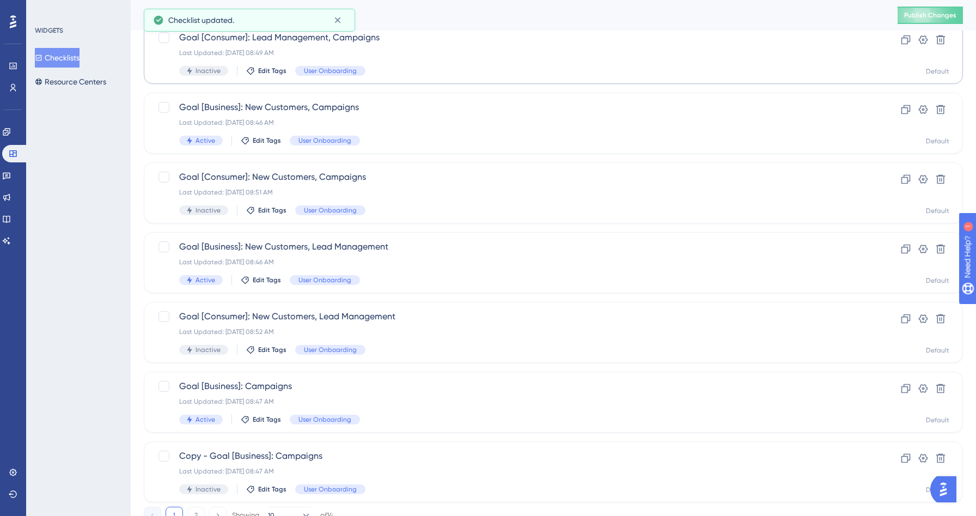
scroll to position [329, 0]
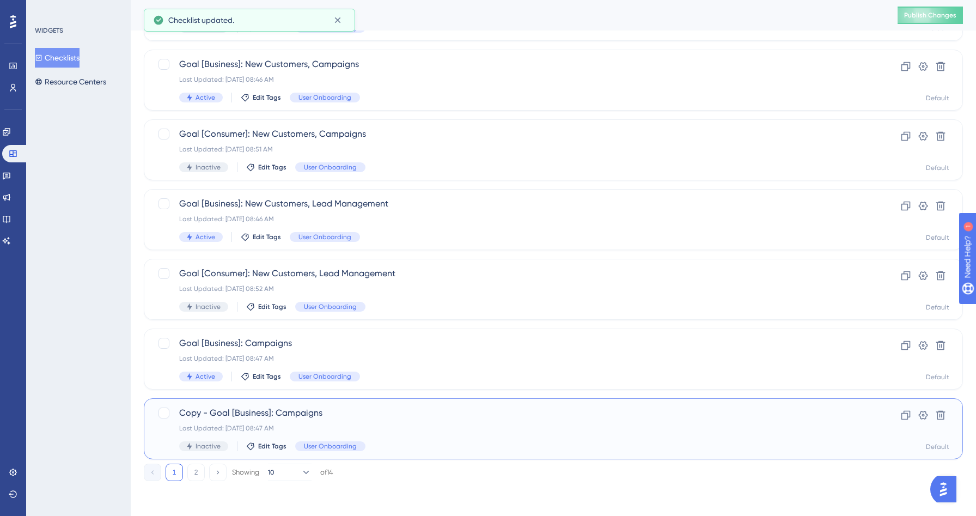
click at [374, 410] on span "Copy - Goal [Business]: Campaigns" at bounding box center [509, 412] width 661 height 13
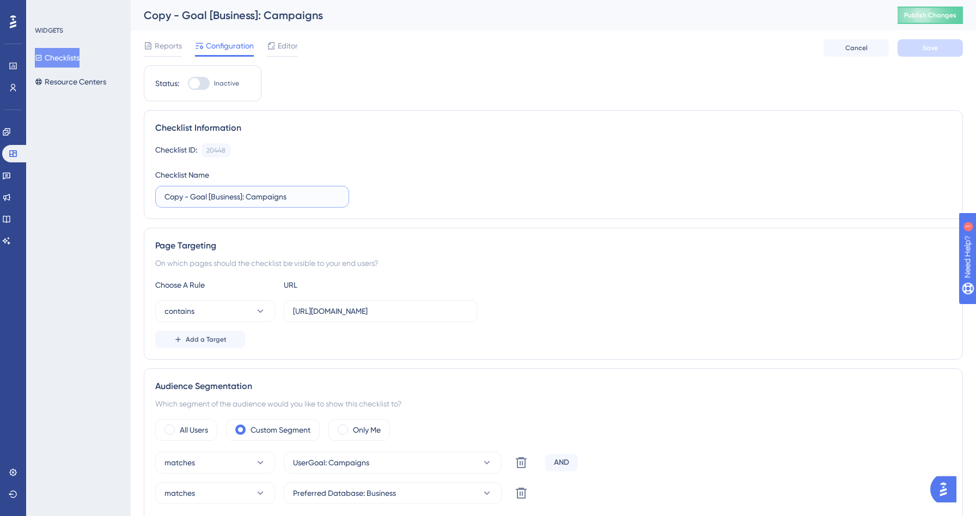
drag, startPoint x: 189, startPoint y: 198, endPoint x: 72, endPoint y: 148, distance: 127.6
click at [195, 205] on label "Goal [Business]: Campaigns" at bounding box center [252, 197] width 194 height 22
click at [195, 203] on input "Goal [Business]: Campaigns" at bounding box center [251, 197] width 175 height 12
click at [195, 205] on label "Goal [Business]: Campaigns" at bounding box center [252, 197] width 194 height 22
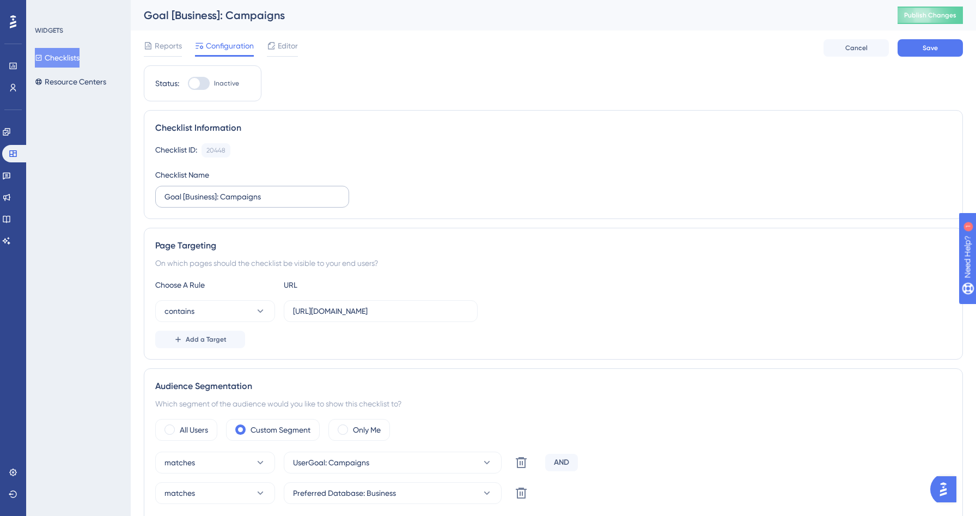
click at [195, 203] on input "Goal [Business]: Campaigns" at bounding box center [251, 197] width 175 height 12
click at [196, 194] on input "Goal [Business]: Campaigns" at bounding box center [251, 197] width 175 height 12
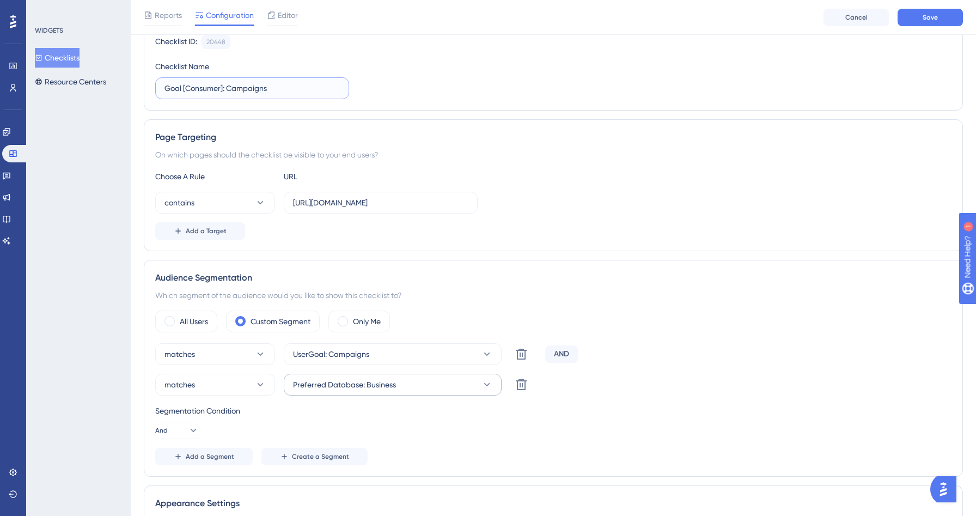
type input "Goal [Consumer]: Campaigns"
click at [379, 380] on span "Preferred Database: Business" at bounding box center [344, 384] width 103 height 13
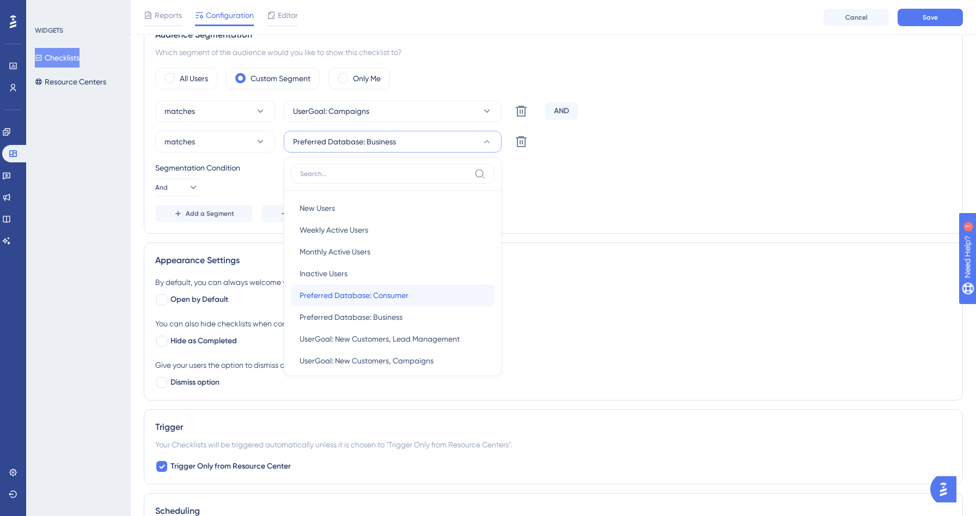
click at [379, 296] on span "Preferred Database: Consumer" at bounding box center [354, 295] width 109 height 13
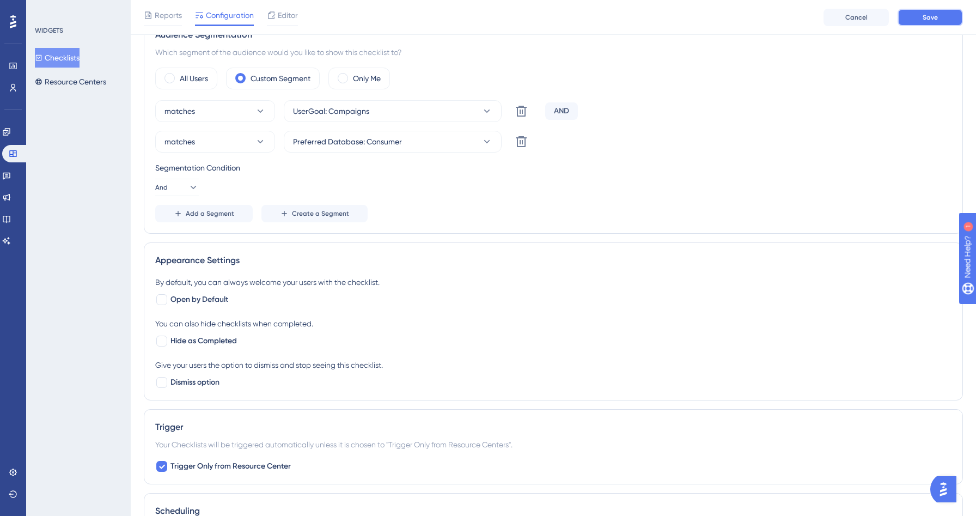
click at [940, 15] on button "Save" at bounding box center [929, 17] width 65 height 17
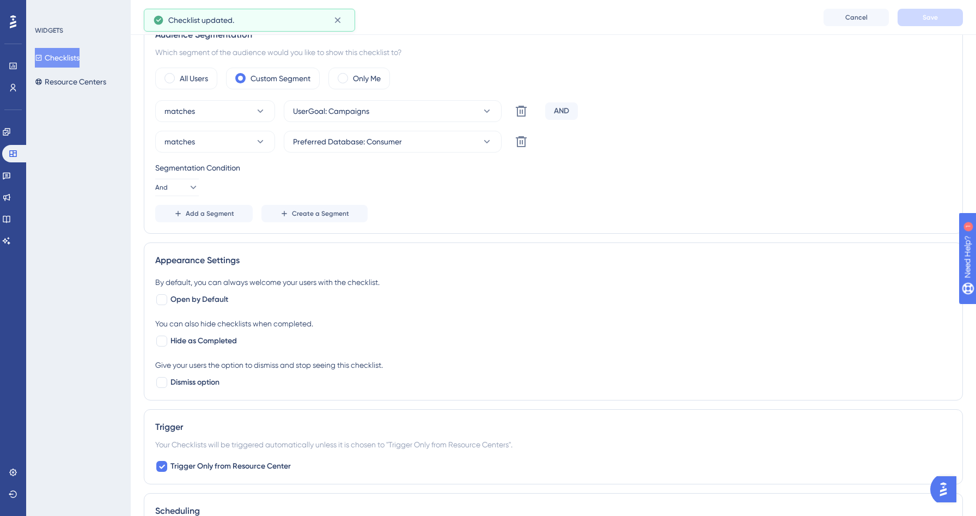
click at [58, 58] on button "Checklists" at bounding box center [57, 58] width 45 height 20
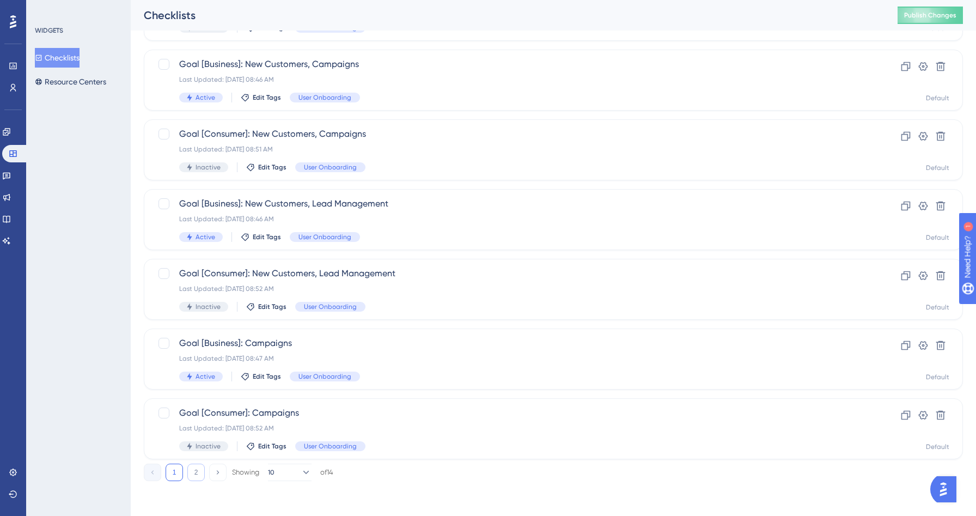
click at [196, 473] on button "2" at bounding box center [195, 471] width 17 height 17
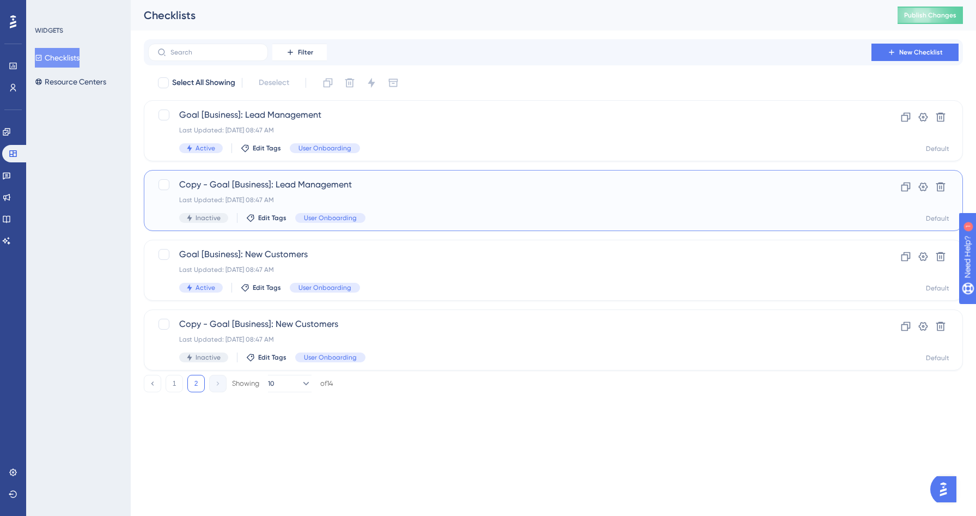
click at [358, 180] on span "Copy - Goal [Business]: Lead Management" at bounding box center [509, 184] width 661 height 13
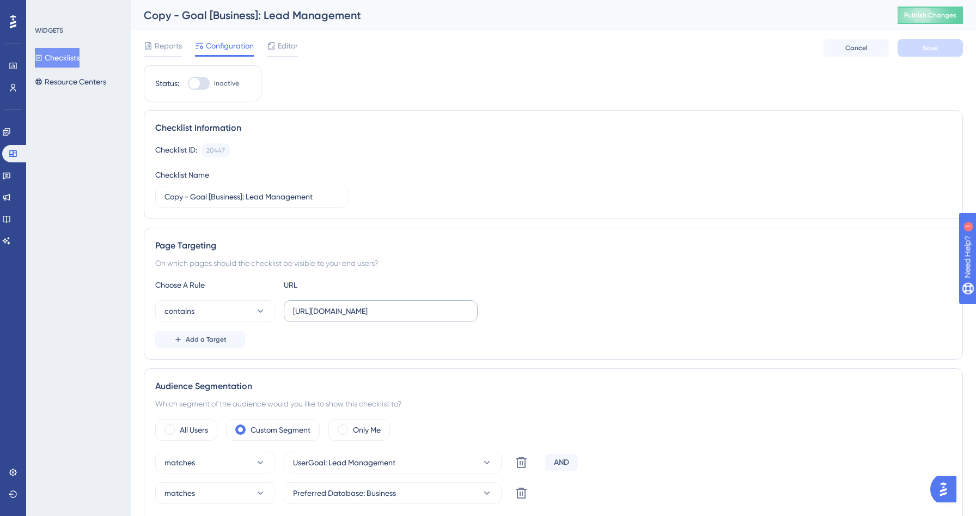
scroll to position [135, 0]
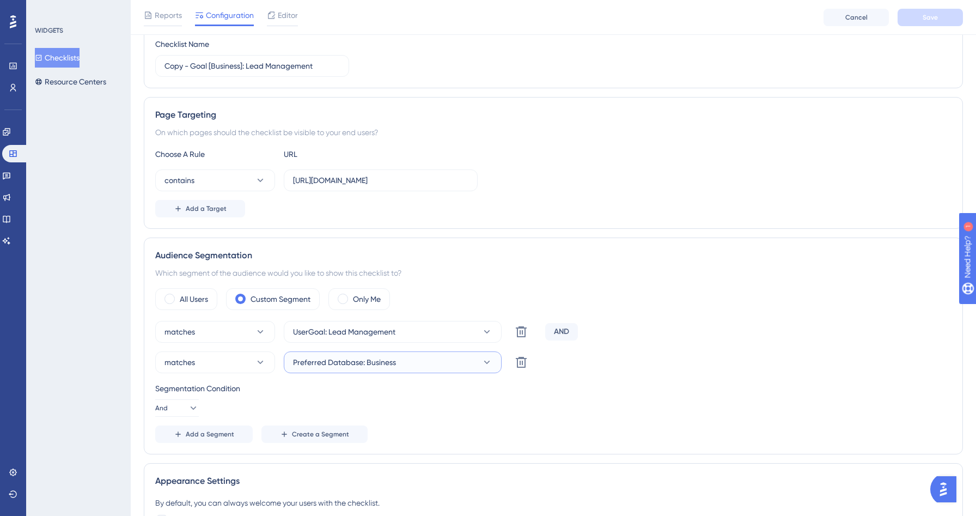
click at [377, 365] on span "Preferred Database: Business" at bounding box center [344, 362] width 103 height 13
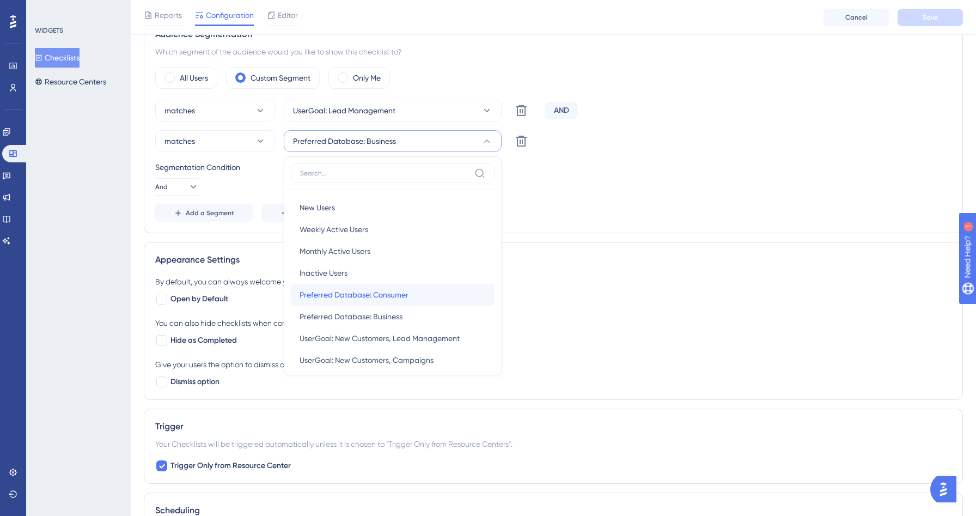
click at [372, 297] on span "Preferred Database: Consumer" at bounding box center [354, 294] width 109 height 13
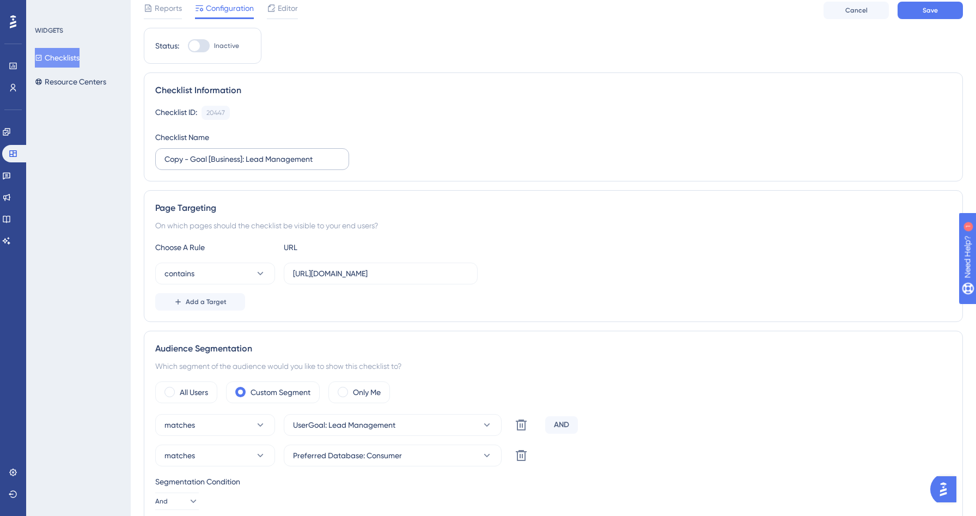
scroll to position [0, 0]
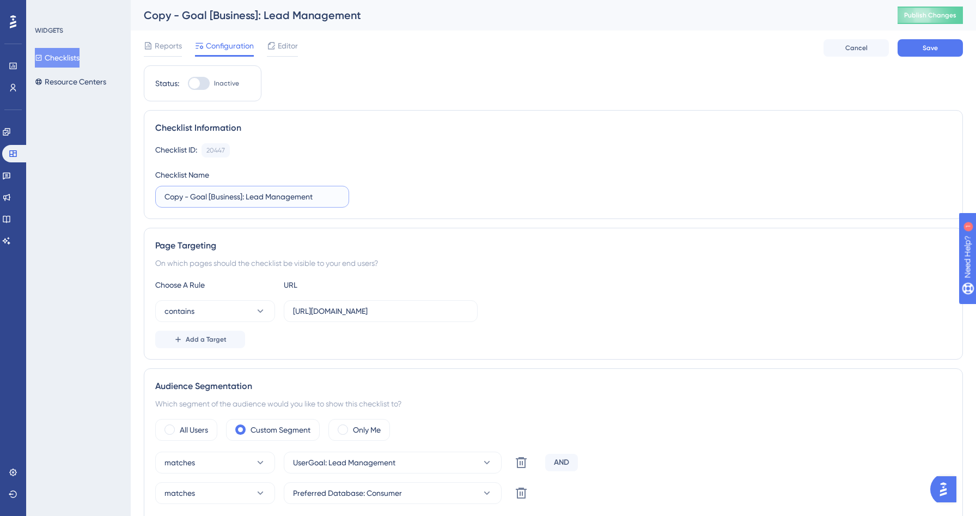
drag, startPoint x: 192, startPoint y: 197, endPoint x: 108, endPoint y: 155, distance: 93.3
click at [192, 195] on input "Goal [Business]: Lead Management" at bounding box center [251, 197] width 175 height 12
type input "Goal [Consumer]: Lead Management"
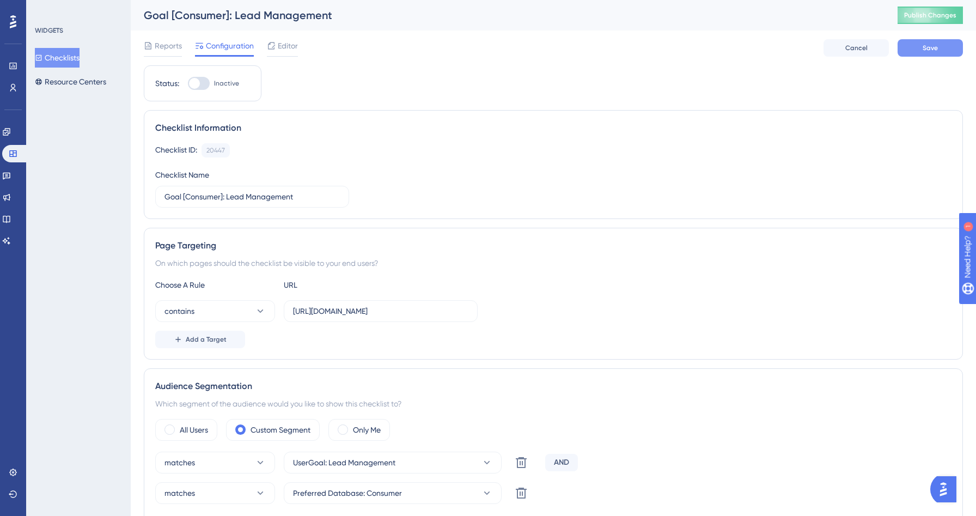
click at [948, 47] on button "Save" at bounding box center [929, 47] width 65 height 17
click at [68, 57] on button "Checklists" at bounding box center [57, 58] width 45 height 20
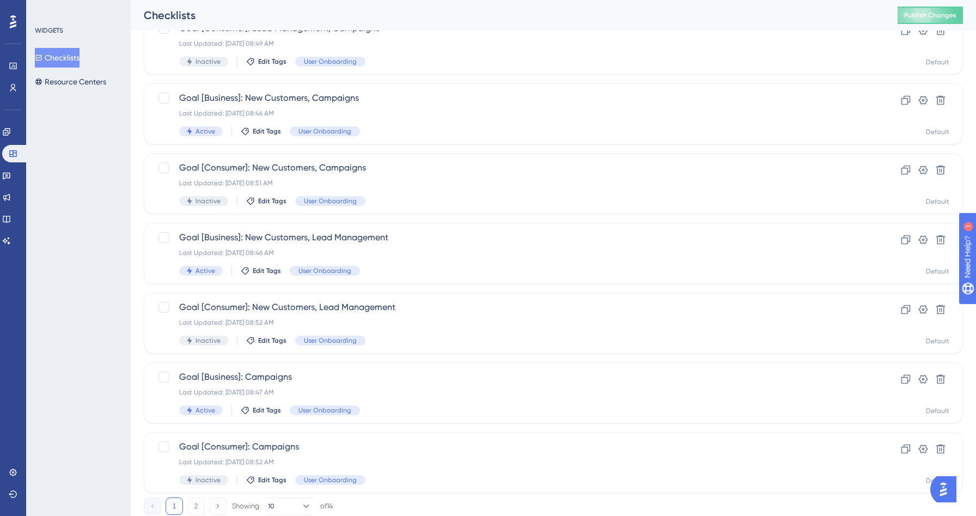
scroll to position [329, 0]
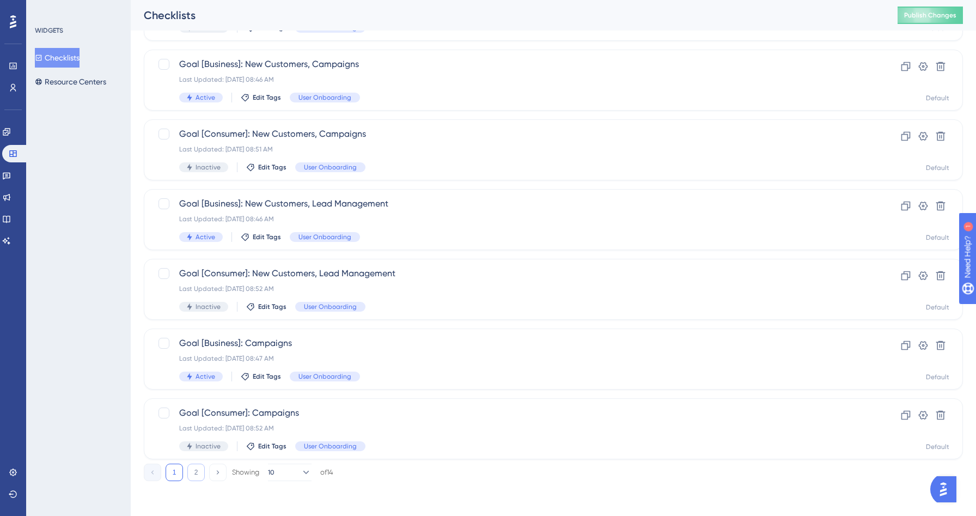
click at [195, 472] on button "2" at bounding box center [195, 471] width 17 height 17
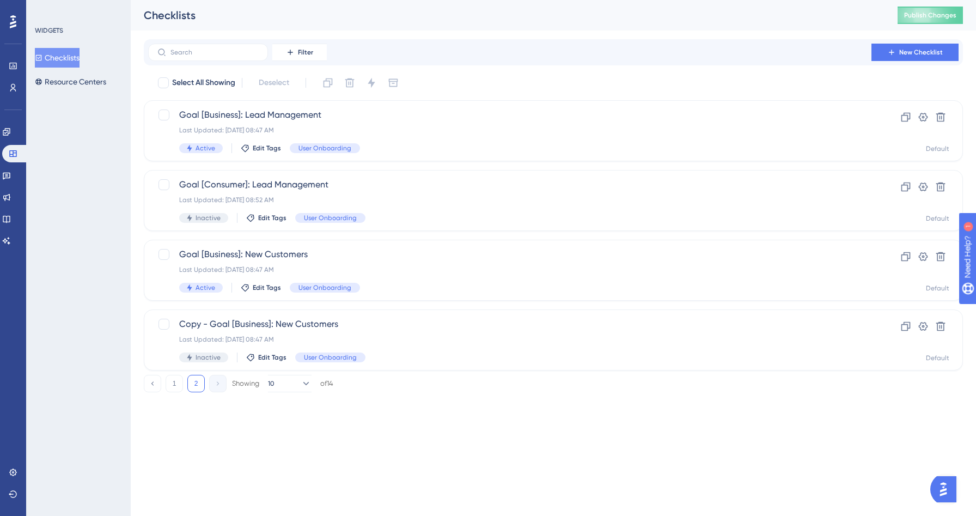
scroll to position [0, 0]
click at [399, 327] on span "Copy - Goal [Business]: New Customers" at bounding box center [509, 323] width 661 height 13
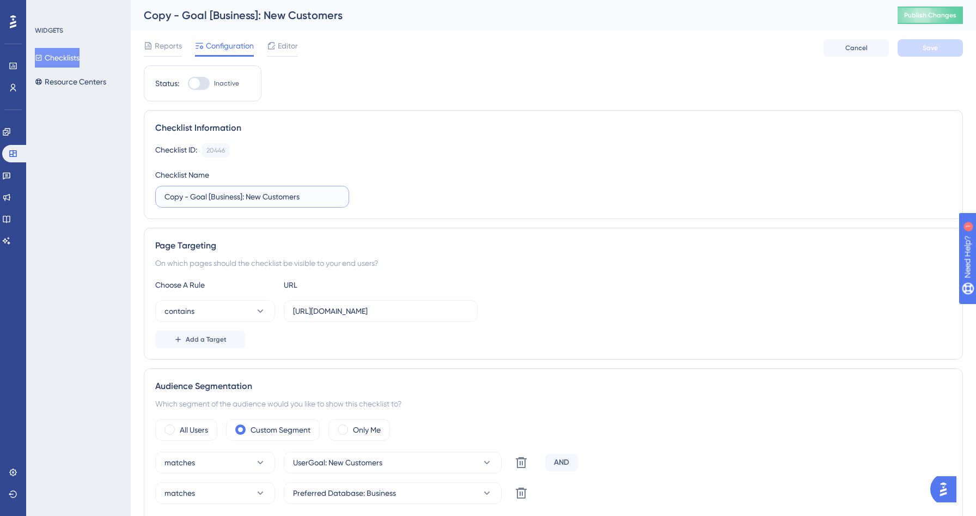
drag, startPoint x: 191, startPoint y: 194, endPoint x: 76, endPoint y: 182, distance: 115.5
click at [201, 195] on input "Goal [Business]: New Customers" at bounding box center [251, 197] width 175 height 12
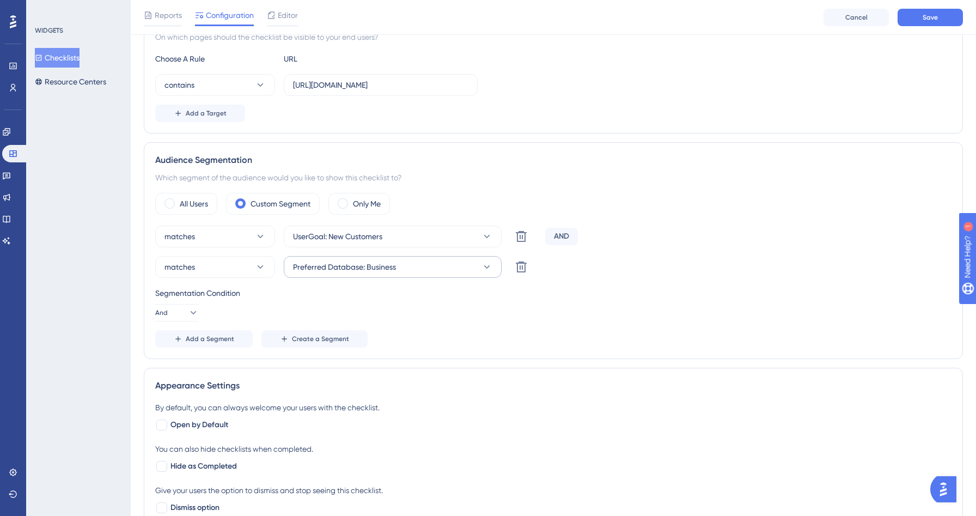
type input "Goal [Consumer]: New Customers"
click at [388, 264] on span "Preferred Database: Business" at bounding box center [344, 266] width 103 height 13
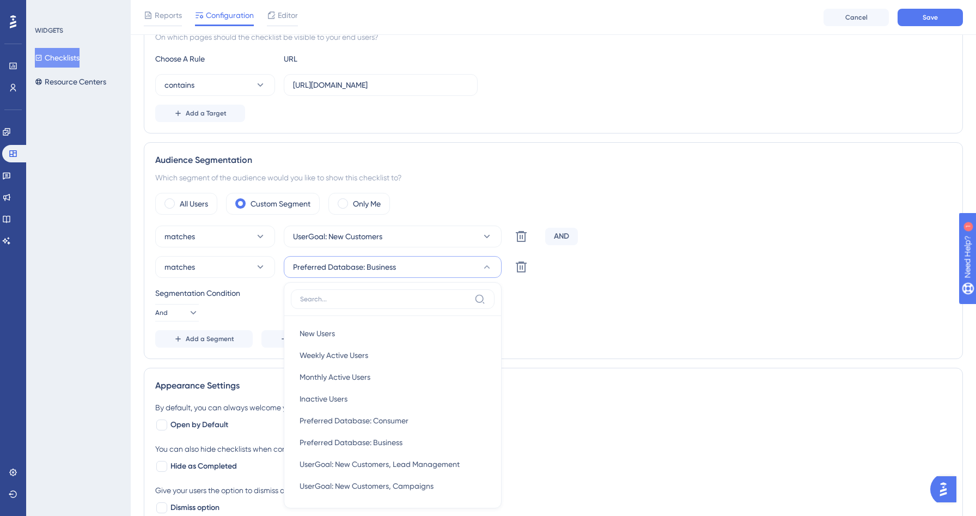
scroll to position [365, 0]
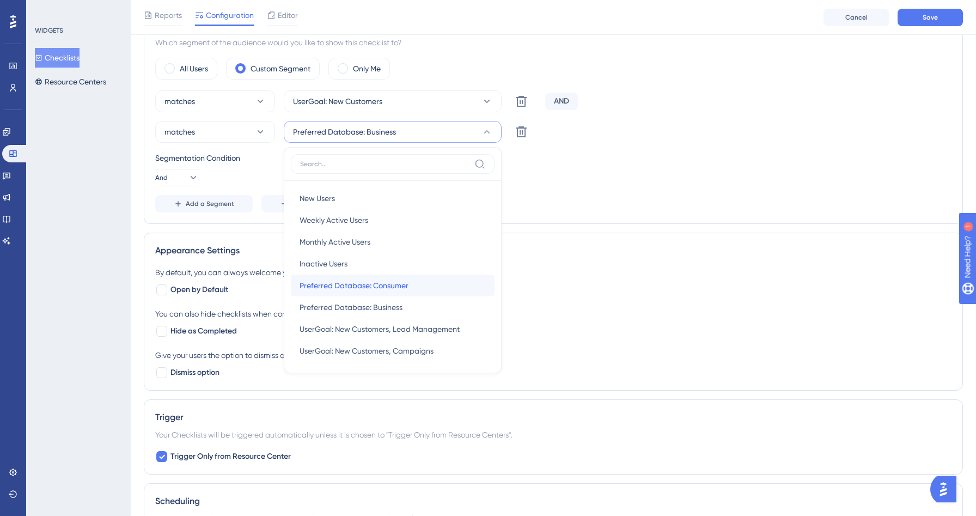
click at [383, 279] on span "Preferred Database: Consumer" at bounding box center [354, 285] width 109 height 13
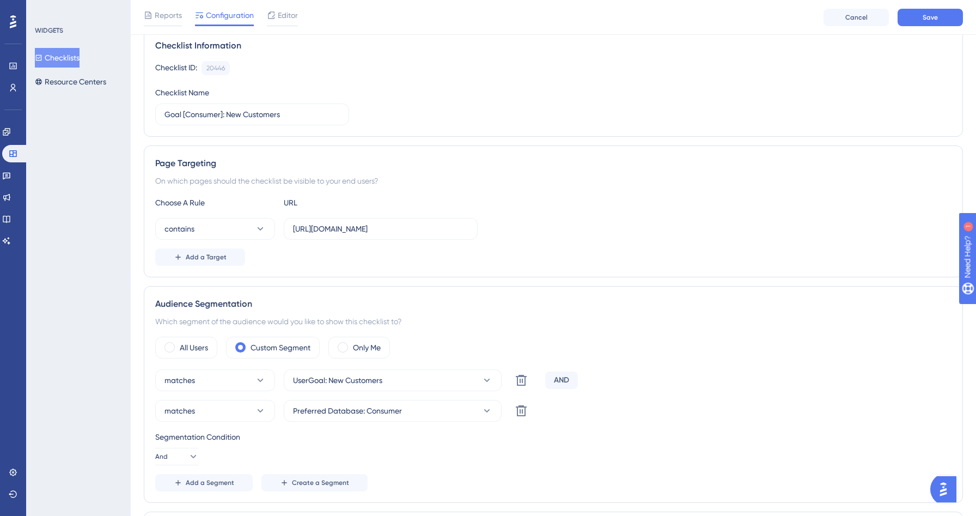
scroll to position [0, 0]
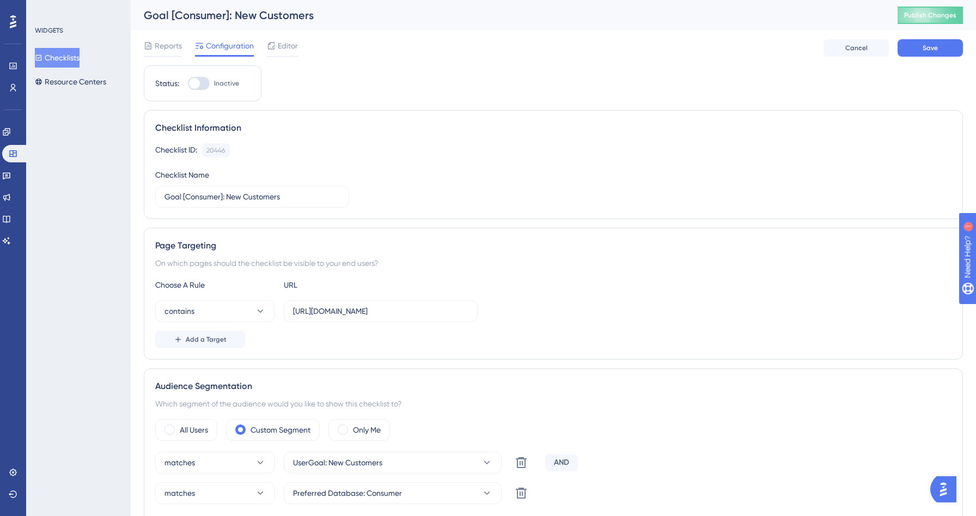
click at [932, 57] on div "Reports Configuration Editor Cancel Save" at bounding box center [553, 47] width 819 height 35
click at [932, 53] on button "Save" at bounding box center [929, 47] width 65 height 17
click at [78, 59] on button "Checklists" at bounding box center [57, 58] width 45 height 20
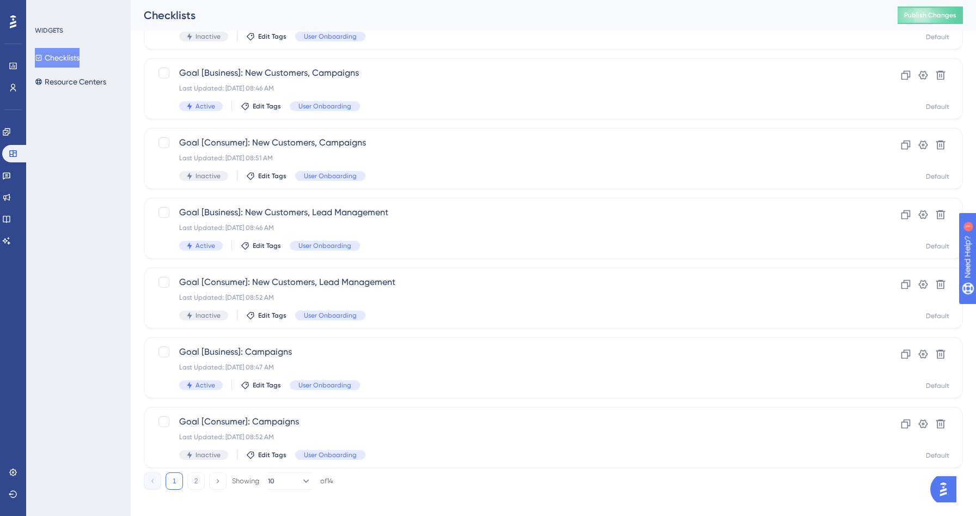
scroll to position [329, 0]
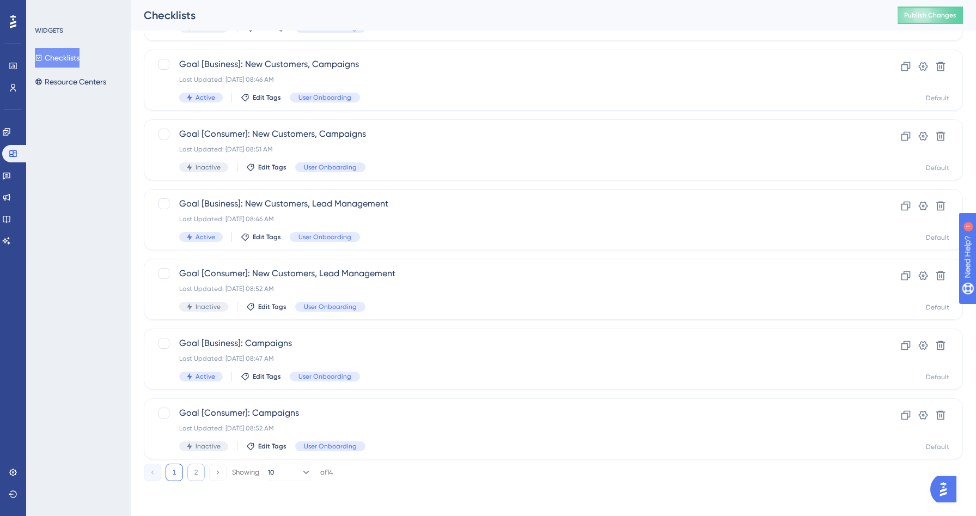
click at [198, 470] on button "2" at bounding box center [195, 471] width 17 height 17
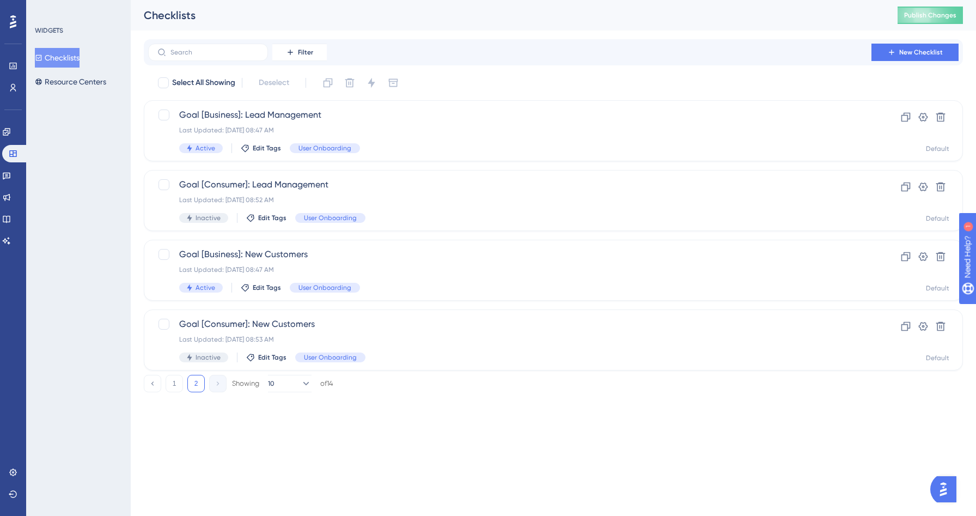
scroll to position [0, 0]
click at [371, 325] on span "Goal [Consumer]: New Customers" at bounding box center [509, 323] width 661 height 13
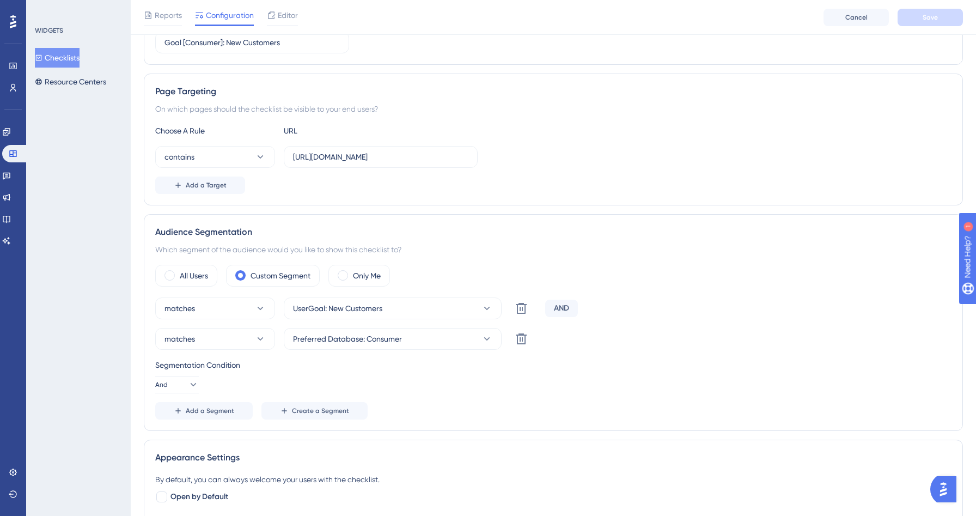
scroll to position [314, 0]
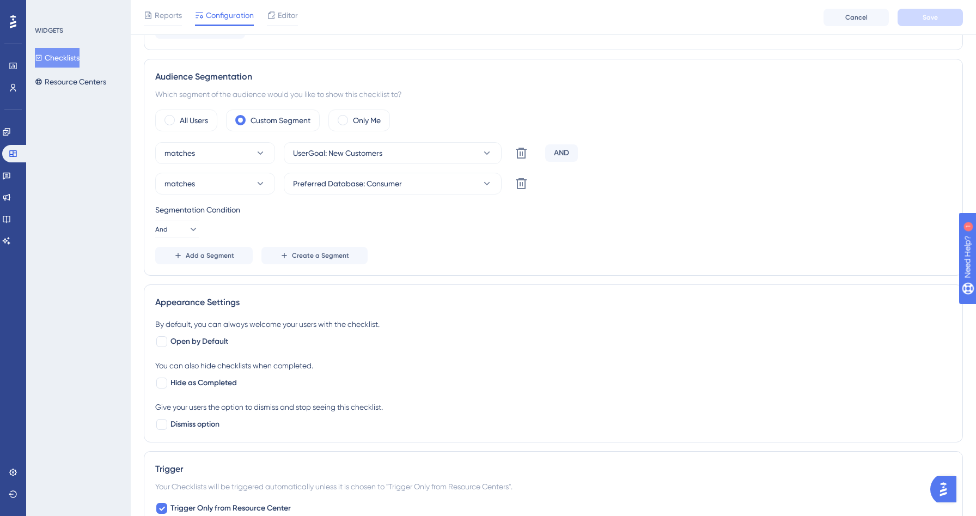
click at [80, 64] on button "Checklists" at bounding box center [57, 58] width 45 height 20
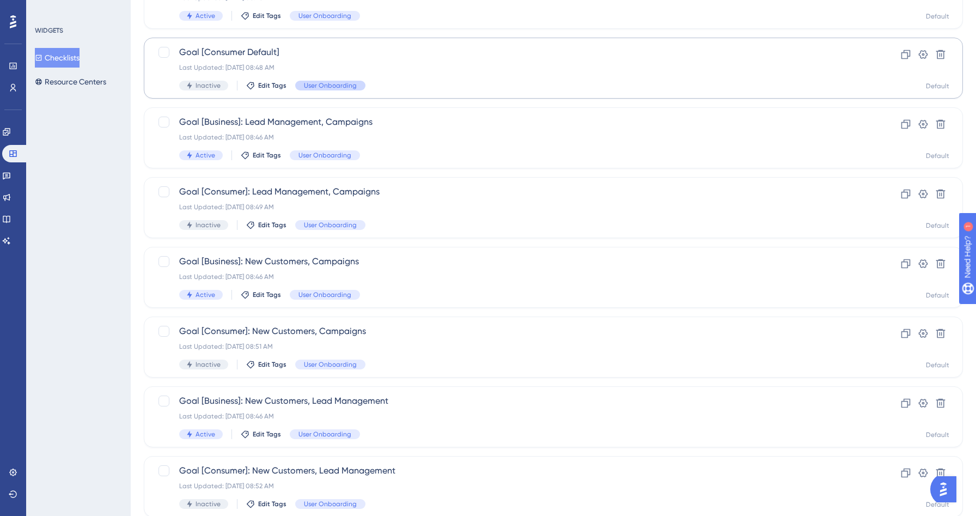
scroll to position [329, 0]
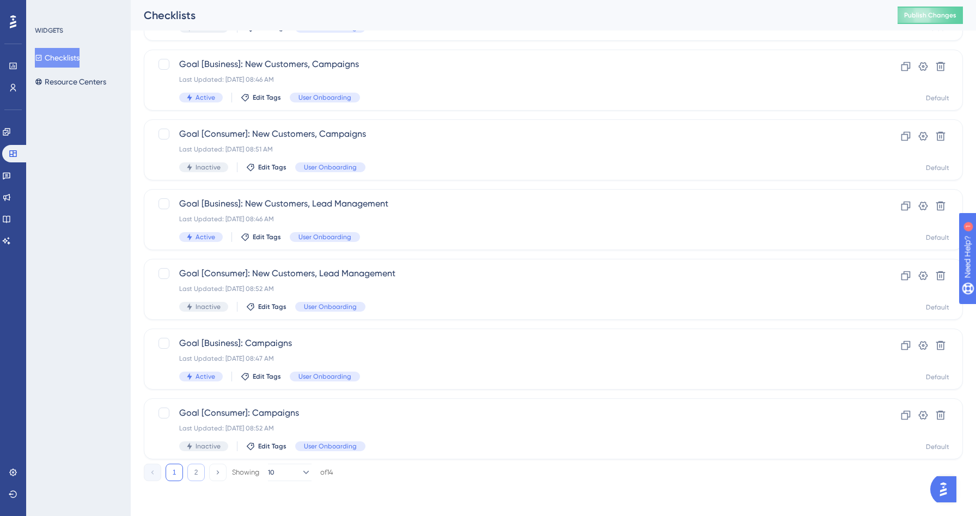
click at [195, 470] on button "2" at bounding box center [195, 471] width 17 height 17
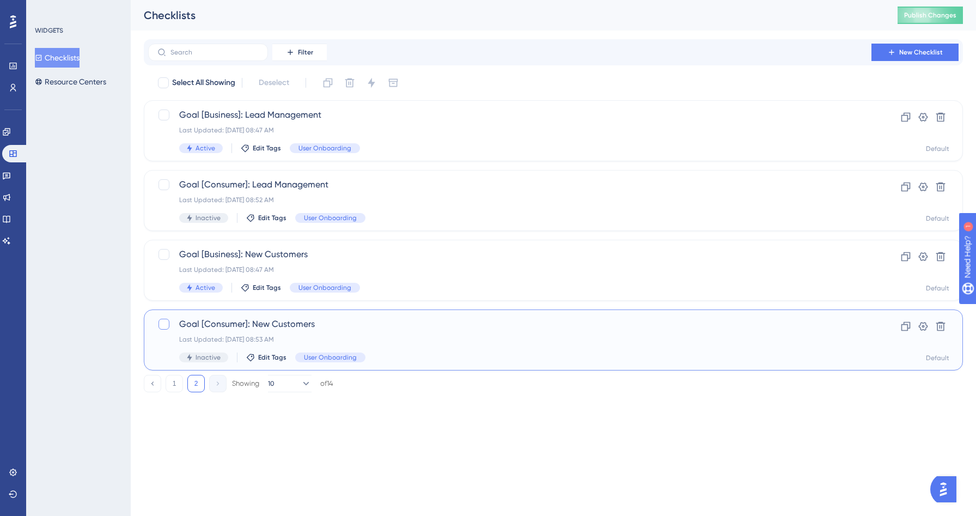
click at [164, 327] on div at bounding box center [163, 324] width 11 height 11
checkbox input "true"
click at [166, 183] on div at bounding box center [163, 184] width 11 height 11
checkbox input "true"
click at [368, 83] on icon at bounding box center [371, 82] width 11 height 11
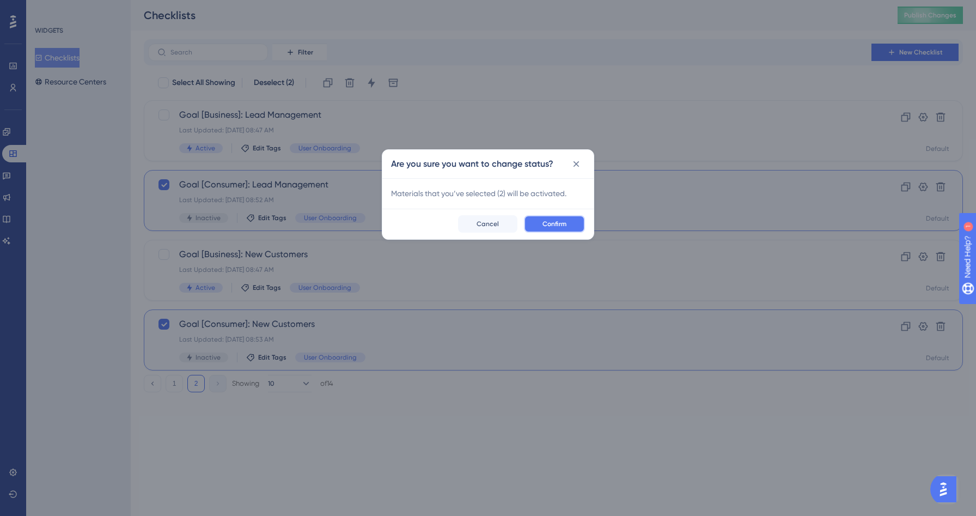
click at [569, 224] on button "Confirm" at bounding box center [554, 223] width 61 height 17
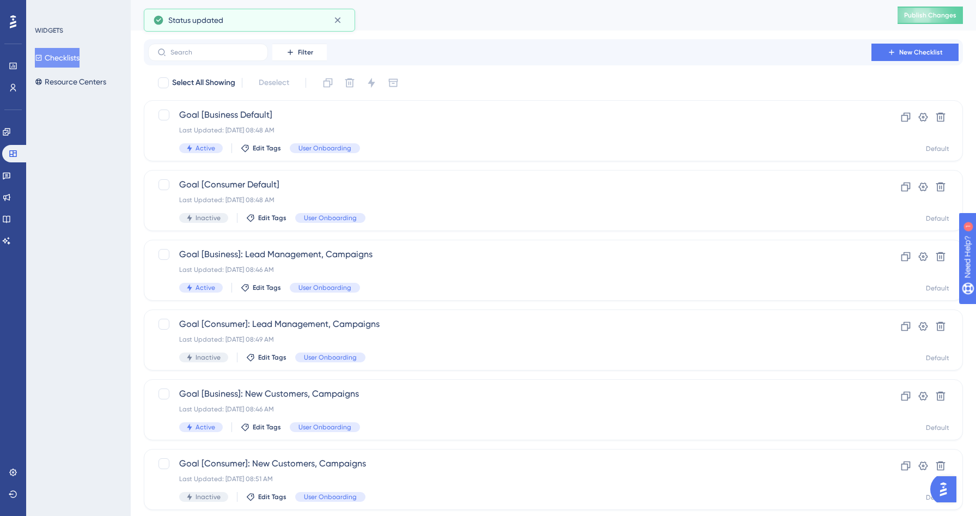
scroll to position [329, 0]
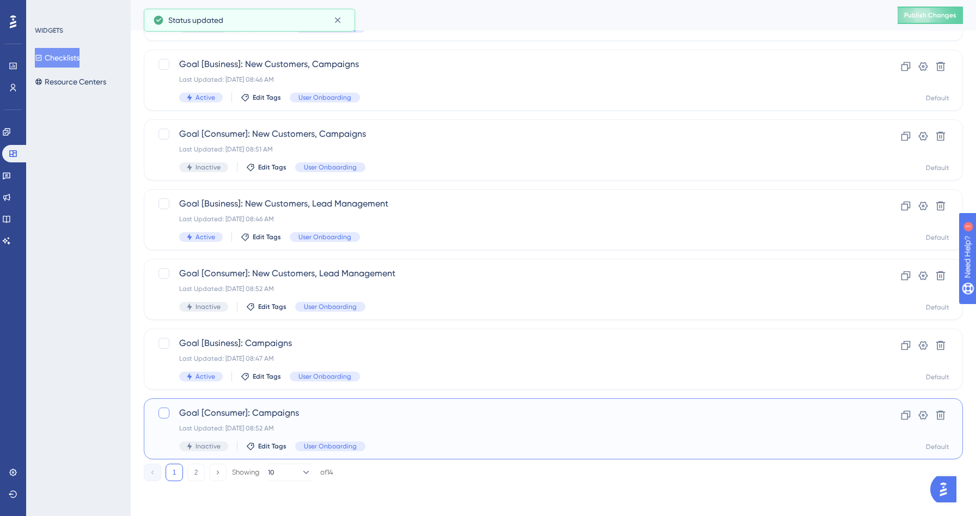
click at [161, 416] on div at bounding box center [163, 412] width 11 height 11
checkbox input "true"
click at [163, 271] on div at bounding box center [163, 273] width 11 height 11
checkbox input "true"
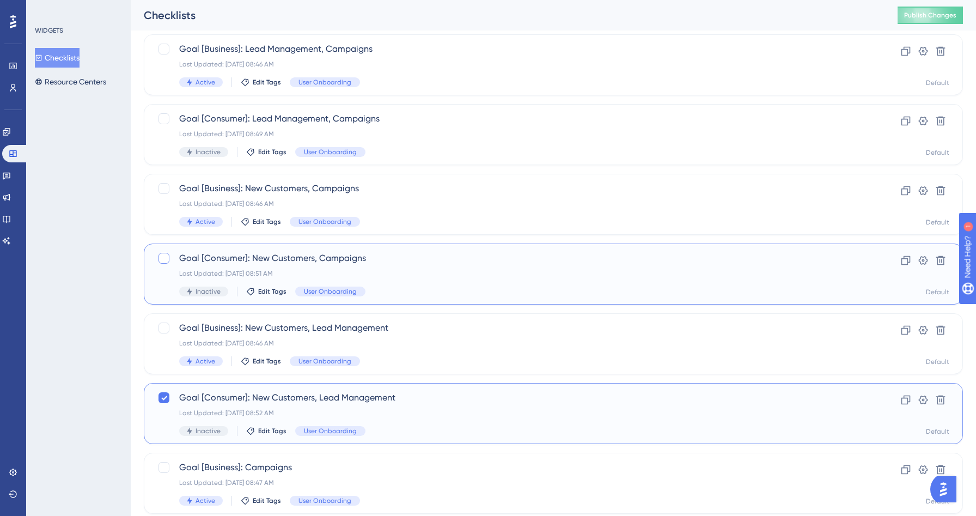
click at [163, 259] on div at bounding box center [163, 258] width 11 height 11
checkbox input "true"
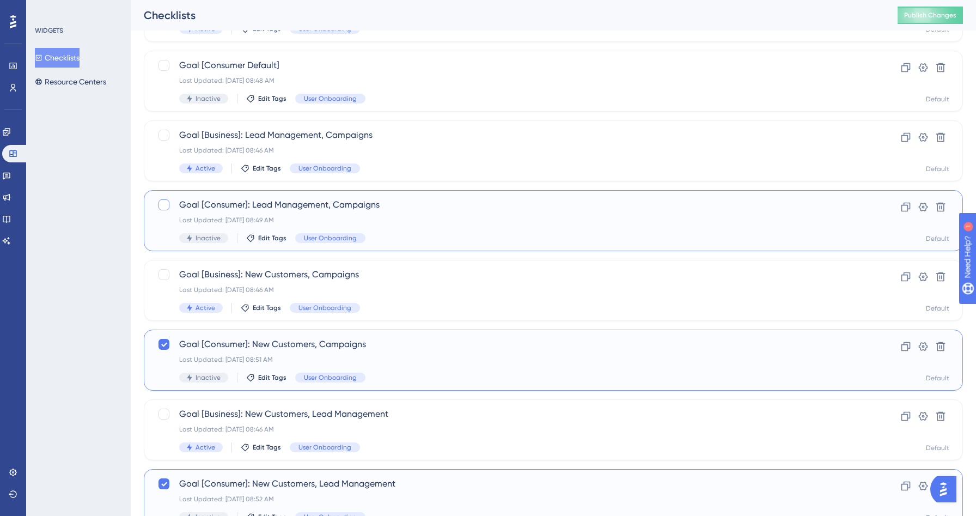
click at [164, 204] on div at bounding box center [163, 204] width 11 height 11
checkbox input "true"
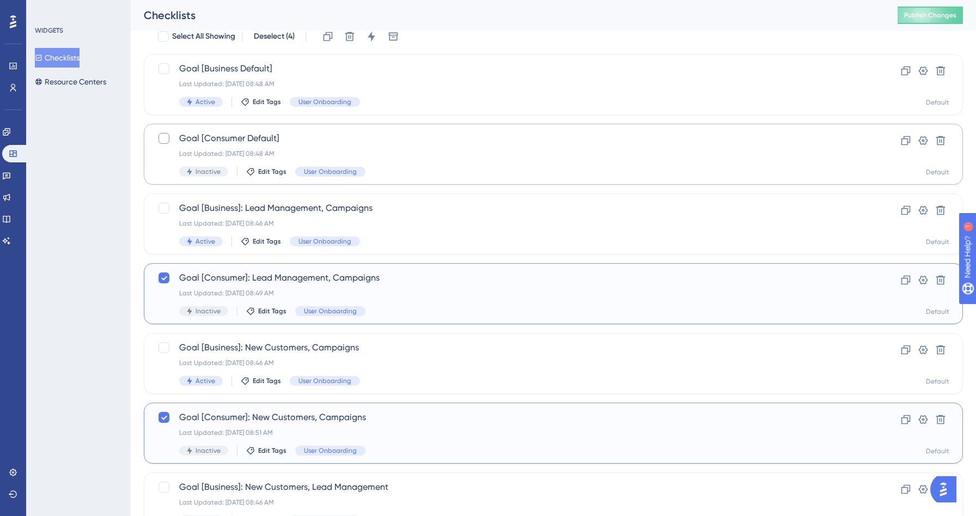
scroll to position [39, 0]
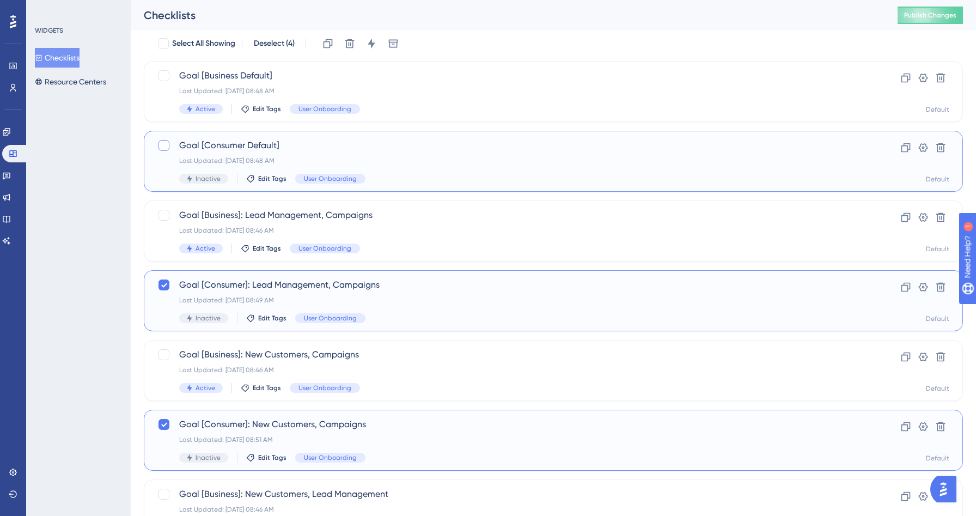
click at [165, 143] on div at bounding box center [163, 145] width 11 height 11
checkbox input "true"
click at [374, 40] on icon at bounding box center [371, 43] width 11 height 11
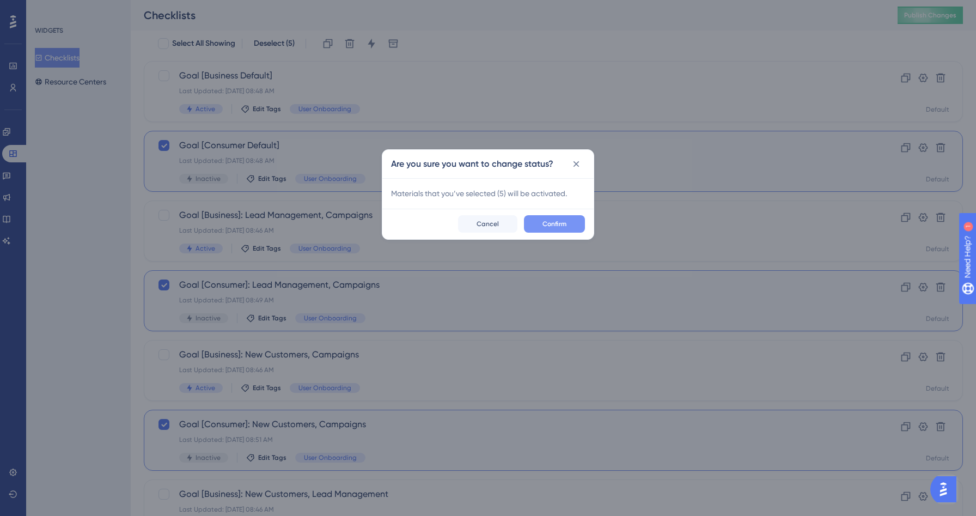
click at [554, 218] on button "Confirm" at bounding box center [554, 223] width 61 height 17
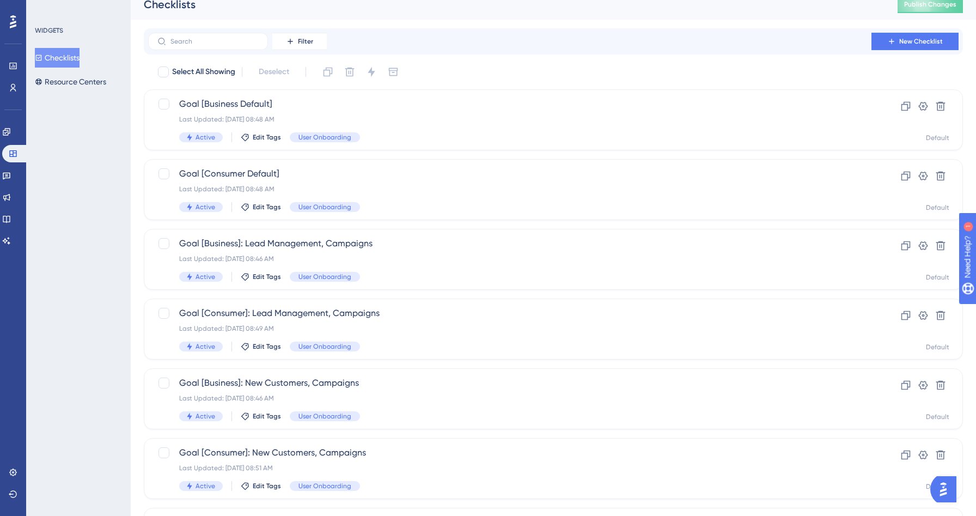
scroll to position [0, 0]
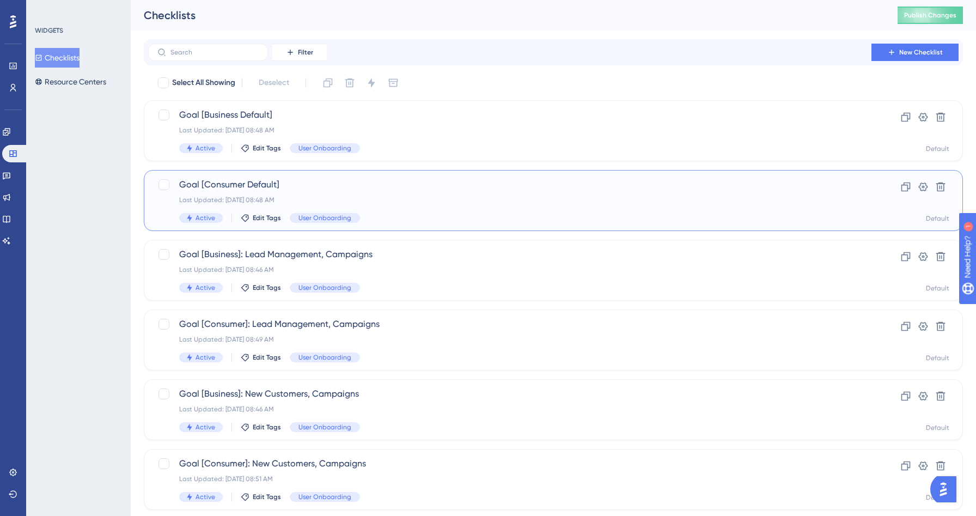
click at [369, 188] on span "Goal [Consumer Default]" at bounding box center [509, 184] width 661 height 13
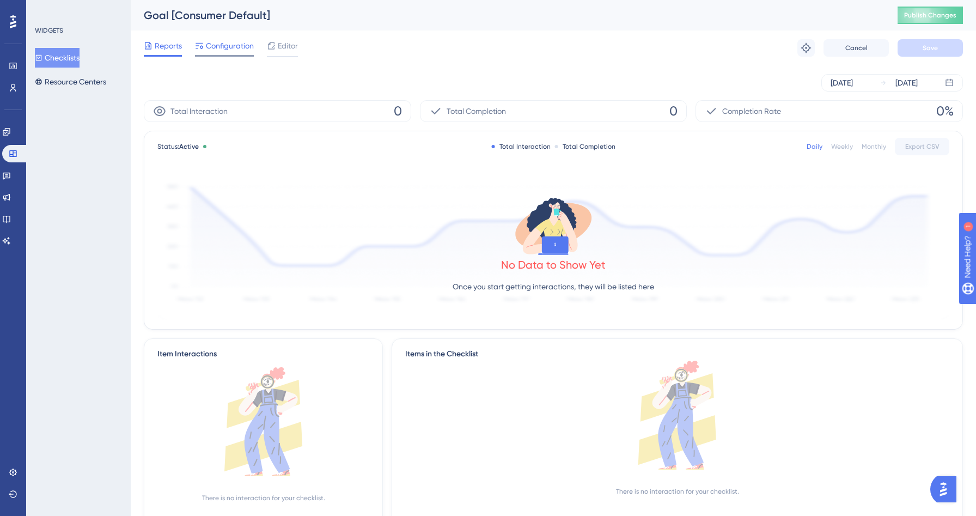
click at [231, 51] on span "Configuration" at bounding box center [230, 45] width 48 height 13
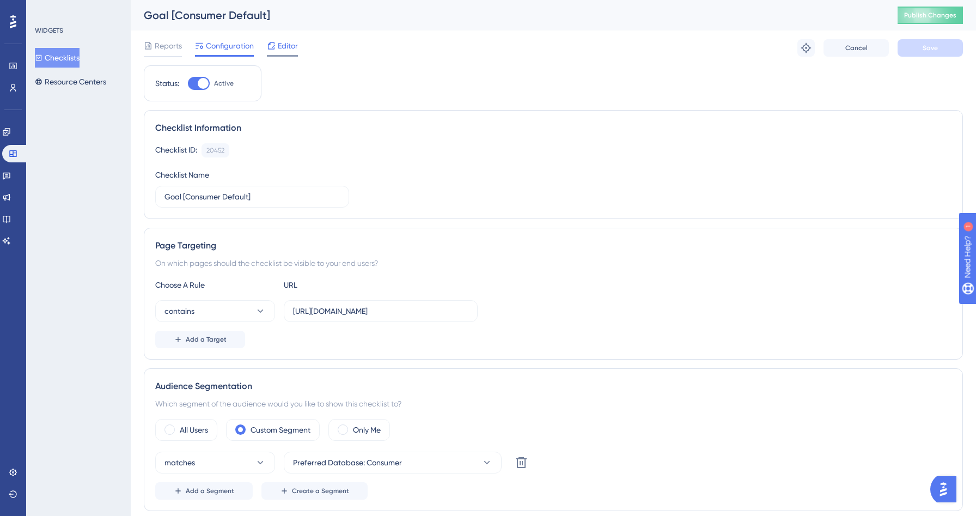
click at [274, 50] on icon at bounding box center [271, 45] width 9 height 9
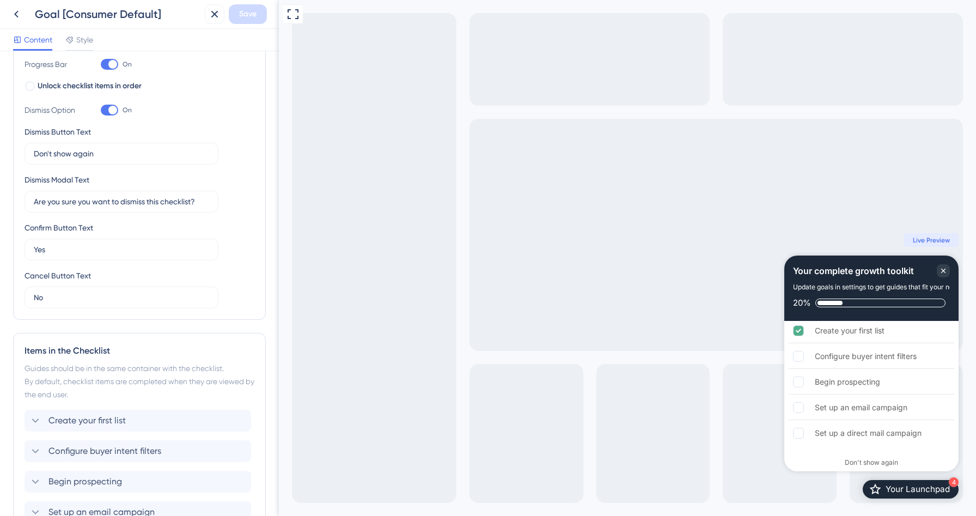
scroll to position [321, 0]
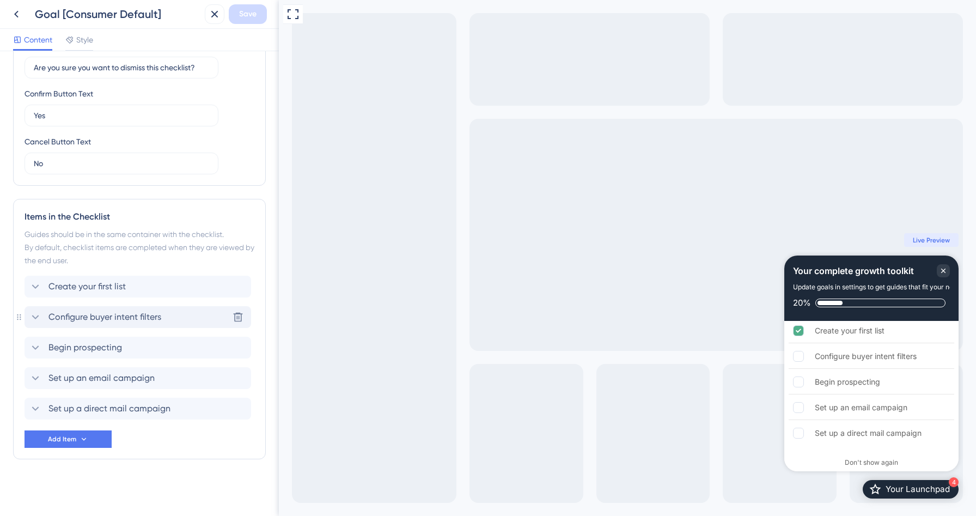
click at [82, 322] on span "Configure buyer intent filters" at bounding box center [104, 316] width 113 height 13
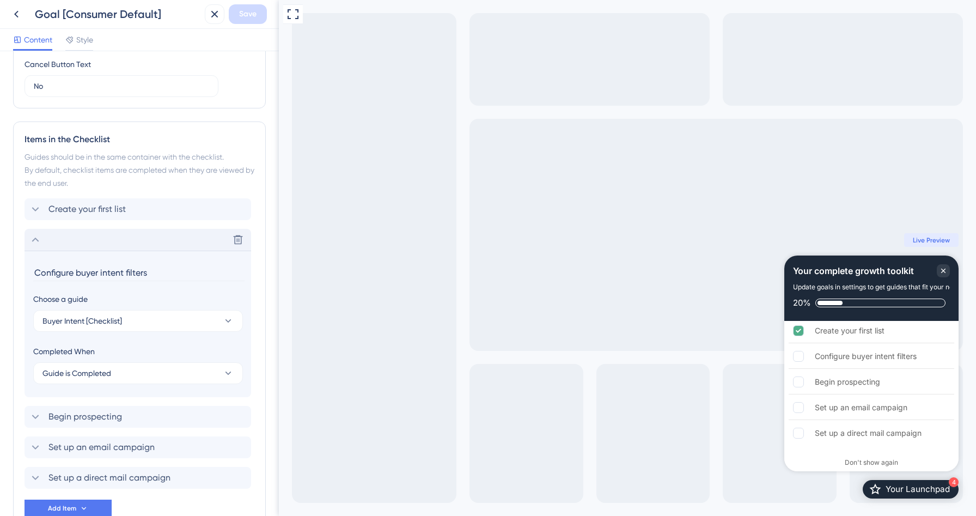
scroll to position [467, 0]
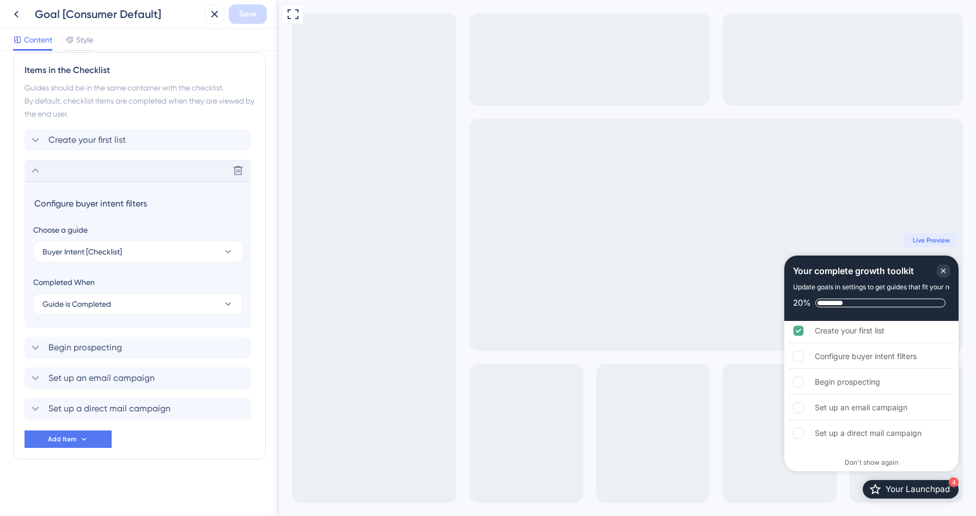
drag, startPoint x: 154, startPoint y: 205, endPoint x: 20, endPoint y: 204, distance: 134.0
click at [20, 204] on div "Items in the Checklist Guides should be in the same container with the checklis…" at bounding box center [139, 255] width 253 height 407
type input "Configure SAN/Waiver"
click at [149, 254] on button "Buyer Intent [Checklist]" at bounding box center [138, 252] width 210 height 22
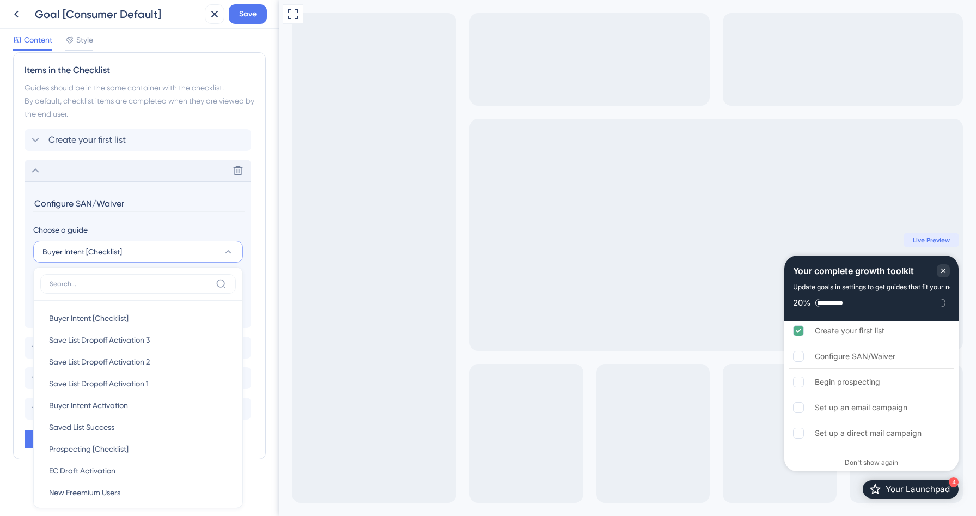
scroll to position [553, 0]
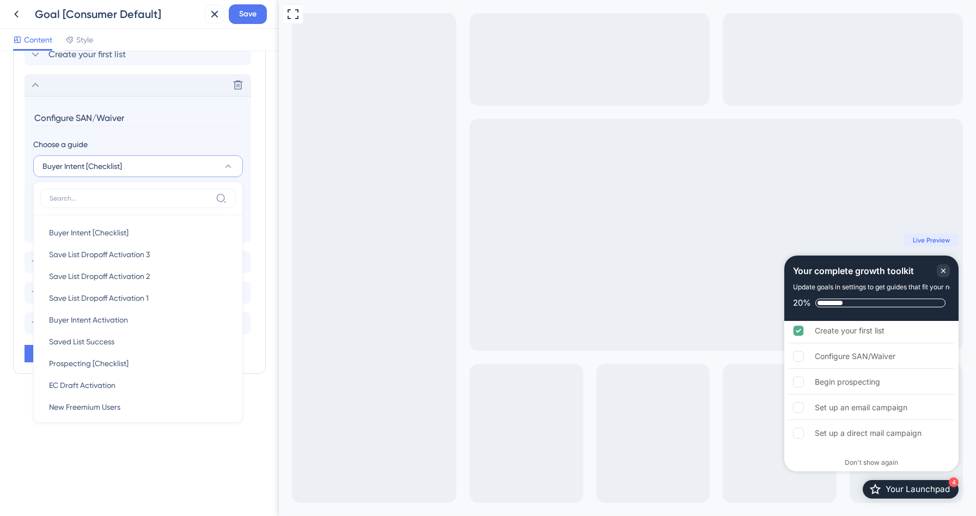
click at [223, 165] on icon at bounding box center [228, 166] width 11 height 11
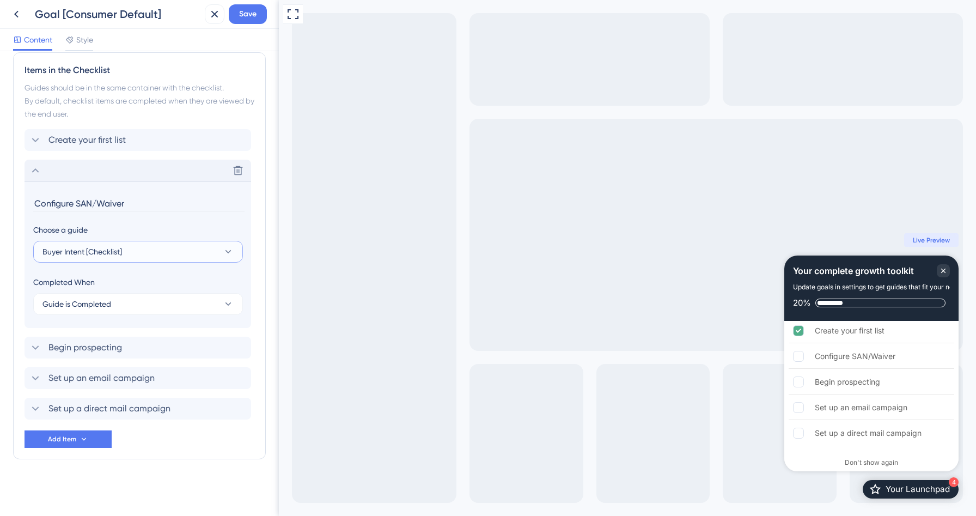
scroll to position [467, 0]
click at [184, 255] on button "Buyer Intent [Checklist]" at bounding box center [138, 252] width 210 height 22
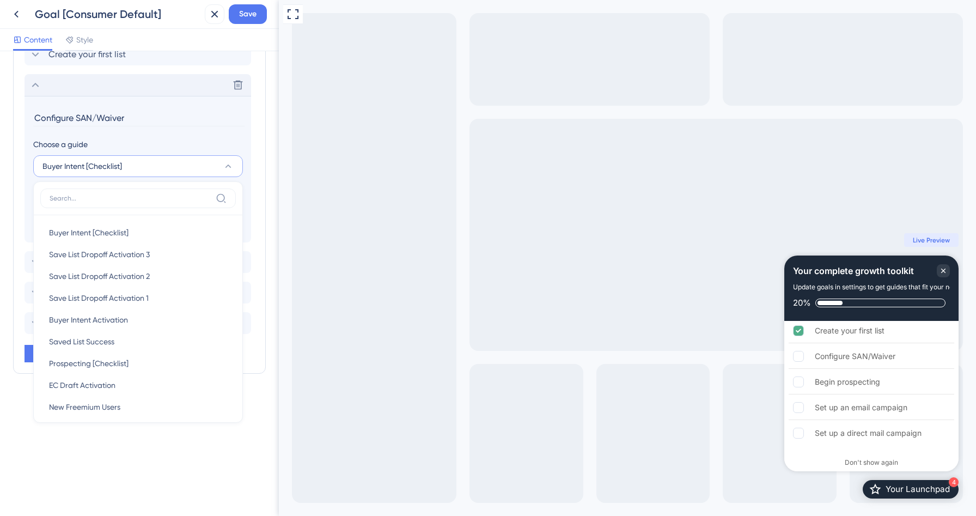
scroll to position [402, 0]
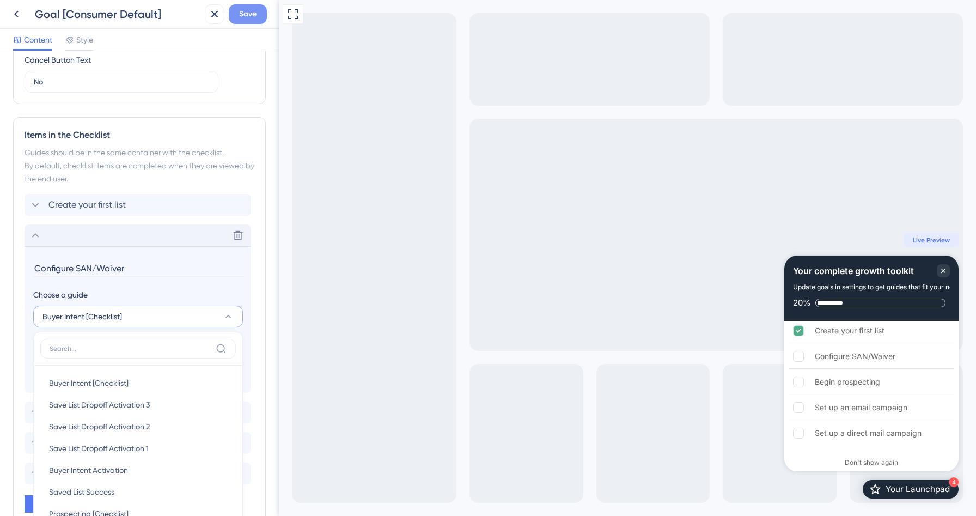
click at [248, 19] on span "Save" at bounding box center [247, 14] width 17 height 13
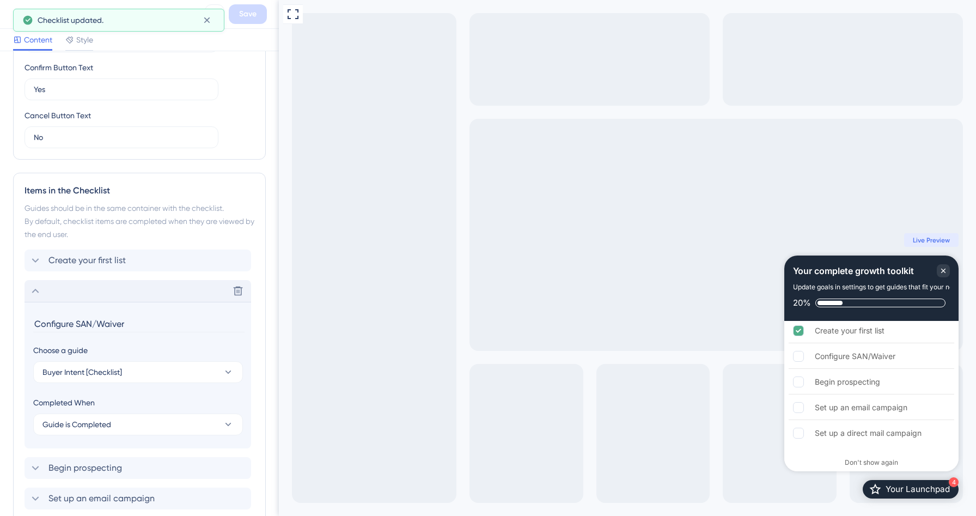
scroll to position [253, 0]
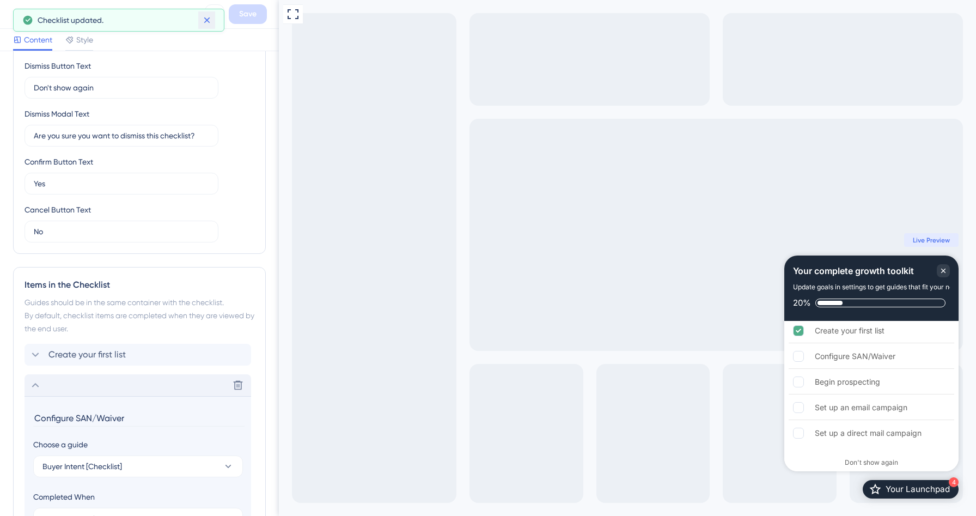
click at [203, 15] on icon at bounding box center [206, 20] width 11 height 11
click at [17, 13] on icon at bounding box center [16, 14] width 13 height 13
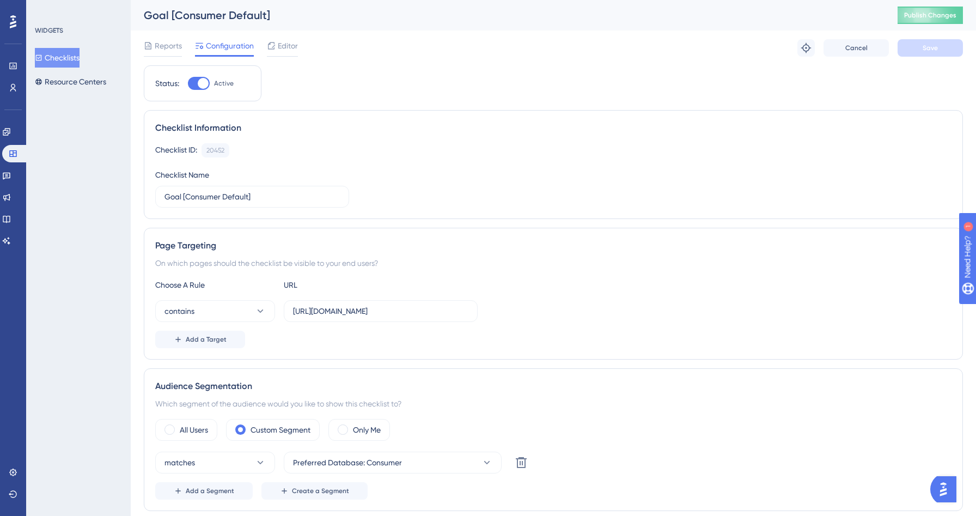
click at [66, 58] on button "Checklists" at bounding box center [57, 58] width 45 height 20
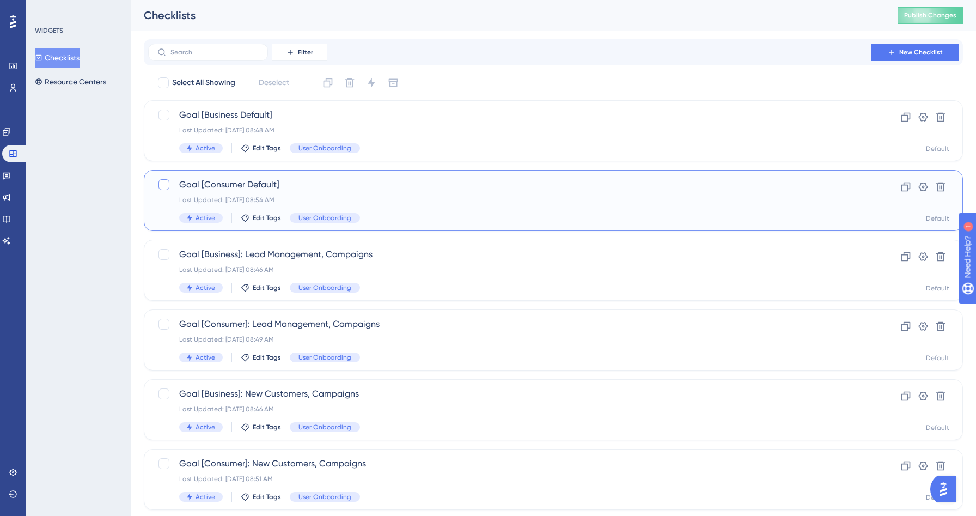
click at [166, 181] on div at bounding box center [163, 184] width 11 height 11
checkbox input "true"
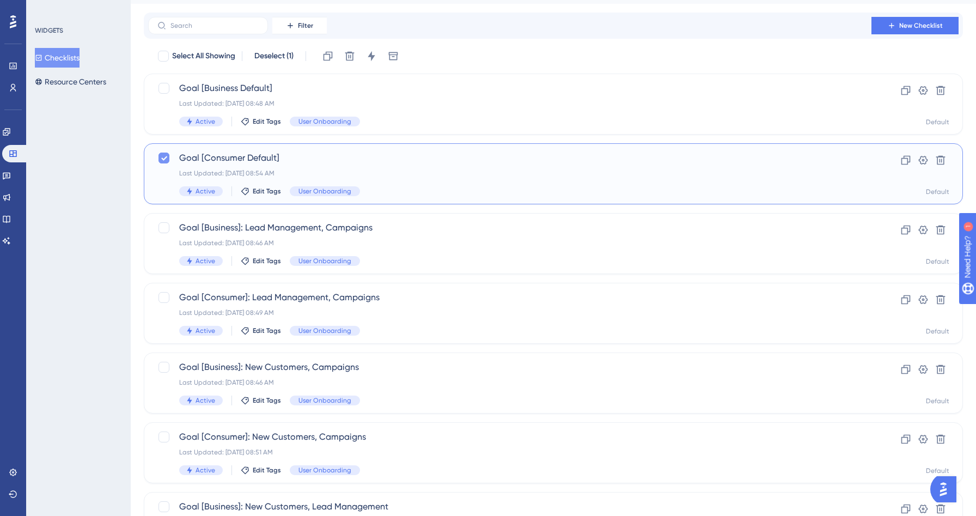
scroll to position [72, 0]
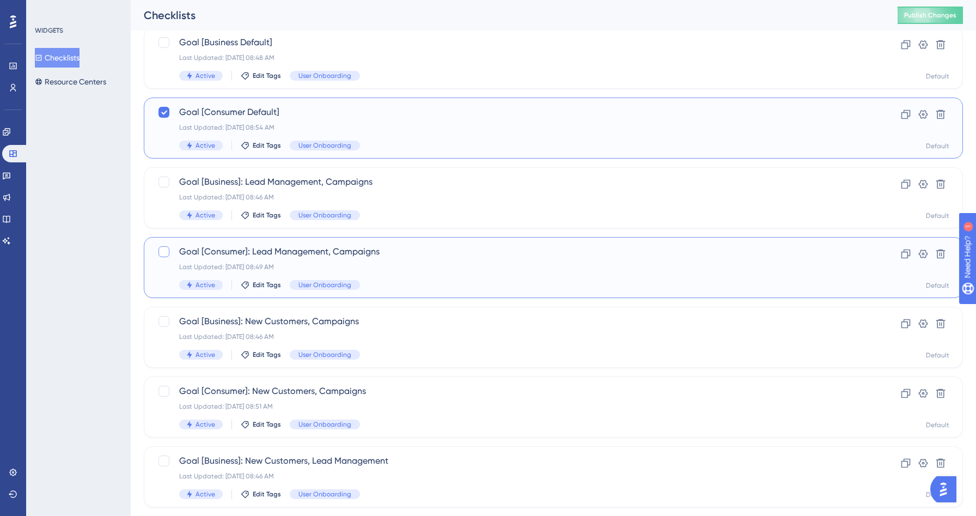
click at [168, 252] on div at bounding box center [163, 251] width 11 height 11
checkbox input "true"
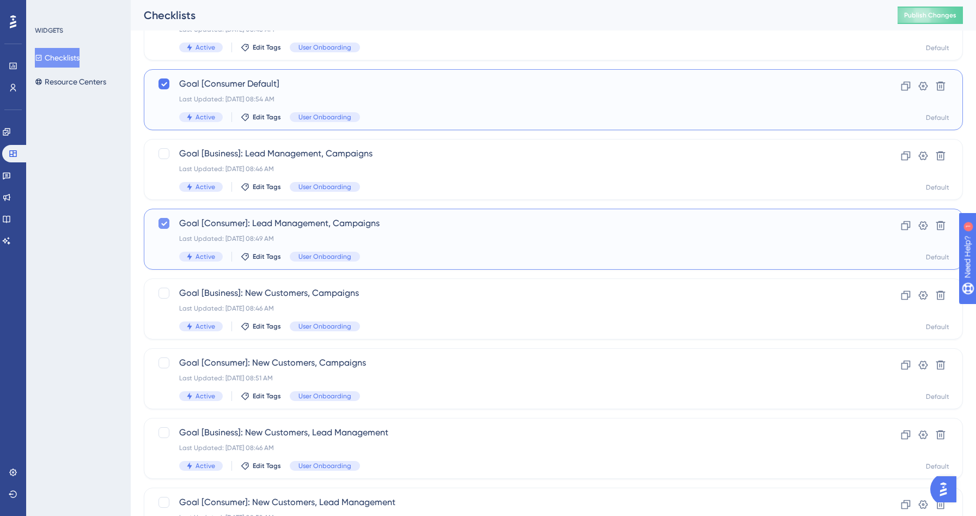
scroll to position [136, 0]
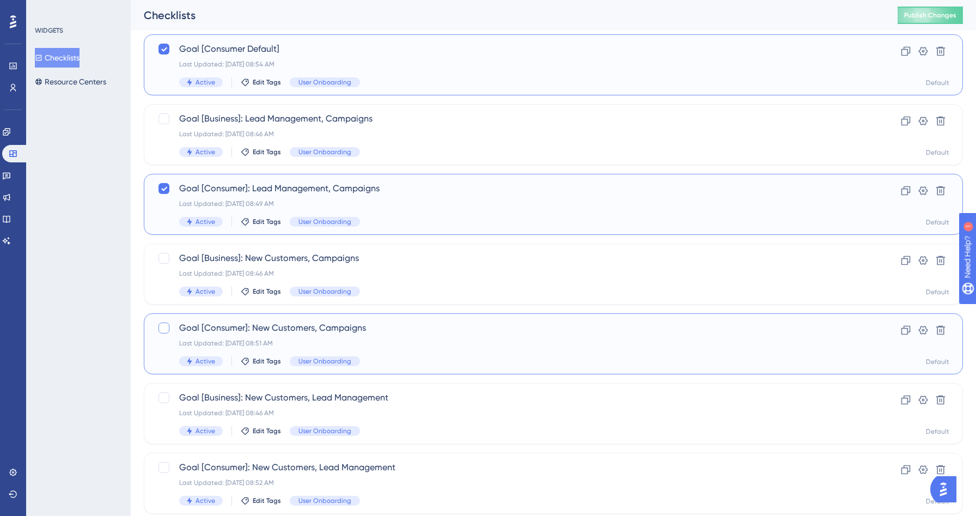
click at [164, 328] on div at bounding box center [163, 327] width 11 height 11
checkbox input "true"
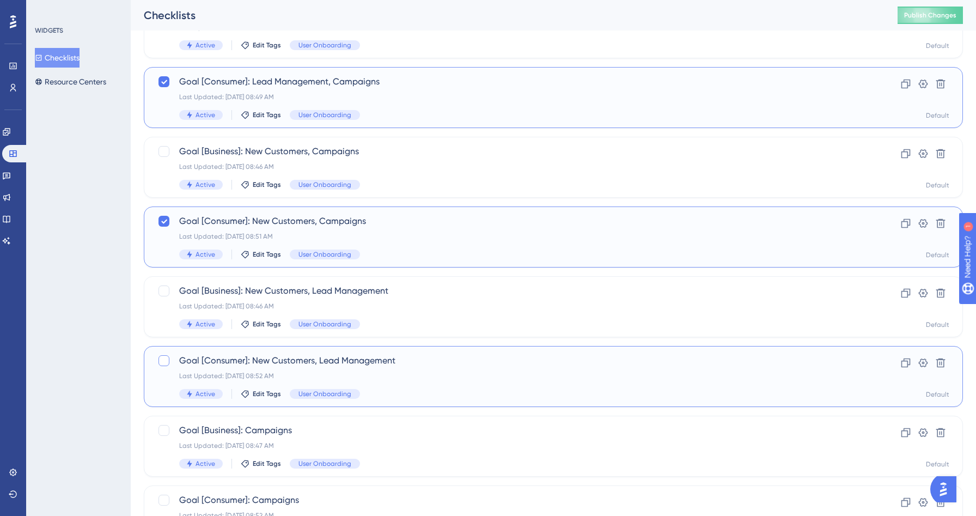
click at [164, 358] on div at bounding box center [163, 360] width 11 height 11
checkbox input "true"
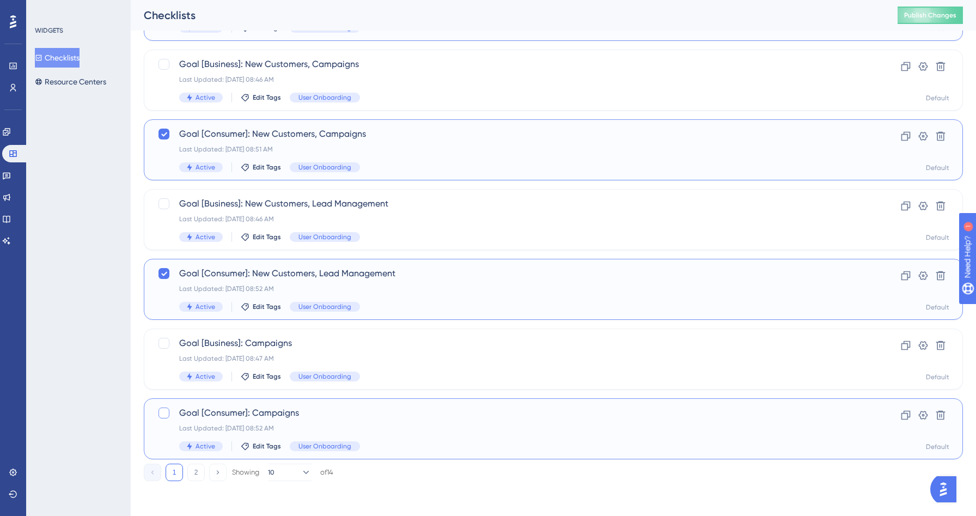
click at [167, 412] on div at bounding box center [163, 412] width 11 height 11
checkbox input "true"
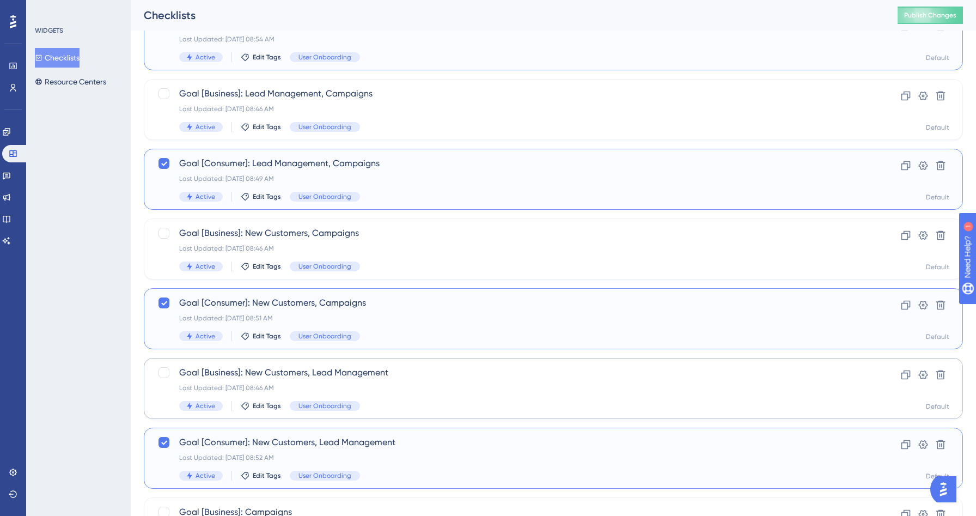
scroll to position [0, 0]
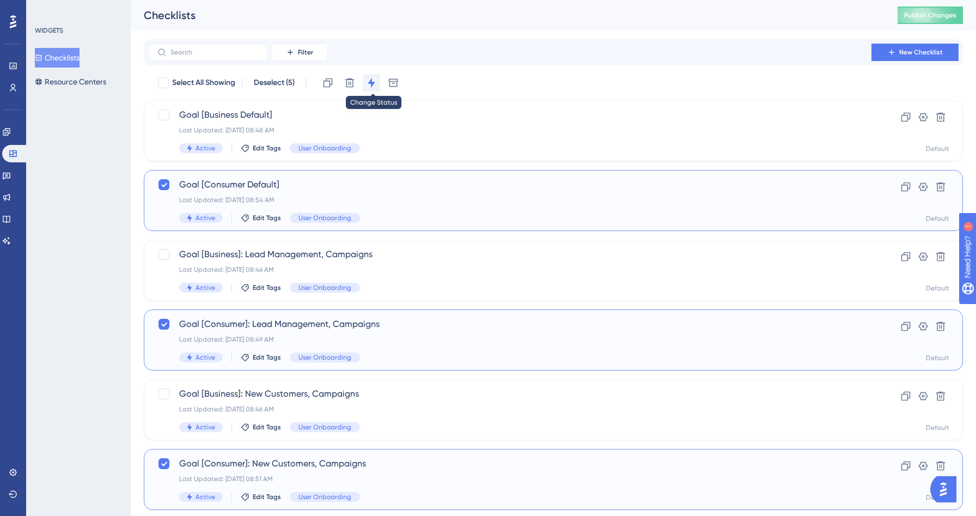
click at [373, 83] on icon at bounding box center [371, 83] width 7 height 10
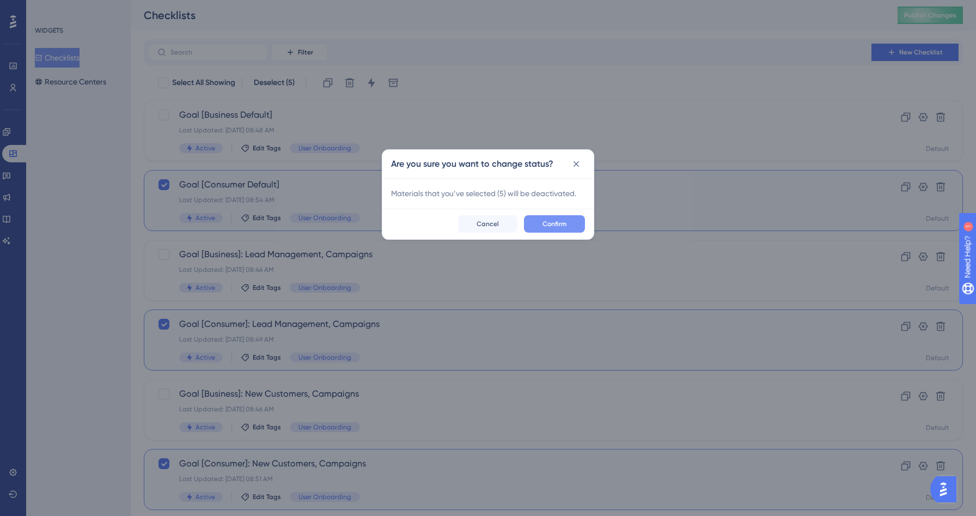
click at [561, 219] on span "Confirm" at bounding box center [554, 223] width 24 height 9
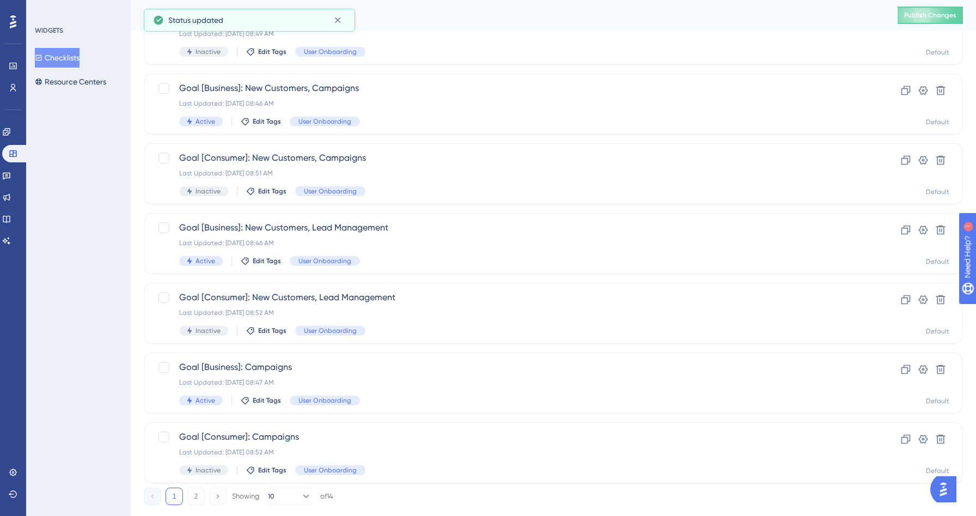
scroll to position [329, 0]
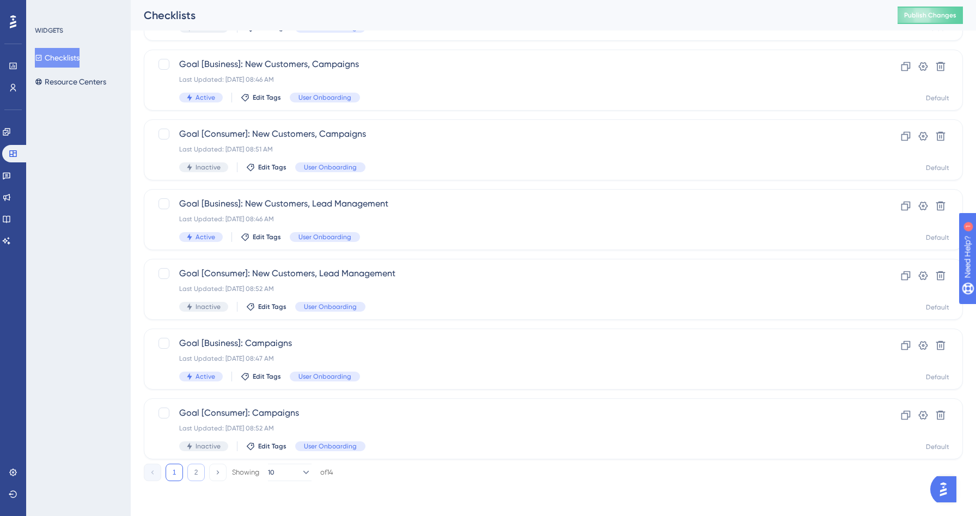
click at [194, 473] on button "2" at bounding box center [195, 471] width 17 height 17
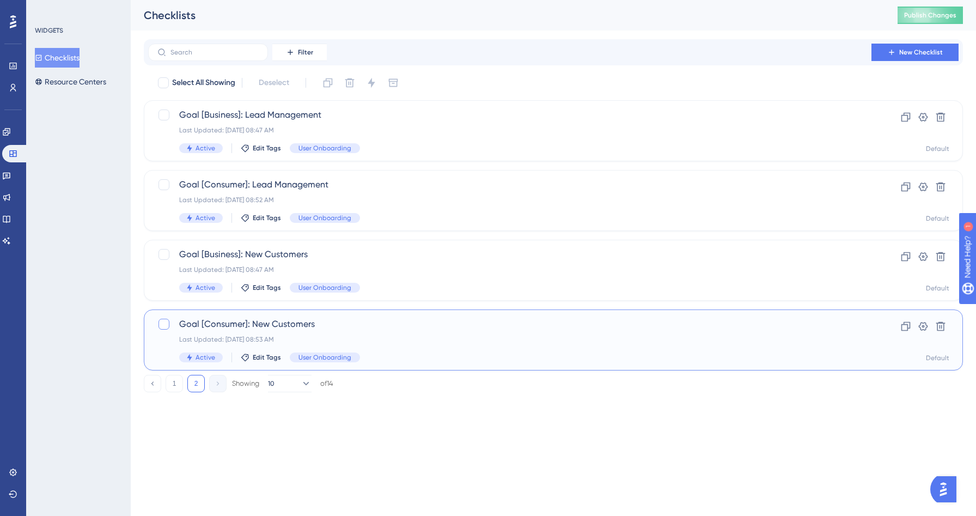
click at [159, 324] on div at bounding box center [163, 324] width 11 height 11
checkbox input "true"
click at [167, 184] on div at bounding box center [163, 184] width 11 height 11
checkbox input "true"
click at [375, 78] on icon at bounding box center [371, 82] width 11 height 11
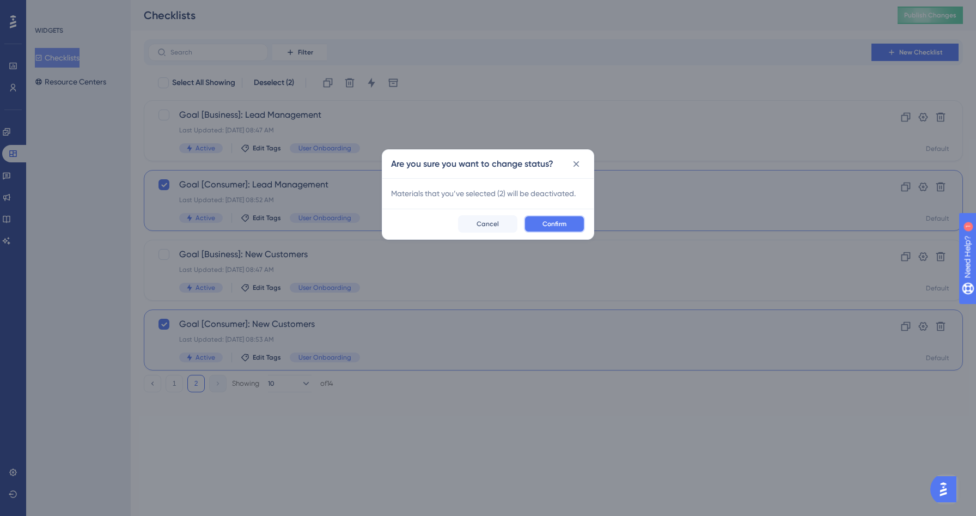
click at [554, 218] on button "Confirm" at bounding box center [554, 223] width 61 height 17
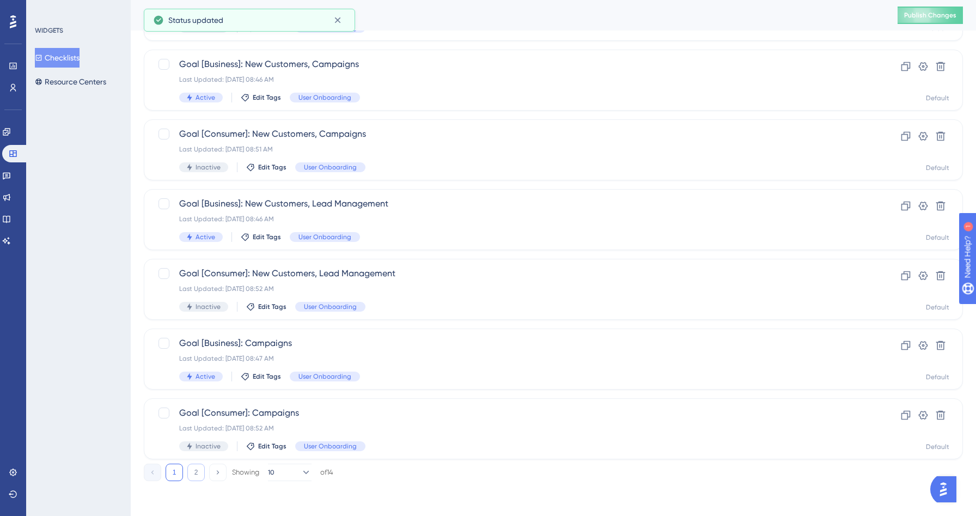
click at [194, 471] on button "2" at bounding box center [195, 471] width 17 height 17
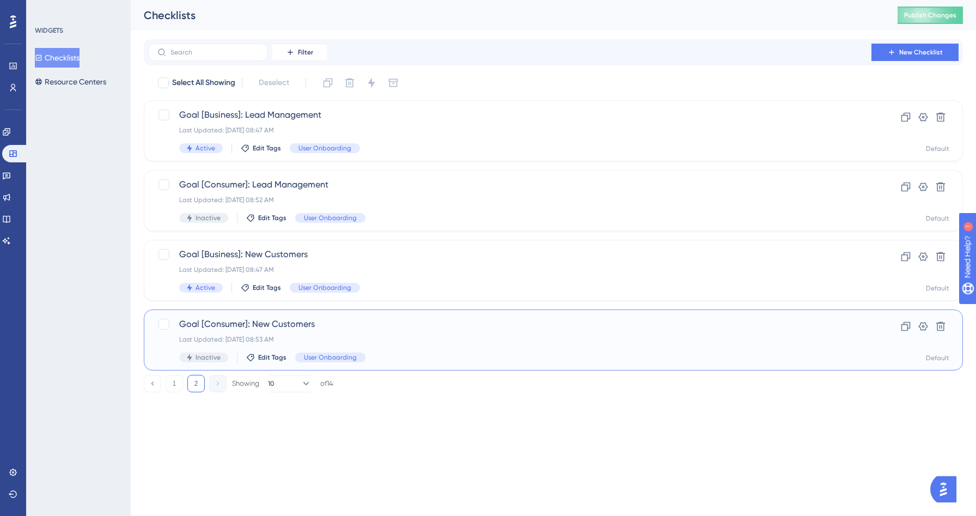
click at [360, 338] on div "Last Updated: Sep 01 2025, 08:53 AM" at bounding box center [509, 339] width 661 height 9
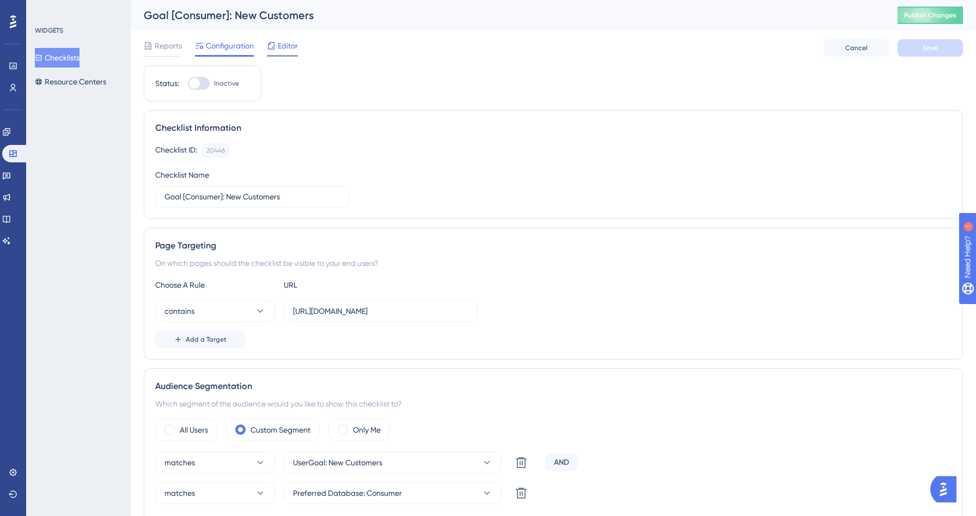
click at [285, 52] on span "Editor" at bounding box center [288, 45] width 20 height 13
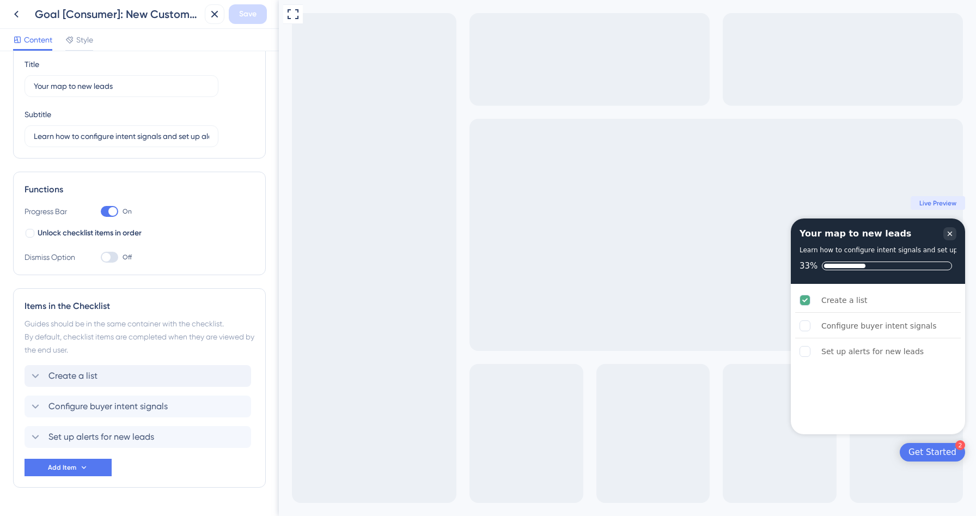
scroll to position [68, 0]
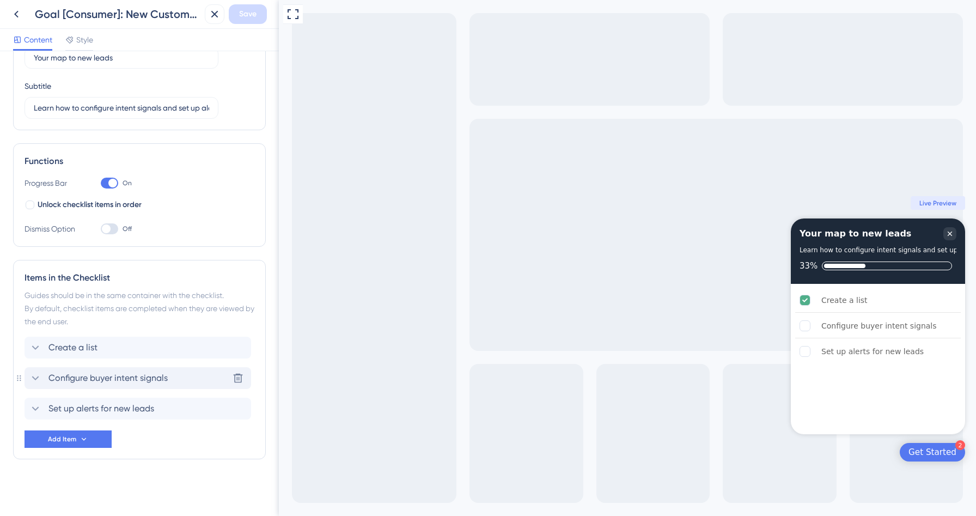
click at [124, 388] on div "Configure buyer intent signals Delete" at bounding box center [138, 378] width 227 height 22
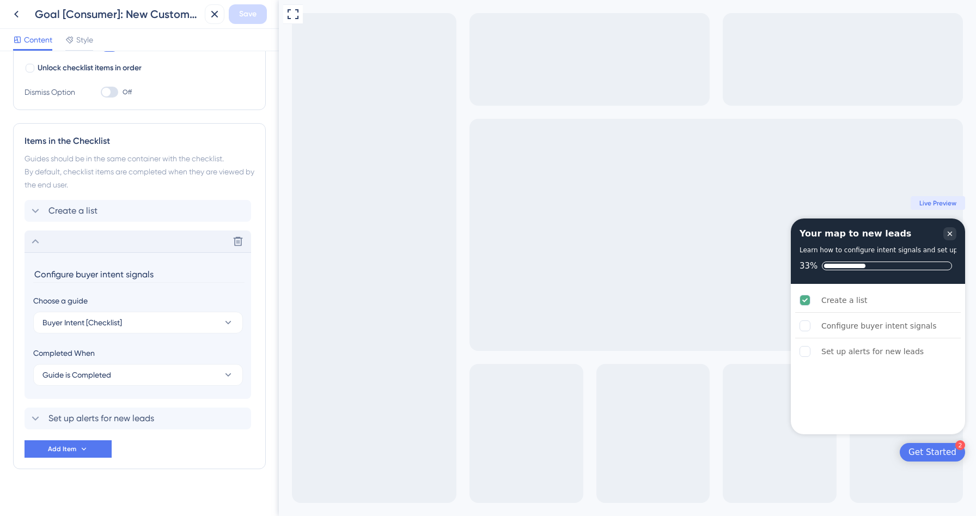
scroll to position [215, 0]
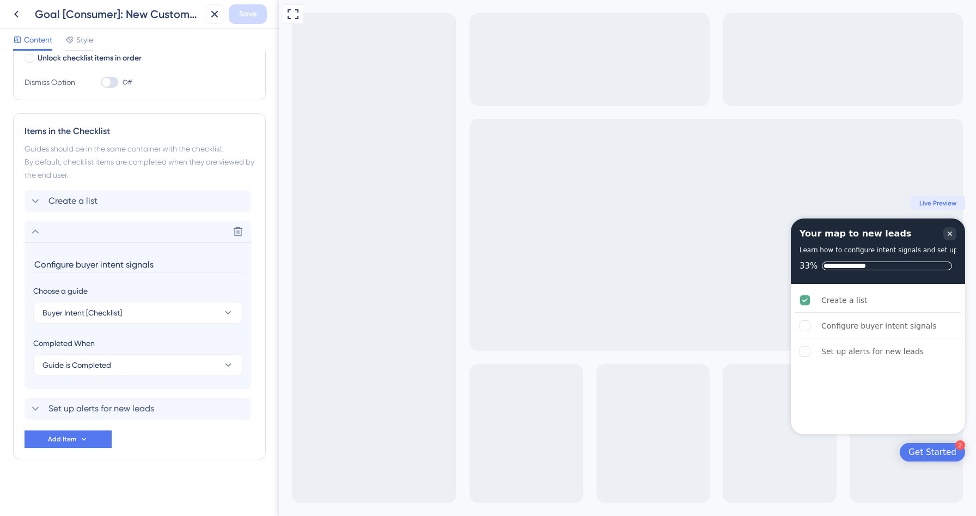
drag, startPoint x: 127, startPoint y: 266, endPoint x: 9, endPoint y: 263, distance: 117.7
click at [9, 263] on div "Checklist Header Title Your map to new leads Subtitle Learn how to configure in…" at bounding box center [139, 283] width 279 height 465
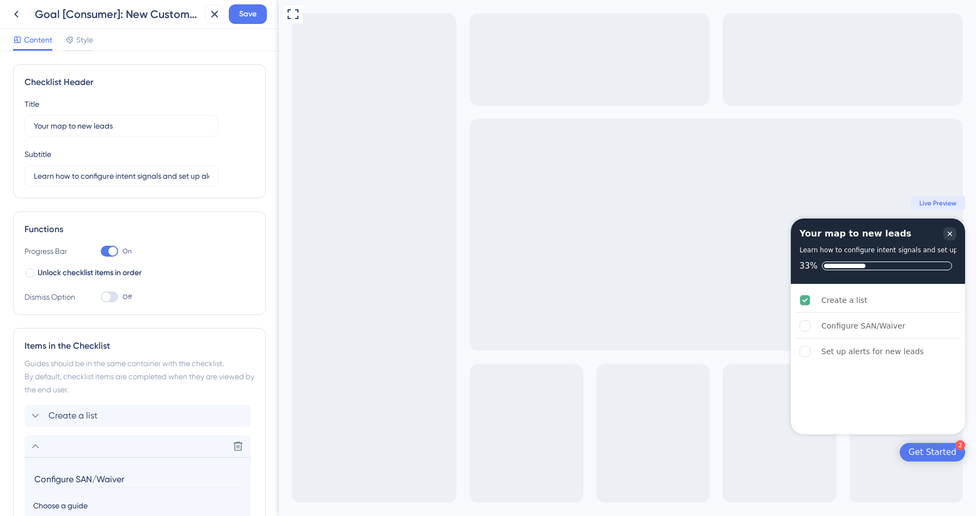
type input "Configure SAN/Waiver"
click at [117, 302] on label "Off" at bounding box center [116, 296] width 31 height 13
click at [101, 297] on input "Off" at bounding box center [100, 297] width 1 height 1
checkbox input "true"
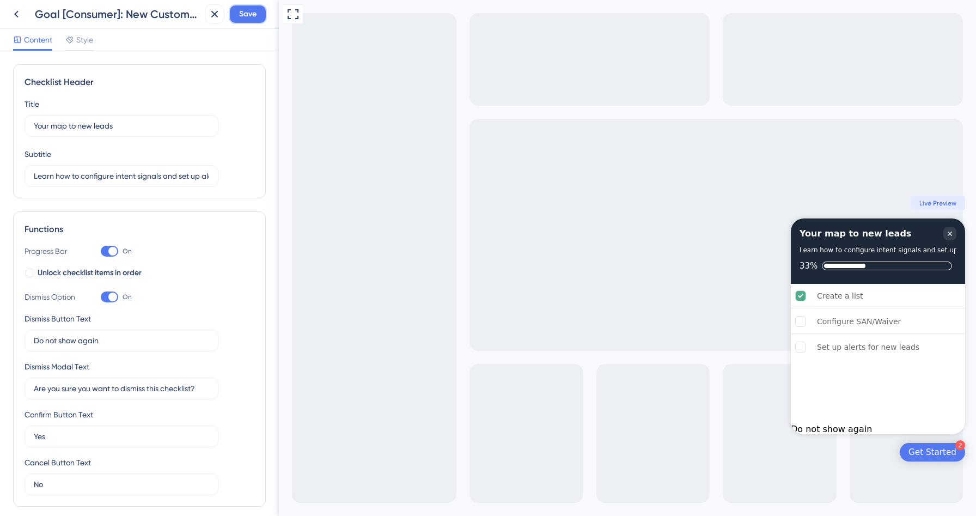
click at [258, 15] on button "Save" at bounding box center [248, 14] width 38 height 20
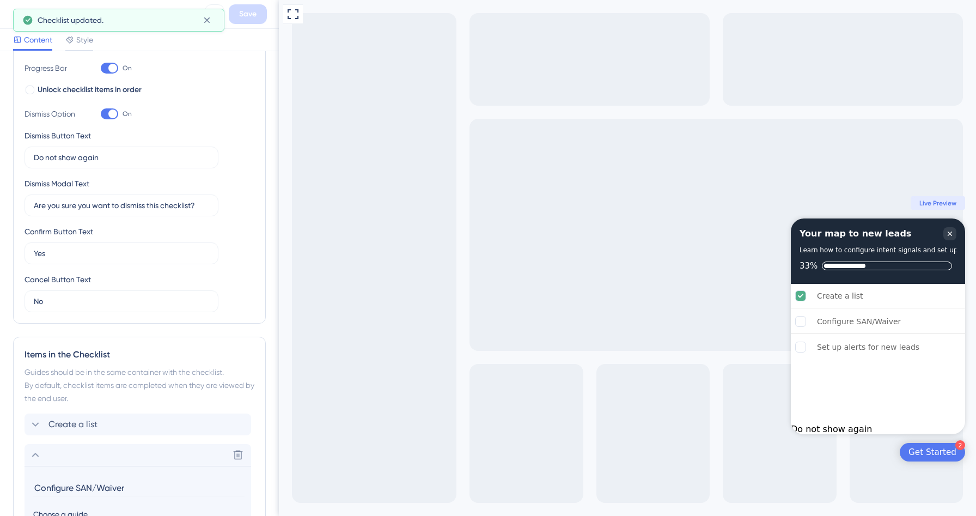
scroll to position [406, 0]
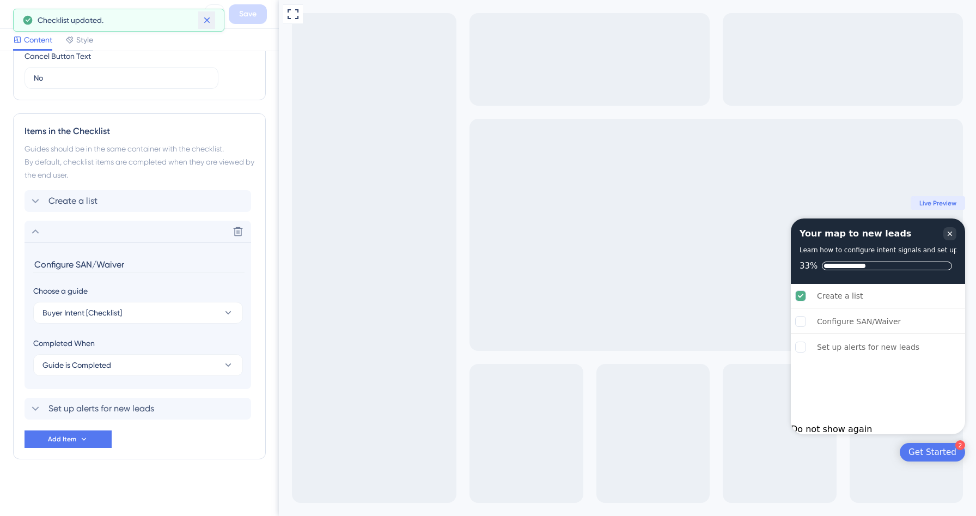
click at [207, 23] on icon at bounding box center [206, 20] width 11 height 11
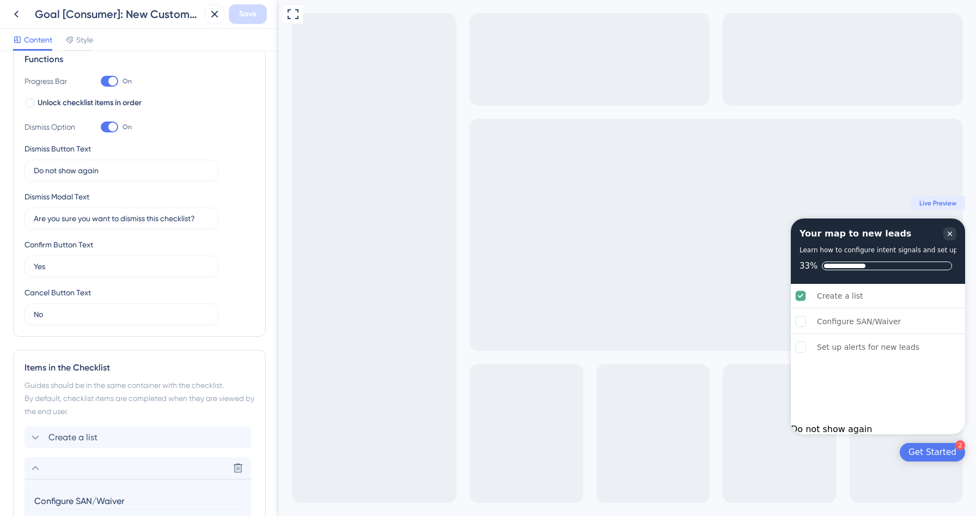
scroll to position [0, 0]
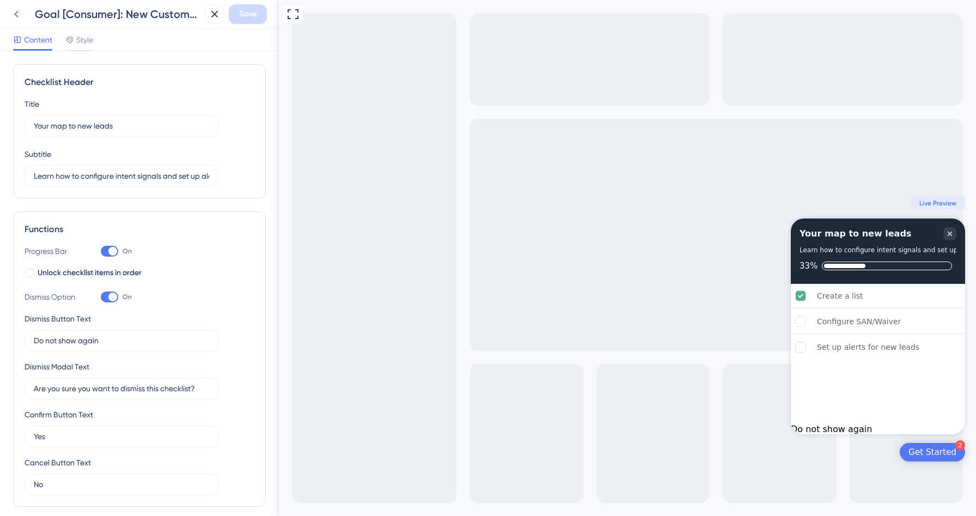
click at [17, 17] on icon at bounding box center [16, 14] width 4 height 7
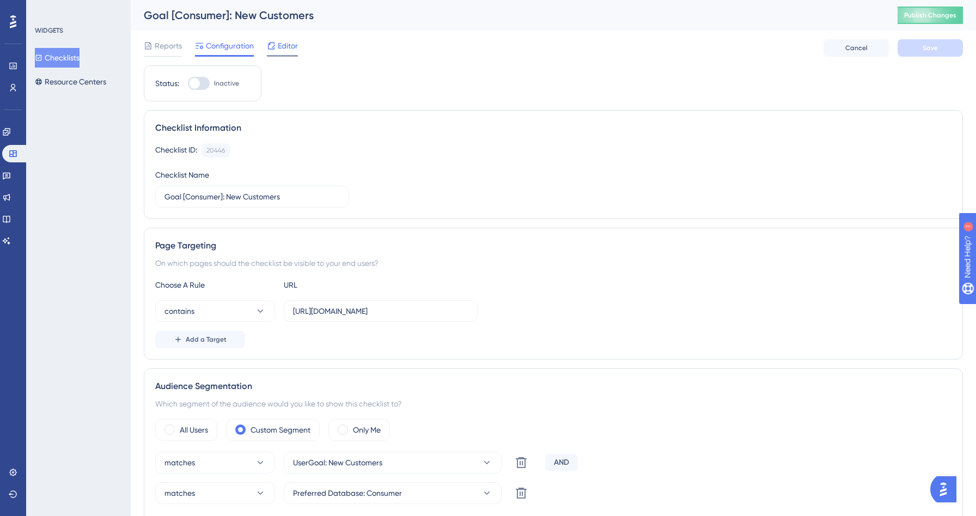
click at [286, 44] on span "Editor" at bounding box center [288, 45] width 20 height 13
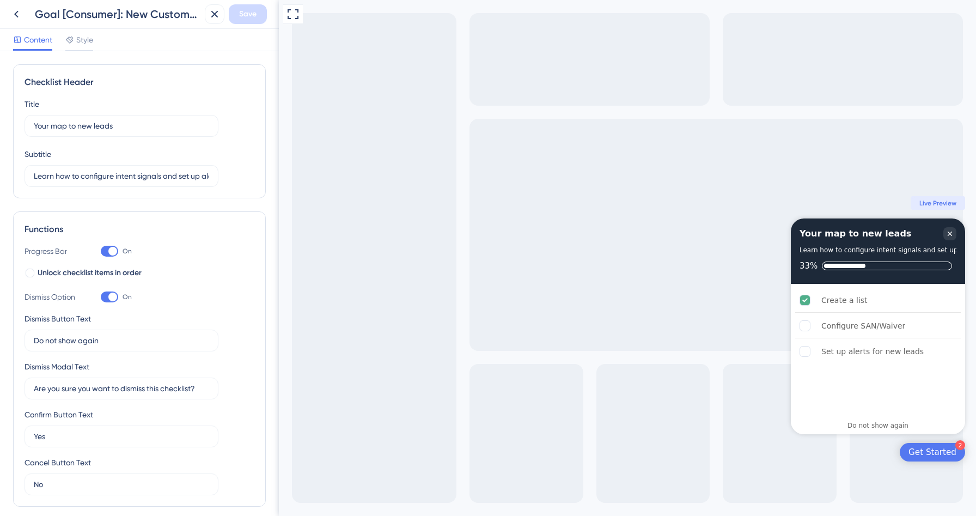
click at [19, 25] on div "Goal [Consumer]: New Customers Save" at bounding box center [139, 14] width 279 height 29
click at [19, 16] on icon at bounding box center [16, 14] width 13 height 13
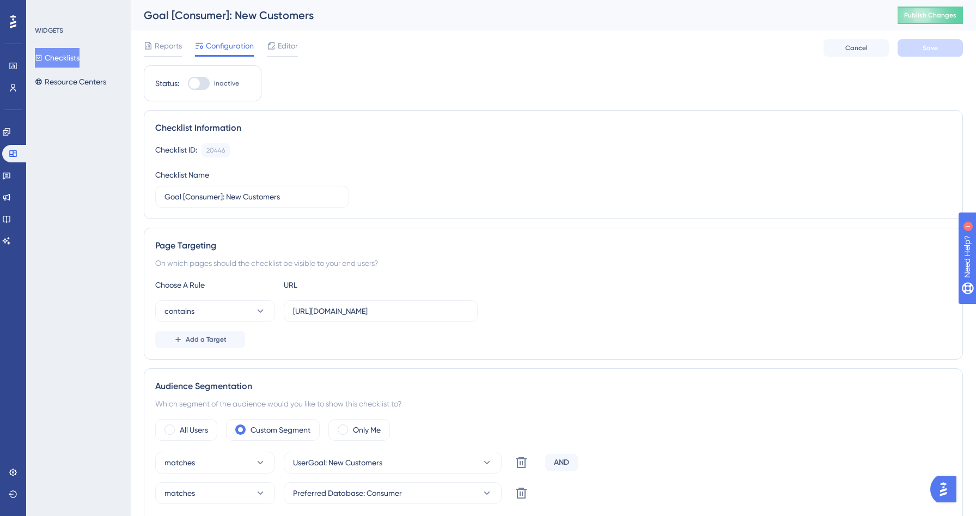
click at [80, 61] on button "Checklists" at bounding box center [57, 58] width 45 height 20
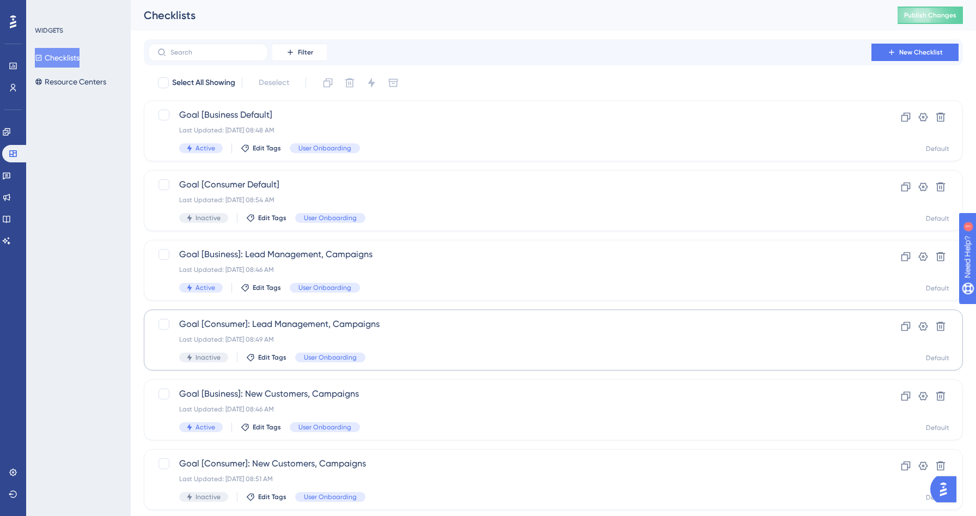
scroll to position [329, 0]
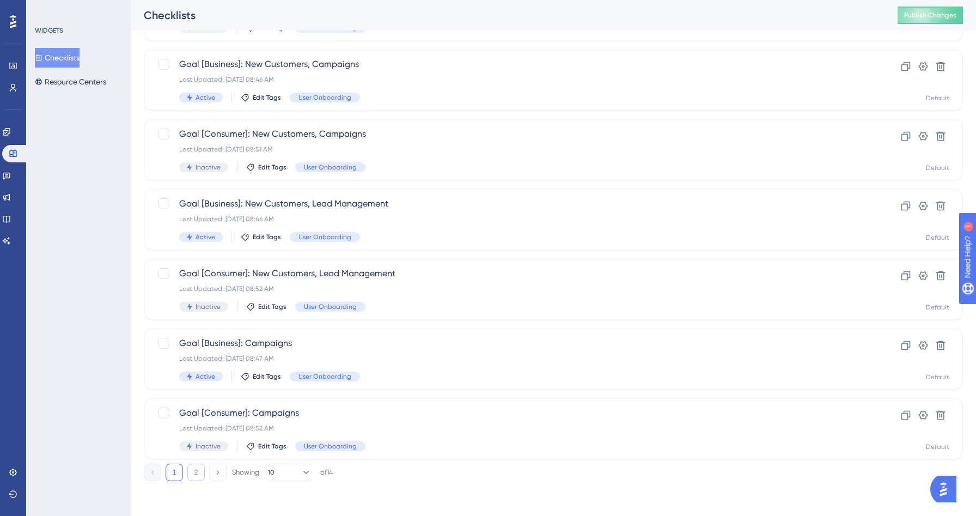
click at [193, 474] on button "2" at bounding box center [195, 471] width 17 height 17
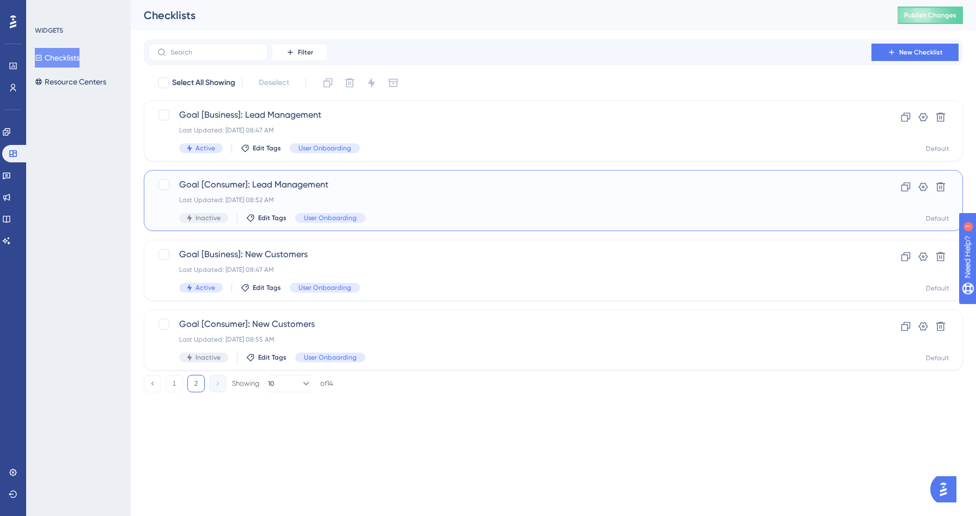
click at [411, 215] on div "Inactive Edit Tags User Onboarding" at bounding box center [509, 218] width 661 height 10
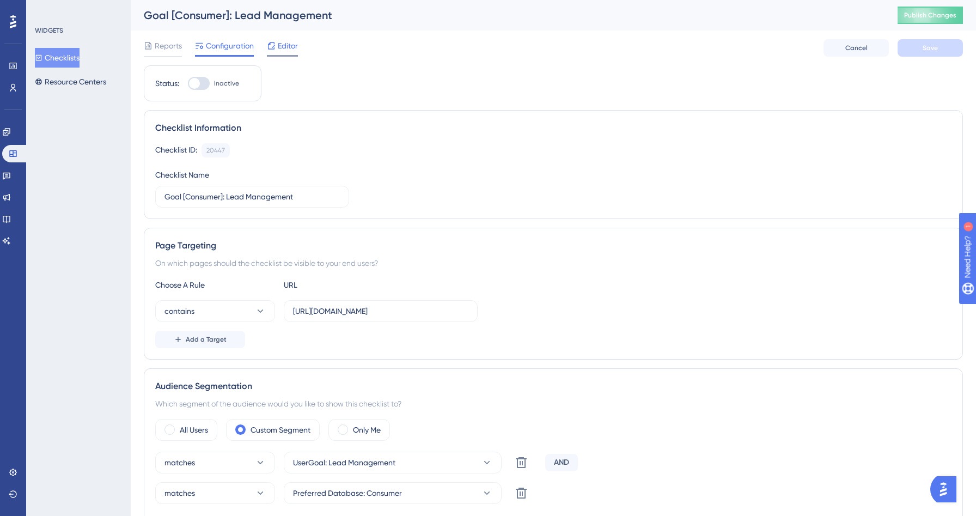
click at [274, 45] on icon at bounding box center [271, 45] width 9 height 9
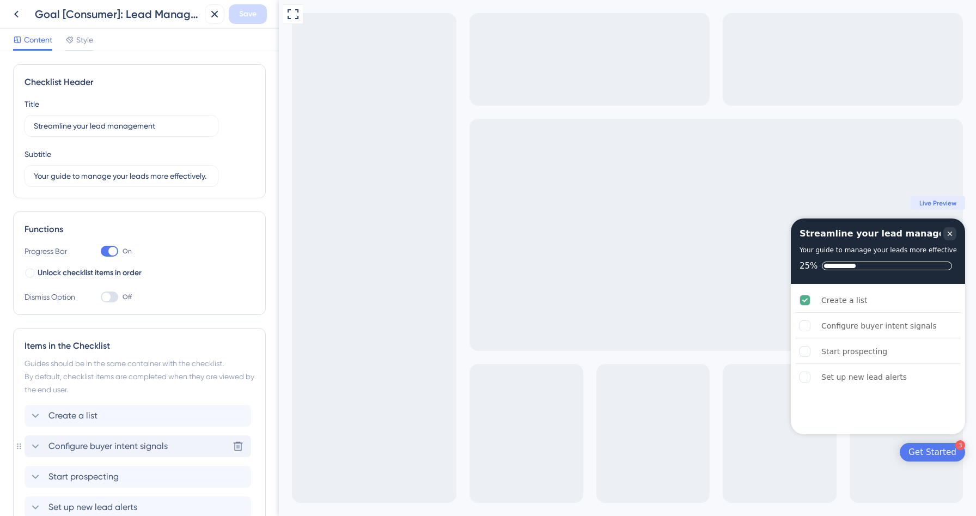
click at [192, 445] on div "Configure buyer intent signals Delete" at bounding box center [138, 446] width 227 height 22
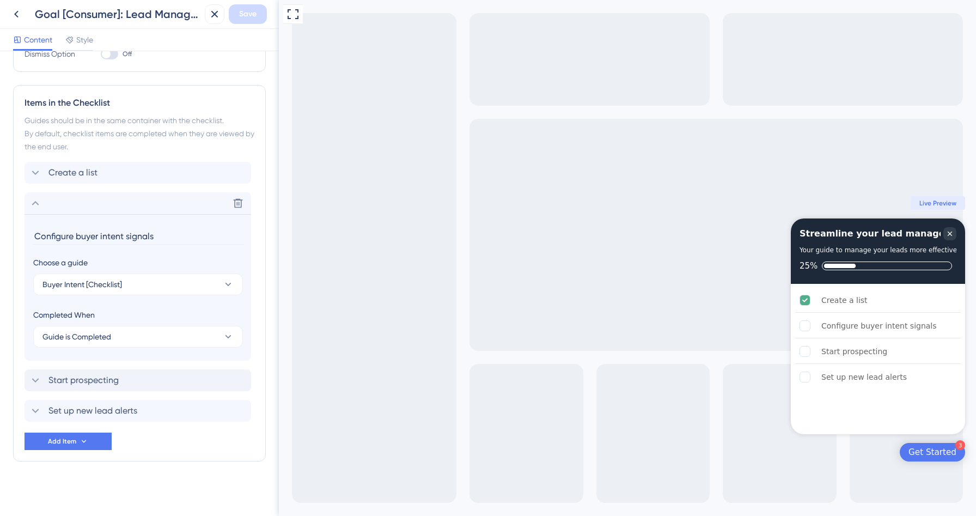
scroll to position [245, 0]
drag, startPoint x: 170, startPoint y: 233, endPoint x: 38, endPoint y: 203, distance: 135.8
click at [4, 232] on div "Checklist Header Title Streamline your lead management Subtitle Your guide to m…" at bounding box center [139, 283] width 279 height 465
type input "Configure SAN/Waiver"
click at [254, 17] on span "Save" at bounding box center [247, 14] width 17 height 13
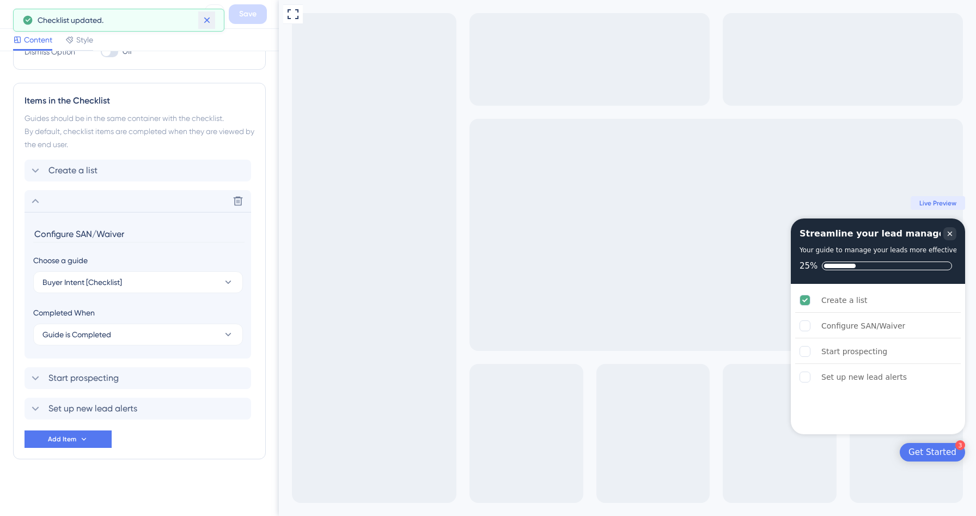
click at [207, 20] on icon at bounding box center [206, 20] width 11 height 11
click at [20, 21] on button at bounding box center [17, 14] width 20 height 20
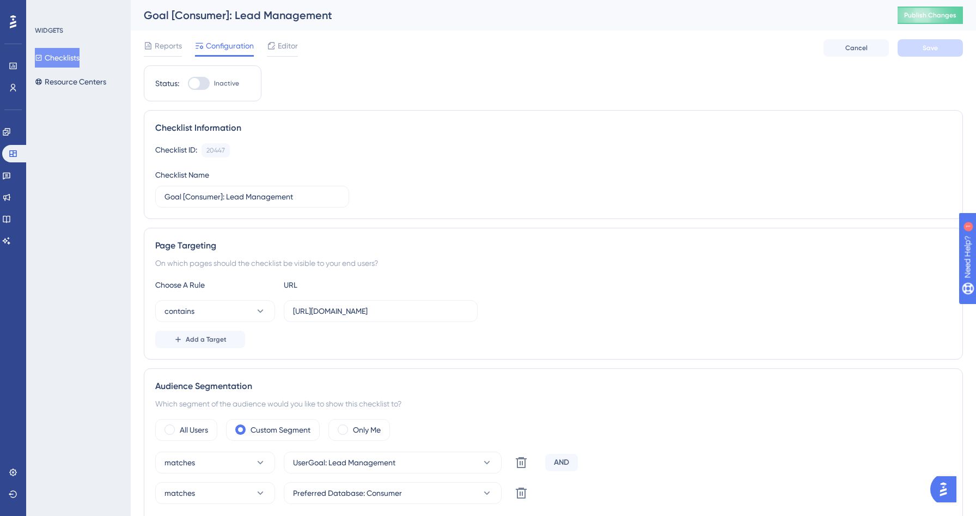
click at [68, 54] on button "Checklists" at bounding box center [57, 58] width 45 height 20
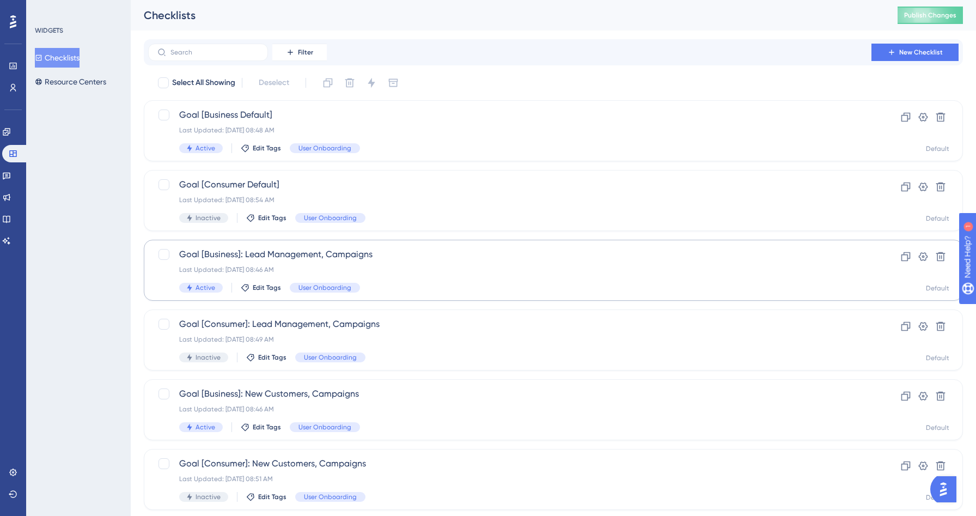
scroll to position [329, 0]
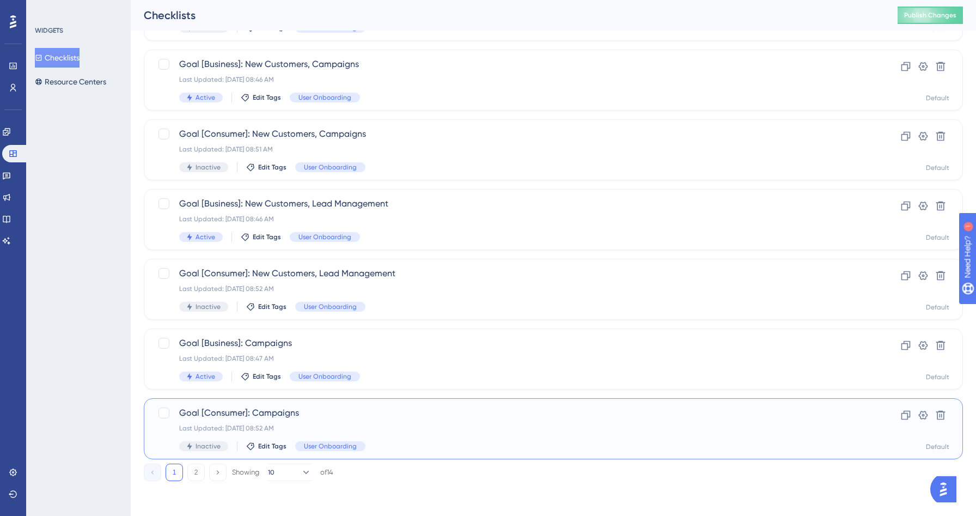
click at [363, 413] on span "Goal [Consumer]: Campaigns" at bounding box center [509, 412] width 661 height 13
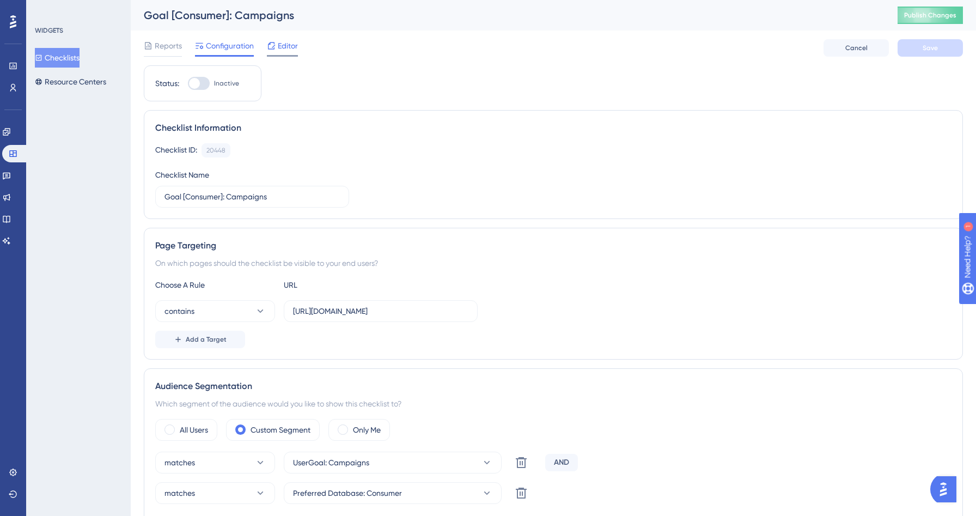
click at [283, 47] on span "Editor" at bounding box center [288, 45] width 20 height 13
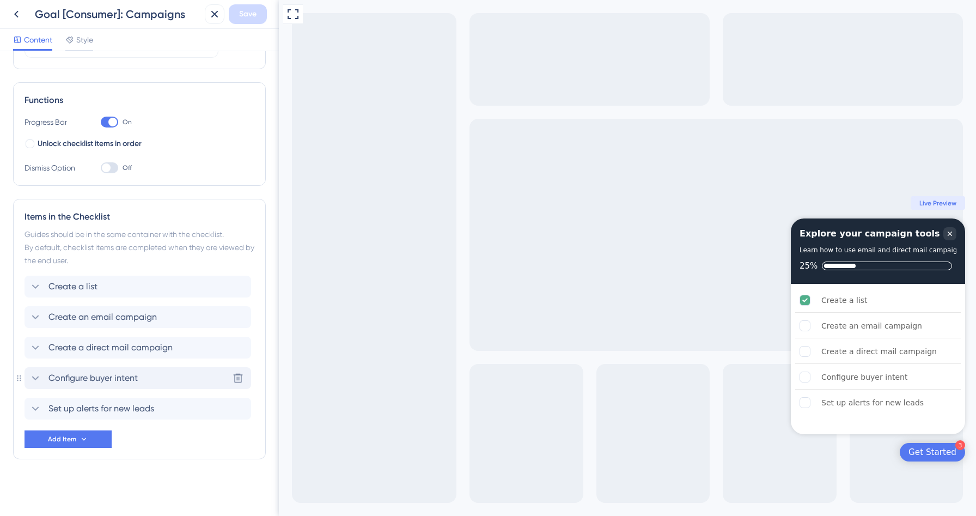
click at [146, 374] on div "Configure buyer intent Delete" at bounding box center [138, 378] width 227 height 22
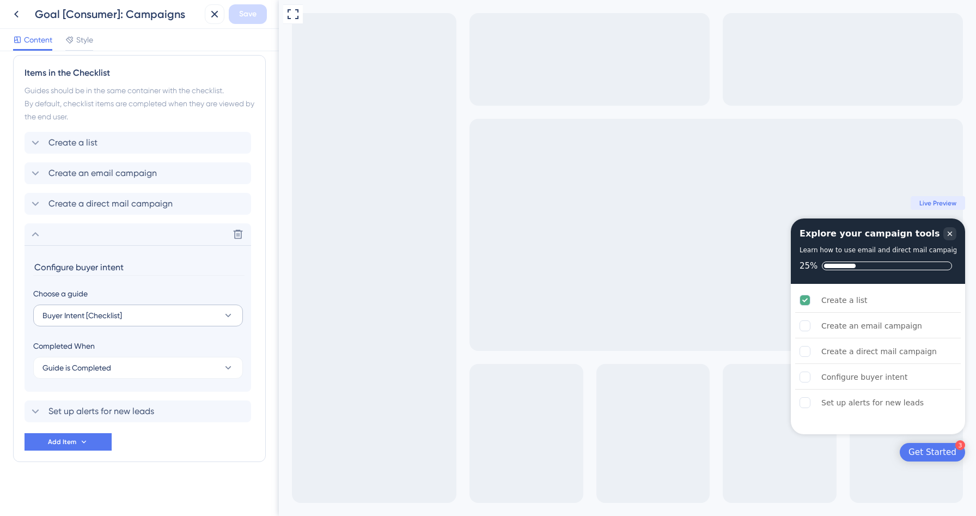
scroll to position [276, 0]
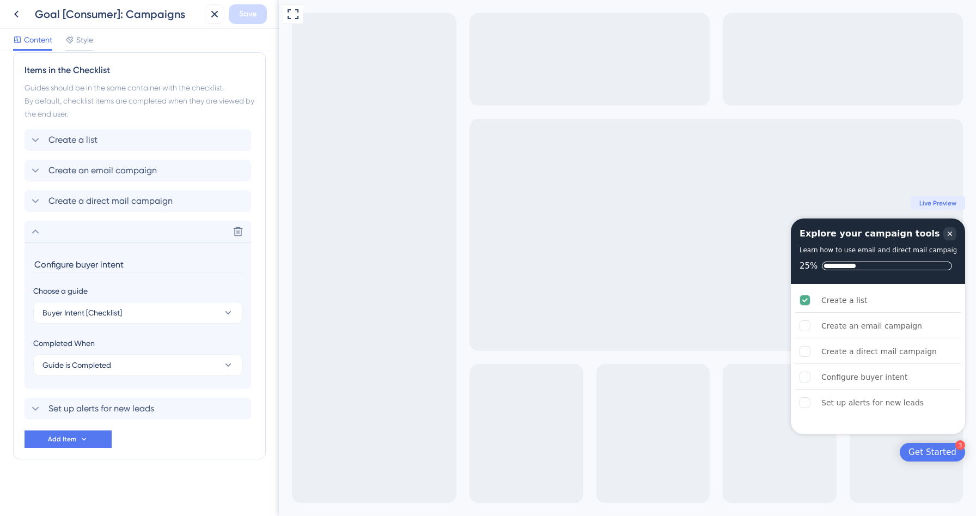
drag, startPoint x: 135, startPoint y: 267, endPoint x: 20, endPoint y: 264, distance: 114.9
click at [20, 264] on div "Items in the Checklist Guides should be in the same container with the checklis…" at bounding box center [139, 255] width 253 height 407
type input "Configure SAN/Waiver"
click at [35, 231] on icon at bounding box center [35, 231] width 13 height 13
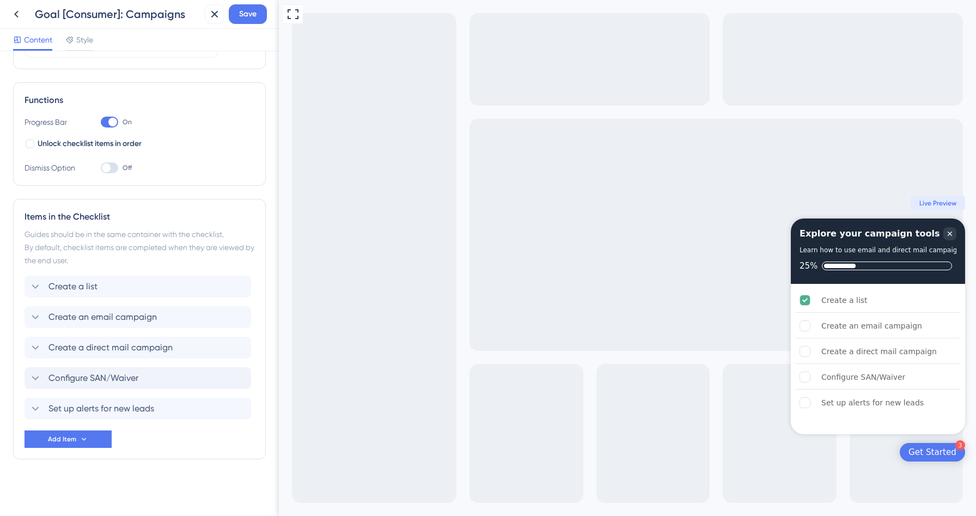
drag, startPoint x: 18, startPoint y: 378, endPoint x: 19, endPoint y: 319, distance: 58.8
click at [19, 319] on div "Items in the Checklist Guides should be in the same container with the checklis…" at bounding box center [139, 329] width 253 height 260
click at [256, 9] on button "Save" at bounding box center [248, 14] width 38 height 20
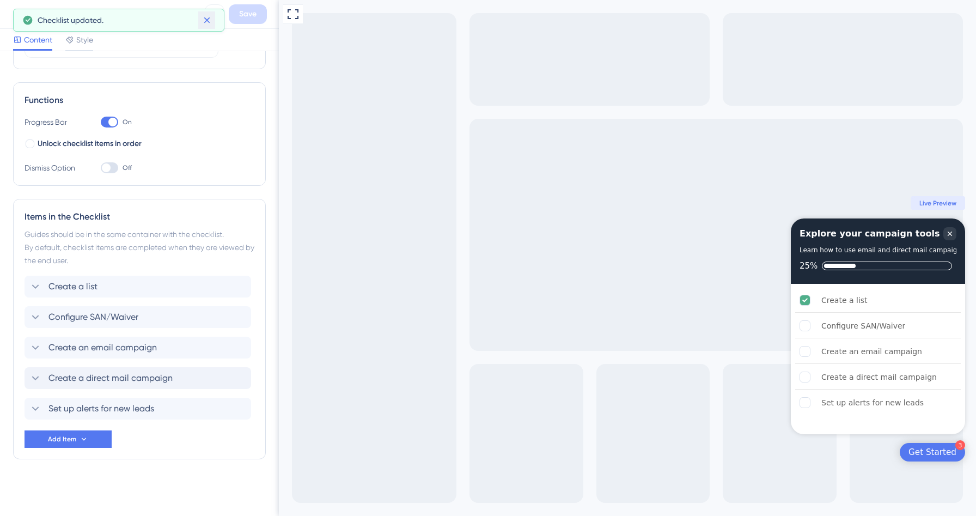
click at [207, 24] on icon at bounding box center [206, 20] width 11 height 11
click at [15, 16] on icon at bounding box center [16, 14] width 13 height 13
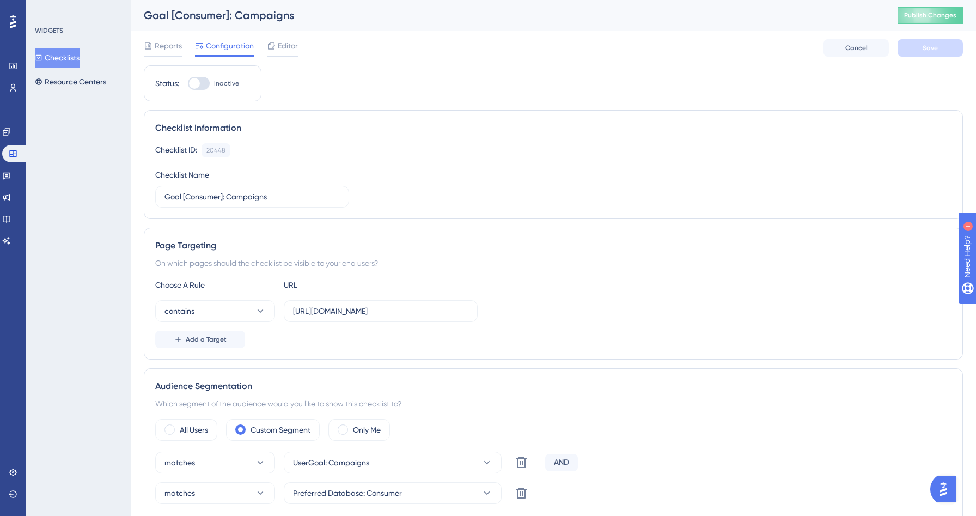
click at [64, 56] on button "Checklists" at bounding box center [57, 58] width 45 height 20
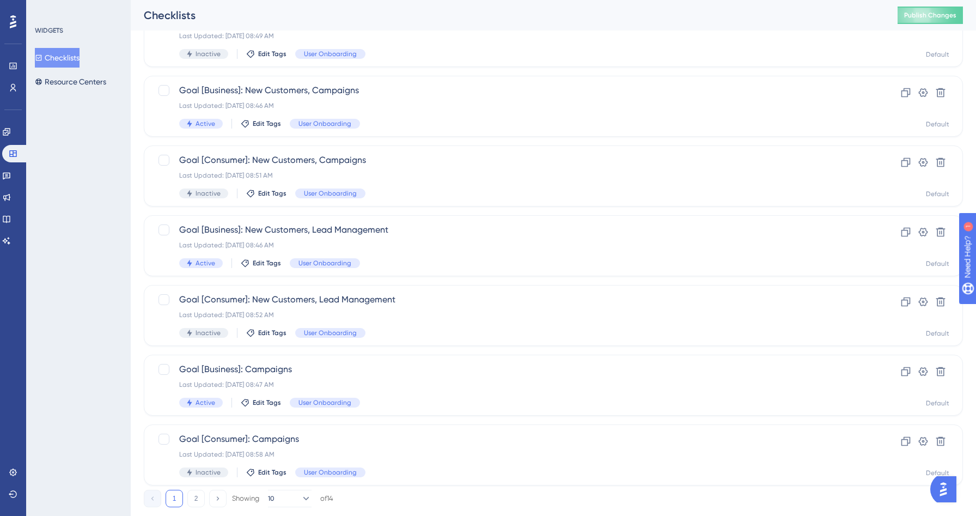
scroll to position [329, 0]
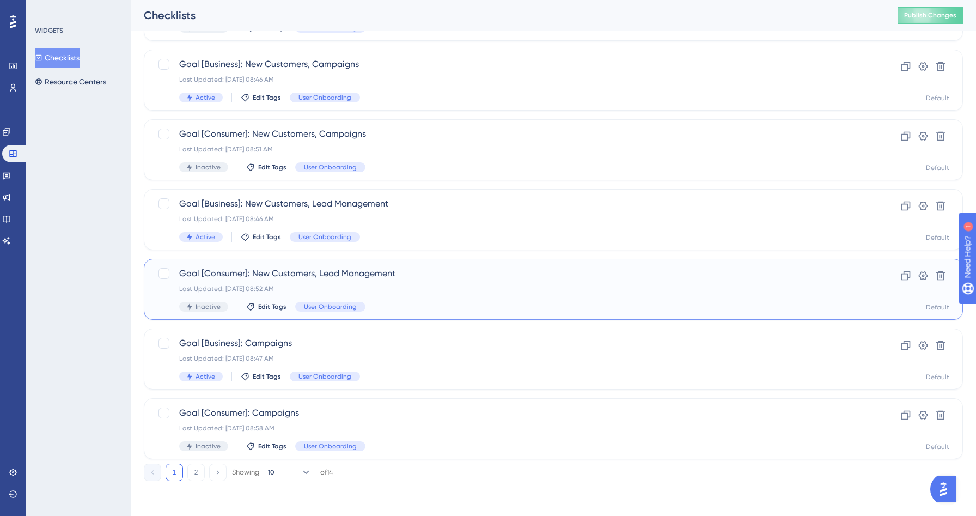
click at [417, 272] on span "Goal [Consumer]: New Customers, Lead Management" at bounding box center [509, 273] width 661 height 13
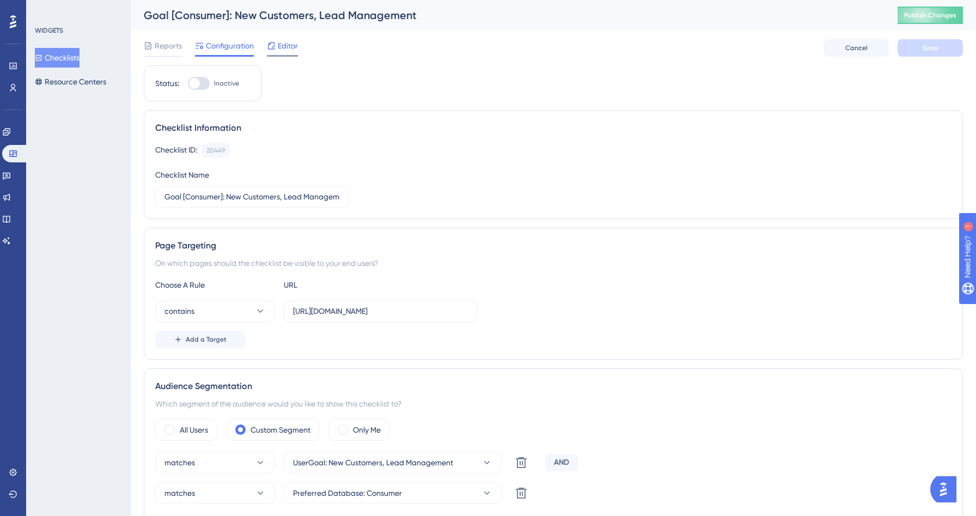
click at [283, 52] on span "Editor" at bounding box center [288, 45] width 20 height 13
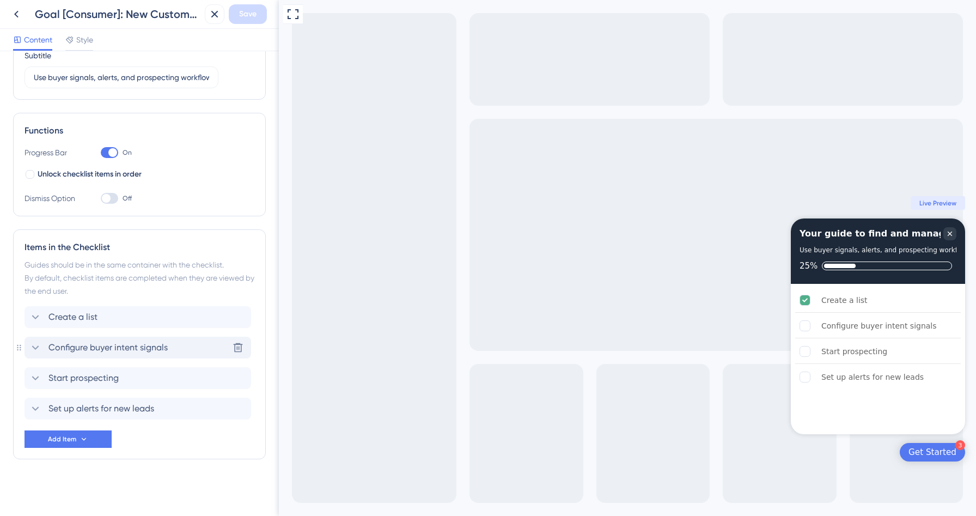
click at [153, 340] on div "Configure buyer intent signals Delete" at bounding box center [138, 348] width 227 height 22
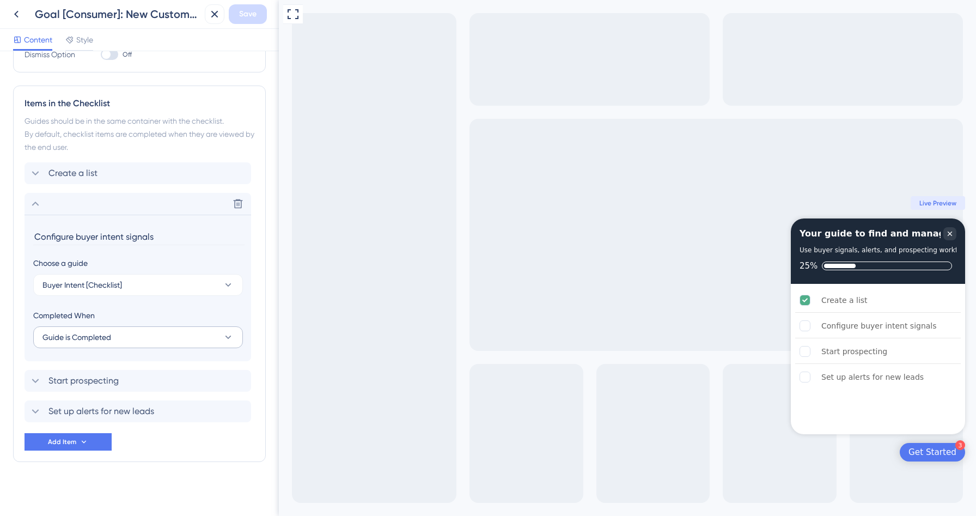
scroll to position [245, 0]
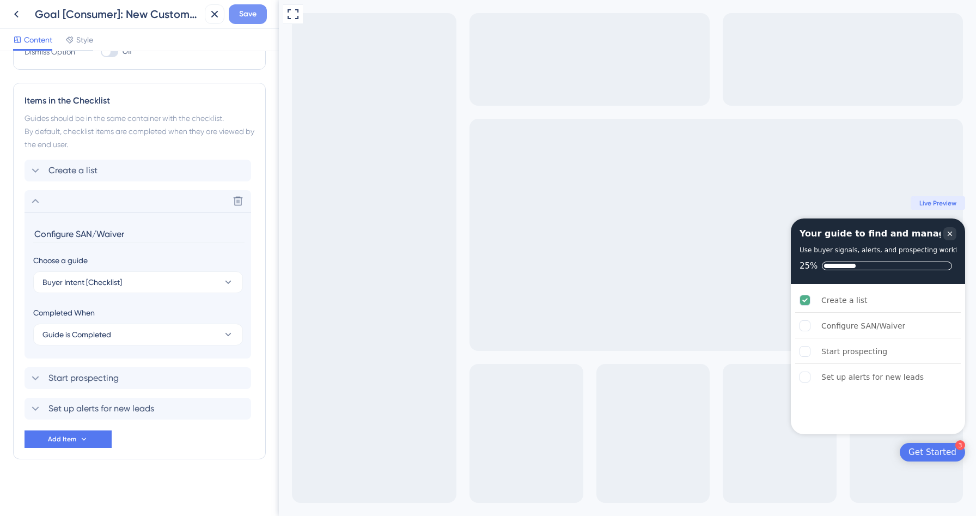
type input "Configure SAN/Waiver"
click at [246, 16] on span "Save" at bounding box center [247, 14] width 17 height 13
click at [204, 24] on icon at bounding box center [206, 20] width 11 height 11
click at [14, 16] on icon at bounding box center [16, 14] width 13 height 13
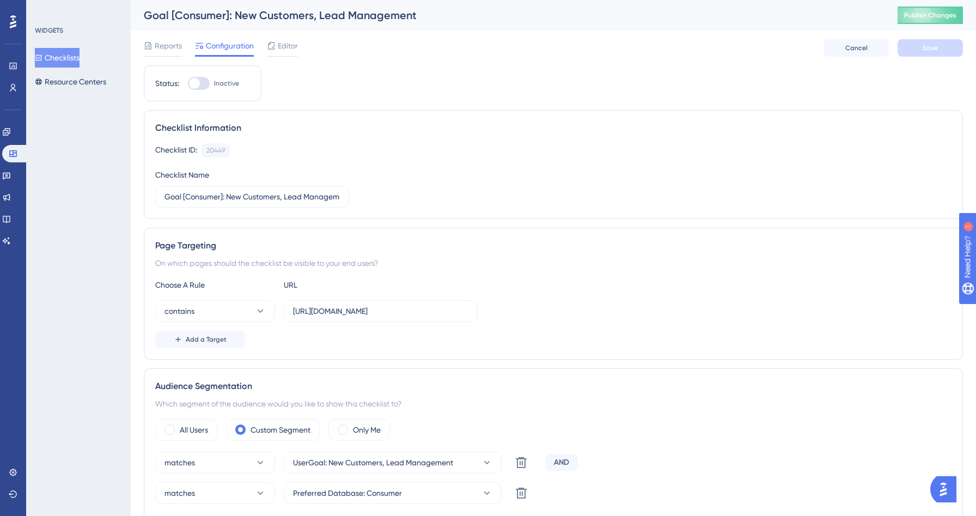
click at [56, 60] on button "Checklists" at bounding box center [57, 58] width 45 height 20
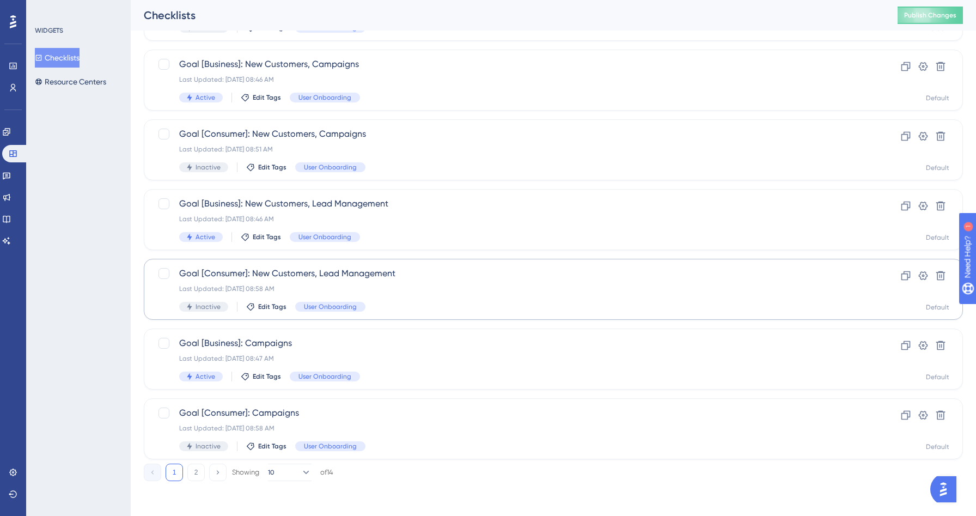
scroll to position [295, 0]
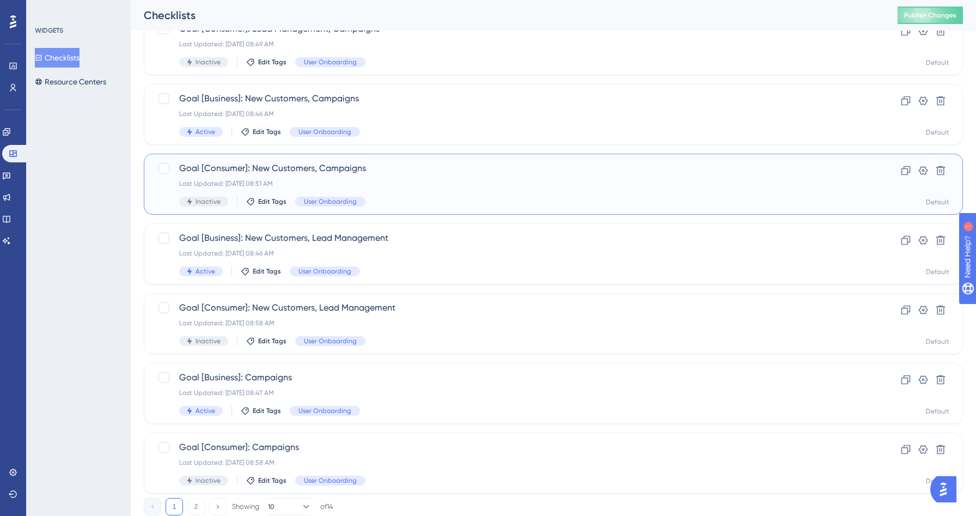
click at [413, 188] on div "Goal [Consumer]: New Customers, Campaigns Last Updated: Sep 01 2025, 08:51 AM I…" at bounding box center [509, 184] width 661 height 45
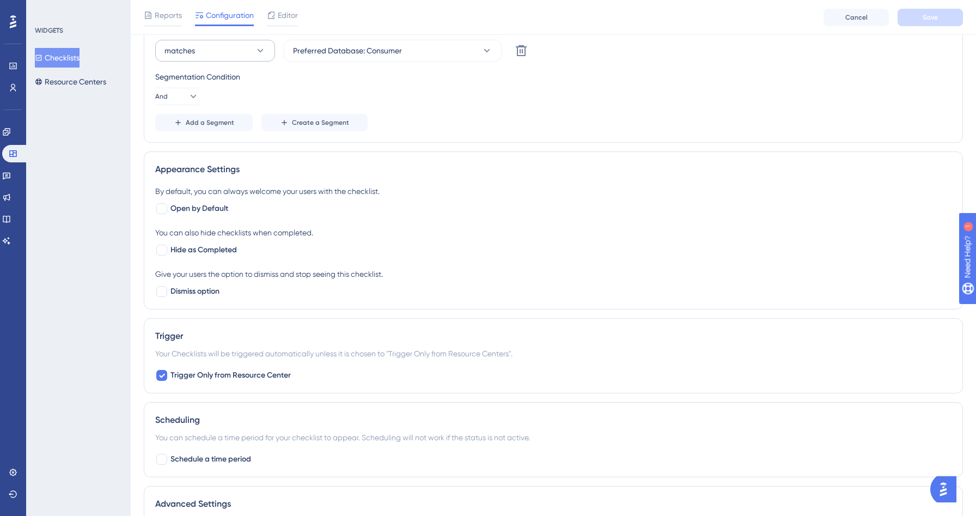
scroll to position [286, 0]
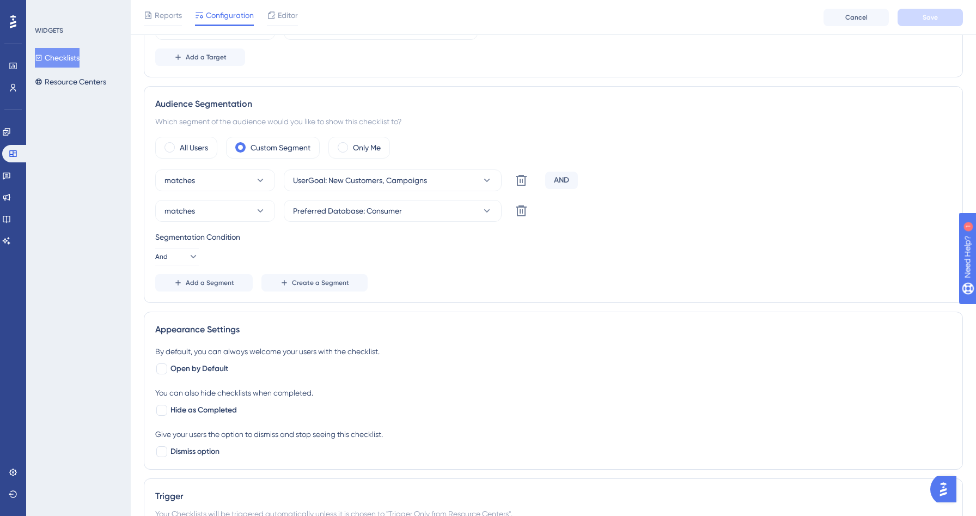
click at [284, 27] on div "Reports Configuration Editor Cancel Save" at bounding box center [553, 17] width 845 height 35
click at [284, 20] on span "Editor" at bounding box center [288, 15] width 20 height 13
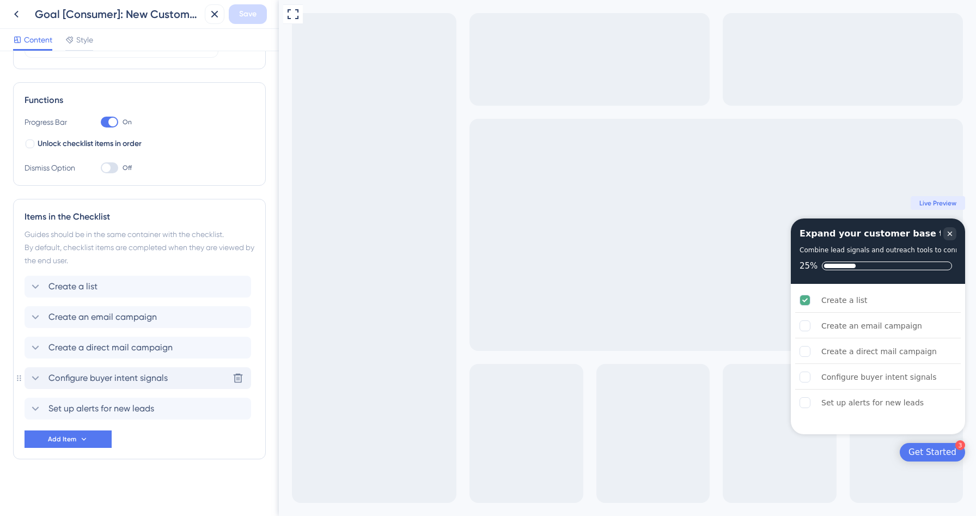
click at [142, 378] on span "Configure buyer intent signals" at bounding box center [107, 377] width 119 height 13
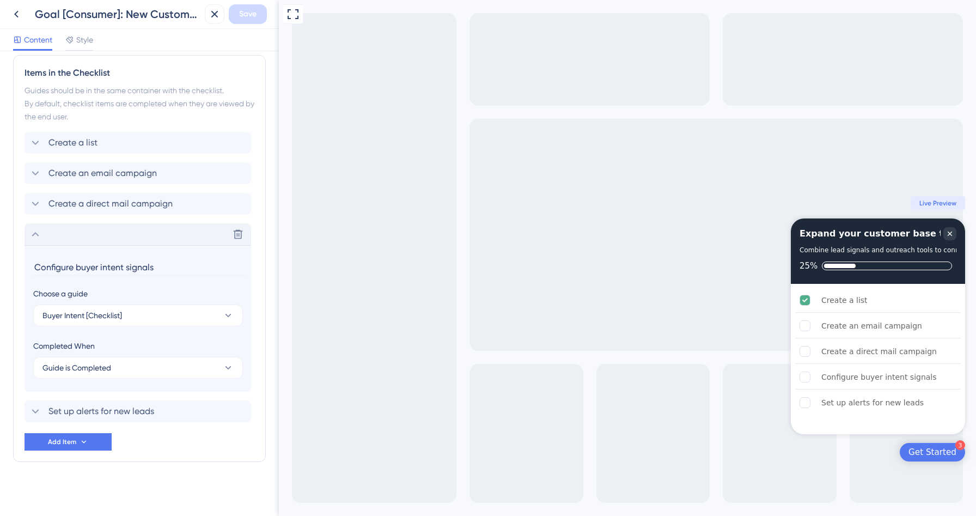
scroll to position [276, 0]
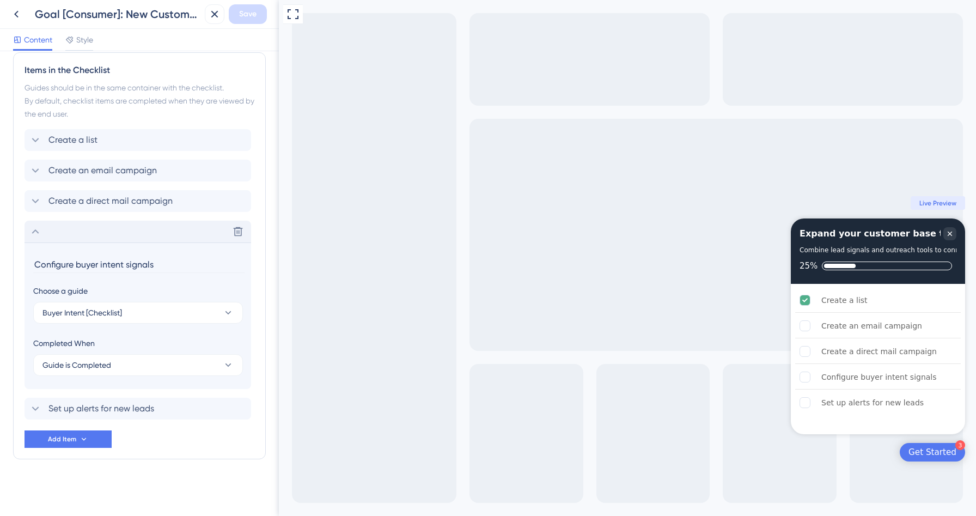
drag, startPoint x: 75, startPoint y: 266, endPoint x: 242, endPoint y: 265, distance: 167.2
click at [242, 265] on input "Configure buyer intent signals" at bounding box center [138, 264] width 211 height 17
type input "Configure SAN/Waiver"
click at [34, 233] on icon at bounding box center [35, 231] width 13 height 13
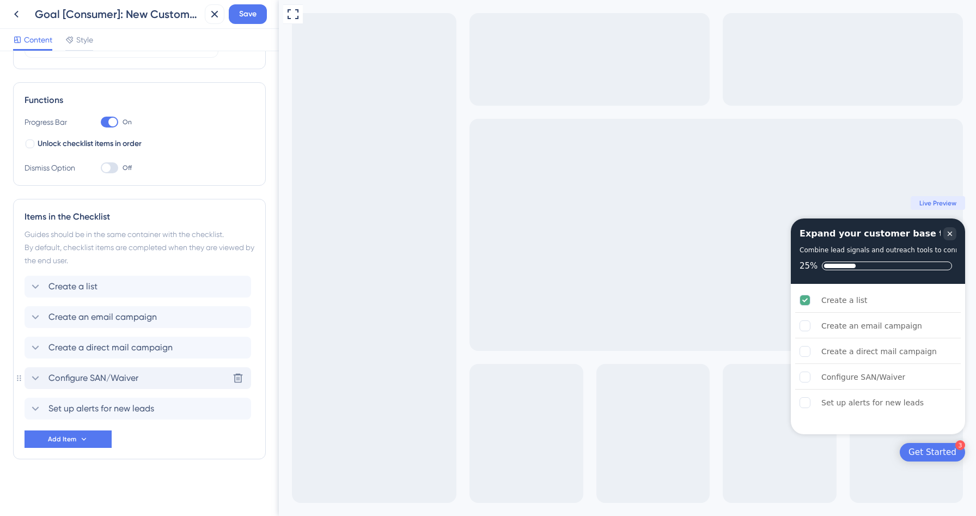
scroll to position [129, 0]
drag, startPoint x: 23, startPoint y: 381, endPoint x: 23, endPoint y: 339, distance: 41.4
click at [23, 339] on div "Items in the Checklist Guides should be in the same container with the checklis…" at bounding box center [139, 329] width 253 height 260
click at [23, 377] on div "Items in the Checklist Guides should be in the same container with the checklis…" at bounding box center [139, 329] width 253 height 260
click at [249, 19] on span "Save" at bounding box center [247, 14] width 17 height 13
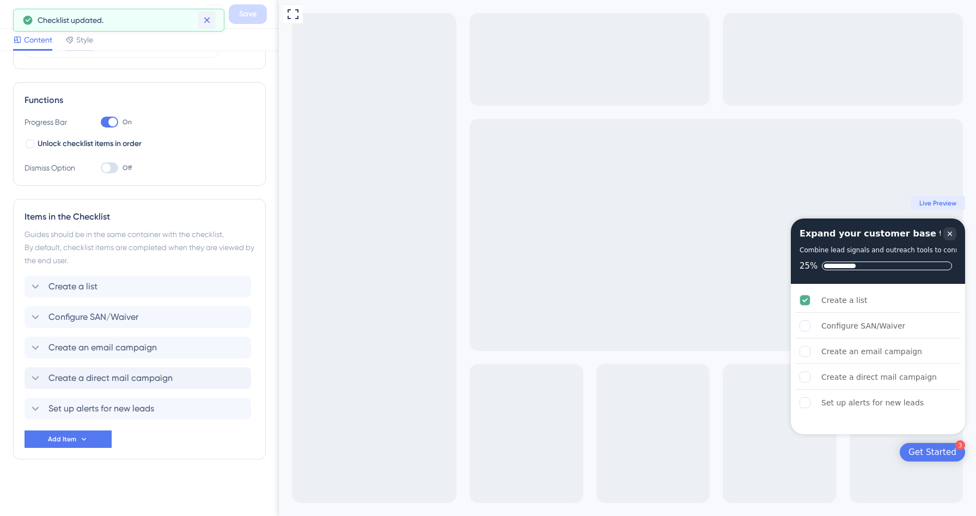
click at [204, 20] on icon at bounding box center [206, 20] width 11 height 11
click at [16, 19] on icon at bounding box center [16, 14] width 13 height 13
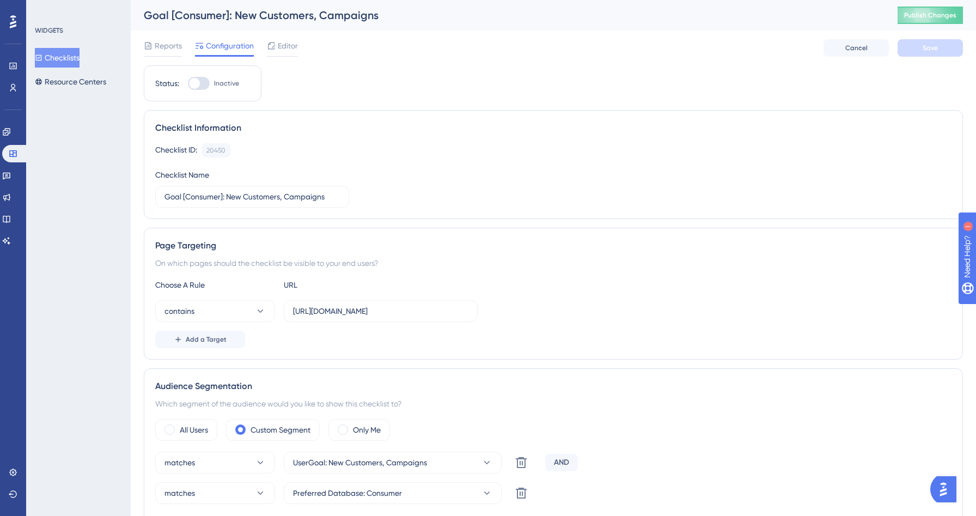
click at [76, 54] on button "Checklists" at bounding box center [57, 58] width 45 height 20
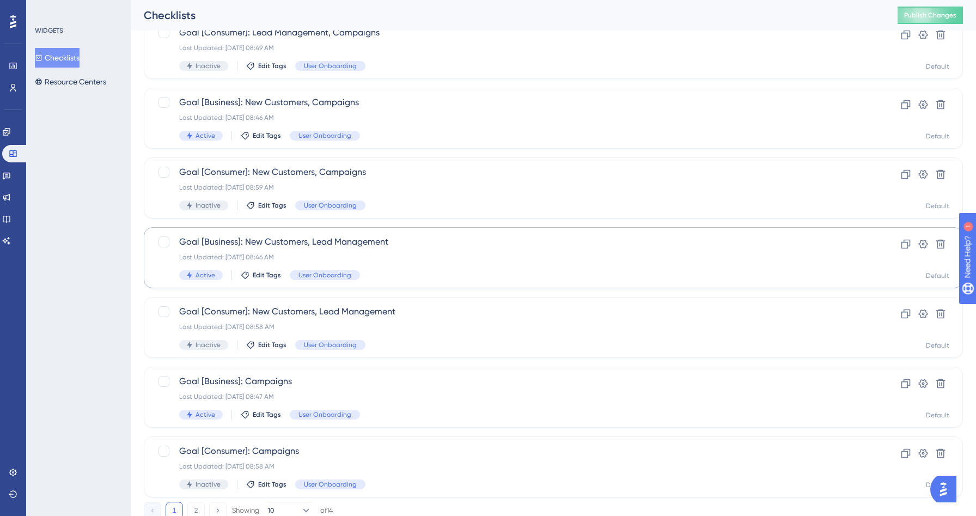
scroll to position [283, 0]
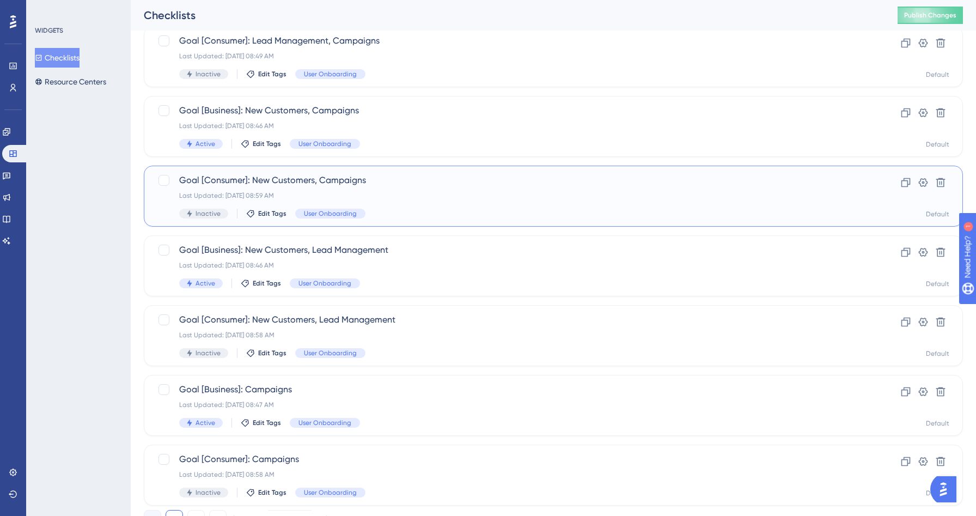
click at [418, 184] on span "Goal [Consumer]: New Customers, Campaigns" at bounding box center [509, 180] width 661 height 13
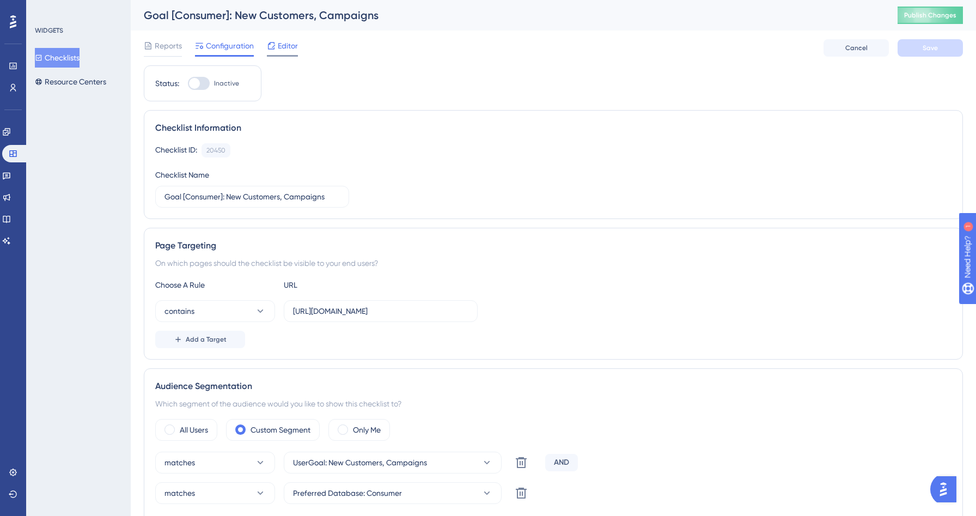
click at [276, 47] on icon at bounding box center [271, 45] width 9 height 9
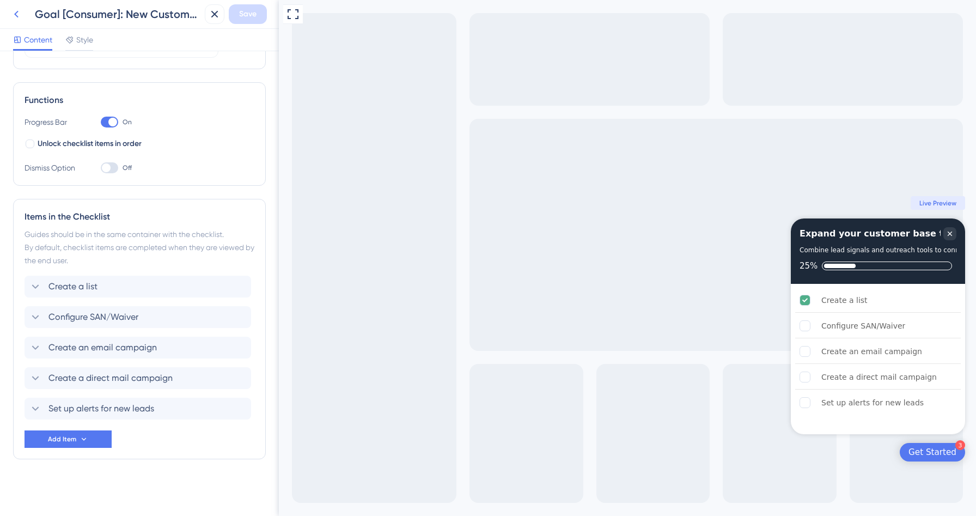
click at [14, 13] on icon at bounding box center [16, 14] width 13 height 13
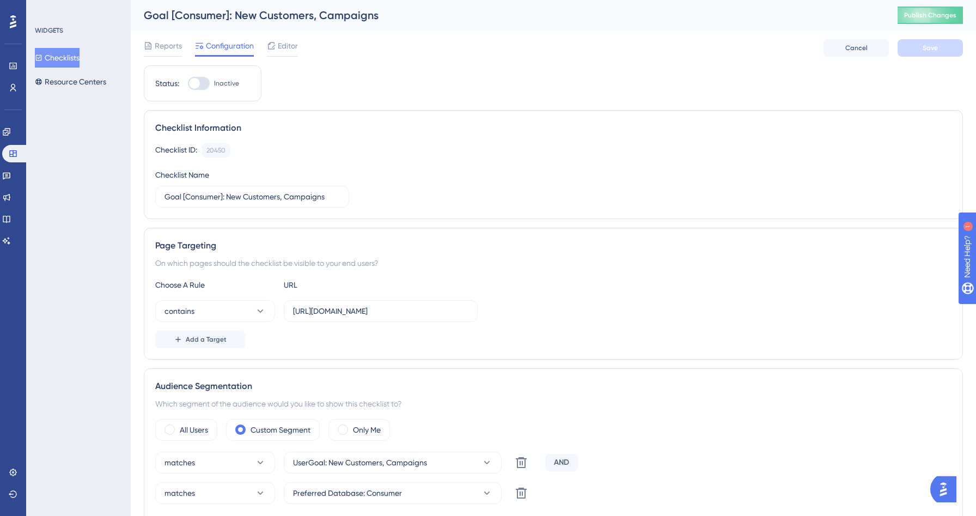
click at [70, 59] on button "Checklists" at bounding box center [57, 58] width 45 height 20
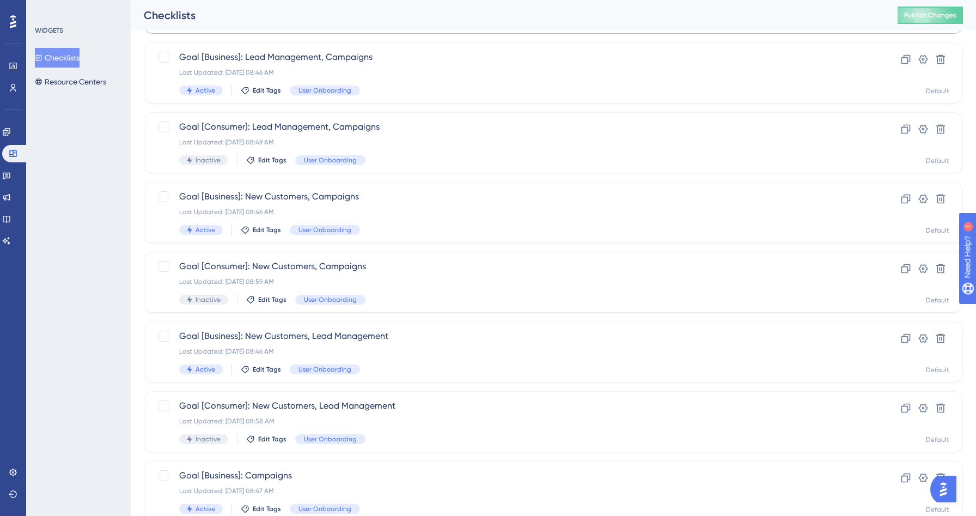
scroll to position [186, 0]
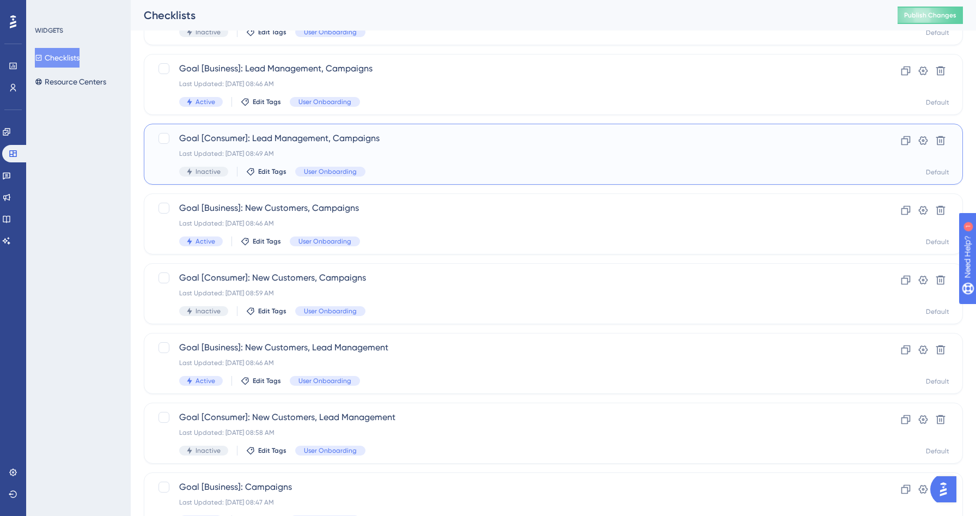
click at [411, 141] on span "Goal [Consumer]: Lead Management, Campaigns" at bounding box center [509, 138] width 661 height 13
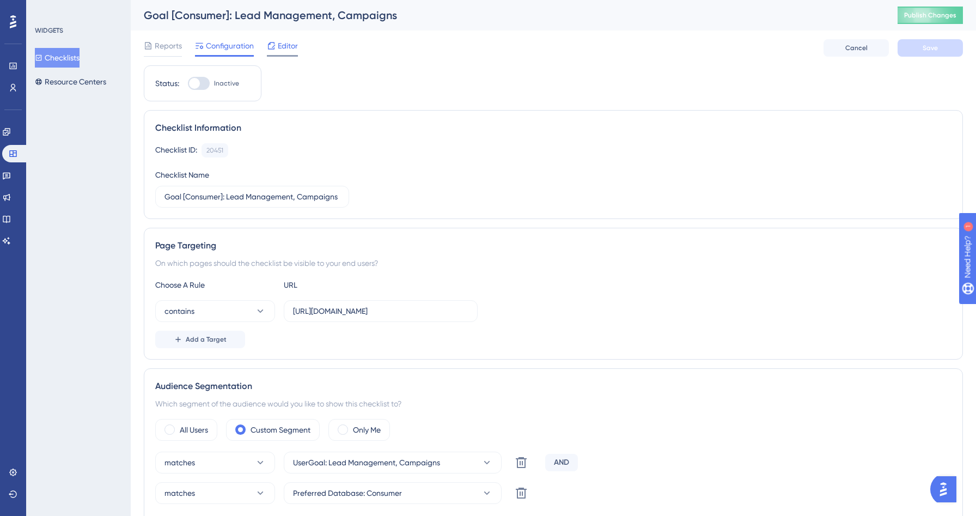
click at [275, 47] on icon at bounding box center [271, 45] width 9 height 9
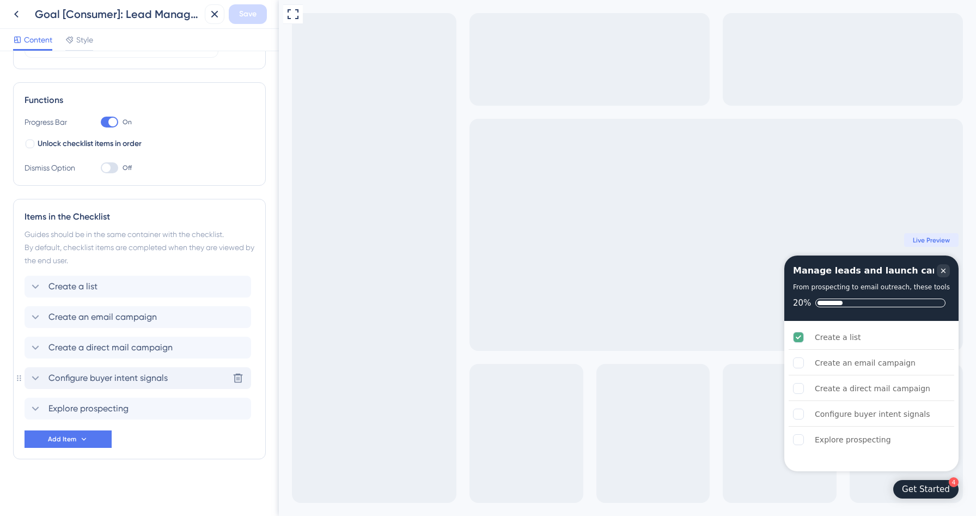
click at [165, 377] on span "Configure buyer intent signals" at bounding box center [107, 377] width 119 height 13
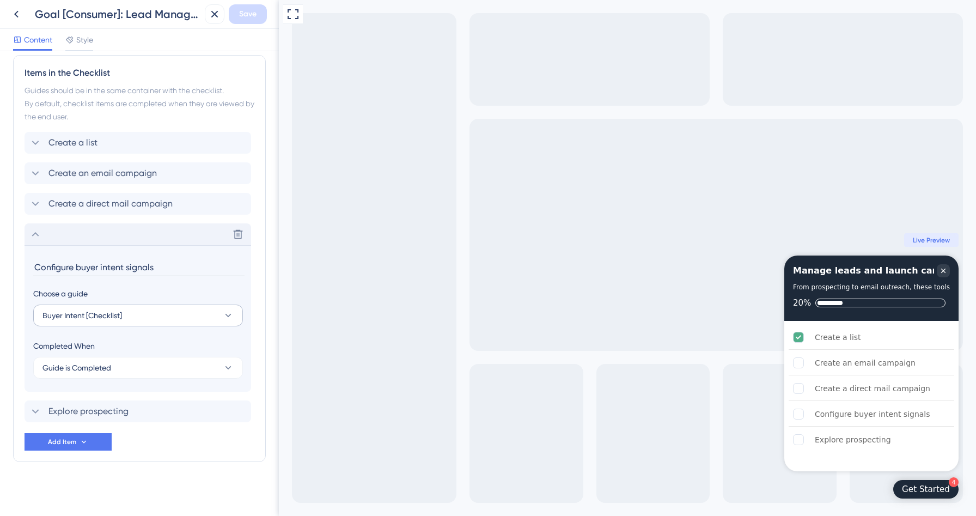
scroll to position [276, 0]
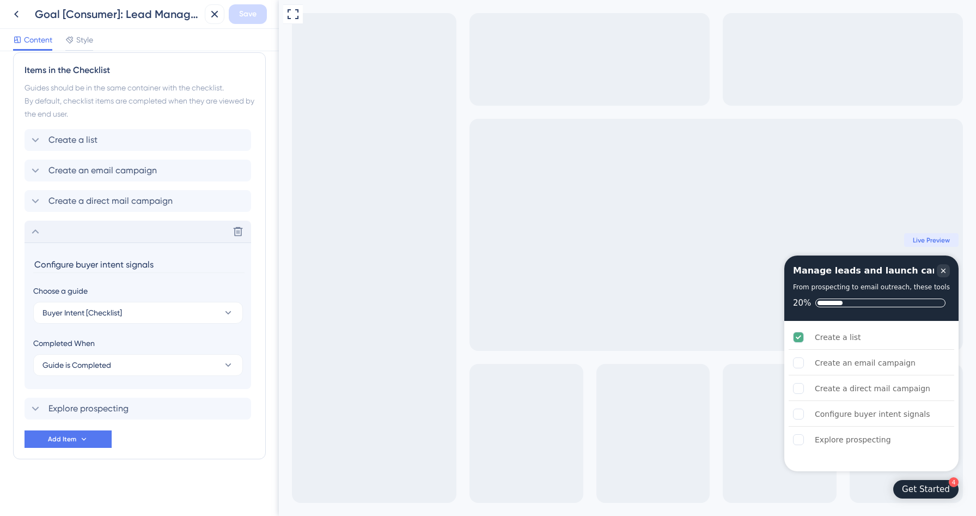
drag, startPoint x: 158, startPoint y: 268, endPoint x: 0, endPoint y: 259, distance: 158.7
click at [0, 259] on div "Checklist Header Title Manage leads and launch campaigns Subtitle From prospect…" at bounding box center [139, 283] width 279 height 465
type input "Configure SAN/Waiver"
click at [33, 233] on icon at bounding box center [35, 231] width 7 height 4
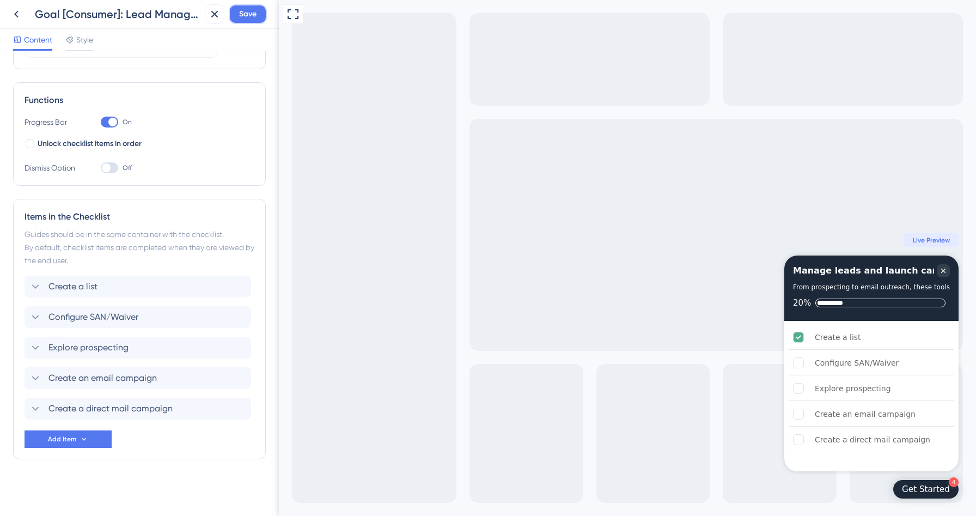
click at [247, 11] on span "Save" at bounding box center [247, 14] width 17 height 13
click at [205, 20] on icon at bounding box center [206, 20] width 11 height 11
click at [15, 16] on icon at bounding box center [16, 14] width 13 height 13
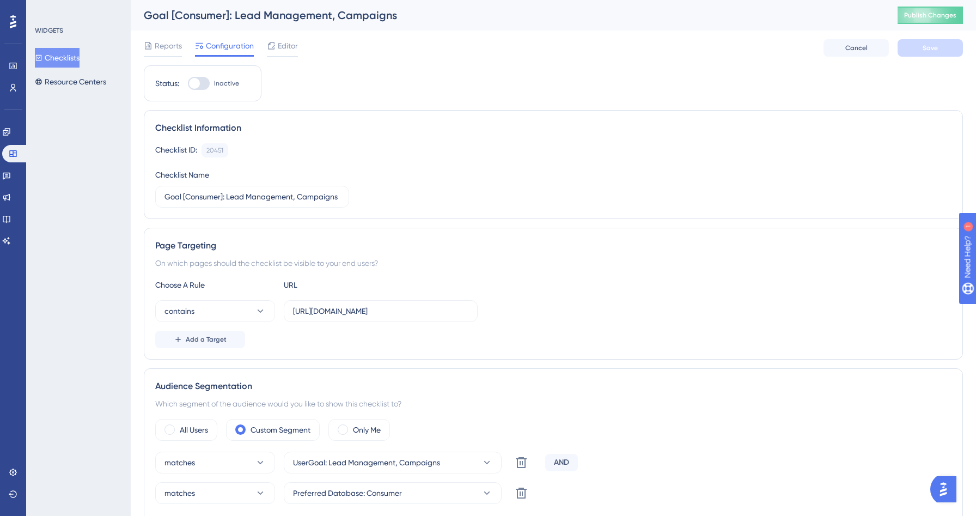
click at [63, 60] on button "Checklists" at bounding box center [57, 58] width 45 height 20
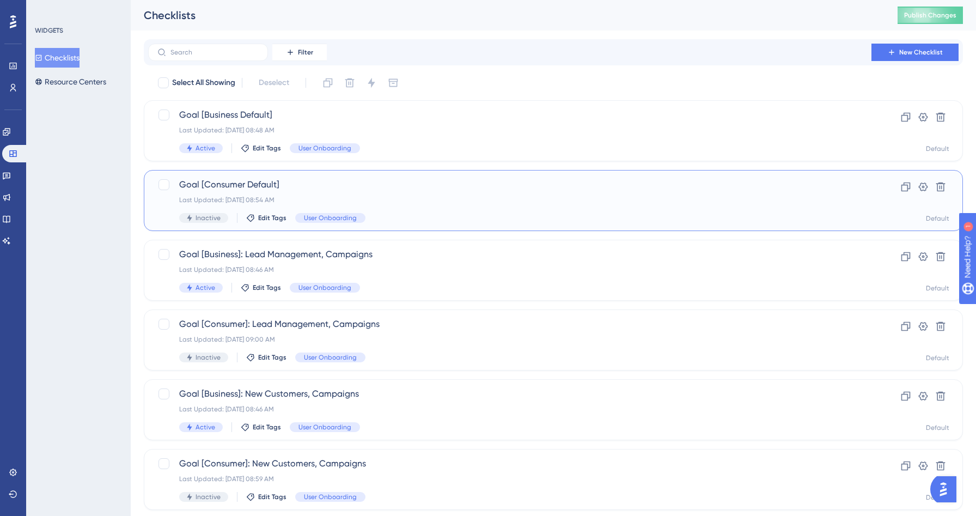
click at [377, 213] on div "Inactive Edit Tags User Onboarding" at bounding box center [509, 218] width 661 height 10
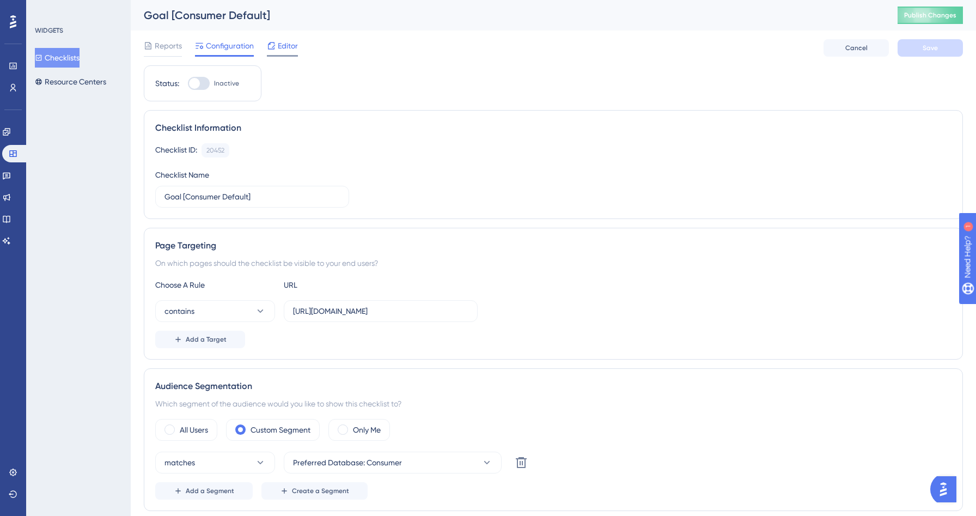
click at [282, 44] on span "Editor" at bounding box center [288, 45] width 20 height 13
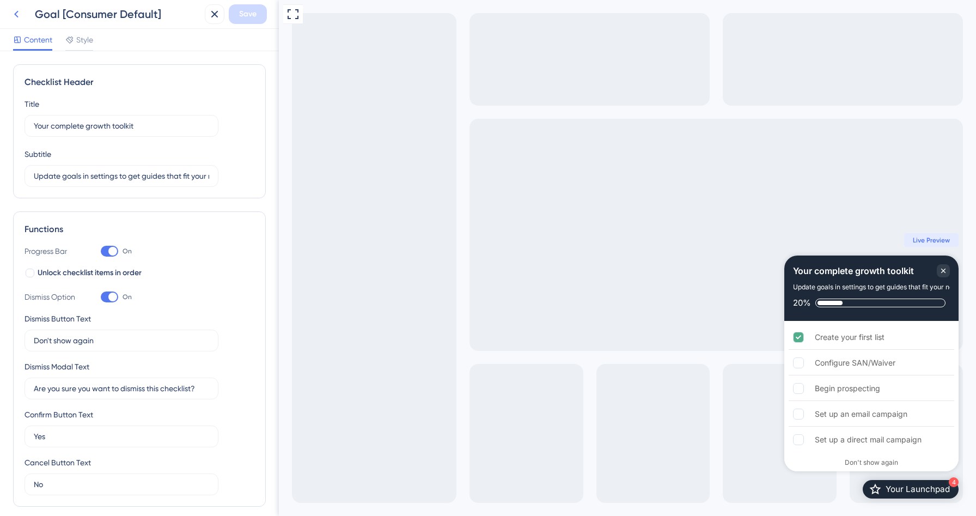
click at [16, 12] on icon at bounding box center [16, 14] width 4 height 7
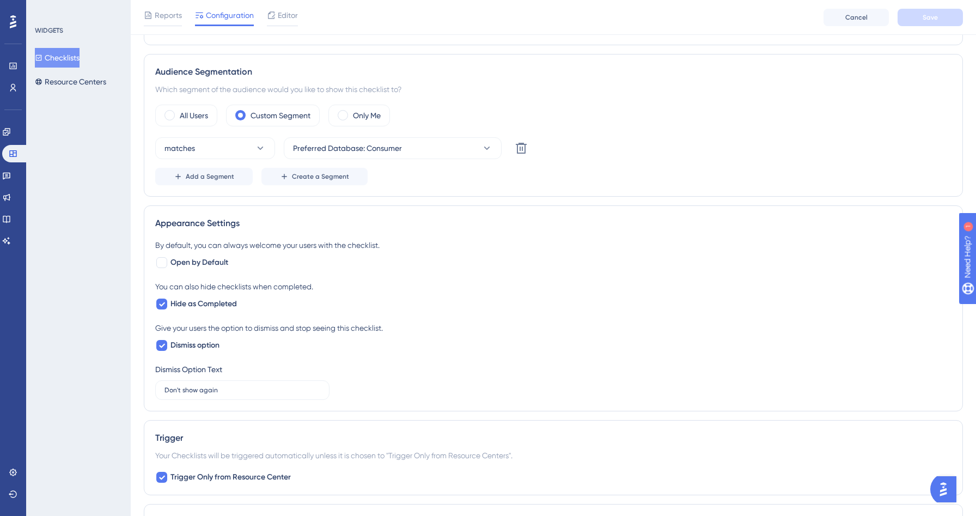
scroll to position [319, 0]
click at [74, 62] on button "Checklists" at bounding box center [57, 58] width 45 height 20
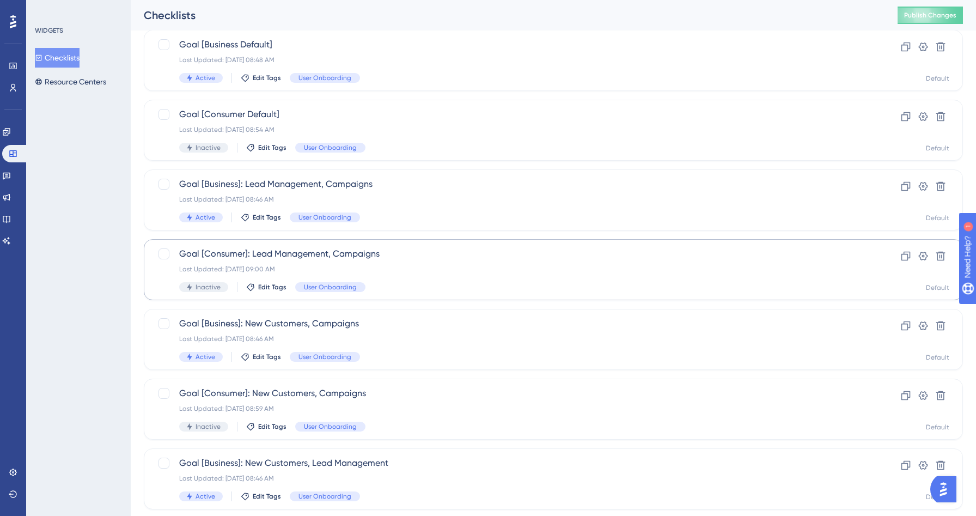
scroll to position [4, 0]
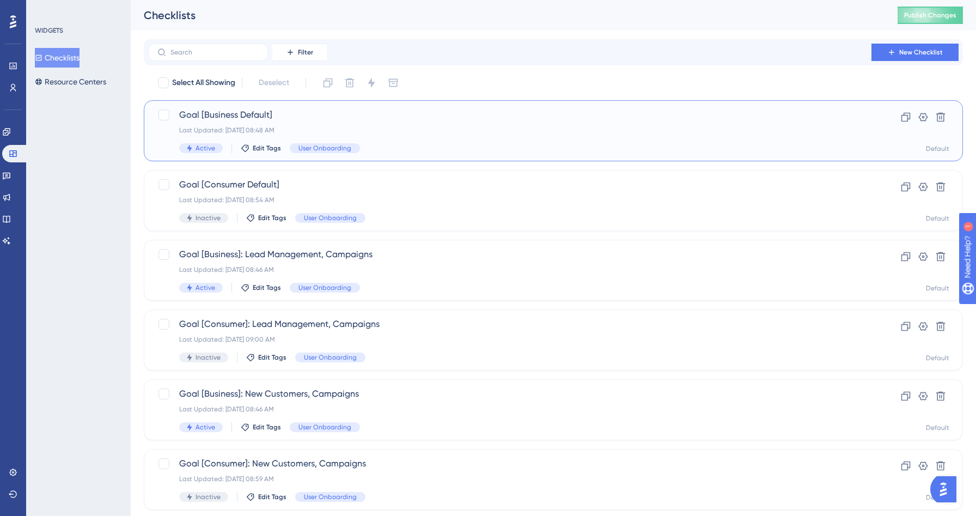
click at [416, 137] on div "Goal [Business Default] Last Updated: Sep 01 2025, 08:48 AM Active Edit Tags Us…" at bounding box center [509, 130] width 661 height 45
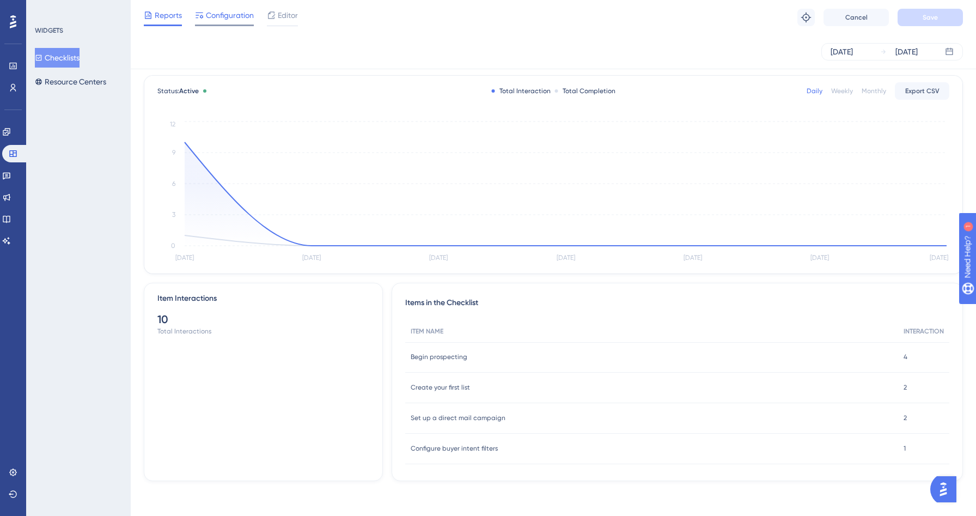
click at [224, 13] on span "Configuration" at bounding box center [230, 15] width 48 height 13
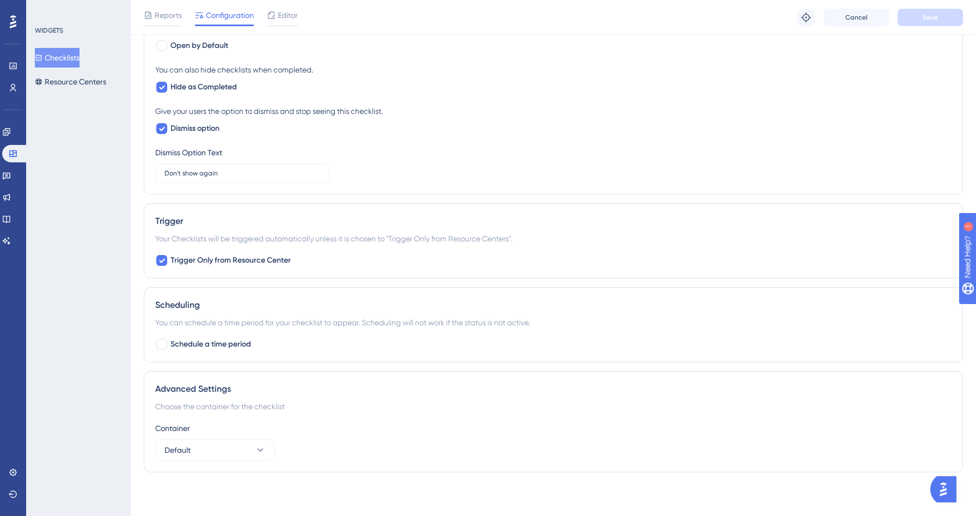
click at [58, 50] on button "Checklists" at bounding box center [57, 58] width 45 height 20
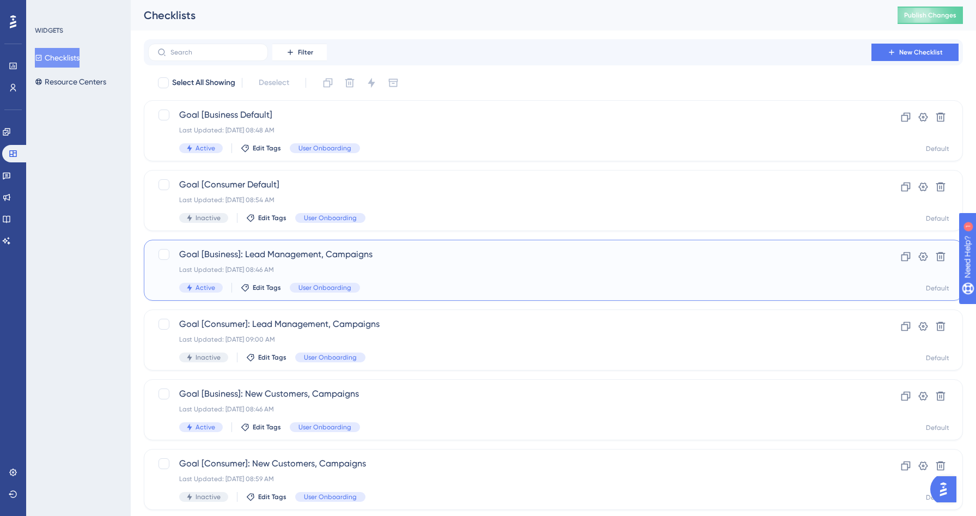
click at [463, 279] on div "Goal [Business]: Lead Management, Campaigns Last Updated: [DATE] 08:46 AM Activ…" at bounding box center [509, 270] width 661 height 45
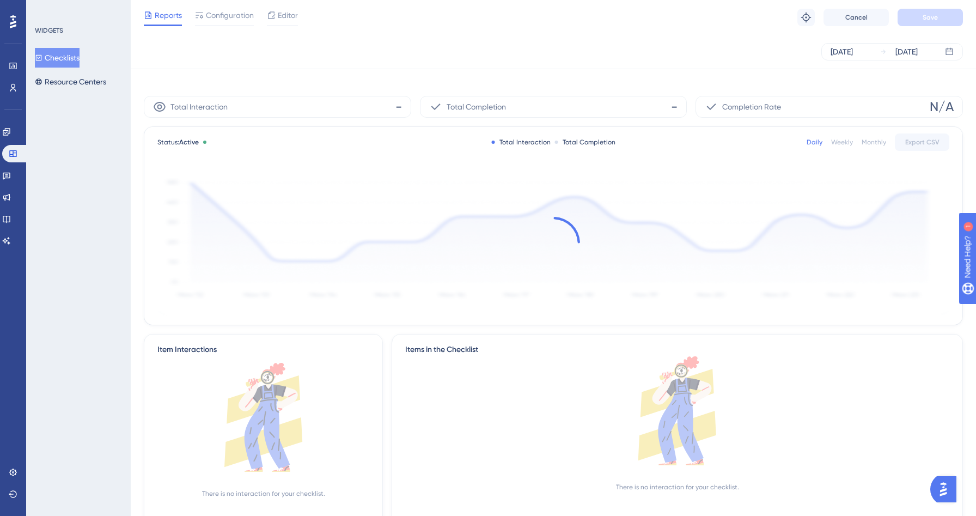
scroll to position [51, 0]
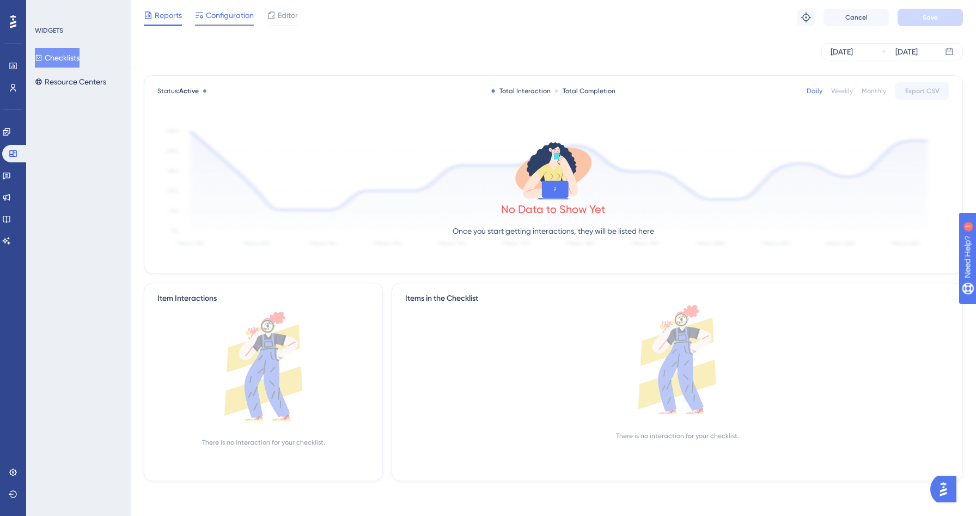
click at [237, 17] on span "Configuration" at bounding box center [230, 15] width 48 height 13
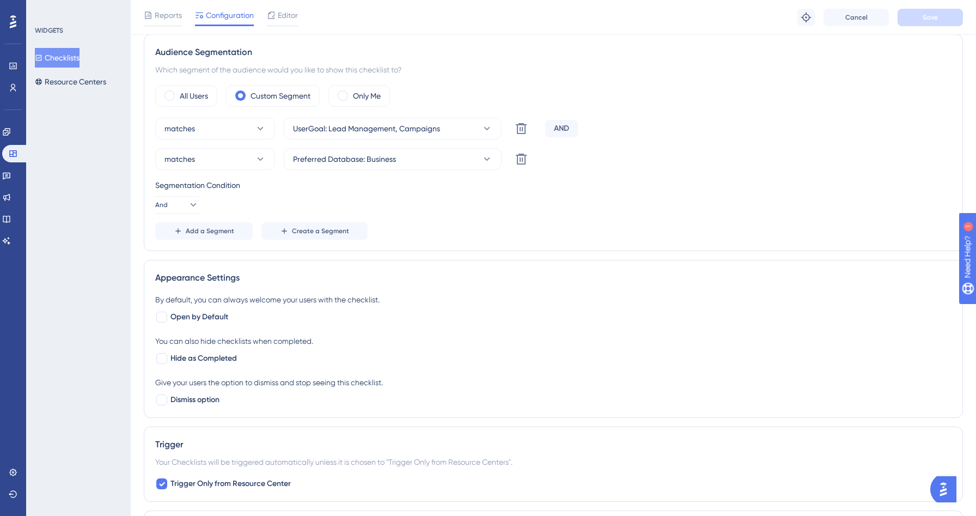
scroll to position [442, 0]
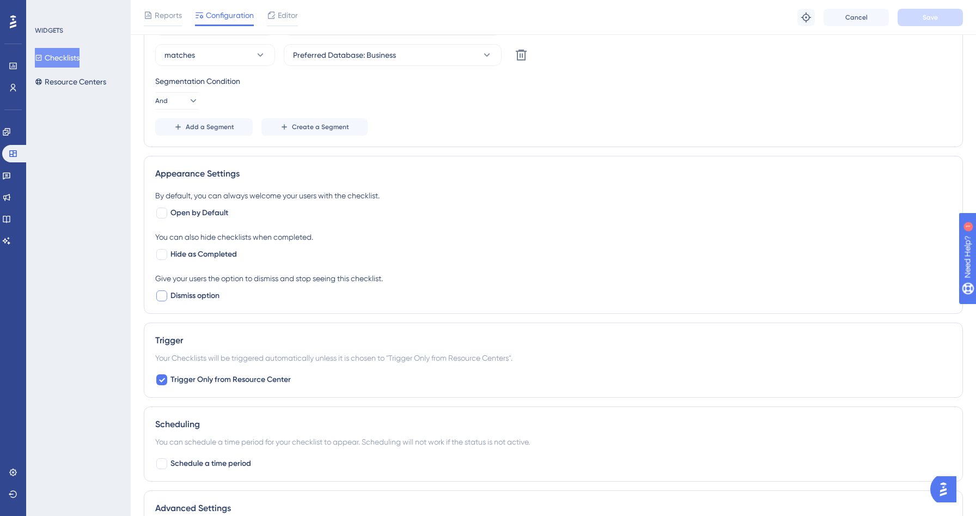
click at [178, 296] on span "Dismiss option" at bounding box center [194, 295] width 49 height 13
checkbox input "true"
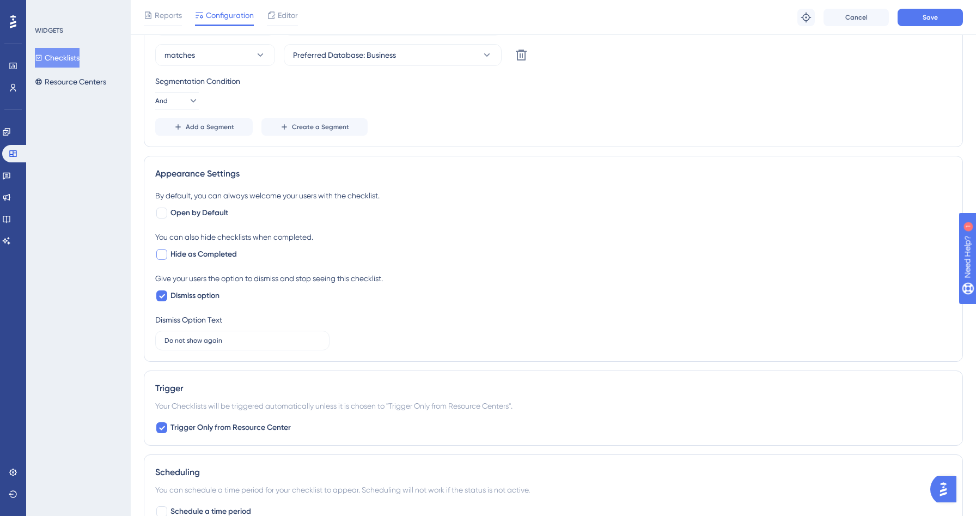
click at [205, 256] on span "Hide as Completed" at bounding box center [203, 254] width 66 height 13
checkbox input "true"
click at [80, 59] on button "Checklists" at bounding box center [57, 58] width 45 height 20
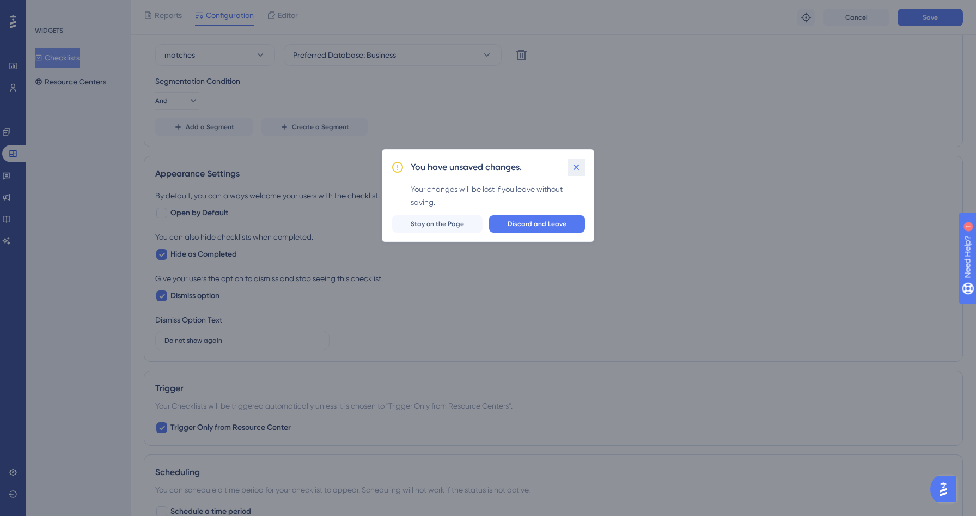
click at [568, 169] on button at bounding box center [575, 166] width 17 height 17
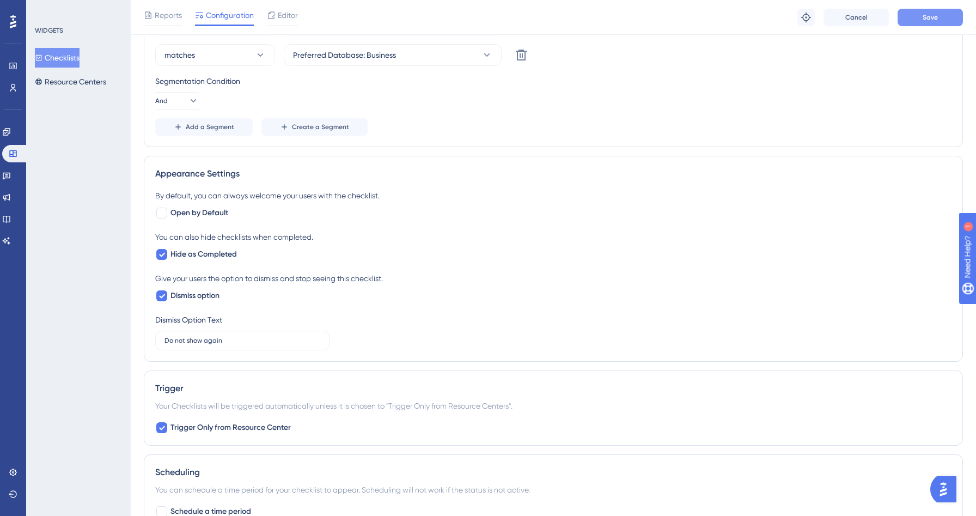
click at [936, 23] on button "Save" at bounding box center [929, 17] width 65 height 17
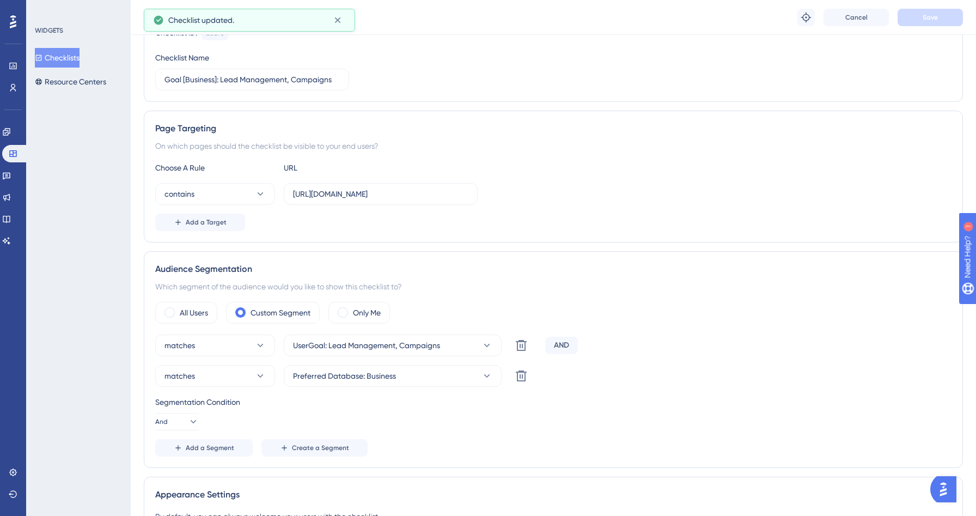
scroll to position [0, 0]
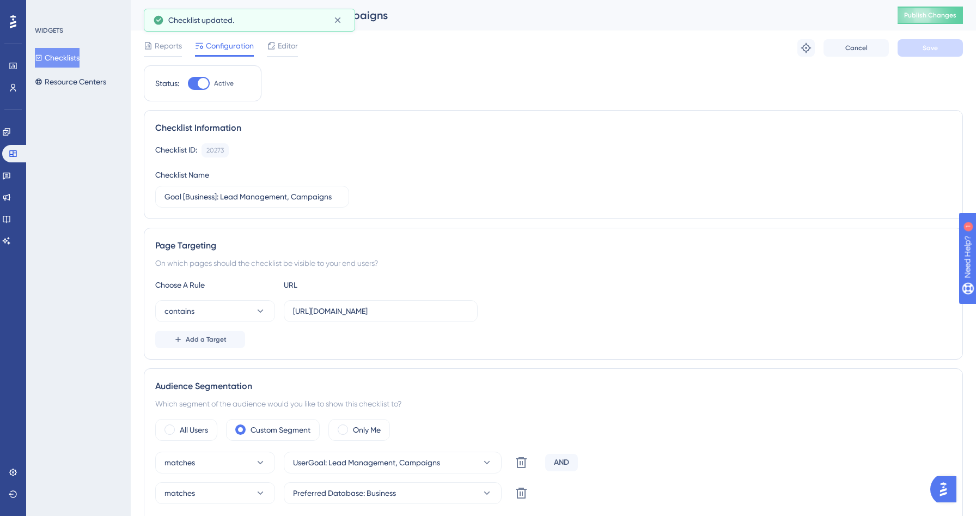
click at [60, 62] on button "Checklists" at bounding box center [57, 58] width 45 height 20
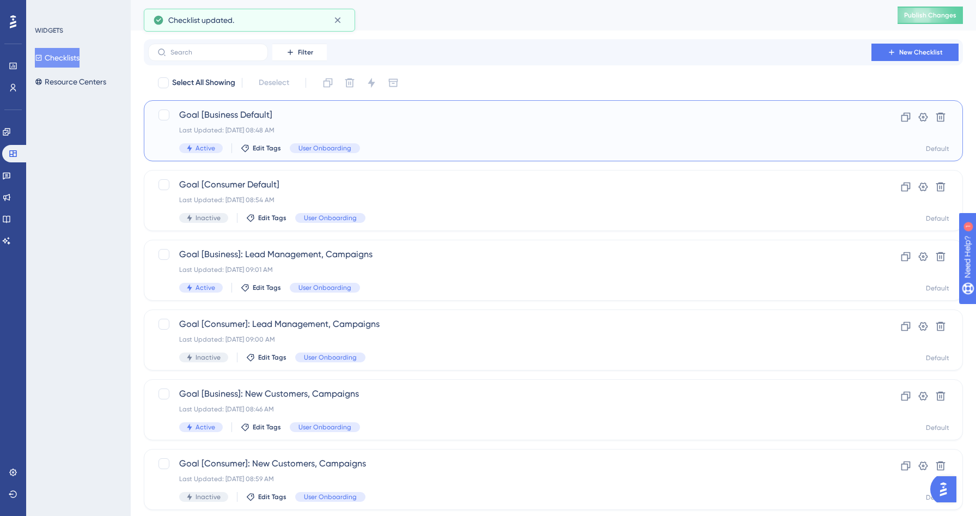
click at [402, 119] on span "Goal [Business Default]" at bounding box center [509, 114] width 661 height 13
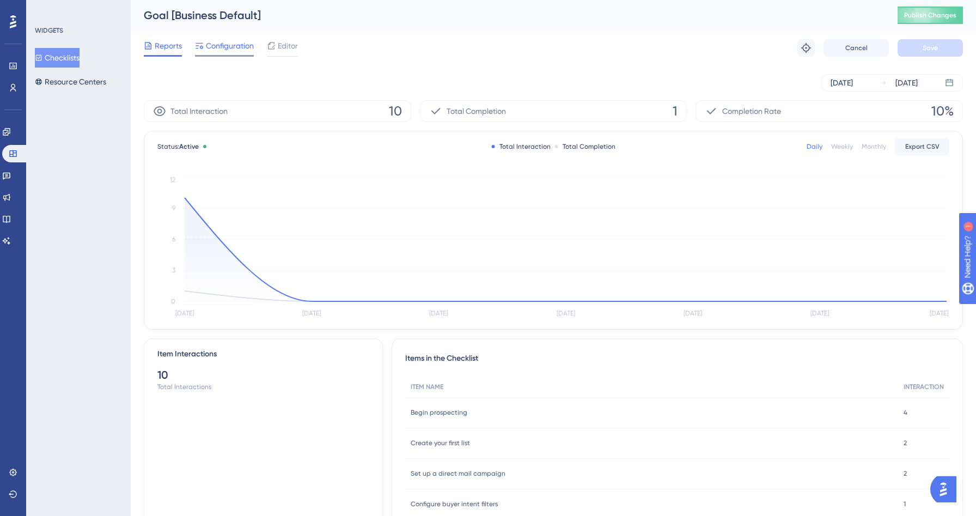
click at [230, 45] on span "Configuration" at bounding box center [230, 45] width 48 height 13
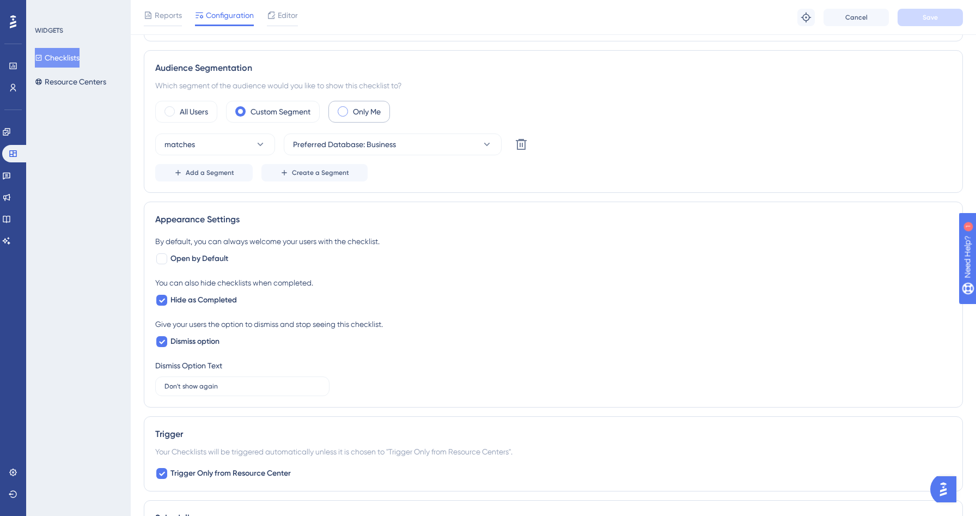
scroll to position [419, 0]
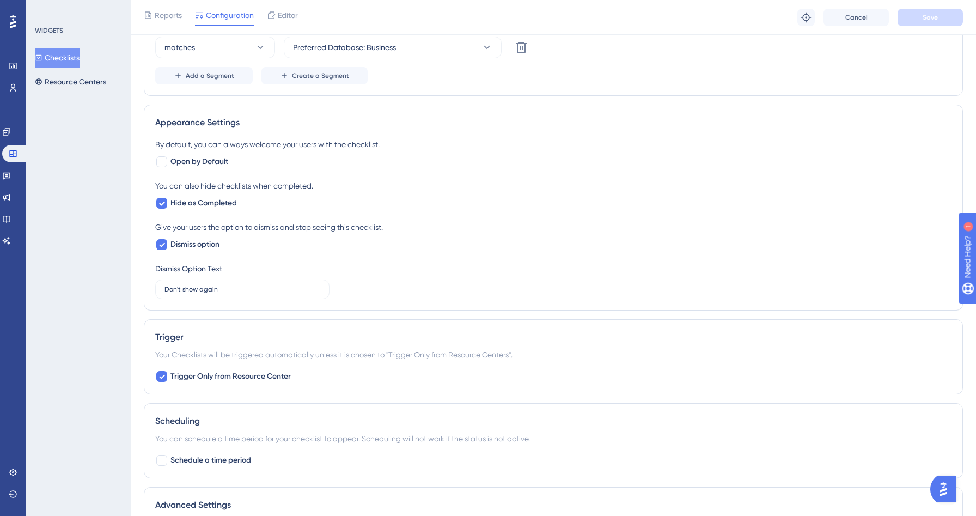
click at [70, 62] on button "Checklists" at bounding box center [57, 58] width 45 height 20
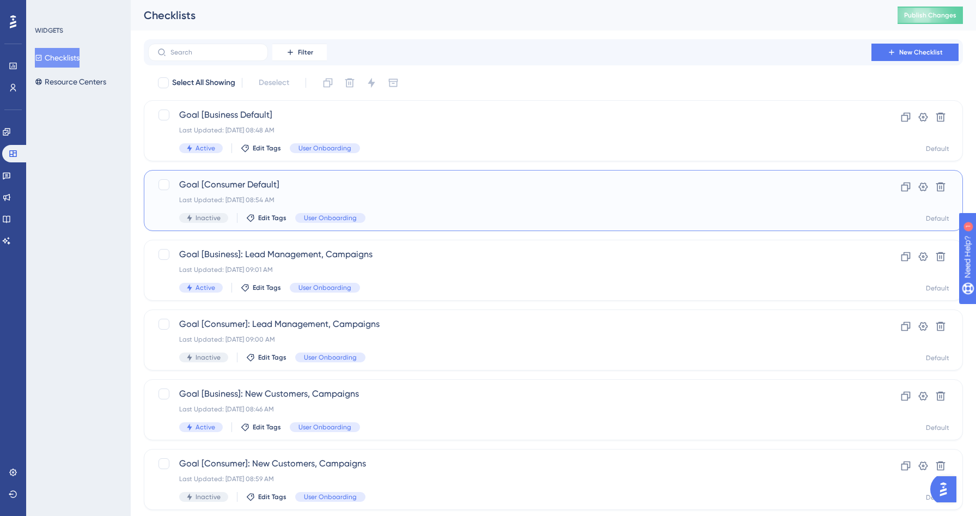
click at [369, 190] on span "Goal [Consumer Default]" at bounding box center [509, 184] width 661 height 13
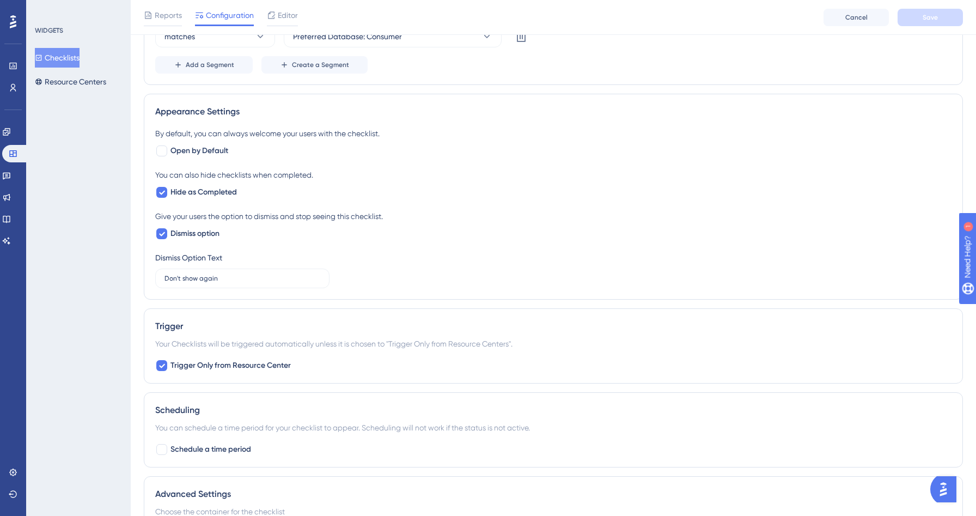
scroll to position [435, 0]
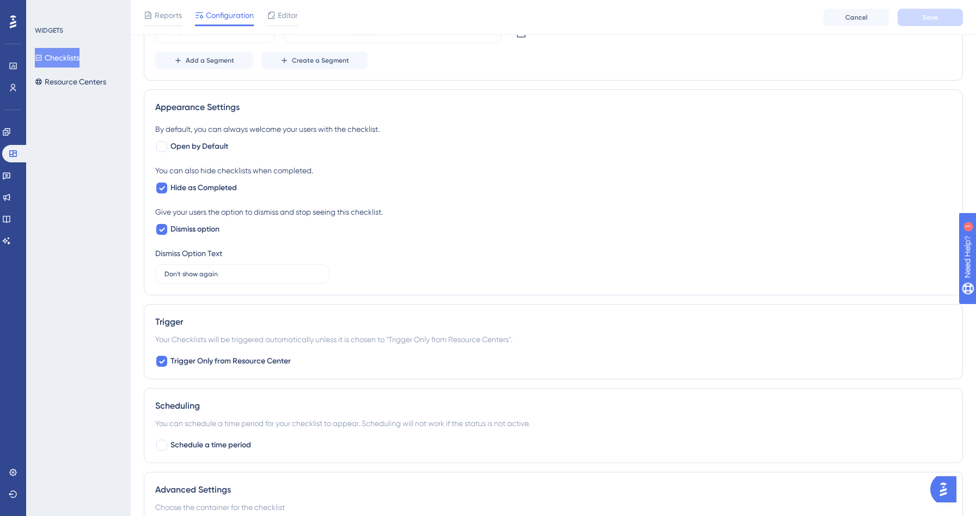
click at [69, 60] on button "Checklists" at bounding box center [57, 58] width 45 height 20
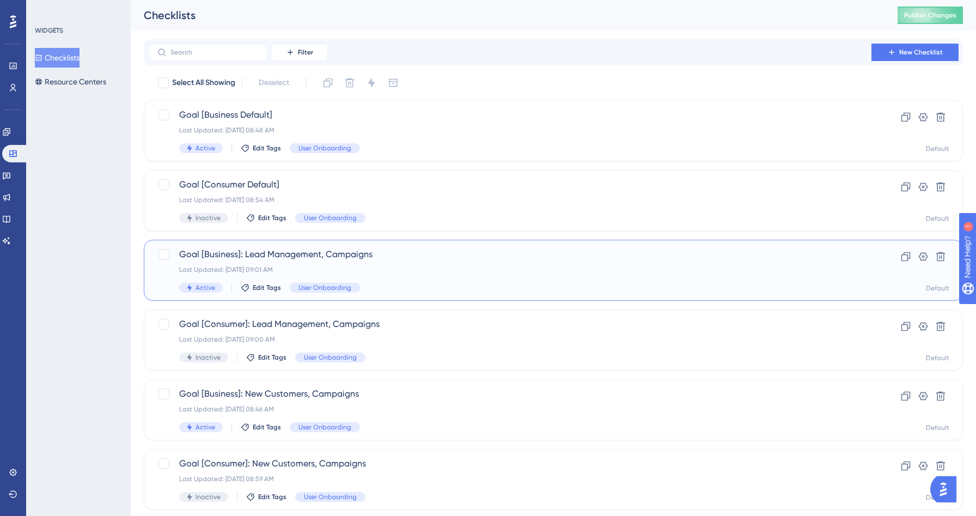
click at [444, 269] on div "Last Updated: Sep 01 2025, 09:01 AM" at bounding box center [509, 269] width 661 height 9
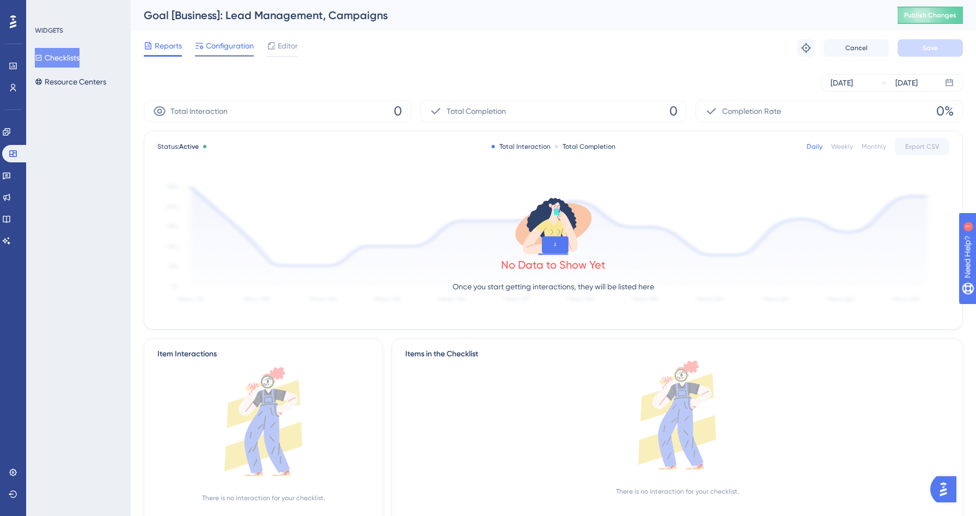
click at [232, 41] on span "Configuration" at bounding box center [230, 45] width 48 height 13
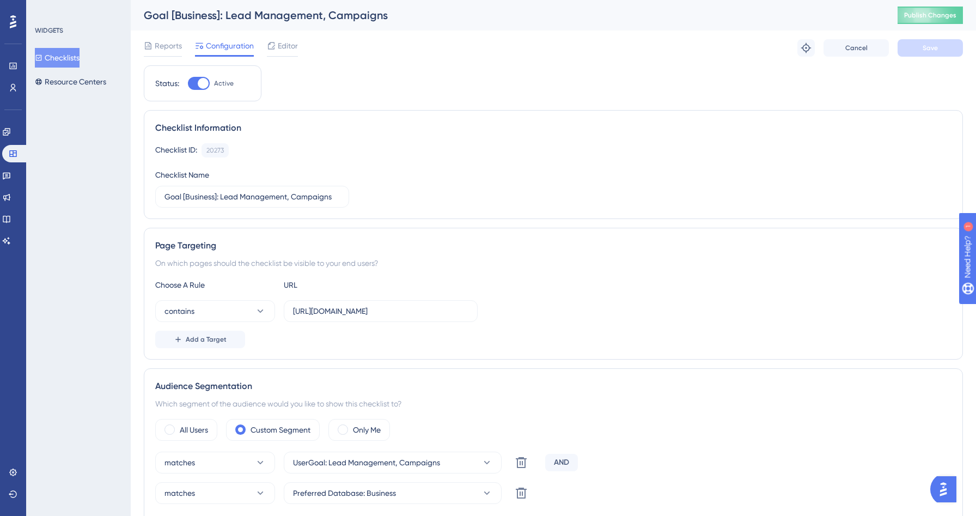
click at [69, 52] on button "Checklists" at bounding box center [57, 58] width 45 height 20
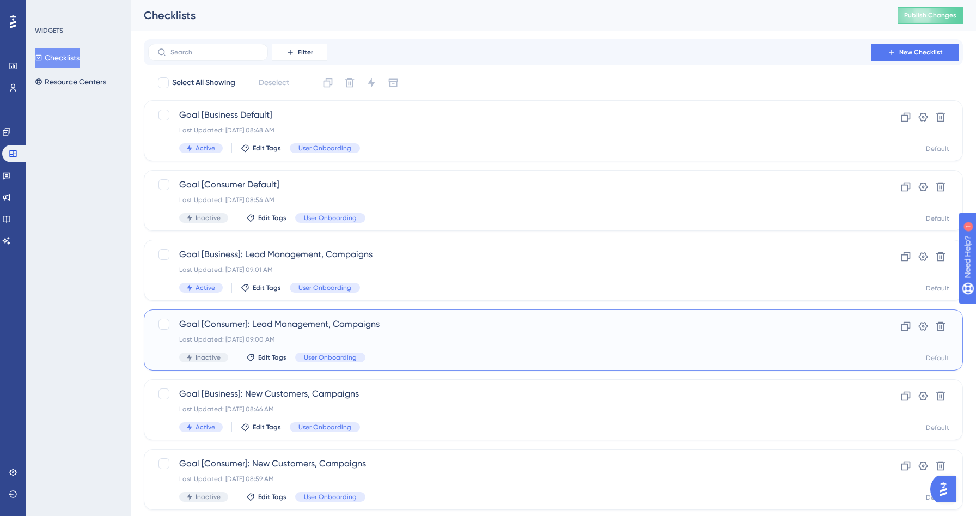
click at [439, 338] on div "Last Updated: Sep 01 2025, 09:00 AM" at bounding box center [509, 339] width 661 height 9
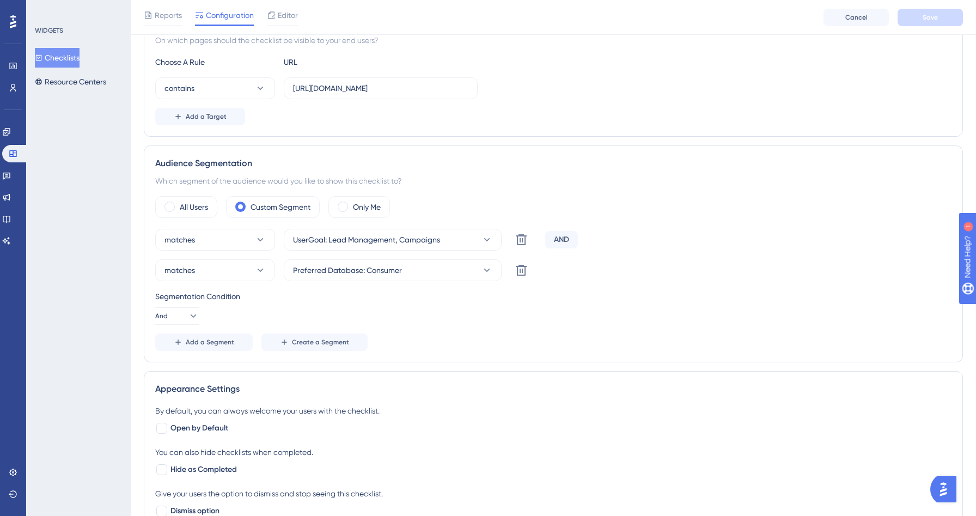
scroll to position [530, 0]
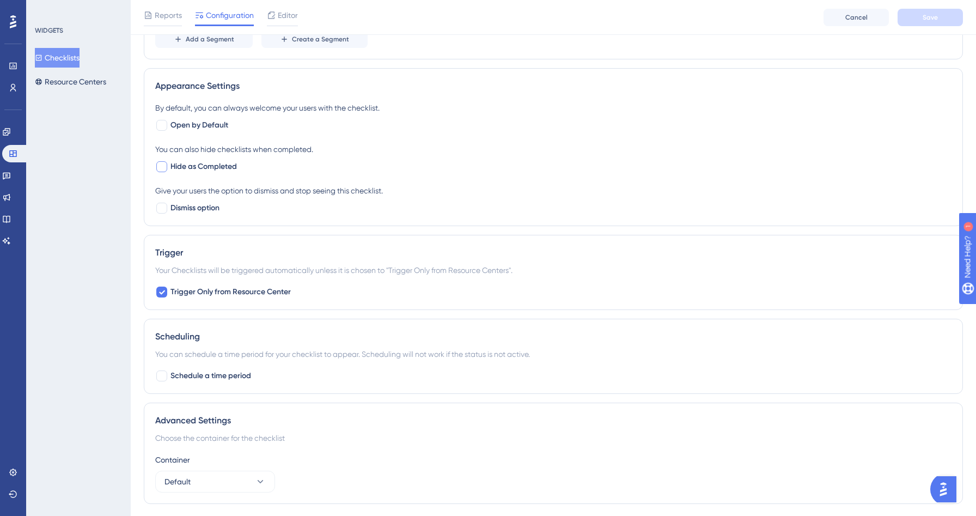
click at [191, 169] on span "Hide as Completed" at bounding box center [203, 166] width 66 height 13
click at [189, 205] on span "Dismiss option" at bounding box center [194, 207] width 49 height 13
checkbox input "true"
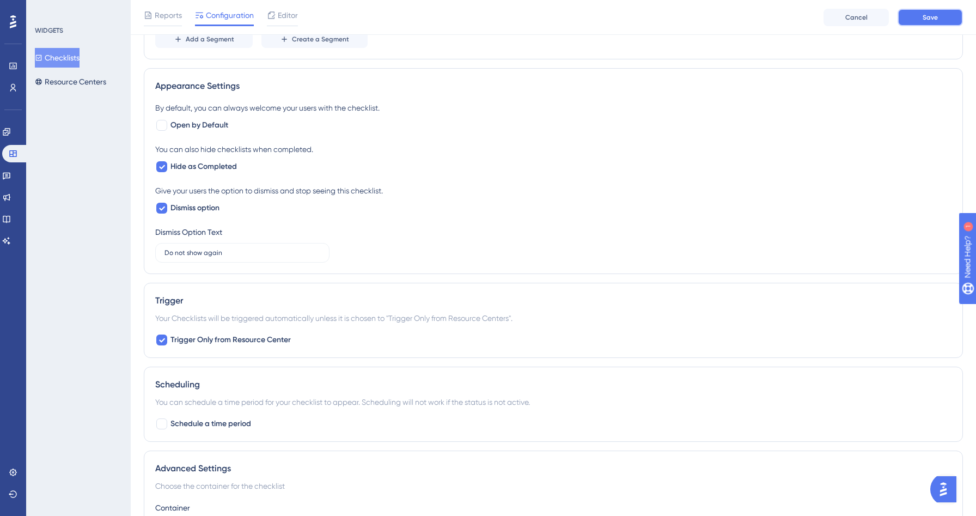
click at [950, 19] on button "Save" at bounding box center [929, 17] width 65 height 17
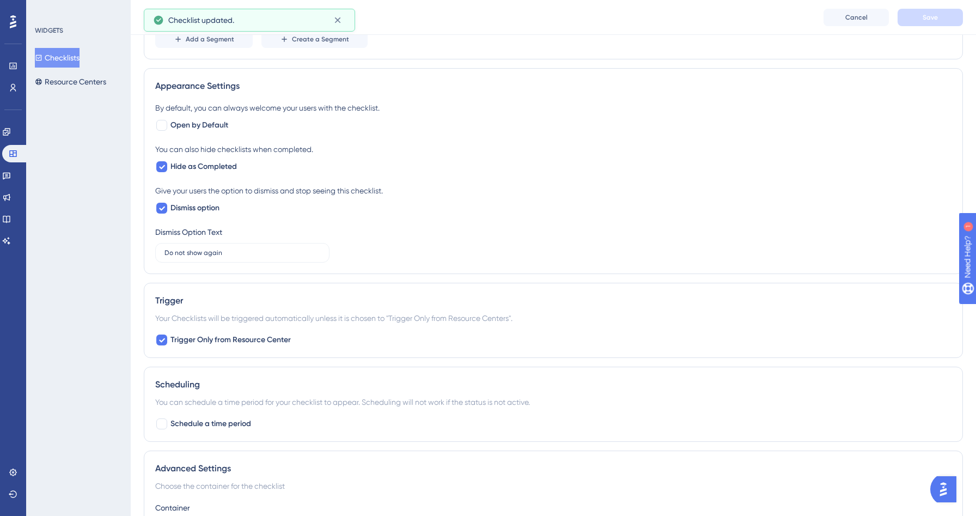
click at [71, 57] on button "Checklists" at bounding box center [57, 58] width 45 height 20
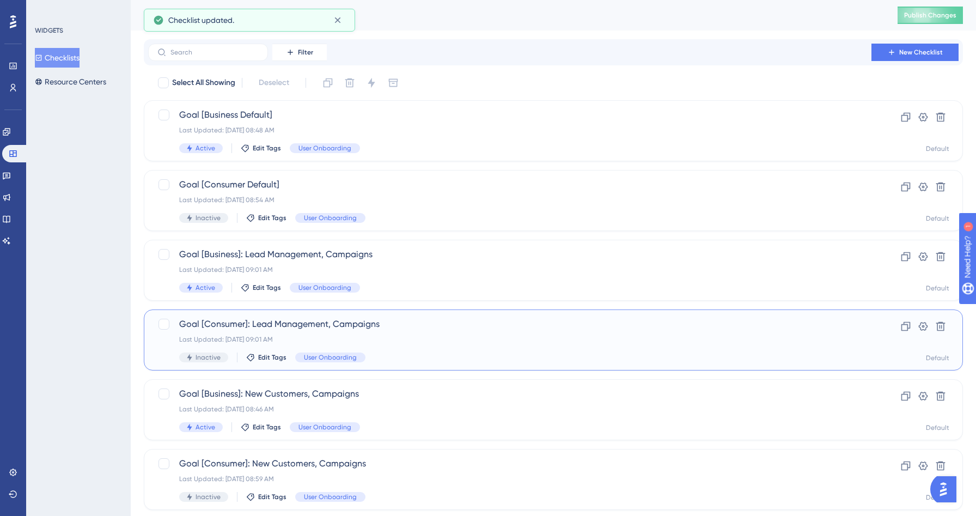
click at [385, 343] on div "Last Updated: Sep 01 2025, 09:01 AM" at bounding box center [509, 339] width 661 height 9
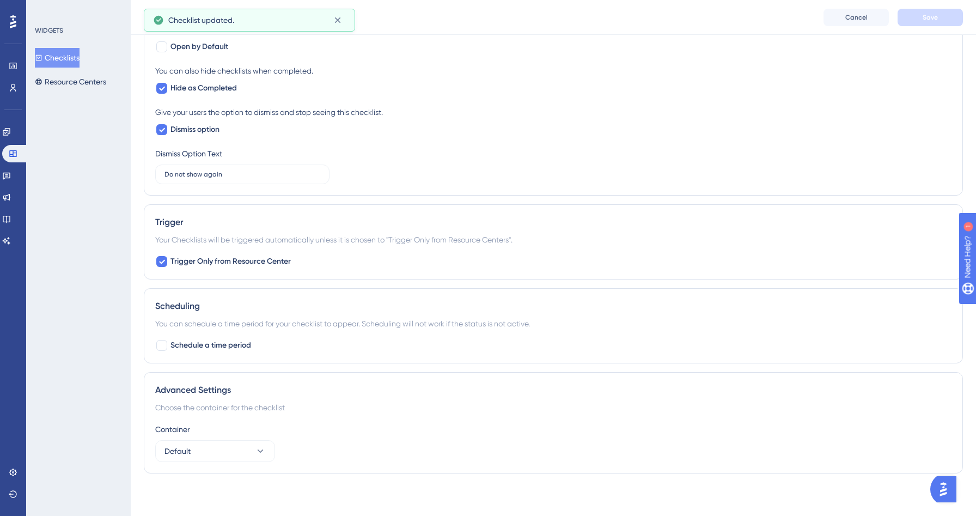
scroll to position [609, 0]
click at [80, 52] on button "Checklists" at bounding box center [57, 58] width 45 height 20
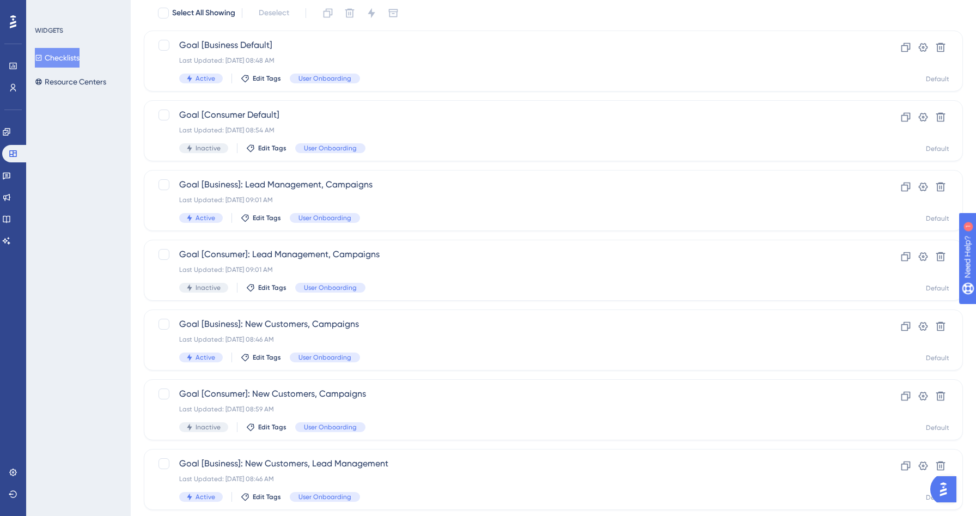
scroll to position [117, 0]
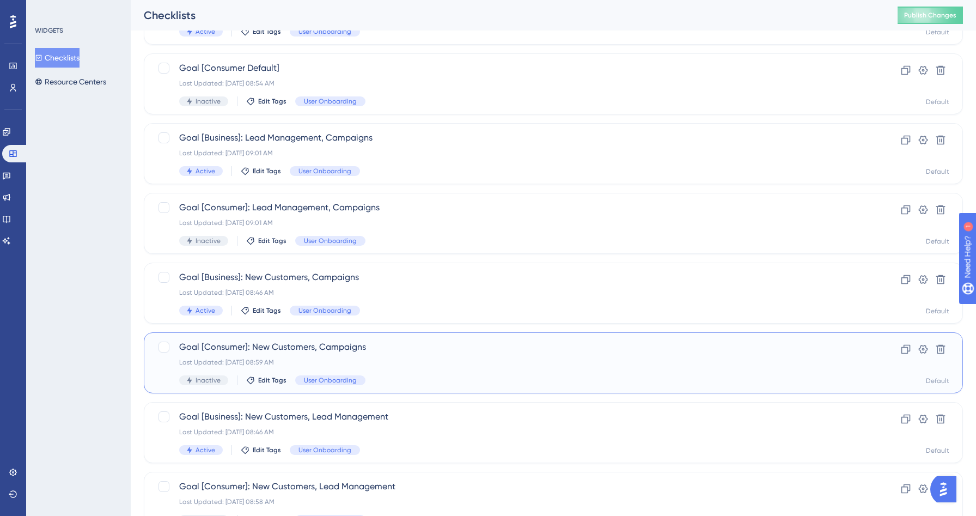
click at [434, 356] on div "Goal [Consumer]: New Customers, Campaigns Last Updated: Sep 01 2025, 08:59 AM I…" at bounding box center [509, 362] width 661 height 45
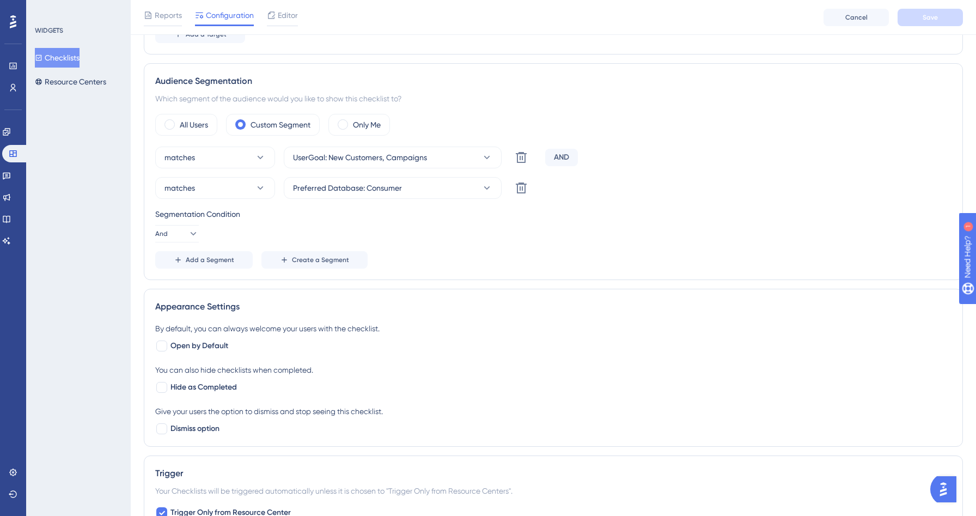
scroll to position [328, 0]
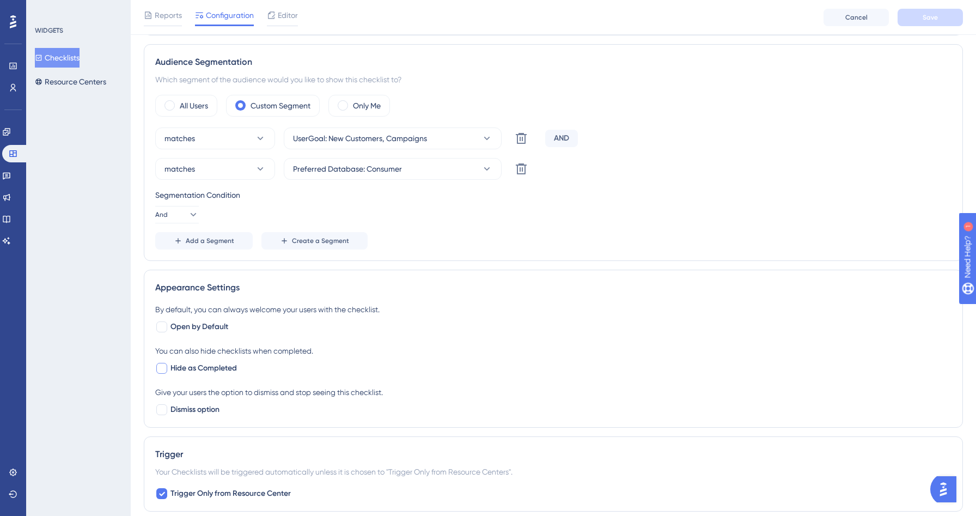
click at [199, 369] on span "Hide as Completed" at bounding box center [203, 368] width 66 height 13
click at [187, 400] on div "Give your users the option to dismiss and stop seeing this checklist. Dismiss o…" at bounding box center [553, 401] width 796 height 30
click at [185, 411] on span "Dismiss option" at bounding box center [194, 409] width 49 height 13
checkbox input "true"
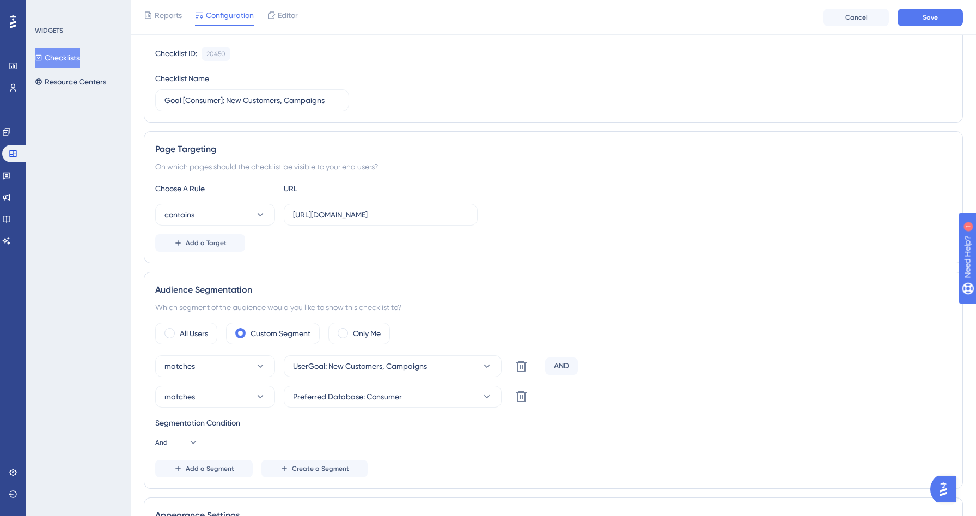
scroll to position [23, 0]
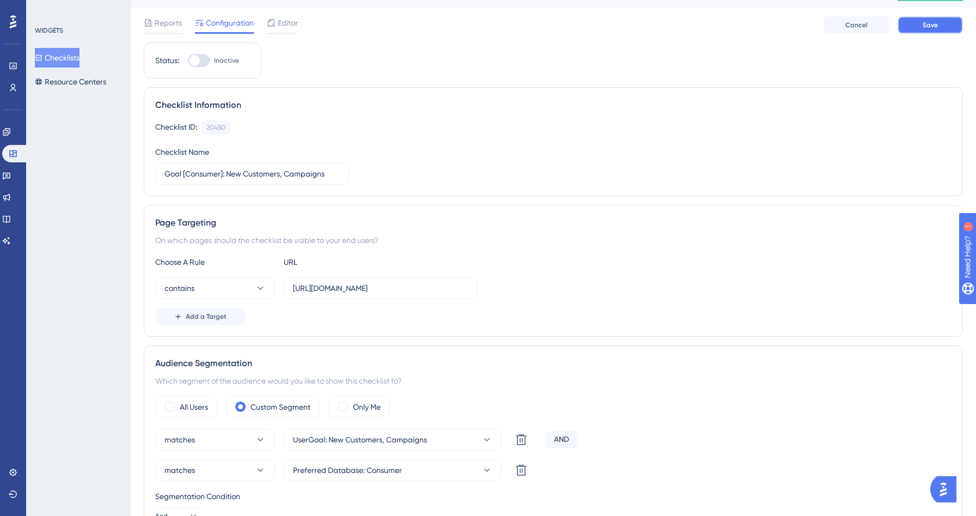
click at [939, 27] on button "Save" at bounding box center [929, 24] width 65 height 17
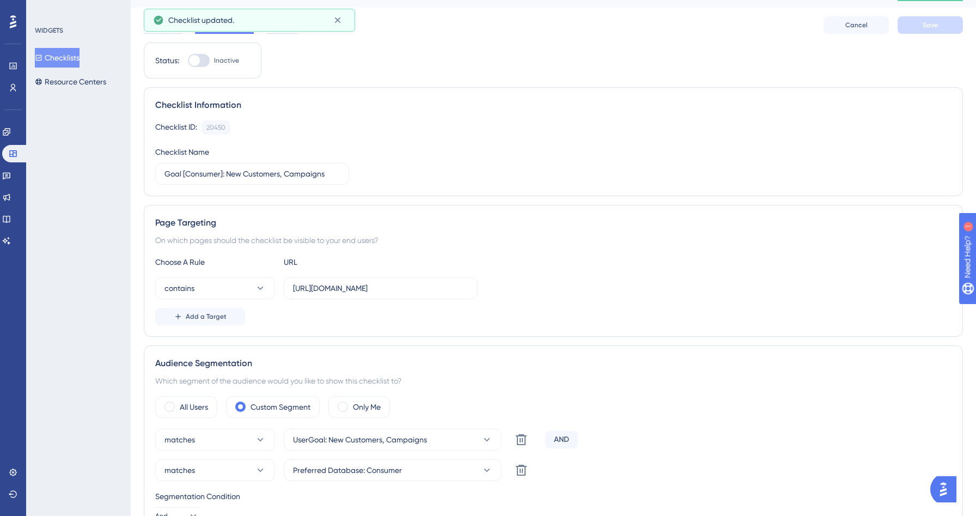
click at [65, 63] on button "Checklists" at bounding box center [57, 58] width 45 height 20
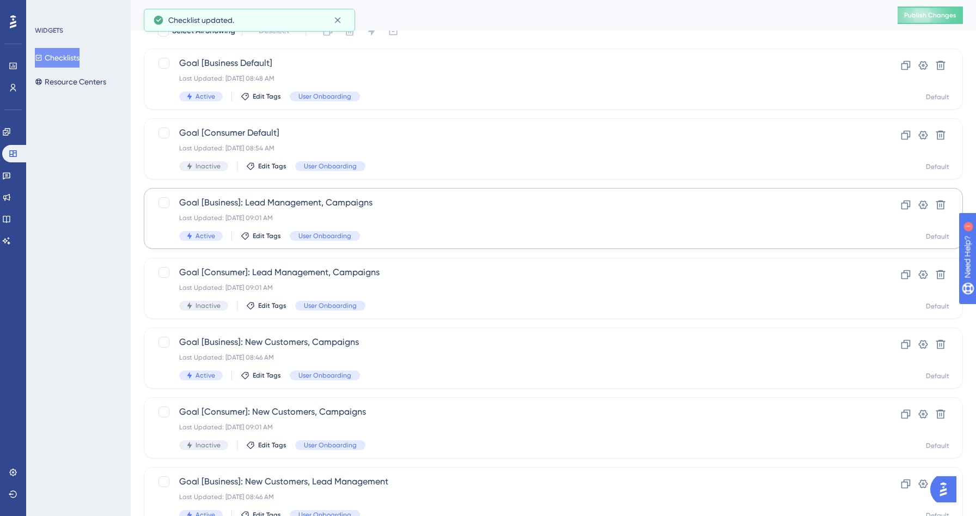
scroll to position [115, 0]
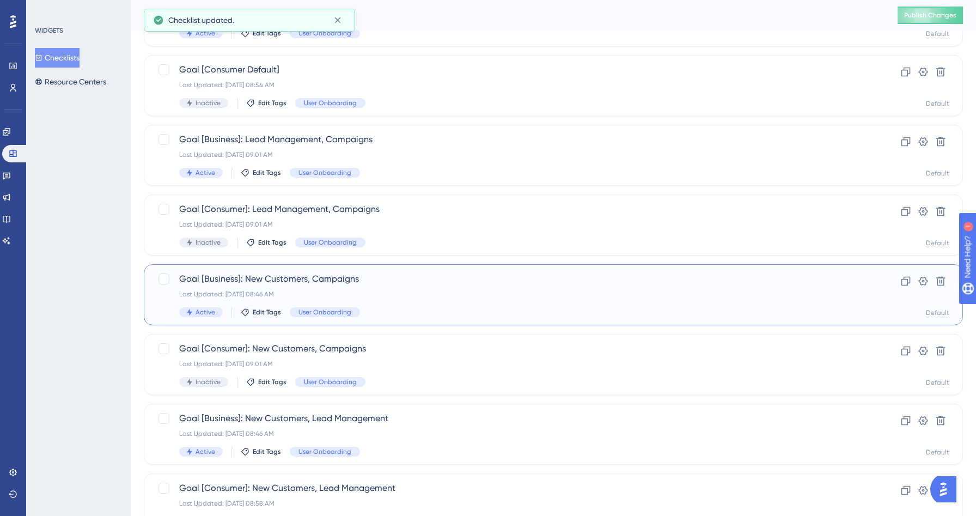
click at [389, 290] on div "Last Updated: [DATE] 08:46 AM" at bounding box center [509, 294] width 661 height 9
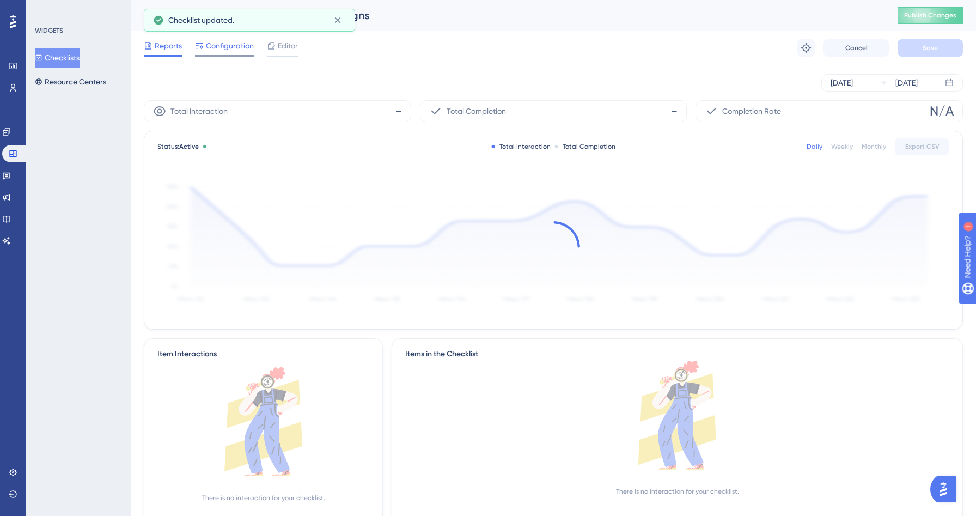
click at [235, 50] on span "Configuration" at bounding box center [230, 45] width 48 height 13
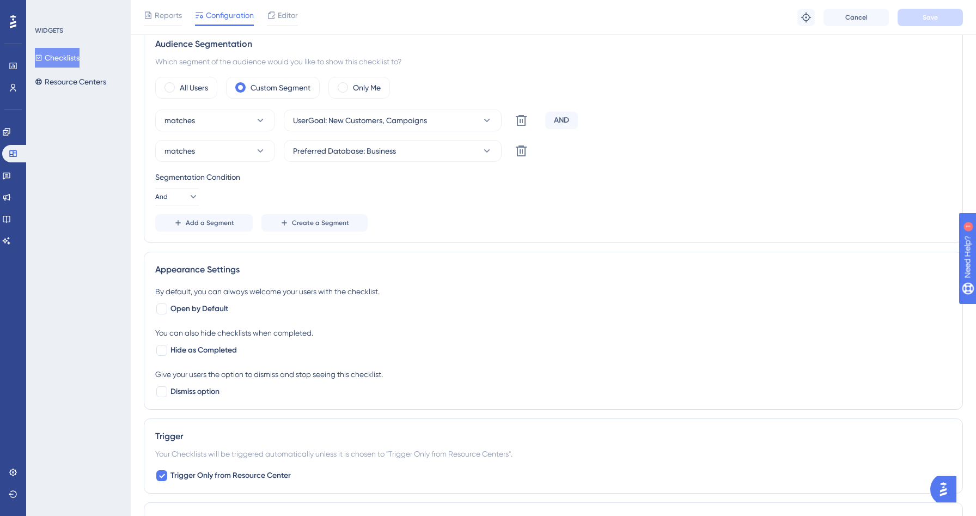
scroll to position [403, 0]
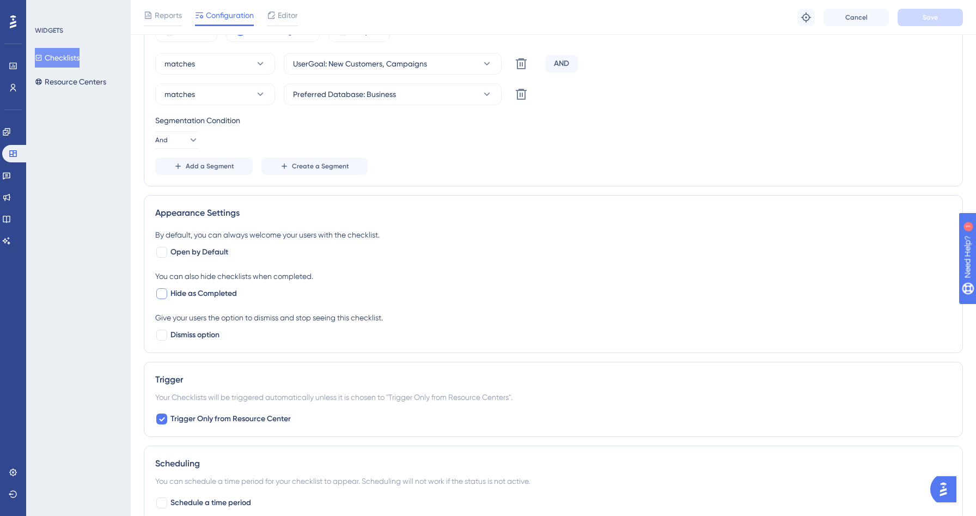
click at [206, 297] on span "Hide as Completed" at bounding box center [203, 293] width 66 height 13
checkbox input "true"
click at [199, 325] on div "Give your users the option to dismiss and stop seeing this checklist. Dismiss o…" at bounding box center [553, 326] width 796 height 30
click at [191, 338] on span "Dismiss option" at bounding box center [194, 334] width 49 height 13
checkbox input "true"
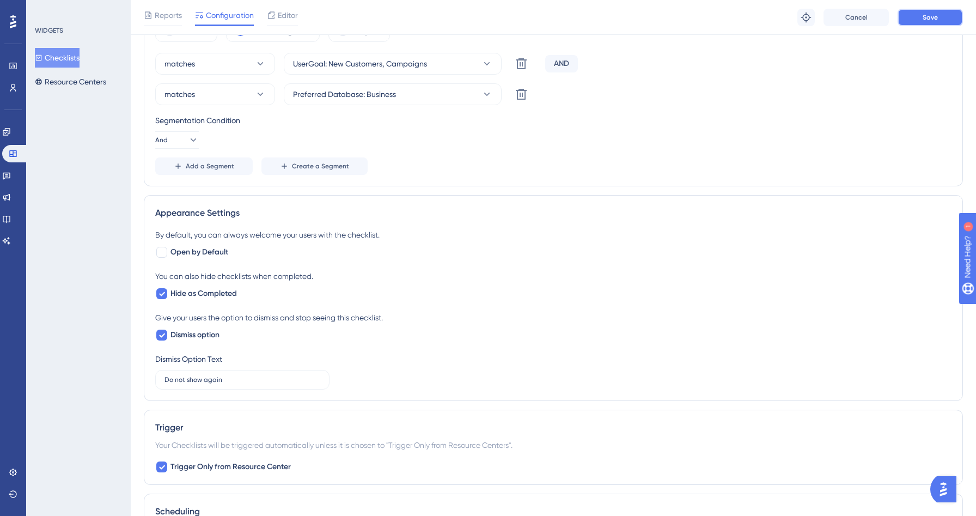
click at [937, 16] on span "Save" at bounding box center [929, 17] width 15 height 9
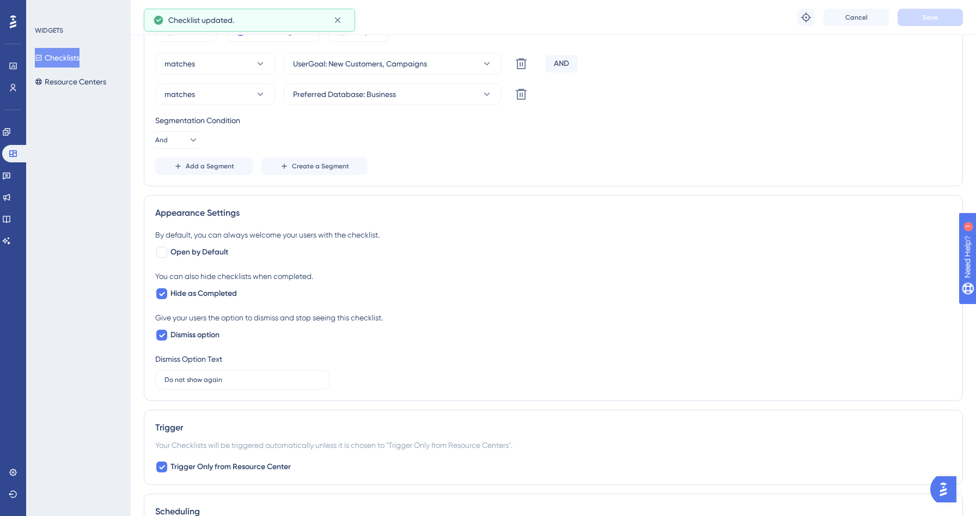
click at [67, 60] on button "Checklists" at bounding box center [57, 58] width 45 height 20
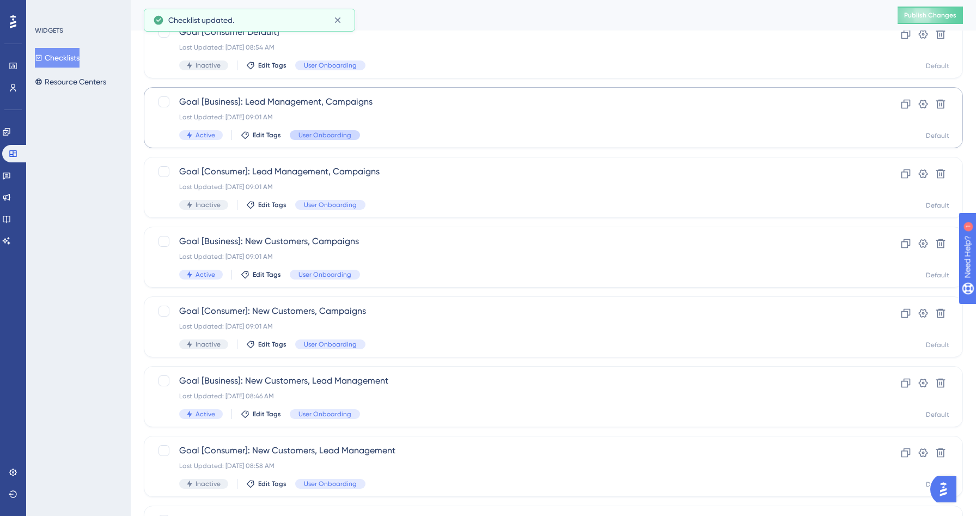
scroll to position [195, 0]
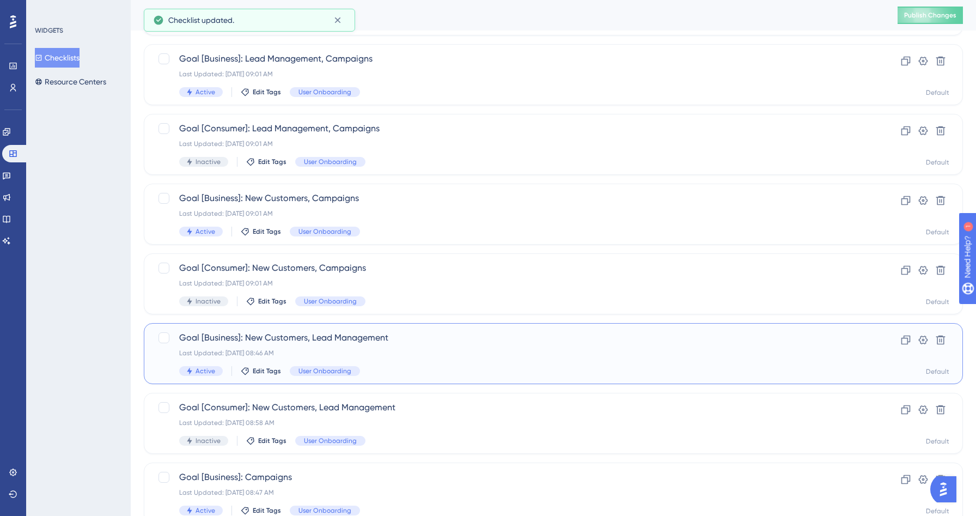
click at [395, 332] on span "Goal [Business]: New Customers, Lead Management" at bounding box center [509, 337] width 661 height 13
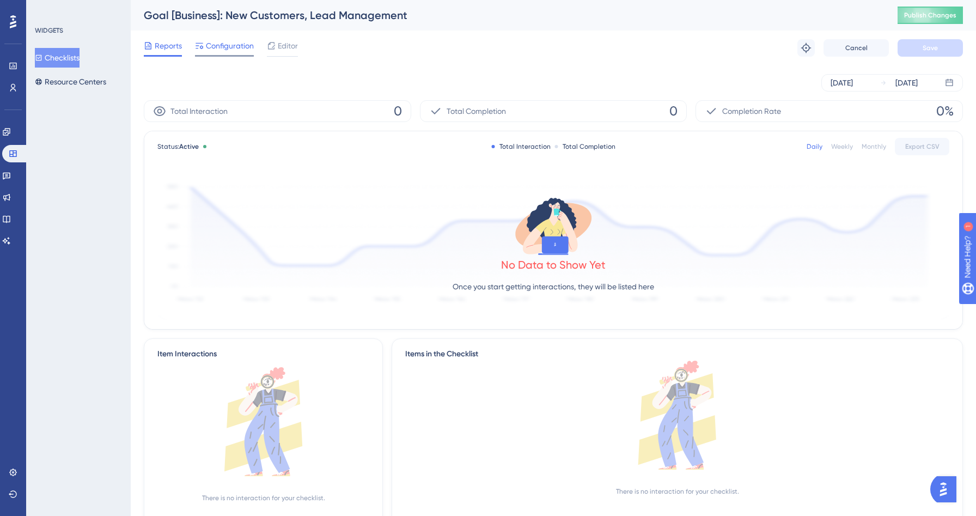
click at [234, 47] on span "Configuration" at bounding box center [230, 45] width 48 height 13
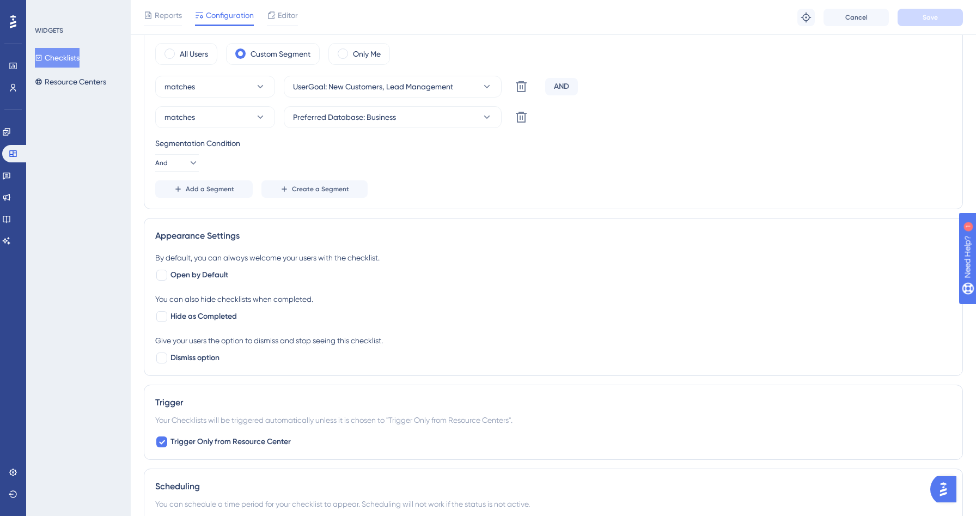
scroll to position [403, 0]
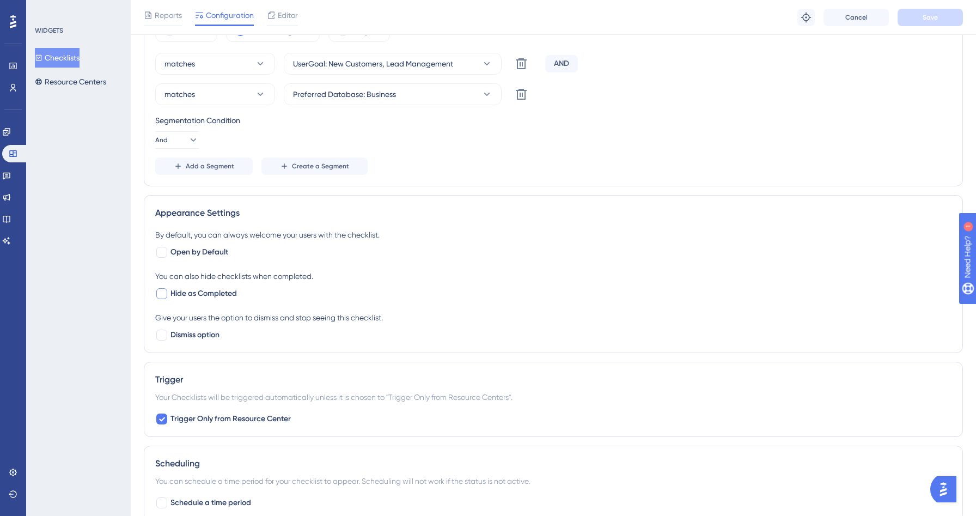
click at [191, 289] on span "Hide as Completed" at bounding box center [203, 293] width 66 height 13
checkbox input "true"
click at [186, 329] on span "Dismiss option" at bounding box center [194, 334] width 49 height 13
checkbox input "true"
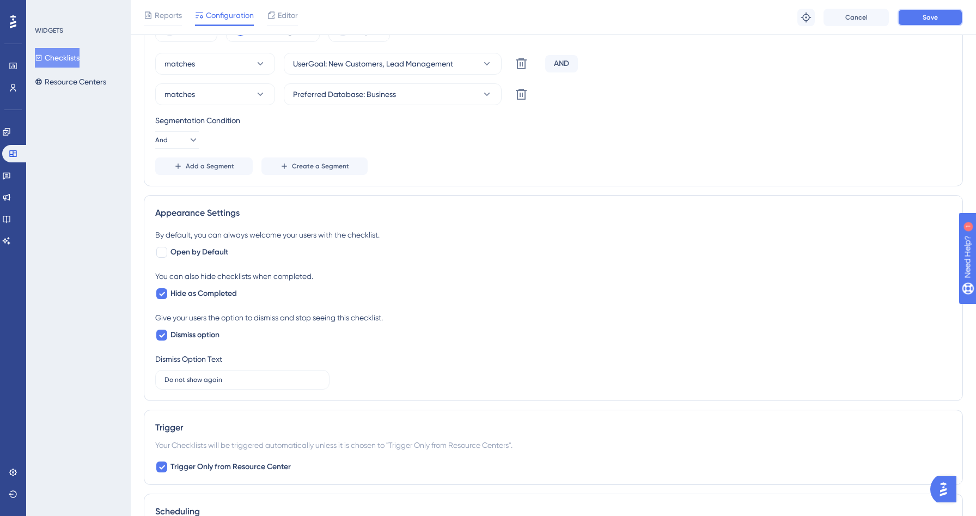
click at [919, 14] on button "Save" at bounding box center [929, 17] width 65 height 17
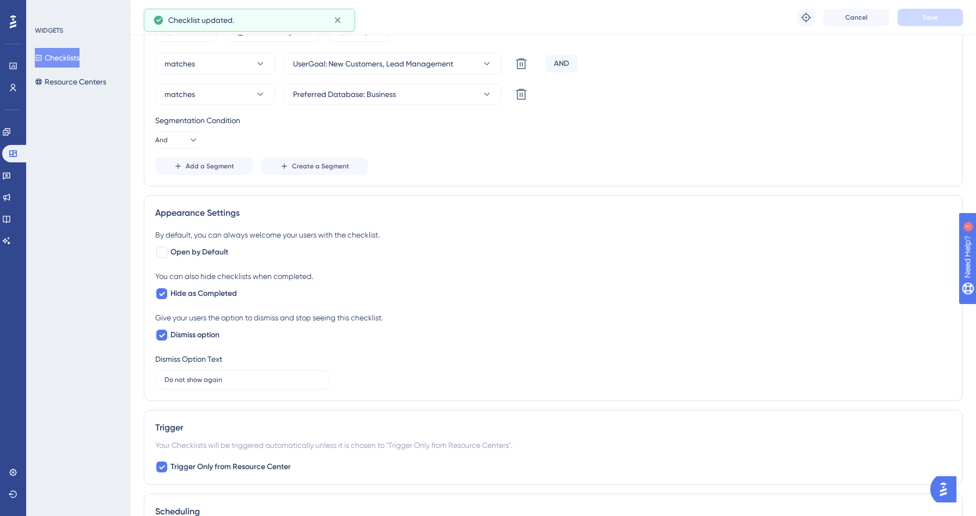
click at [80, 66] on button "Checklists" at bounding box center [57, 58] width 45 height 20
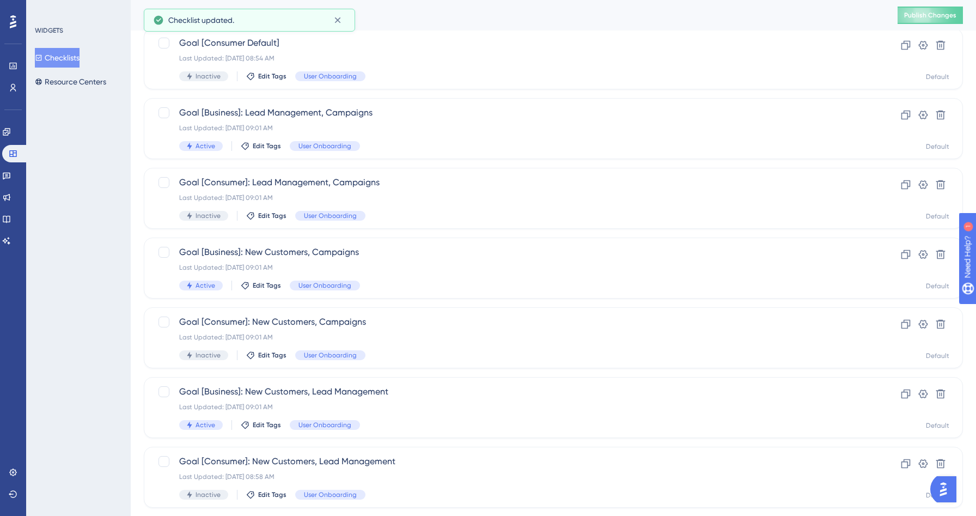
scroll to position [213, 0]
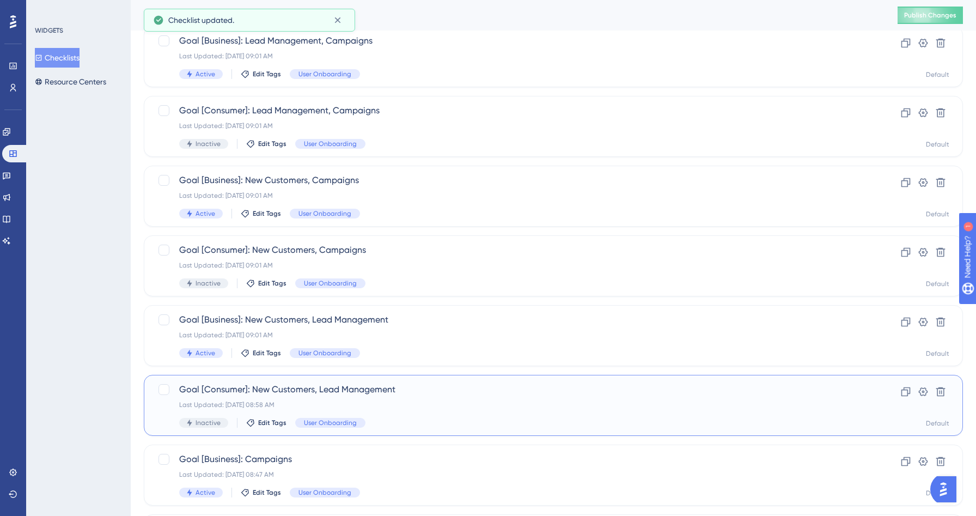
click at [401, 391] on span "Goal [Consumer]: New Customers, Lead Management" at bounding box center [509, 389] width 661 height 13
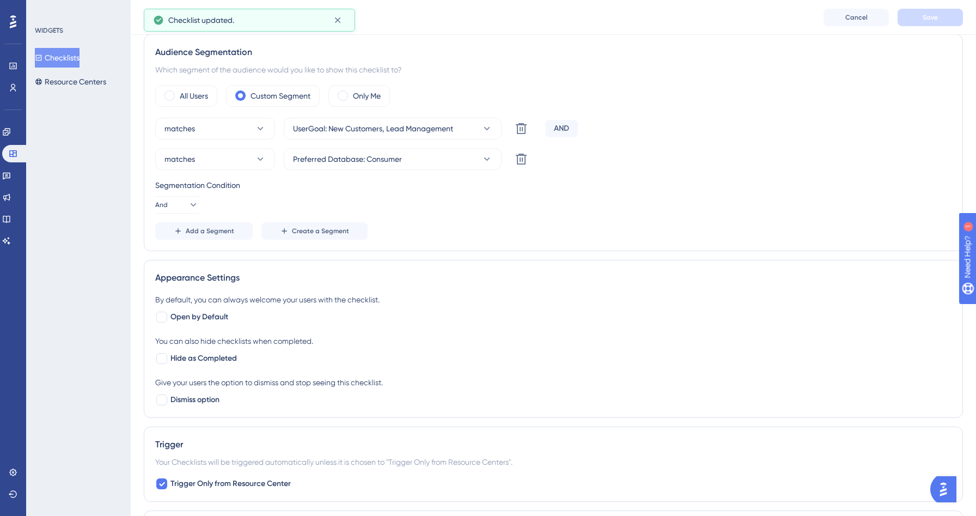
scroll to position [525, 0]
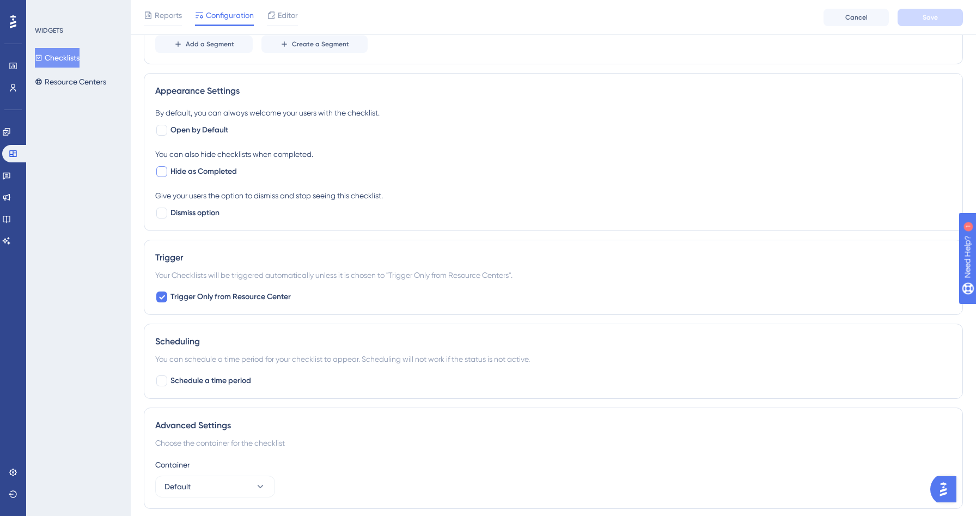
click at [223, 175] on span "Hide as Completed" at bounding box center [203, 171] width 66 height 13
click at [204, 211] on span "Dismiss option" at bounding box center [194, 212] width 49 height 13
checkbox input "true"
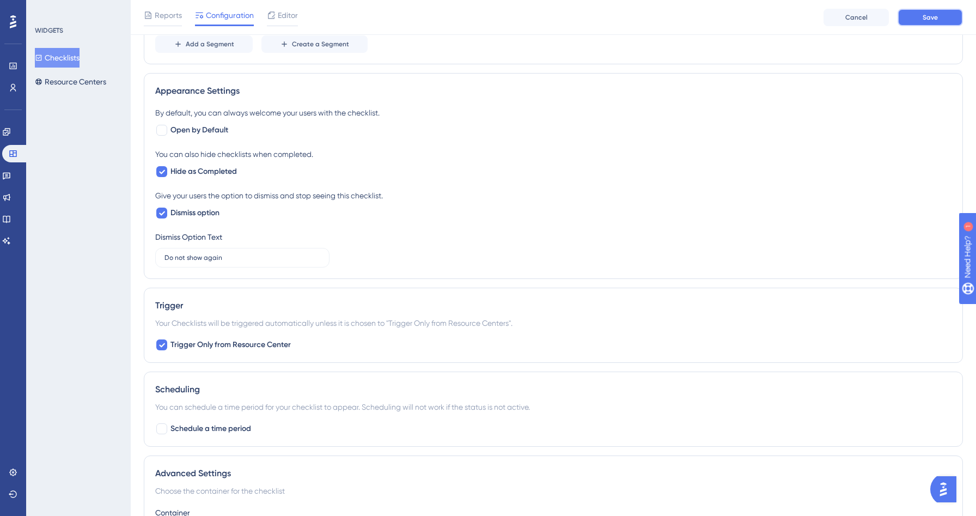
click at [949, 20] on button "Save" at bounding box center [929, 17] width 65 height 17
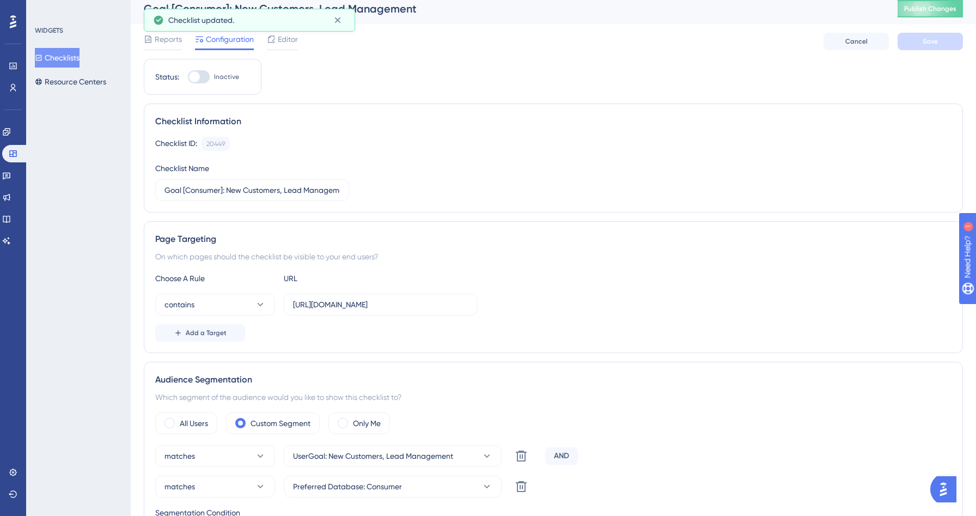
scroll to position [3, 0]
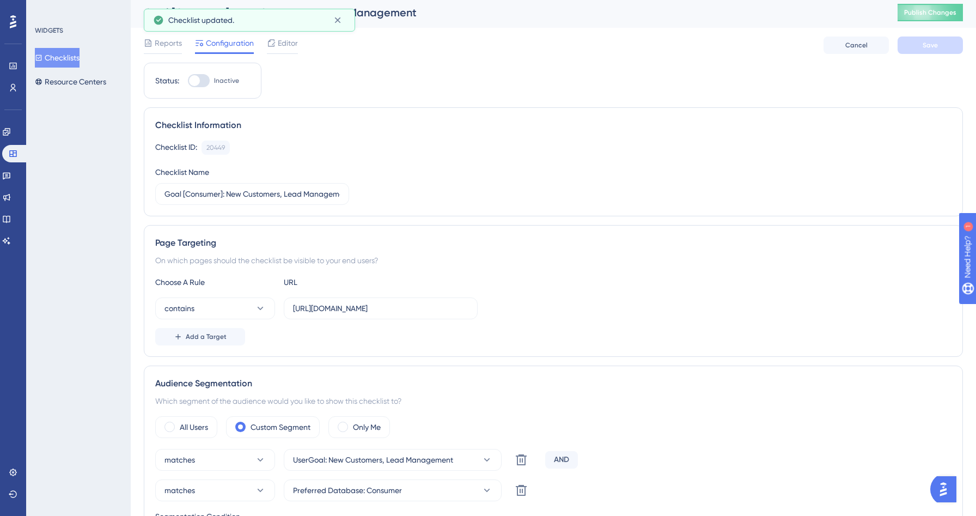
click at [69, 58] on button "Checklists" at bounding box center [57, 58] width 45 height 20
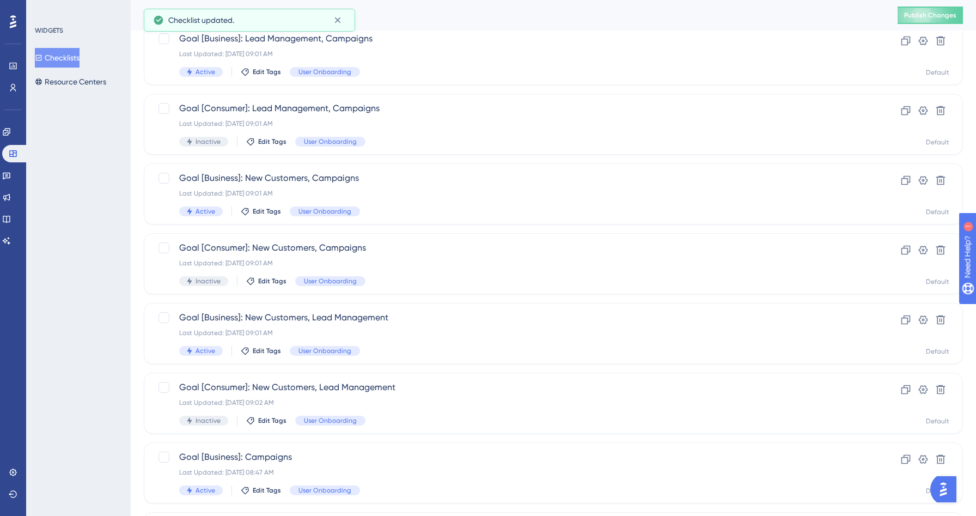
scroll to position [329, 0]
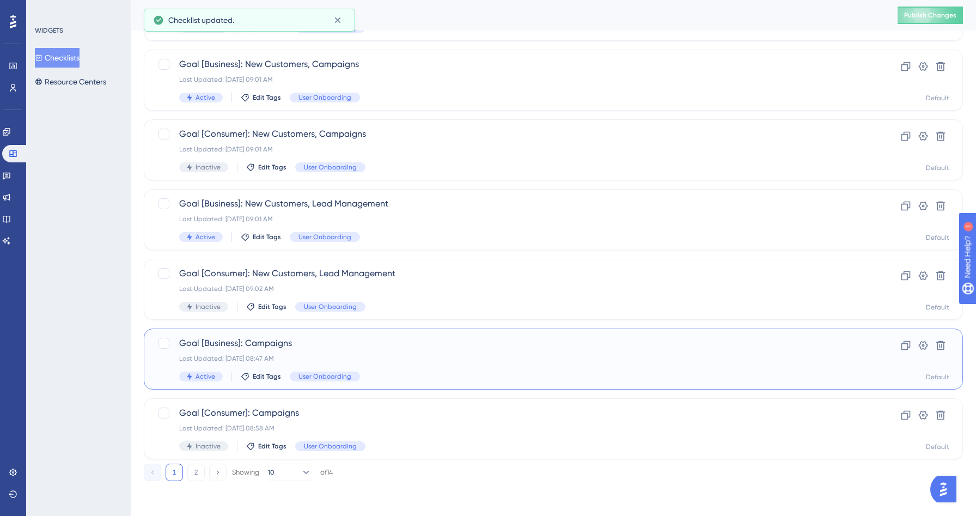
click at [377, 350] on div "Goal [Business]: Campaigns Last Updated: Sep 01 2025, 08:47 AM Active Edit Tags…" at bounding box center [509, 359] width 661 height 45
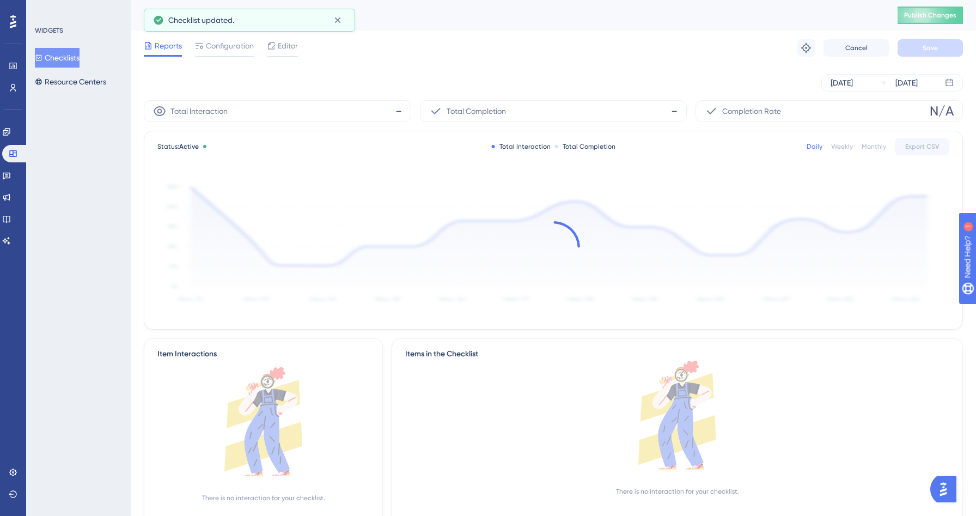
click at [227, 51] on span "Configuration" at bounding box center [230, 45] width 48 height 13
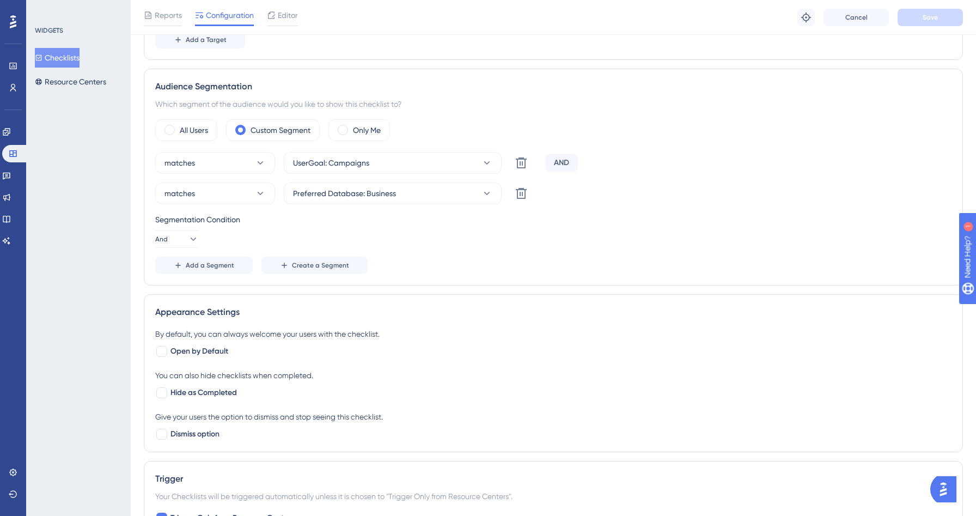
scroll to position [381, 0]
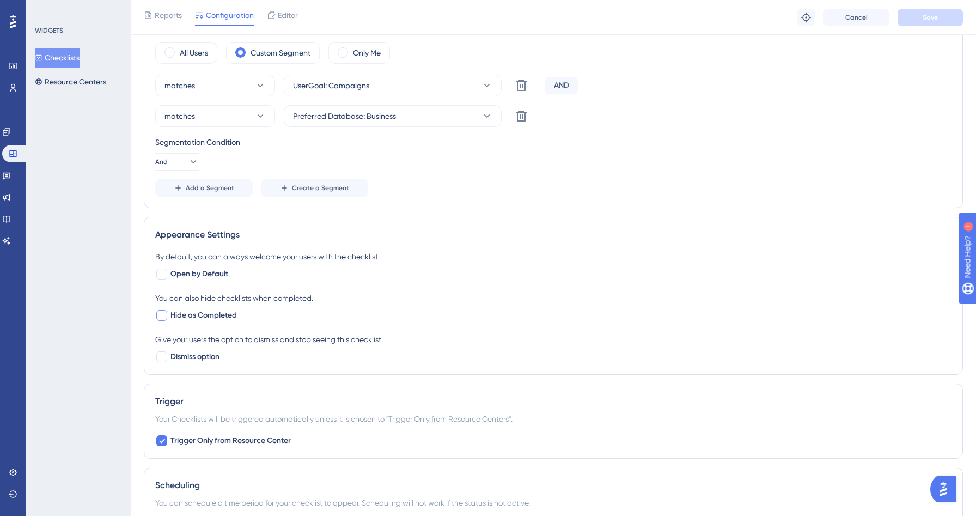
click at [213, 315] on span "Hide as Completed" at bounding box center [203, 315] width 66 height 13
checkbox input "true"
click at [203, 354] on span "Dismiss option" at bounding box center [194, 356] width 49 height 13
checkbox input "true"
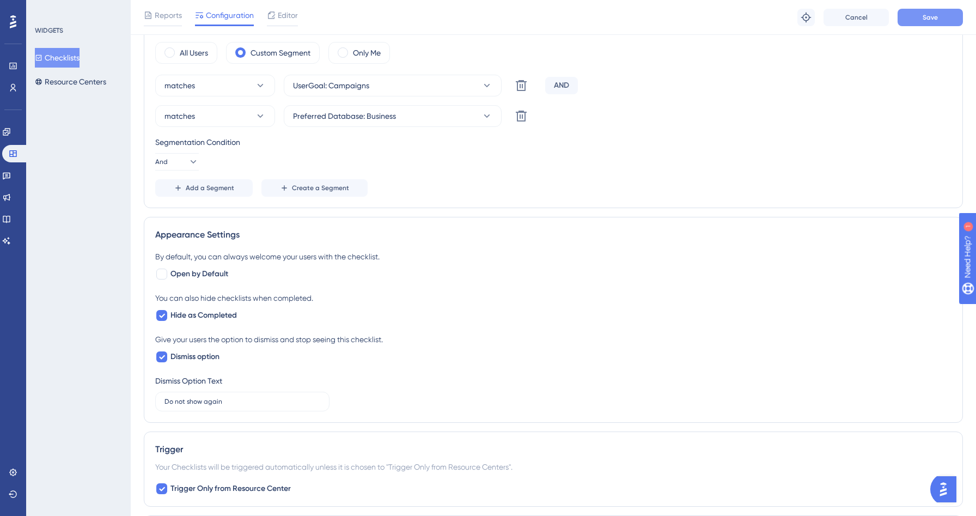
click at [949, 14] on button "Save" at bounding box center [929, 17] width 65 height 17
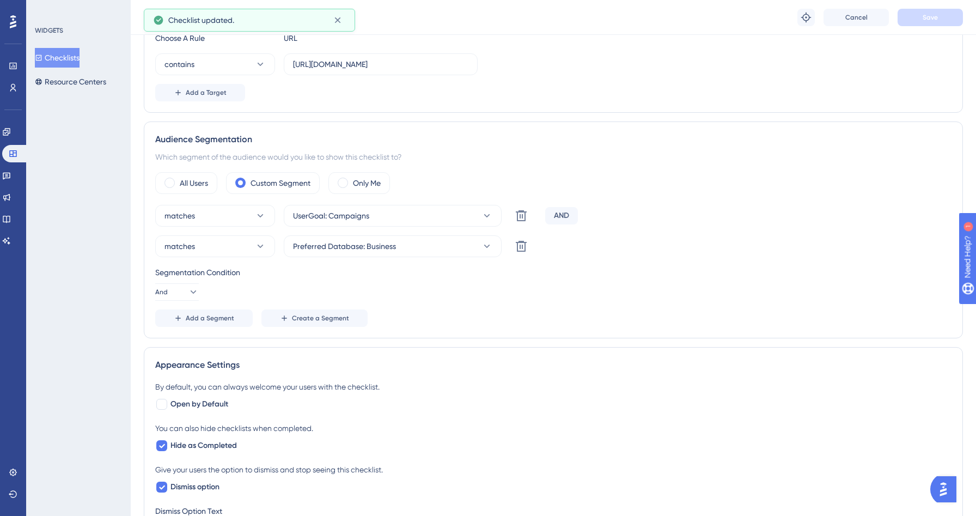
scroll to position [0, 0]
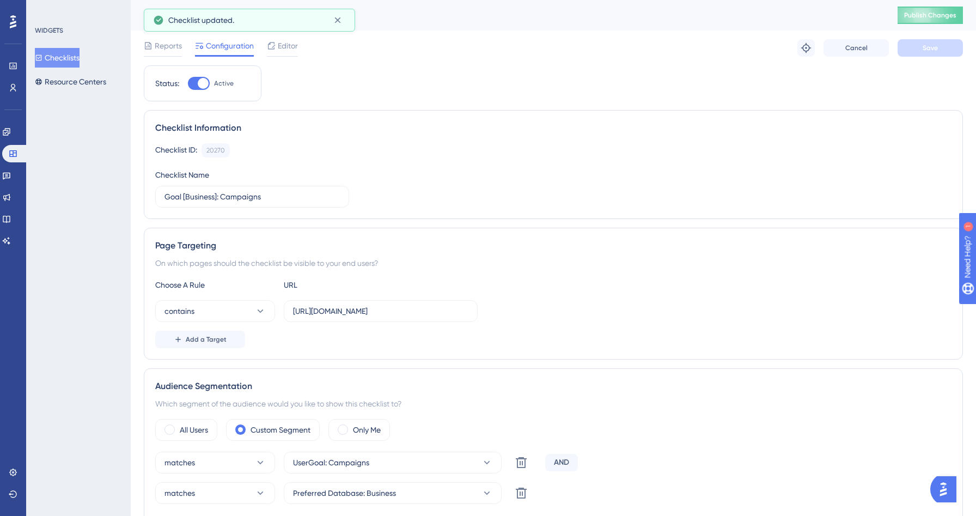
drag, startPoint x: 84, startPoint y: 61, endPoint x: 102, endPoint y: 65, distance: 18.4
click at [80, 61] on button "Checklists" at bounding box center [57, 58] width 45 height 20
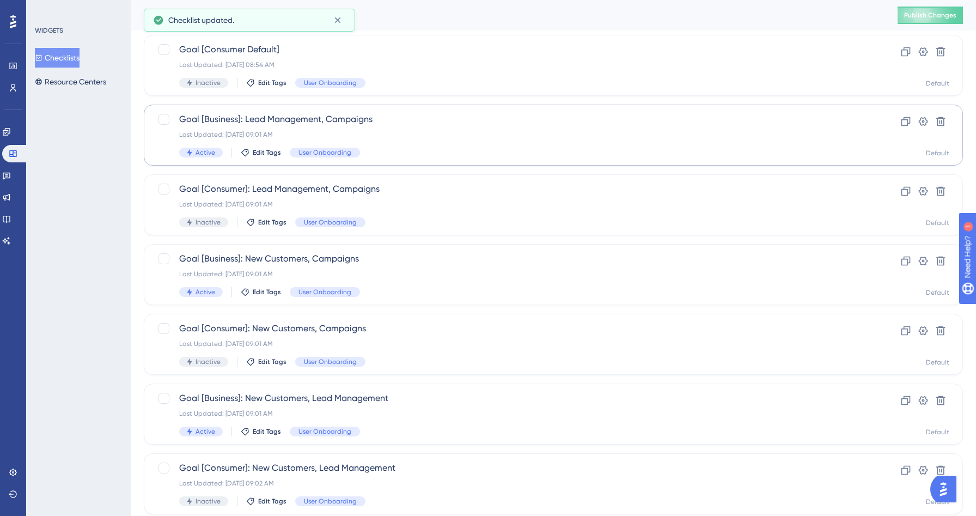
scroll to position [329, 0]
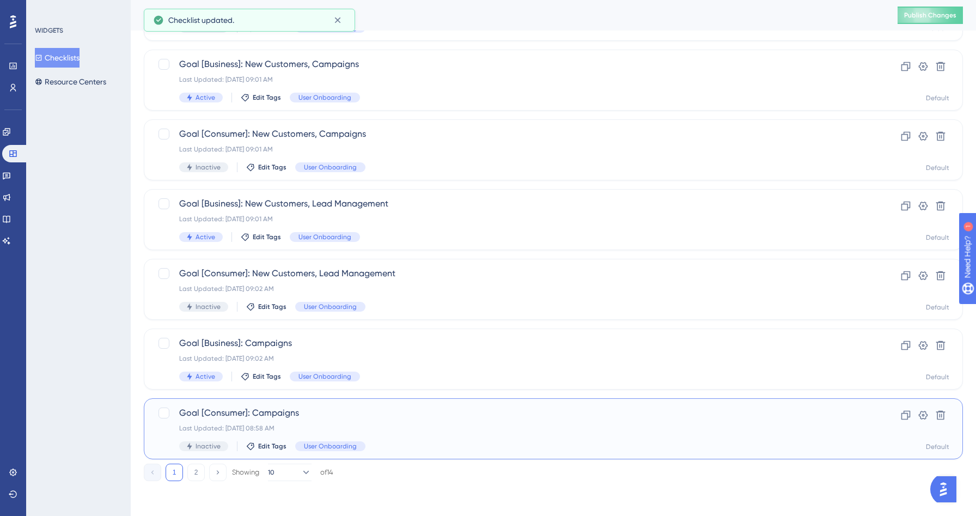
click at [376, 403] on div "Goal [Consumer]: Campaigns Last Updated: Sep 01 2025, 08:58 AM Inactive Edit Ta…" at bounding box center [553, 428] width 819 height 61
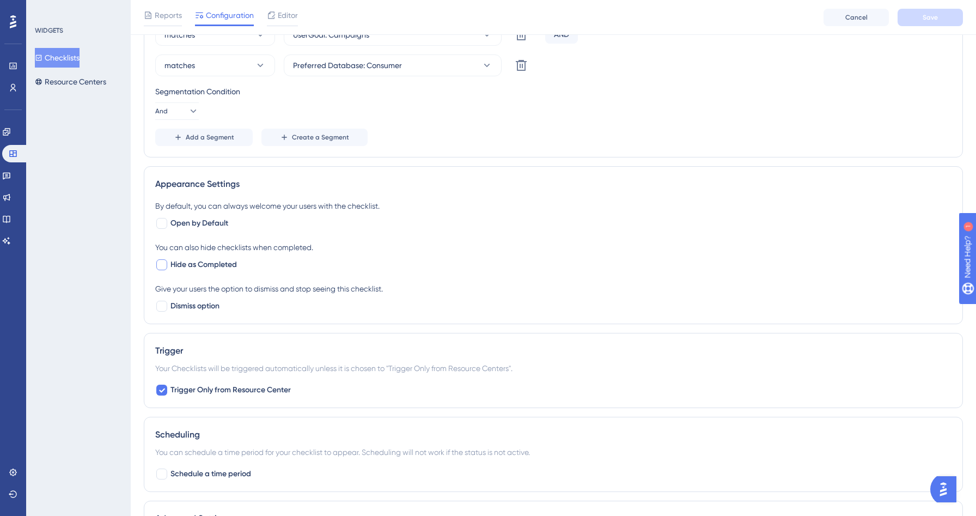
click at [224, 265] on span "Hide as Completed" at bounding box center [203, 264] width 66 height 13
click at [186, 316] on div "Appearance Settings By default, you can always welcome your users with the chec…" at bounding box center [553, 245] width 819 height 158
click at [188, 309] on span "Dismiss option" at bounding box center [194, 306] width 49 height 13
checkbox input "true"
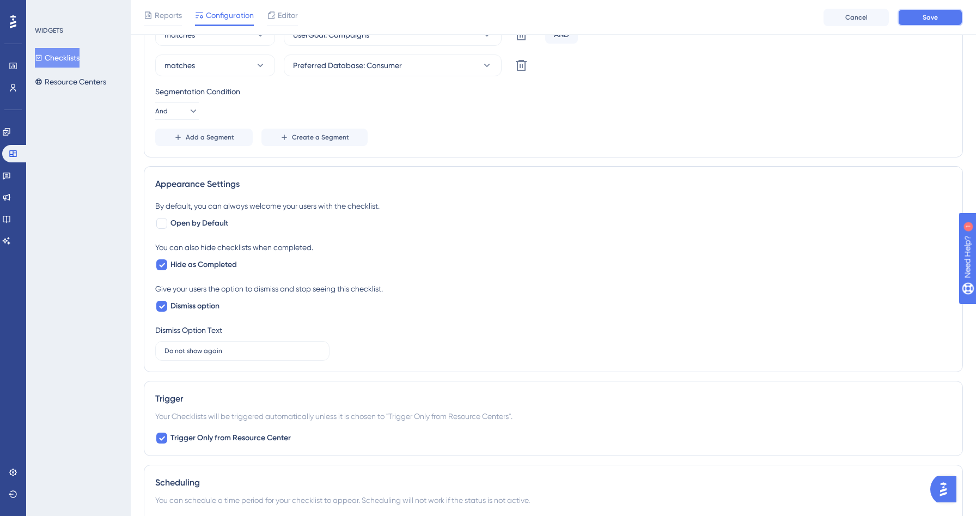
click at [942, 15] on button "Save" at bounding box center [929, 17] width 65 height 17
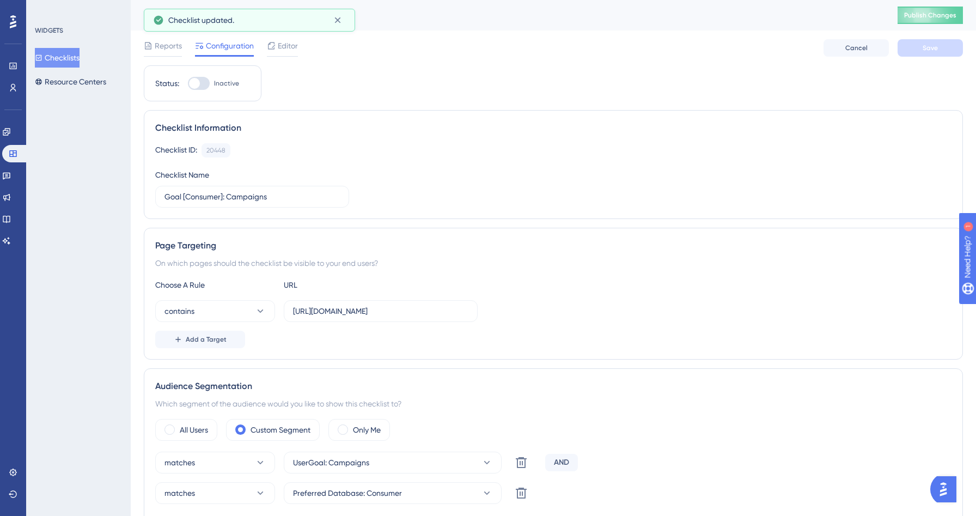
click at [71, 56] on button "Checklists" at bounding box center [57, 58] width 45 height 20
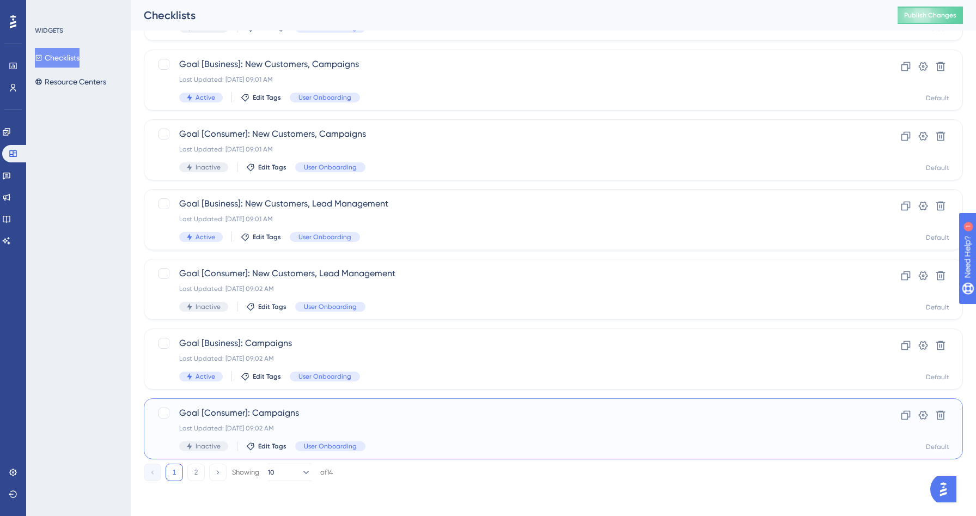
click at [343, 413] on span "Goal [Consumer]: Campaigns" at bounding box center [509, 412] width 661 height 13
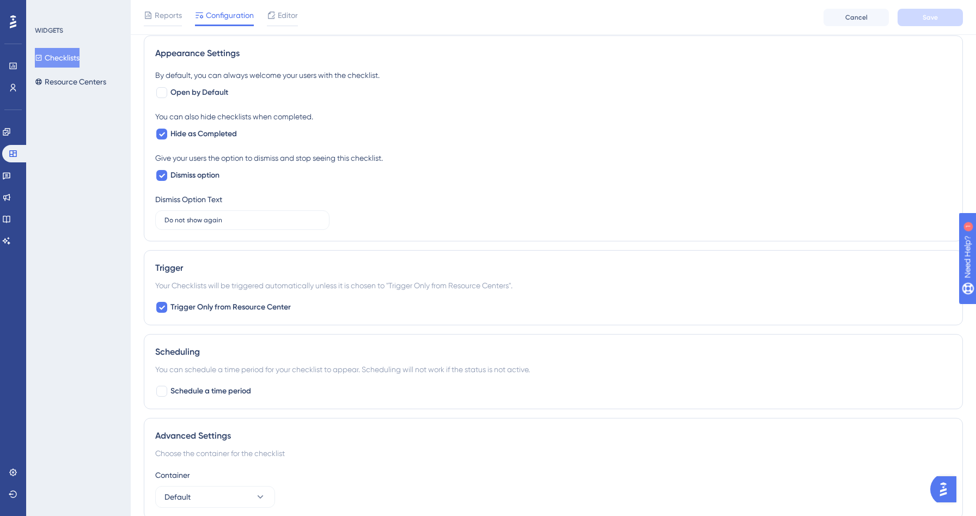
click at [64, 60] on button "Checklists" at bounding box center [57, 58] width 45 height 20
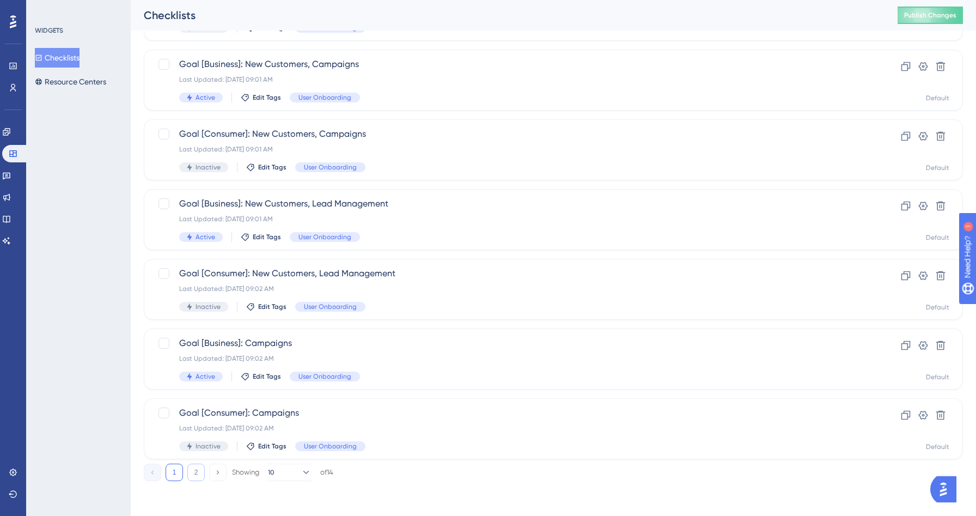
click at [193, 468] on button "2" at bounding box center [195, 471] width 17 height 17
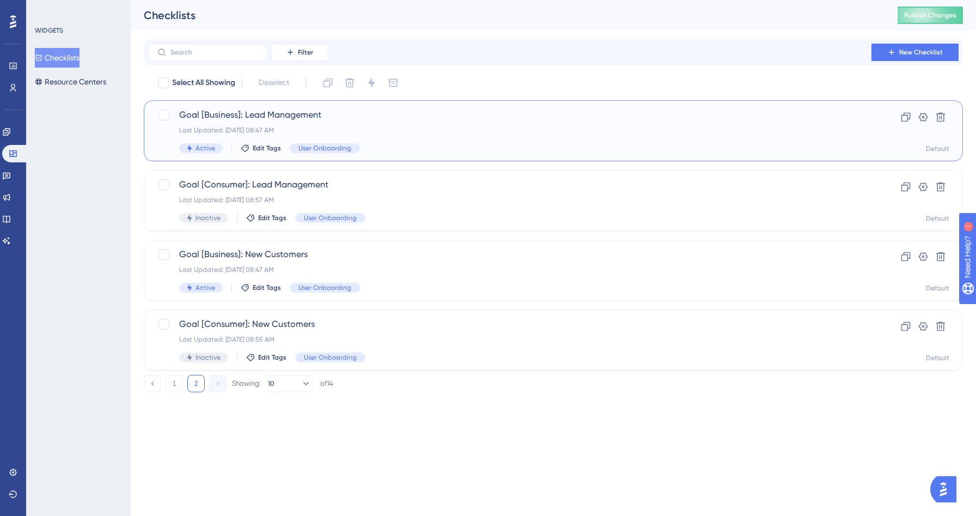
click at [395, 121] on span "Goal [Business]: Lead Management" at bounding box center [509, 114] width 661 height 13
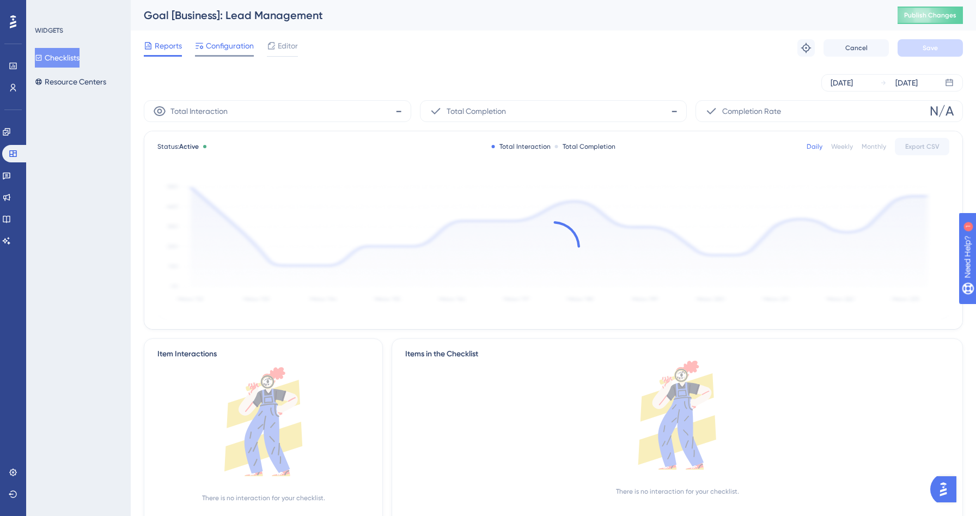
click at [237, 44] on span "Configuration" at bounding box center [230, 45] width 48 height 13
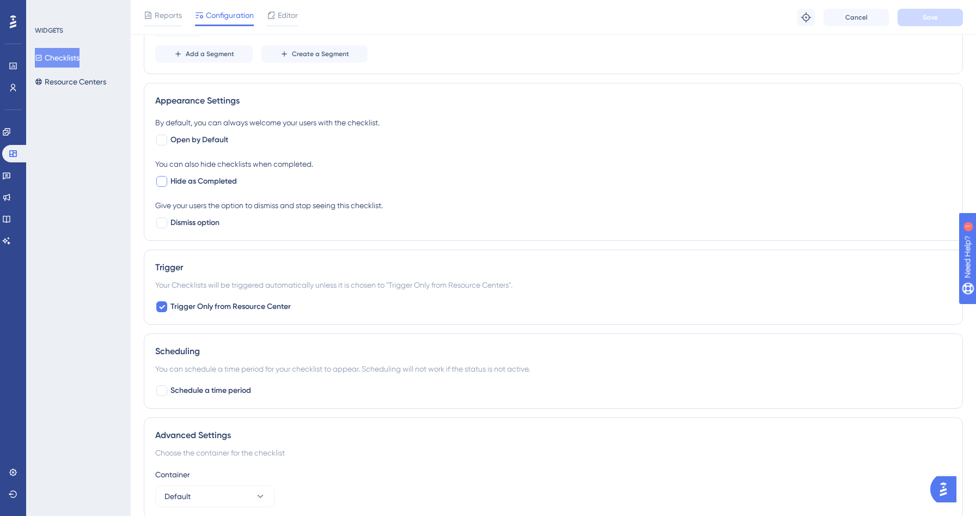
click at [201, 179] on span "Hide as Completed" at bounding box center [203, 181] width 66 height 13
checkbox input "true"
click at [186, 223] on span "Dismiss option" at bounding box center [194, 222] width 49 height 13
checkbox input "true"
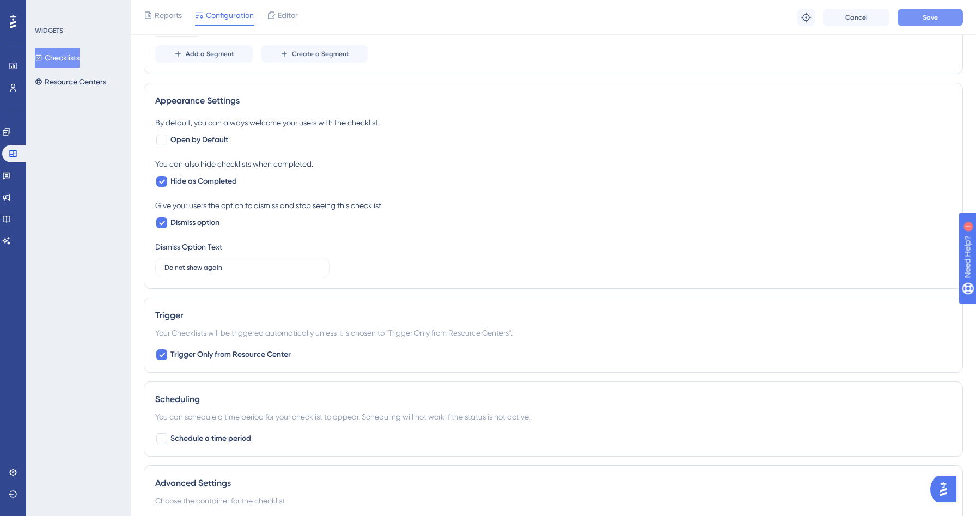
click at [938, 20] on button "Save" at bounding box center [929, 17] width 65 height 17
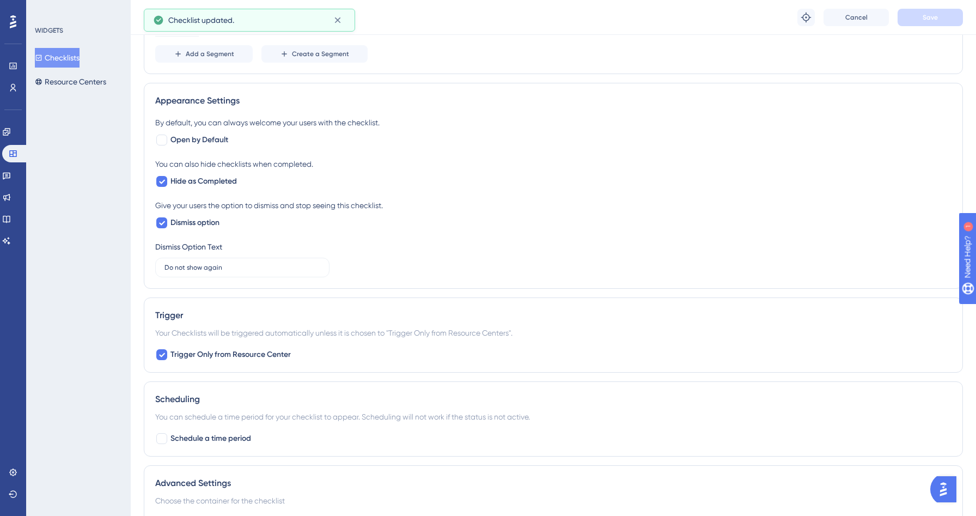
click at [70, 61] on button "Checklists" at bounding box center [57, 58] width 45 height 20
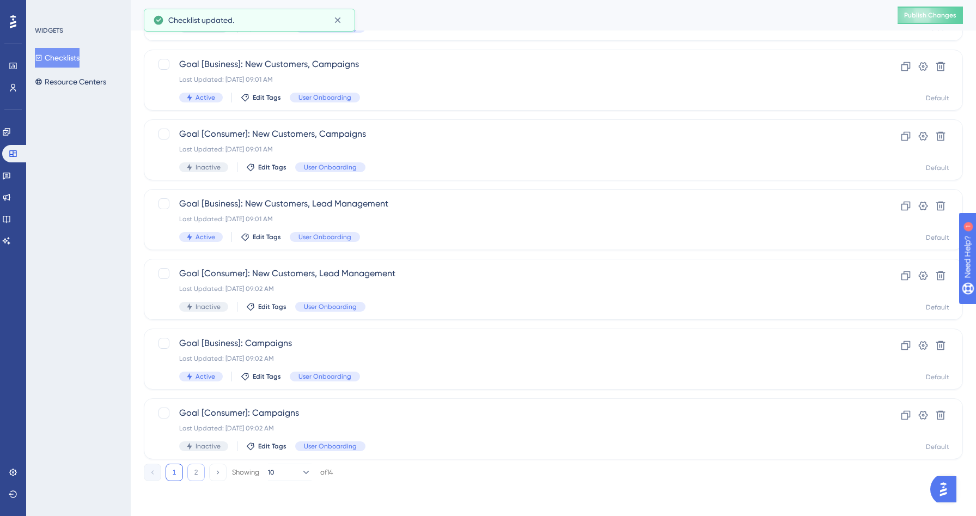
click at [192, 472] on button "2" at bounding box center [195, 471] width 17 height 17
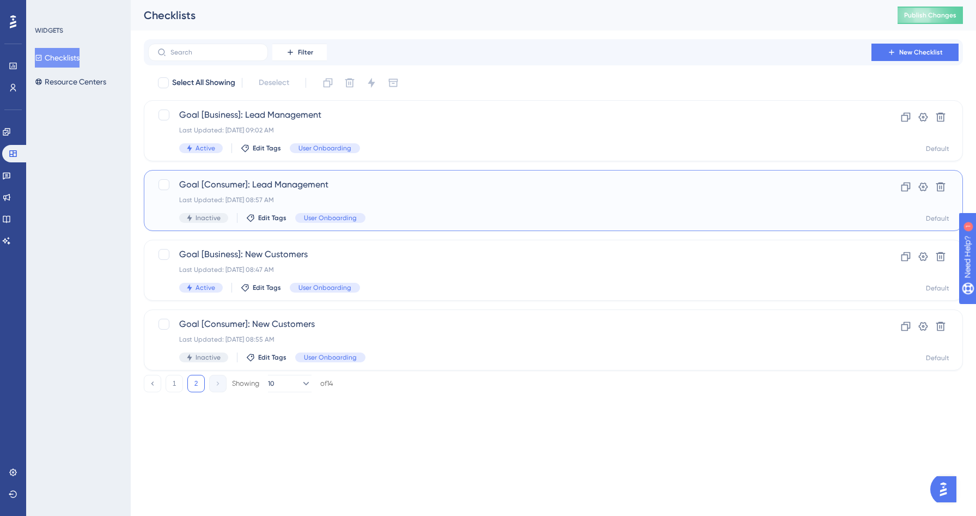
click at [381, 199] on div "Last Updated: Sep 01 2025, 08:57 AM" at bounding box center [509, 199] width 661 height 9
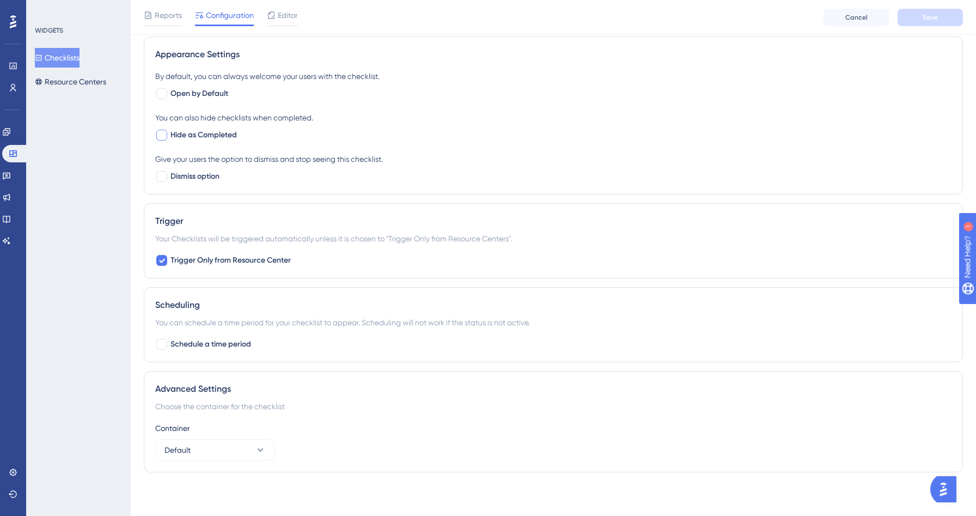
click at [222, 140] on span "Hide as Completed" at bounding box center [203, 135] width 66 height 13
click at [186, 184] on div "Appearance Settings By default, you can always welcome your users with the chec…" at bounding box center [553, 115] width 819 height 158
click at [186, 173] on span "Dismiss option" at bounding box center [194, 176] width 49 height 13
checkbox input "true"
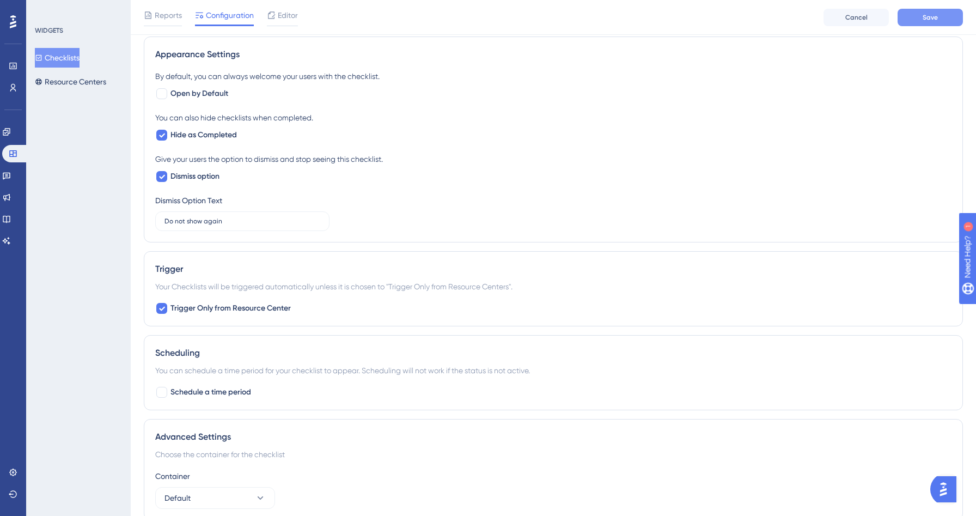
click at [942, 20] on button "Save" at bounding box center [929, 17] width 65 height 17
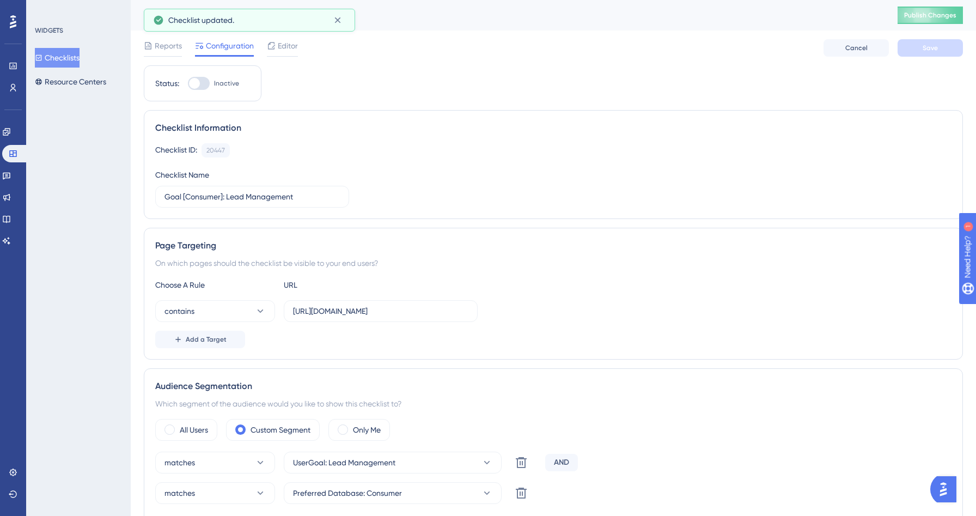
click at [79, 52] on button "Checklists" at bounding box center [57, 58] width 45 height 20
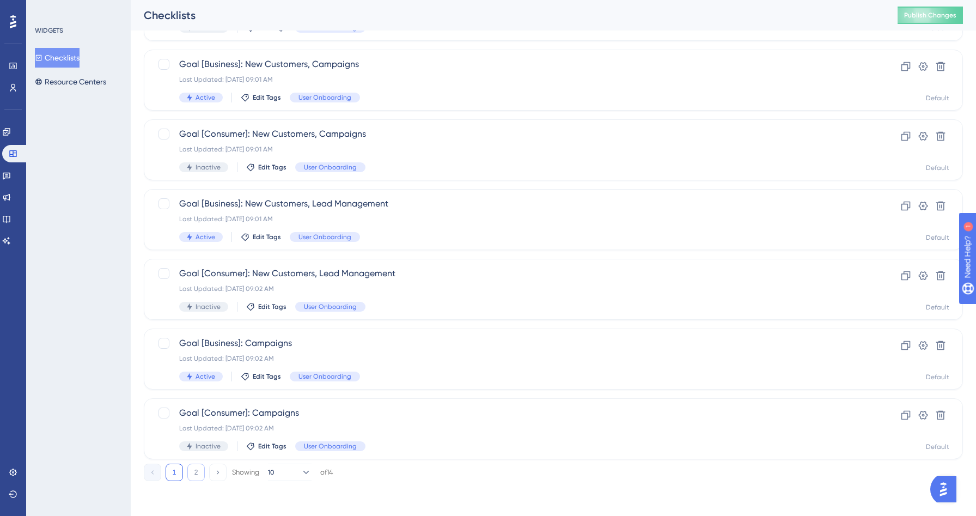
click at [195, 473] on button "2" at bounding box center [195, 471] width 17 height 17
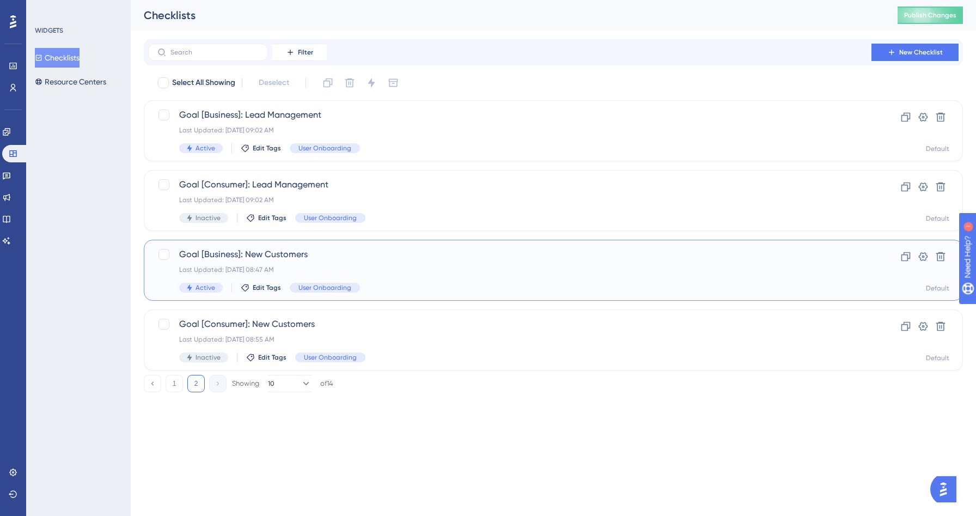
click at [384, 270] on div "Last Updated: [DATE] 08:47 AM" at bounding box center [509, 269] width 661 height 9
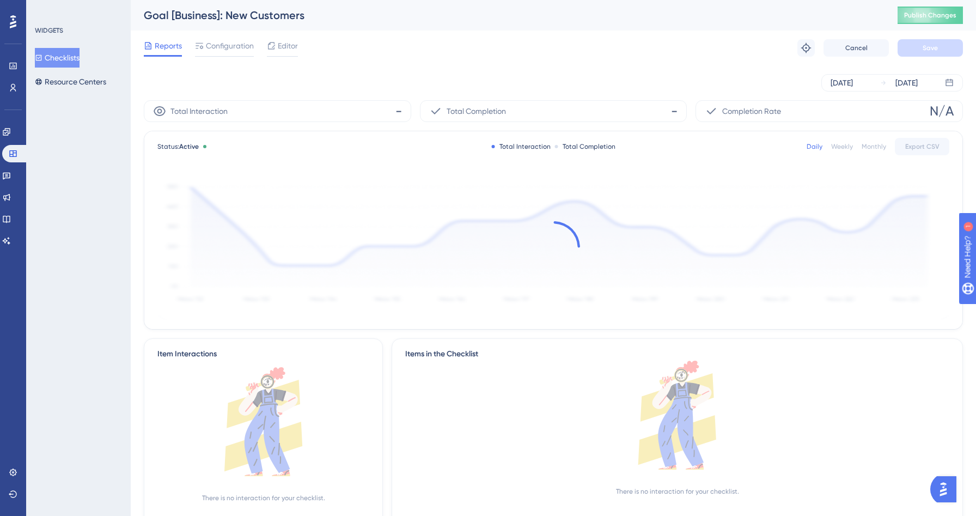
click at [232, 46] on span "Configuration" at bounding box center [230, 45] width 48 height 13
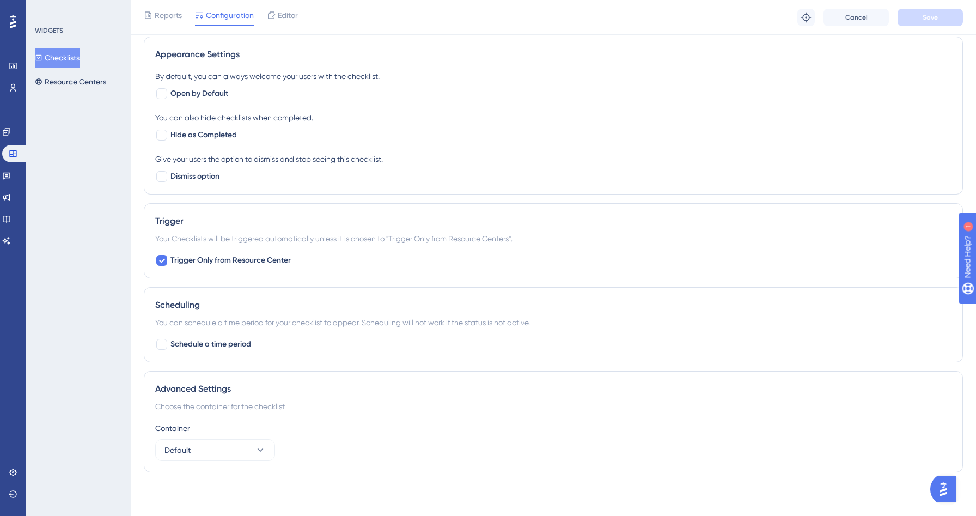
click at [213, 114] on div "You can also hide checklists when completed." at bounding box center [553, 117] width 796 height 13
click at [206, 140] on span "Hide as Completed" at bounding box center [203, 135] width 66 height 13
checkbox input "true"
click at [195, 174] on span "Dismiss option" at bounding box center [194, 176] width 49 height 13
checkbox input "true"
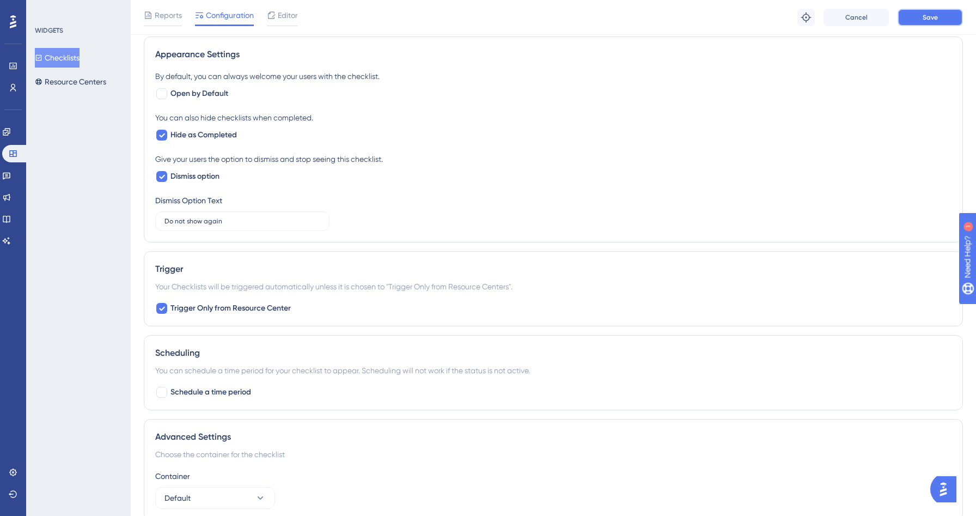
click at [929, 22] on button "Save" at bounding box center [929, 17] width 65 height 17
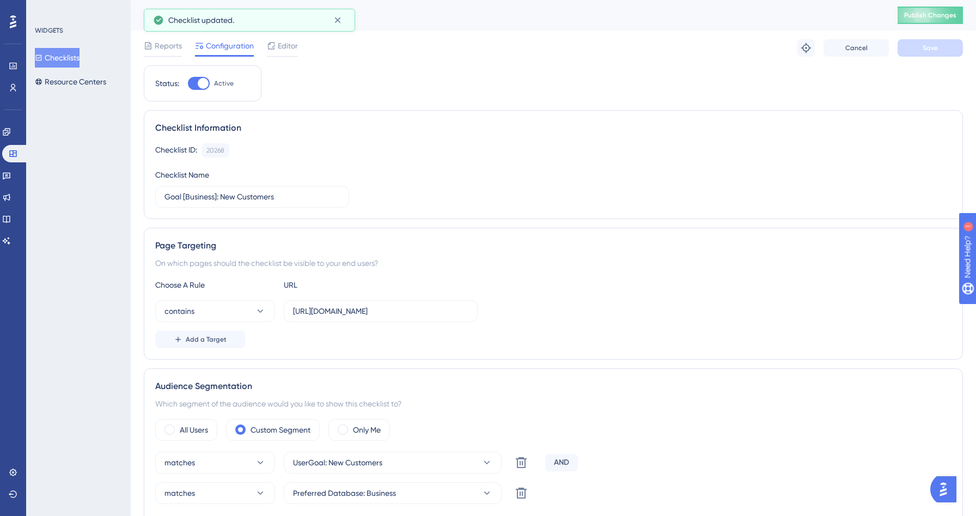
click at [79, 59] on button "Checklists" at bounding box center [57, 58] width 45 height 20
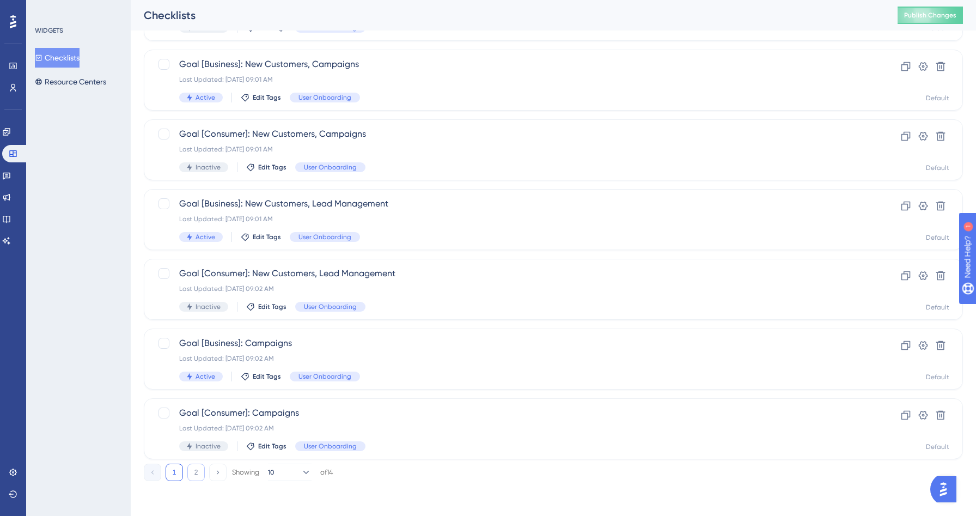
click at [197, 465] on button "2" at bounding box center [195, 471] width 17 height 17
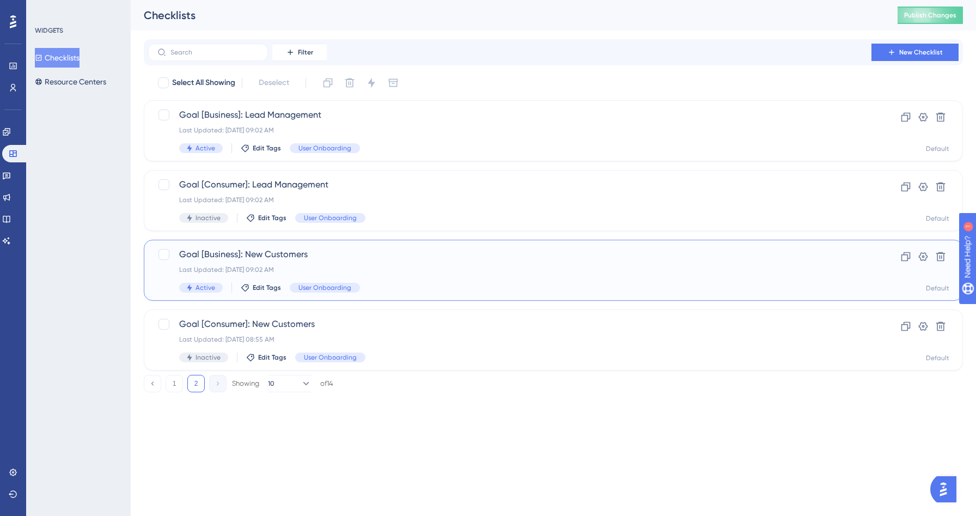
click at [371, 274] on div "Goal [Business]: New Customers Last Updated: Sep 01 2025, 09:02 AM Active Edit …" at bounding box center [509, 270] width 661 height 45
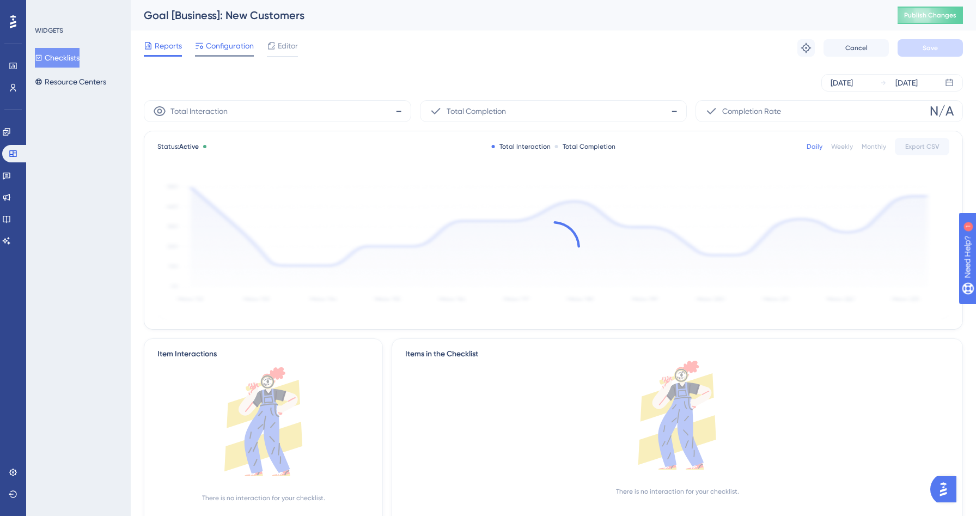
click at [241, 40] on span "Configuration" at bounding box center [230, 45] width 48 height 13
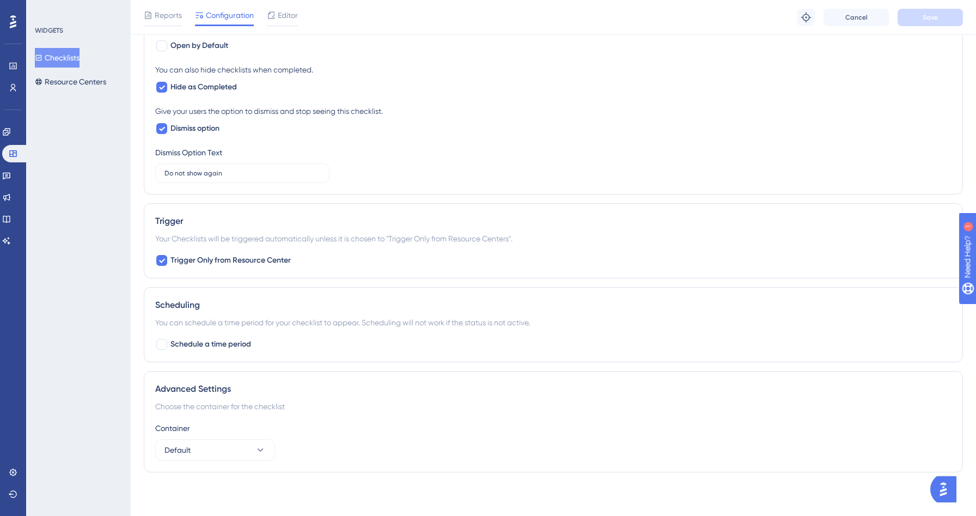
click at [66, 62] on button "Checklists" at bounding box center [57, 58] width 45 height 20
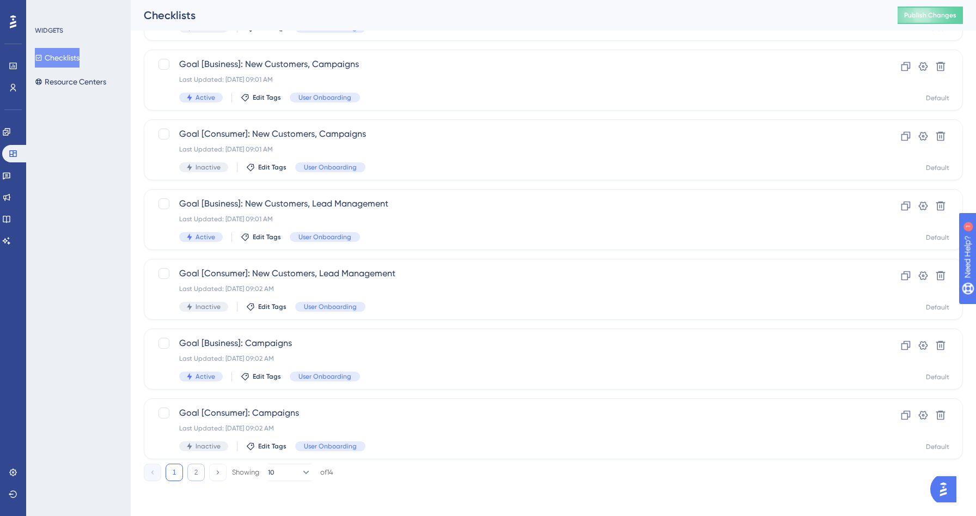
click at [194, 475] on button "2" at bounding box center [195, 471] width 17 height 17
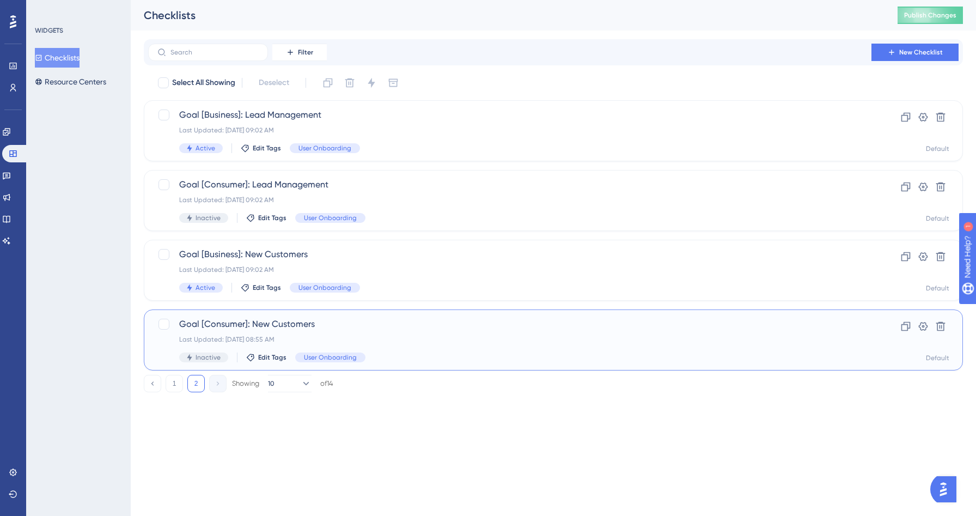
click at [407, 362] on div "Goal [Consumer]: New Customers Last Updated: Sep 01 2025, 08:55 AM Inactive Edi…" at bounding box center [553, 339] width 819 height 61
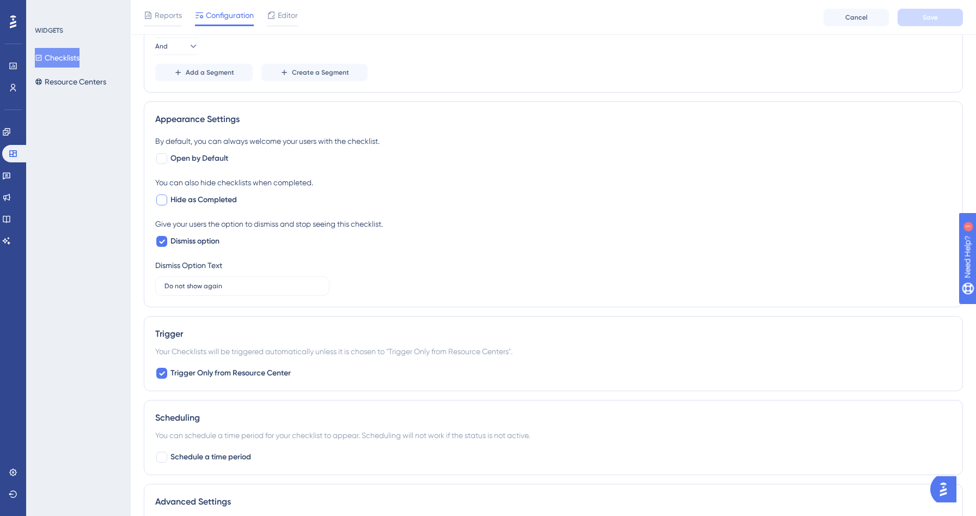
click at [199, 203] on span "Hide as Completed" at bounding box center [203, 199] width 66 height 13
click at [928, 20] on span "Save" at bounding box center [929, 17] width 15 height 9
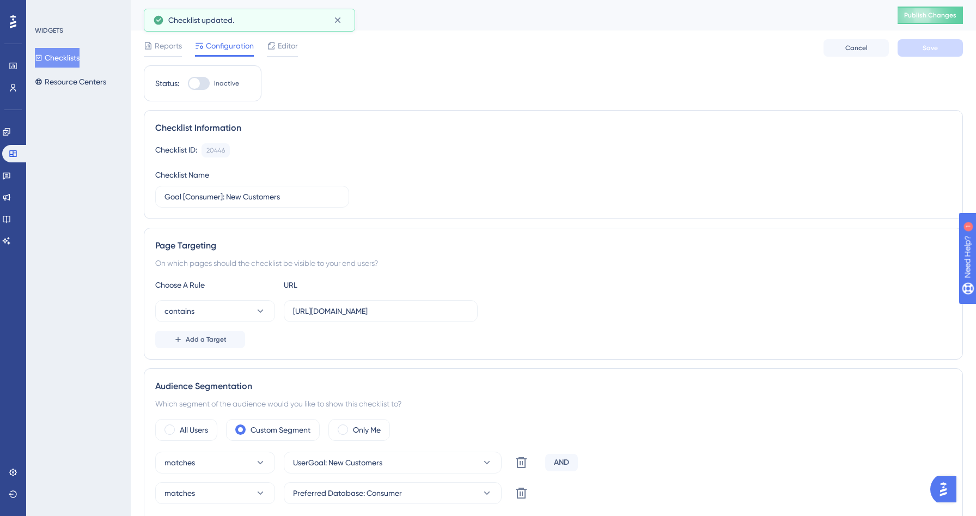
click at [76, 57] on button "Checklists" at bounding box center [57, 58] width 45 height 20
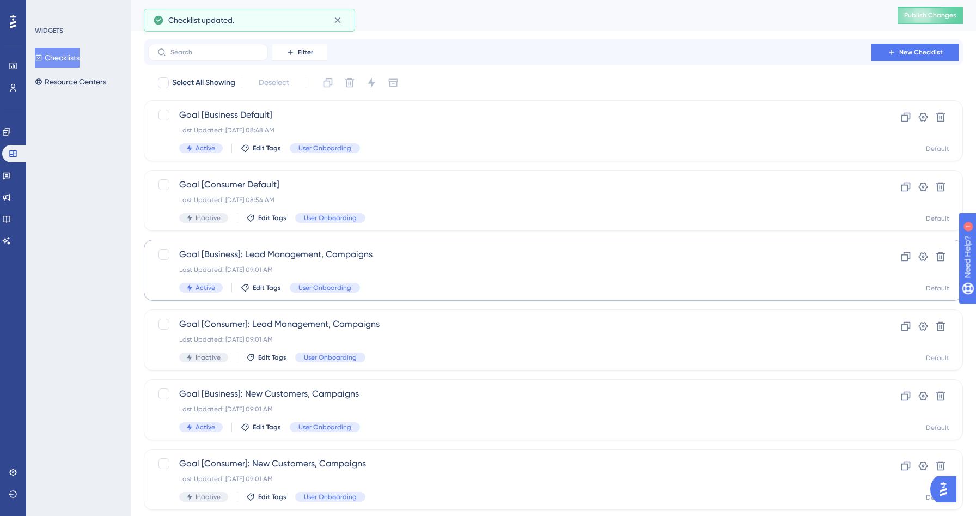
scroll to position [329, 0]
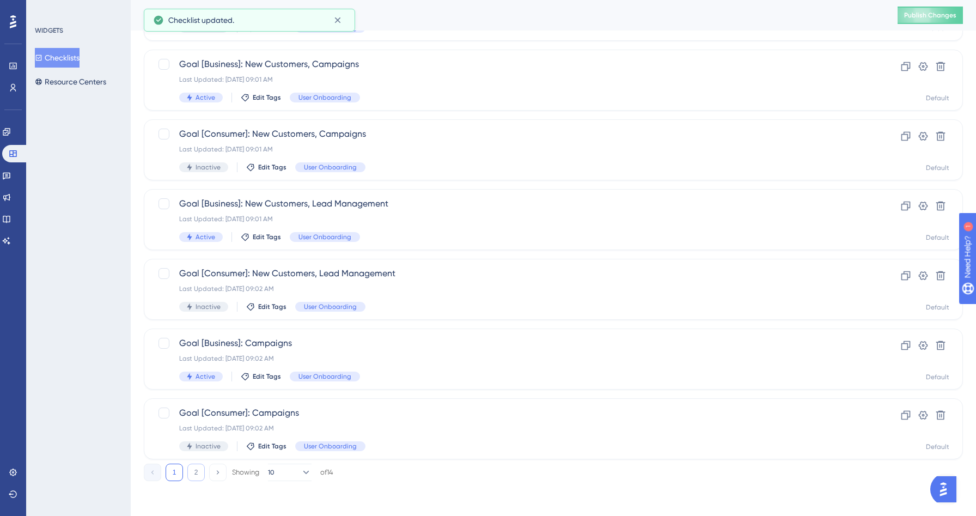
click at [193, 469] on button "2" at bounding box center [195, 471] width 17 height 17
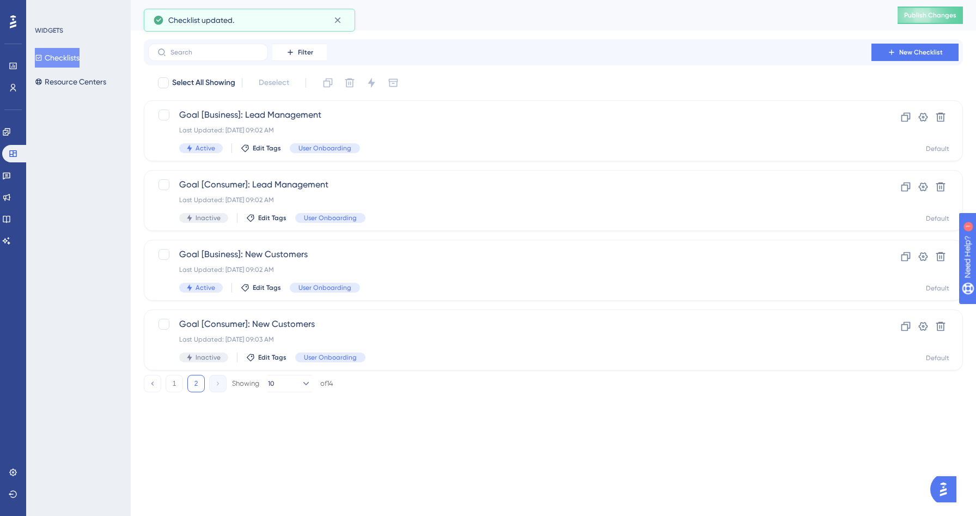
scroll to position [0, 0]
click at [383, 266] on div "Last Updated: Sep 01 2025, 09:02 AM" at bounding box center [509, 269] width 661 height 9
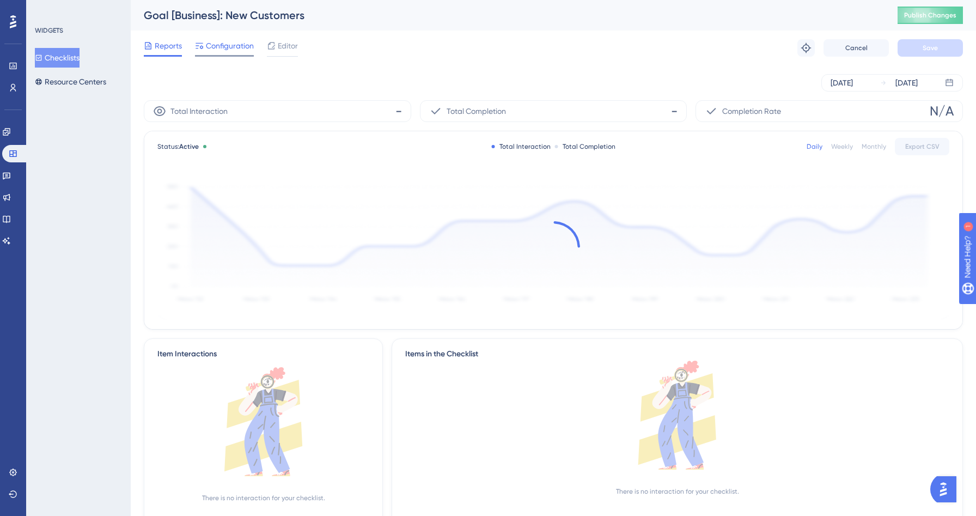
click at [236, 51] on span "Configuration" at bounding box center [230, 45] width 48 height 13
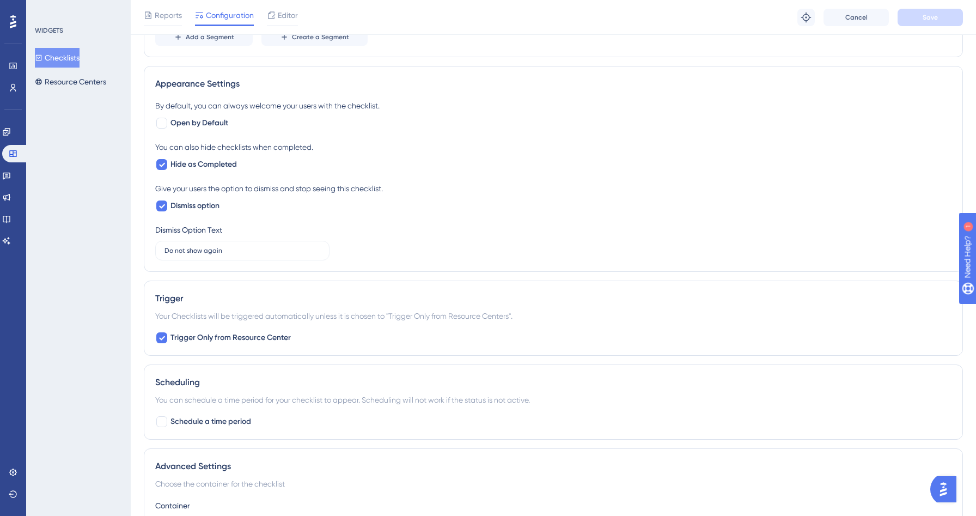
scroll to position [609, 0]
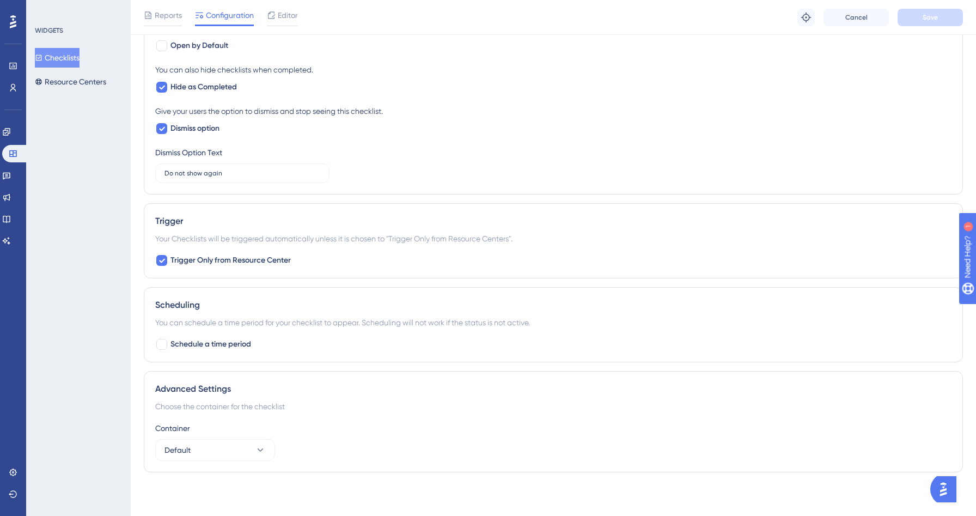
click at [69, 66] on button "Checklists" at bounding box center [57, 58] width 45 height 20
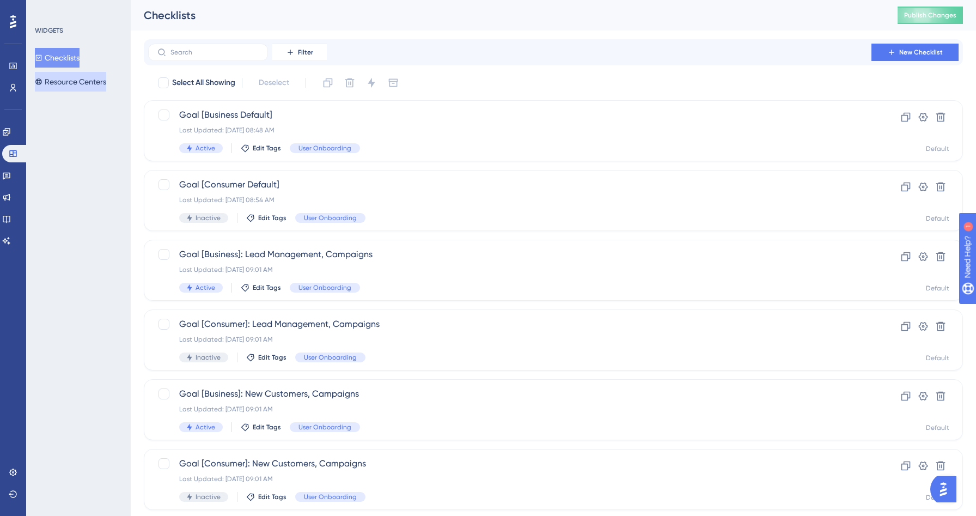
click at [78, 88] on button "Resource Centers" at bounding box center [70, 82] width 71 height 20
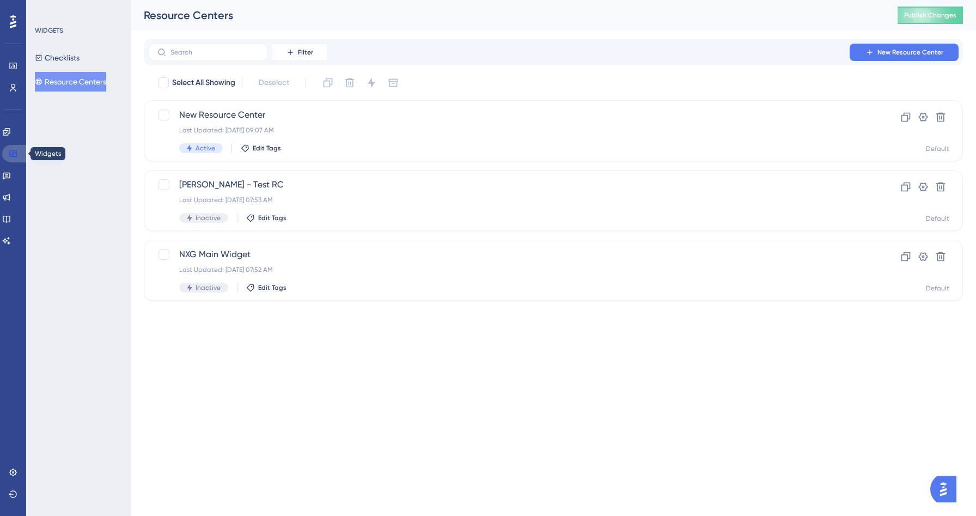
click at [10, 157] on icon at bounding box center [13, 153] width 9 height 9
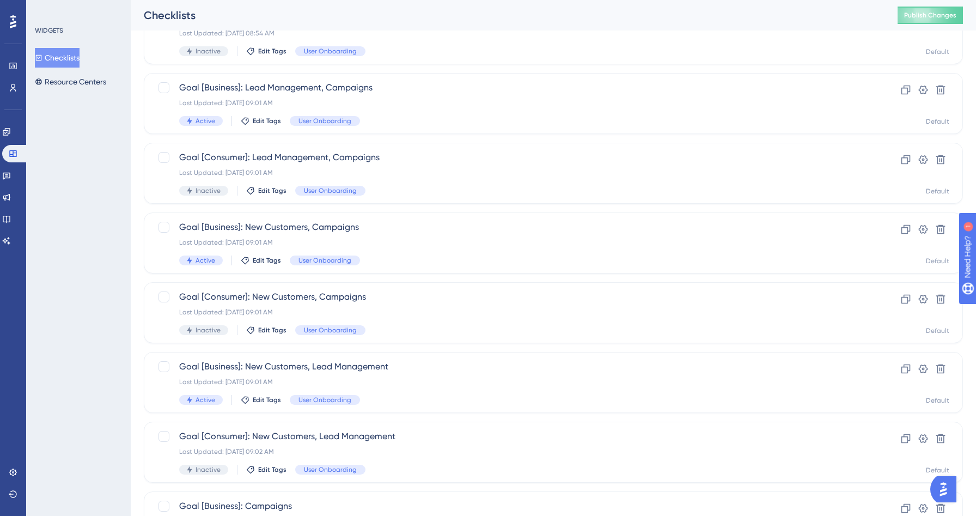
scroll to position [329, 0]
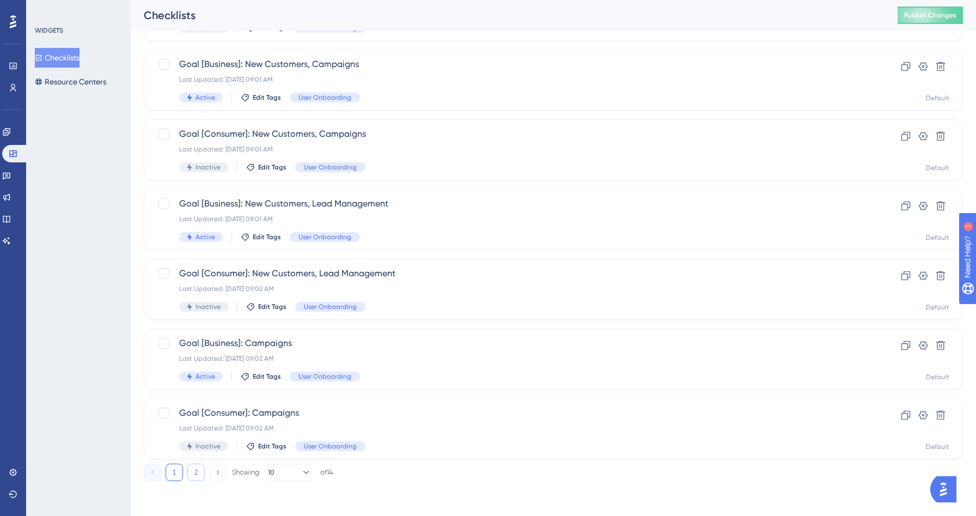
click at [200, 474] on button "2" at bounding box center [195, 471] width 17 height 17
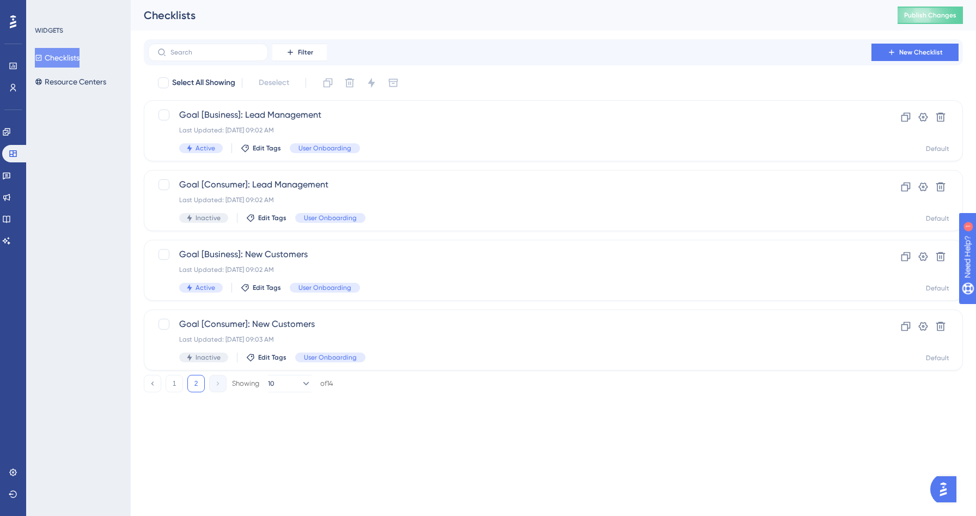
scroll to position [0, 0]
click at [176, 390] on button "1" at bounding box center [174, 383] width 17 height 17
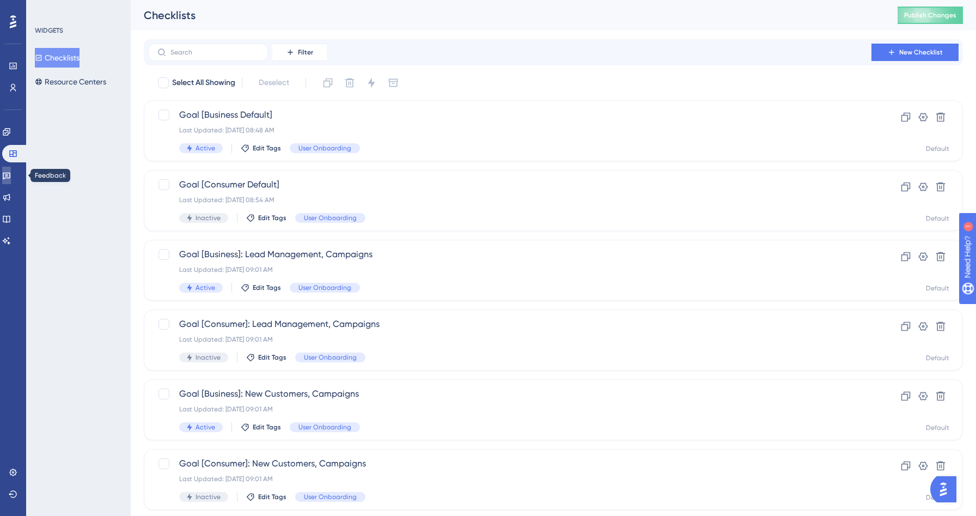
click at [8, 175] on link at bounding box center [6, 175] width 9 height 17
click at [14, 156] on icon at bounding box center [12, 153] width 7 height 7
click at [922, 15] on span "Publish Changes" at bounding box center [930, 15] width 52 height 9
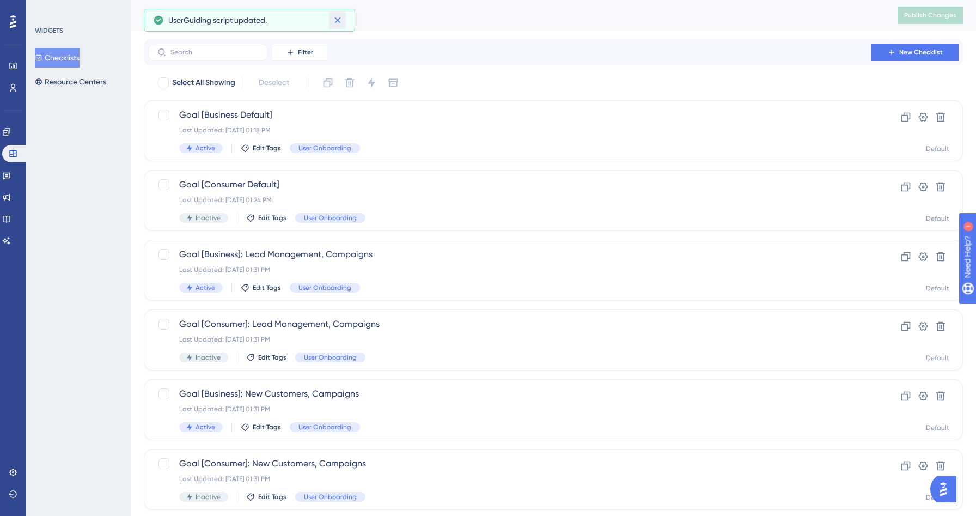
click at [340, 24] on icon at bounding box center [337, 20] width 11 height 11
click at [106, 81] on button "Resource Centers" at bounding box center [70, 82] width 71 height 20
click at [94, 80] on button "Resource Centers" at bounding box center [70, 82] width 71 height 20
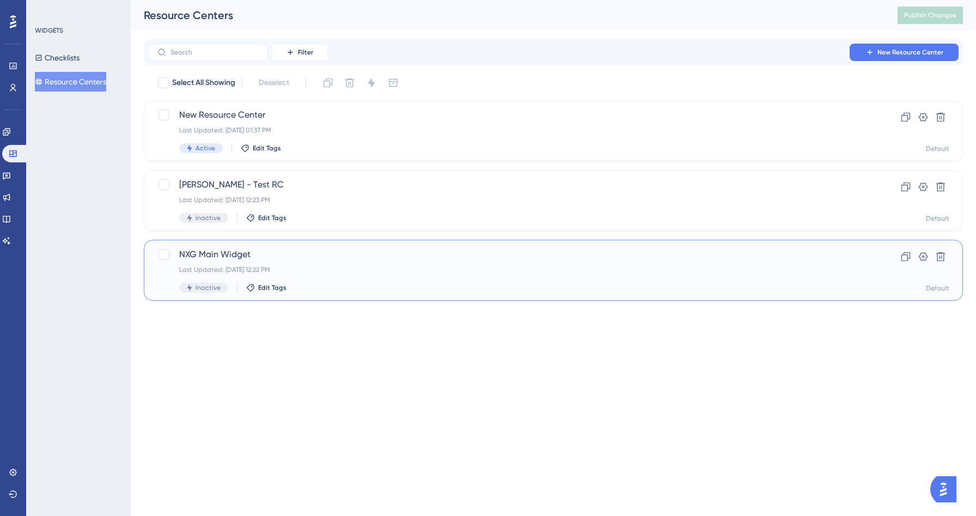
click at [386, 260] on span "NXG Main Widget" at bounding box center [509, 254] width 661 height 13
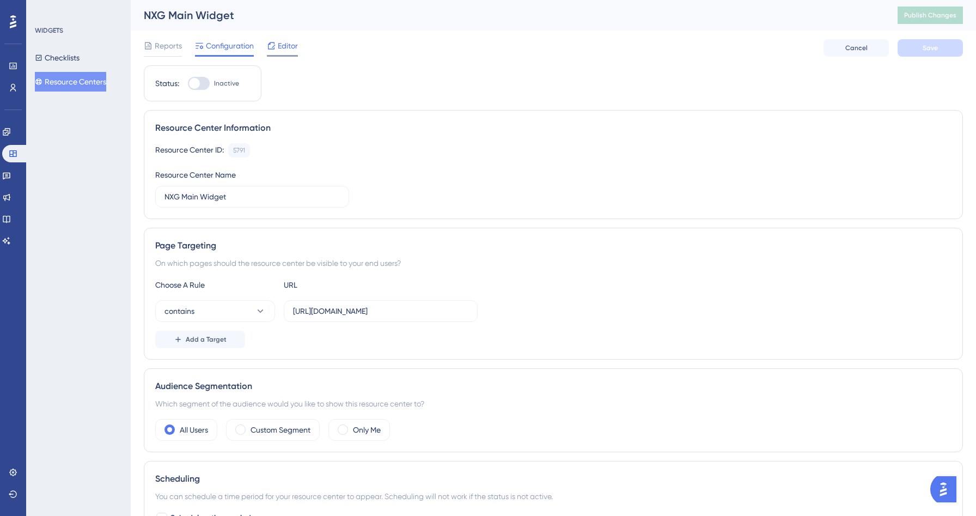
click at [276, 48] on div "Editor" at bounding box center [282, 45] width 31 height 13
